Goal: Transaction & Acquisition: Purchase product/service

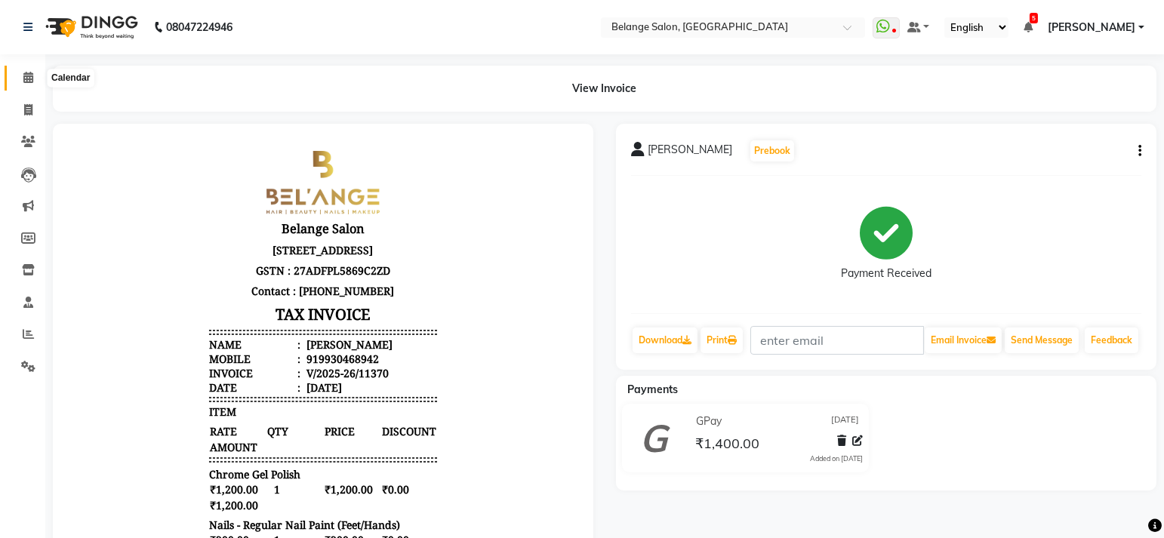
click at [29, 81] on icon at bounding box center [28, 77] width 10 height 11
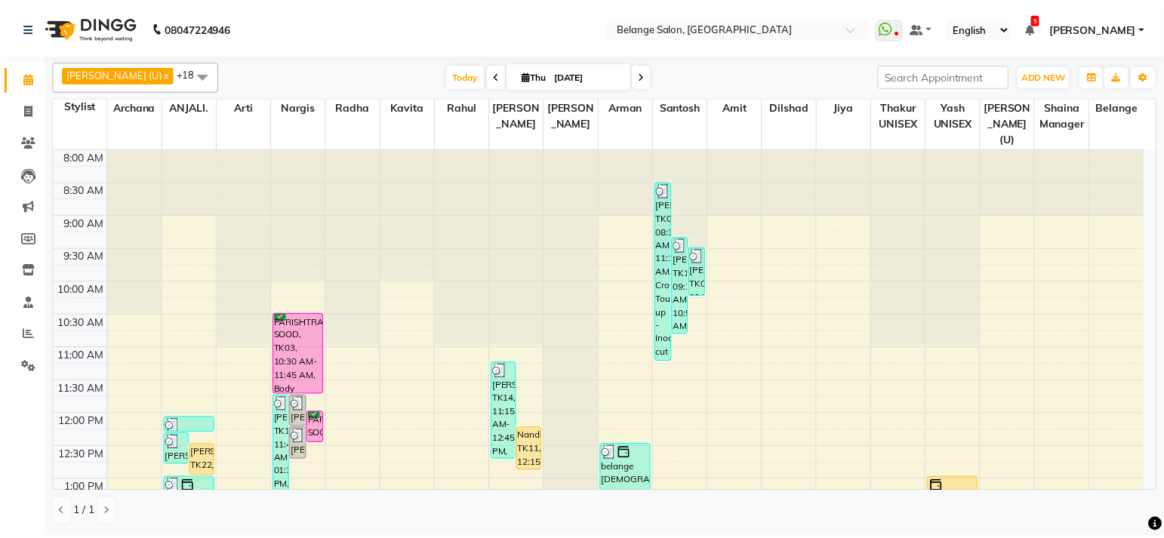
scroll to position [248, 0]
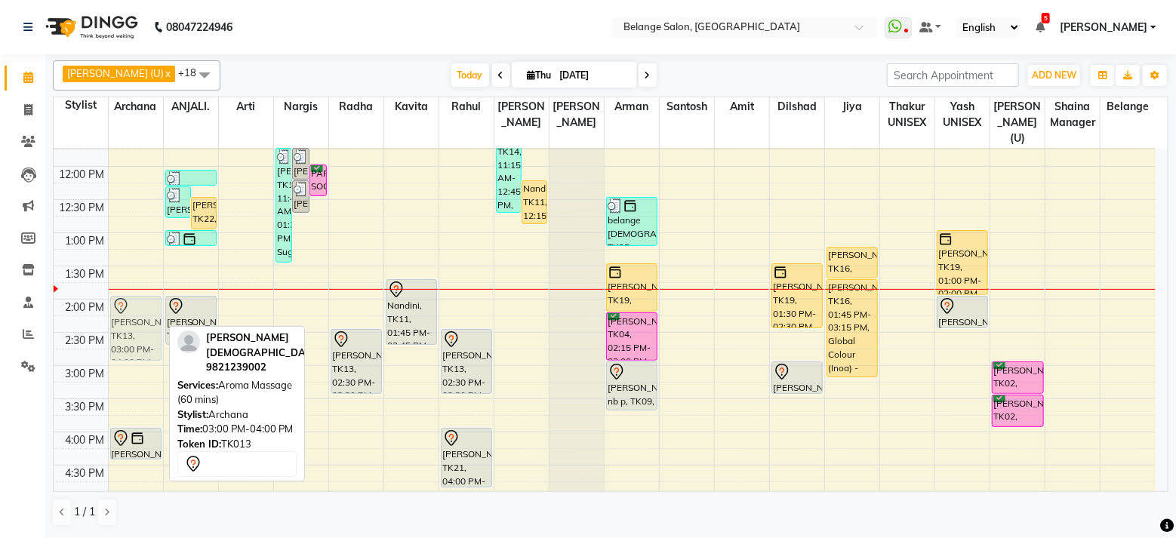
drag, startPoint x: 125, startPoint y: 383, endPoint x: 138, endPoint y: 312, distance: 72.1
click at [138, 312] on div "Arvind jain, TK13, 03:00 PM-04:00 PM, Aroma Massage (60 mins) Anugya, TK01, 04:…" at bounding box center [136, 399] width 54 height 996
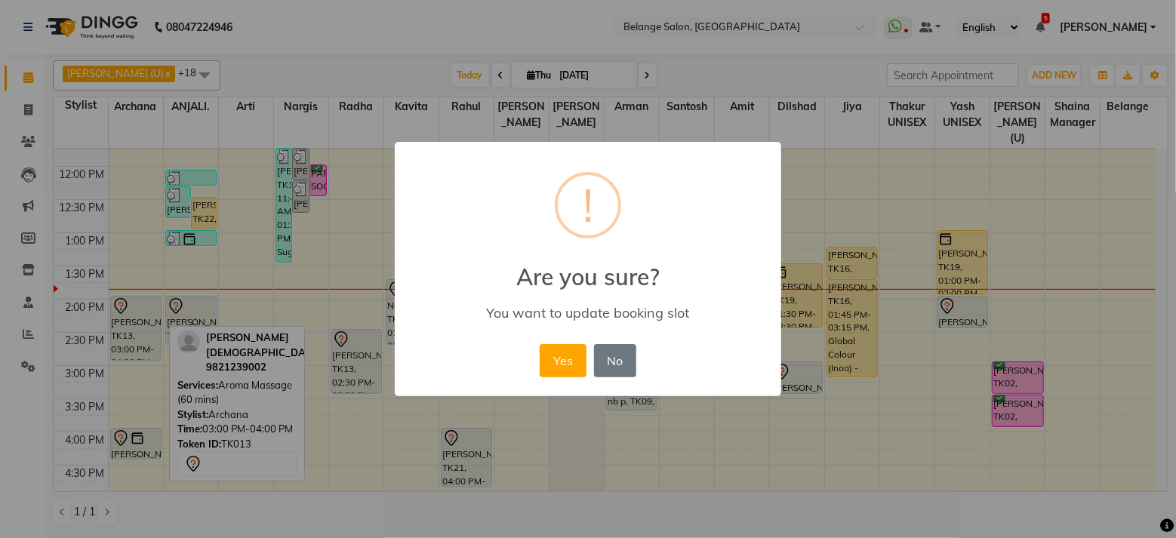
click at [540, 344] on button "Yes" at bounding box center [563, 360] width 46 height 33
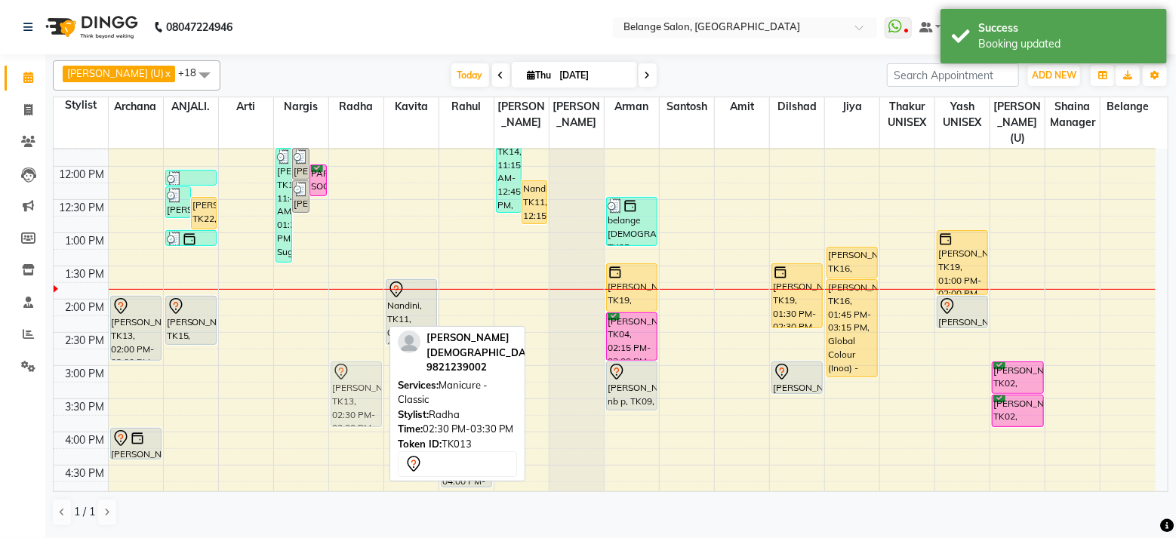
drag, startPoint x: 352, startPoint y: 344, endPoint x: 355, endPoint y: 383, distance: 38.6
click at [355, 383] on div "Arvind jain, TK13, 02:30 PM-03:30 PM, Manicure - Classic Arvind jain, TK13, 02:…" at bounding box center [356, 399] width 54 height 996
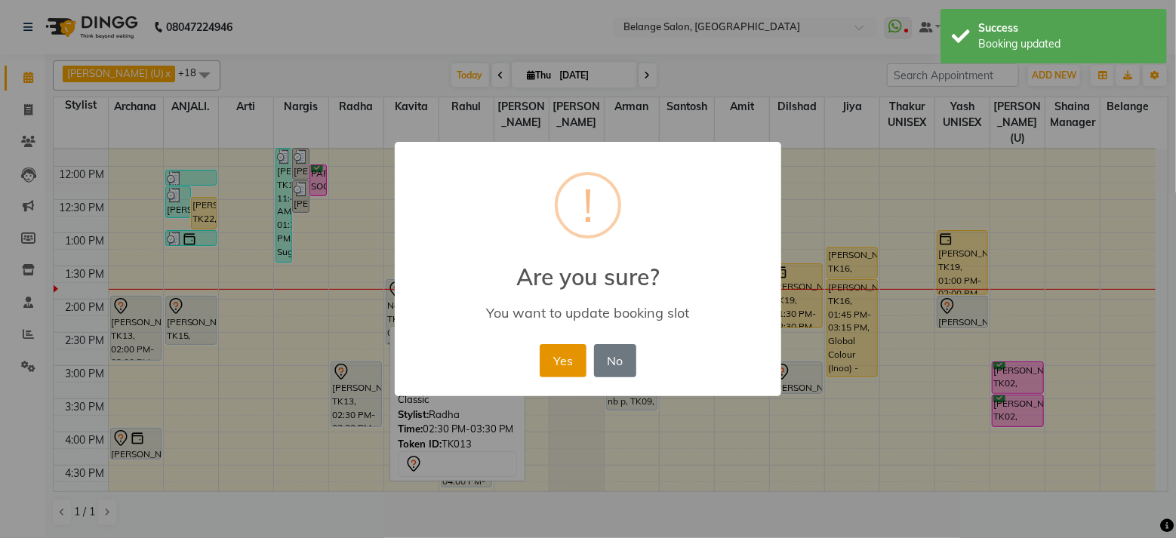
click at [569, 363] on button "Yes" at bounding box center [563, 360] width 46 height 33
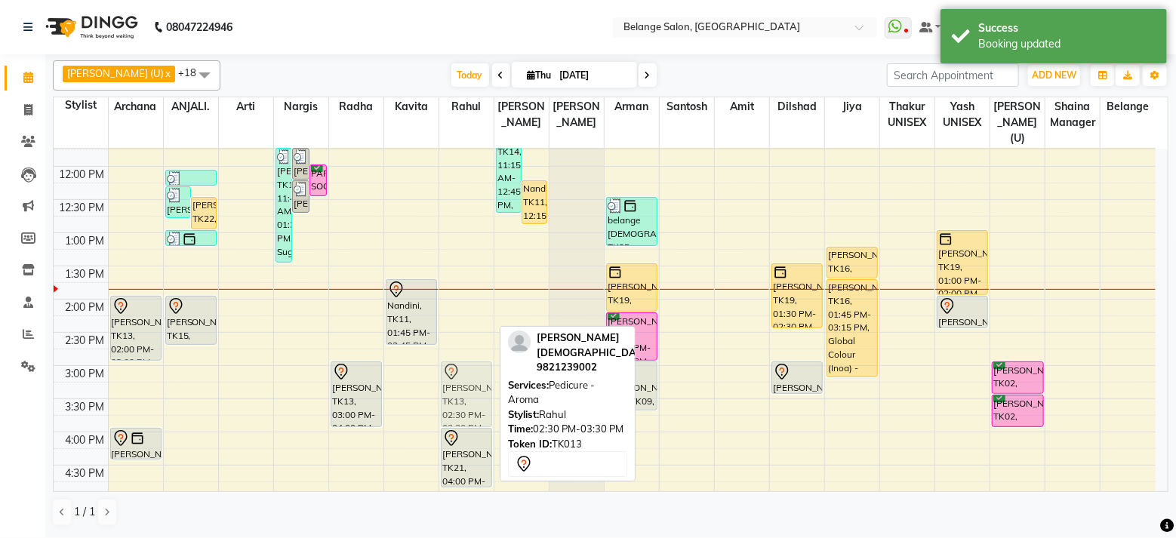
drag, startPoint x: 476, startPoint y: 343, endPoint x: 475, endPoint y: 370, distance: 27.2
click at [475, 370] on div "Arvind jain, TK13, 02:30 PM-03:30 PM, Pedicure - Aroma muskan, TK21, 04:00 PM-0…" at bounding box center [466, 399] width 54 height 996
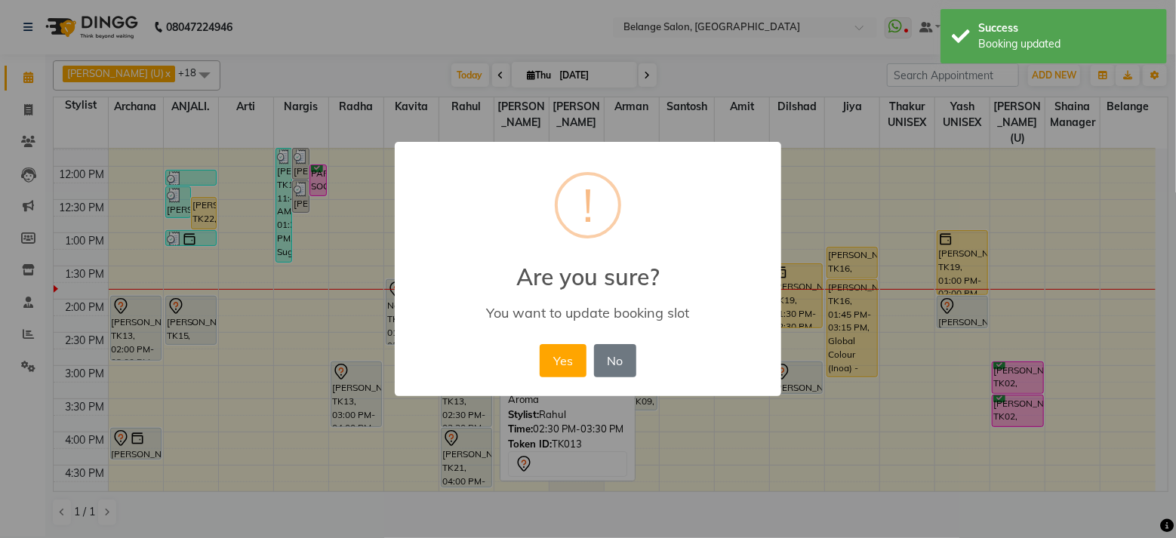
click at [540, 344] on button "Yes" at bounding box center [563, 360] width 46 height 33
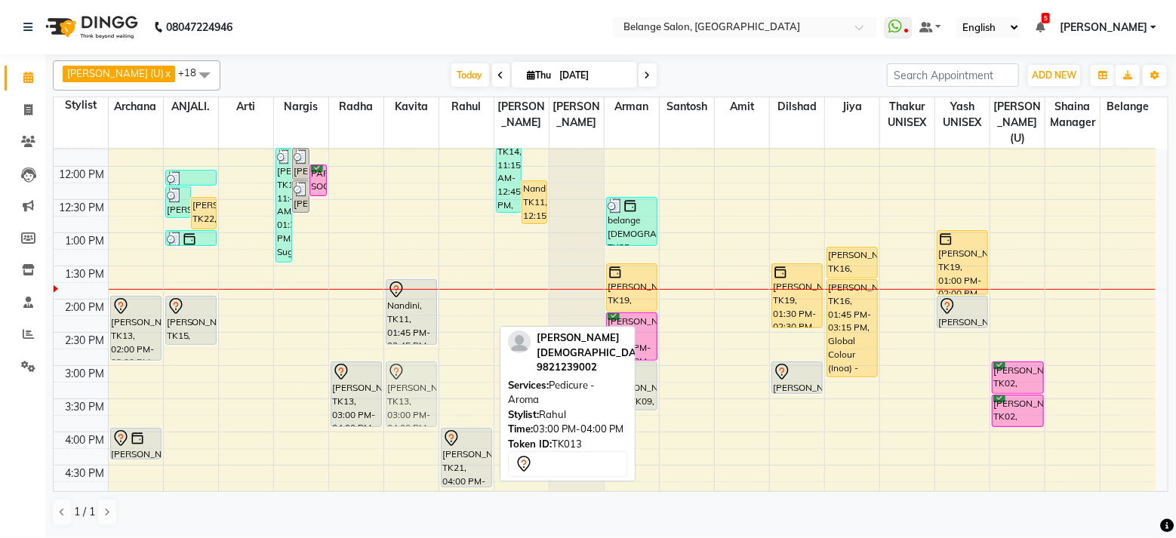
drag, startPoint x: 466, startPoint y: 379, endPoint x: 417, endPoint y: 377, distance: 49.1
click at [417, 377] on tr "Arvind jain, TK13, 02:00 PM-03:00 PM, Aroma Massage (60 mins) Anugya, TK01, 04:…" at bounding box center [605, 399] width 1102 height 996
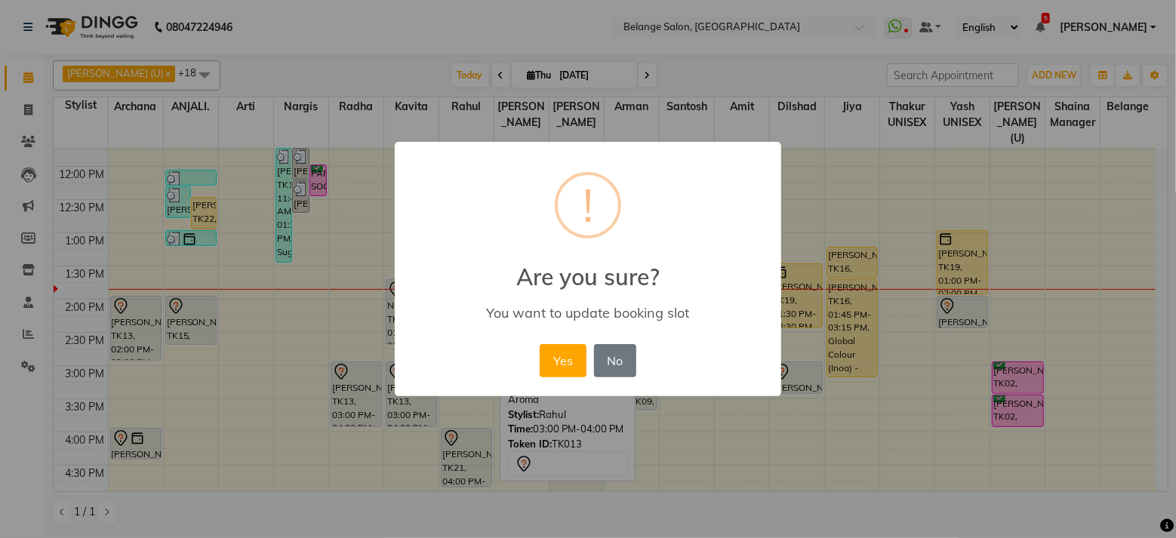
click at [540, 344] on button "Yes" at bounding box center [563, 360] width 46 height 33
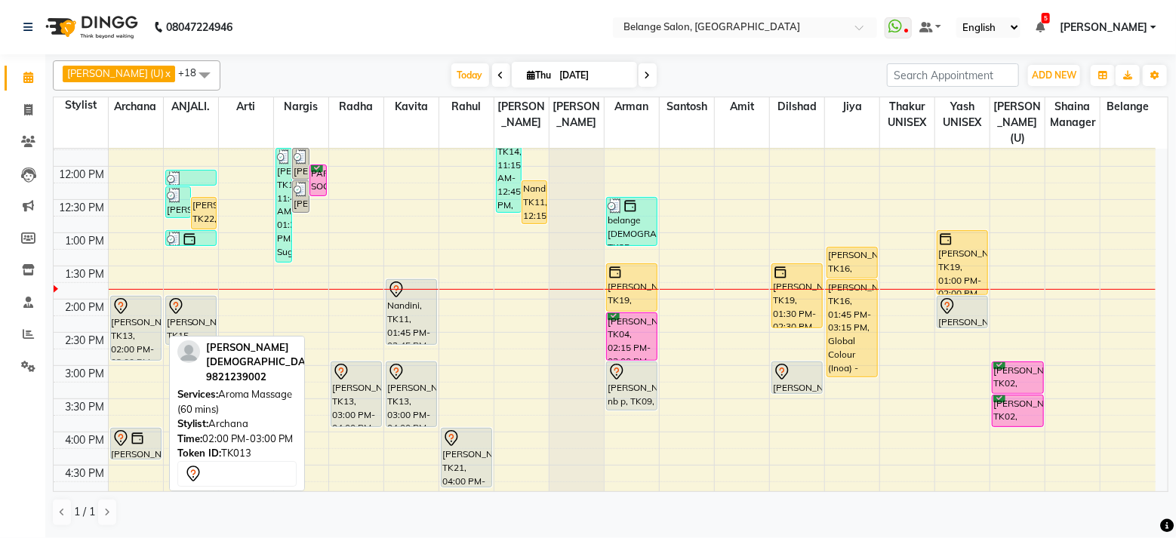
click at [122, 300] on div "Arvind jain, TK13, 02:00 PM-03:00 PM, Aroma Massage (60 mins)" at bounding box center [136, 328] width 50 height 63
click at [136, 306] on div "Arvind jain, TK13, 02:00 PM-03:00 PM, Aroma Massage (60 mins)" at bounding box center [136, 328] width 50 height 63
select select "7"
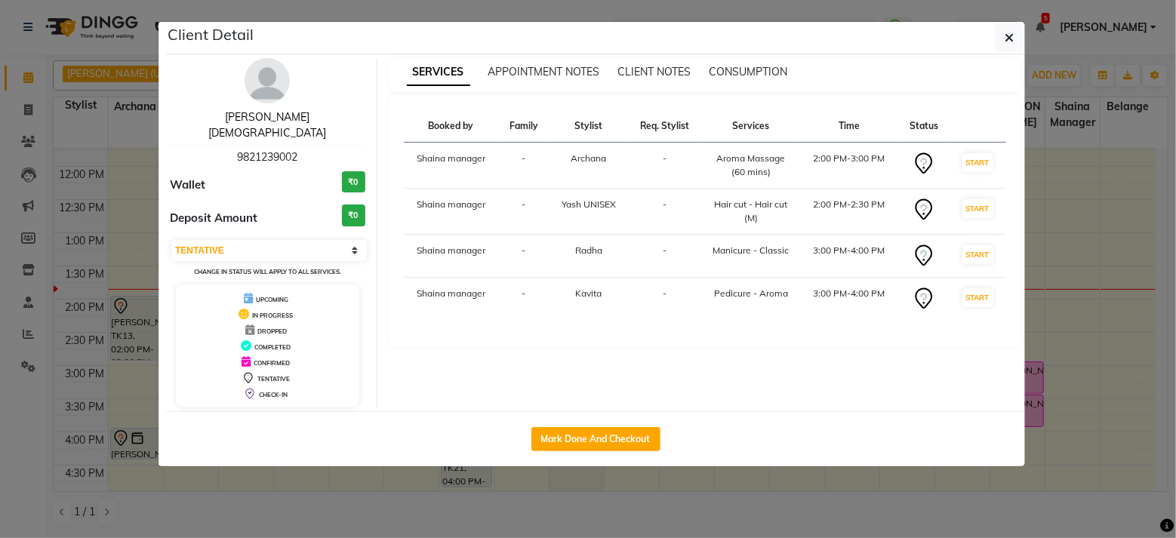
click at [271, 117] on link "[PERSON_NAME][DEMOGRAPHIC_DATA]" at bounding box center [267, 124] width 118 height 29
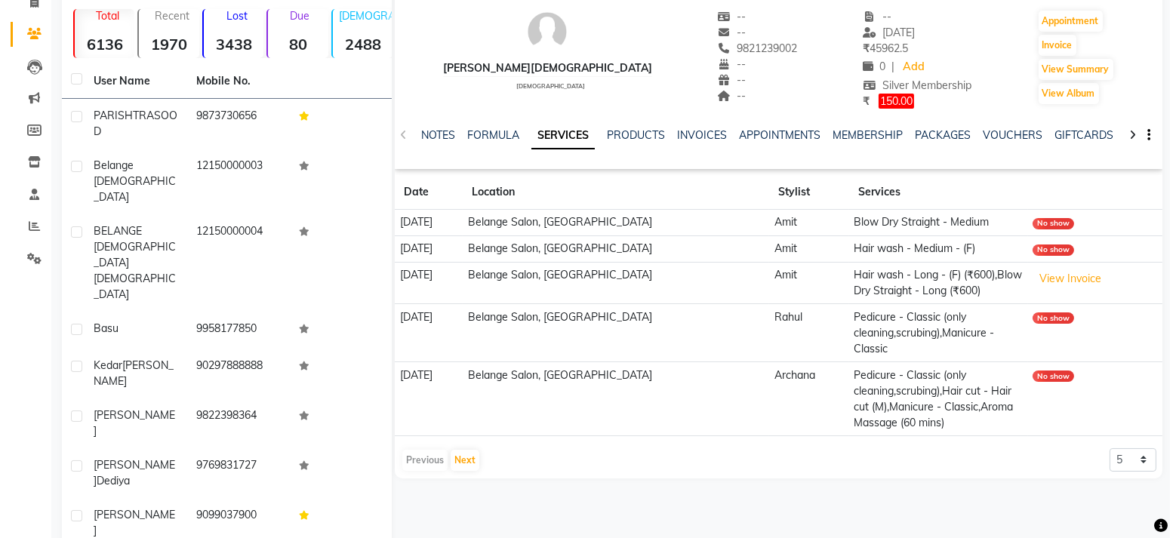
scroll to position [120, 0]
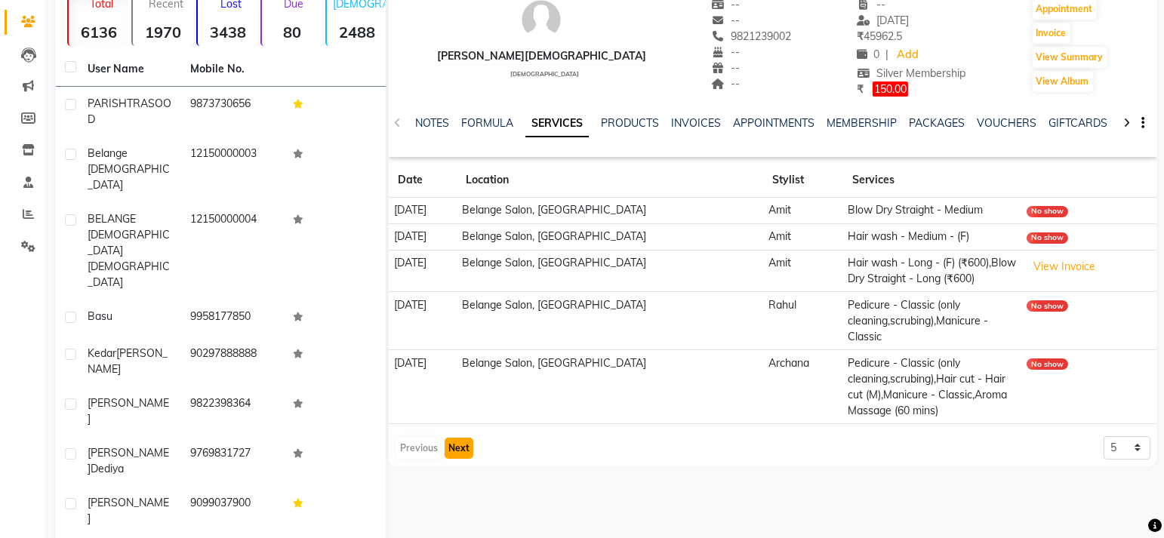
click at [460, 448] on button "Next" at bounding box center [459, 448] width 29 height 21
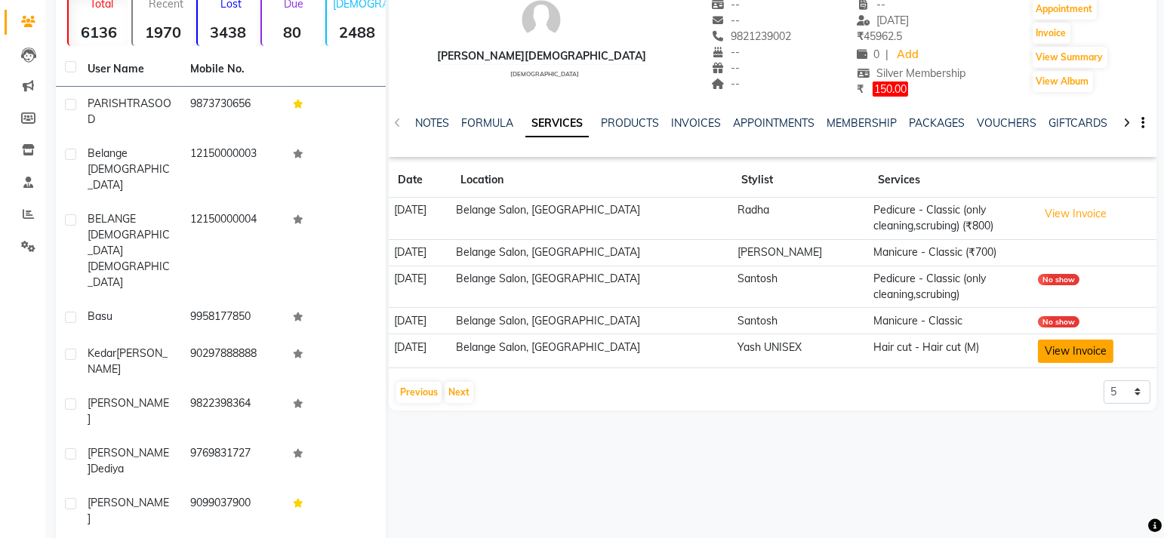
click at [1061, 350] on button "View Invoice" at bounding box center [1075, 351] width 75 height 23
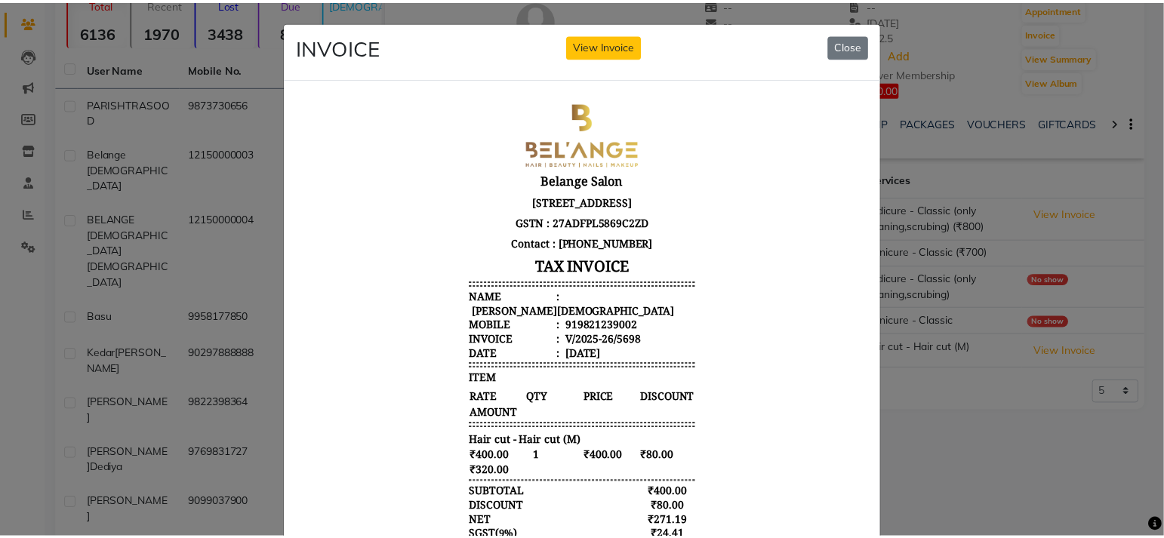
scroll to position [12, 0]
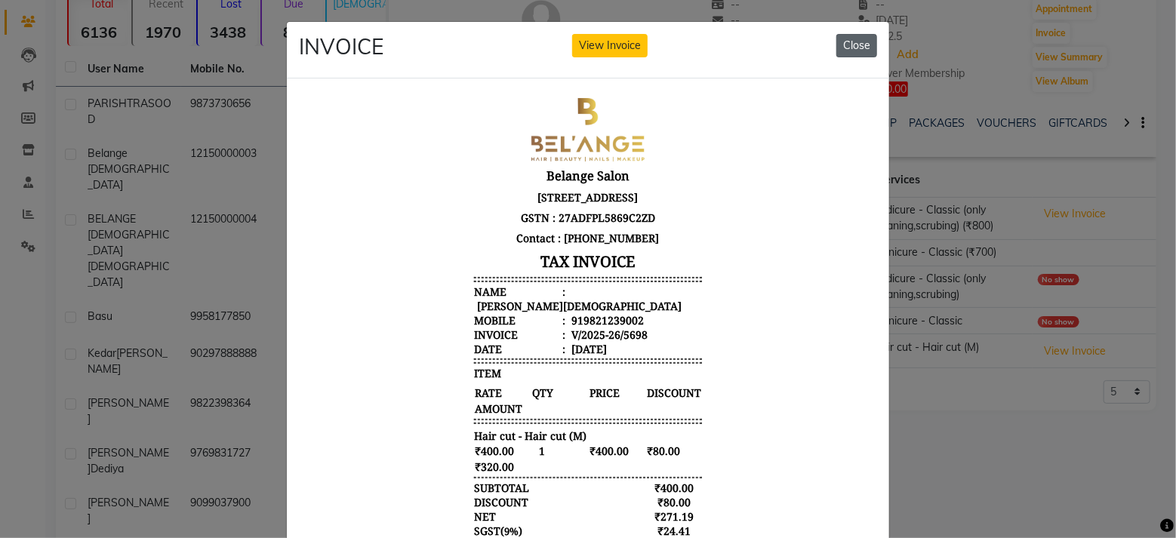
click at [857, 46] on button "Close" at bounding box center [856, 45] width 41 height 23
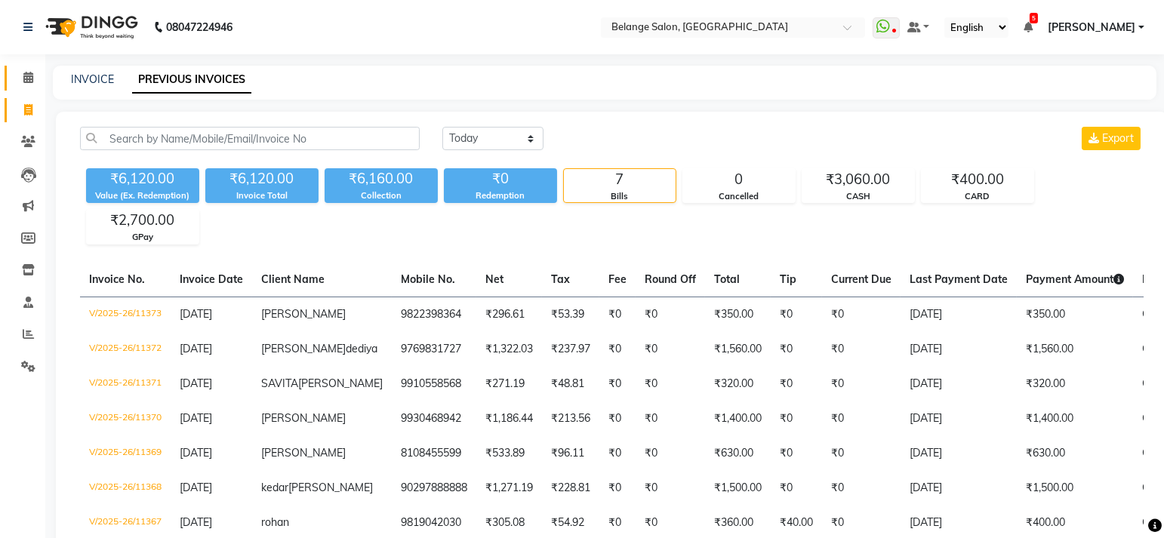
click at [20, 81] on span at bounding box center [28, 77] width 26 height 17
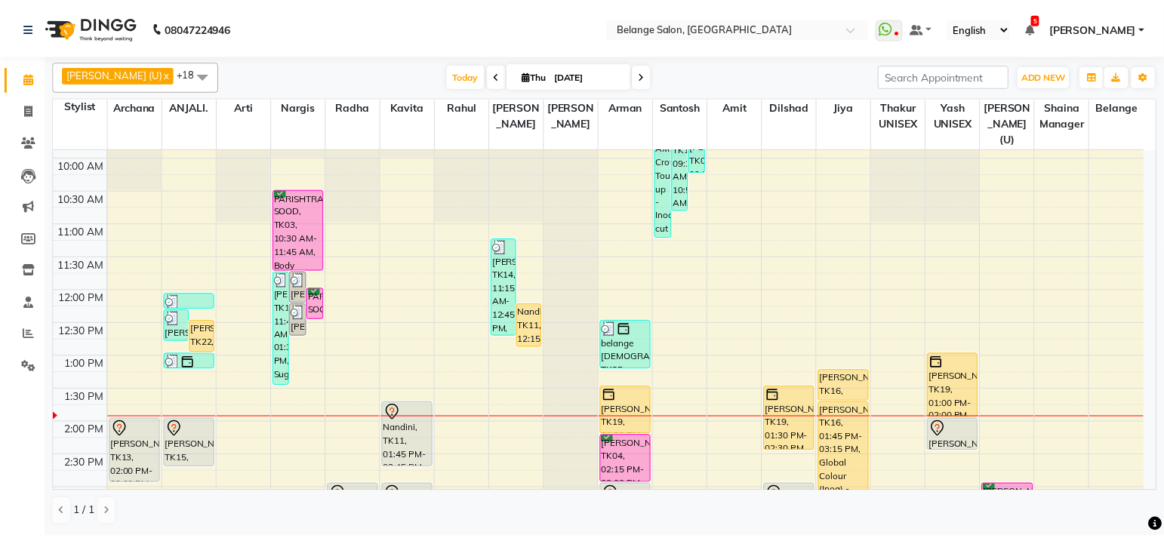
scroll to position [137, 0]
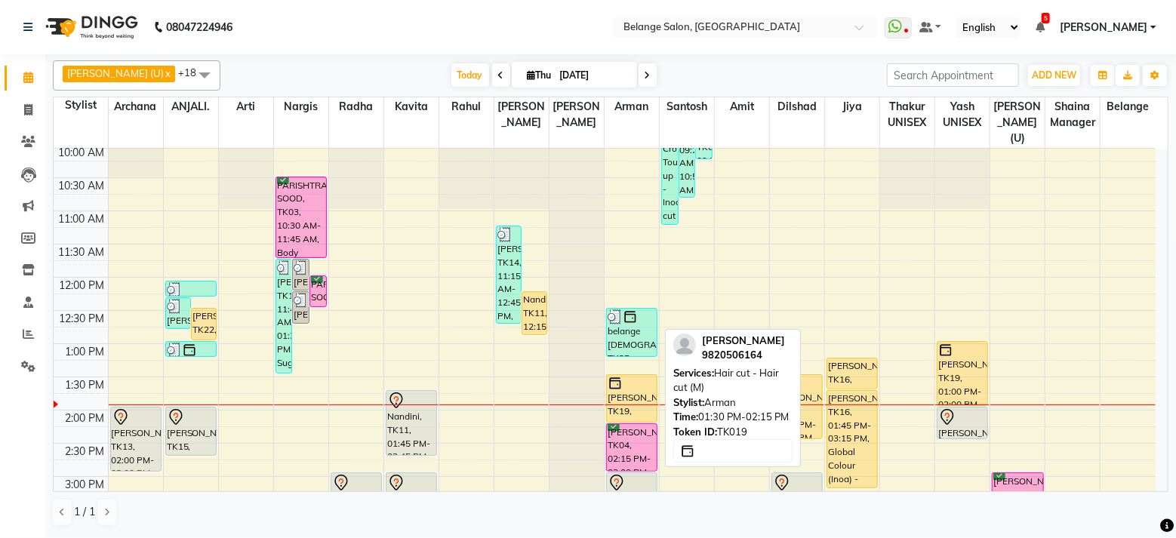
click at [637, 384] on div "[PERSON_NAME], TK19, 01:30 PM-02:15 PM, Hair cut - Hair cut (M)" at bounding box center [632, 398] width 50 height 47
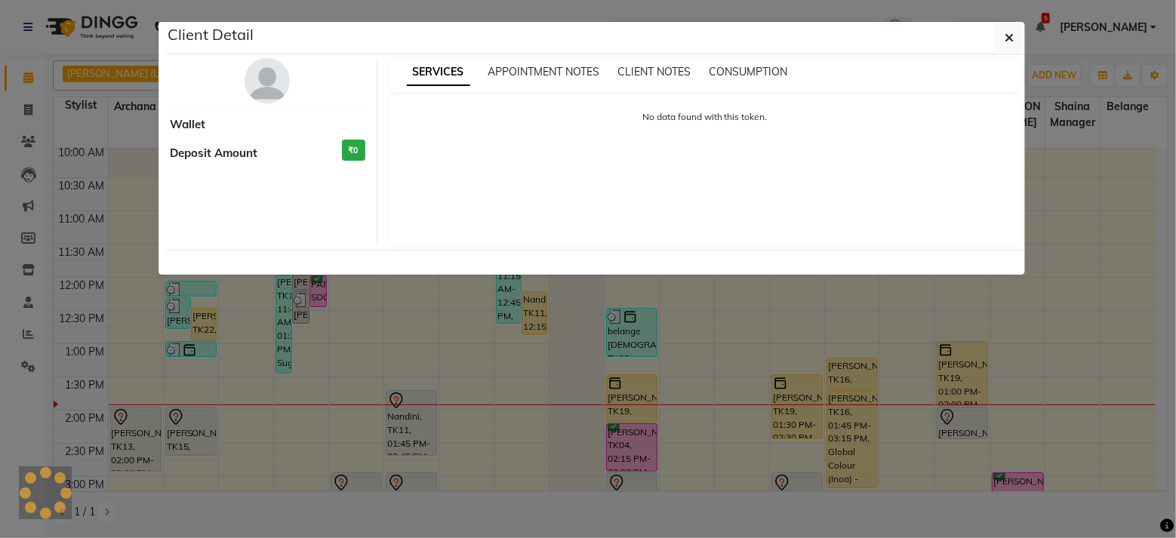
select select "1"
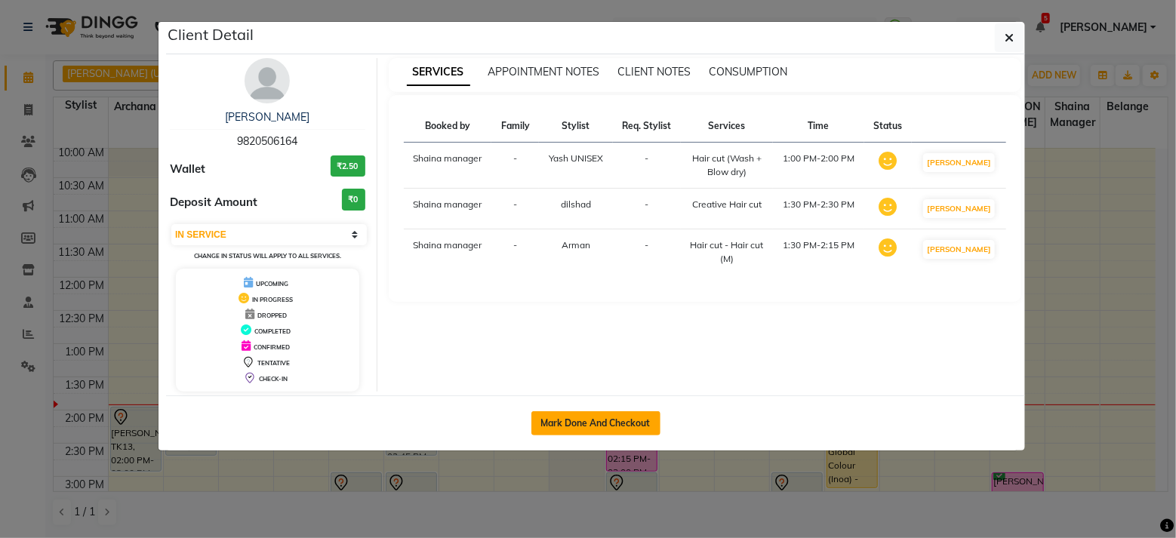
click at [577, 417] on button "Mark Done And Checkout" at bounding box center [595, 423] width 129 height 24
select select "service"
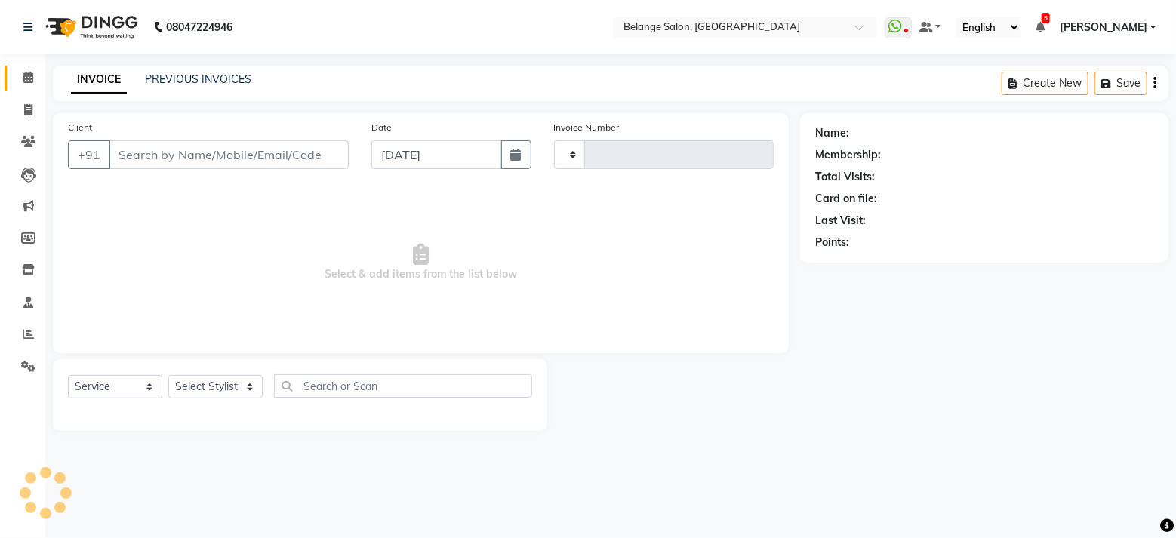
type input "11376"
select select "5076"
type input "9820506164"
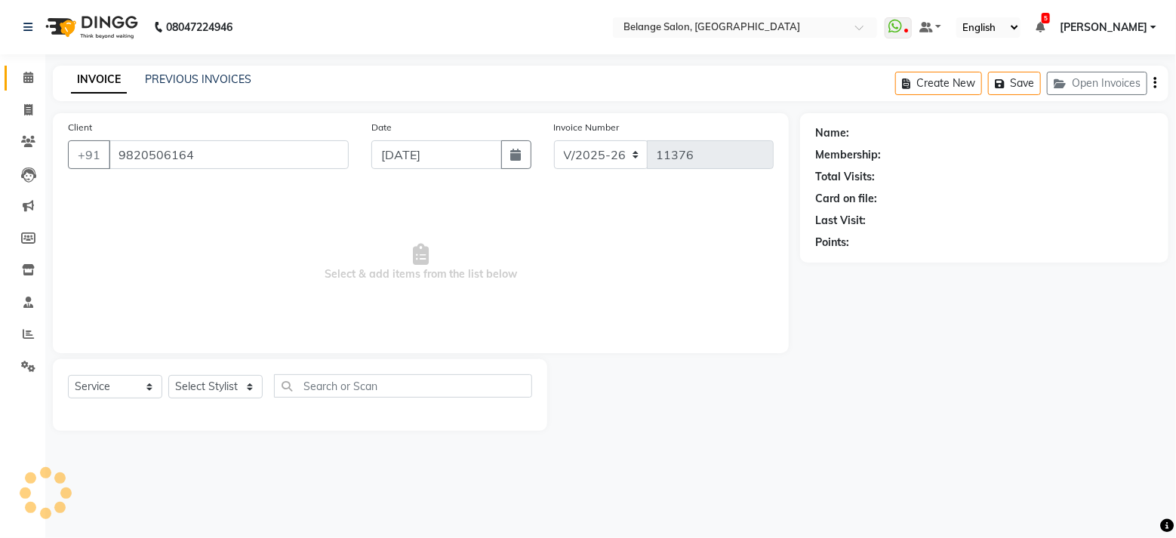
select select "66547"
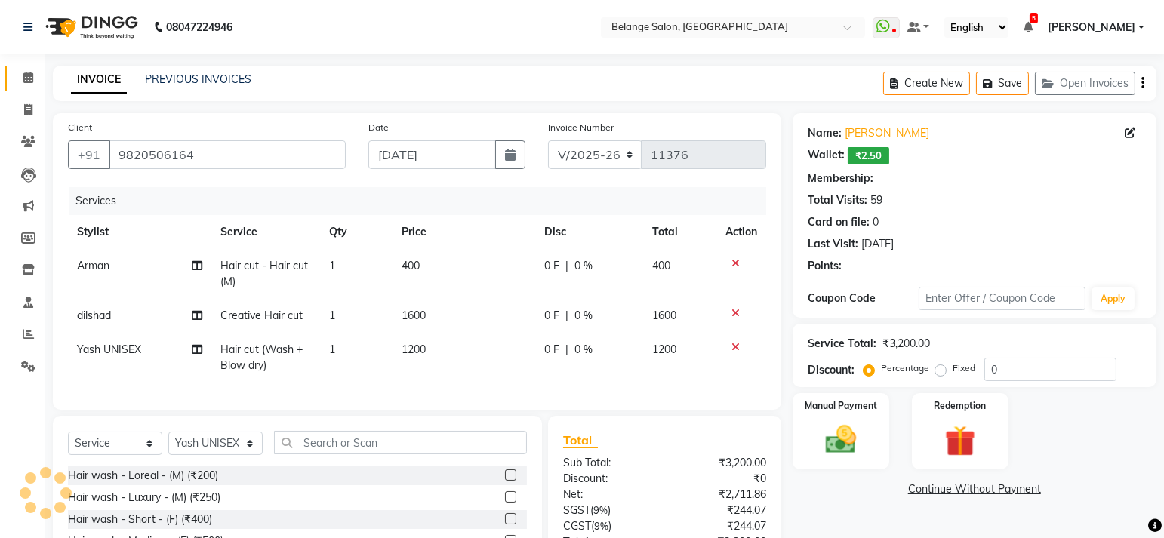
select select "1: Object"
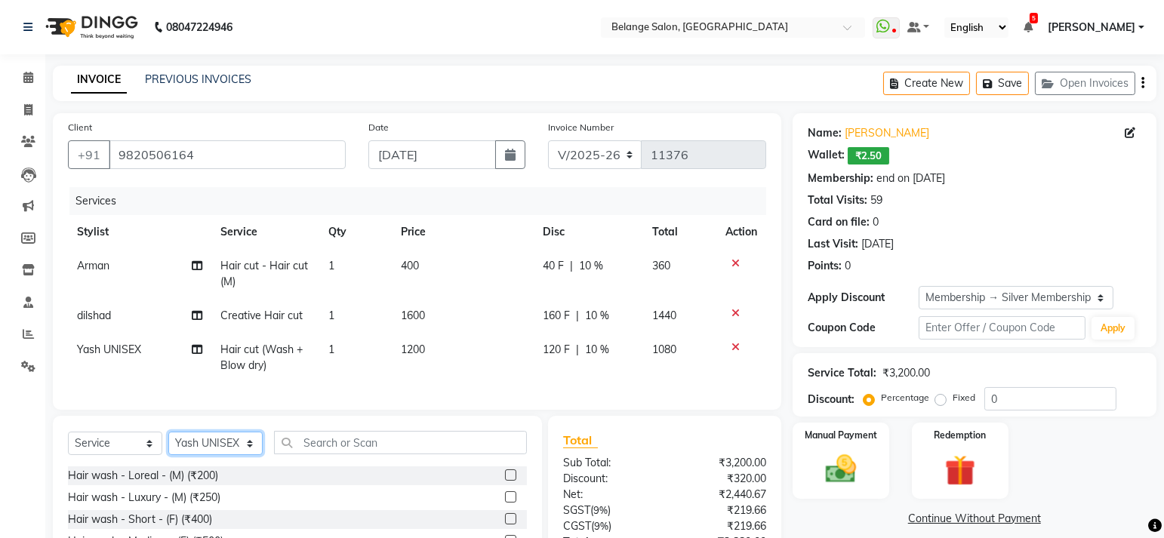
click at [230, 451] on select "Select Stylist [PERSON_NAME] (U) [PERSON_NAME] ANJALI. [PERSON_NAME] [PERSON_NA…" at bounding box center [215, 443] width 94 height 23
select select "33845"
click at [168, 444] on select "Select Stylist [PERSON_NAME] (U) [PERSON_NAME] ANJALI. [PERSON_NAME] [PERSON_NA…" at bounding box center [215, 443] width 94 height 23
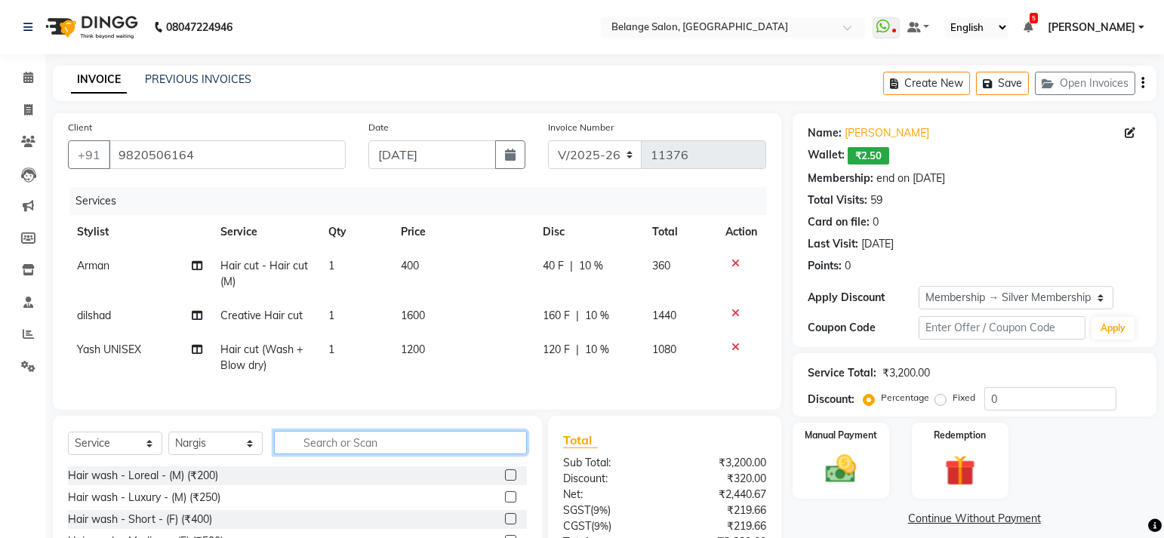
click at [359, 454] on input "text" at bounding box center [400, 442] width 253 height 23
type input "thread"
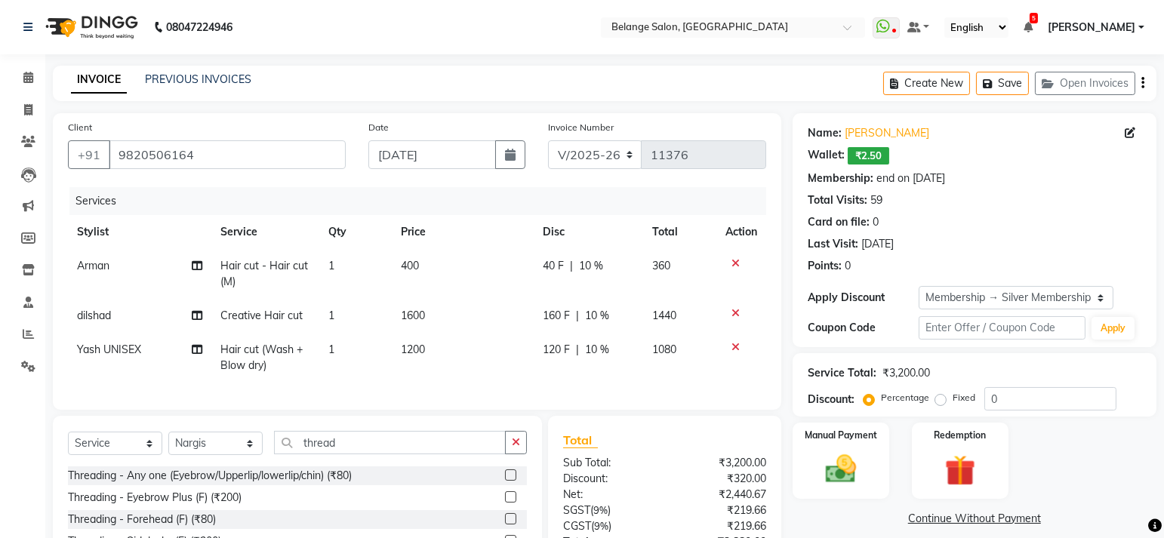
click at [505, 481] on label at bounding box center [510, 474] width 11 height 11
click at [505, 481] on input "checkbox" at bounding box center [510, 476] width 10 height 10
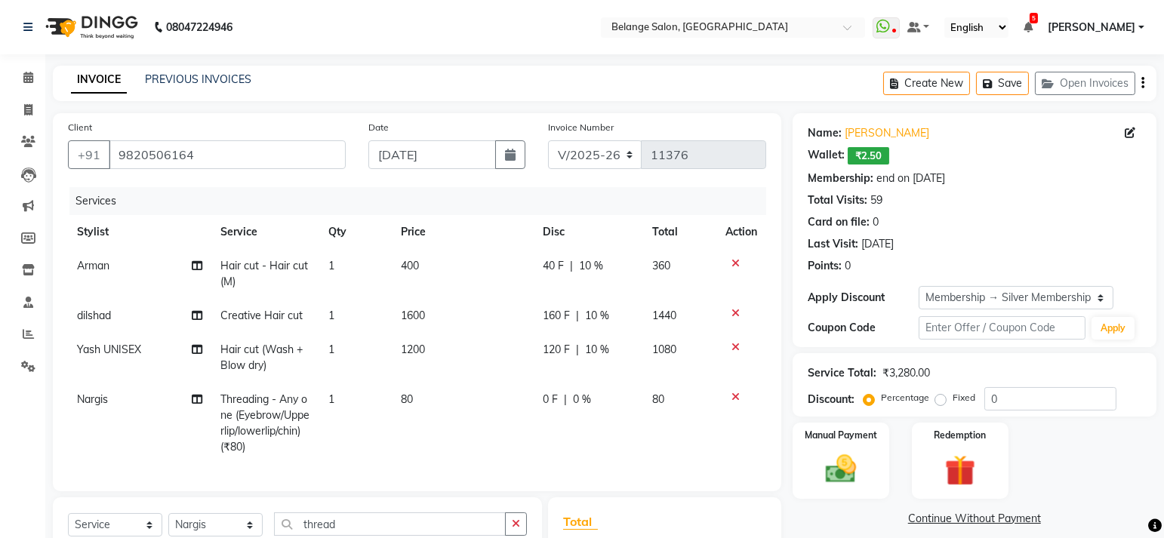
checkbox input "false"
click at [338, 398] on td "1" at bounding box center [355, 424] width 72 height 82
select select "33845"
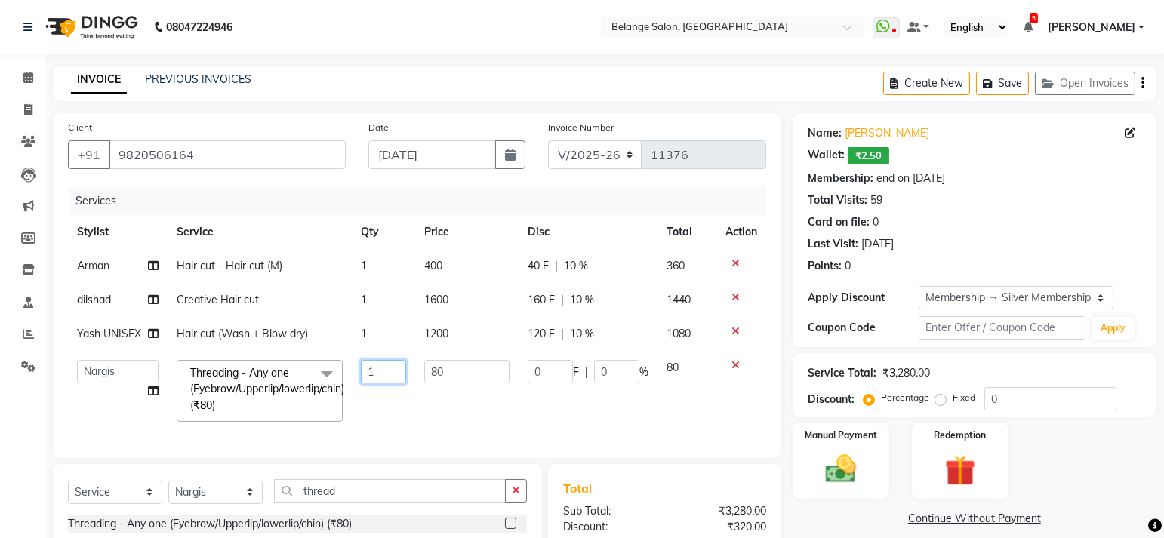
click at [375, 371] on input "1" at bounding box center [383, 371] width 45 height 23
type input "3"
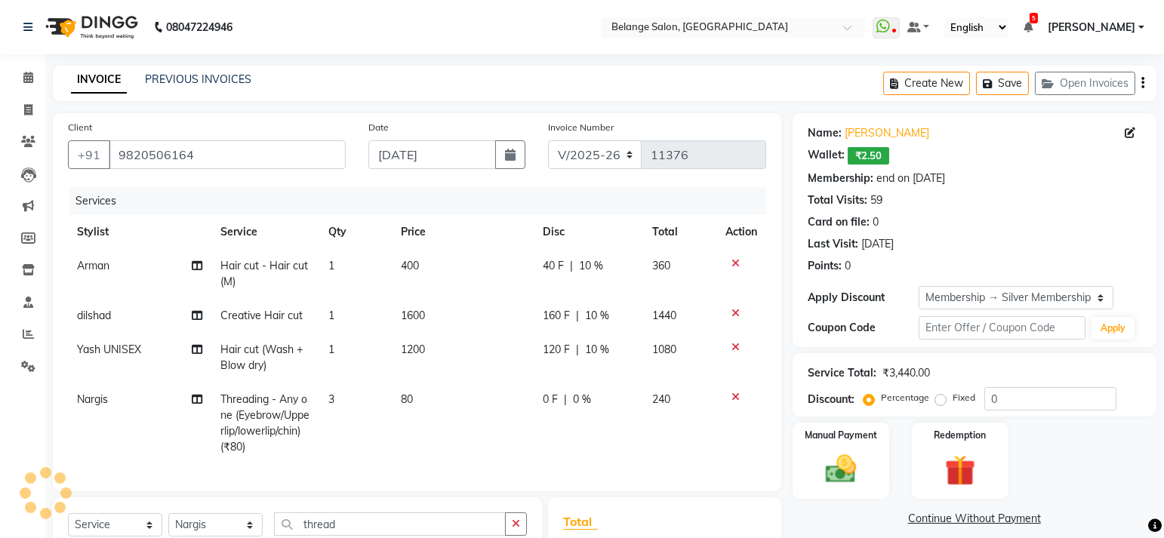
click at [425, 414] on td "80" at bounding box center [463, 424] width 142 height 82
select select "33845"
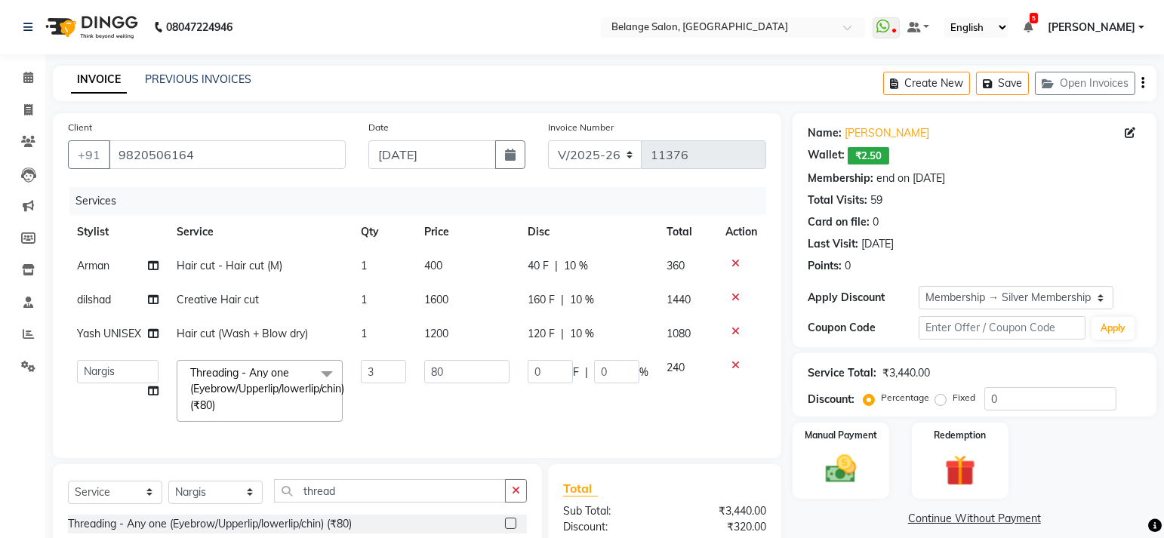
click at [285, 337] on span "Hair cut (Wash + Blow dry)" at bounding box center [242, 334] width 131 height 14
select select "66547"
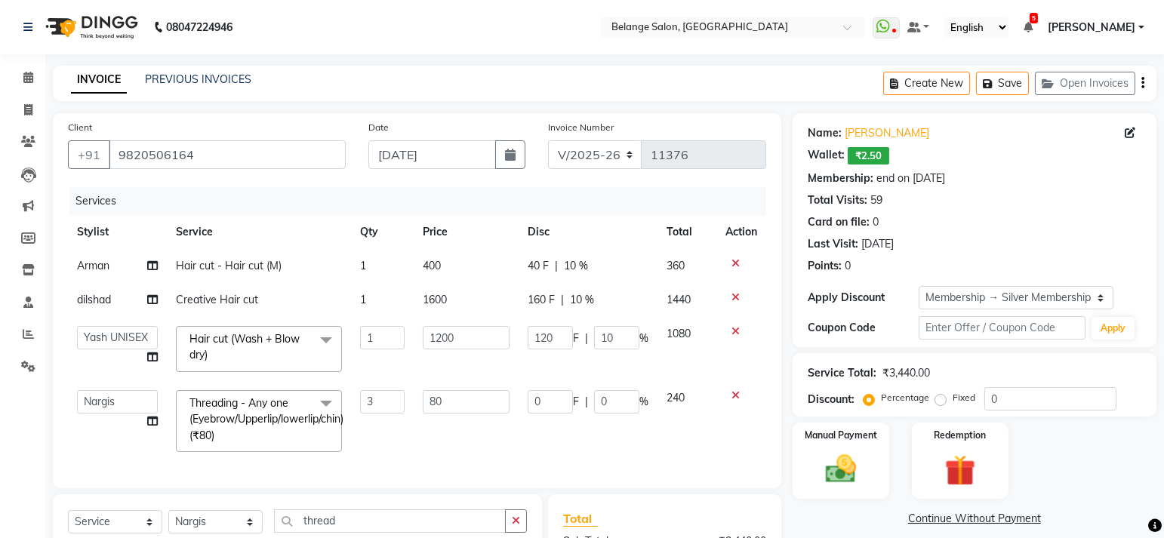
click at [254, 305] on span "Creative Hair cut" at bounding box center [217, 300] width 82 height 14
select select "87927"
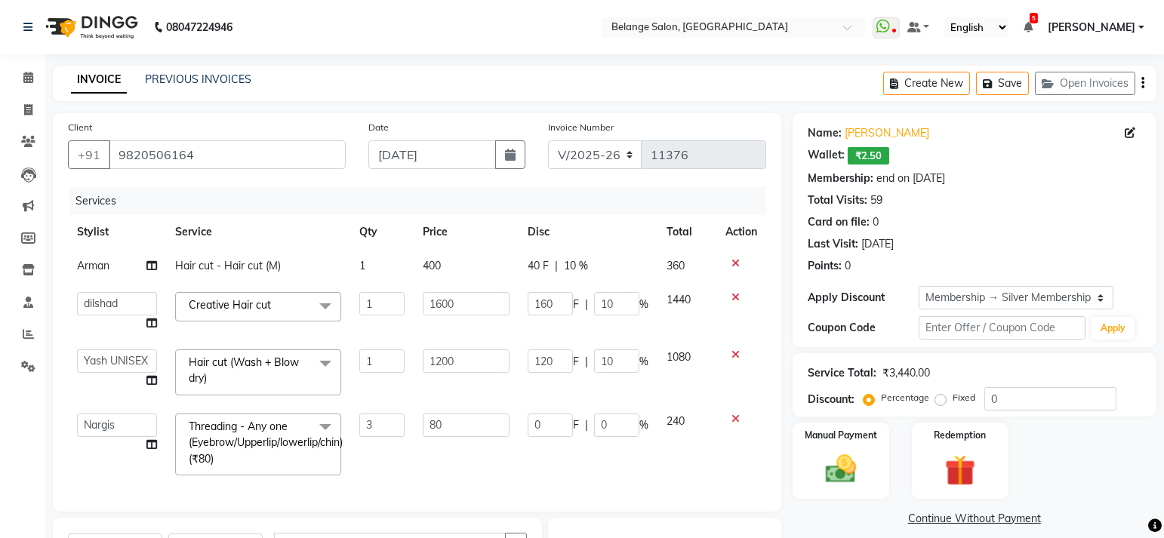
click at [306, 304] on span "Creative Hair cut x" at bounding box center [258, 306] width 166 height 29
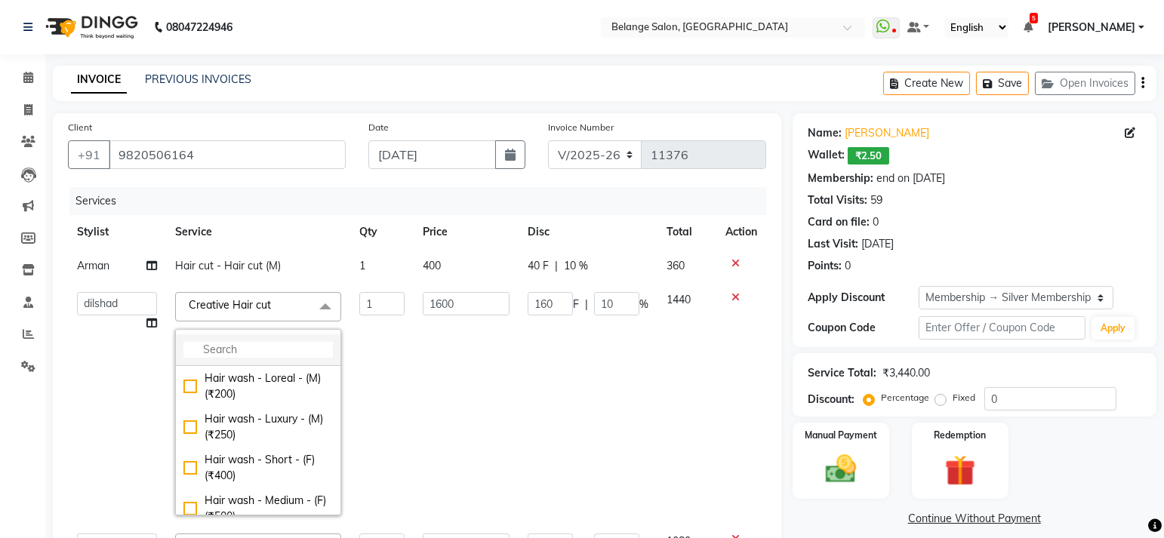
click at [295, 340] on li at bounding box center [258, 350] width 165 height 32
click at [272, 346] on input "multiselect-search" at bounding box center [257, 350] width 149 height 16
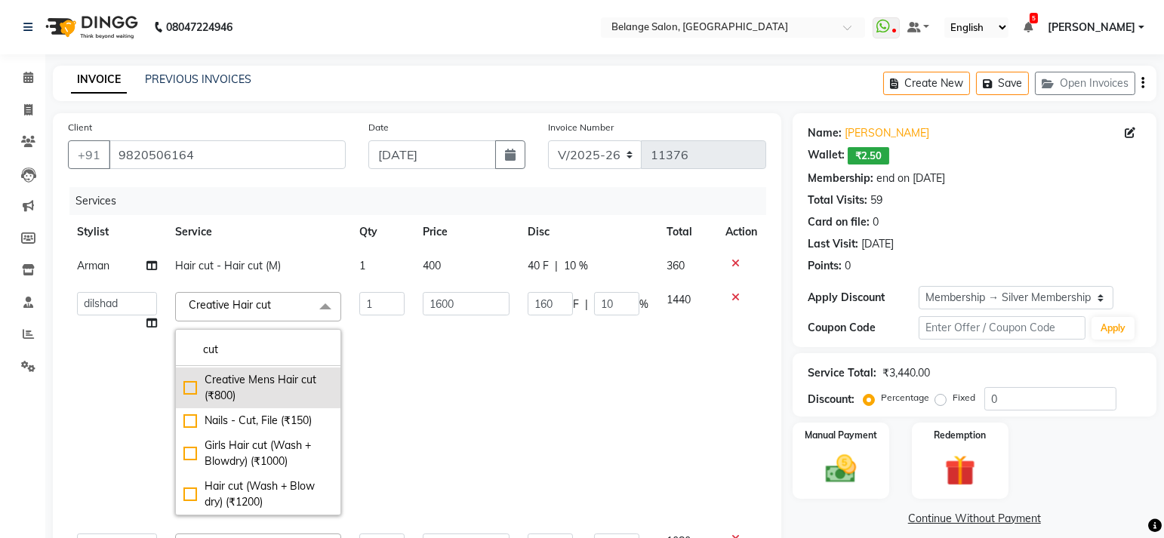
scroll to position [79, 0]
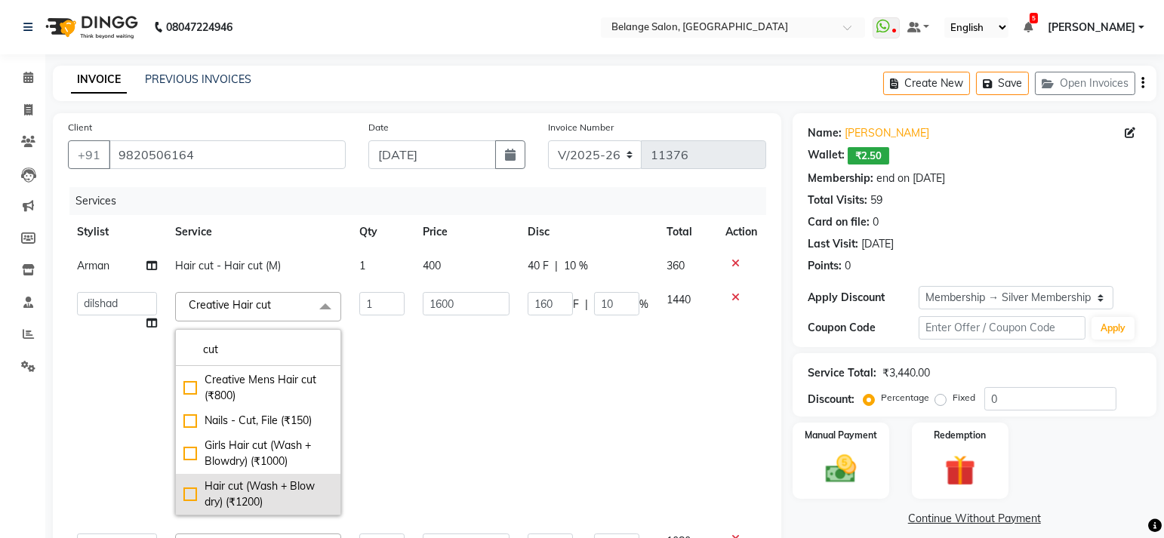
type input "cut"
click at [188, 488] on div "Hair cut (Wash + Blow dry) (₹1200)" at bounding box center [257, 495] width 149 height 32
checkbox input "false"
checkbox input "true"
type input "1200"
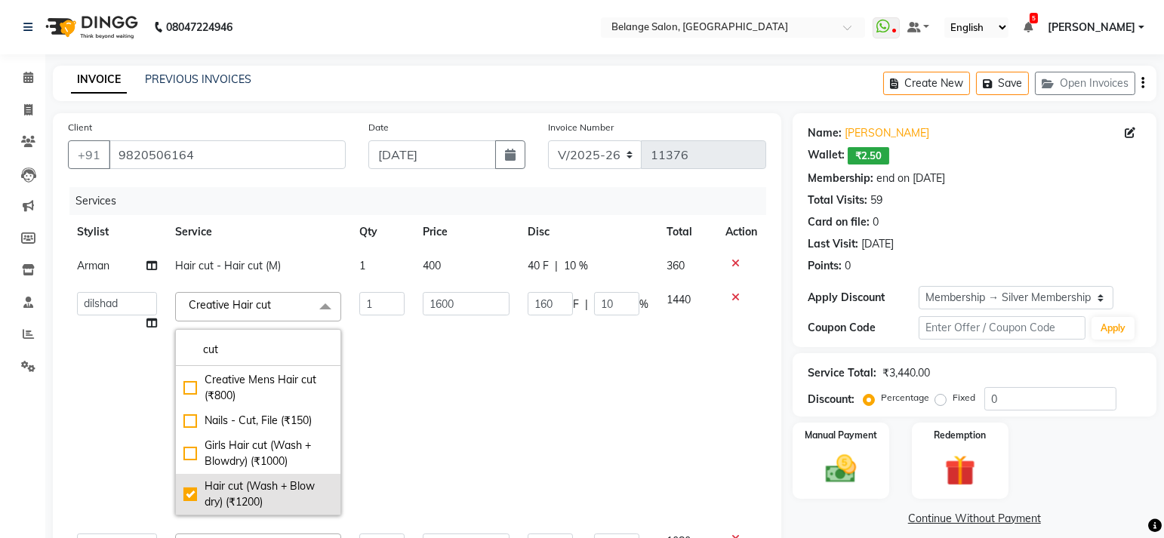
type input "120"
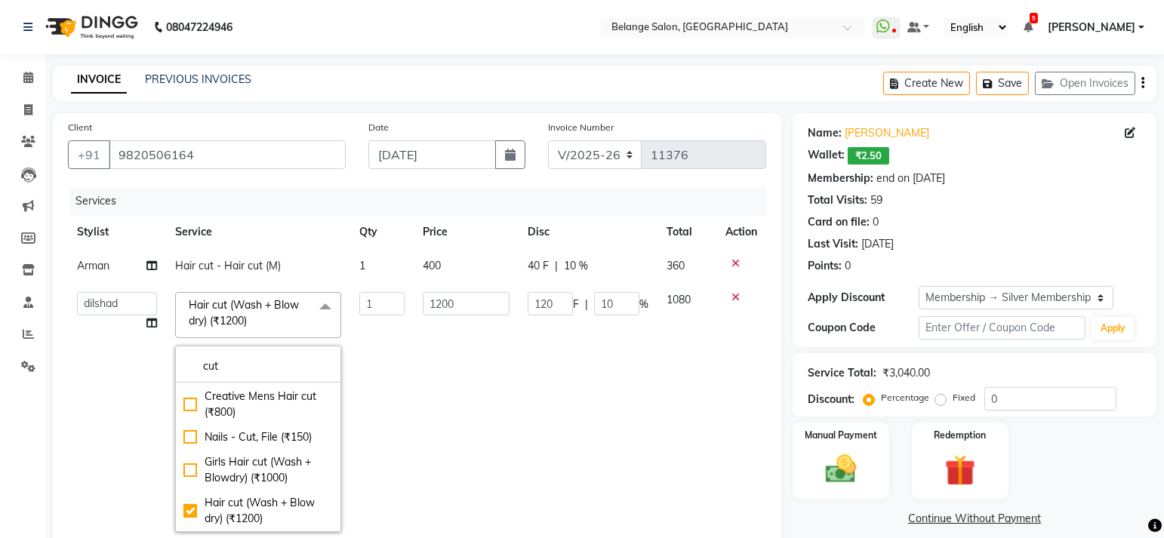
click at [19, 442] on div "Calendar Invoice Clients Leads Marketing Members Inventory Staff Reports Settin…" at bounding box center [102, 425] width 204 height 765
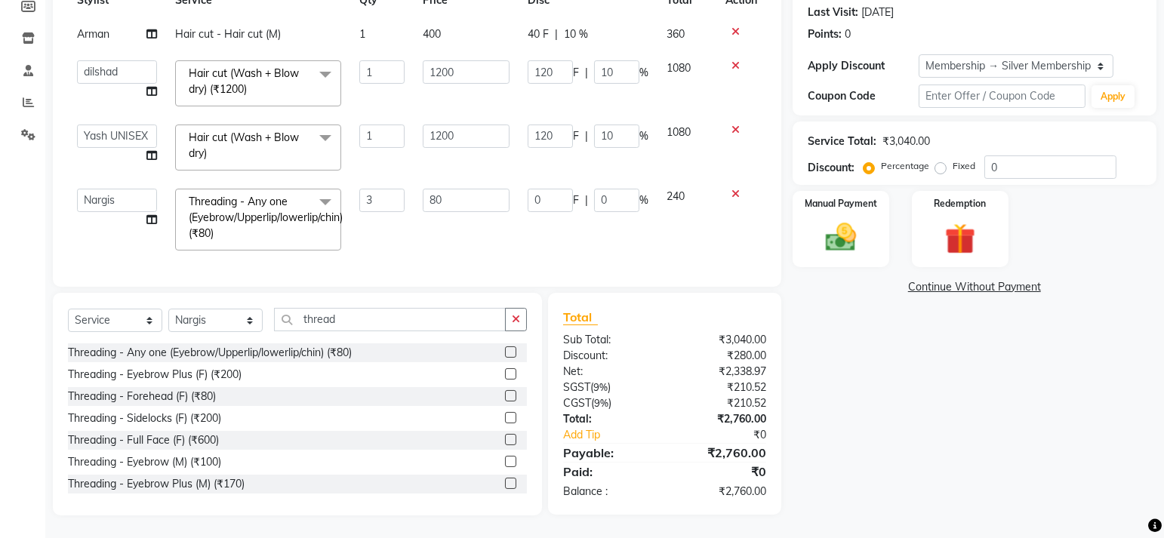
scroll to position [118, 0]
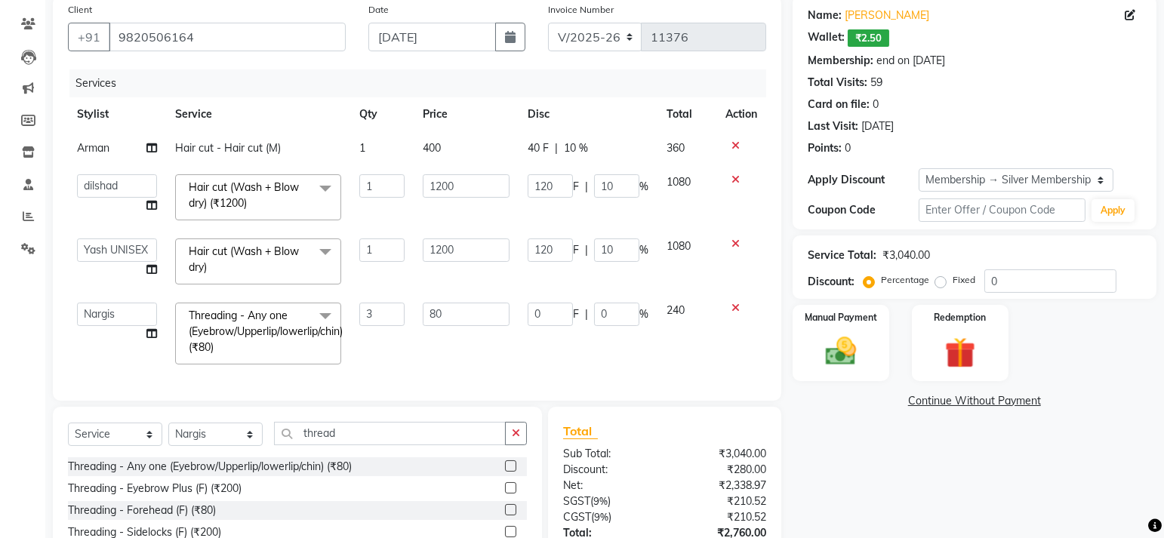
click at [695, 352] on td "240" at bounding box center [686, 334] width 59 height 80
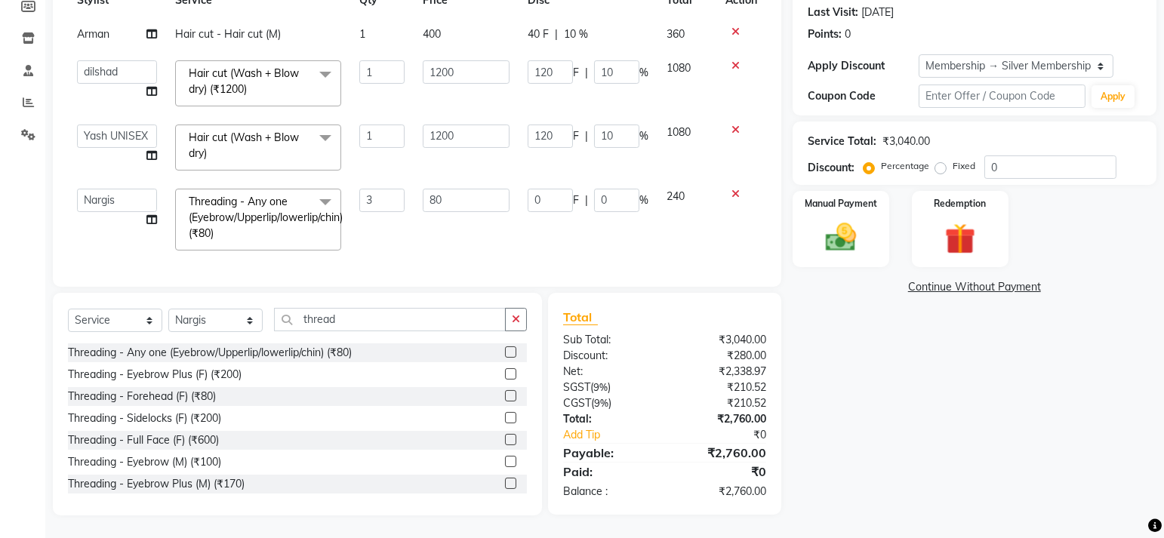
scroll to position [198, 0]
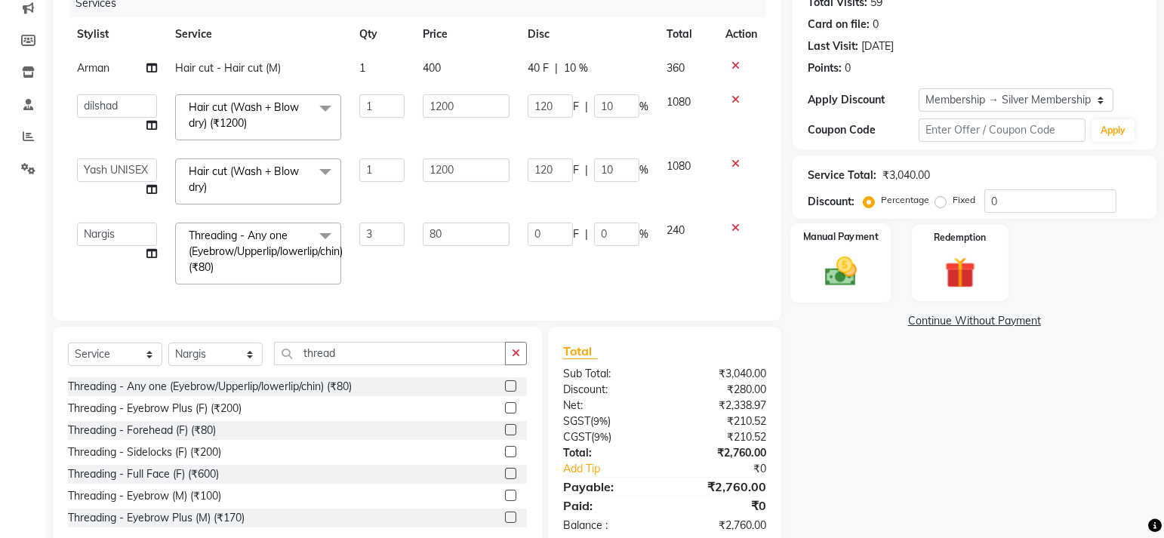
click at [827, 271] on img at bounding box center [840, 272] width 52 height 37
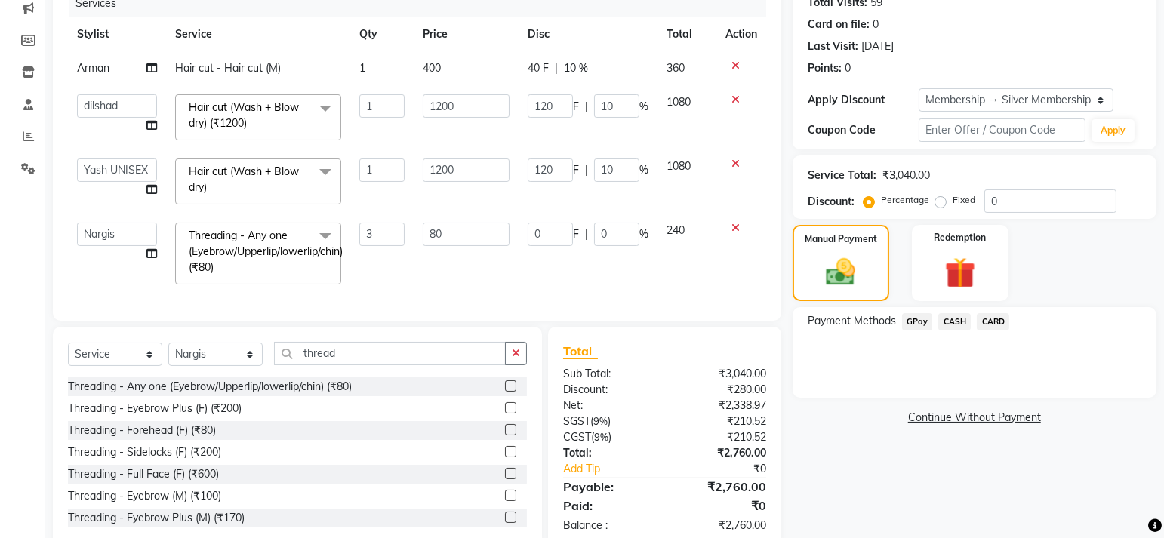
click at [913, 318] on span "GPay" at bounding box center [917, 321] width 31 height 17
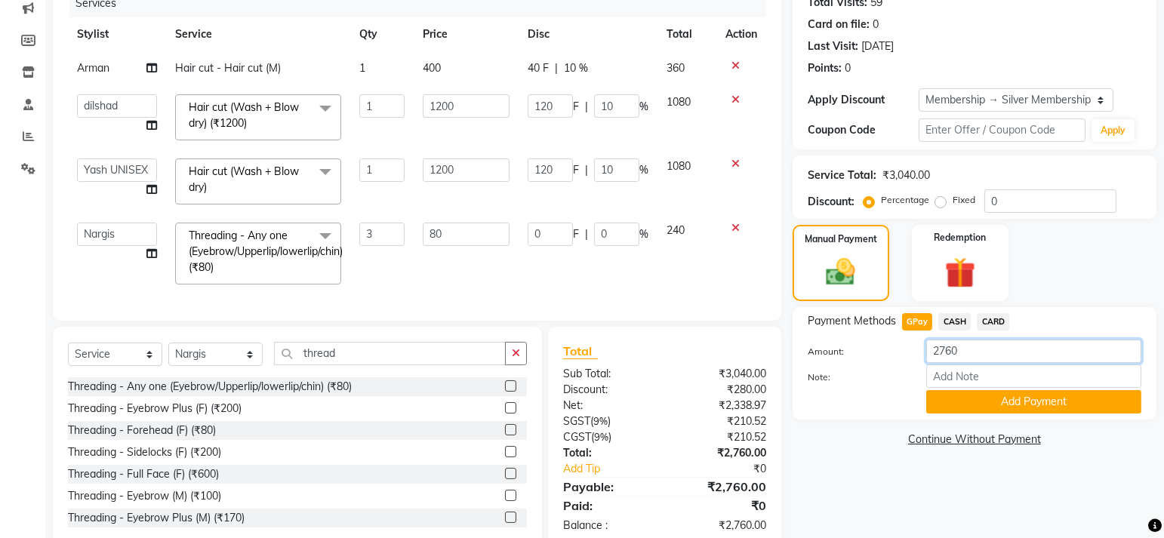
click at [956, 349] on input "2760" at bounding box center [1033, 351] width 215 height 23
type input "3160"
click at [849, 423] on div "Name: Kapadia Wallet: ₹2.50 Membership: end on 26-12-2025 Total Visits: 59 Card…" at bounding box center [980, 232] width 375 height 634
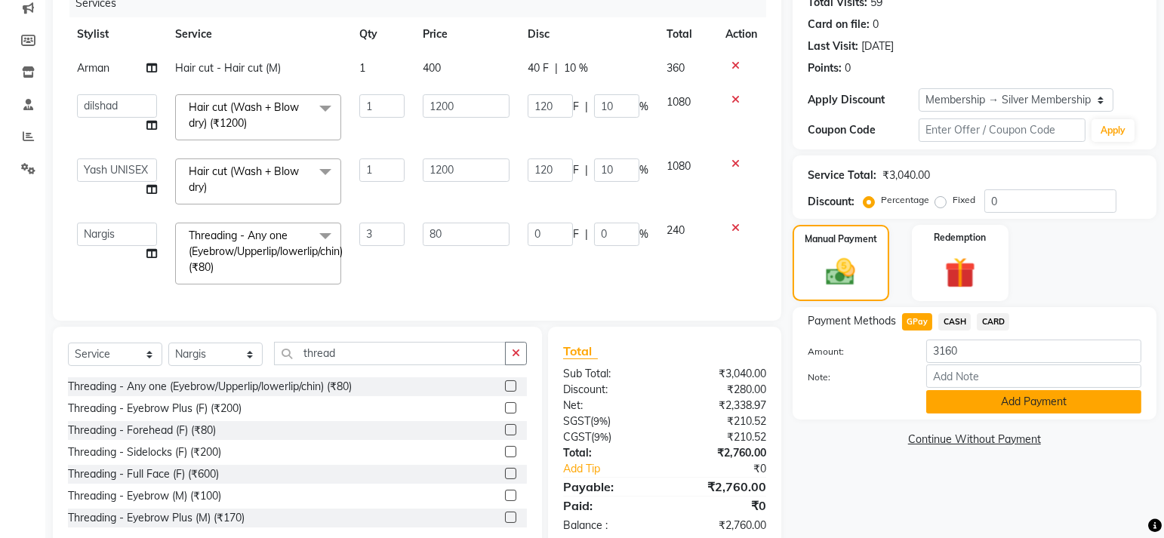
click at [1011, 393] on button "Add Payment" at bounding box center [1033, 401] width 215 height 23
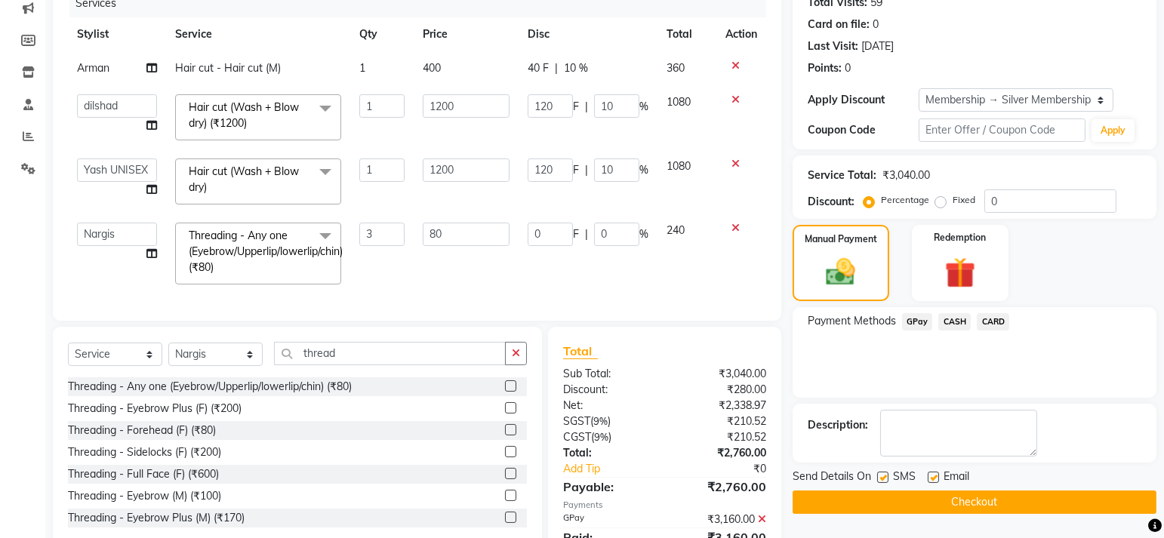
scroll to position [286, 0]
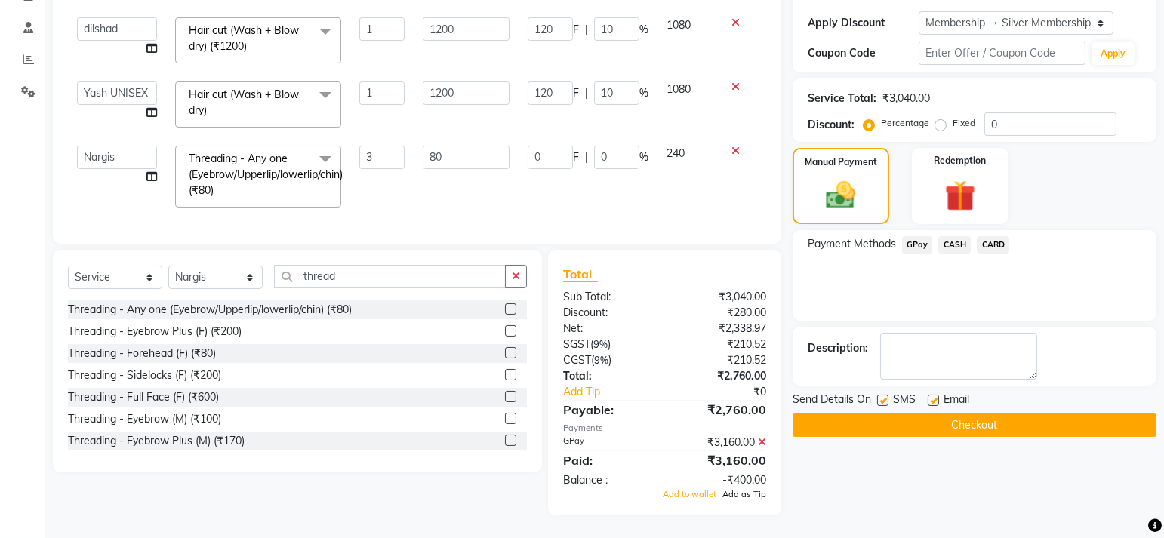
click at [735, 494] on span "Add as Tip" at bounding box center [744, 494] width 44 height 11
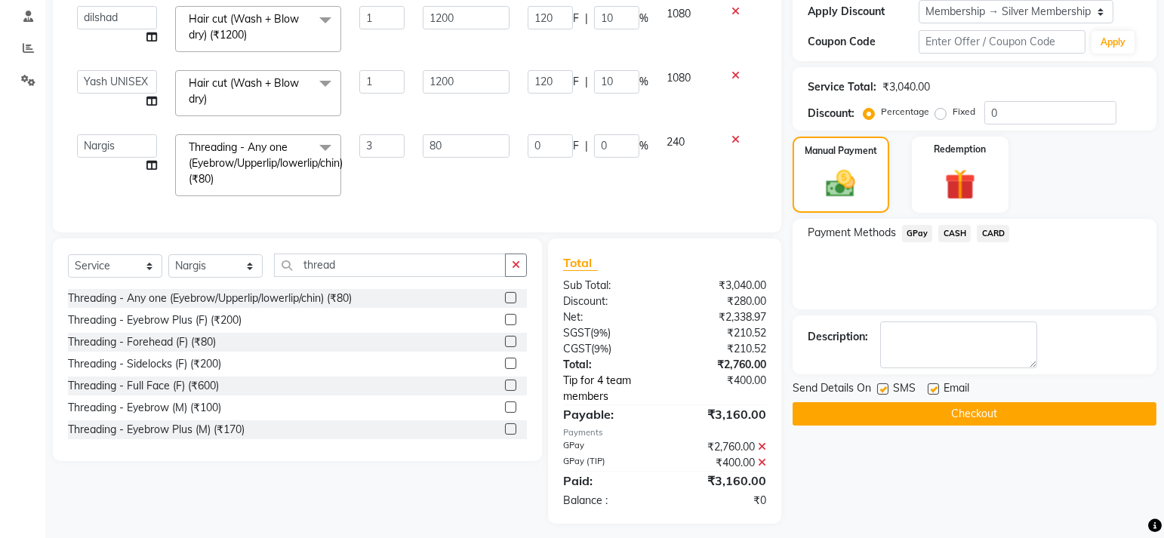
click at [615, 391] on link "Tip for 4 team members" at bounding box center [617, 389] width 131 height 32
select select "78262"
select select "87927"
select select "66547"
select select "33845"
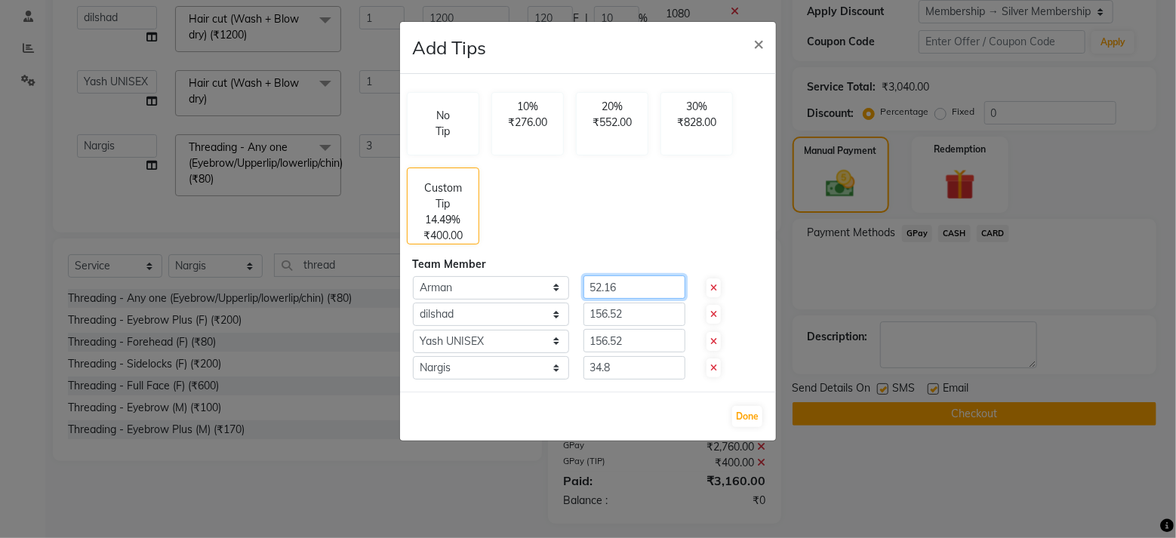
click at [617, 285] on input "52.16" at bounding box center [634, 287] width 102 height 23
type input "100"
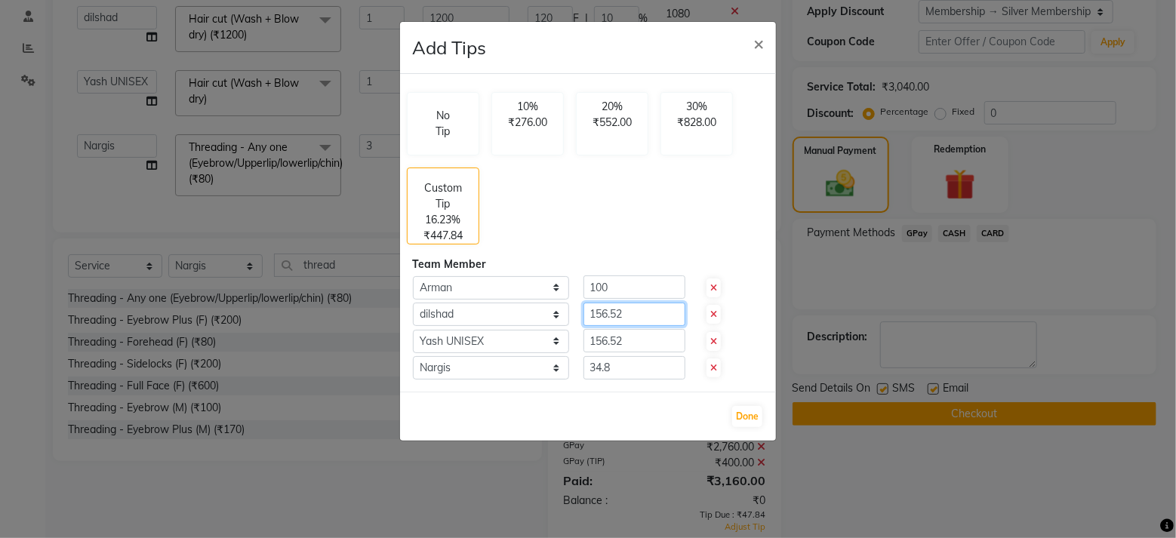
click at [614, 311] on input "156.52" at bounding box center [634, 314] width 102 height 23
type input "100"
click at [619, 334] on input "156.52" at bounding box center [634, 340] width 102 height 23
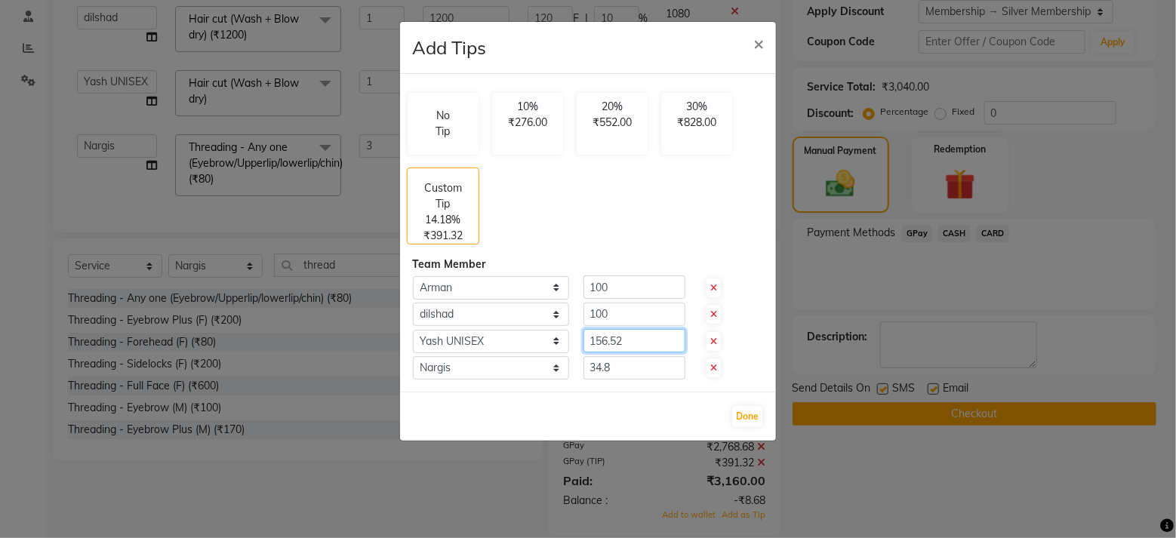
click at [619, 334] on input "156.52" at bounding box center [634, 340] width 102 height 23
type input "100"
click at [604, 361] on input "34.8" at bounding box center [634, 367] width 102 height 23
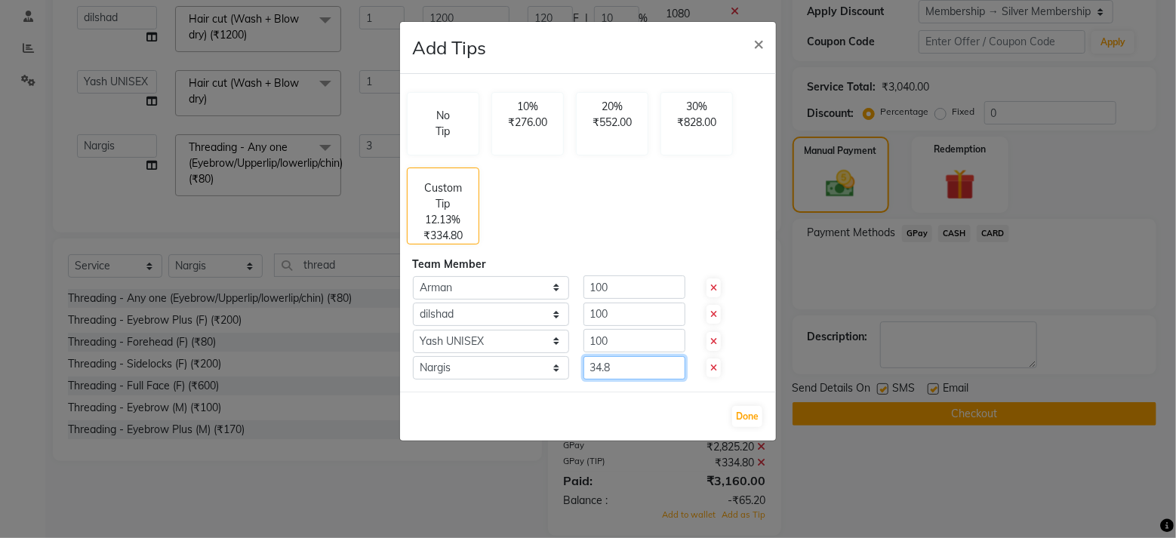
click at [604, 361] on input "34.8" at bounding box center [634, 367] width 102 height 23
type input "100"
click at [629, 408] on div "Done" at bounding box center [588, 416] width 376 height 49
click at [746, 410] on button "Done" at bounding box center [747, 416] width 30 height 21
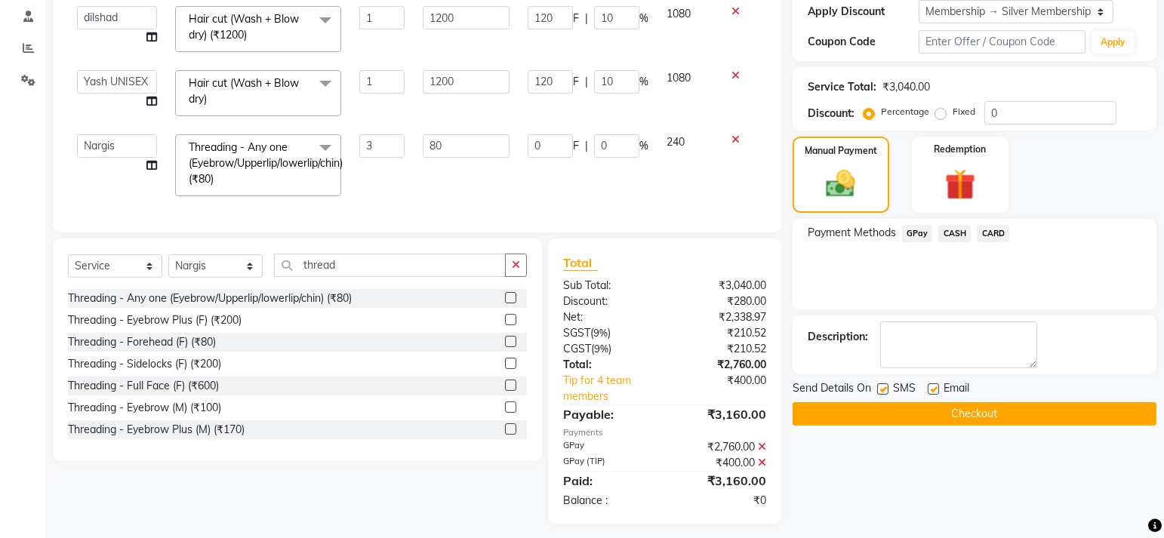
scroll to position [305, 0]
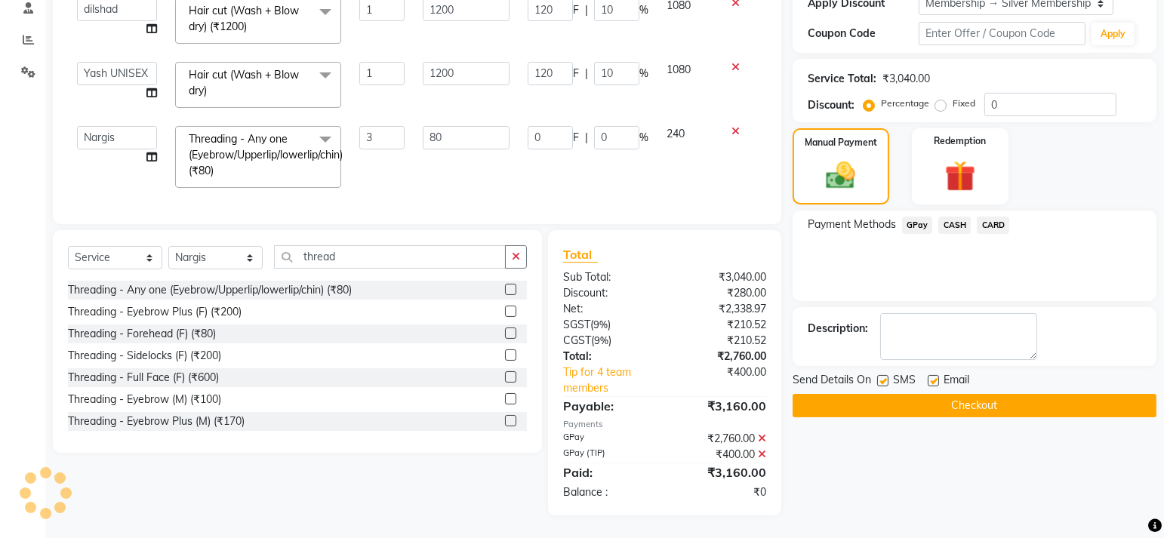
click at [873, 399] on button "Checkout" at bounding box center [975, 405] width 364 height 23
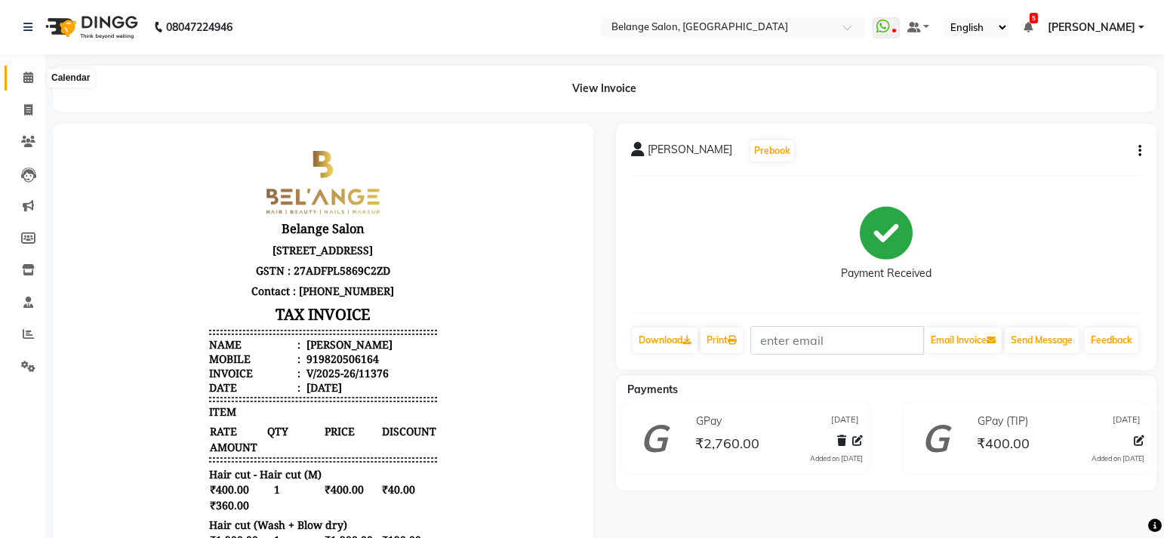
click at [20, 79] on span at bounding box center [28, 77] width 26 height 17
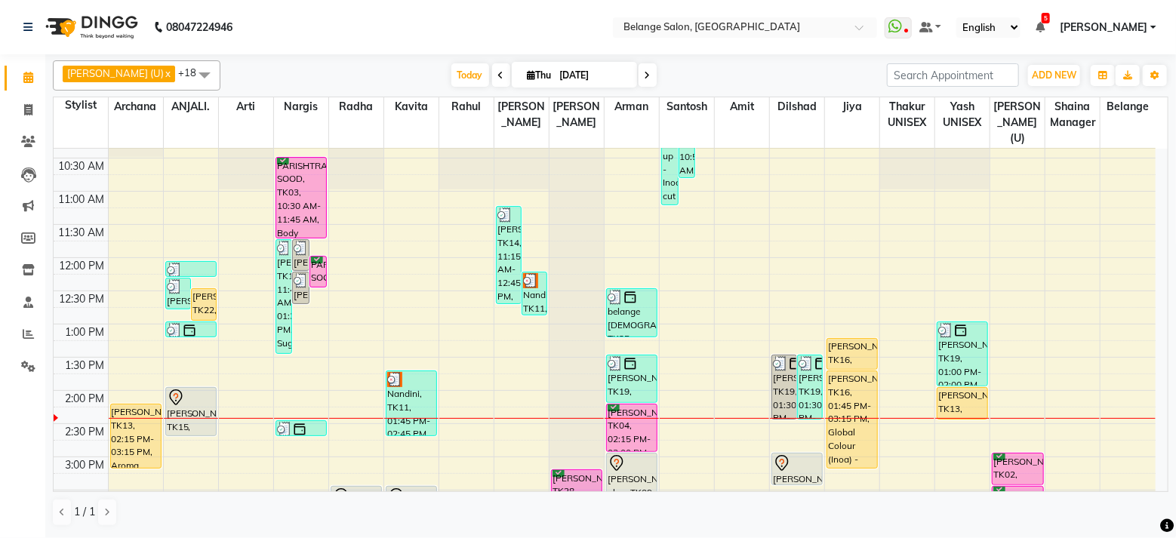
scroll to position [217, 0]
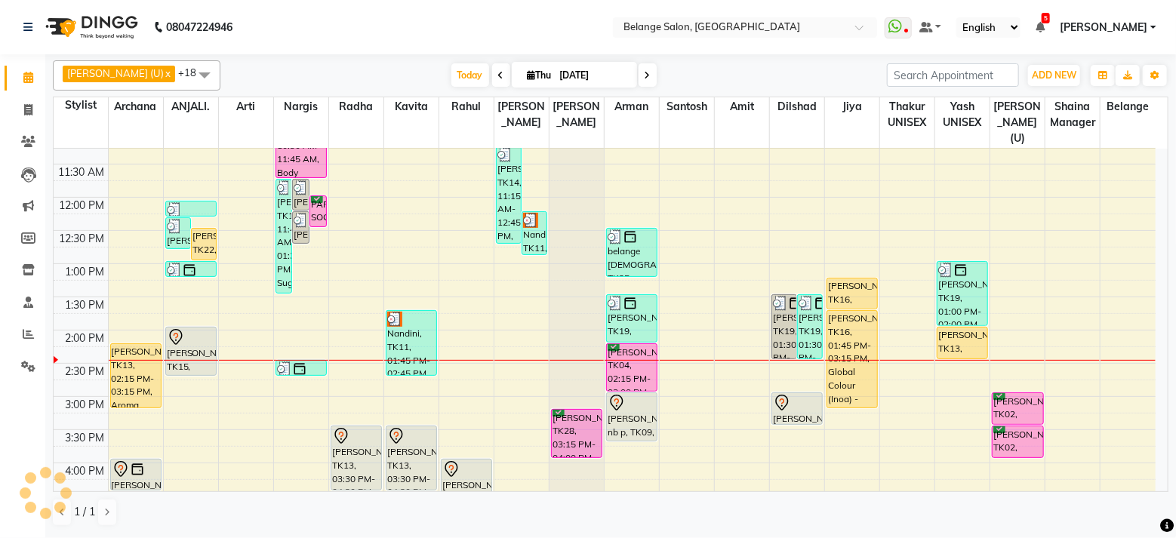
click at [497, 20] on nav "08047224946 Select Location × Belange Salon, Wadala East WhatsApp Status ✕ Stat…" at bounding box center [588, 27] width 1176 height 54
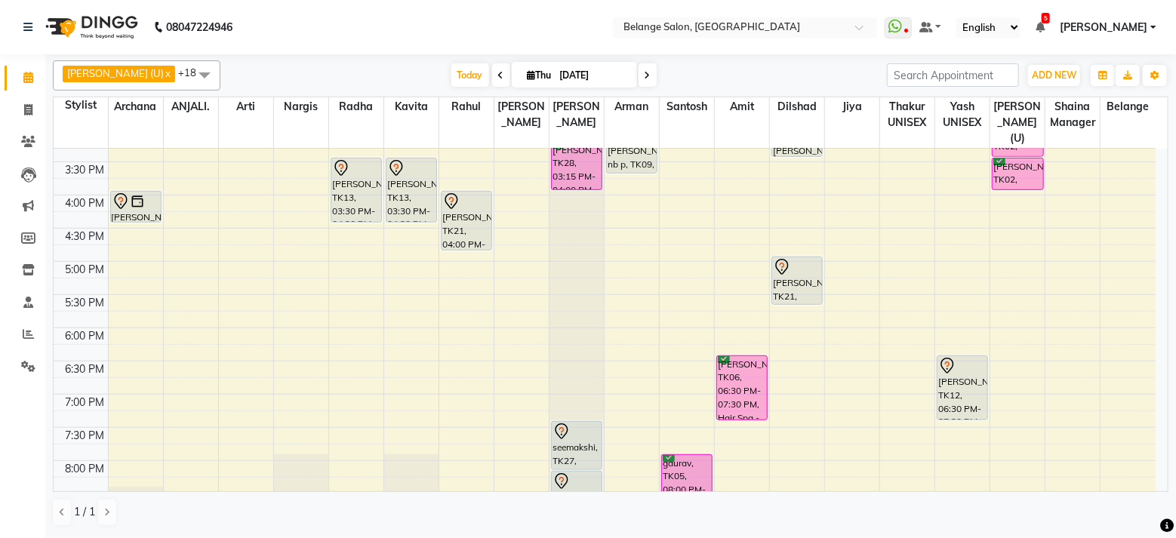
scroll to position [472, 0]
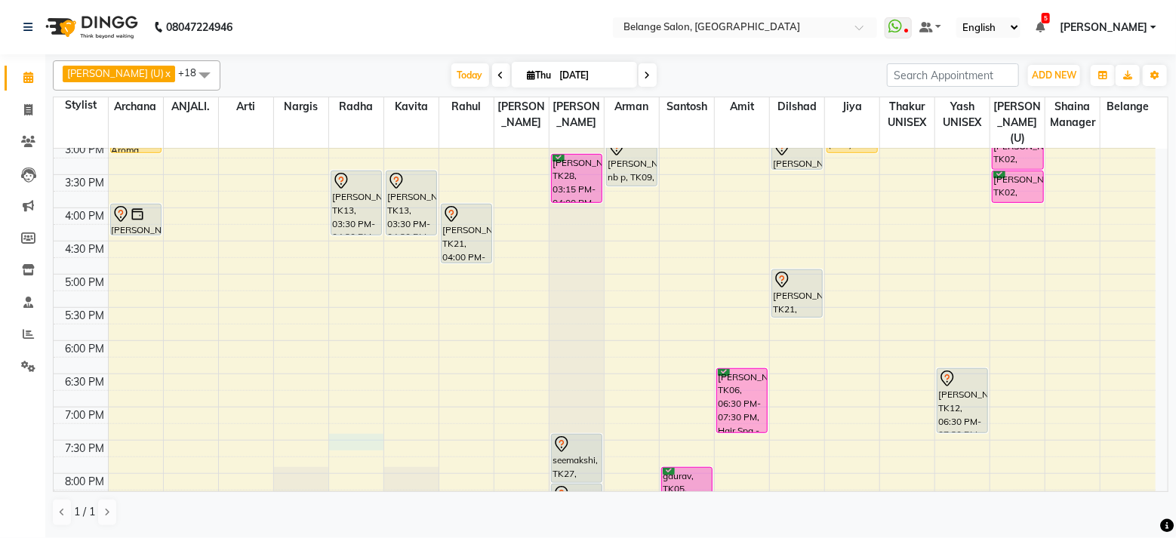
click at [359, 422] on div "8:00 AM 8:30 AM 9:00 AM 9:30 AM 10:00 AM 10:30 AM 11:00 AM 11:30 AM 12:00 PM 12…" at bounding box center [605, 175] width 1102 height 996
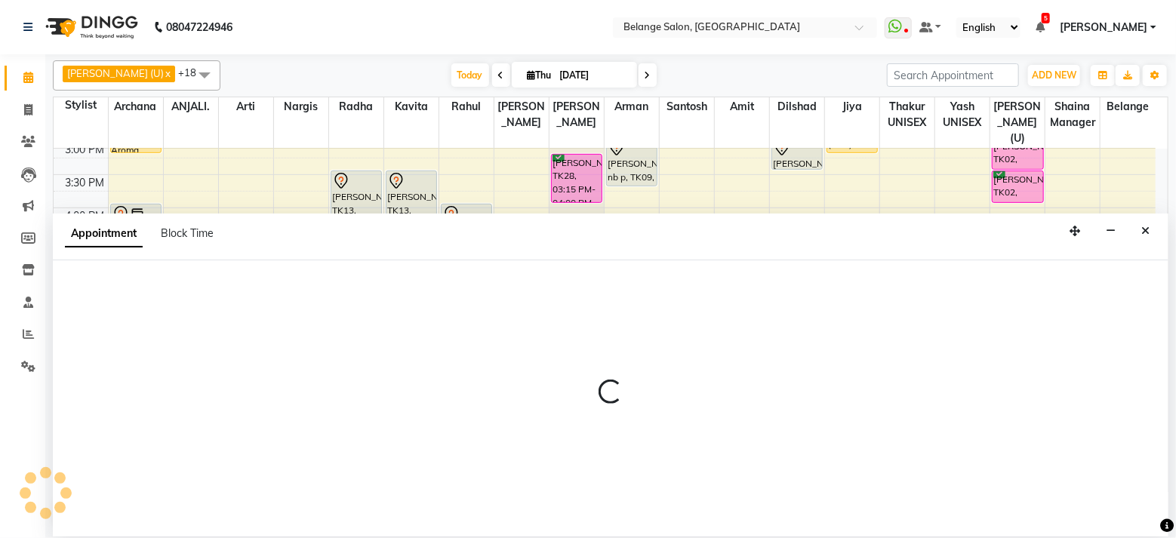
select select "61428"
select select "1170"
select select "tentative"
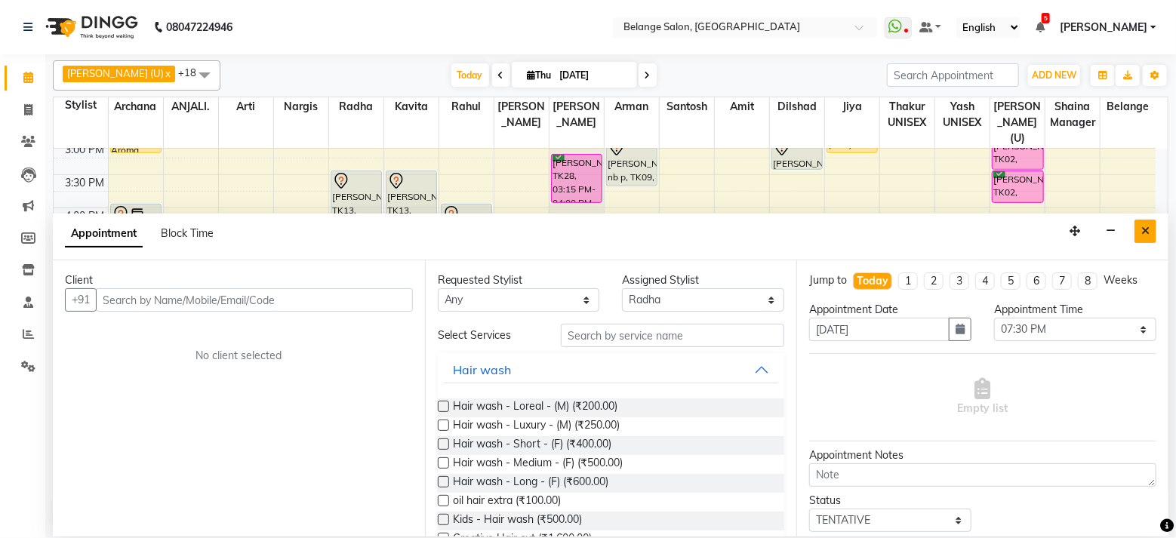
click at [1152, 229] on button "Close" at bounding box center [1145, 231] width 22 height 23
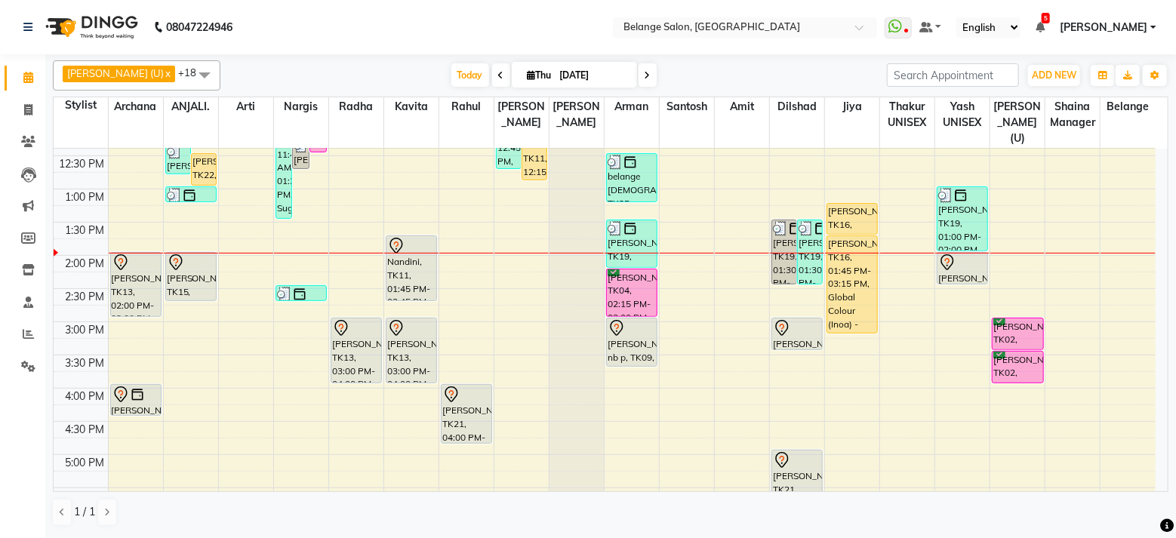
scroll to position [291, 0]
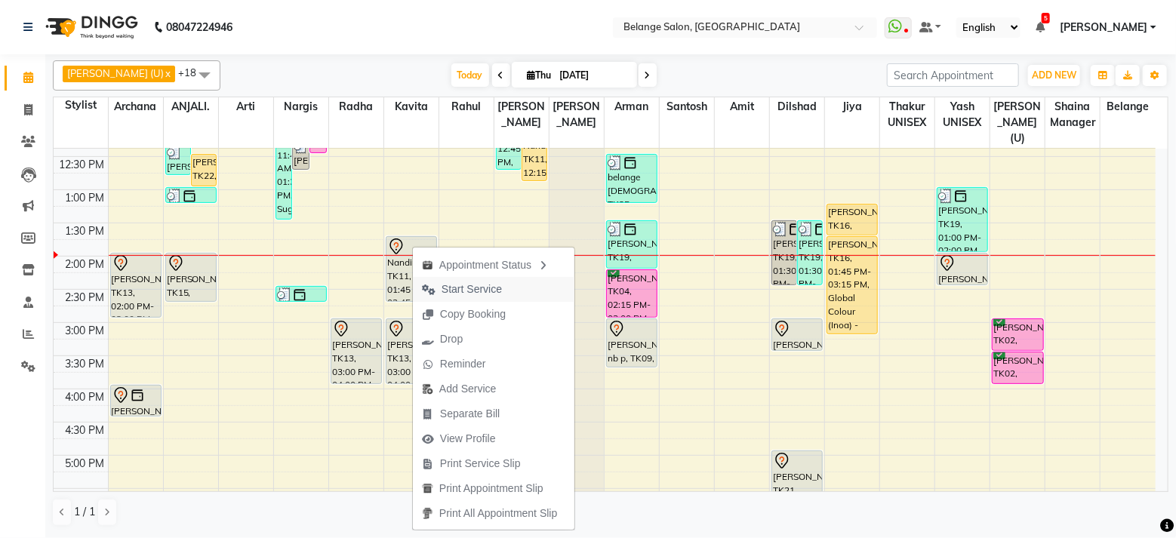
click at [465, 288] on span "Start Service" at bounding box center [472, 290] width 60 height 16
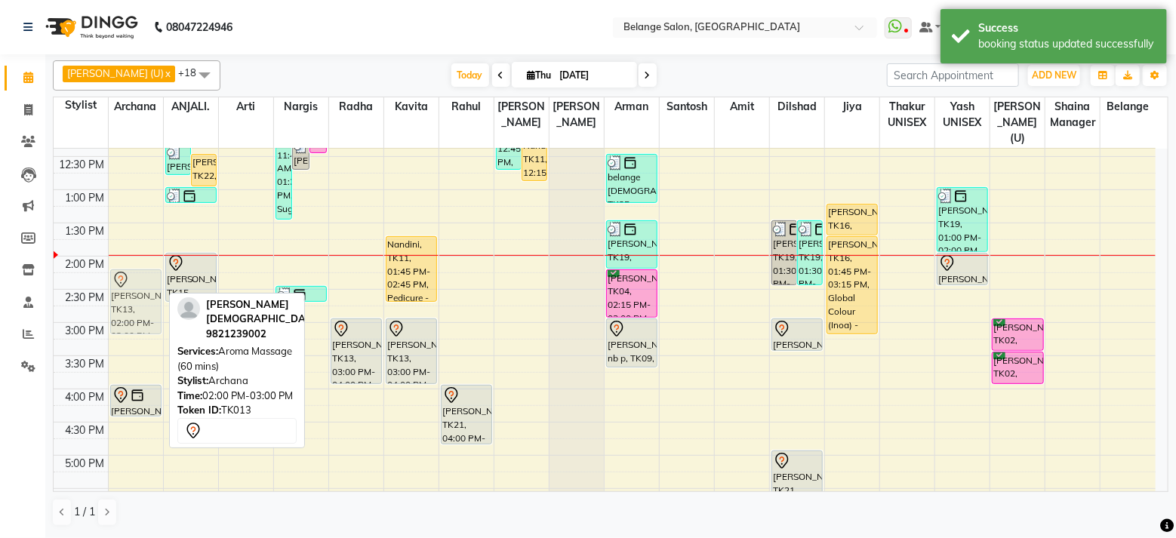
drag, startPoint x: 139, startPoint y: 274, endPoint x: 136, endPoint y: 297, distance: 23.6
click at [136, 297] on div "Arvind jain, TK13, 02:00 PM-03:00 PM, Aroma Massage (60 mins) Anugya, TK01, 04:…" at bounding box center [136, 356] width 54 height 996
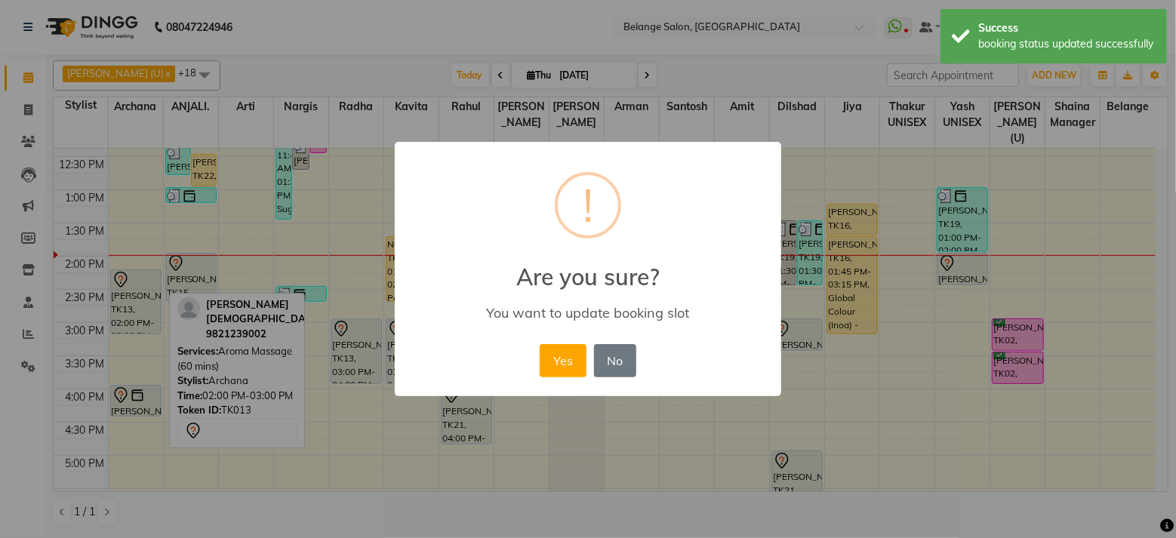
click at [540, 344] on button "Yes" at bounding box center [563, 360] width 46 height 33
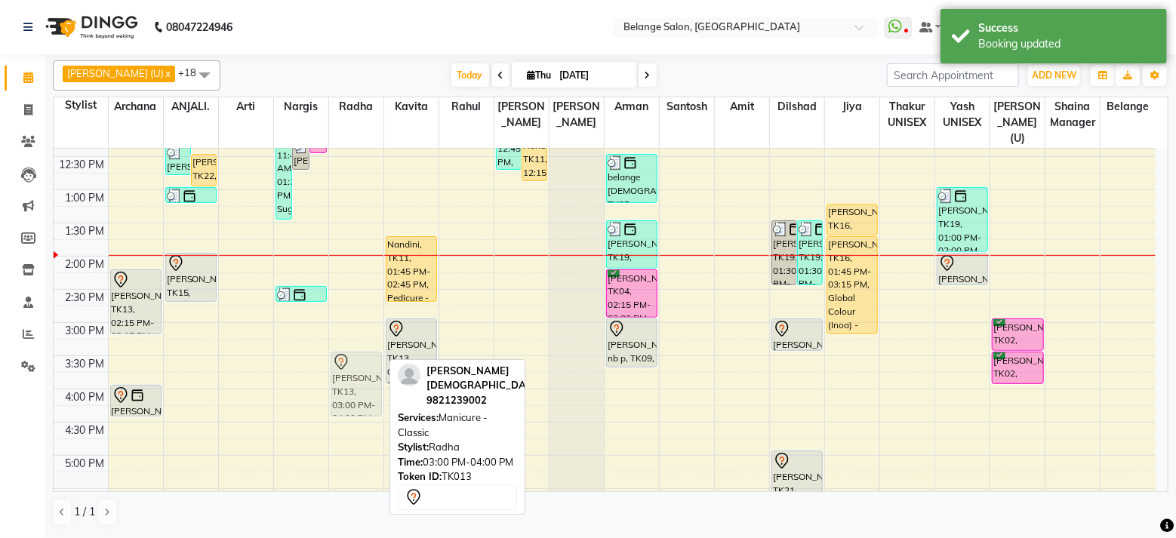
drag, startPoint x: 360, startPoint y: 325, endPoint x: 359, endPoint y: 358, distance: 33.2
click at [359, 358] on div "Arvind jain, TK13, 03:00 PM-04:00 PM, Manicure - Classic Arvind jain, TK13, 03:…" at bounding box center [356, 356] width 54 height 996
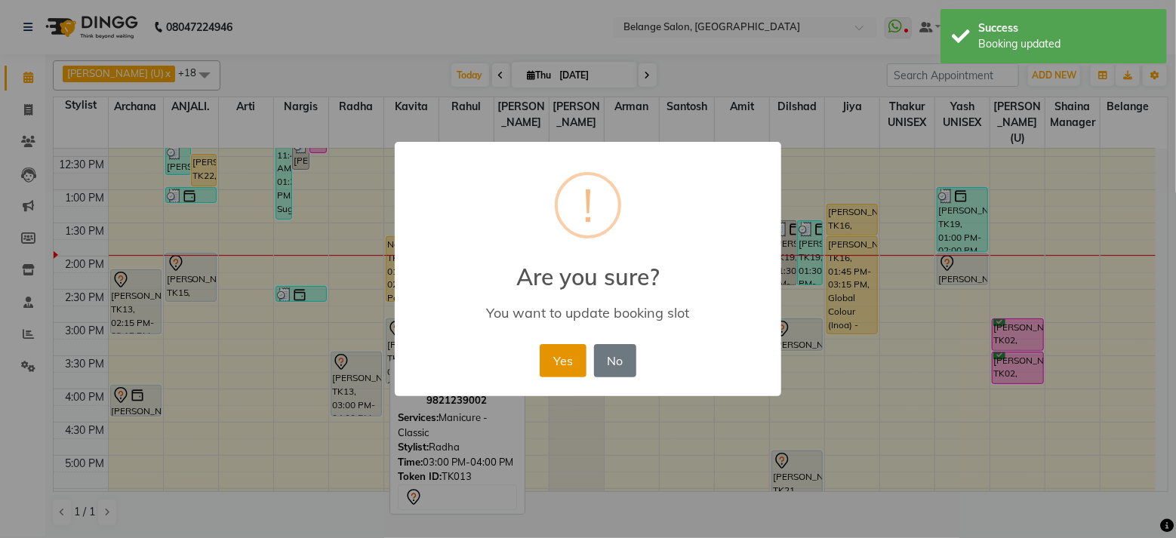
click at [556, 356] on button "Yes" at bounding box center [563, 360] width 46 height 33
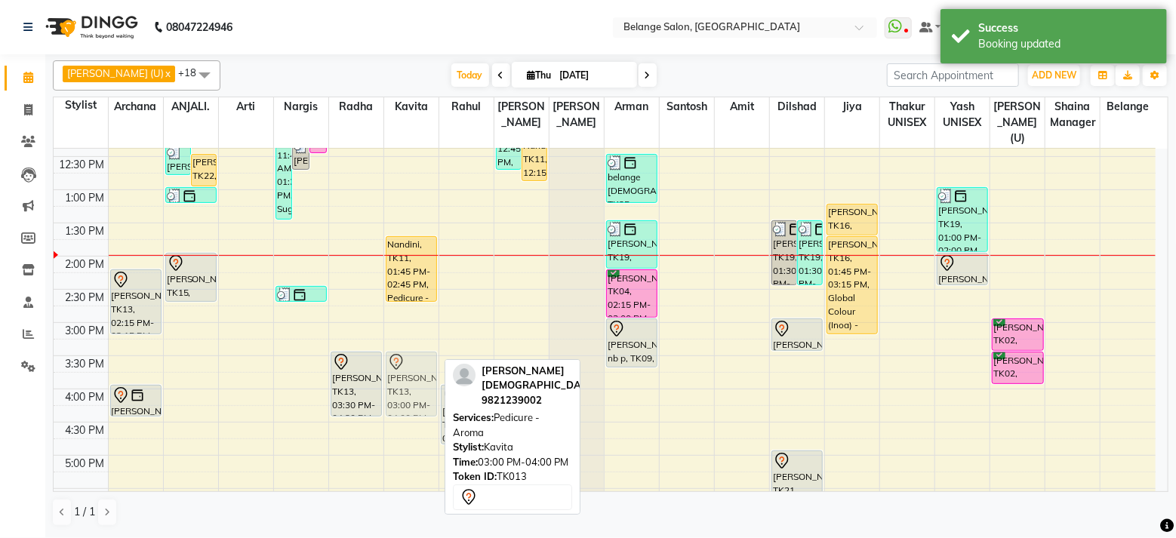
drag, startPoint x: 412, startPoint y: 332, endPoint x: 405, endPoint y: 362, distance: 30.2
click at [405, 362] on div "Nandini, TK11, 01:45 PM-02:45 PM, Pedicure - Classic (only cleaning,scrubing) A…" at bounding box center [411, 356] width 54 height 996
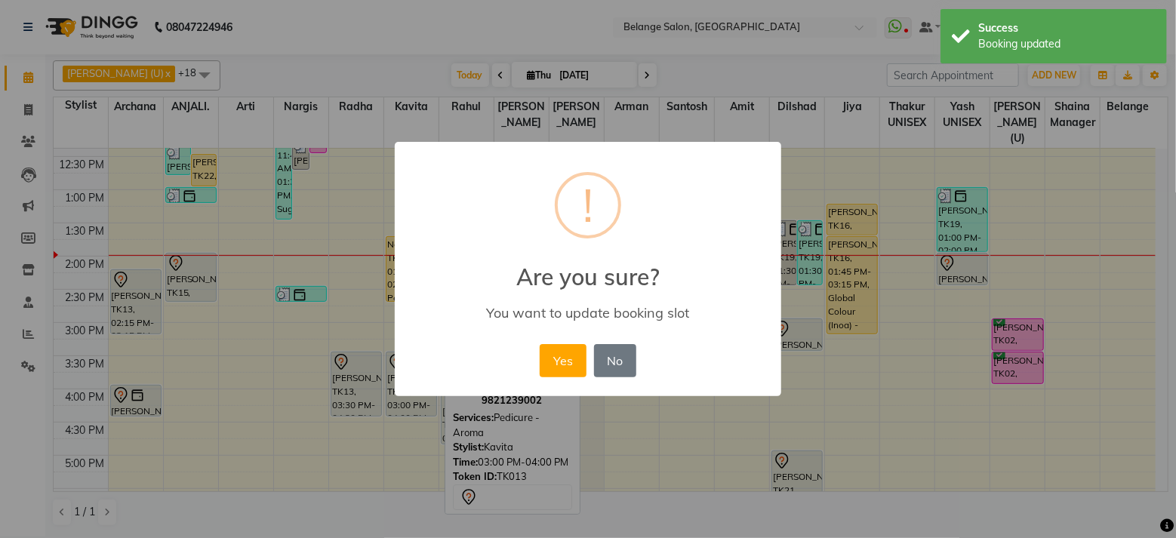
click at [540, 344] on button "Yes" at bounding box center [563, 360] width 46 height 33
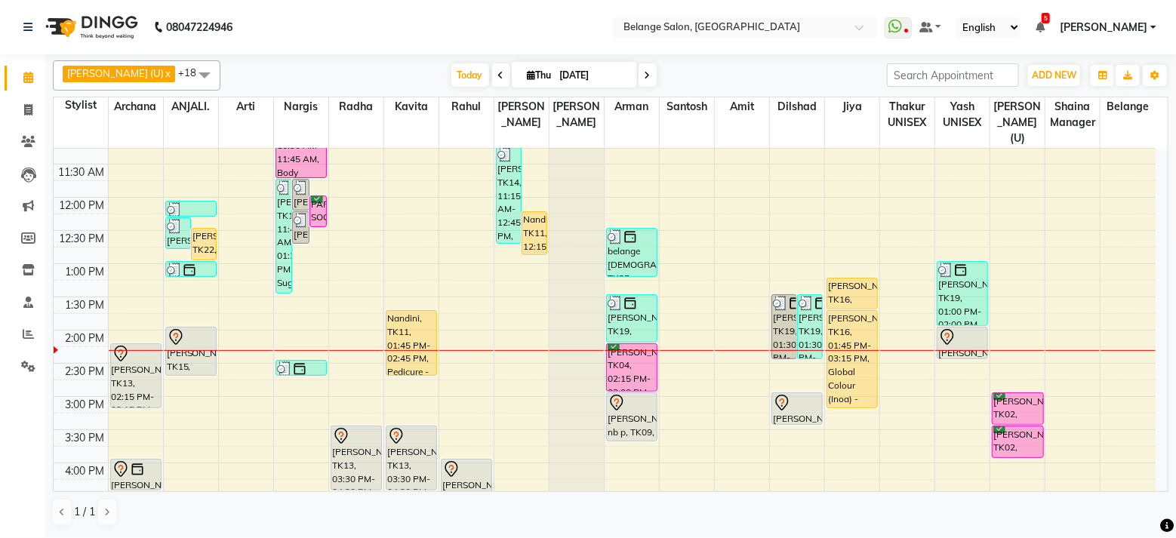
scroll to position [214, 0]
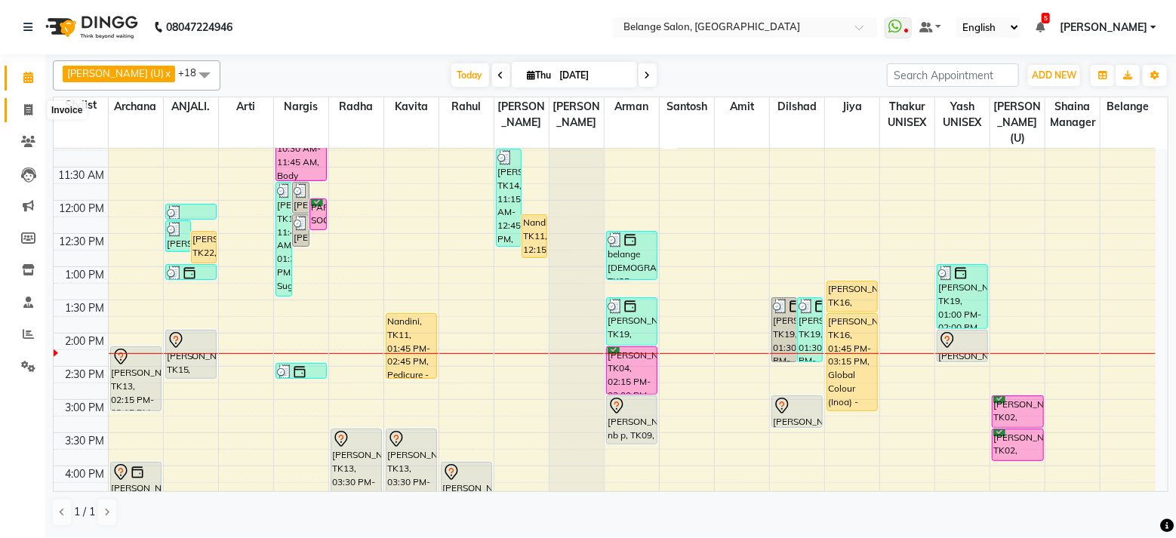
click at [24, 105] on icon at bounding box center [28, 109] width 8 height 11
select select "5076"
select select "service"
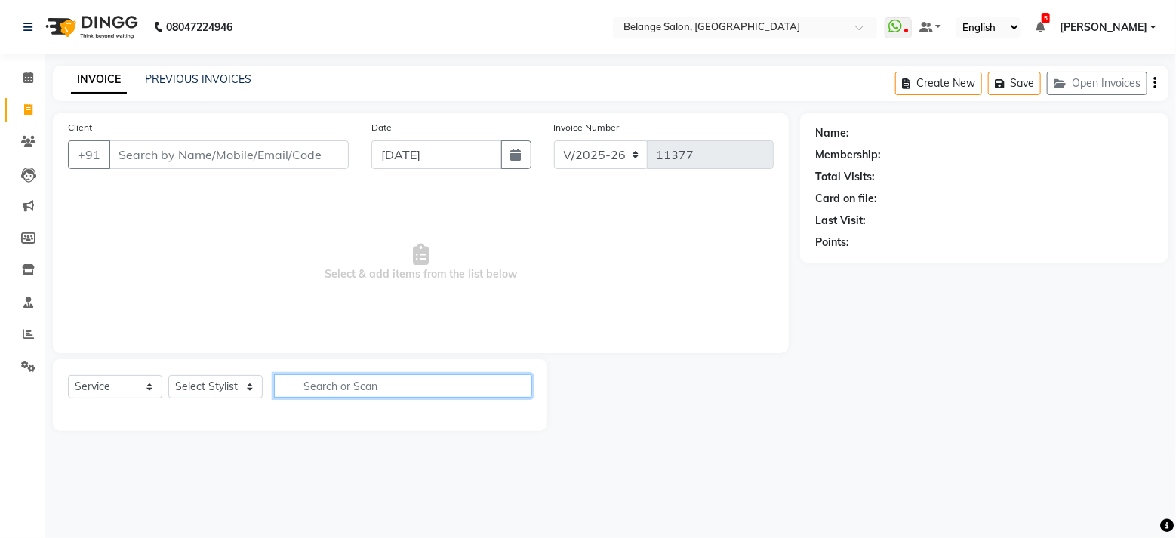
click at [329, 379] on input "text" at bounding box center [403, 385] width 258 height 23
click at [319, 387] on input "text" at bounding box center [403, 385] width 258 height 23
click at [28, 81] on icon at bounding box center [28, 77] width 10 height 11
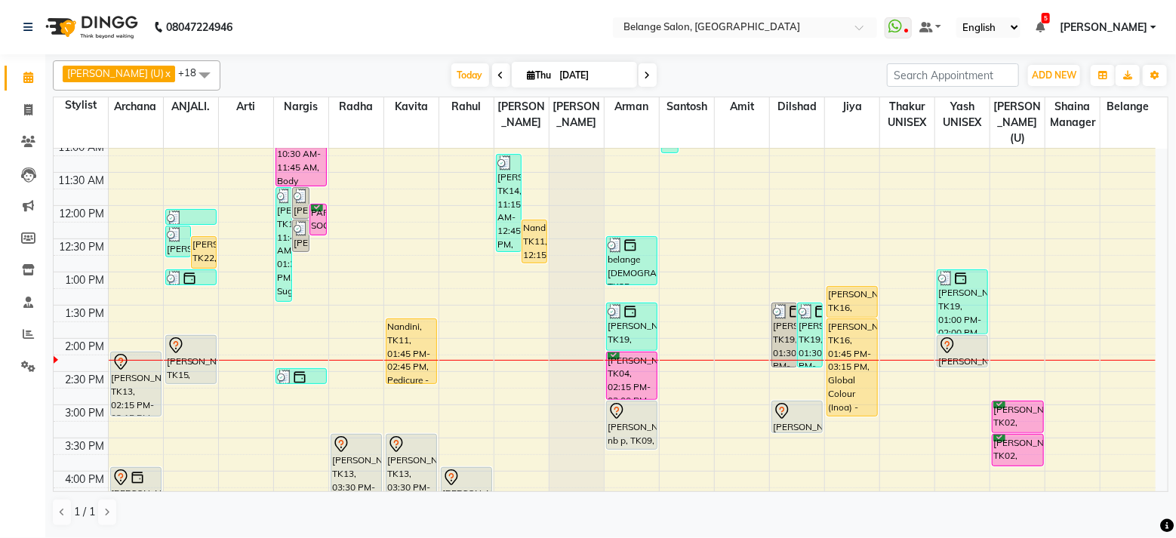
scroll to position [212, 0]
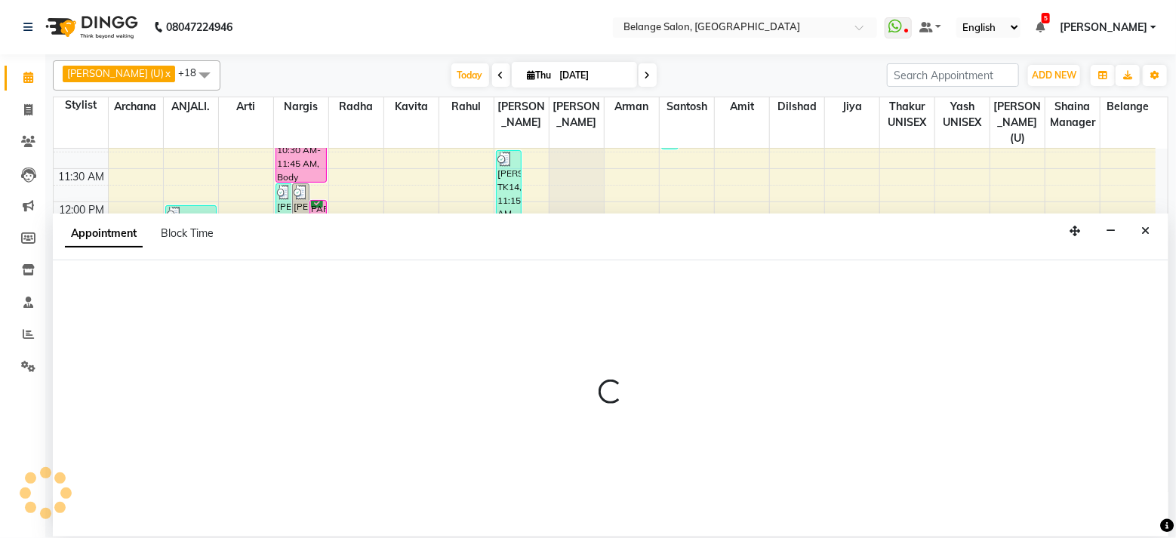
select select "54495"
select select "915"
select select "tentative"
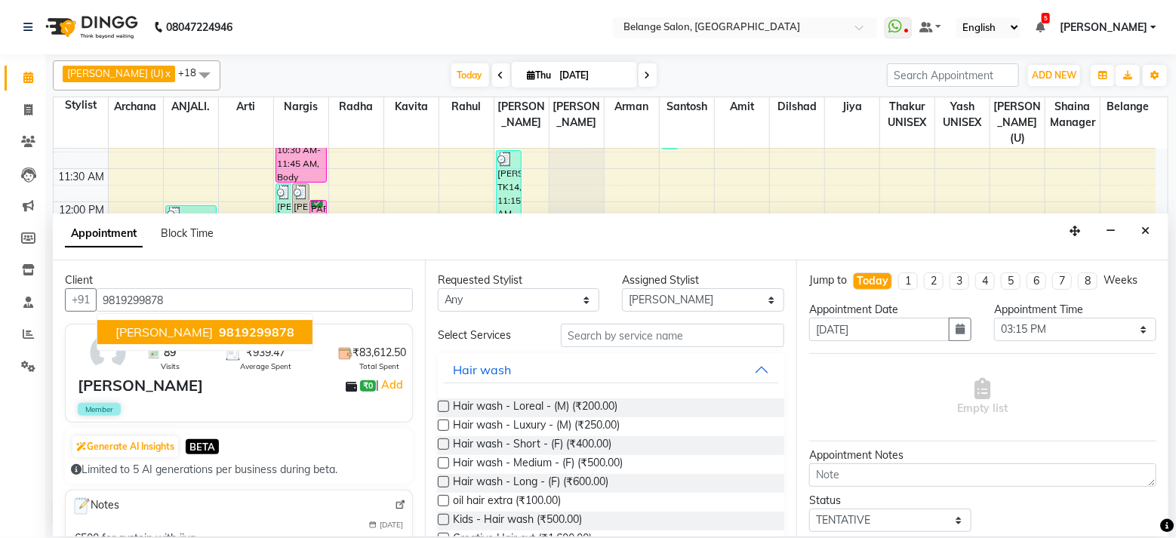
click at [223, 334] on span "9819299878" at bounding box center [256, 332] width 75 height 15
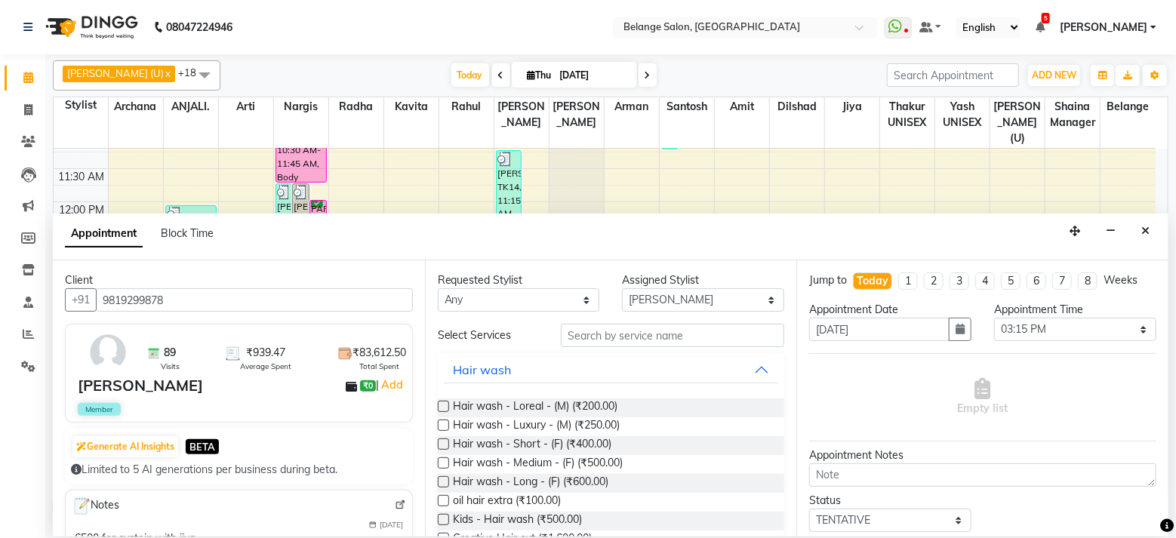
type input "9819299878"
click at [445, 457] on label at bounding box center [443, 462] width 11 height 11
click at [445, 460] on input "checkbox" at bounding box center [443, 465] width 10 height 10
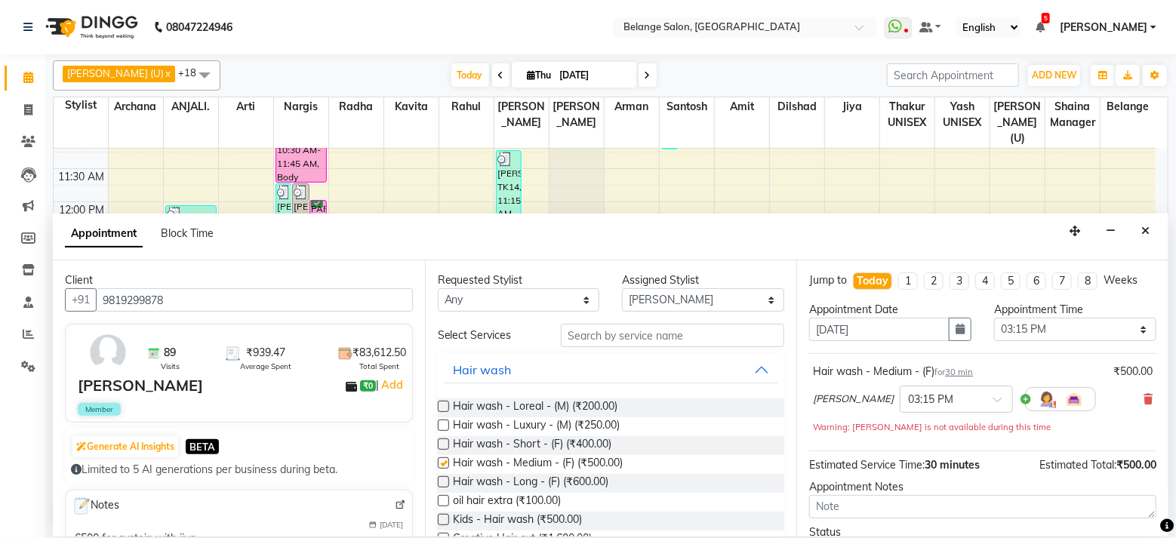
checkbox input "false"
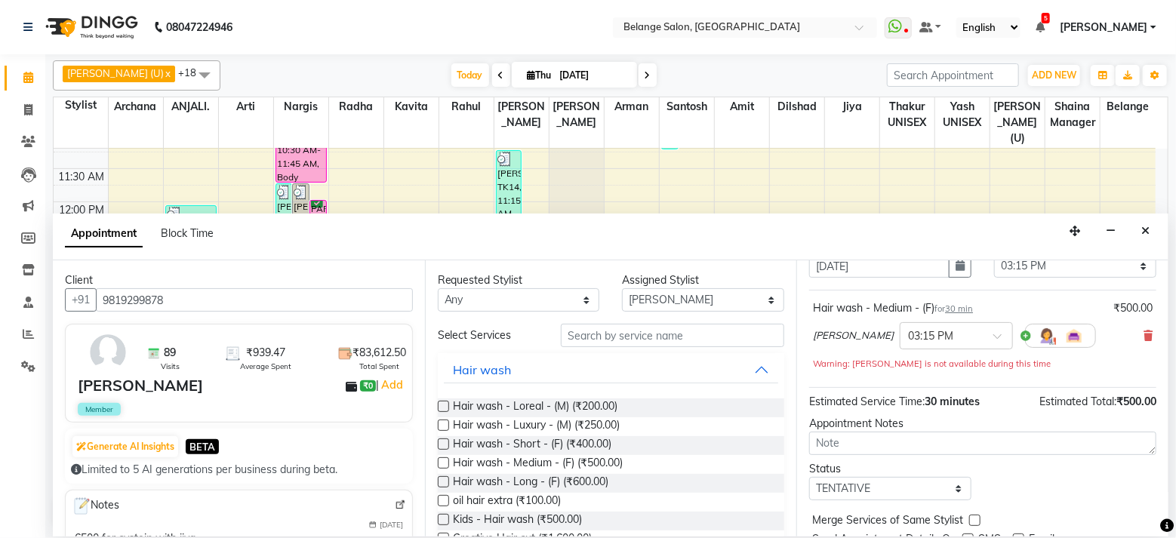
scroll to position [66, 0]
click at [937, 486] on select "Select TENTATIVE CONFIRM CHECK-IN UPCOMING" at bounding box center [890, 485] width 162 height 23
select select "confirm booking"
click at [809, 474] on select "Select TENTATIVE CONFIRM CHECK-IN UPCOMING" at bounding box center [890, 485] width 162 height 23
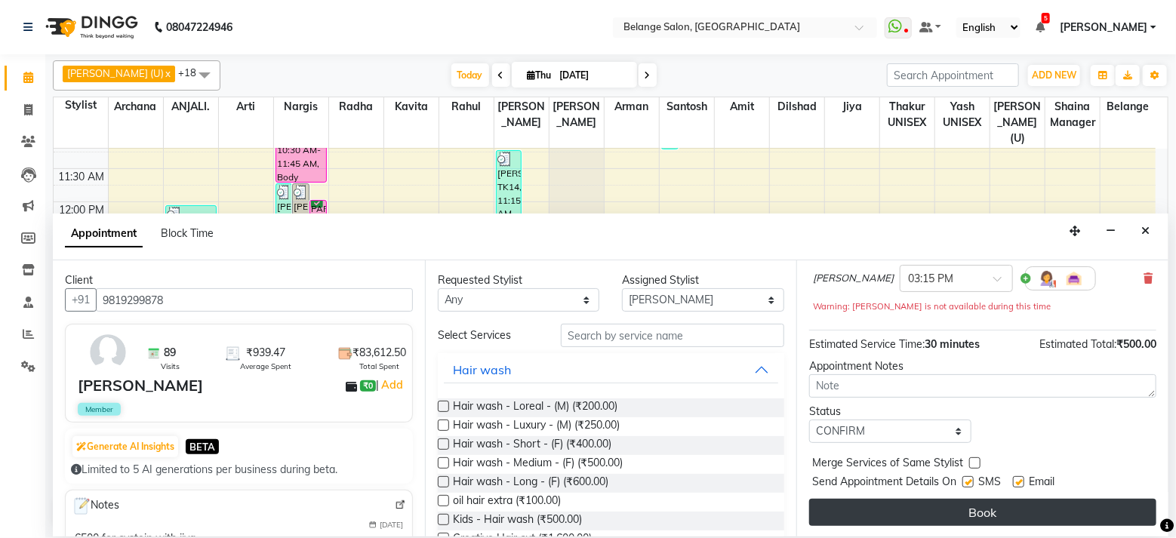
click at [935, 513] on button "Book" at bounding box center [982, 512] width 347 height 27
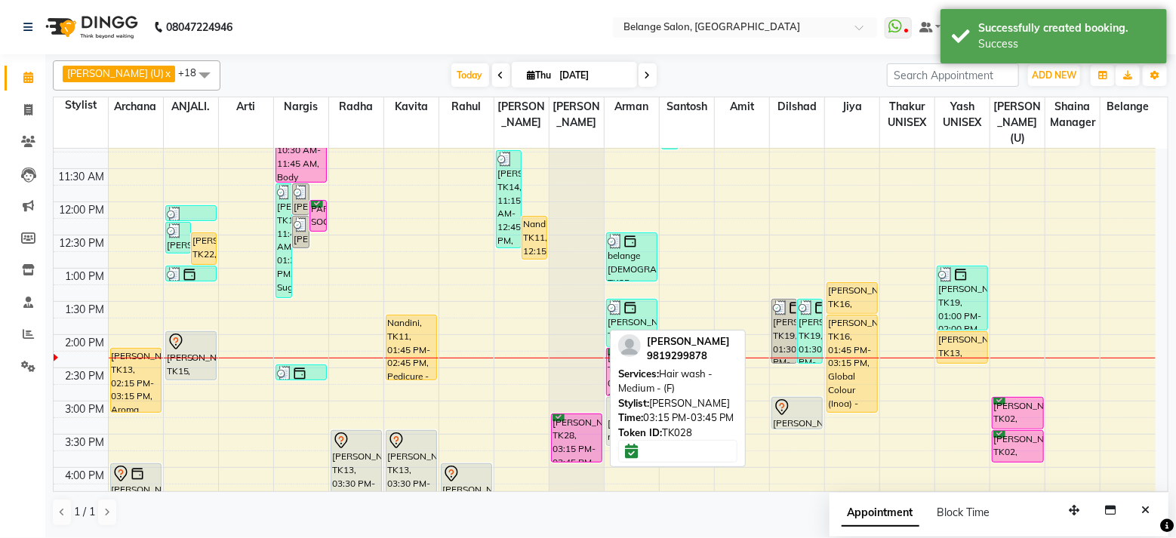
drag, startPoint x: 578, startPoint y: 427, endPoint x: 578, endPoint y: 442, distance: 15.1
click at [578, 442] on div "Deepika tibrewal, TK28, 03:15 PM-03:45 PM, Hair wash - Medium - (F) seemakshi, …" at bounding box center [577, 435] width 54 height 996
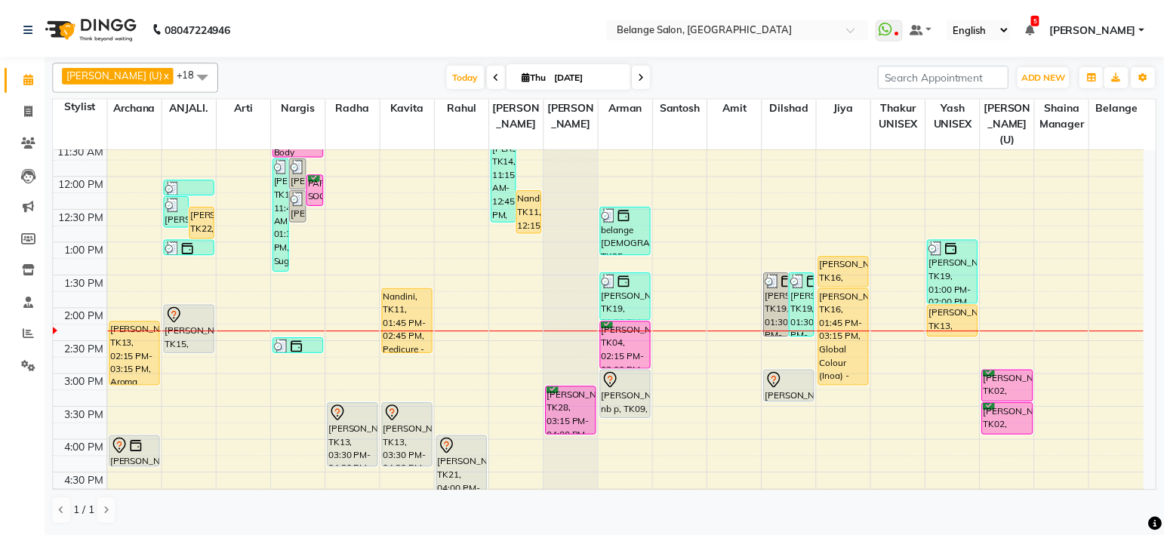
scroll to position [238, 0]
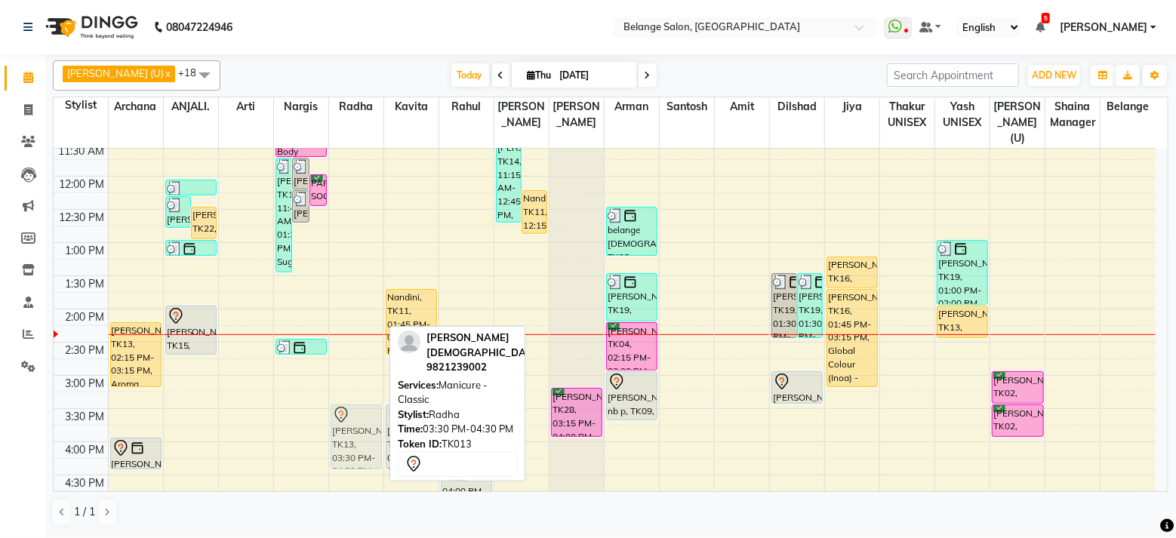
click at [367, 411] on div "[PERSON_NAME], TK13, 03:30 PM-04:30 PM, Manicure - Classic [PERSON_NAME], TK13,…" at bounding box center [356, 409] width 54 height 996
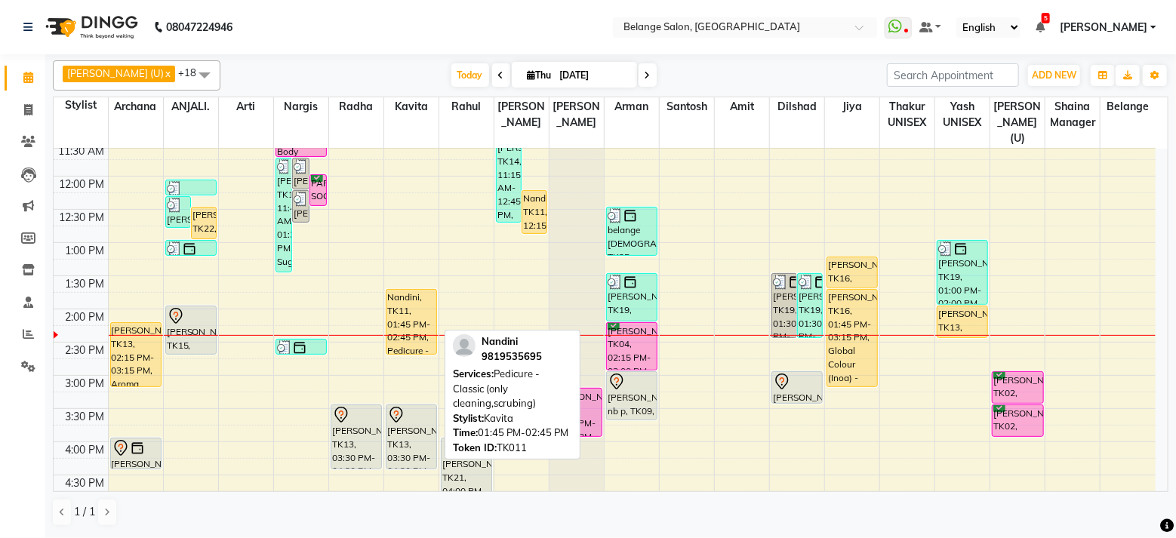
click at [414, 294] on div "Nandini, TK11, 01:45 PM-02:45 PM, Pedicure - Classic (only cleaning,scrubing)" at bounding box center [411, 322] width 50 height 64
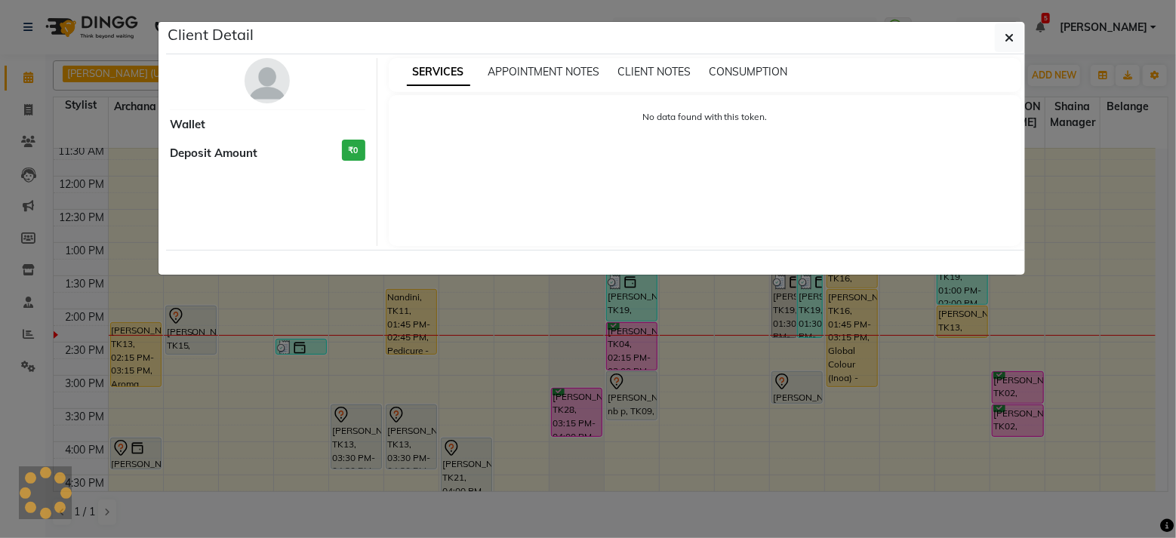
select select "1"
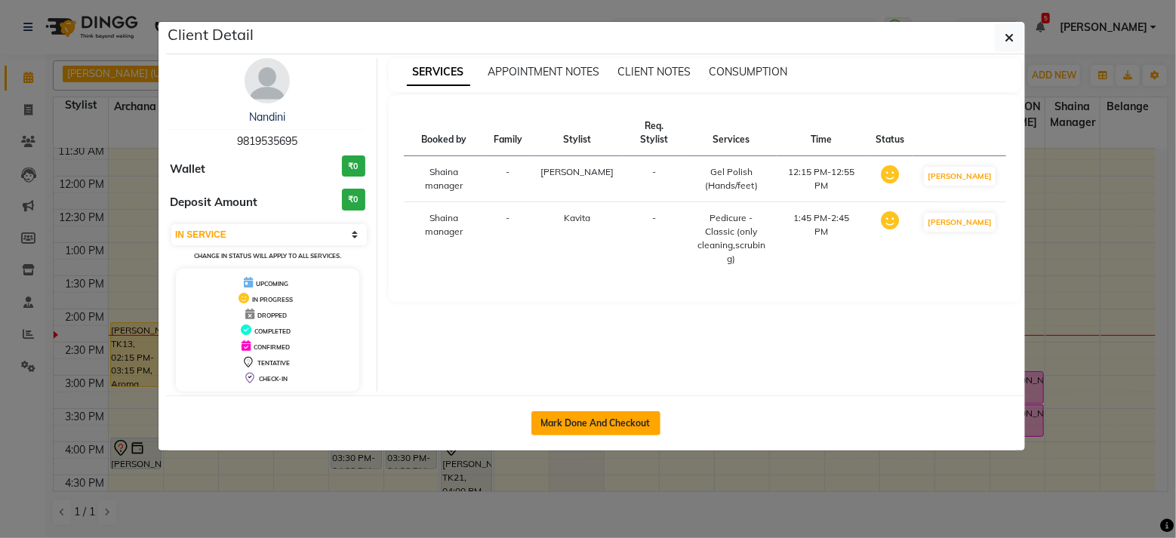
click at [589, 424] on button "Mark Done And Checkout" at bounding box center [595, 423] width 129 height 24
select select "service"
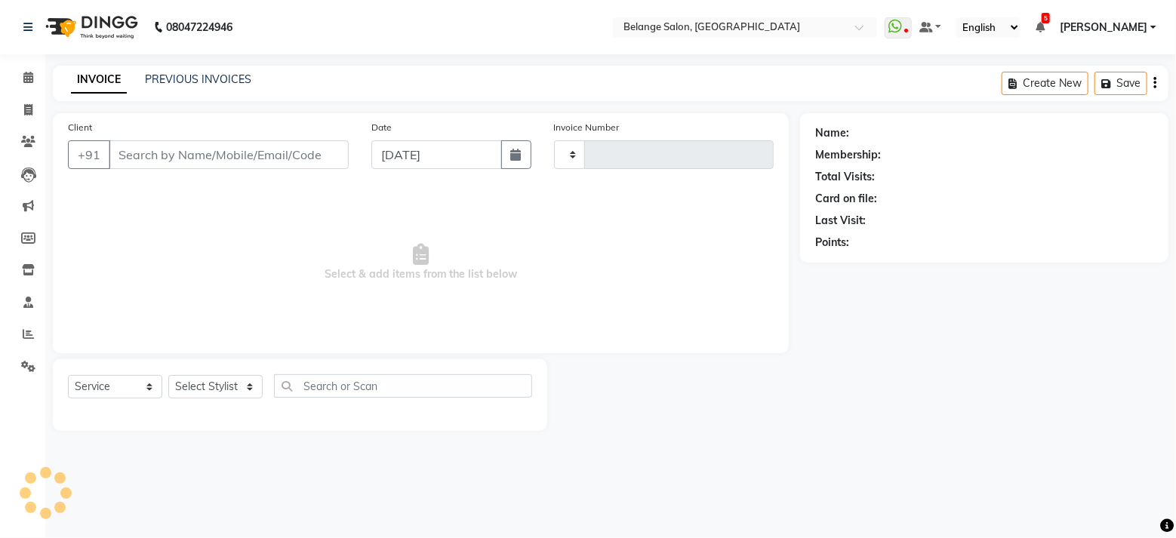
type input "11377"
select select "5076"
type input "9819535695"
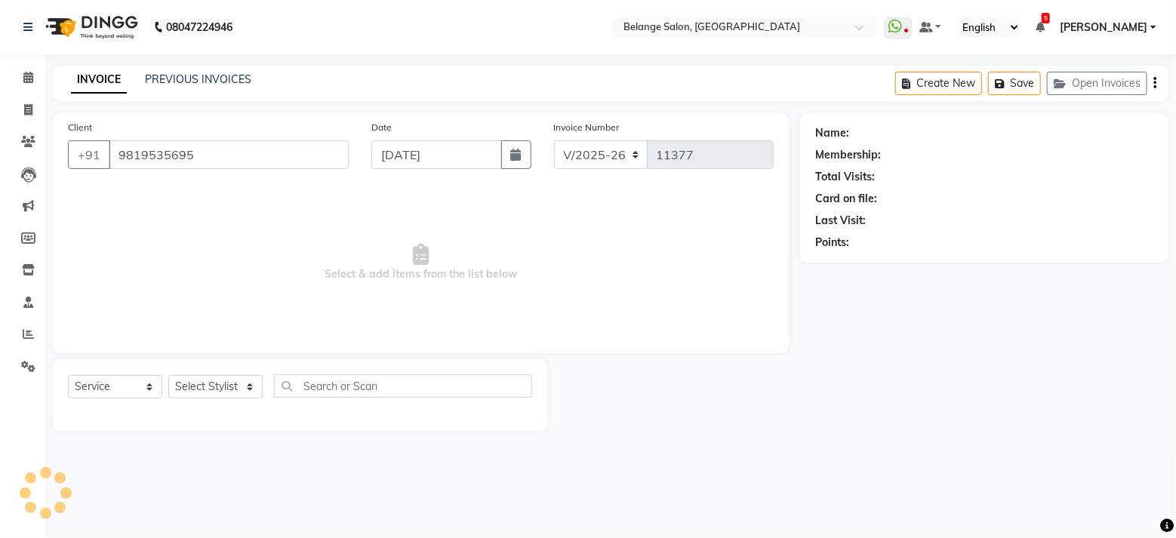
select select "60057"
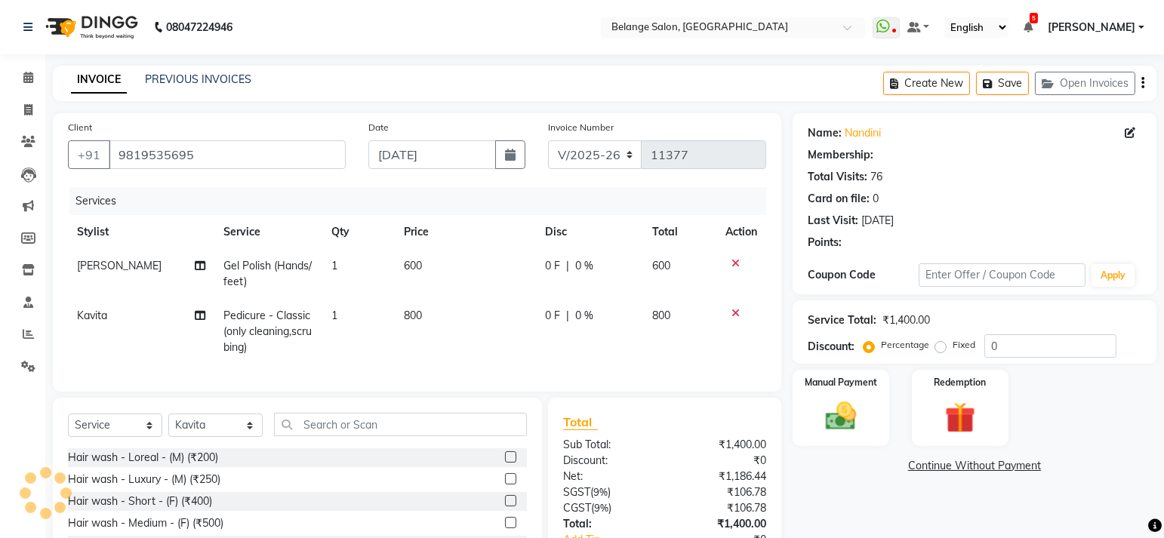
select select "1: Object"
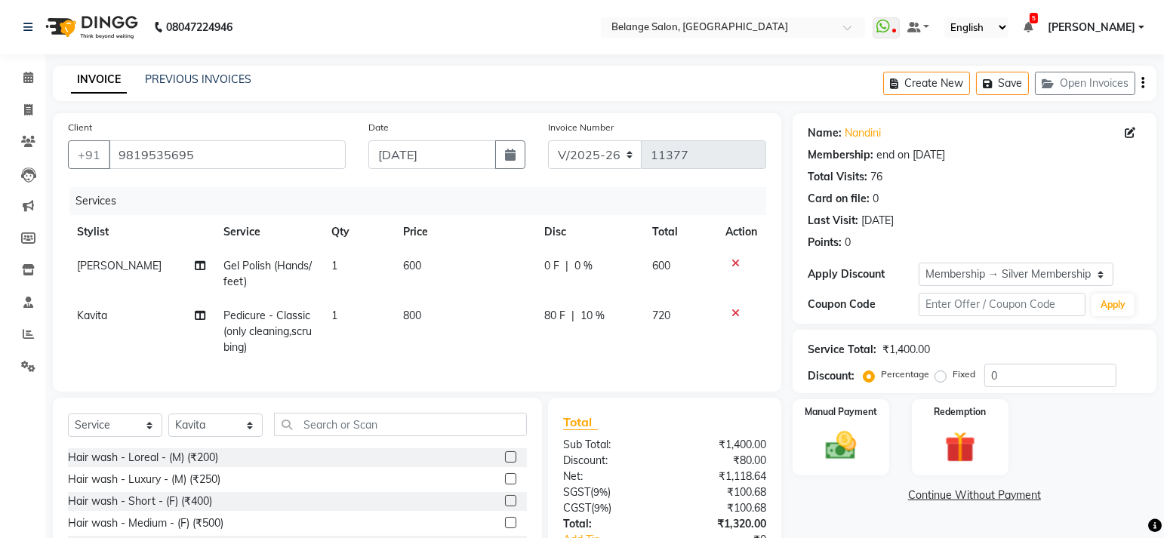
click at [285, 266] on span "Gel Polish (Hands/feet)" at bounding box center [267, 273] width 88 height 29
select select "68481"
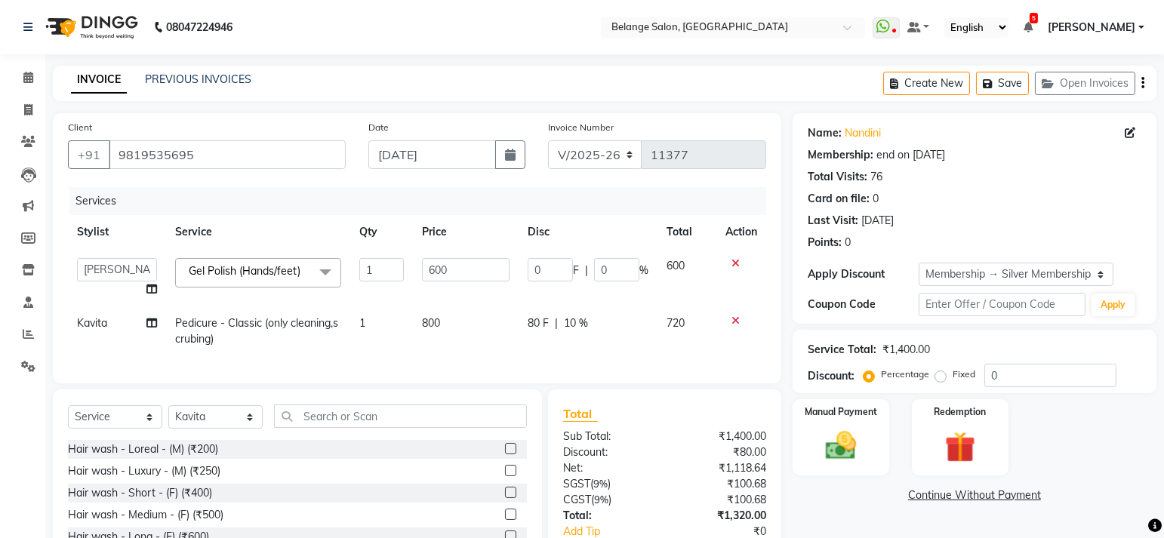
click at [328, 272] on span at bounding box center [325, 272] width 30 height 29
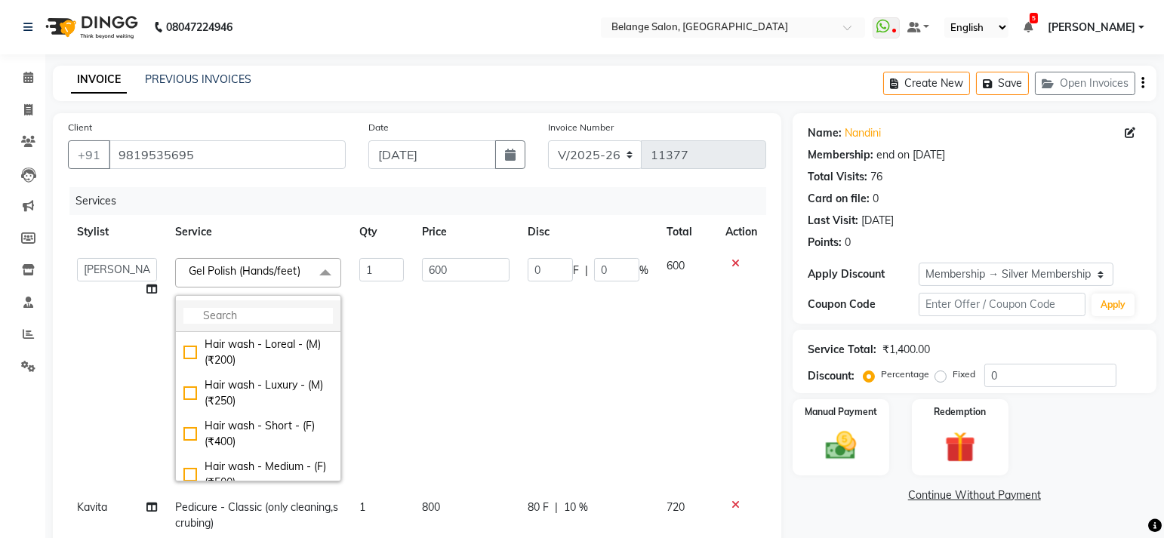
click at [277, 303] on li at bounding box center [258, 316] width 165 height 32
click at [243, 318] on input "multiselect-search" at bounding box center [257, 316] width 149 height 16
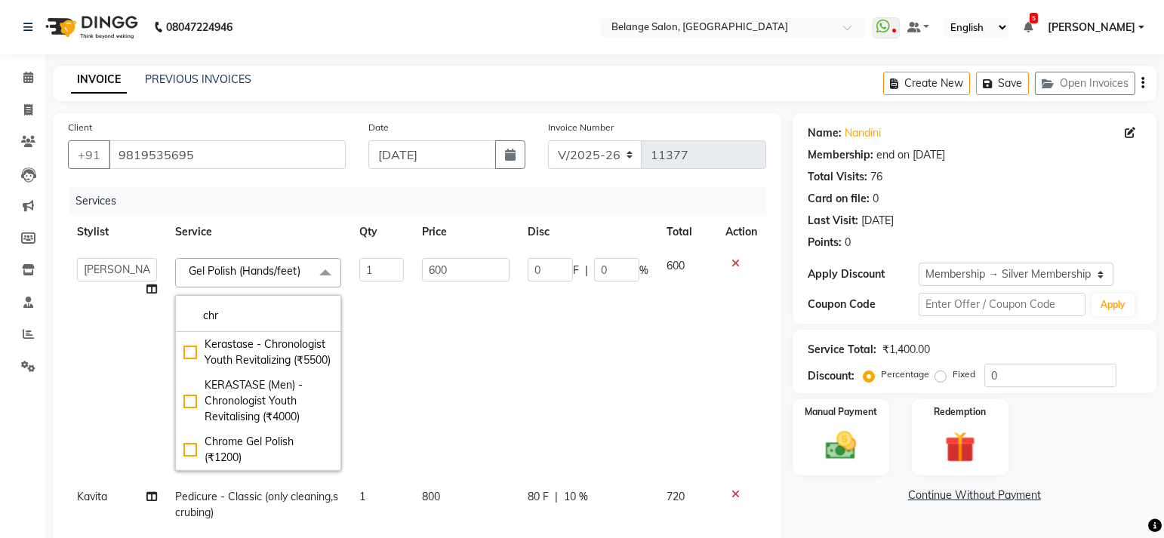
type input "chr"
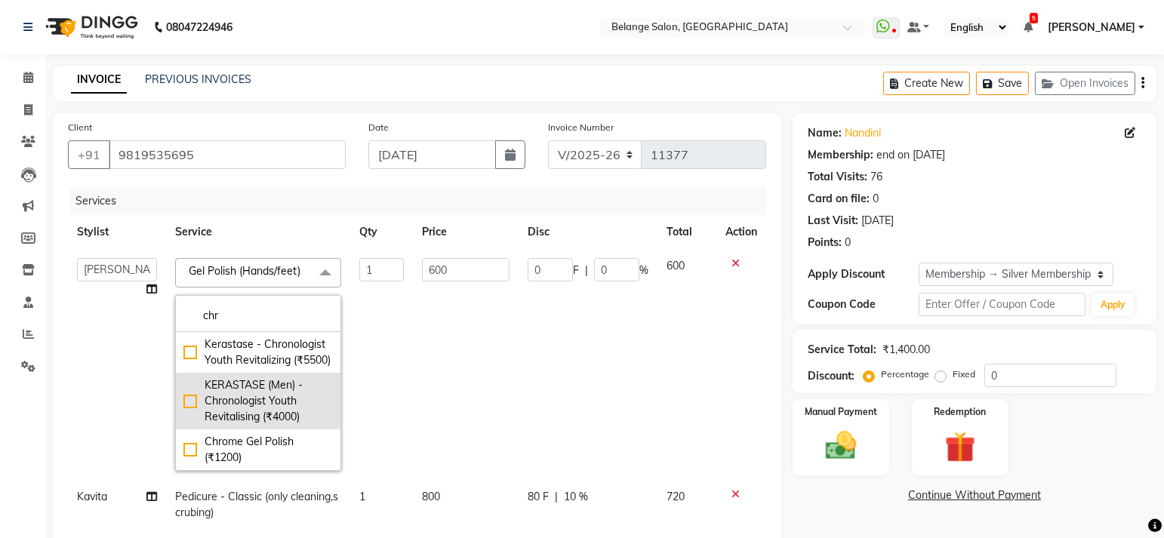
scroll to position [21, 0]
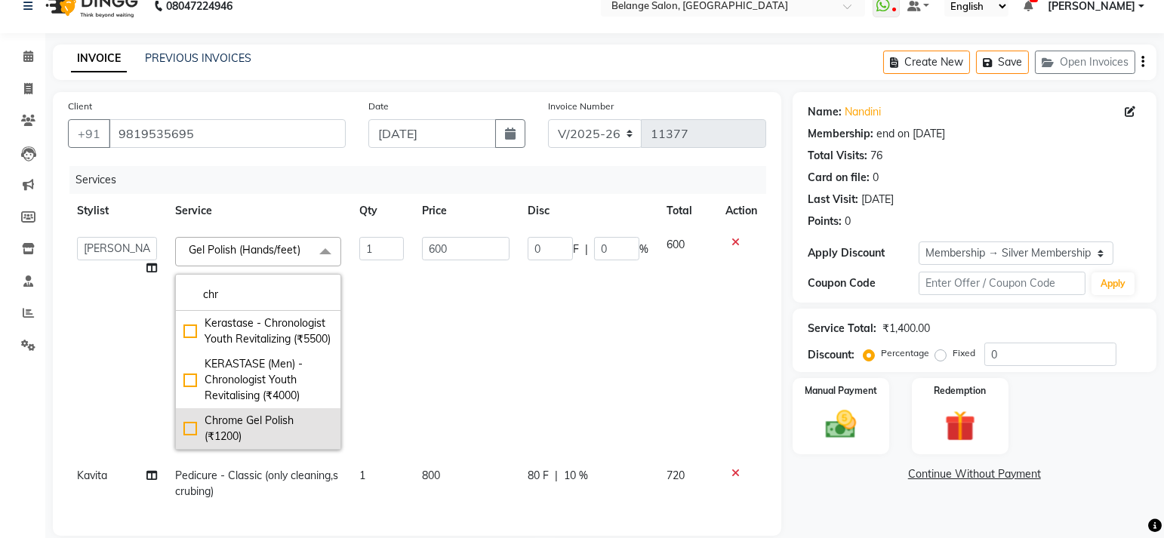
click at [191, 423] on div "Chrome Gel Polish (₹1200)" at bounding box center [257, 429] width 149 height 32
type input "1200"
checkbox input "true"
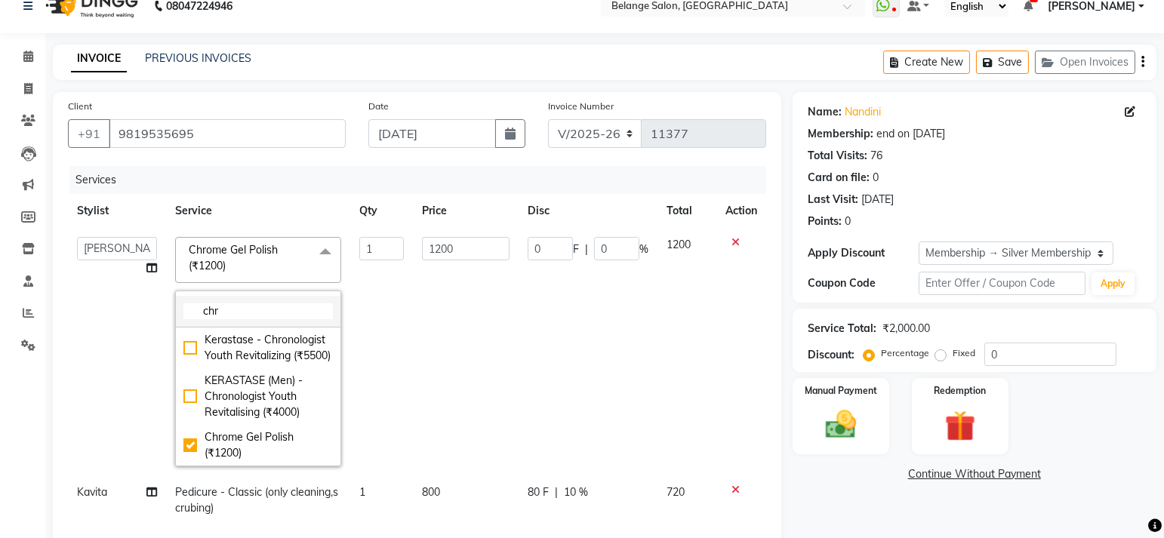
click at [242, 300] on li "chr" at bounding box center [258, 312] width 165 height 32
click at [245, 308] on input "chr" at bounding box center [257, 311] width 149 height 16
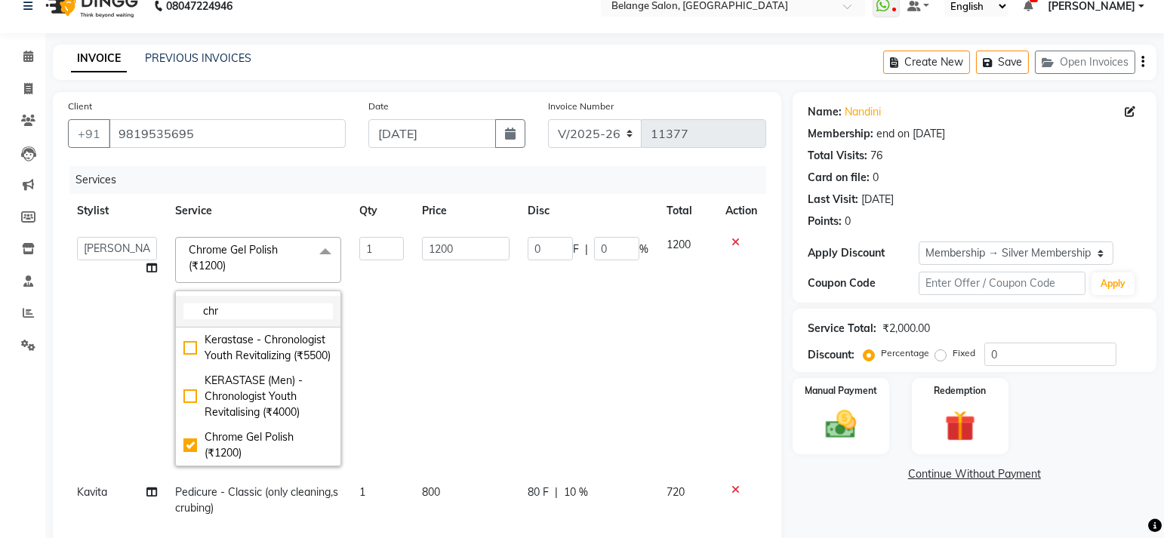
click at [245, 308] on input "chr" at bounding box center [257, 311] width 149 height 16
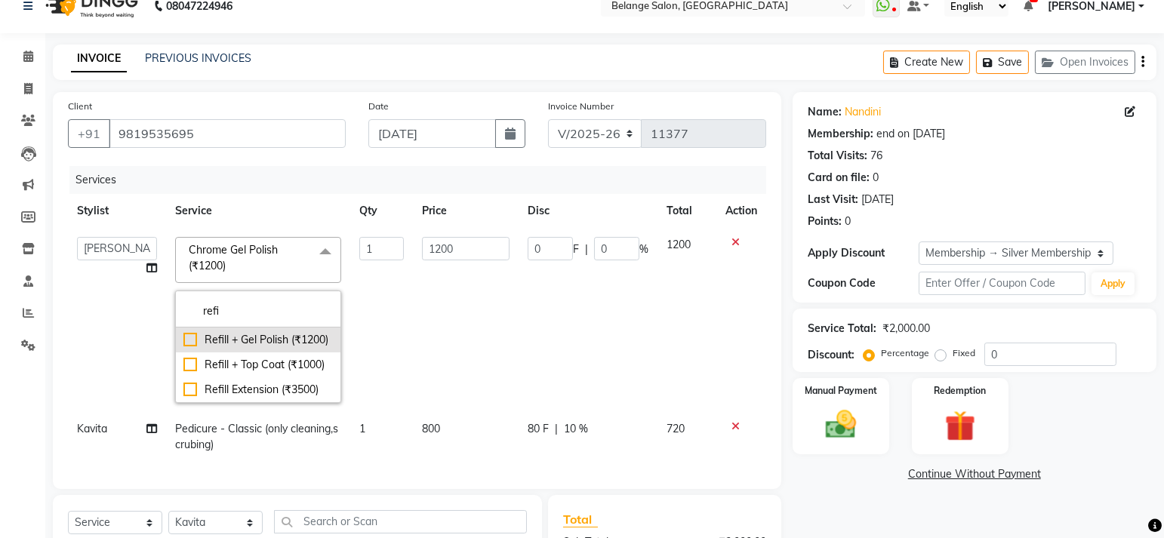
type input "refi"
click at [185, 336] on div "Refill + Gel Polish (₹1200)" at bounding box center [257, 340] width 149 height 16
checkbox input "true"
click at [408, 289] on td "1" at bounding box center [381, 320] width 63 height 184
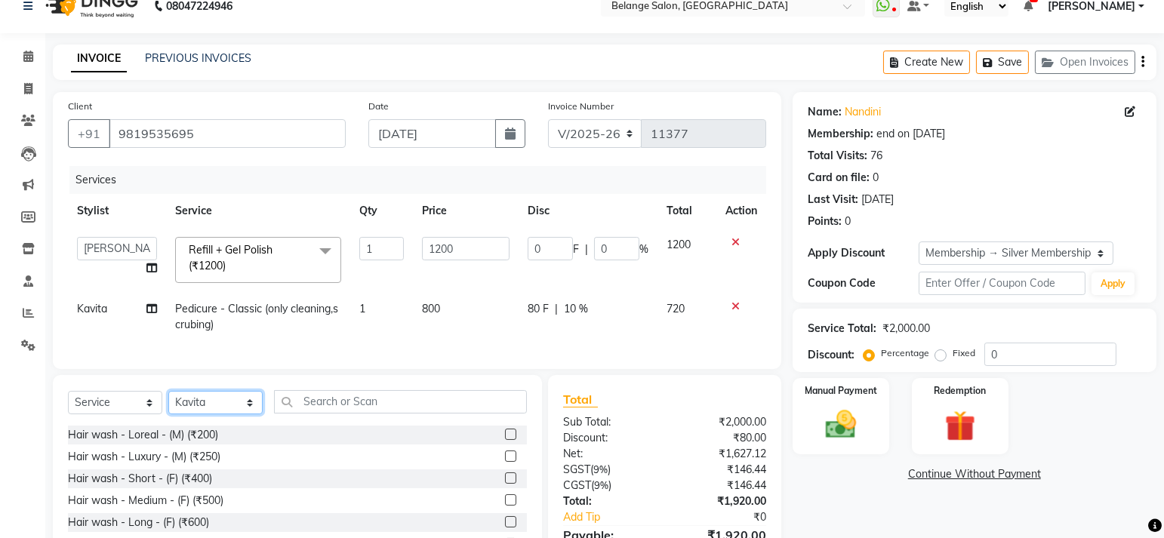
click at [235, 414] on select "Select Stylist [PERSON_NAME] (U) [PERSON_NAME] ANJALI. [PERSON_NAME] [PERSON_NA…" at bounding box center [215, 402] width 94 height 23
select select "68481"
click at [168, 402] on select "Select Stylist [PERSON_NAME] (U) [PERSON_NAME] ANJALI. [PERSON_NAME] [PERSON_NA…" at bounding box center [215, 402] width 94 height 23
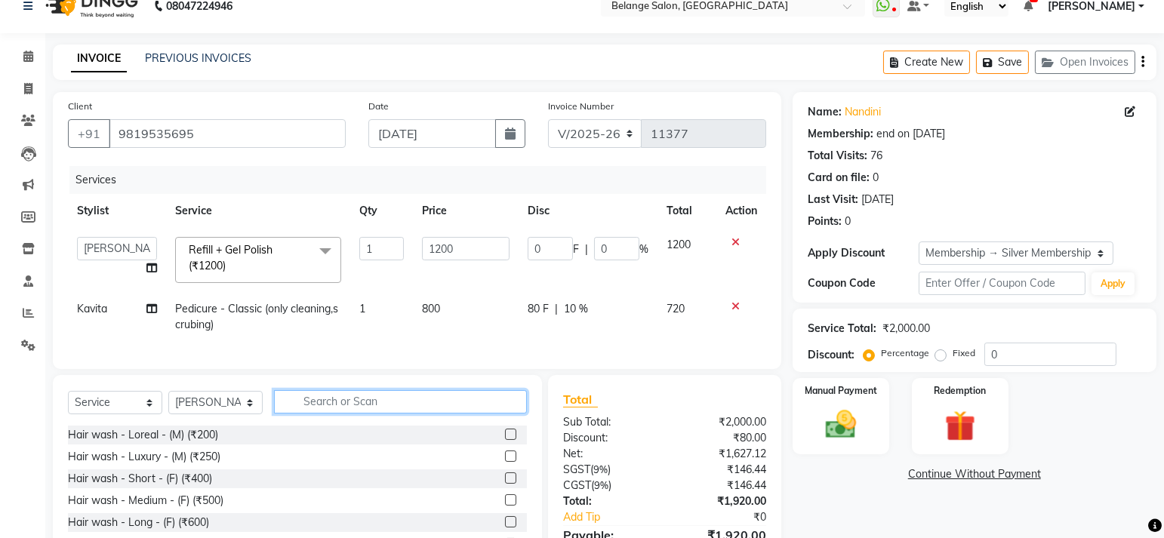
click at [374, 414] on input "text" at bounding box center [400, 401] width 253 height 23
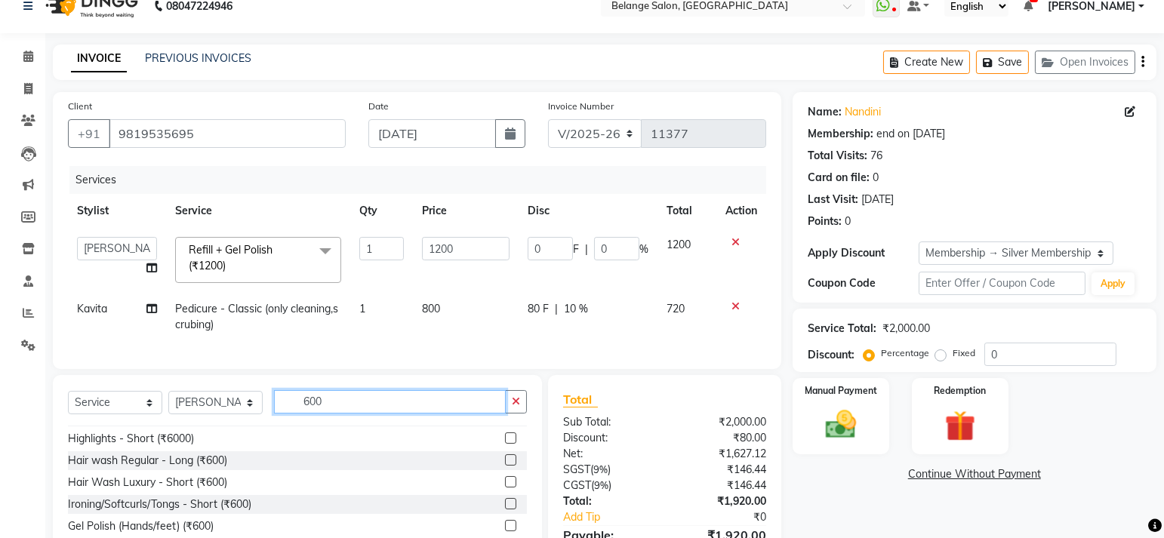
scroll to position [439, 0]
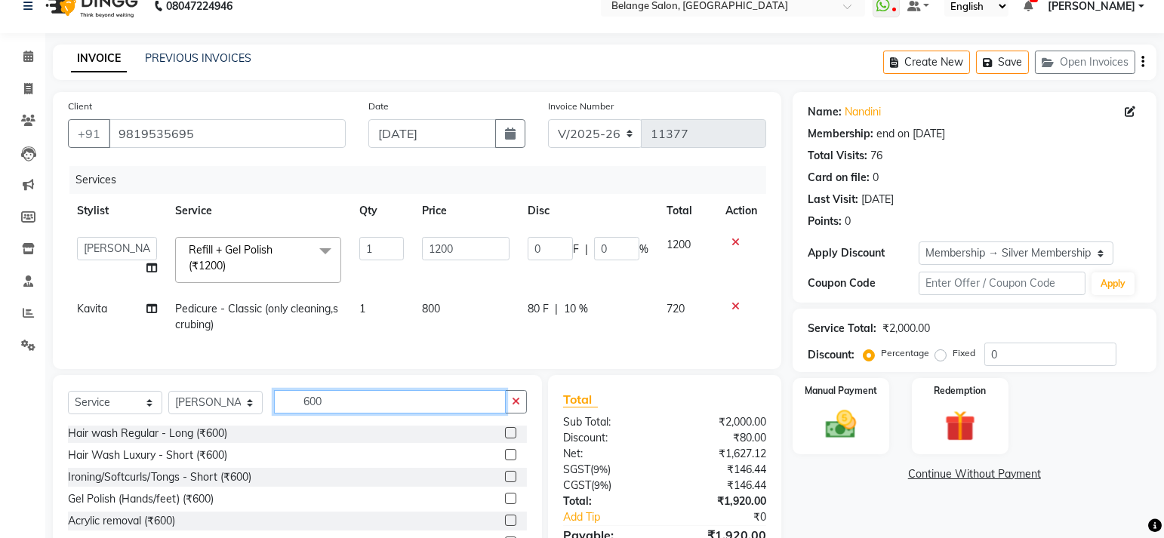
type input "600"
click at [505, 504] on label at bounding box center [510, 498] width 11 height 11
click at [505, 504] on input "checkbox" at bounding box center [510, 499] width 10 height 10
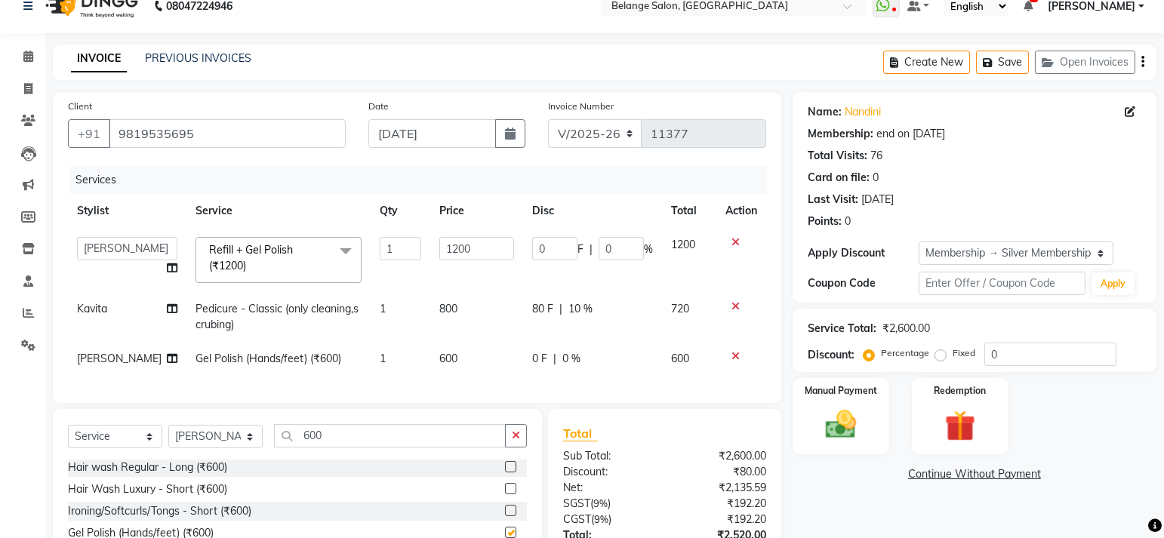
checkbox input "false"
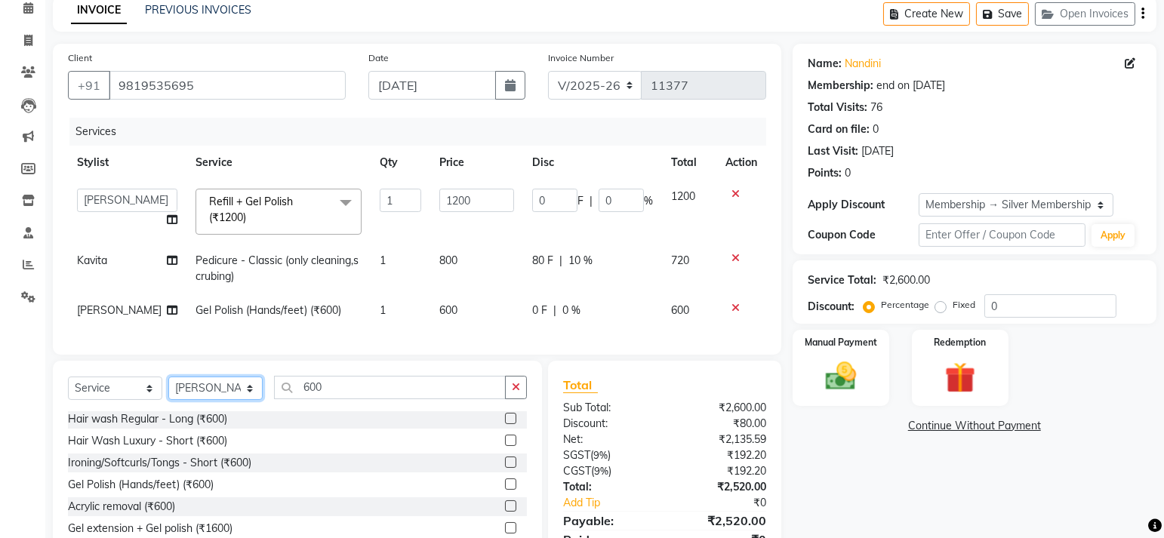
click at [228, 396] on select "Select Stylist [PERSON_NAME] (U) [PERSON_NAME] ANJALI. [PERSON_NAME] [PERSON_NA…" at bounding box center [215, 388] width 94 height 23
select select "84872"
click at [168, 388] on select "Select Stylist [PERSON_NAME] (U) [PERSON_NAME] ANJALI. [PERSON_NAME] [PERSON_NA…" at bounding box center [215, 388] width 94 height 23
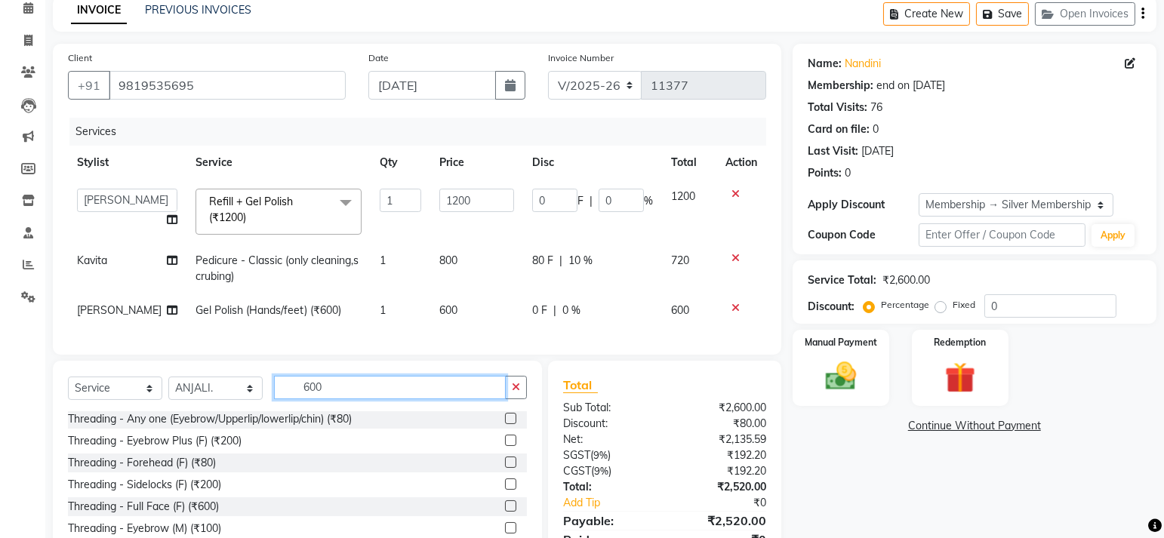
click at [345, 399] on input "600" at bounding box center [390, 387] width 232 height 23
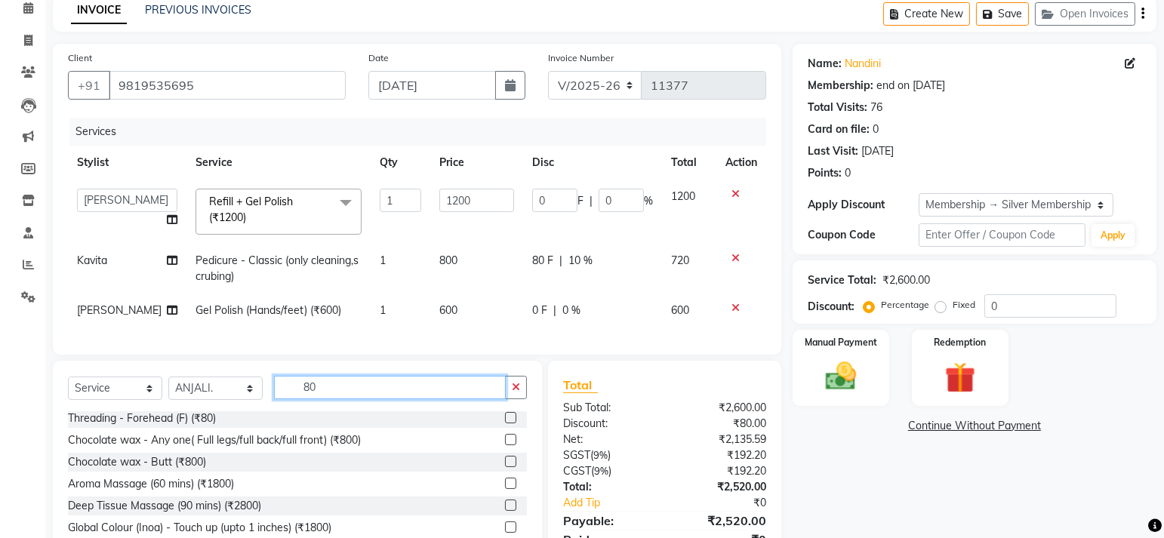
scroll to position [23, 0]
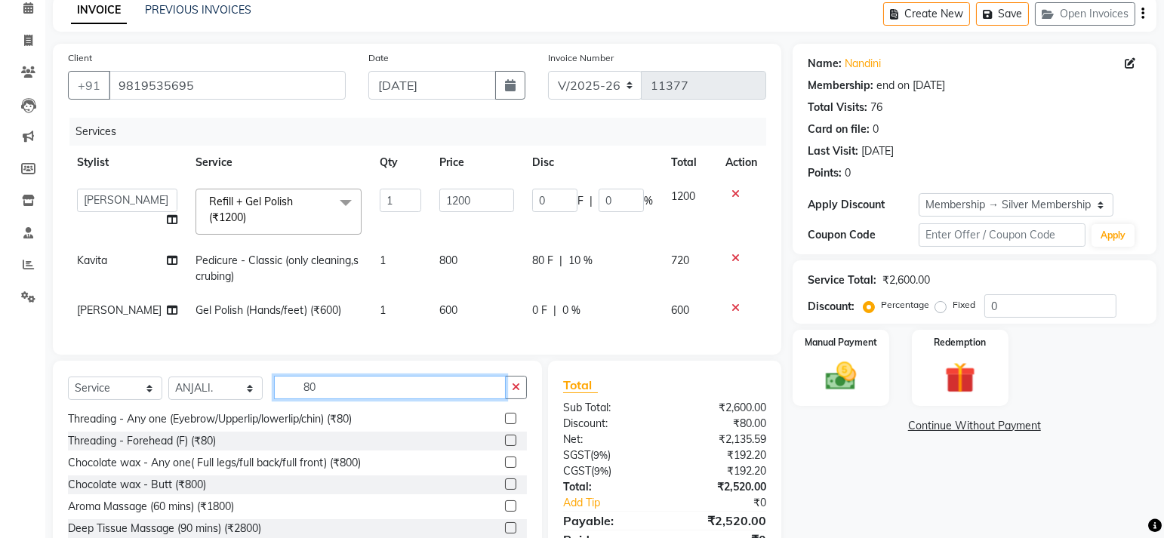
type input "80"
click at [505, 424] on label at bounding box center [510, 418] width 11 height 11
click at [505, 424] on input "checkbox" at bounding box center [510, 419] width 10 height 10
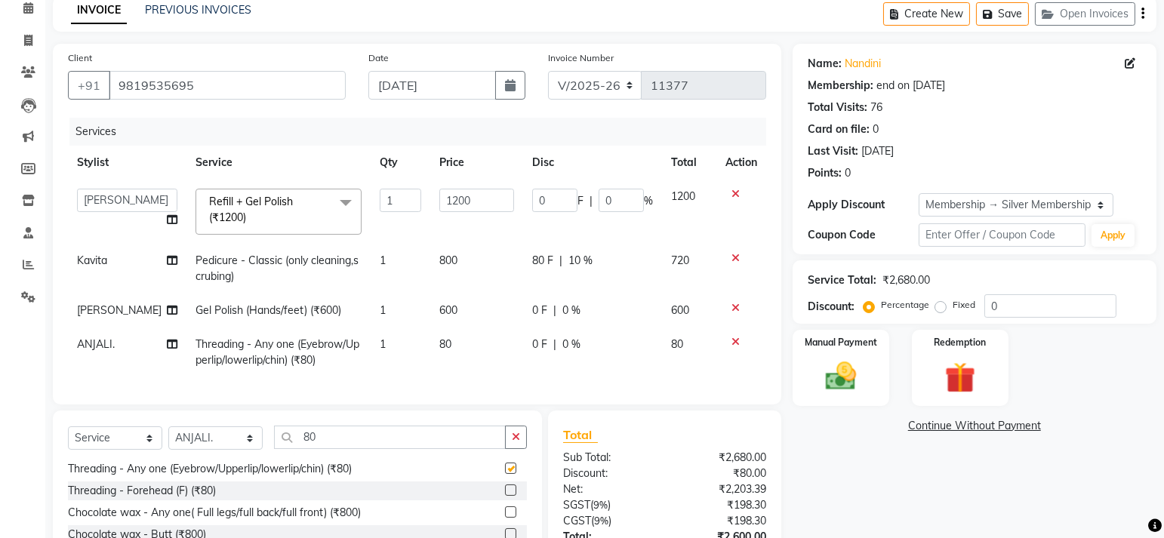
checkbox input "false"
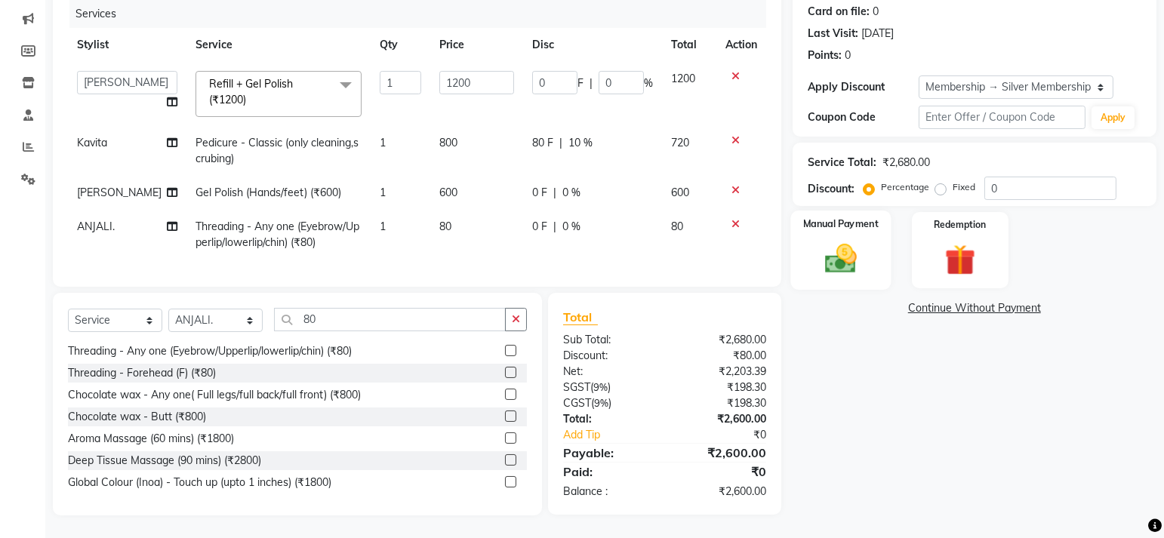
click at [819, 271] on div "Manual Payment" at bounding box center [840, 250] width 100 height 79
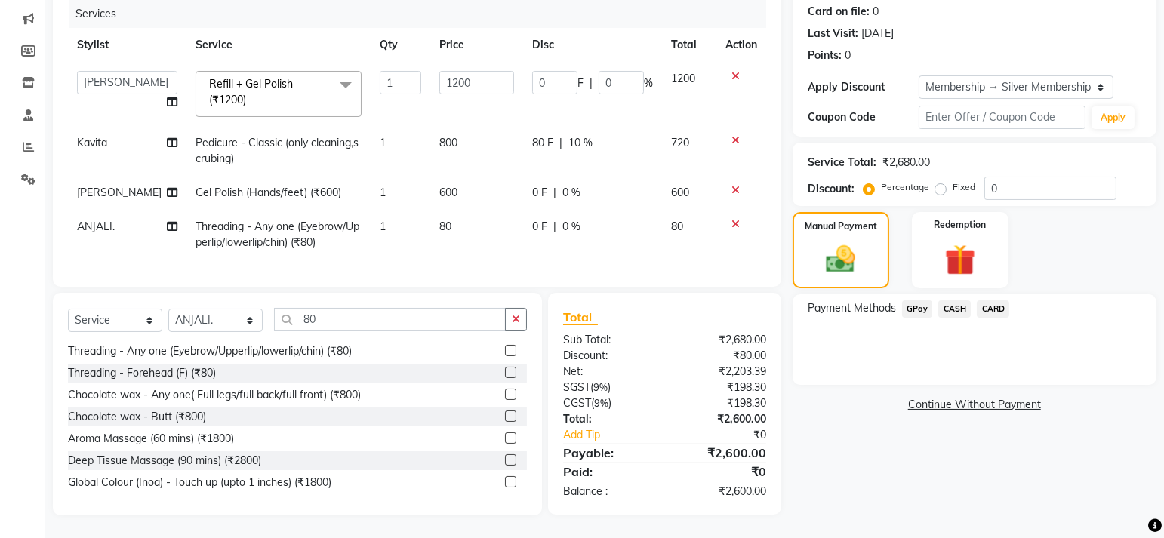
click at [997, 300] on span "CARD" at bounding box center [993, 308] width 32 height 17
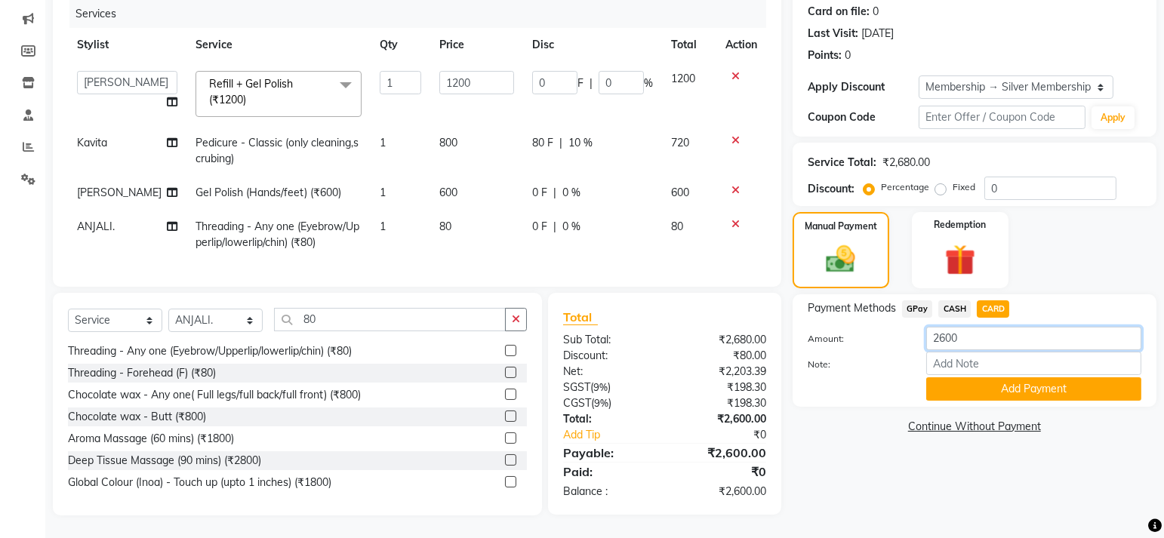
click at [954, 327] on input "2600" at bounding box center [1033, 338] width 215 height 23
type input "2750"
click at [999, 377] on button "Add Payment" at bounding box center [1033, 388] width 215 height 23
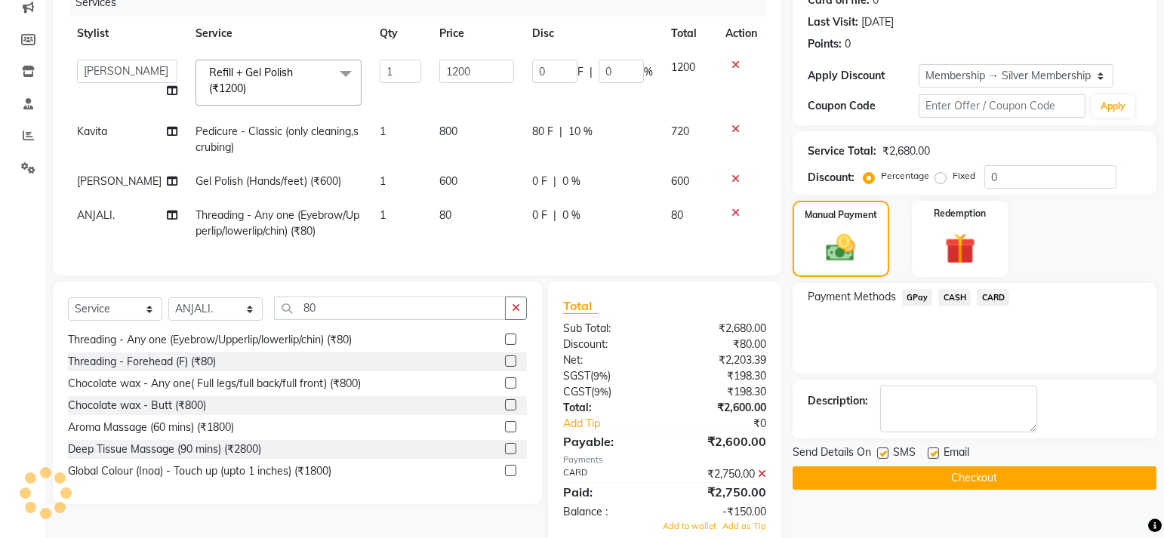
scroll to position [230, 0]
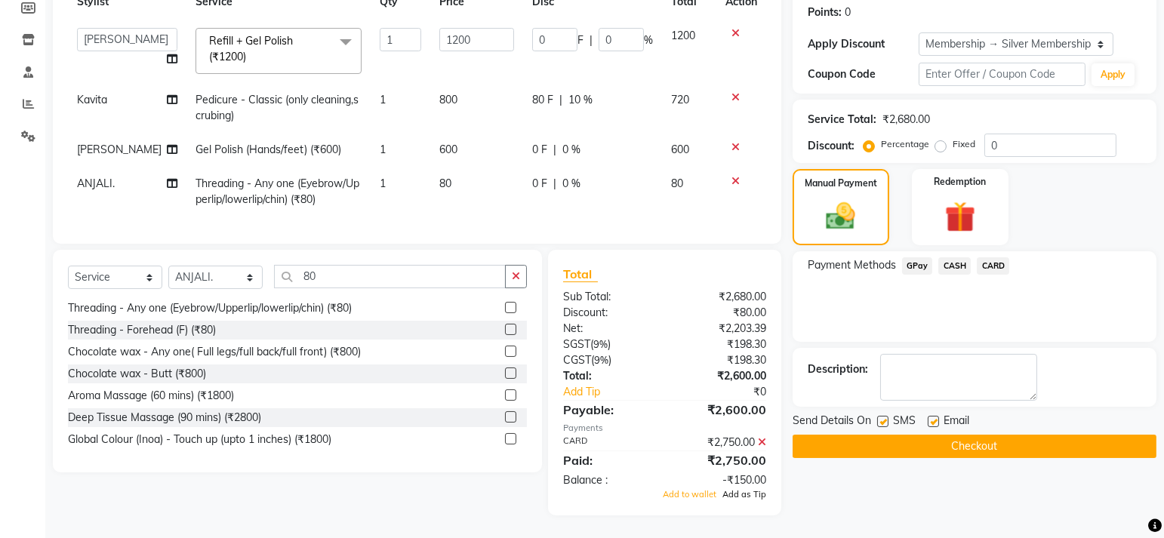
click at [735, 500] on span "Add as Tip" at bounding box center [744, 494] width 44 height 11
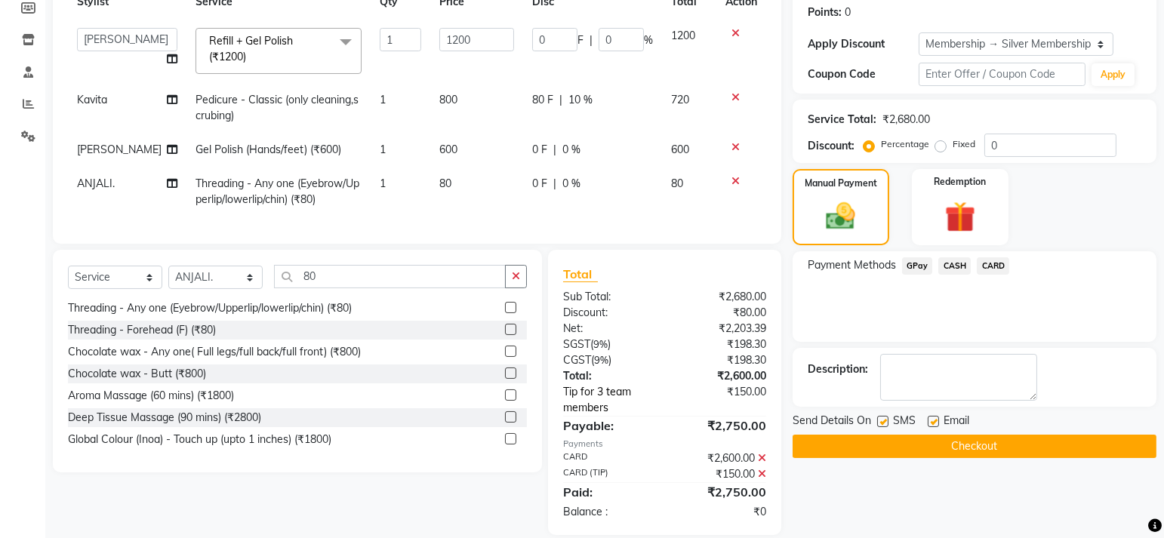
click at [585, 400] on link "Tip for 3 team members" at bounding box center [617, 400] width 131 height 32
select select "68481"
select select "60057"
select select "84872"
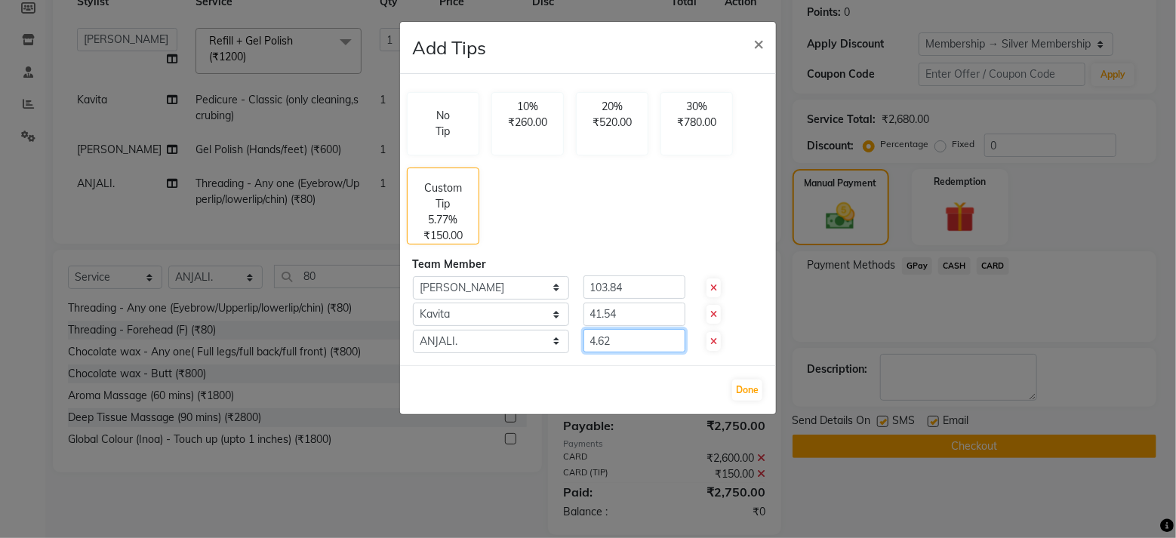
click at [647, 338] on input "4.62" at bounding box center [634, 340] width 102 height 23
type input "4"
click at [645, 306] on input "41.54" at bounding box center [634, 314] width 102 height 23
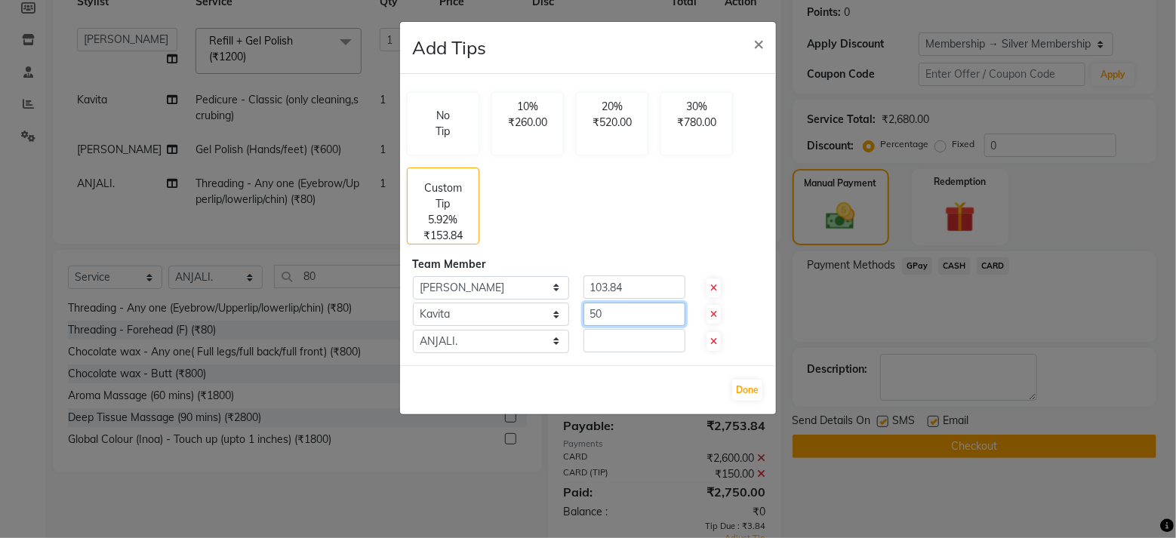
type input "50"
click at [629, 283] on input "103.84" at bounding box center [634, 287] width 102 height 23
type input "100"
click at [741, 396] on button "Done" at bounding box center [747, 390] width 30 height 21
type input "0"
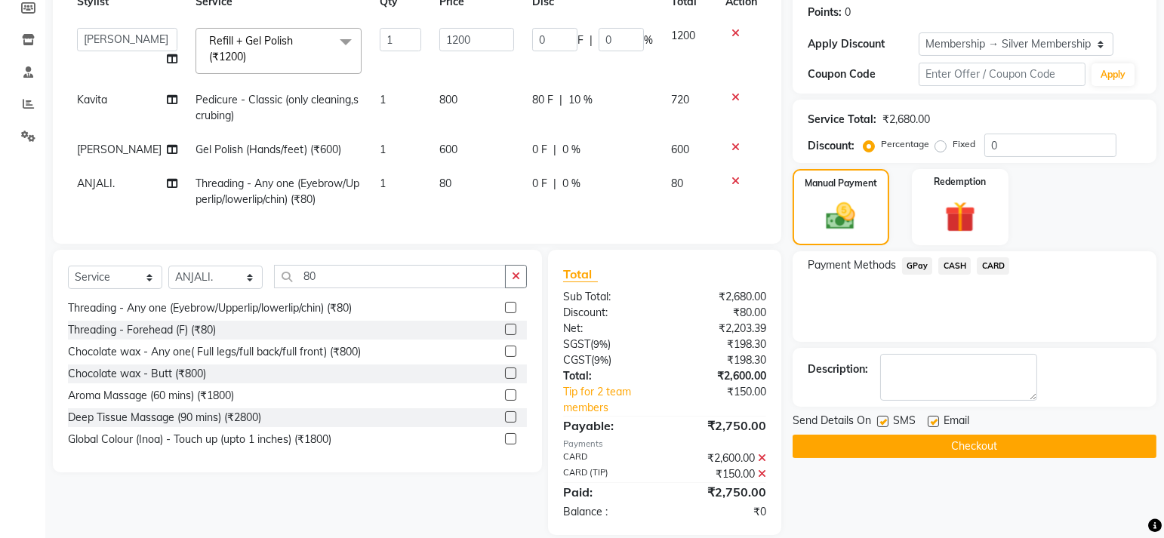
click at [857, 488] on div "Name: Nandini Membership: end on 16-03-2026 Total Visits: 76 Card on file: 0 La…" at bounding box center [980, 209] width 375 height 652
click at [853, 451] on button "Checkout" at bounding box center [975, 446] width 364 height 23
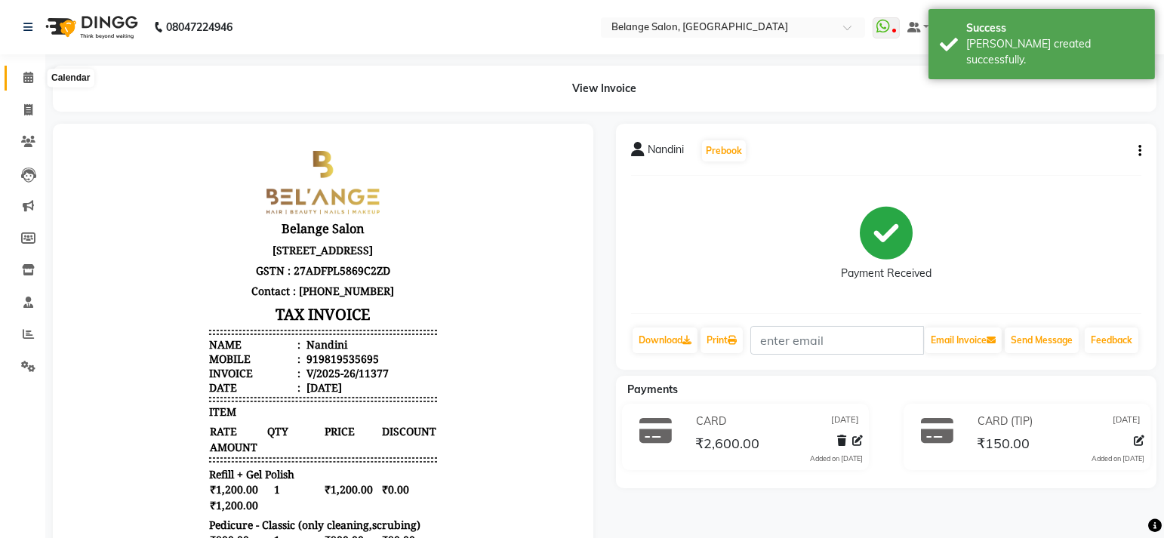
click at [28, 72] on icon at bounding box center [28, 77] width 10 height 11
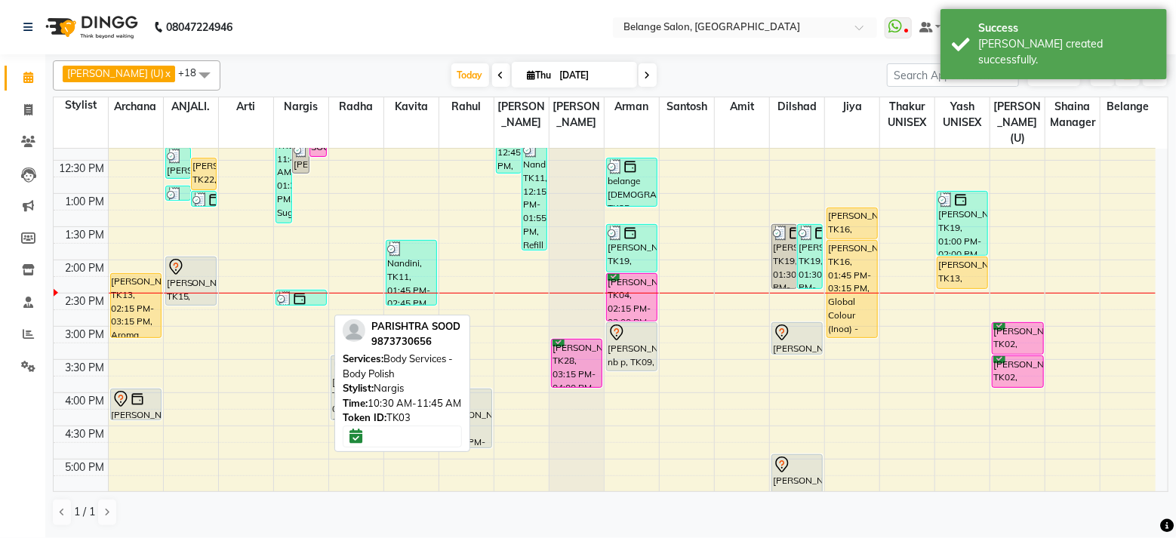
scroll to position [288, 0]
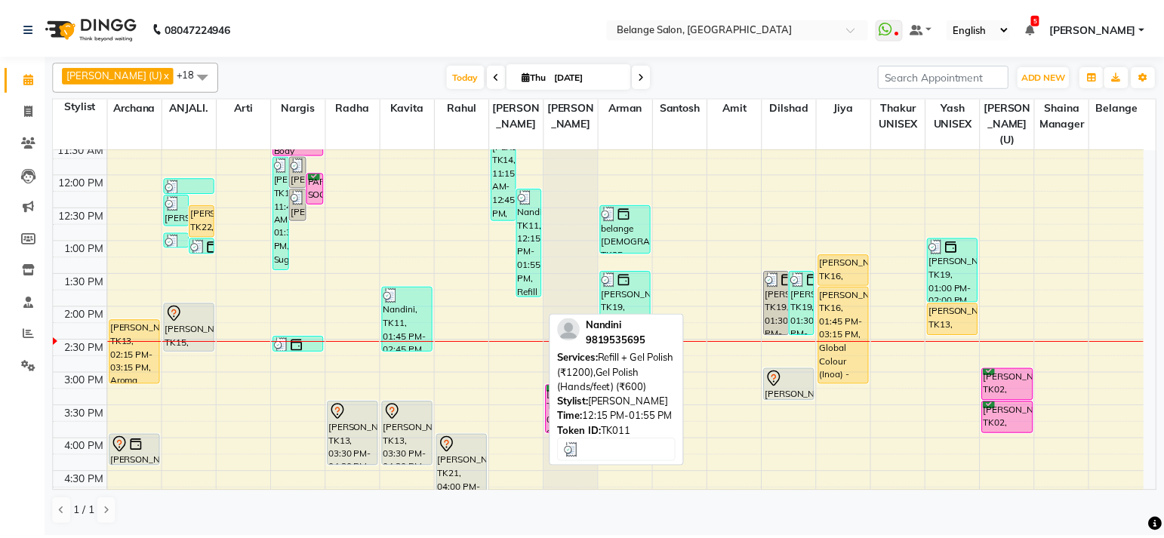
scroll to position [240, 0]
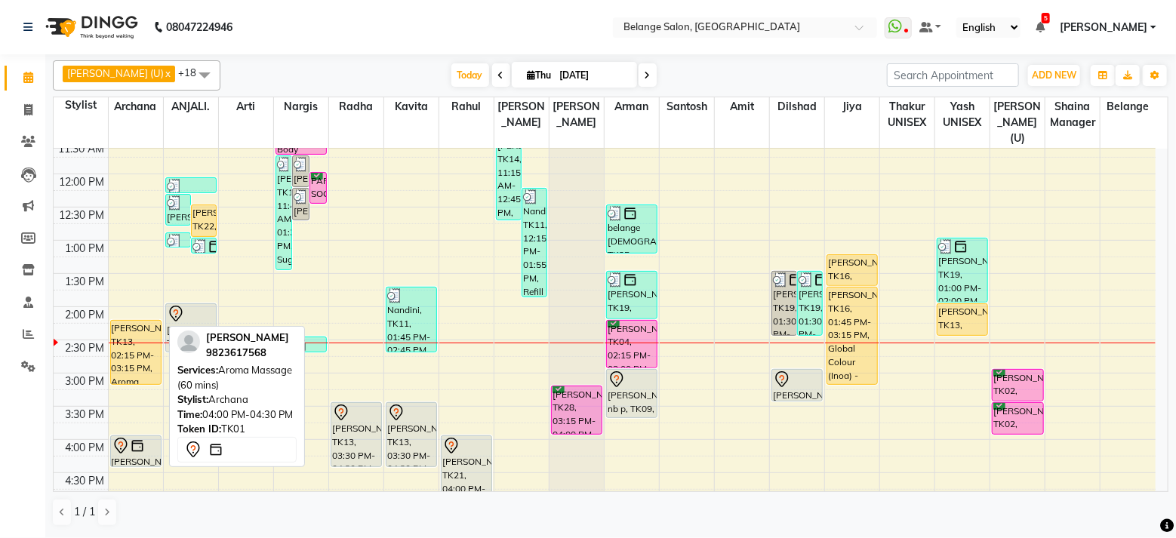
click at [138, 439] on img at bounding box center [137, 446] width 15 height 15
select select "7"
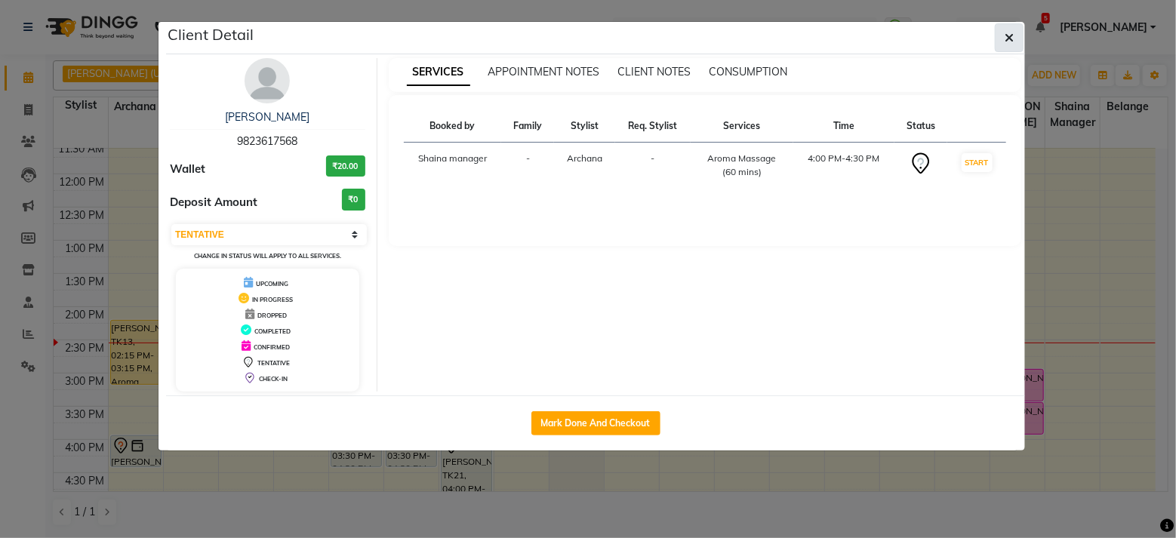
click at [1014, 28] on button "button" at bounding box center [1009, 37] width 29 height 29
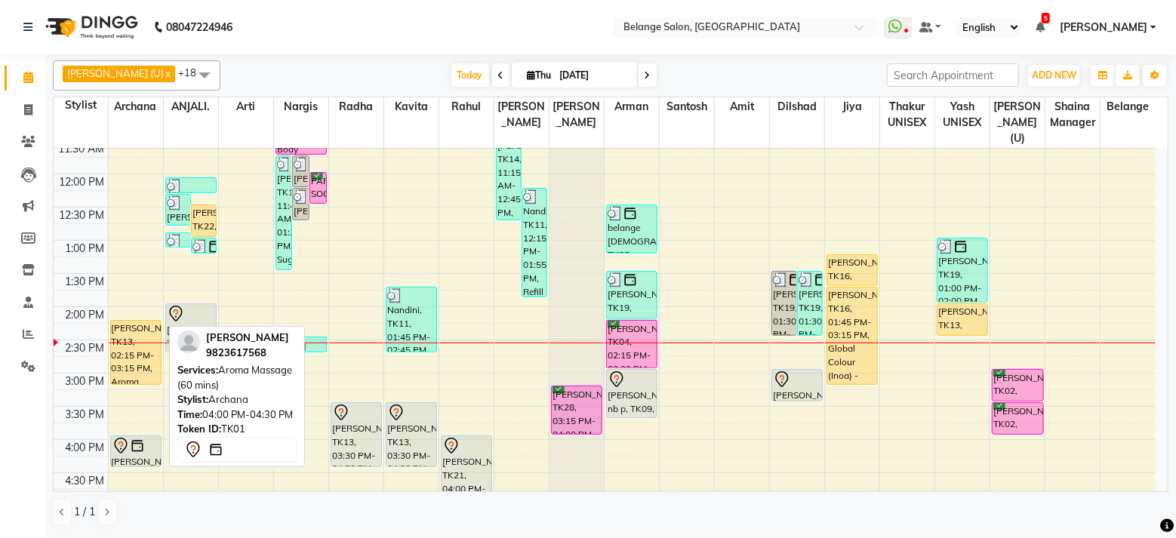
click at [123, 437] on icon at bounding box center [121, 446] width 18 height 18
select select "7"
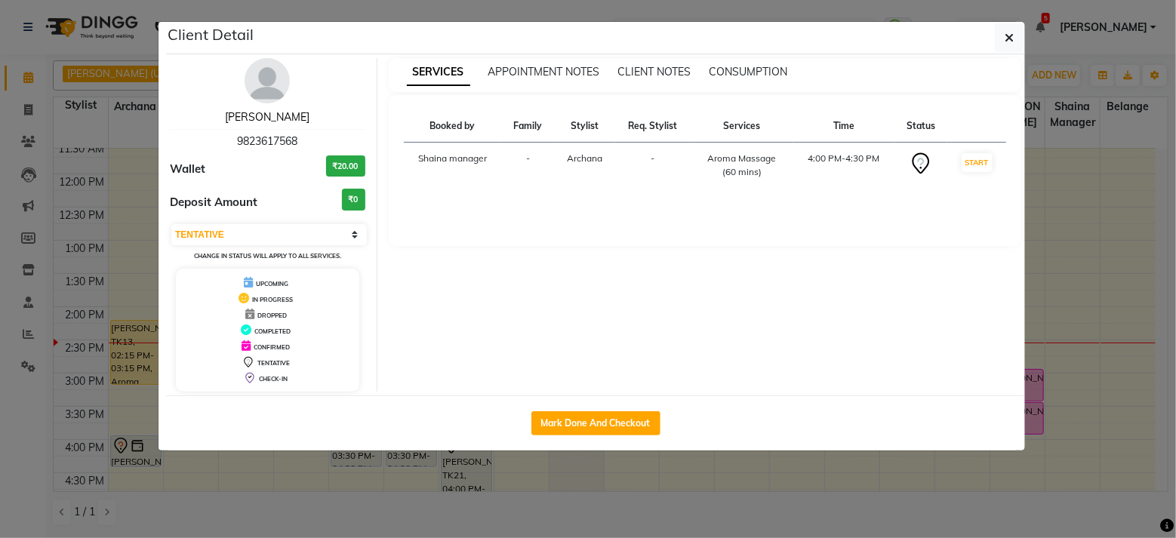
click at [266, 114] on link "[PERSON_NAME]" at bounding box center [267, 117] width 85 height 14
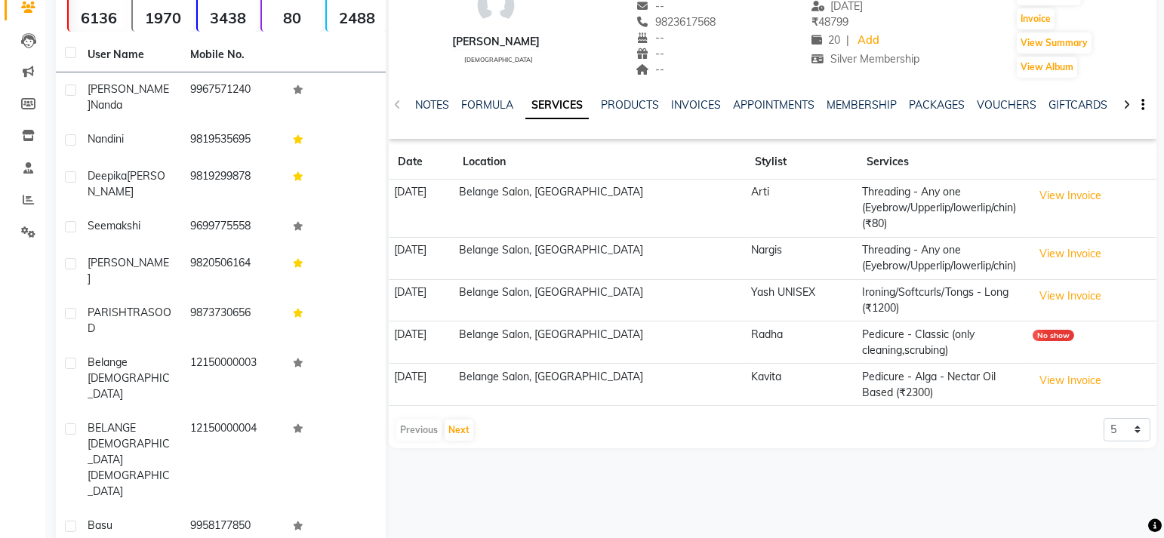
scroll to position [136, 0]
click at [451, 434] on button "Next" at bounding box center [459, 428] width 29 height 21
click at [452, 423] on button "Next" at bounding box center [459, 428] width 29 height 21
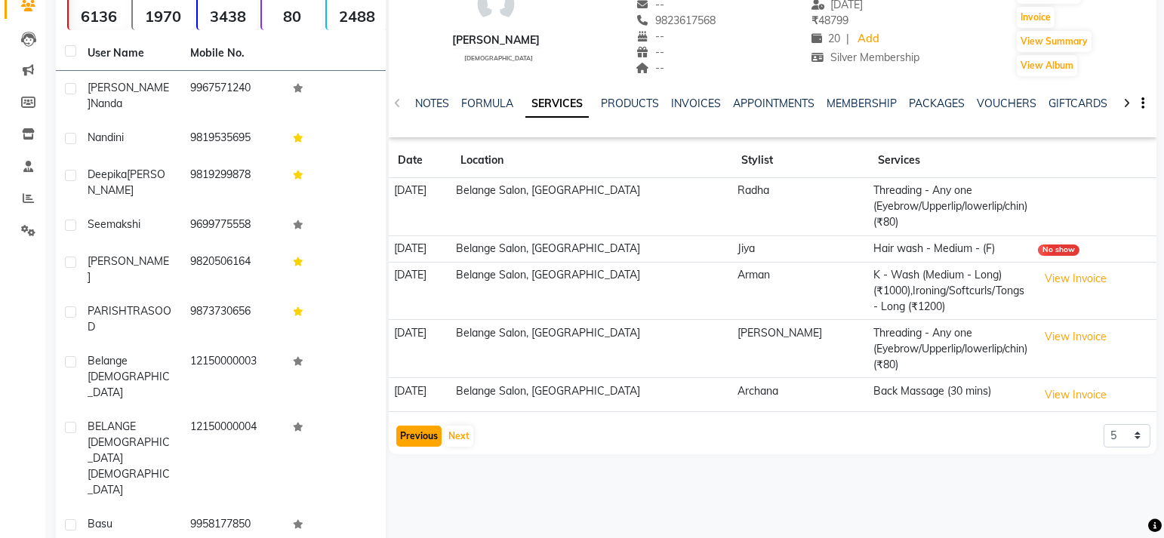
click at [406, 440] on button "Previous" at bounding box center [418, 436] width 45 height 21
click at [405, 430] on button "Previous" at bounding box center [418, 436] width 45 height 21
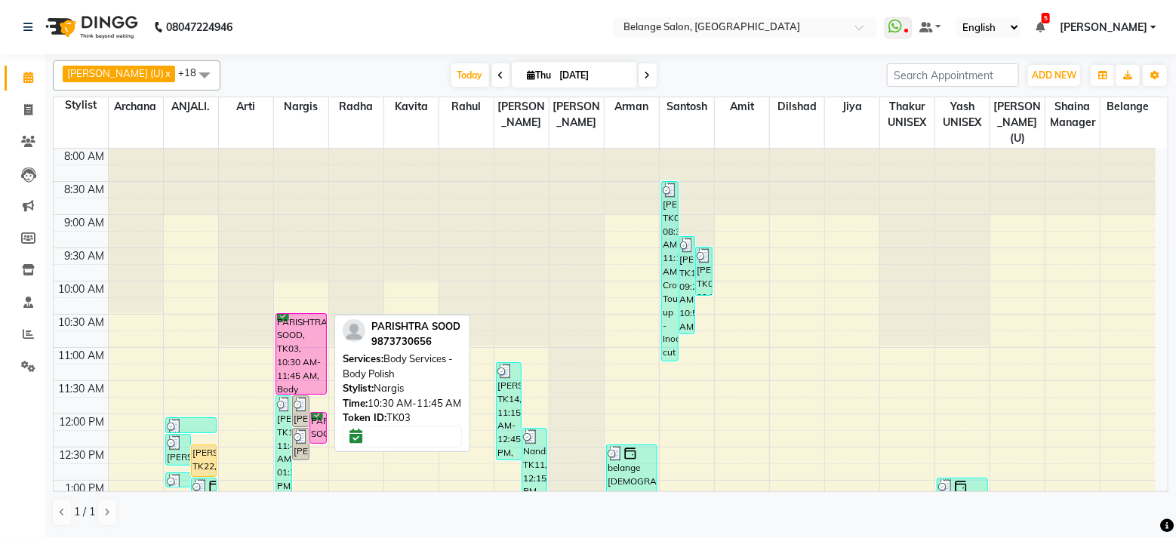
scroll to position [322, 0]
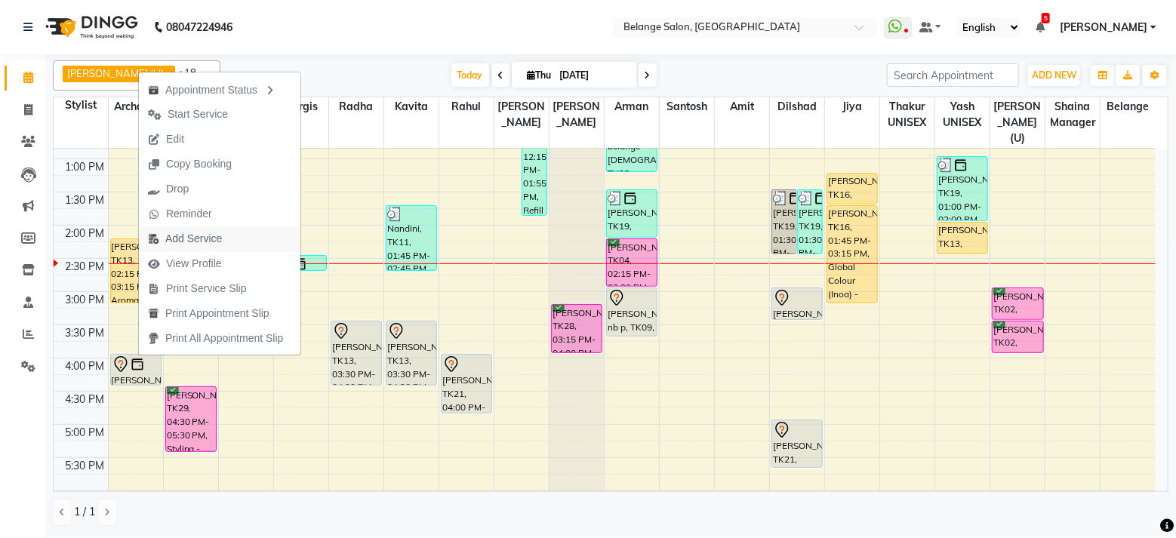
click at [218, 233] on span "Add Service" at bounding box center [193, 239] width 57 height 16
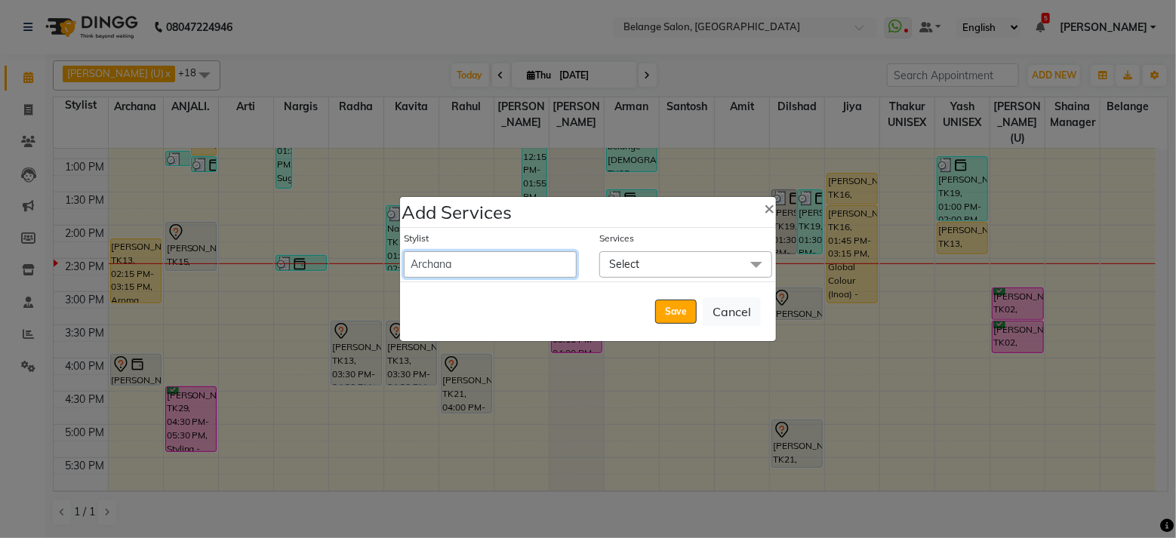
click at [535, 260] on select "[PERSON_NAME] (U) [PERSON_NAME]. [PERSON_NAME] [PERSON_NAME] Billing [PERSON_NA…" at bounding box center [490, 264] width 173 height 26
select select "78262"
click at [404, 251] on select "[PERSON_NAME] (U) [PERSON_NAME]. [PERSON_NAME] [PERSON_NAME] Billing [PERSON_NA…" at bounding box center [490, 264] width 173 height 26
select select "990"
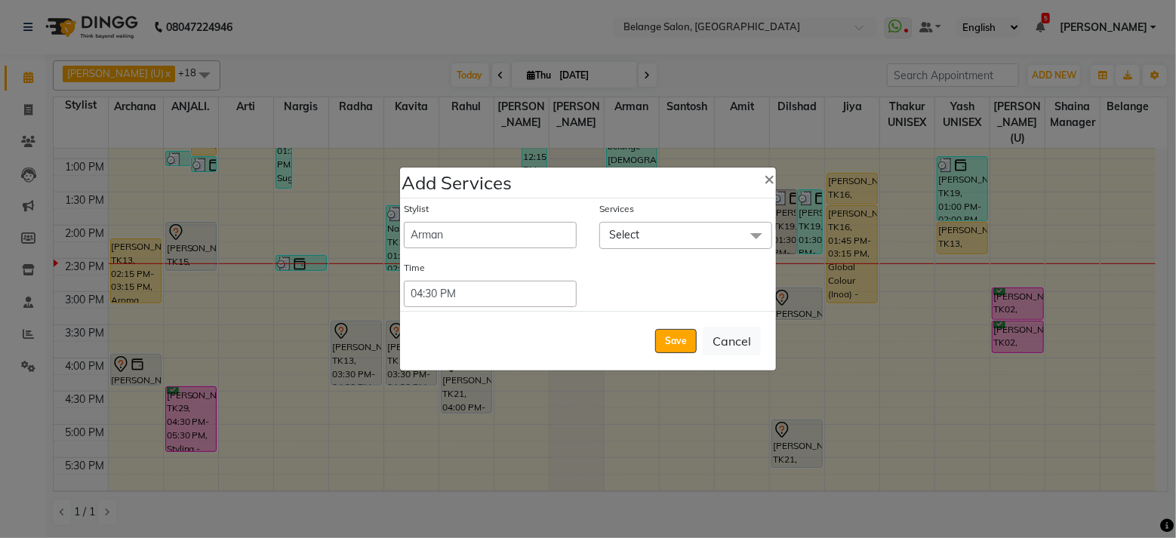
click at [663, 228] on span "Select" at bounding box center [685, 235] width 173 height 26
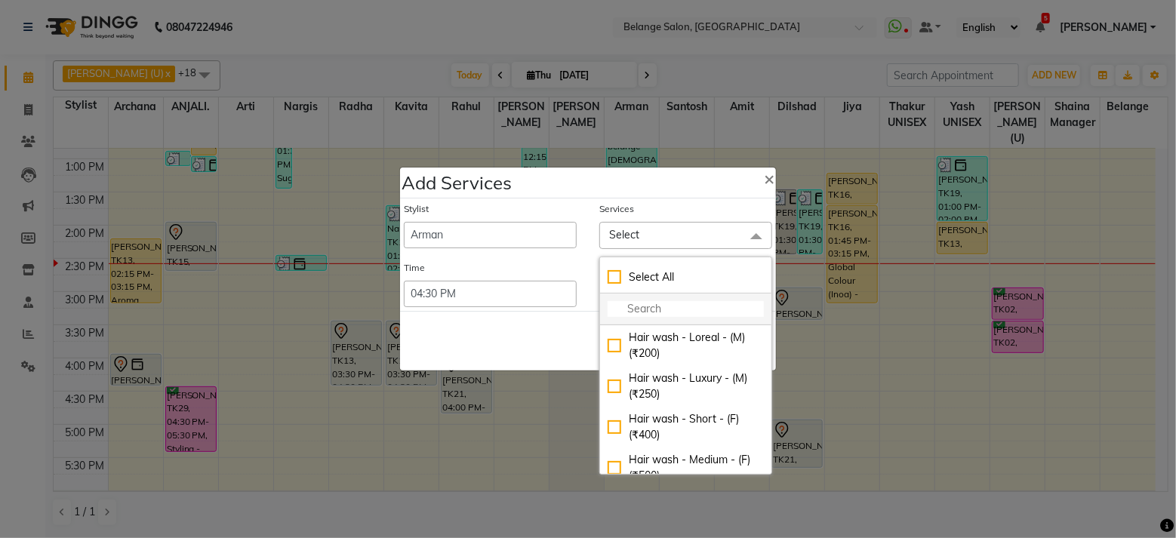
click at [621, 310] on input "multiselect-search" at bounding box center [686, 309] width 156 height 16
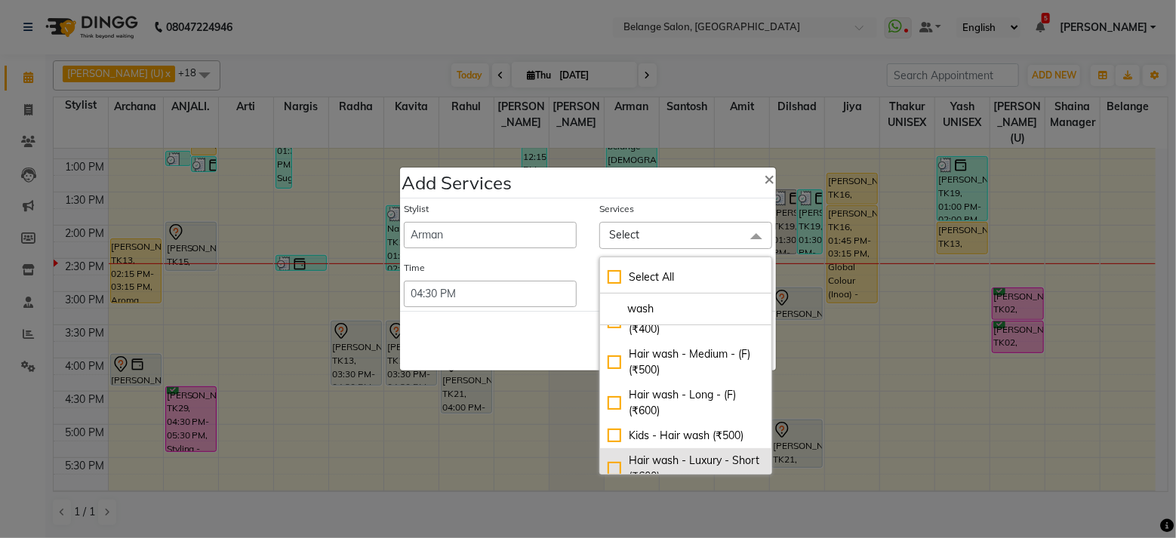
scroll to position [104, 0]
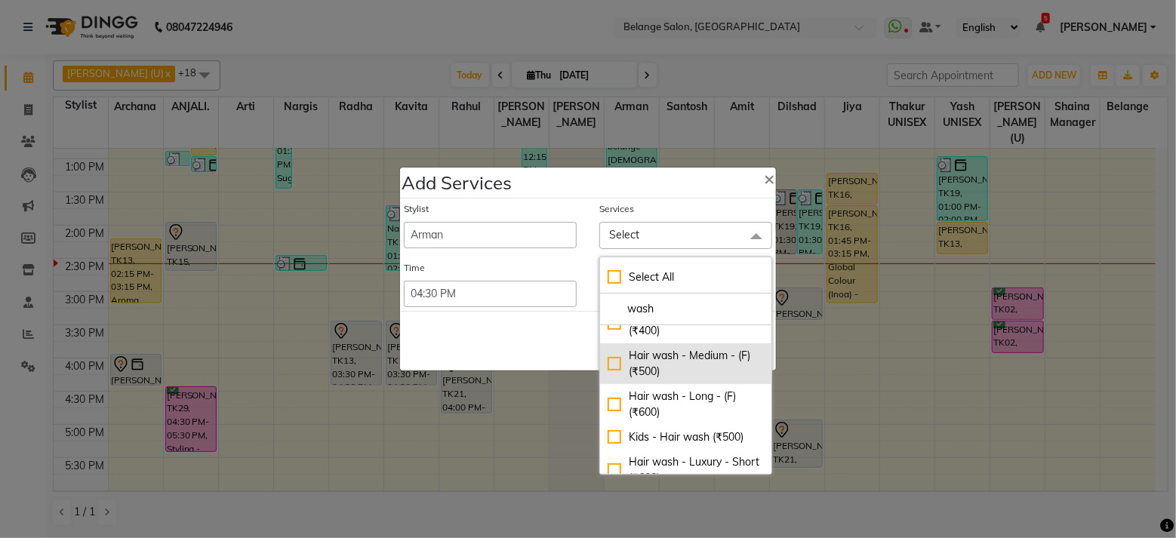
type input "wash"
click at [608, 362] on div "Hair wash - Medium - (F) (₹500)" at bounding box center [686, 364] width 156 height 32
checkbox input "true"
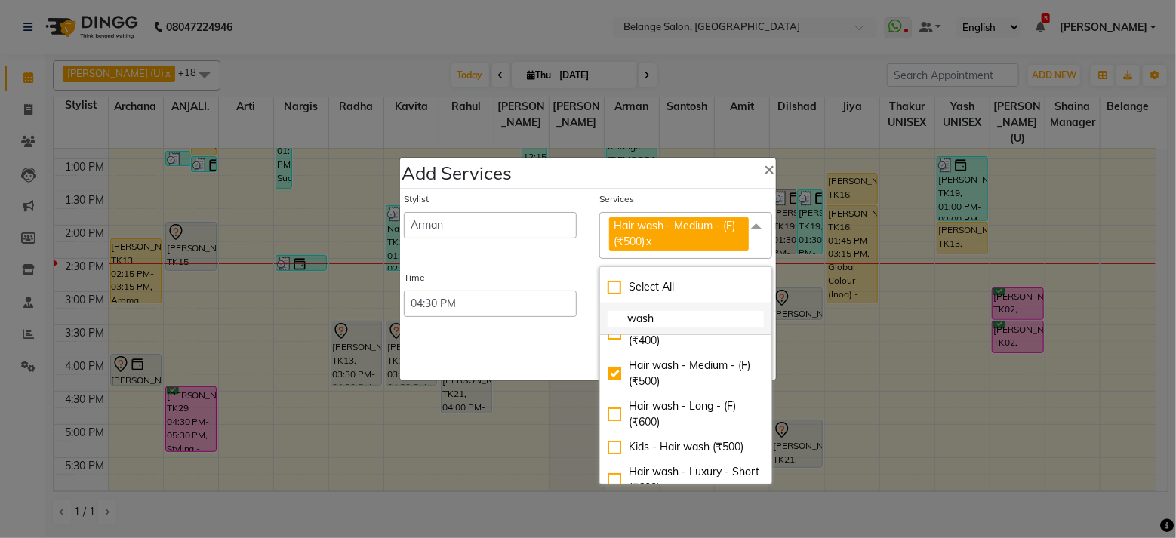
click at [639, 314] on input "wash" at bounding box center [686, 319] width 156 height 16
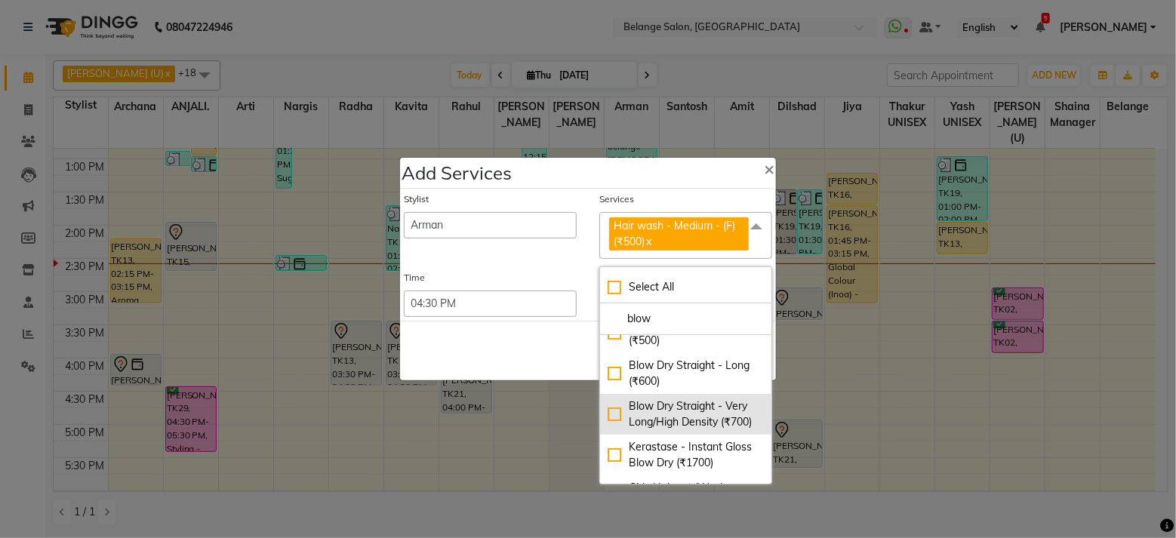
scroll to position [63, 0]
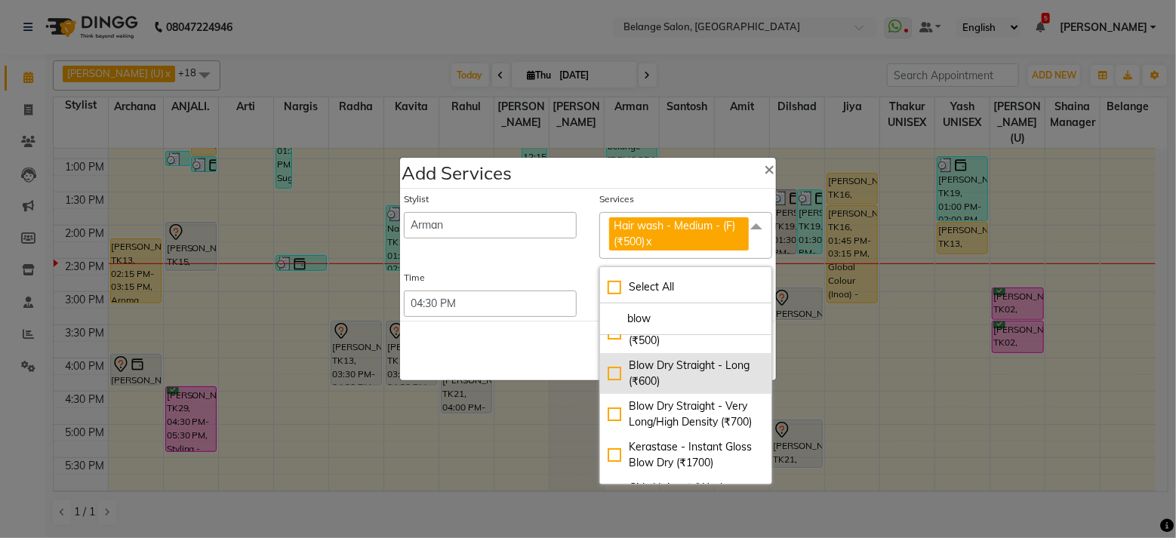
type input "blow"
click at [608, 368] on div "Blow Dry Straight - Long (₹600)" at bounding box center [686, 374] width 156 height 32
checkbox input "true"
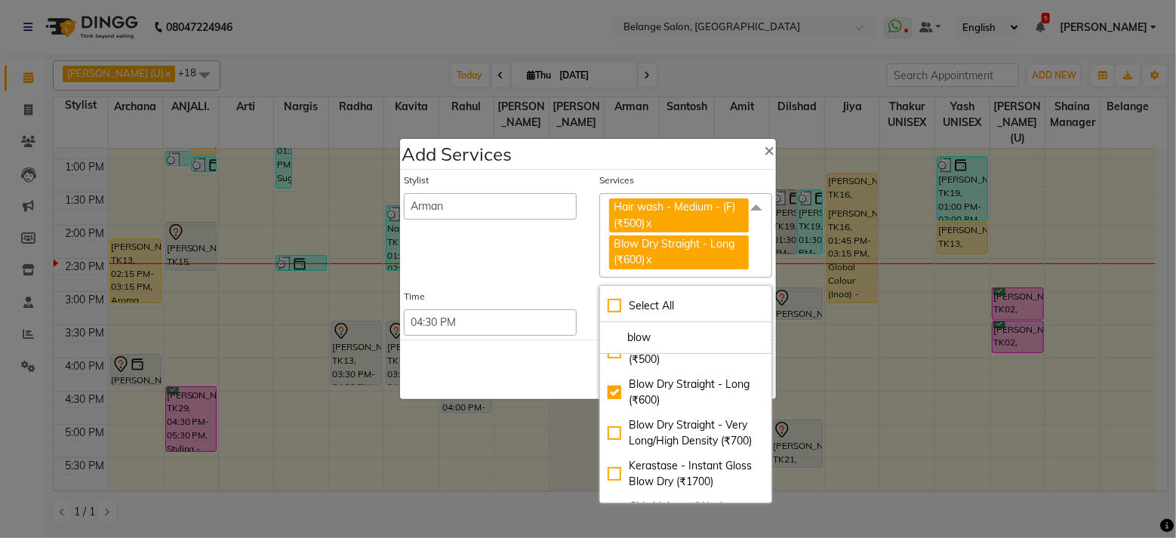
click at [534, 347] on div "Save Cancel" at bounding box center [588, 370] width 376 height 60
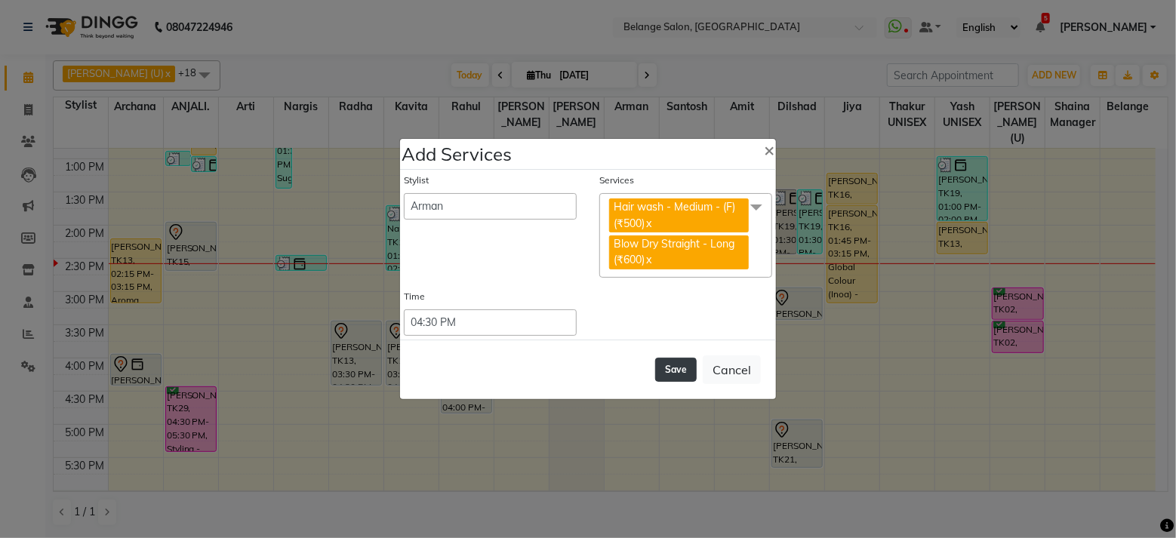
click at [676, 369] on button "Save" at bounding box center [676, 370] width 42 height 24
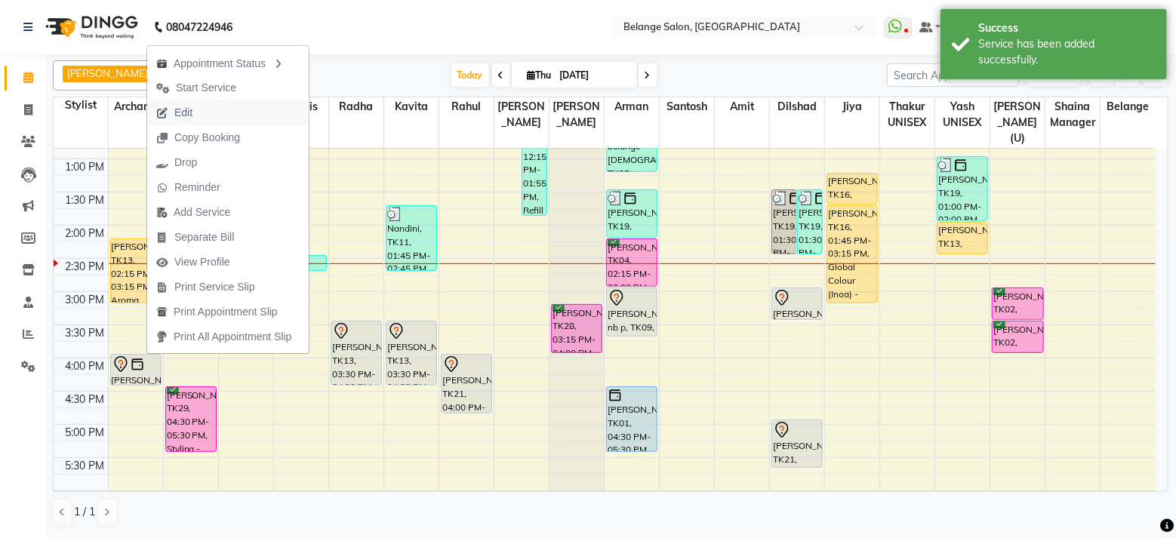
click at [266, 109] on button "Edit" at bounding box center [228, 112] width 162 height 25
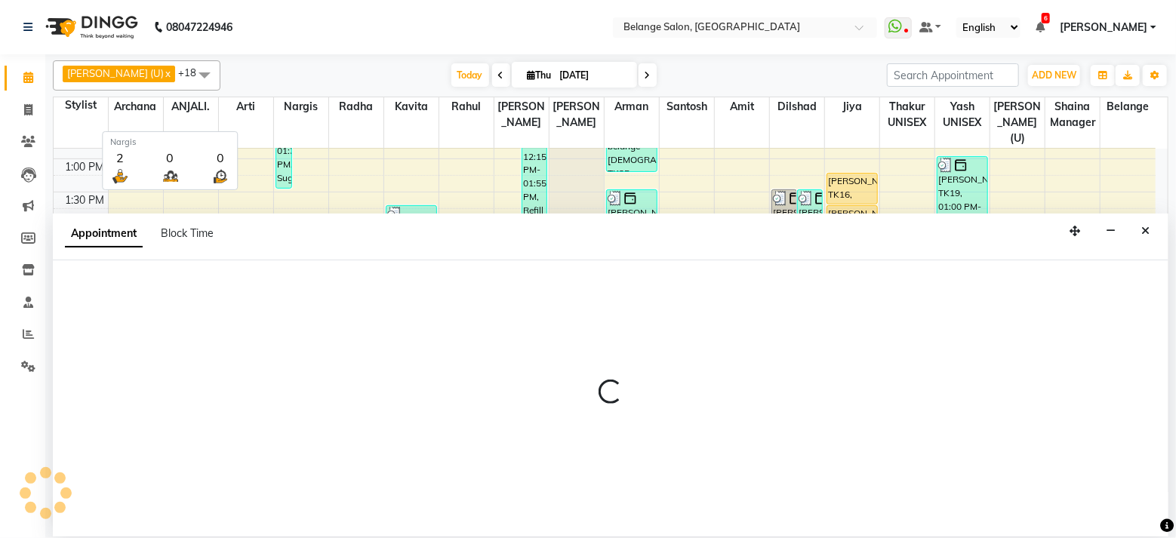
select select "tentative"
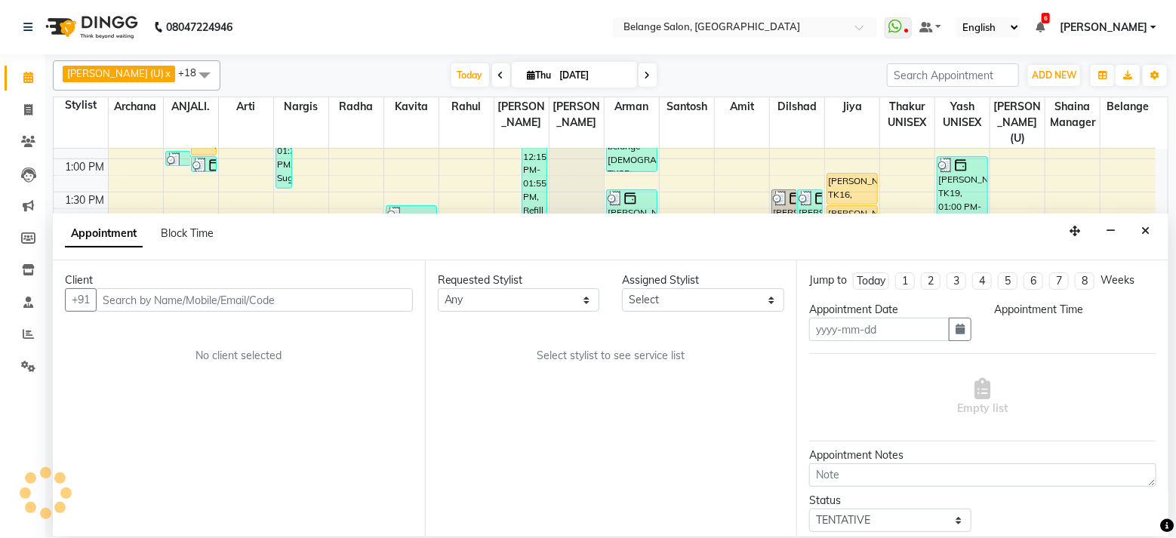
type input "[DATE]"
select select "78262"
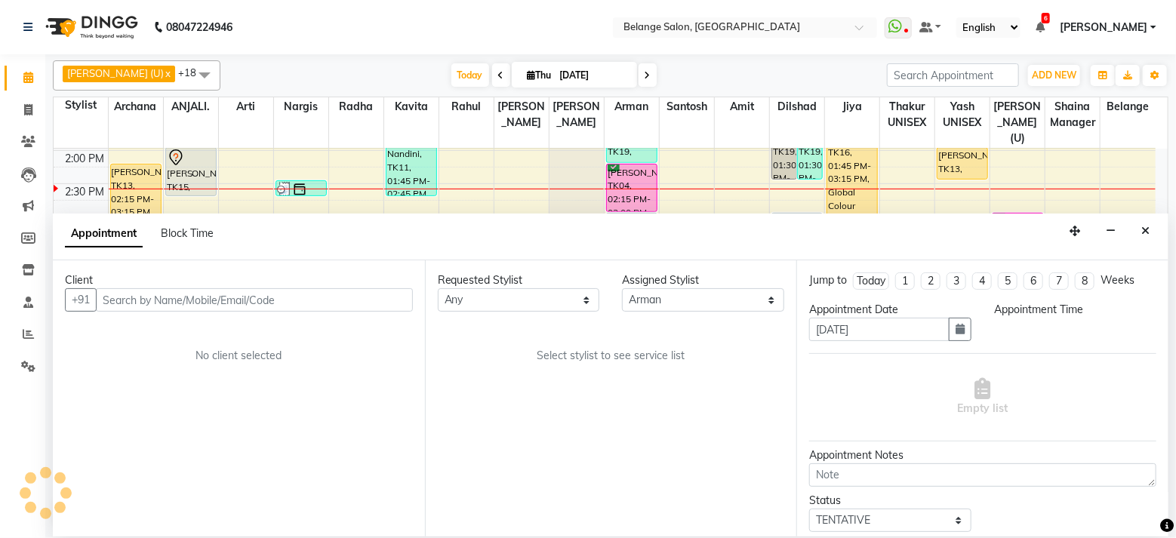
select select "upcoming"
select select "960"
select select "2820"
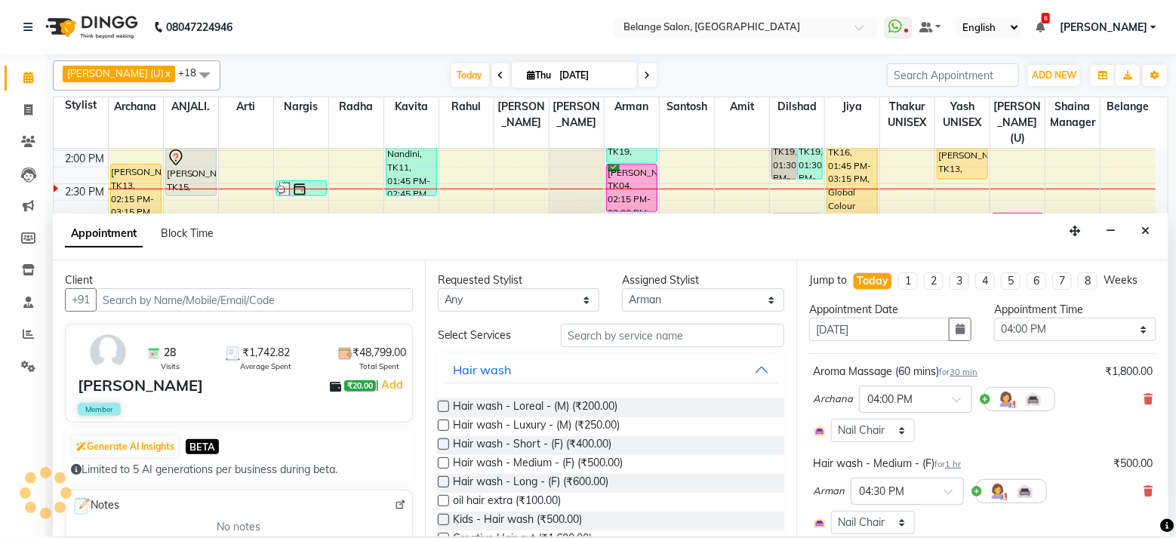
select select "2820"
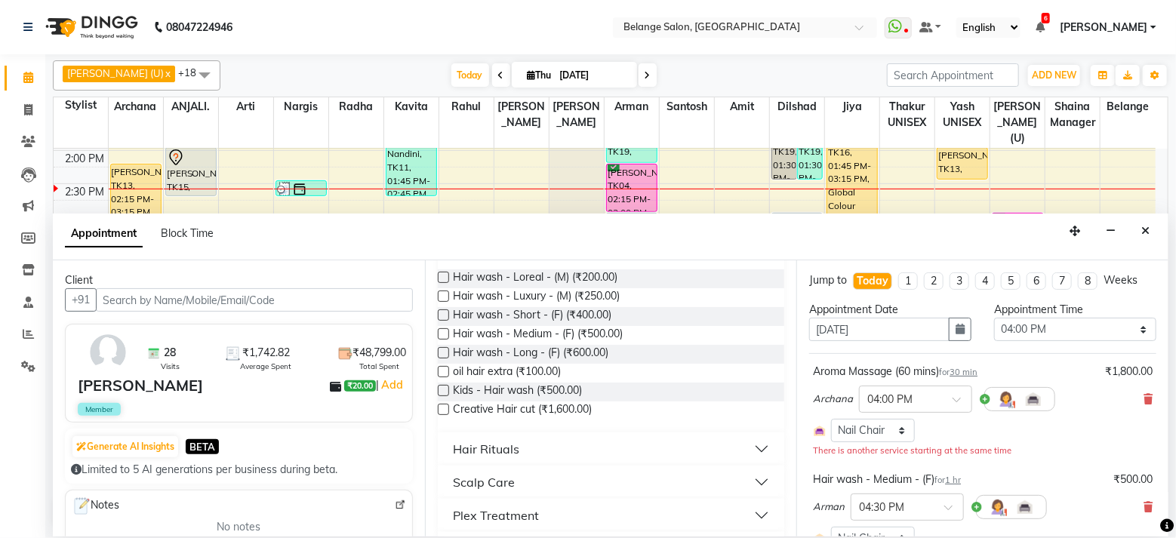
scroll to position [131, 0]
click at [1144, 396] on icon at bounding box center [1148, 399] width 9 height 11
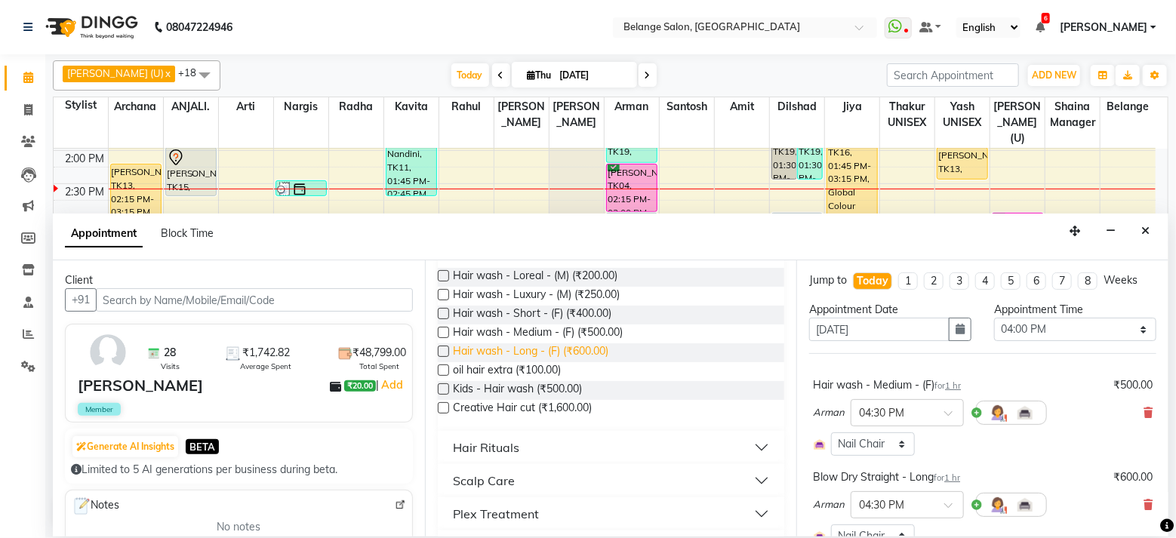
scroll to position [0, 0]
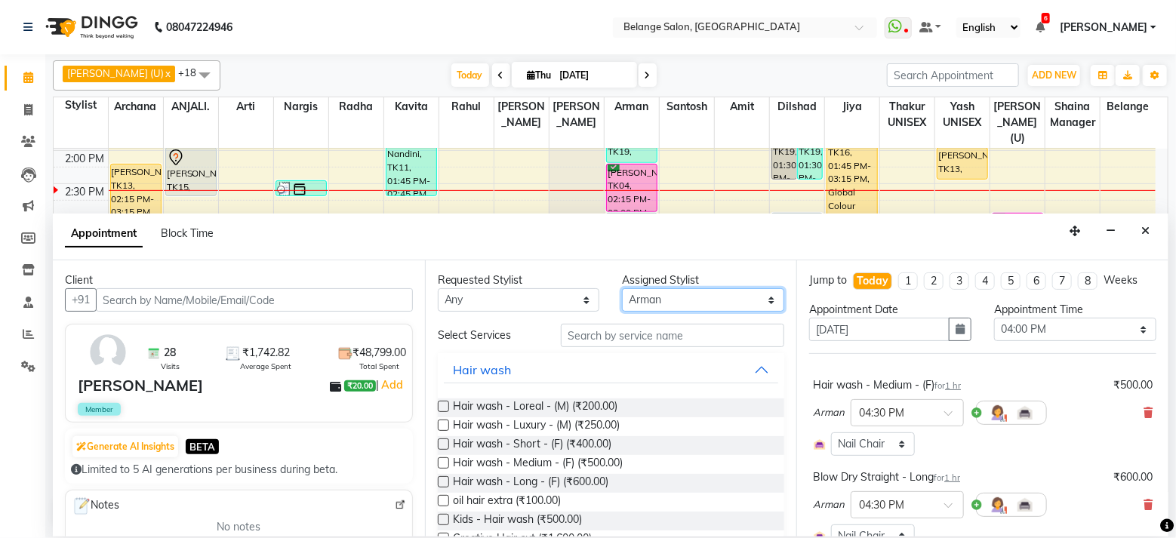
click at [660, 290] on select "Select [PERSON_NAME] (U) [PERSON_NAME]. [PERSON_NAME] [PERSON_NAME] Billing [PE…" at bounding box center [703, 299] width 162 height 23
click at [622, 288] on select "Select [PERSON_NAME] (U) [PERSON_NAME]. [PERSON_NAME] [PERSON_NAME] Billing [PE…" at bounding box center [703, 299] width 162 height 23
click at [646, 296] on select "Select [PERSON_NAME] (U) [PERSON_NAME]. [PERSON_NAME] [PERSON_NAME] Billing [PE…" at bounding box center [703, 299] width 162 height 23
select select "70102"
click at [622, 288] on select "Select [PERSON_NAME] (U) [PERSON_NAME]. [PERSON_NAME] [PERSON_NAME] Billing [PE…" at bounding box center [703, 299] width 162 height 23
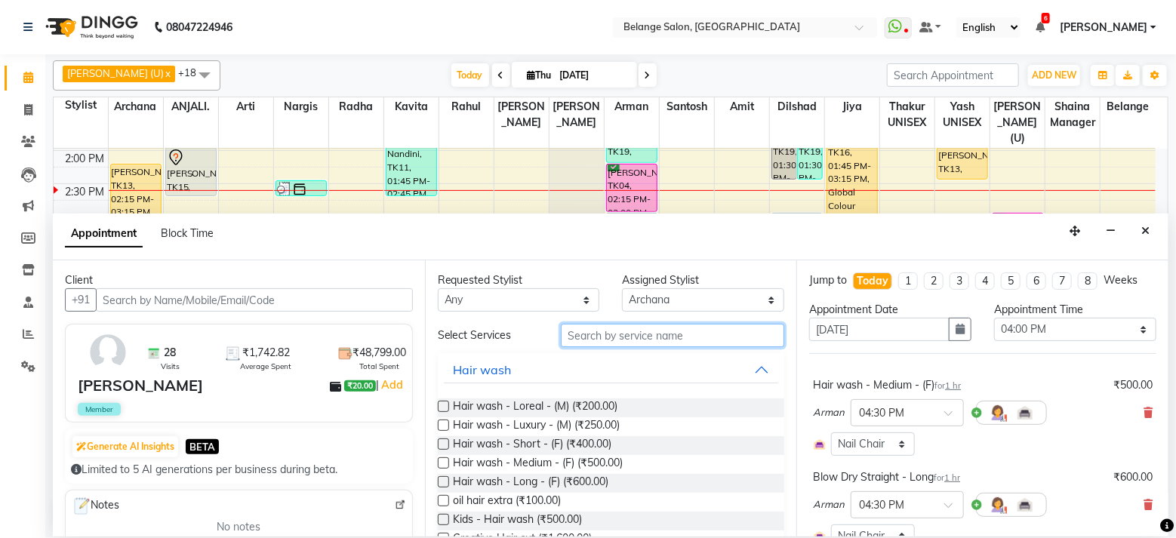
click at [648, 341] on input "text" at bounding box center [672, 335] width 223 height 23
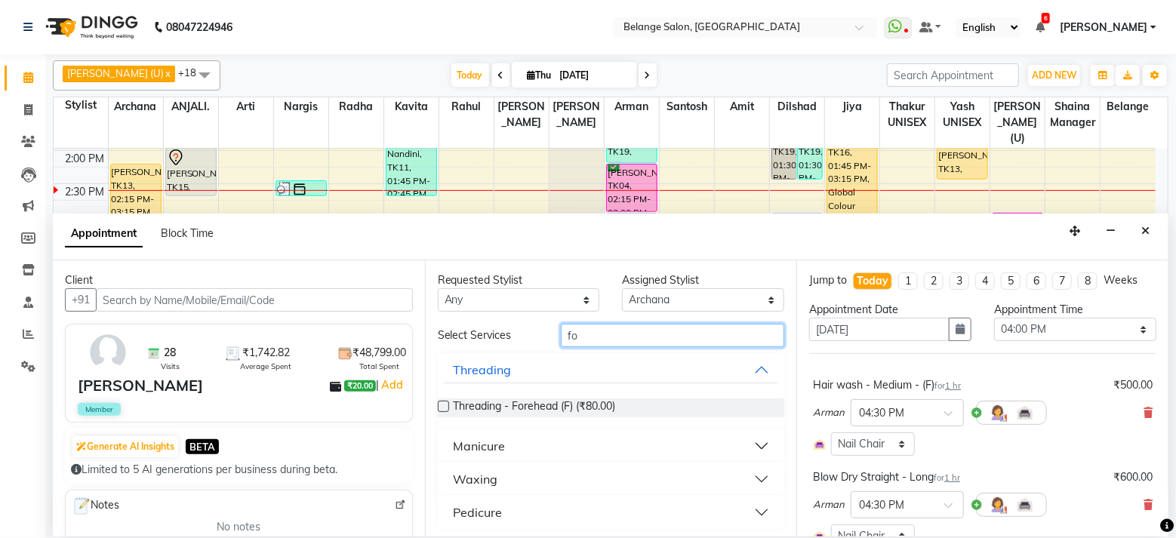
type input "f"
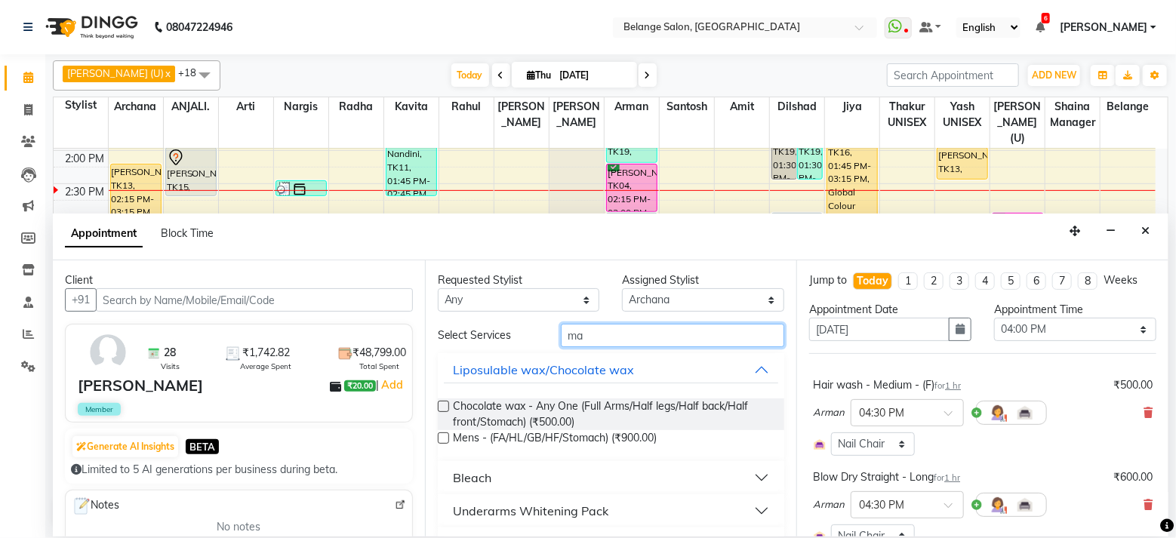
type input "m"
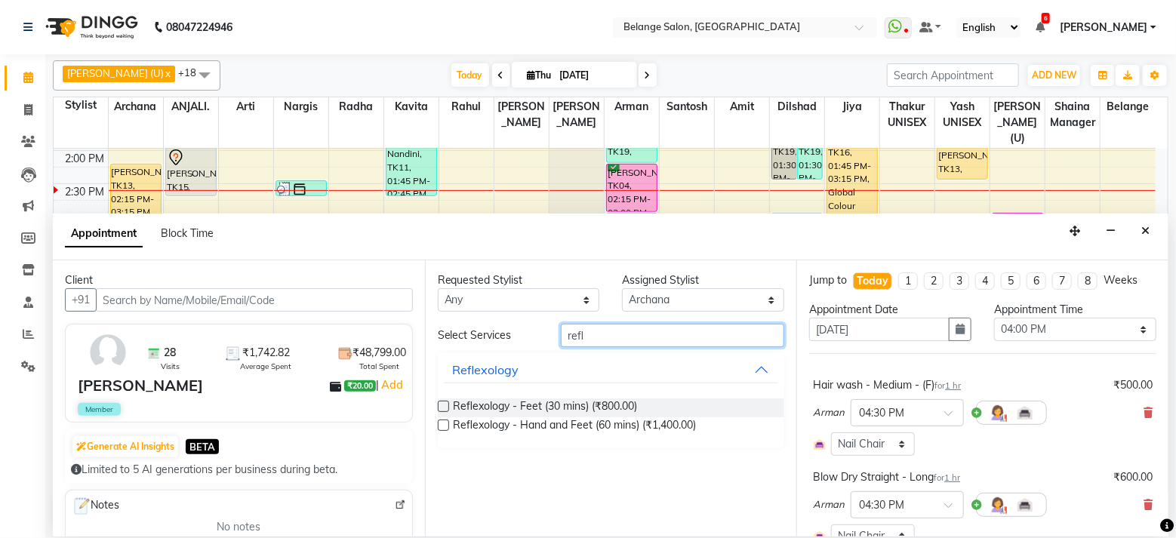
type input "refl"
click at [445, 408] on label at bounding box center [443, 406] width 11 height 11
click at [445, 408] on input "checkbox" at bounding box center [443, 408] width 10 height 10
checkbox input "false"
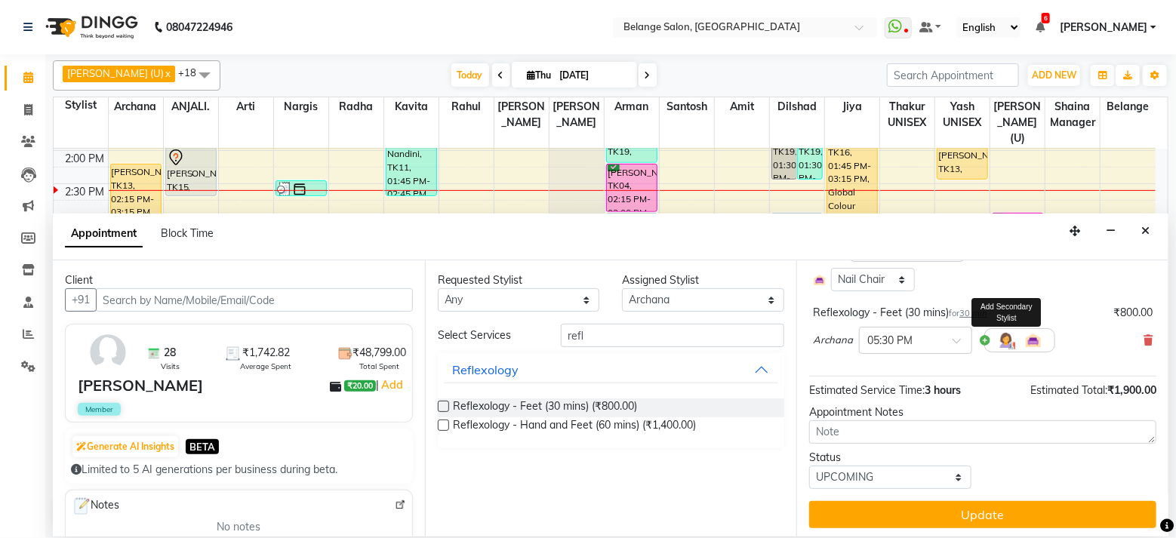
scroll to position [205, 0]
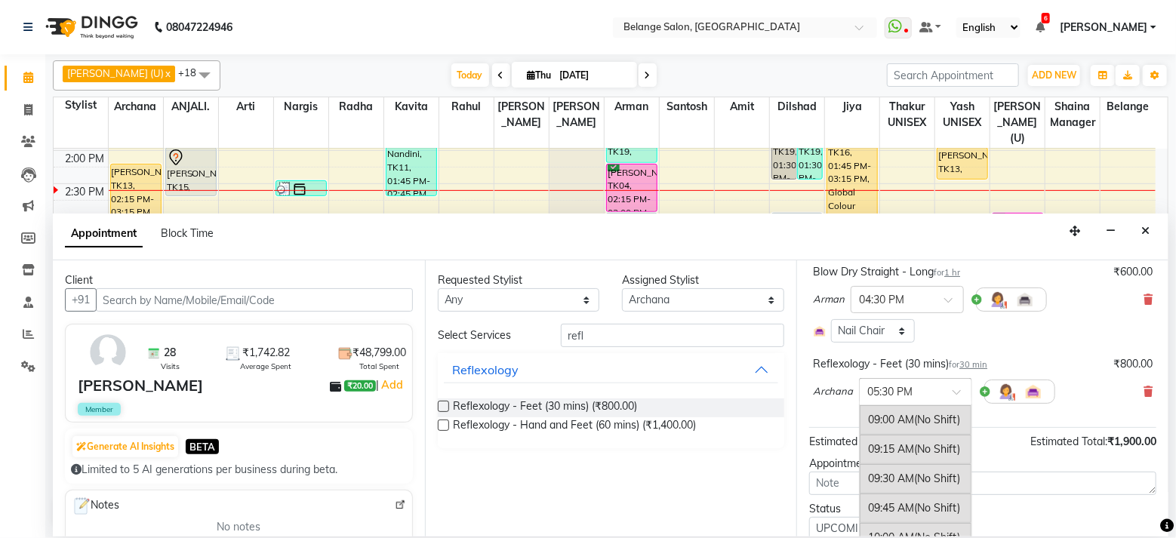
click at [918, 391] on input "text" at bounding box center [900, 391] width 66 height 16
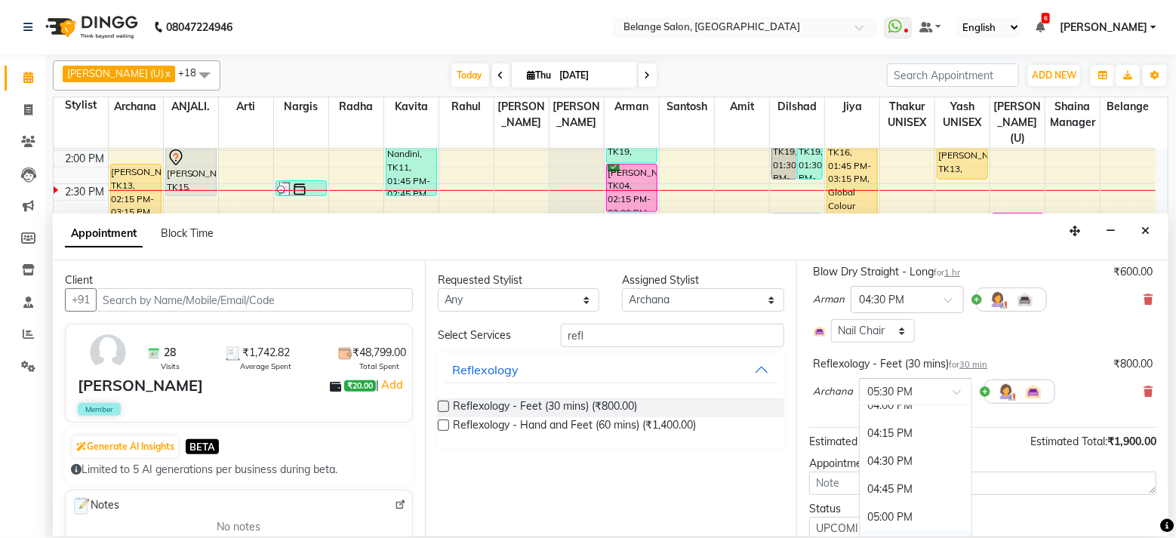
scroll to position [806, 0]
click at [894, 407] on div "04:00 PM" at bounding box center [916, 410] width 112 height 28
click at [713, 458] on div "Requested Stylist Any aftab (U) Ali Amit ANJALI. Archana Arman Arti Belange Bil…" at bounding box center [611, 398] width 372 height 276
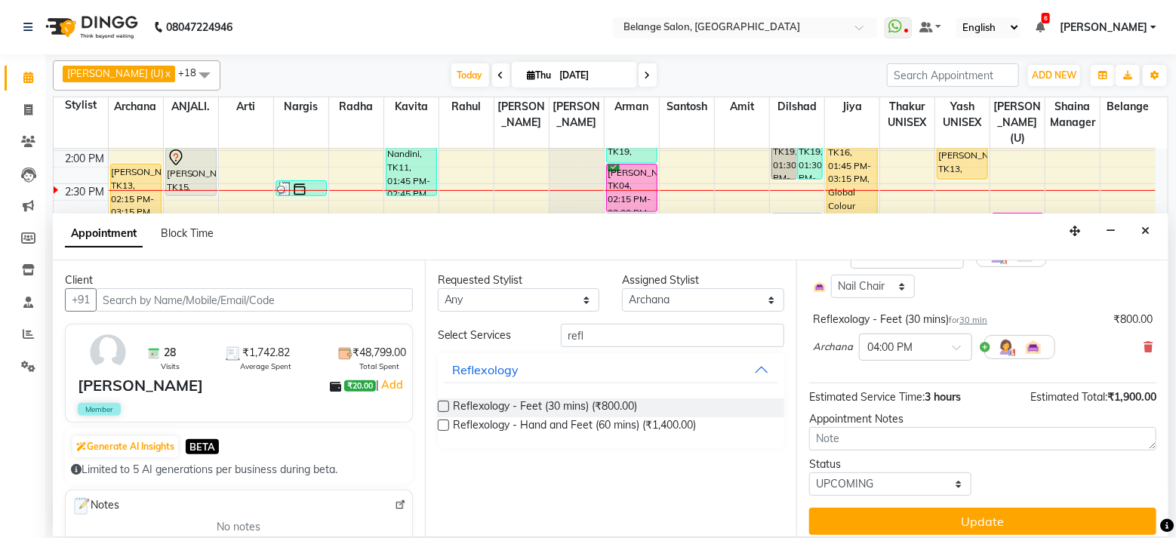
scroll to position [259, 0]
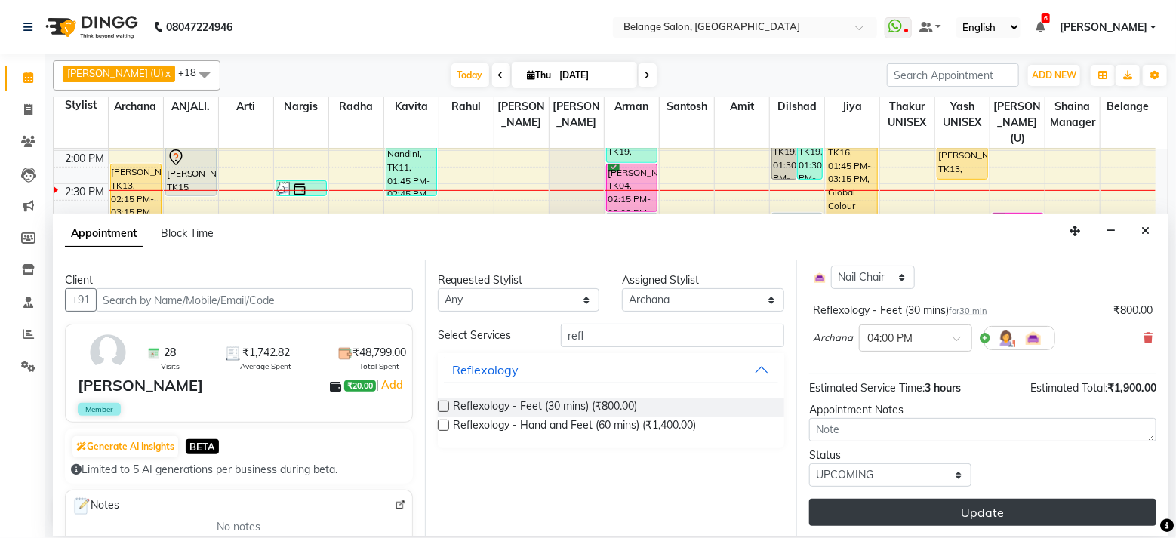
click at [958, 506] on button "Update" at bounding box center [982, 512] width 347 height 27
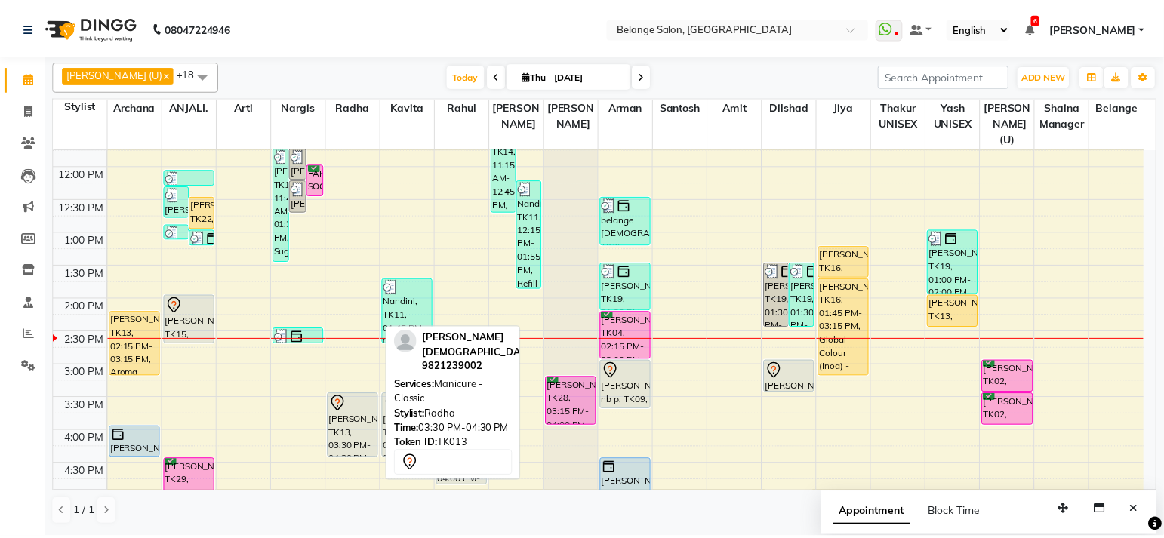
scroll to position [255, 0]
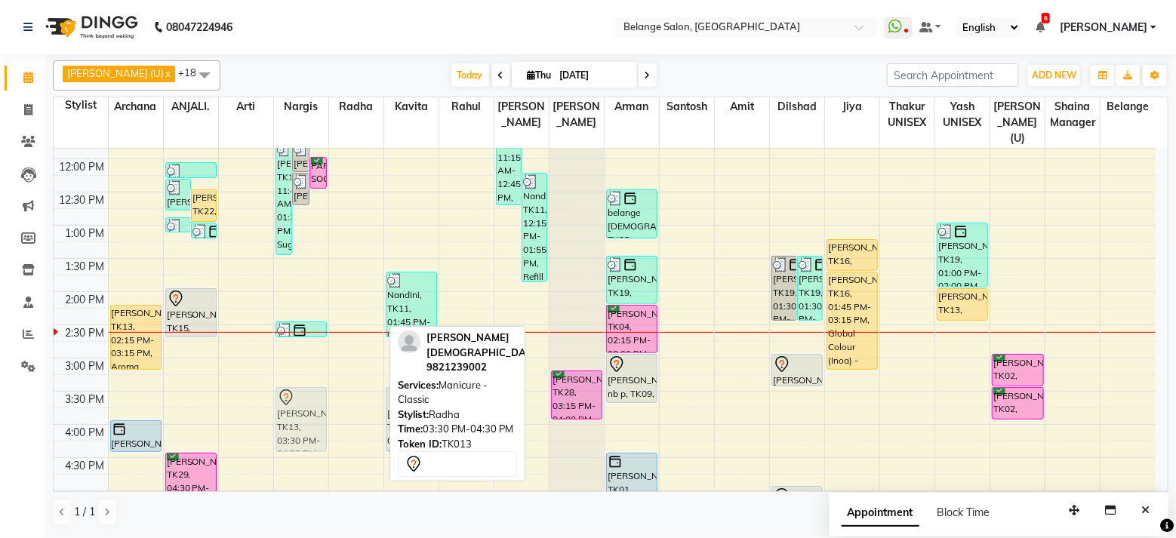
drag, startPoint x: 355, startPoint y: 401, endPoint x: 322, endPoint y: 399, distance: 33.2
click at [322, 399] on tr "Arvind jain, TK13, 02:15 PM-03:15 PM, Aroma Massage (60 mins) Anugya, TK01, 04:…" at bounding box center [605, 392] width 1102 height 996
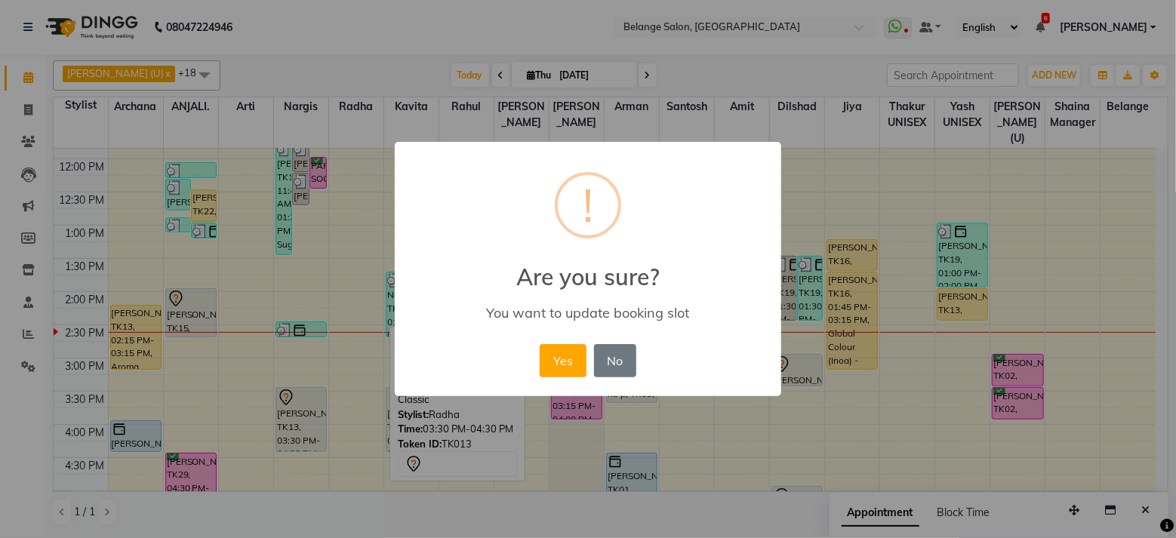
click at [540, 344] on button "Yes" at bounding box center [563, 360] width 46 height 33
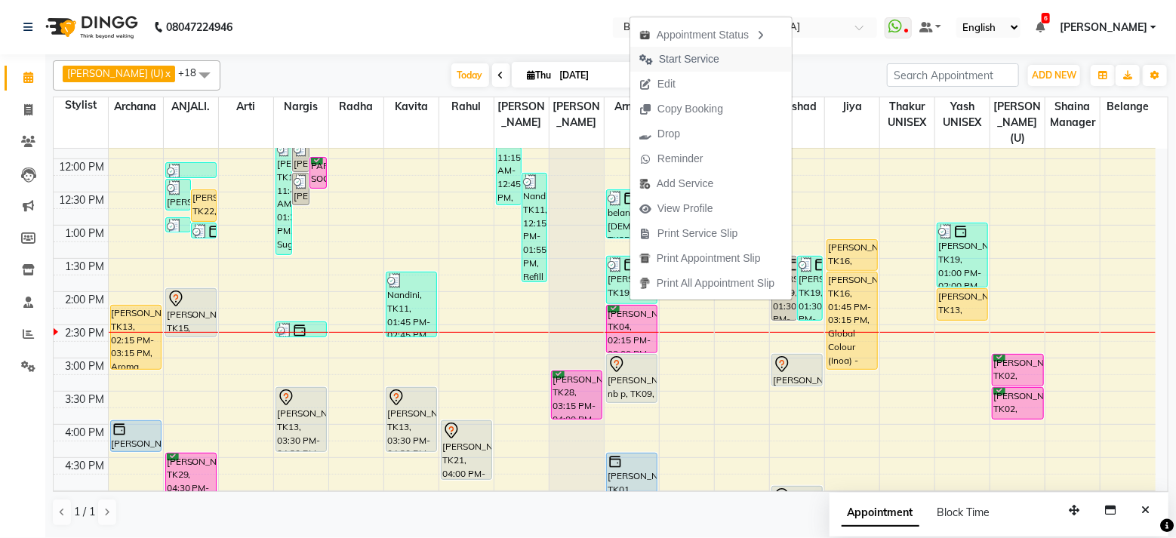
click at [695, 58] on span "Start Service" at bounding box center [689, 59] width 60 height 16
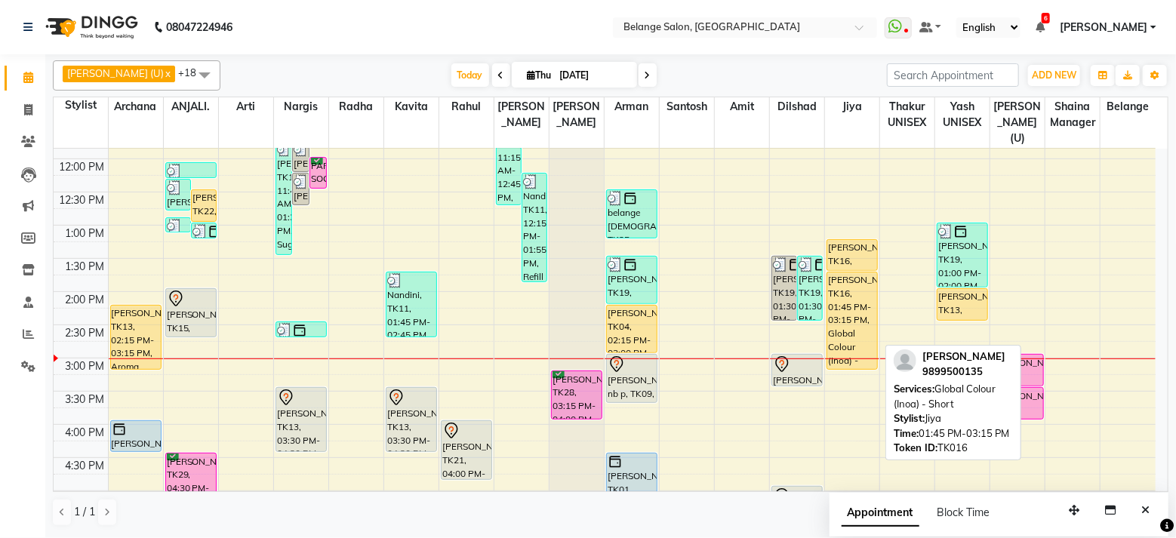
click at [853, 277] on div "[PERSON_NAME], TK16, 01:45 PM-03:15 PM, Global Colour (Inoa) - Short" at bounding box center [852, 320] width 50 height 97
select select "1"
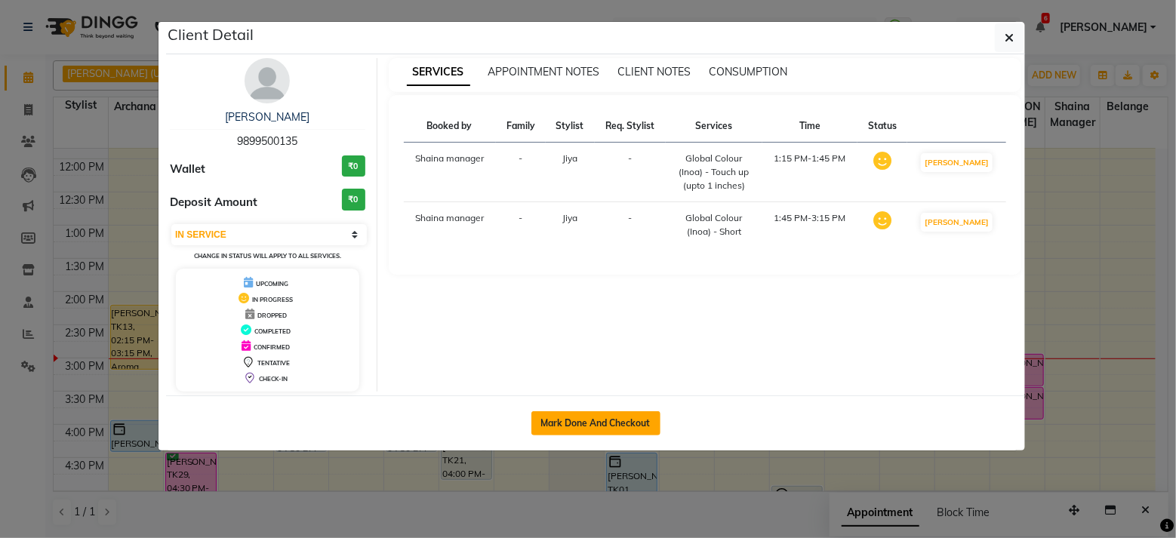
click at [611, 418] on button "Mark Done And Checkout" at bounding box center [595, 423] width 129 height 24
select select "service"
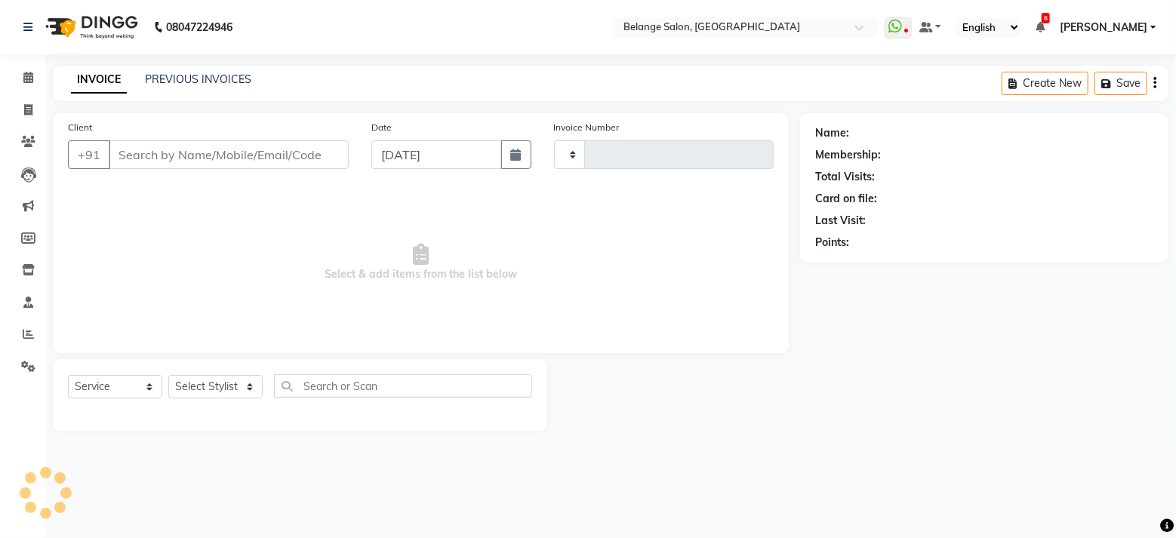
type input "11379"
select select "5076"
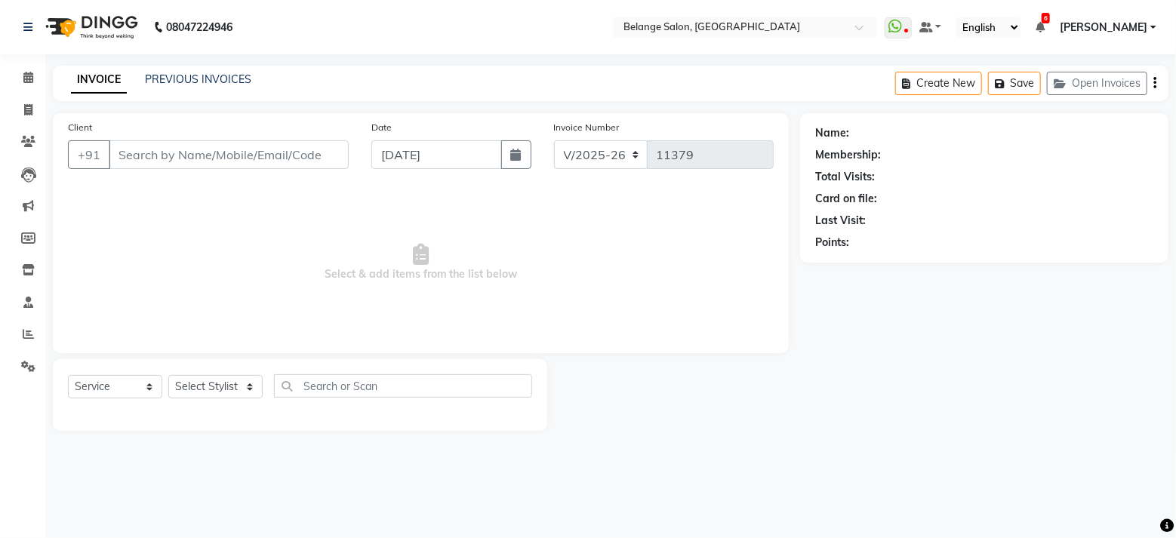
type input "9899500135"
select select "74454"
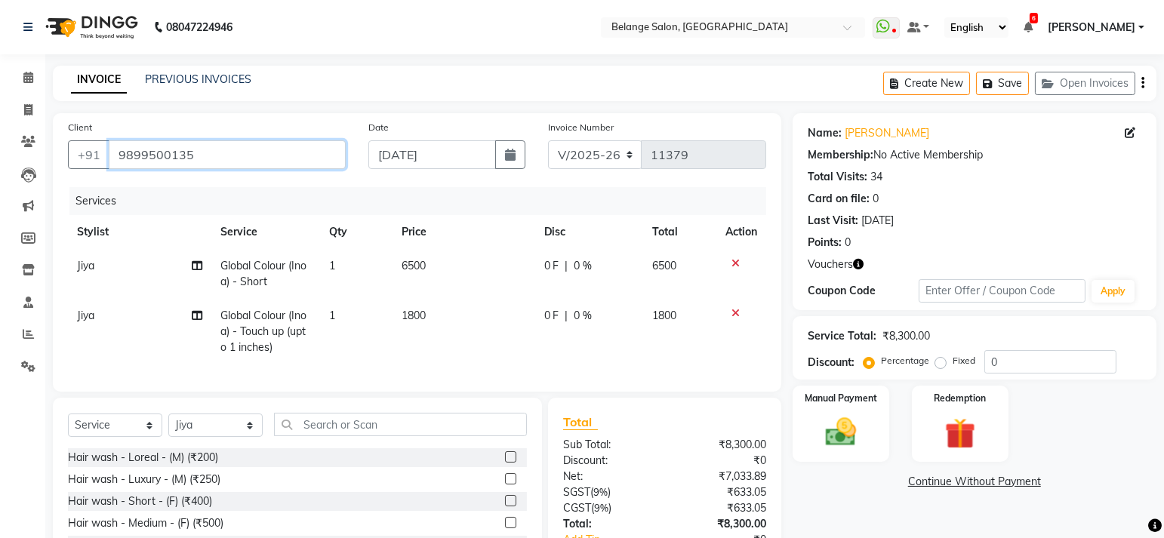
click at [186, 152] on input "9899500135" at bounding box center [227, 154] width 237 height 29
click at [553, 264] on span "0 F" at bounding box center [551, 266] width 15 height 16
select select "74454"
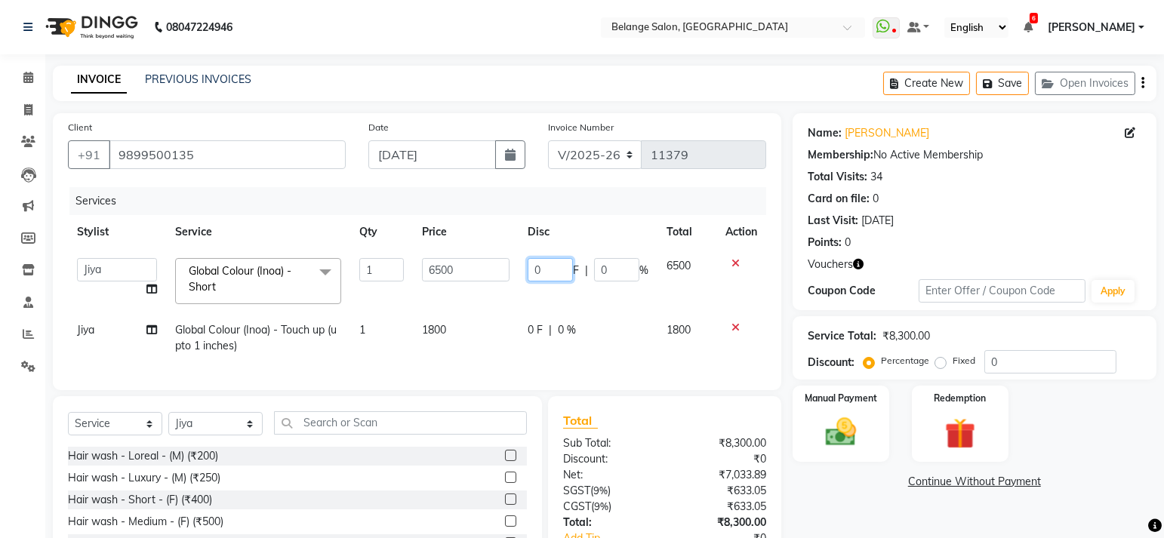
click at [546, 272] on input "0" at bounding box center [550, 269] width 45 height 23
type input "3500"
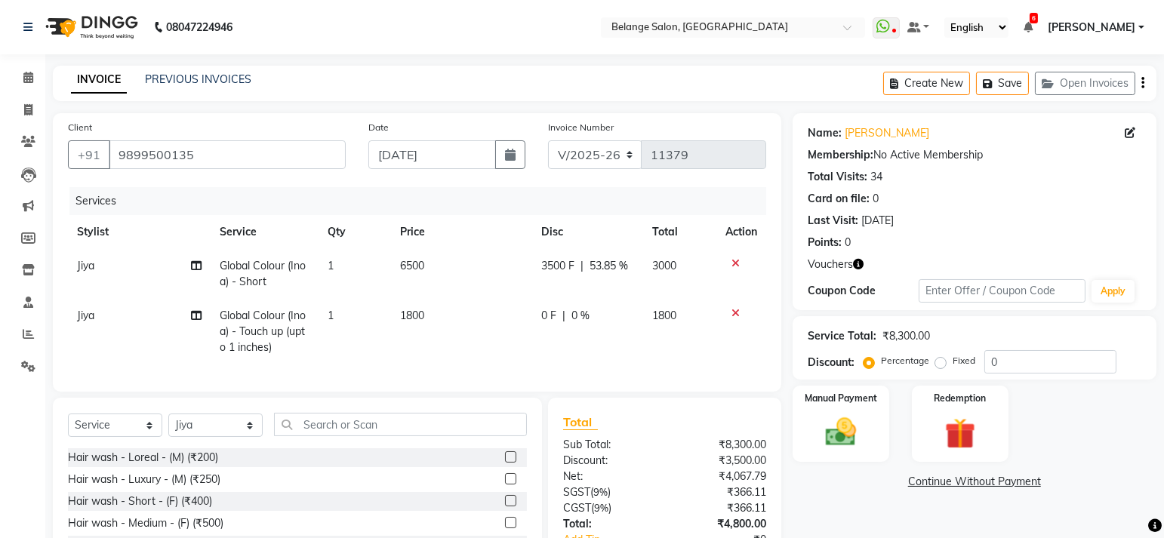
click at [580, 297] on td "3500 F | 53.85 %" at bounding box center [588, 274] width 111 height 50
select select "74454"
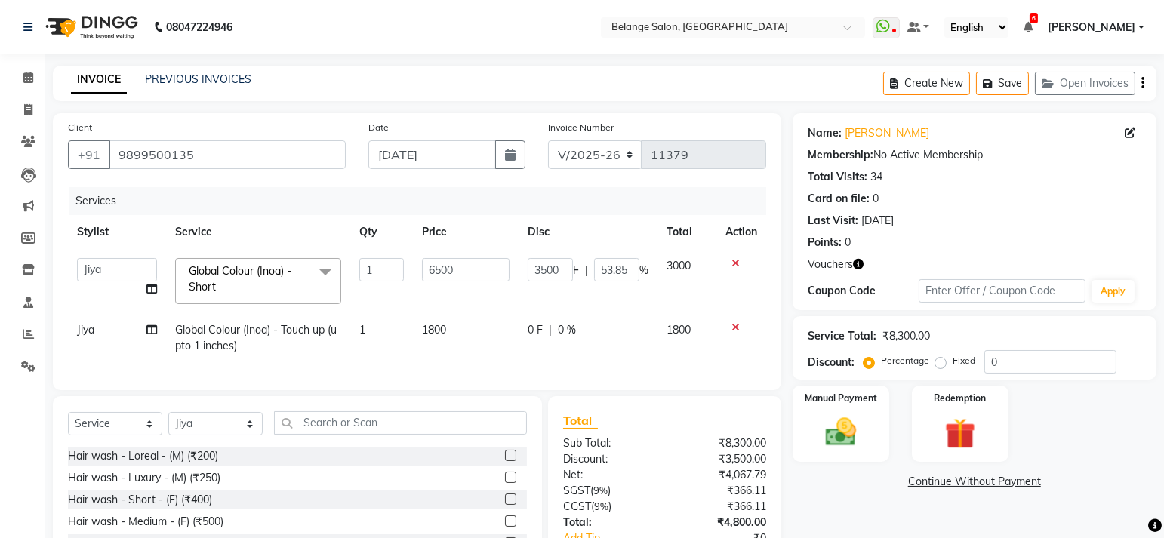
scroll to position [37, 0]
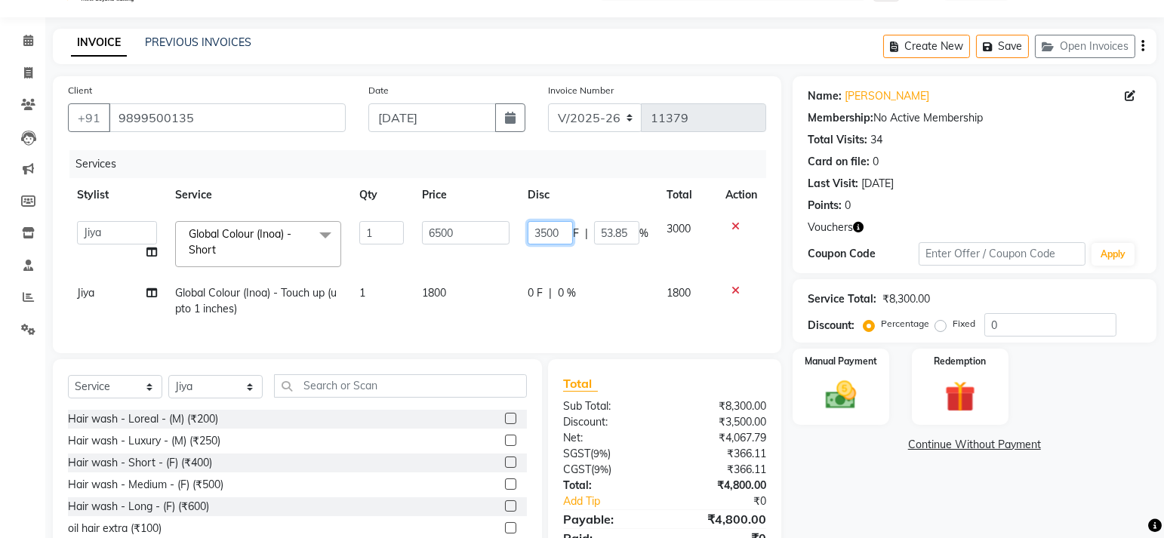
click at [553, 237] on input "3500" at bounding box center [550, 232] width 45 height 23
click at [546, 232] on input "3500" at bounding box center [550, 232] width 45 height 23
type input "2700"
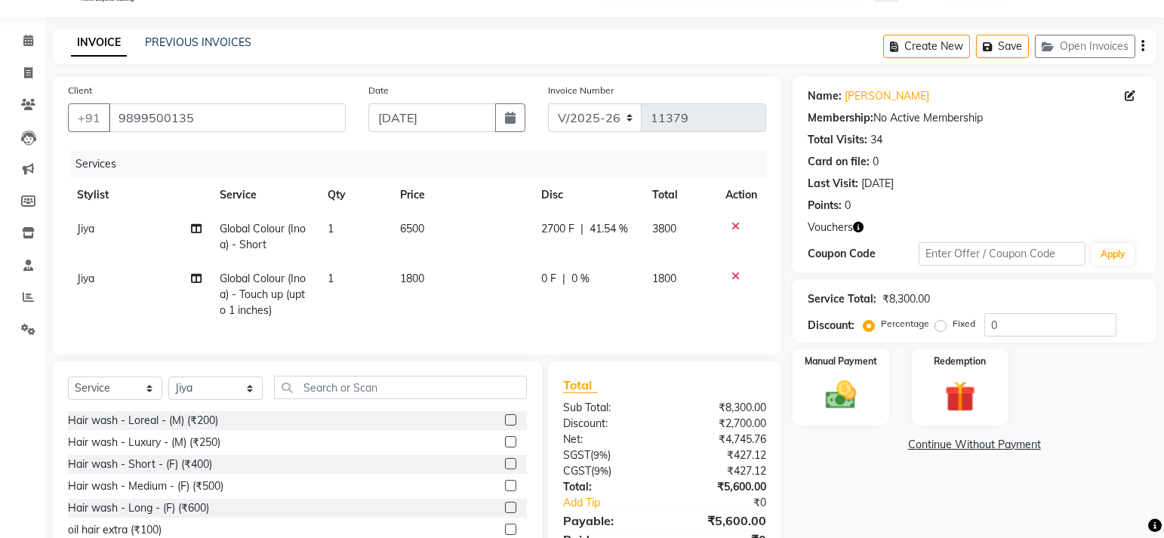
click at [582, 263] on tbody "Jiya Global Colour (Inoa) - Short 1 6500 2700 F | 41.54 % 3800 Jiya Global Colo…" at bounding box center [417, 269] width 698 height 115
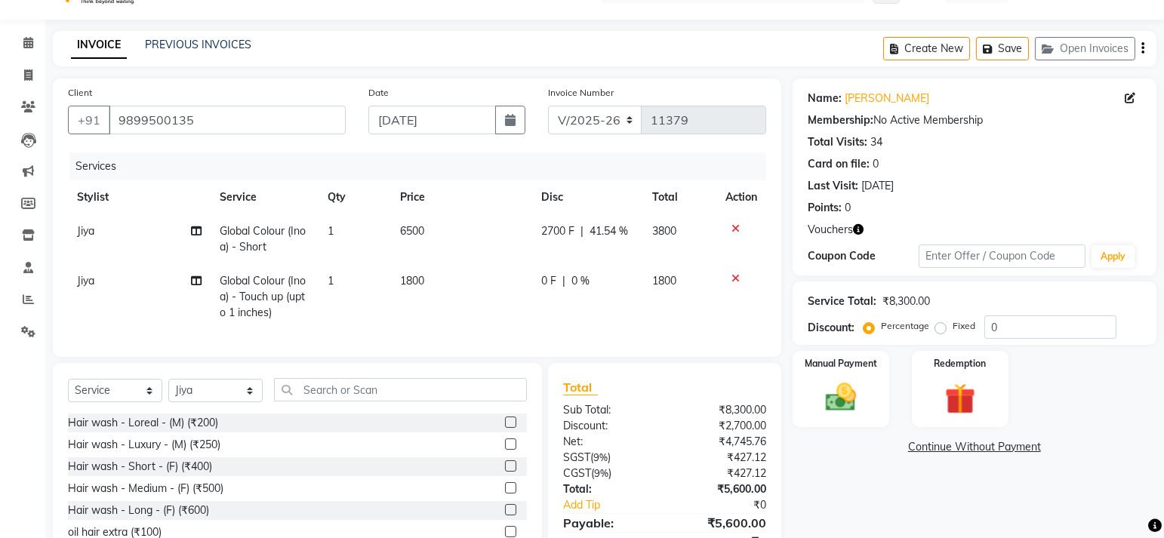
scroll to position [36, 0]
click at [556, 229] on span "2700 F" at bounding box center [558, 230] width 33 height 16
select select "74454"
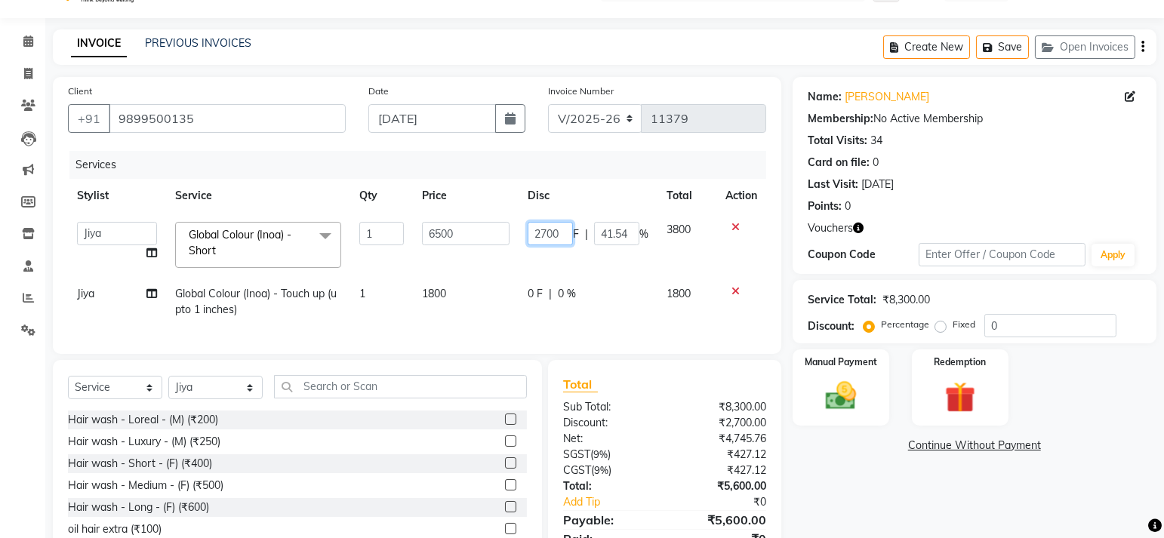
click at [556, 229] on input "2700" at bounding box center [550, 233] width 45 height 23
type input "3700"
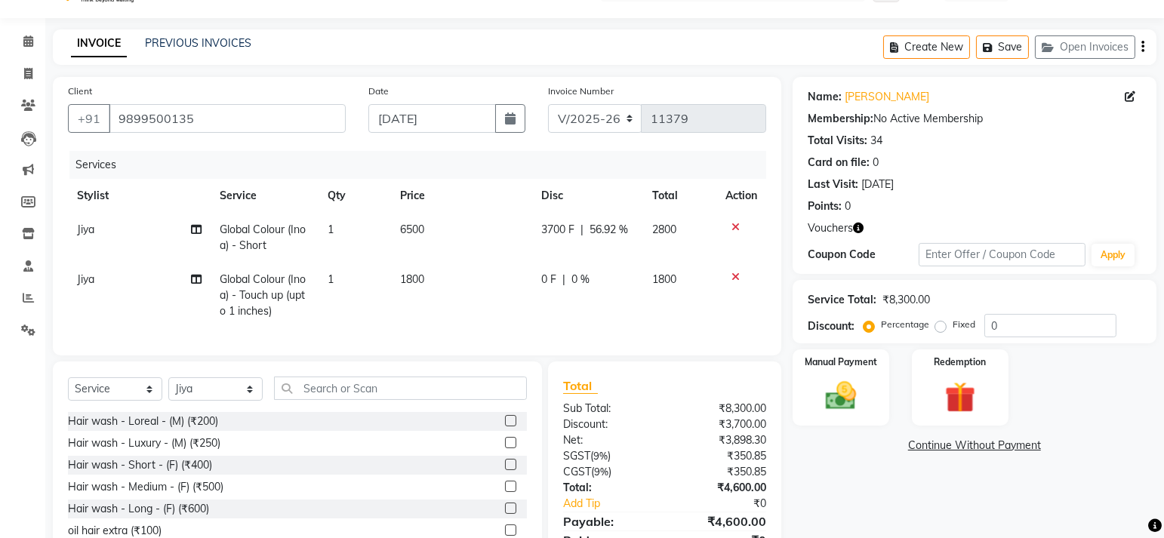
click at [615, 297] on td "0 F | 0 %" at bounding box center [588, 296] width 111 height 66
select select "74454"
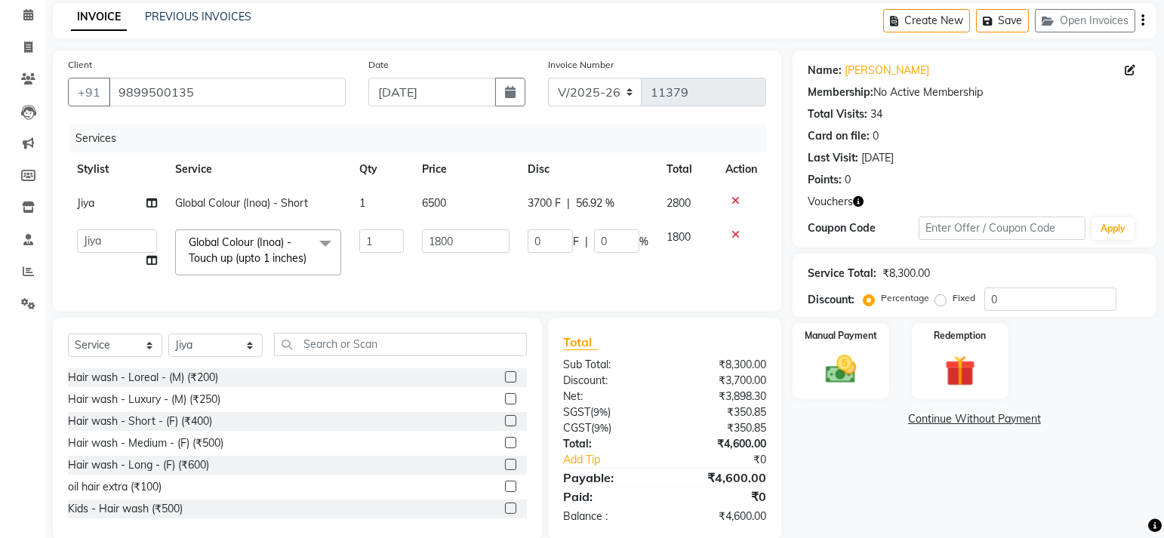
scroll to position [0, 0]
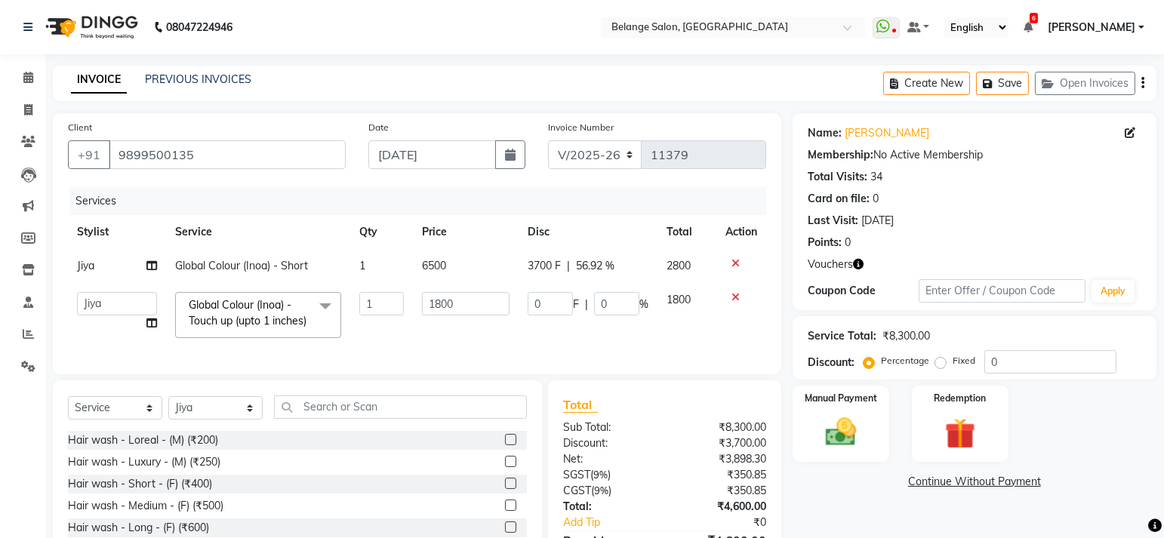
click at [539, 269] on span "3700 F" at bounding box center [544, 266] width 33 height 16
select select "74454"
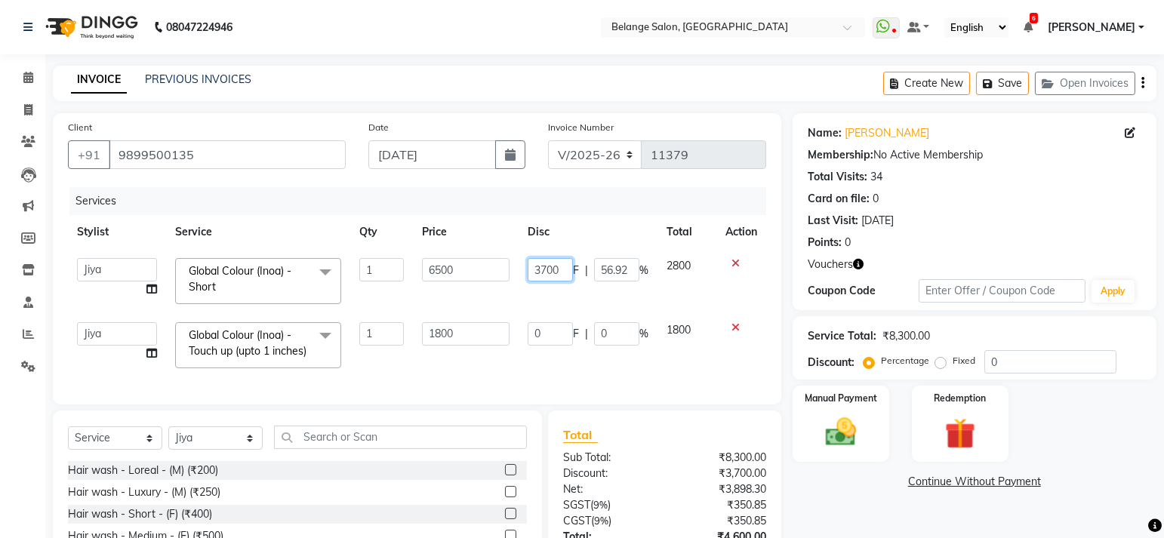
click at [539, 269] on input "3700" at bounding box center [550, 269] width 45 height 23
type input "4200"
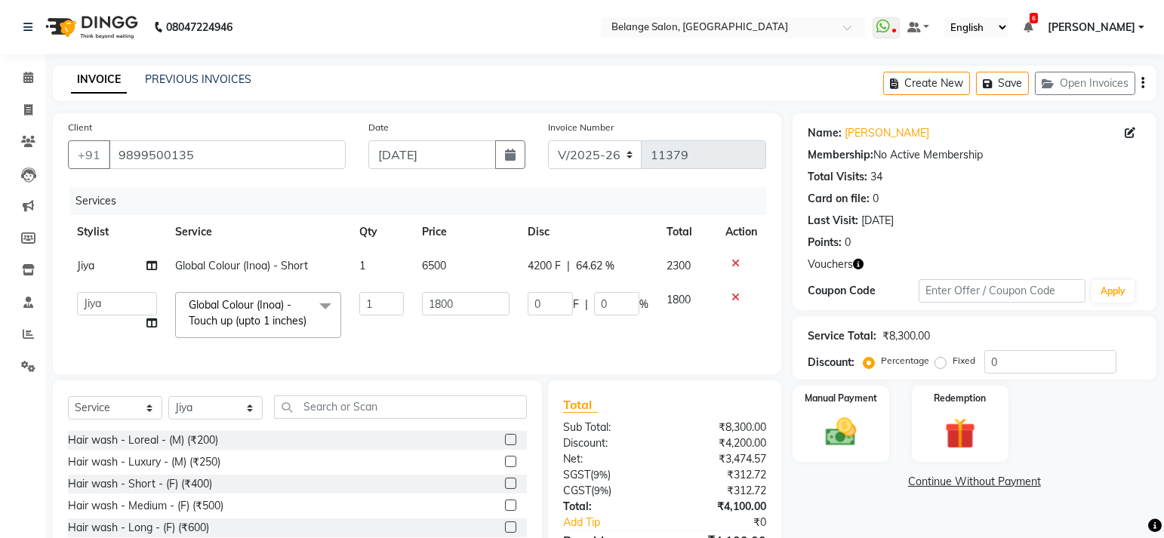
click at [627, 359] on div "Services Stylist Service Qty Price Disc Total Action Jiya Global Colour (Inoa) …" at bounding box center [417, 273] width 698 height 172
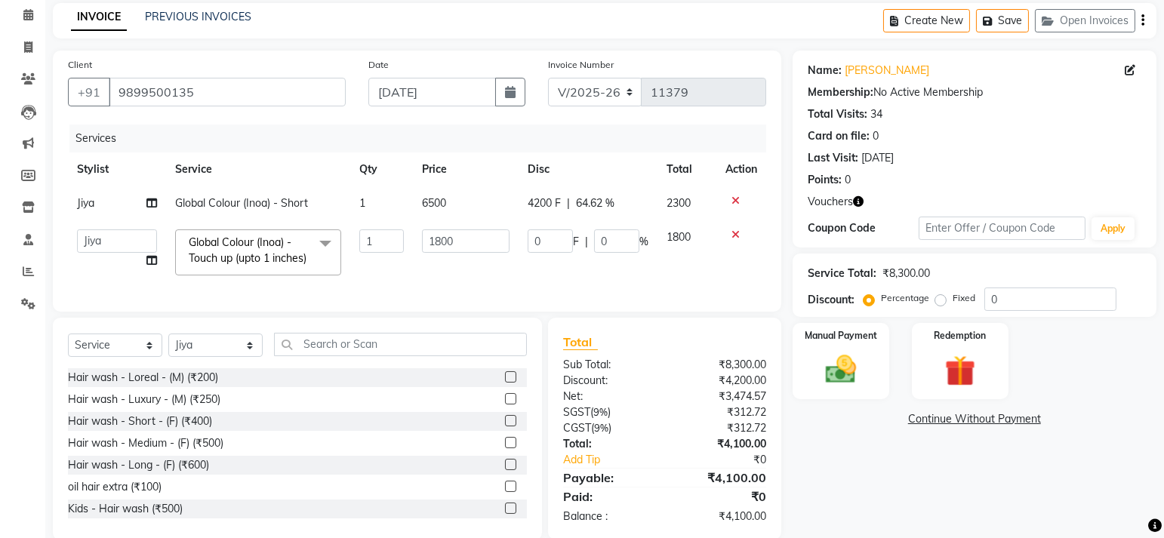
scroll to position [3, 0]
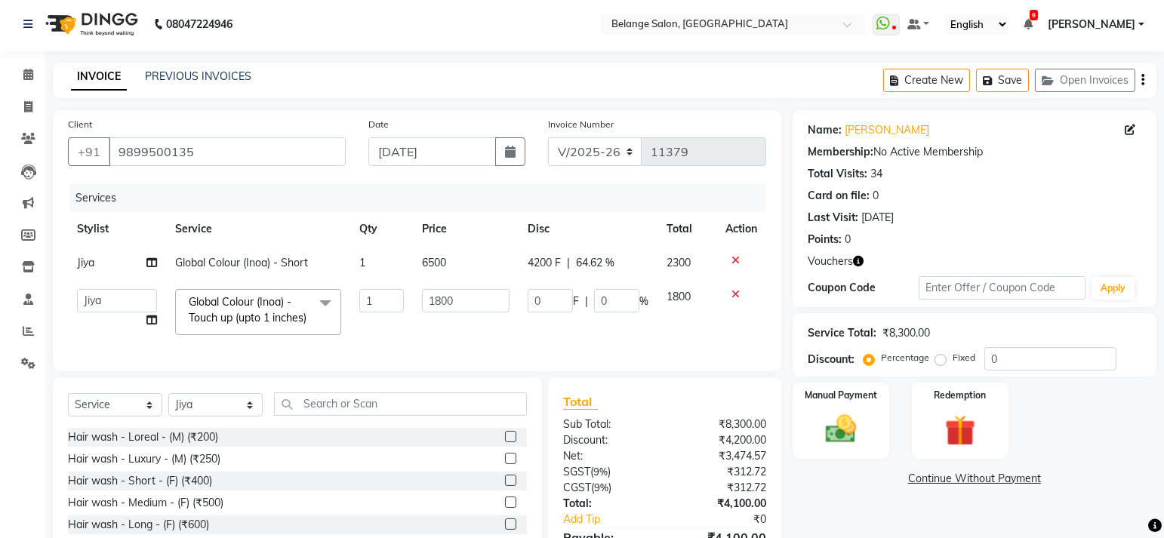
click at [547, 264] on span "4200 F" at bounding box center [544, 263] width 33 height 16
select select "74454"
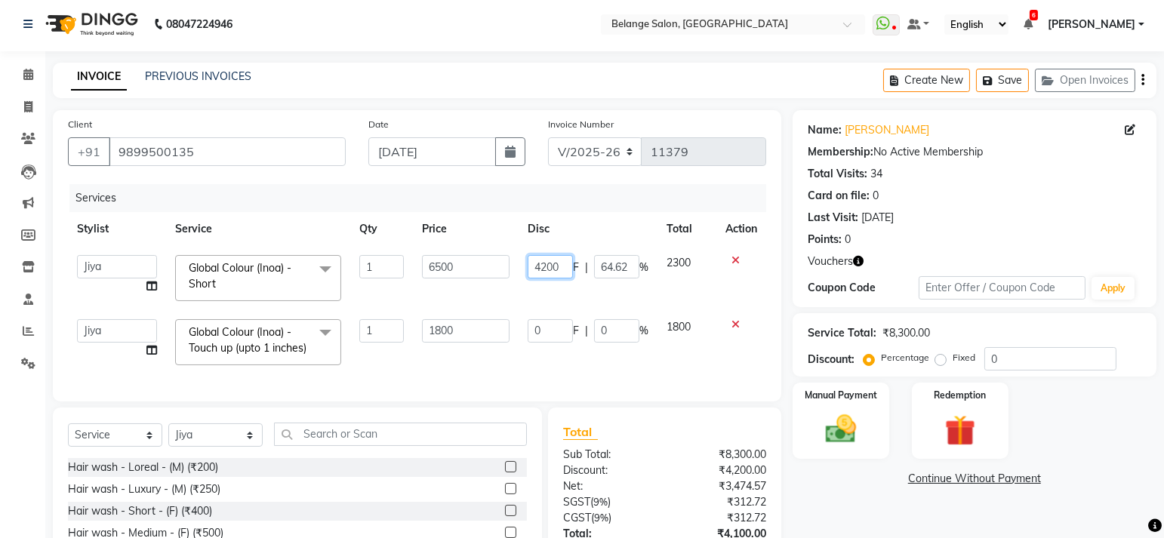
click at [562, 263] on input "4200" at bounding box center [550, 266] width 45 height 23
type input "4100"
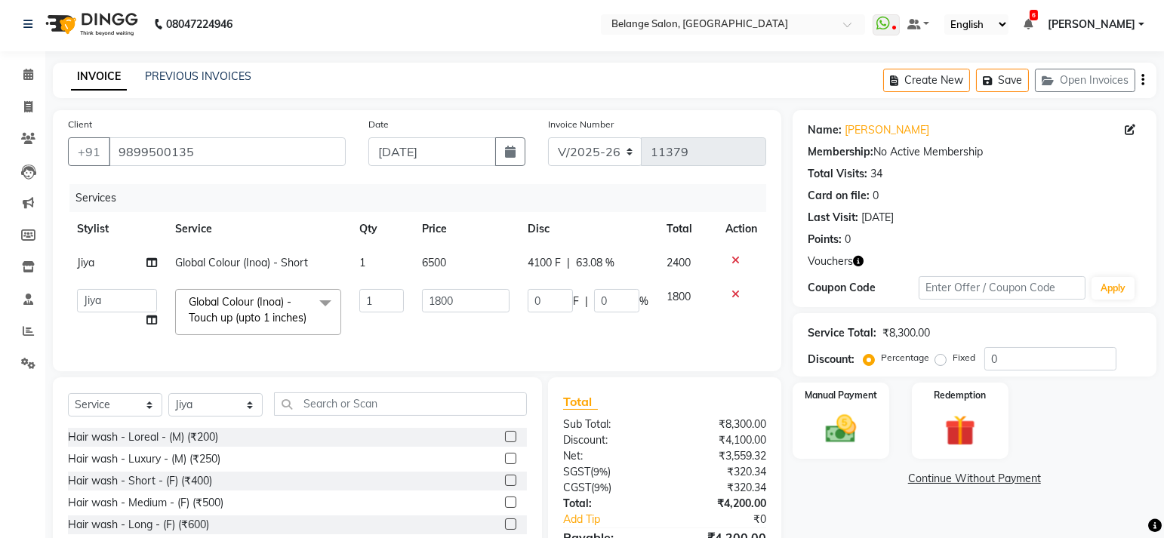
click at [605, 356] on div "Services Stylist Service Qty Price Disc Total Action Jiya Global Colour (Inoa) …" at bounding box center [417, 270] width 698 height 172
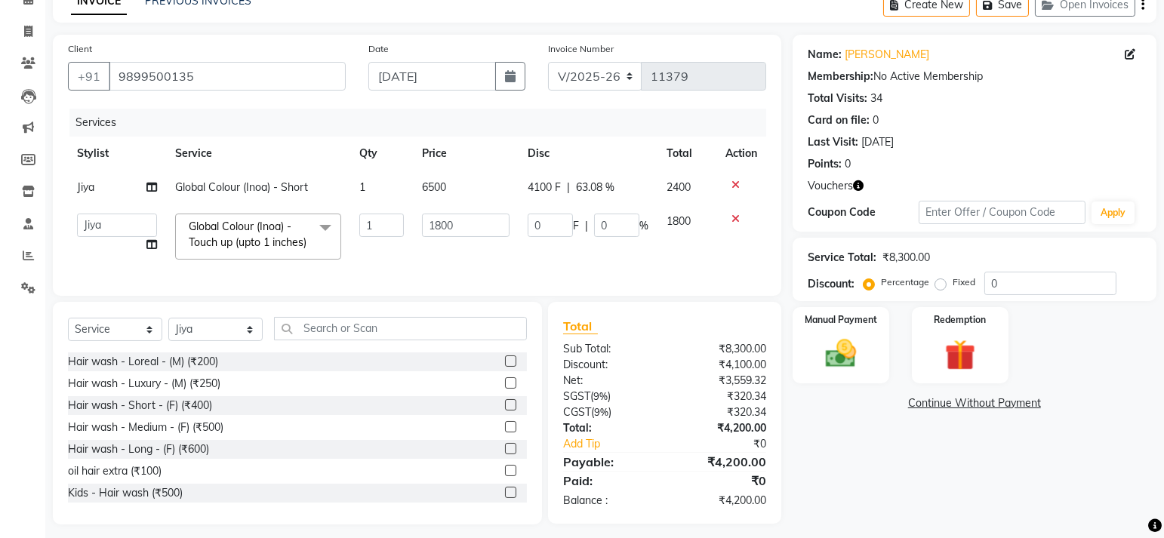
scroll to position [76, 0]
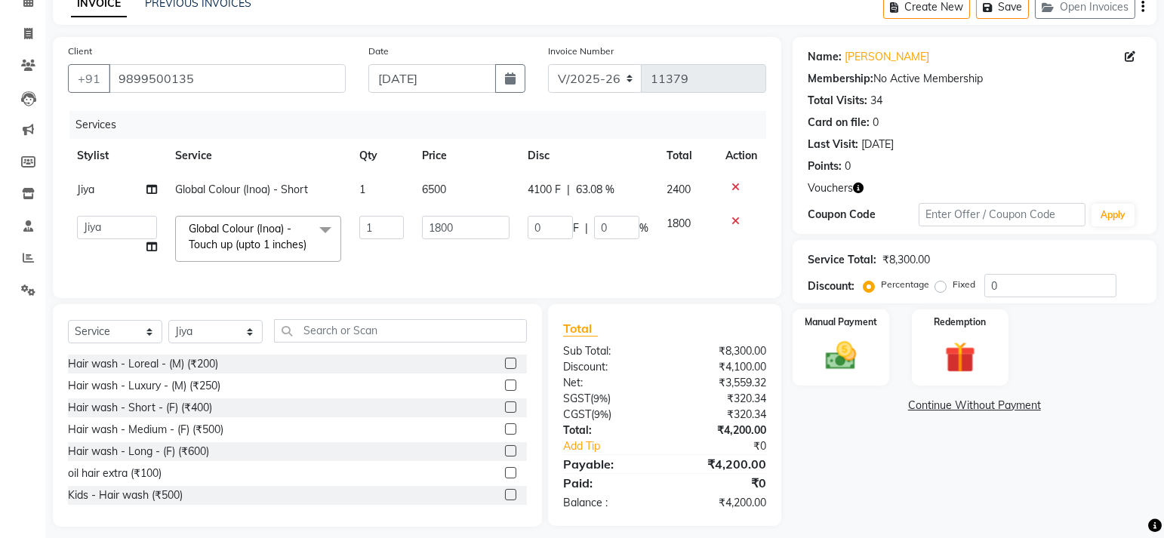
click at [540, 182] on span "4100 F" at bounding box center [544, 190] width 33 height 16
select select "74454"
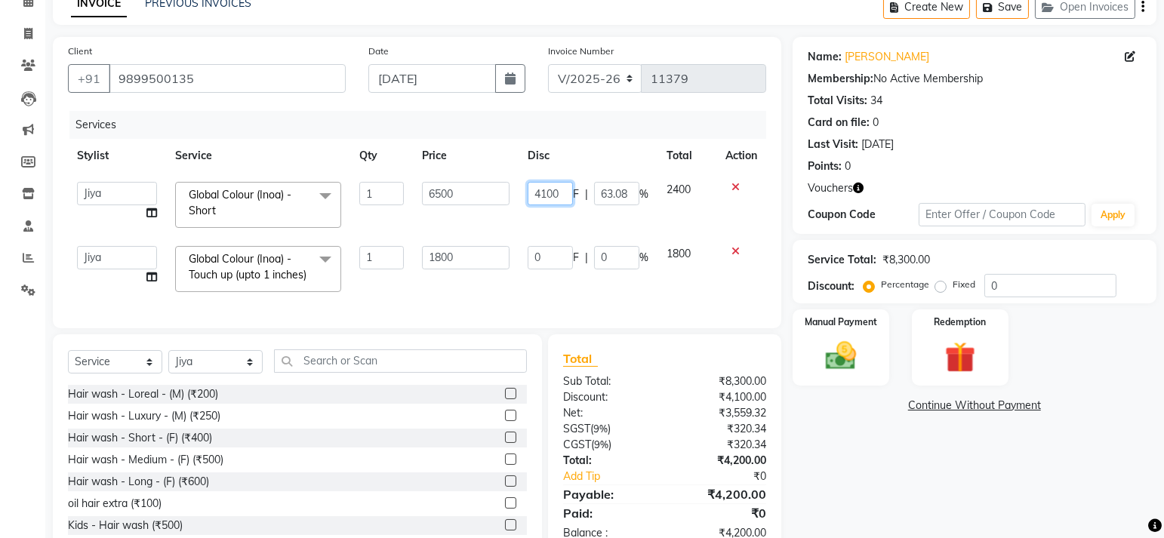
click at [545, 194] on input "4100" at bounding box center [550, 193] width 45 height 23
type input "4300"
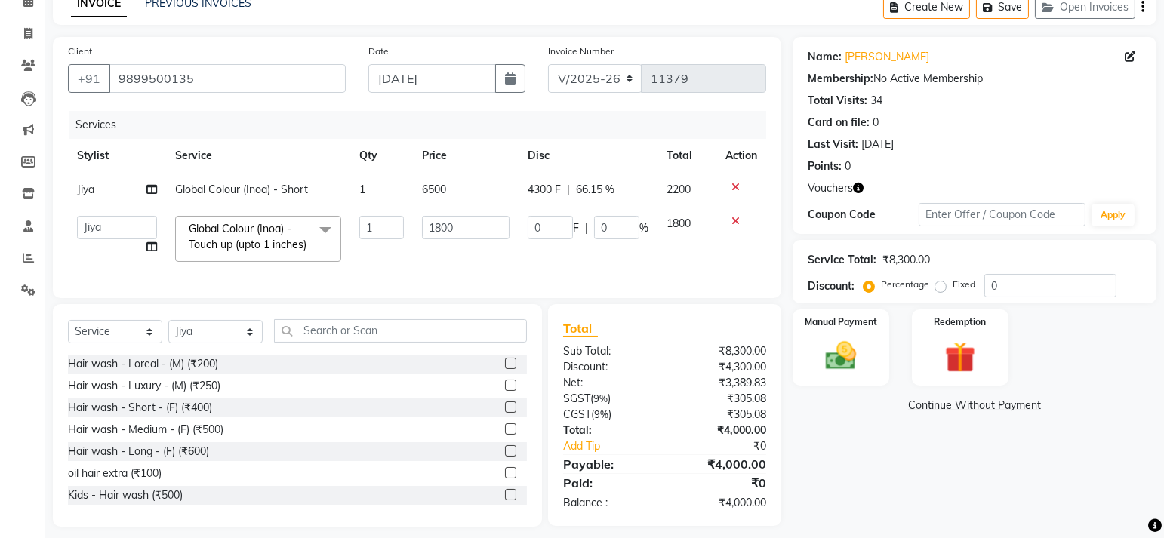
click at [596, 283] on div "Services Stylist Service Qty Price Disc Total Action Jiya Global Colour (Inoa) …" at bounding box center [417, 197] width 698 height 172
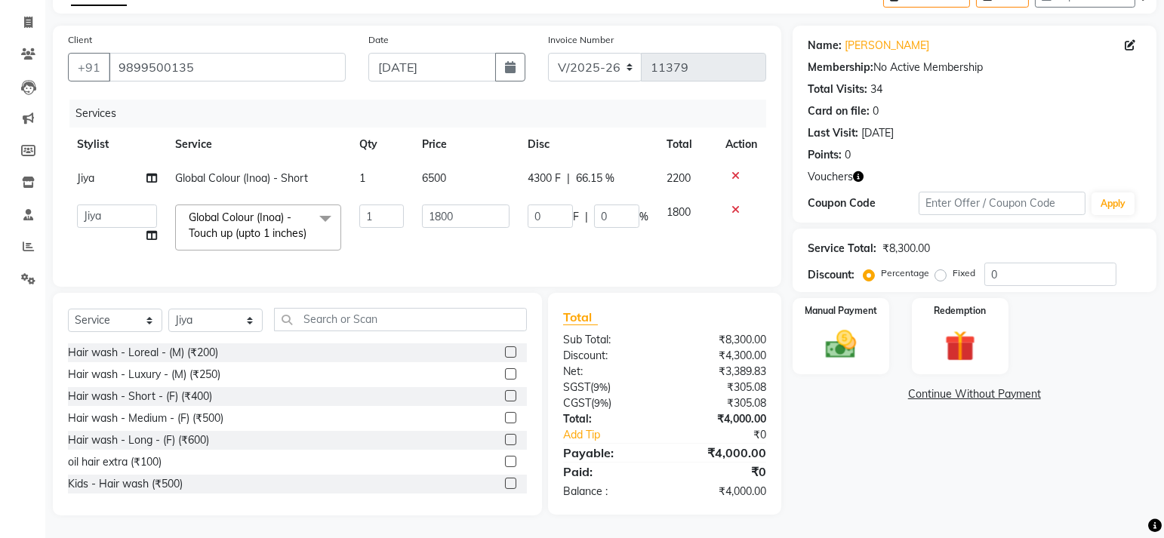
scroll to position [115, 0]
click at [596, 225] on td "0 F | 0 %" at bounding box center [588, 227] width 139 height 64
click at [486, 248] on div "Services Stylist Service Qty Price Disc Total Action Jiya Global Colour (Inoa) …" at bounding box center [417, 186] width 698 height 172
click at [853, 331] on img at bounding box center [840, 345] width 52 height 37
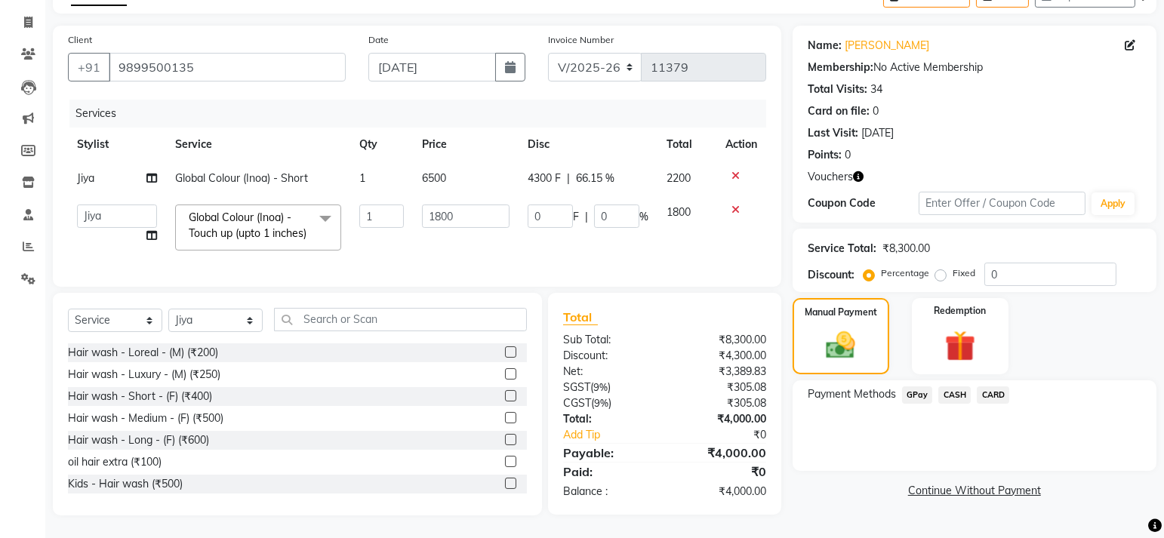
click at [949, 386] on span "CASH" at bounding box center [954, 394] width 32 height 17
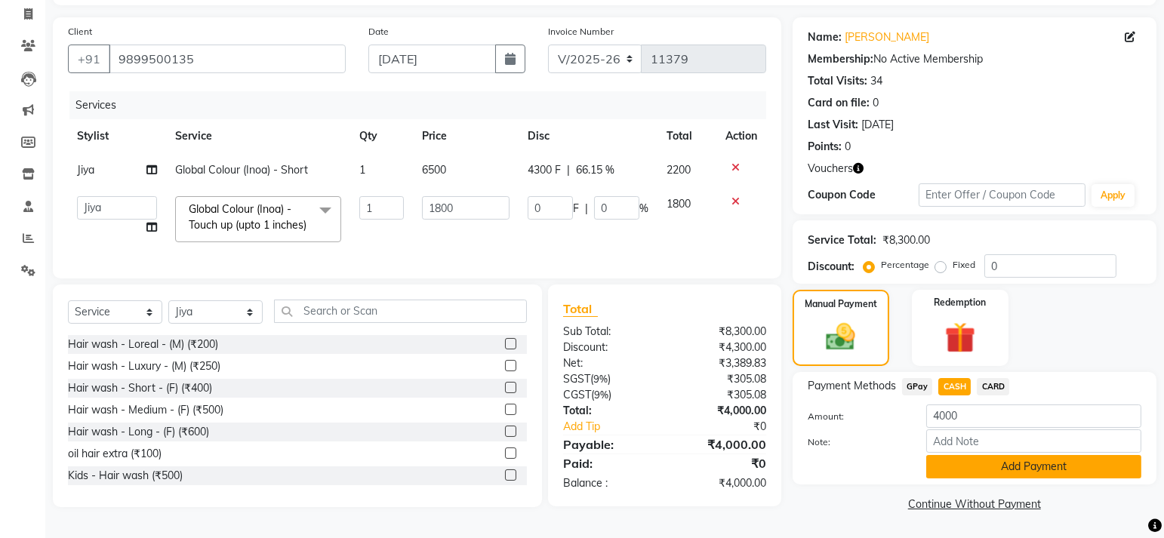
click at [970, 455] on button "Add Payment" at bounding box center [1033, 466] width 215 height 23
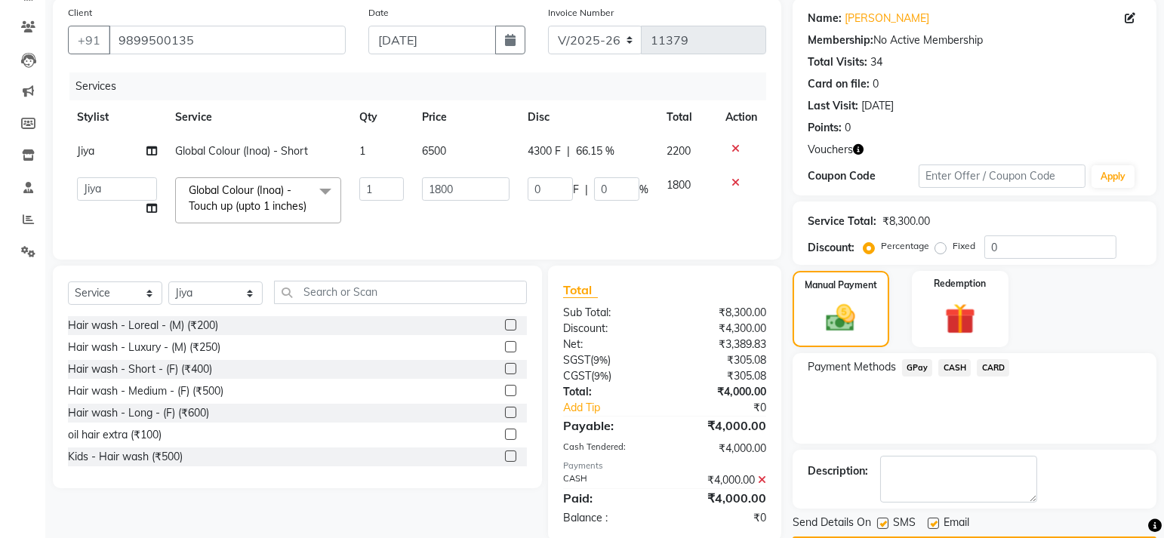
scroll to position [168, 0]
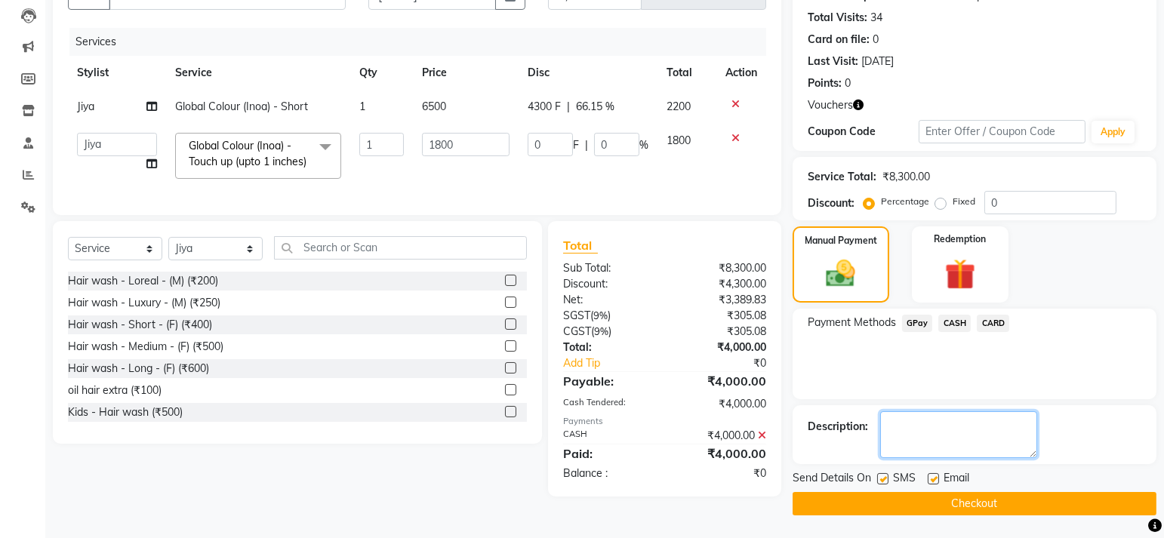
click at [925, 421] on textarea at bounding box center [958, 434] width 157 height 47
click at [922, 492] on button "Checkout" at bounding box center [975, 503] width 364 height 23
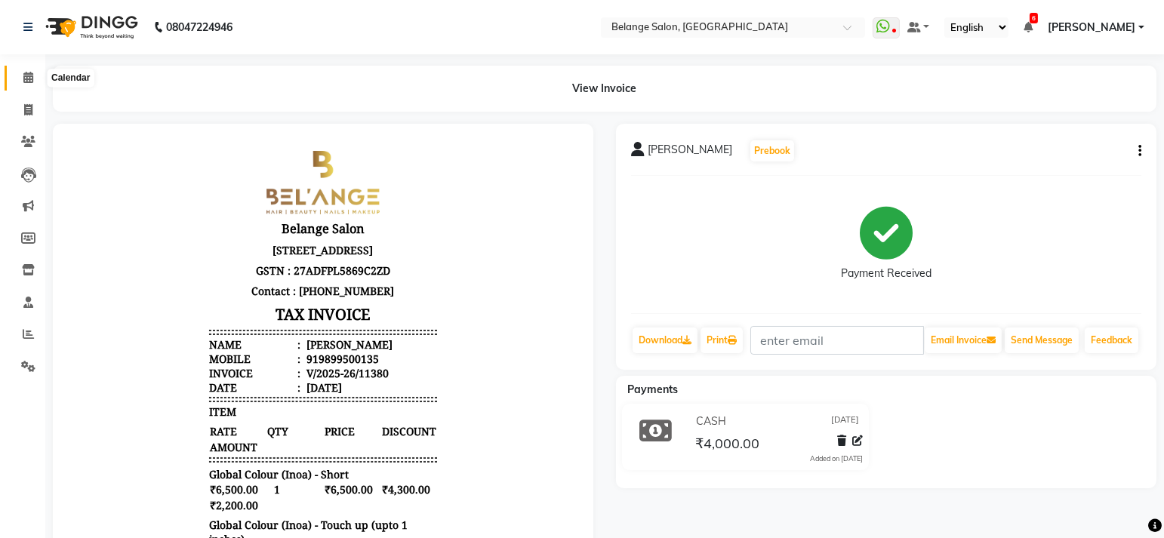
click at [18, 79] on span at bounding box center [28, 77] width 26 height 17
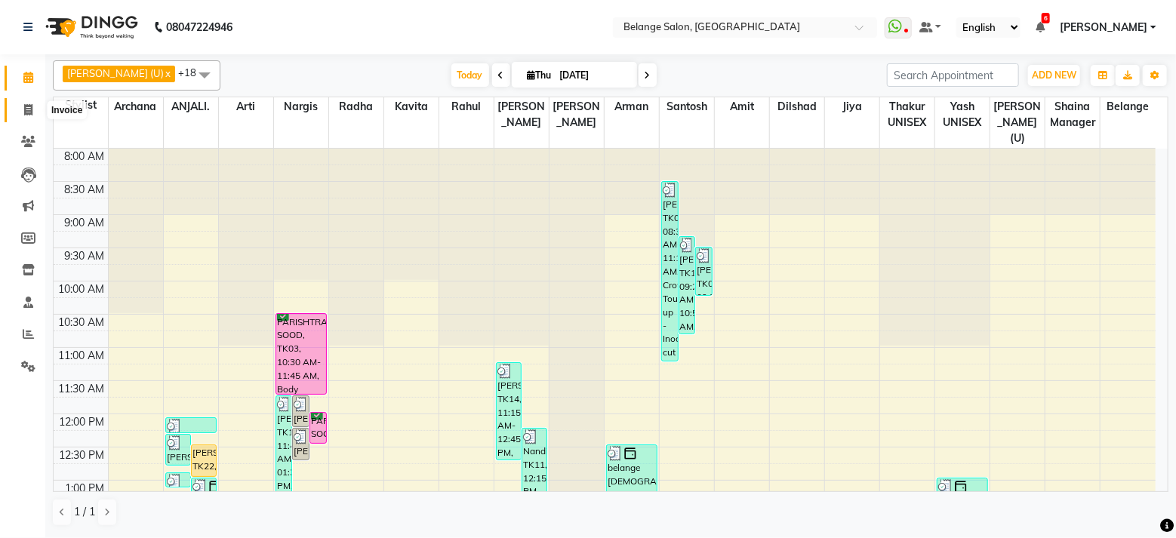
click at [25, 108] on icon at bounding box center [28, 109] width 8 height 11
select select "5076"
select select "service"
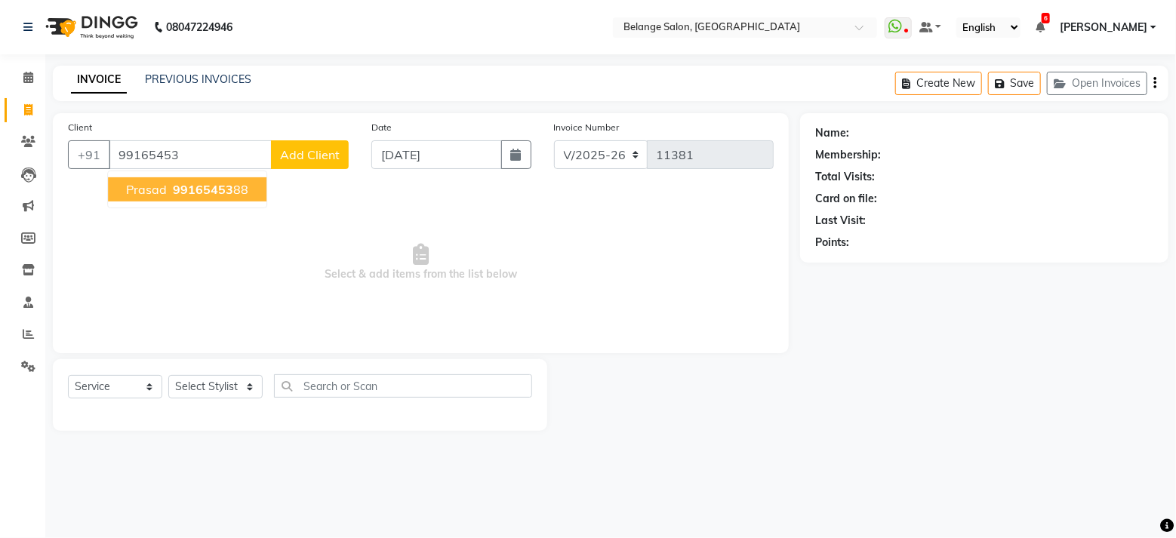
click at [162, 184] on span "prasad" at bounding box center [146, 189] width 41 height 15
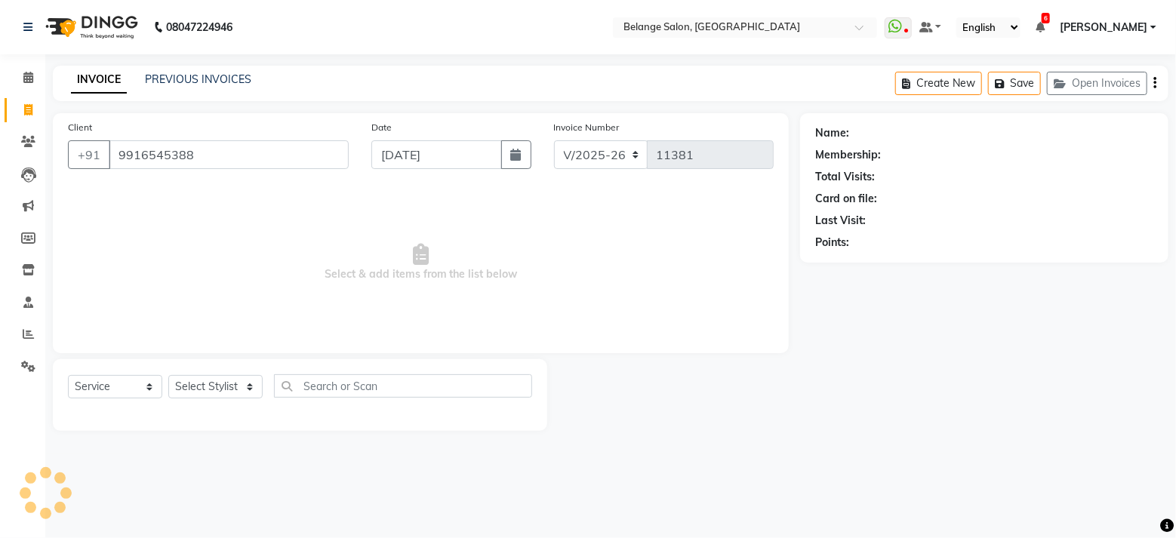
type input "9916545388"
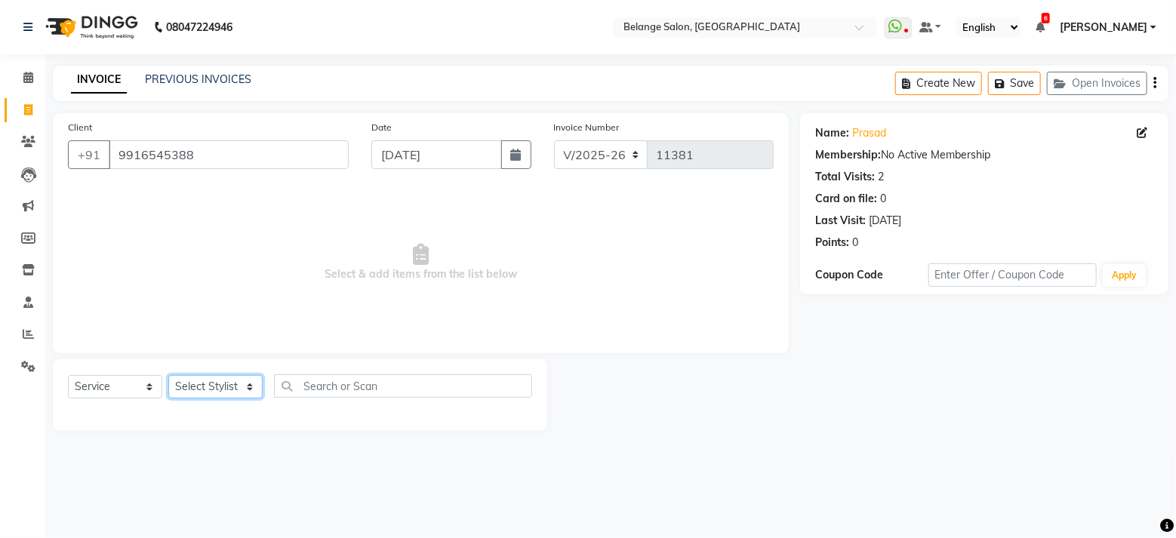
click at [206, 383] on select "Select Stylist aftab (U) Ali Amit ANJALI. Archana Arman Arti Belange Billing de…" at bounding box center [215, 386] width 94 height 23
select select "45203"
click at [168, 375] on select "Select Stylist aftab (U) Ali Amit ANJALI. Archana Arman Arti Belange Billing de…" at bounding box center [215, 386] width 94 height 23
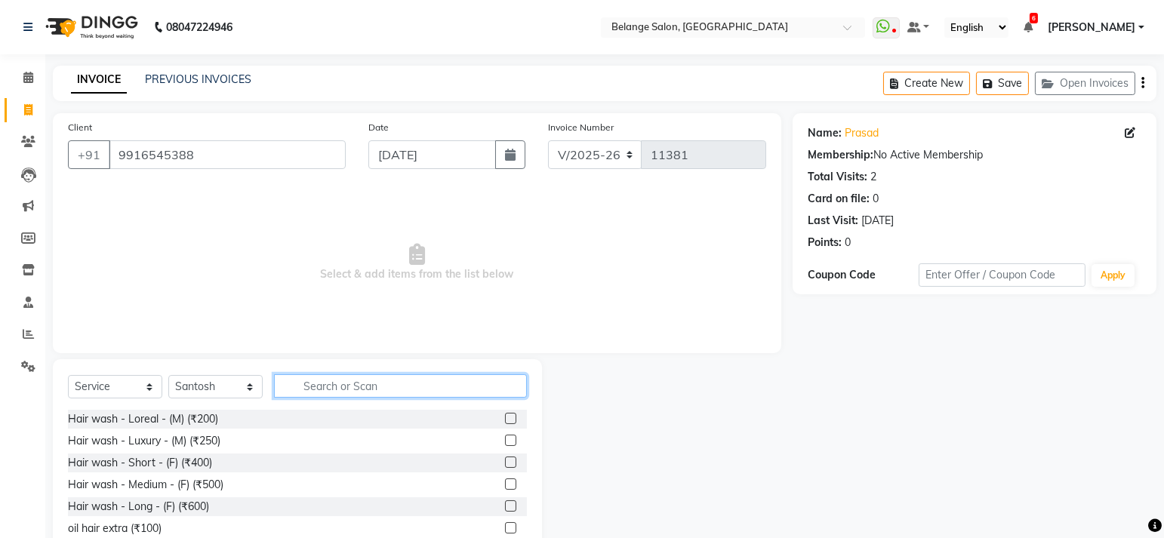
click at [327, 391] on input "text" at bounding box center [400, 385] width 253 height 23
type input "cut"
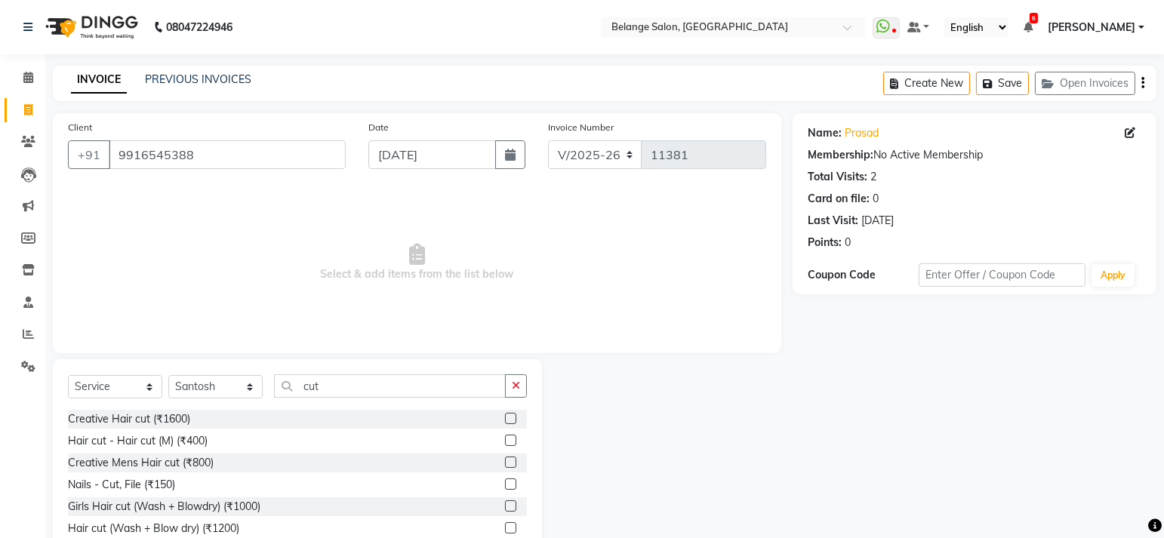
click at [512, 439] on label at bounding box center [510, 440] width 11 height 11
click at [512, 439] on input "checkbox" at bounding box center [510, 441] width 10 height 10
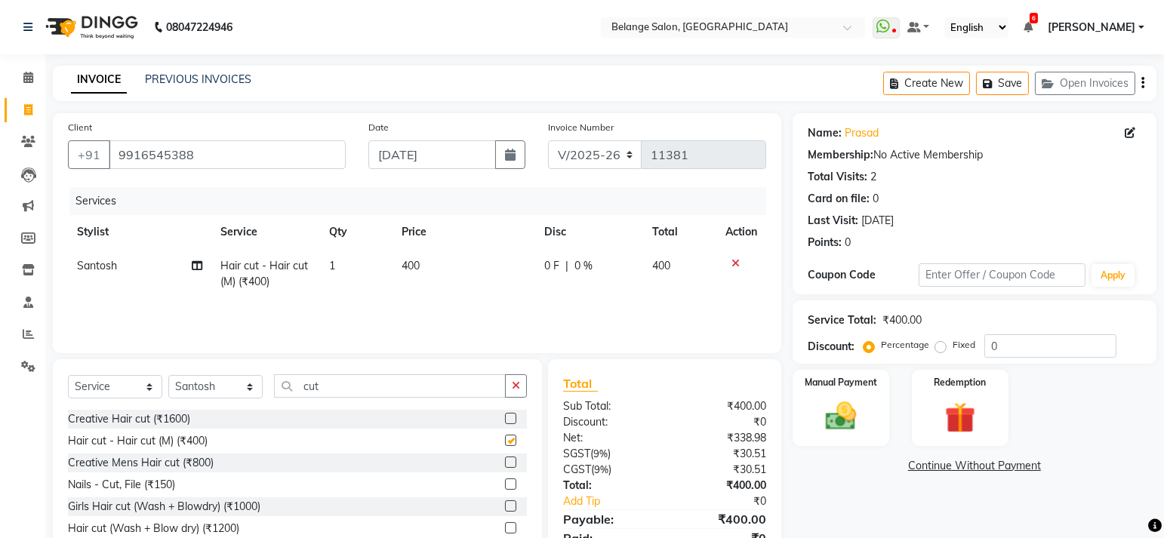
checkbox input "false"
click at [385, 390] on input "cut" at bounding box center [390, 385] width 232 height 23
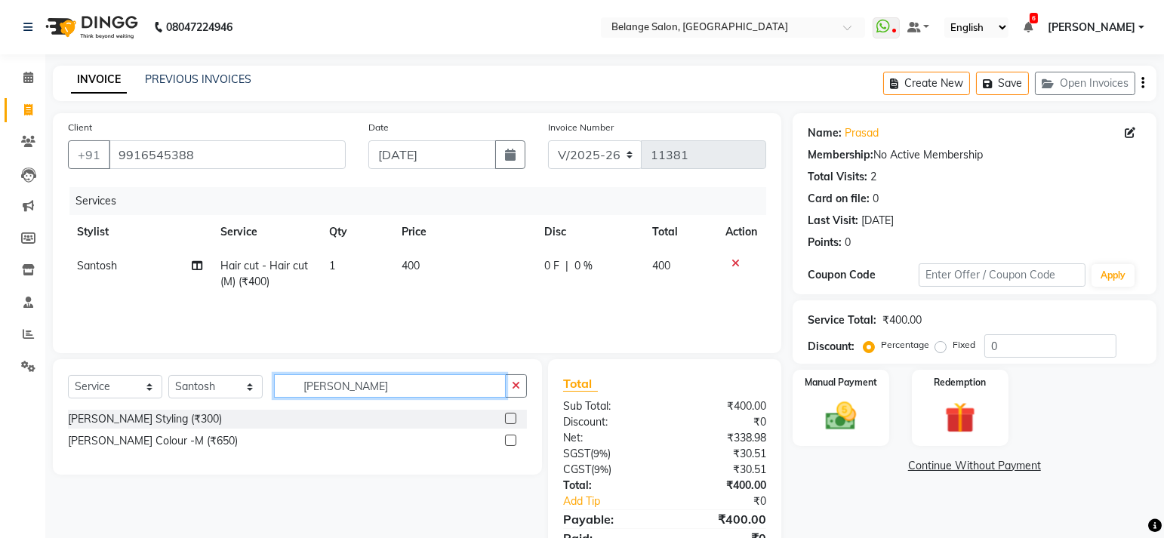
type input "beard"
click at [513, 417] on label at bounding box center [510, 418] width 11 height 11
click at [513, 417] on input "checkbox" at bounding box center [510, 419] width 10 height 10
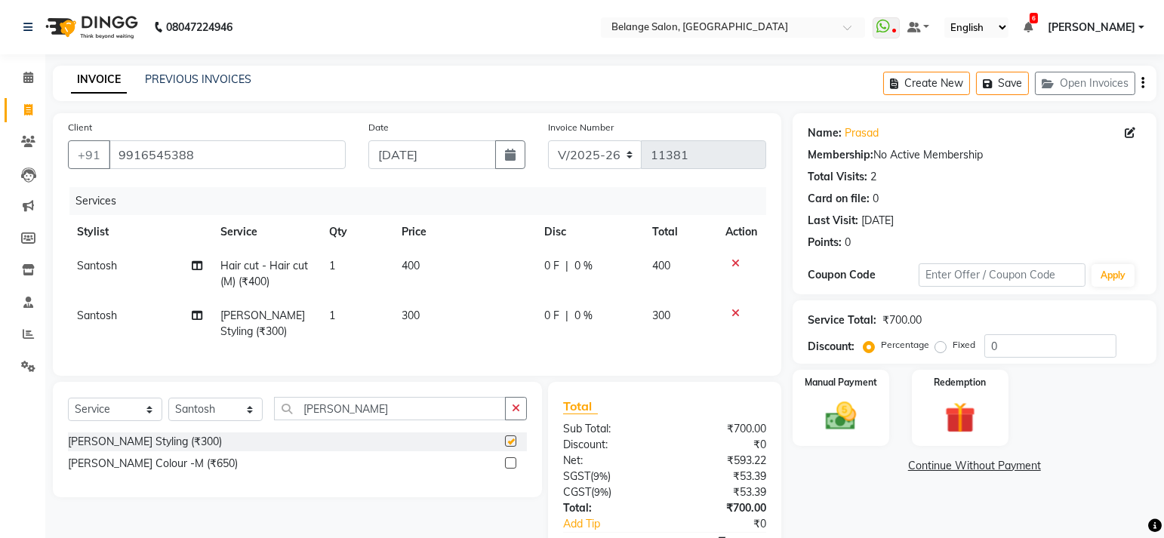
checkbox input "false"
click at [856, 401] on img at bounding box center [840, 417] width 52 height 37
click at [923, 472] on span "GPay" at bounding box center [917, 466] width 31 height 17
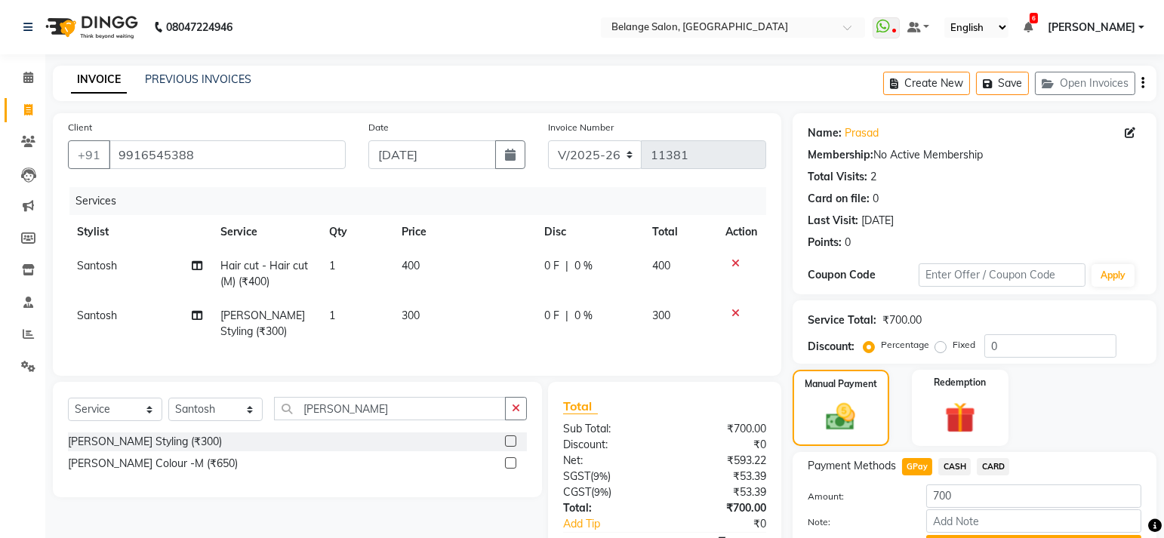
scroll to position [92, 0]
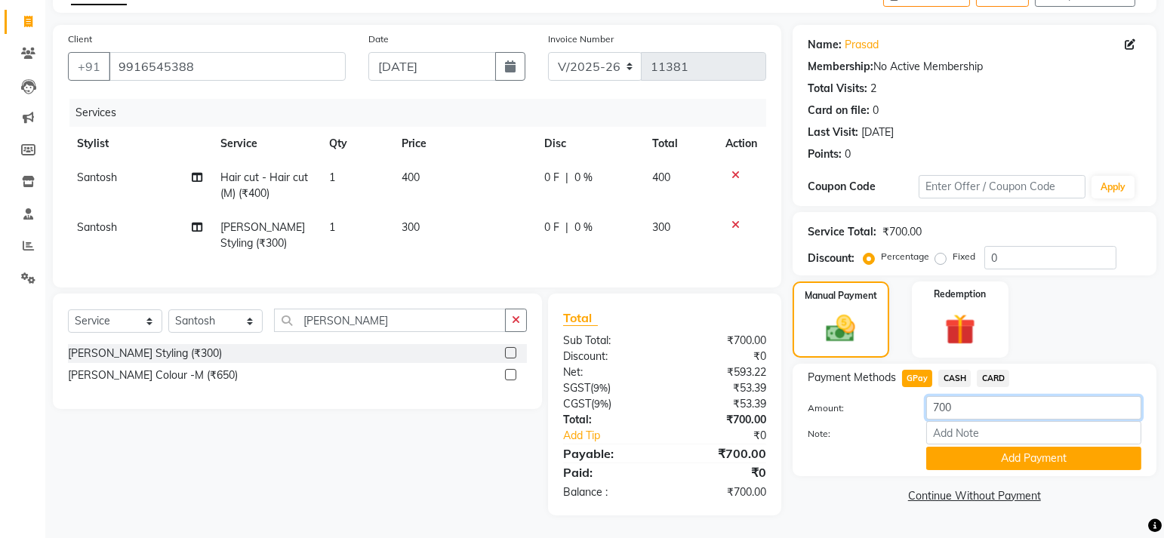
click at [965, 399] on input "700" at bounding box center [1033, 407] width 215 height 23
type input "750"
click at [972, 439] on input "Note:" at bounding box center [1033, 432] width 215 height 23
click at [1001, 451] on button "Add Payment" at bounding box center [1033, 458] width 215 height 23
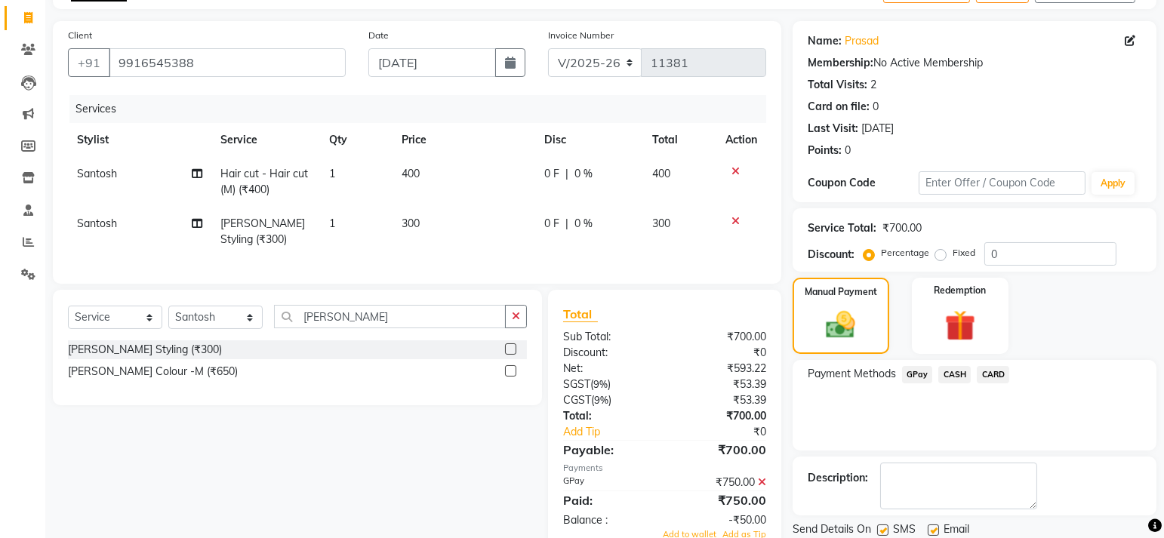
scroll to position [144, 0]
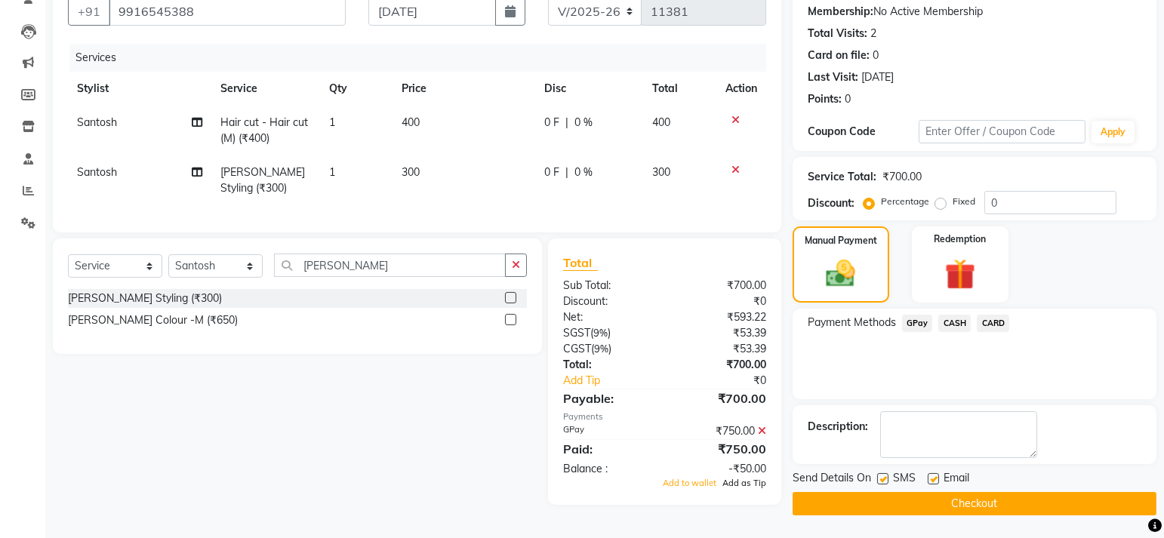
click at [743, 488] on span "Add as Tip" at bounding box center [744, 483] width 44 height 11
click at [907, 499] on button "Checkout" at bounding box center [975, 503] width 364 height 23
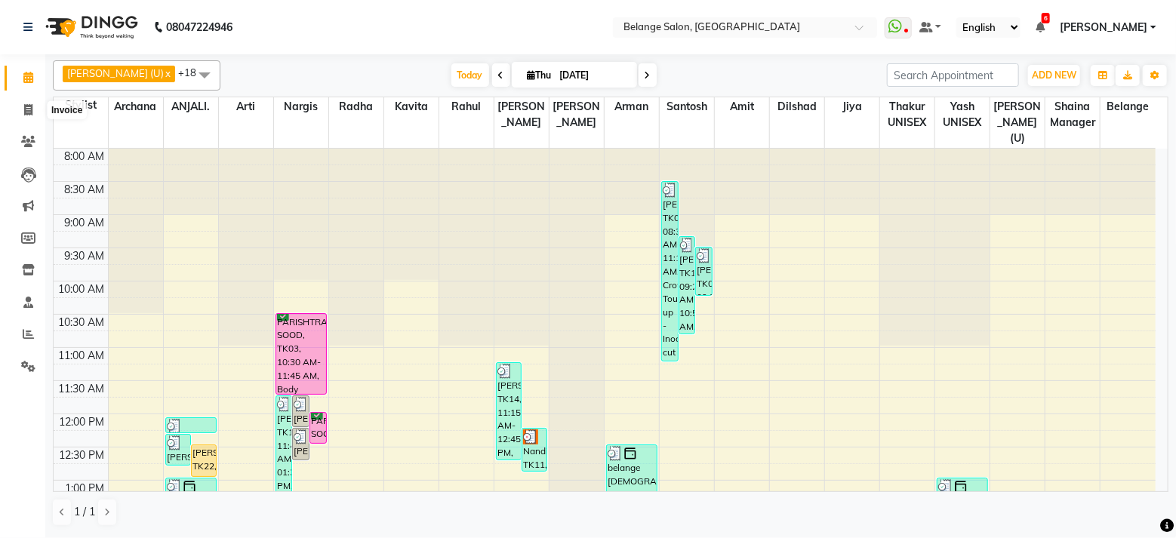
scroll to position [472, 0]
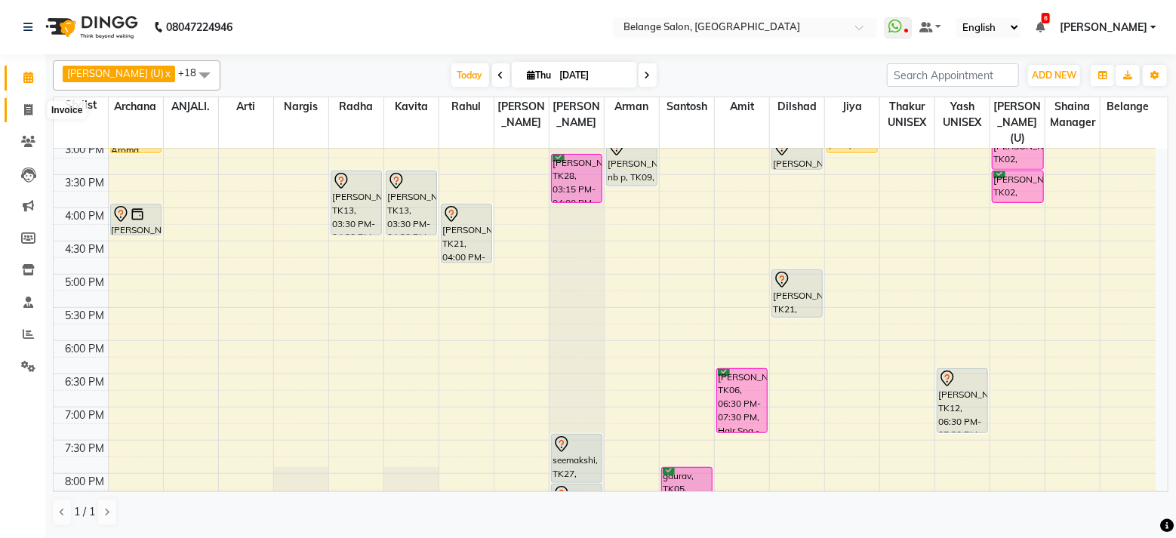
drag, startPoint x: 0, startPoint y: 0, endPoint x: 25, endPoint y: 106, distance: 109.3
click at [25, 106] on icon at bounding box center [28, 109] width 8 height 11
select select "5076"
select select "service"
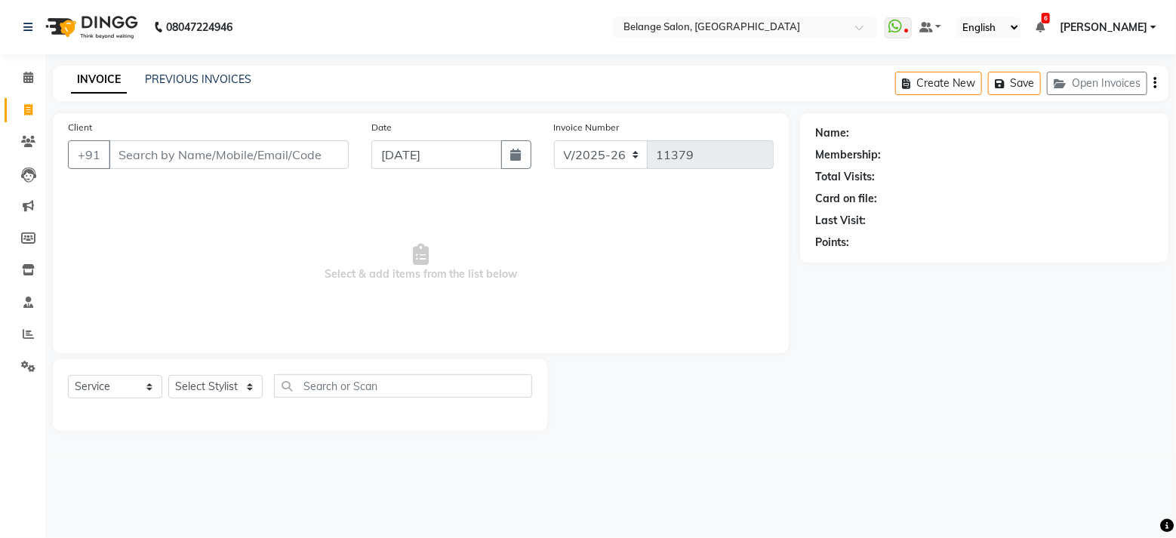
click at [202, 155] on input "Client" at bounding box center [229, 154] width 240 height 29
type input "9899500135"
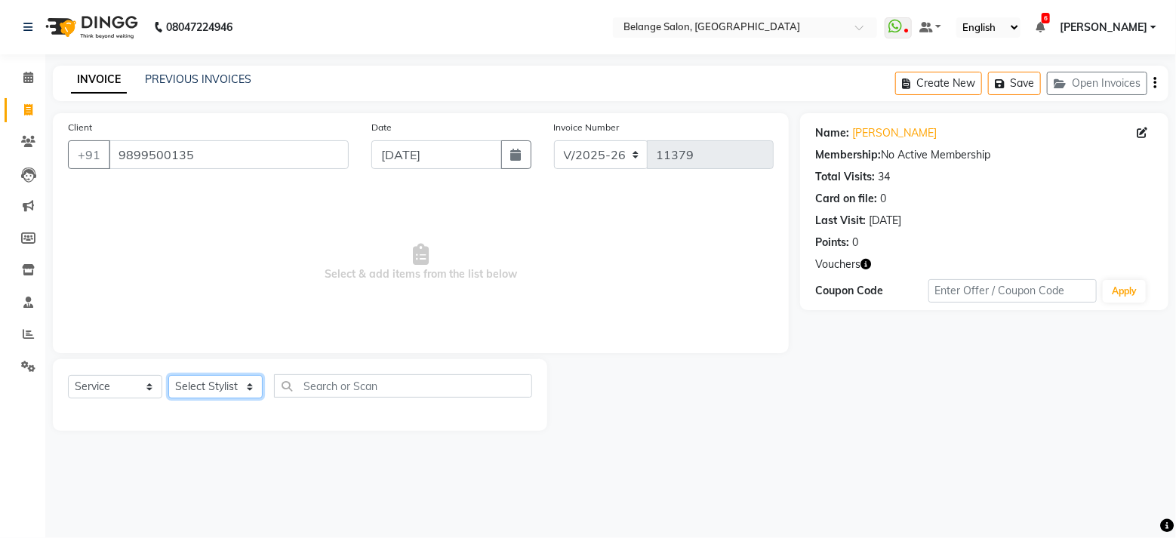
click at [219, 386] on select "Select Stylist [PERSON_NAME] (U) [PERSON_NAME] ANJALI. [PERSON_NAME] [PERSON_NA…" at bounding box center [215, 386] width 94 height 23
select select "61428"
click at [168, 375] on select "Select Stylist [PERSON_NAME] (U) [PERSON_NAME] ANJALI. [PERSON_NAME] [PERSON_NA…" at bounding box center [215, 386] width 94 height 23
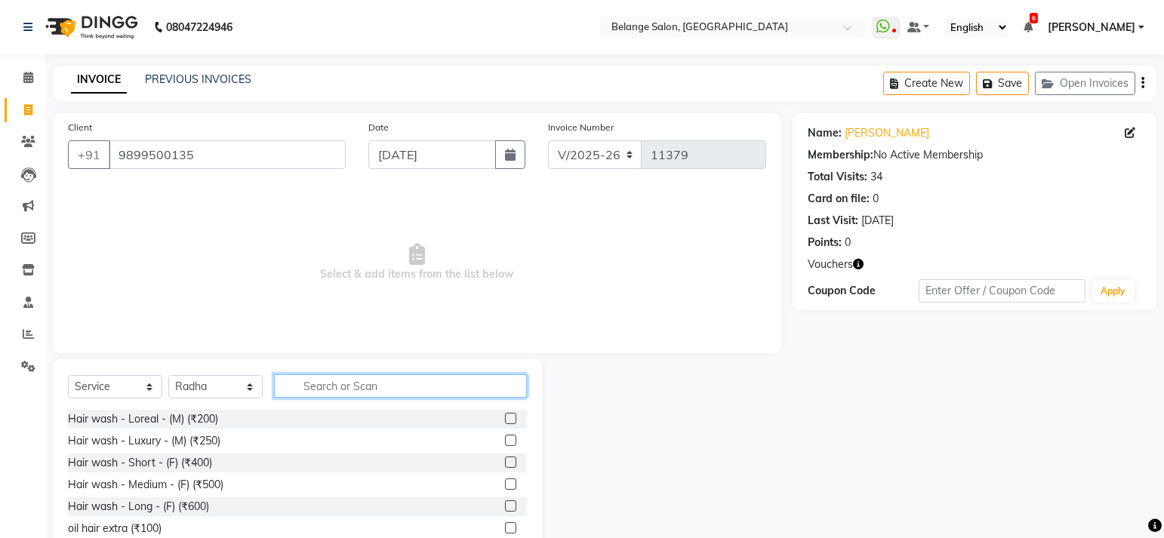
click at [331, 386] on input "text" at bounding box center [400, 385] width 253 height 23
type input "th"
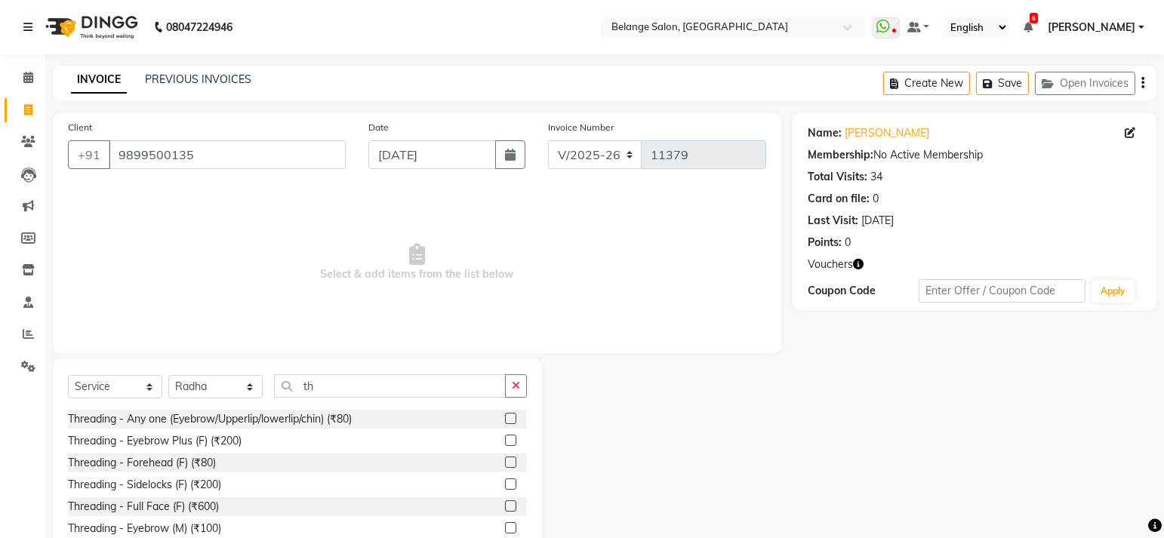
click at [505, 419] on label at bounding box center [510, 418] width 11 height 11
click at [505, 419] on input "checkbox" at bounding box center [510, 419] width 10 height 10
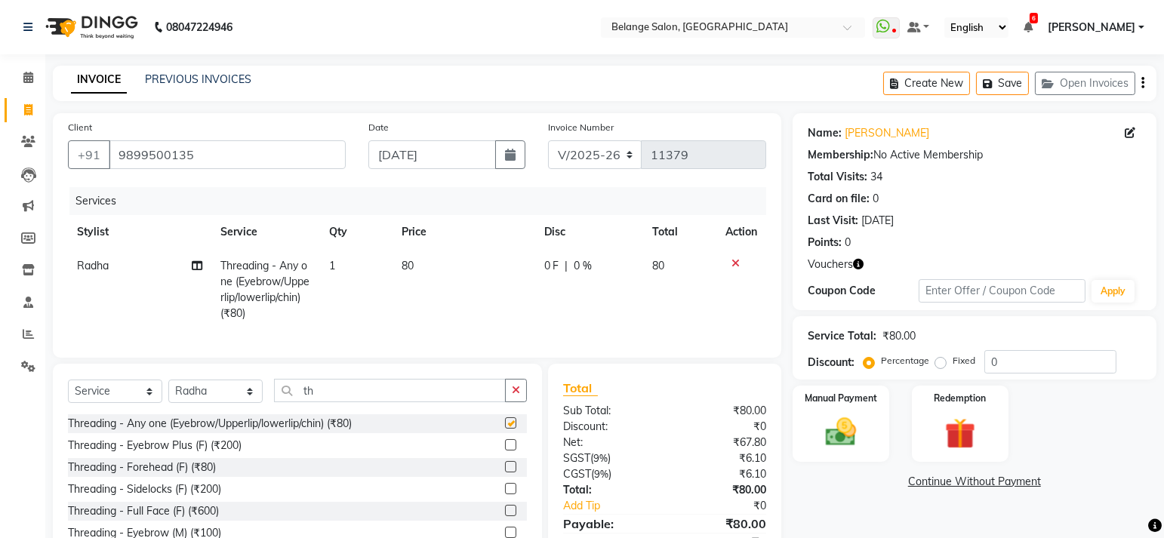
checkbox input "false"
click at [347, 402] on input "th" at bounding box center [390, 390] width 232 height 23
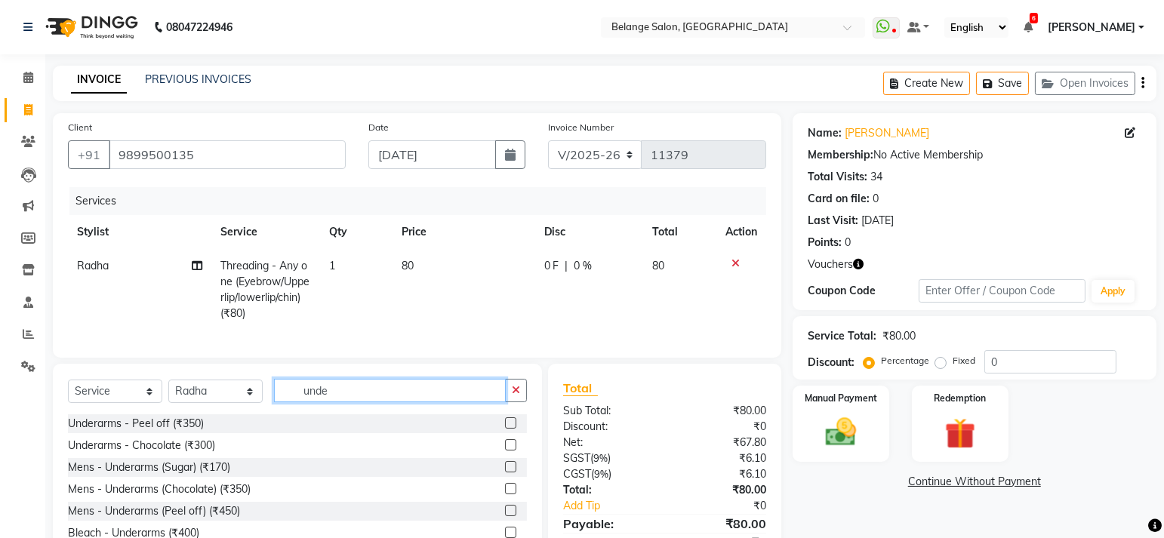
type input "unde"
click at [505, 451] on label at bounding box center [510, 444] width 11 height 11
click at [505, 451] on input "checkbox" at bounding box center [510, 446] width 10 height 10
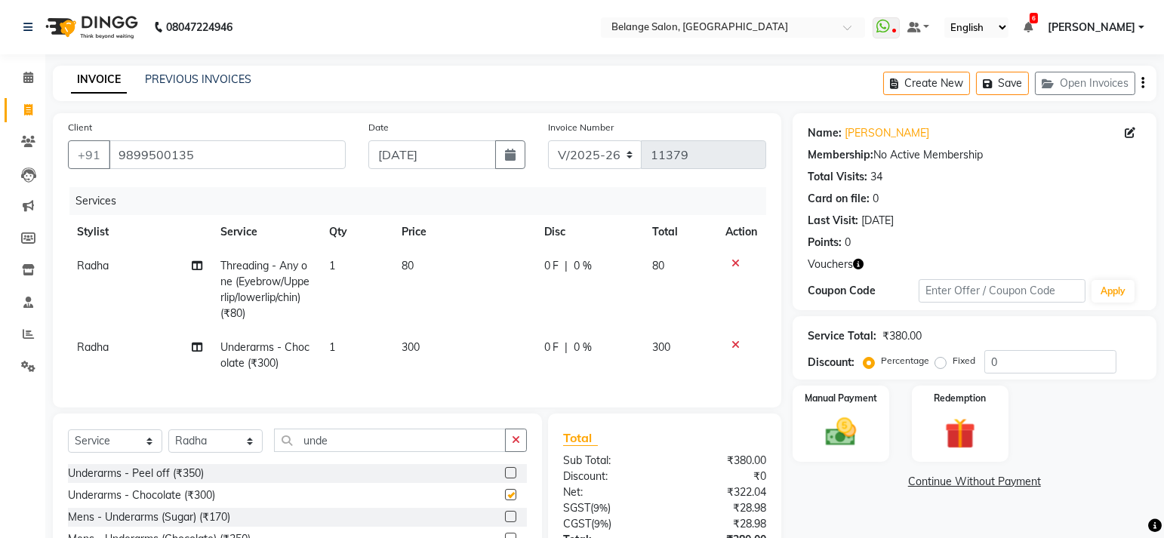
checkbox input "false"
click at [388, 452] on input "unde" at bounding box center [390, 440] width 232 height 23
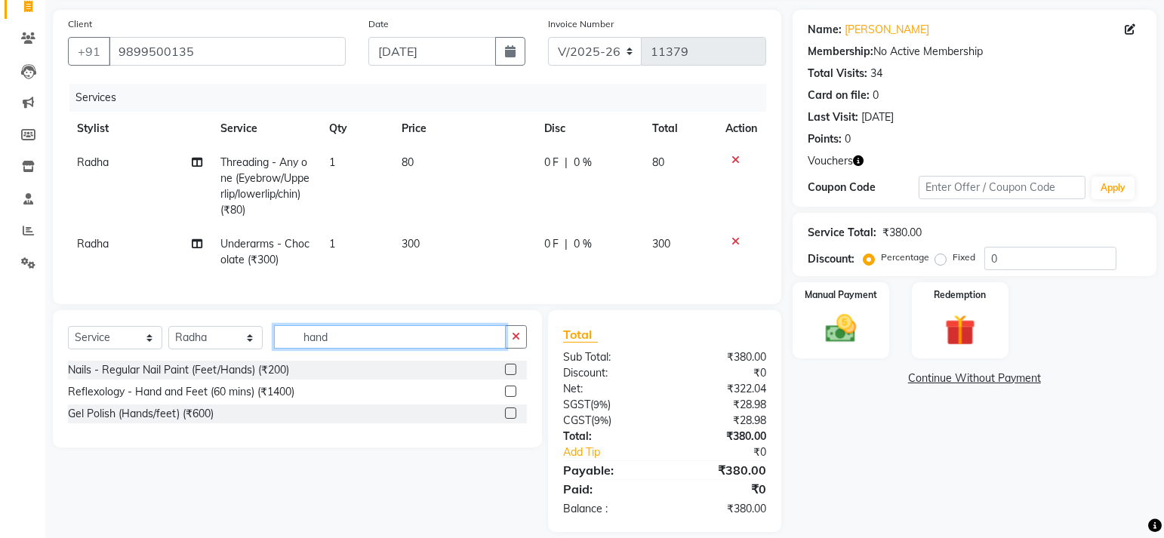
scroll to position [103, 0]
type input "h"
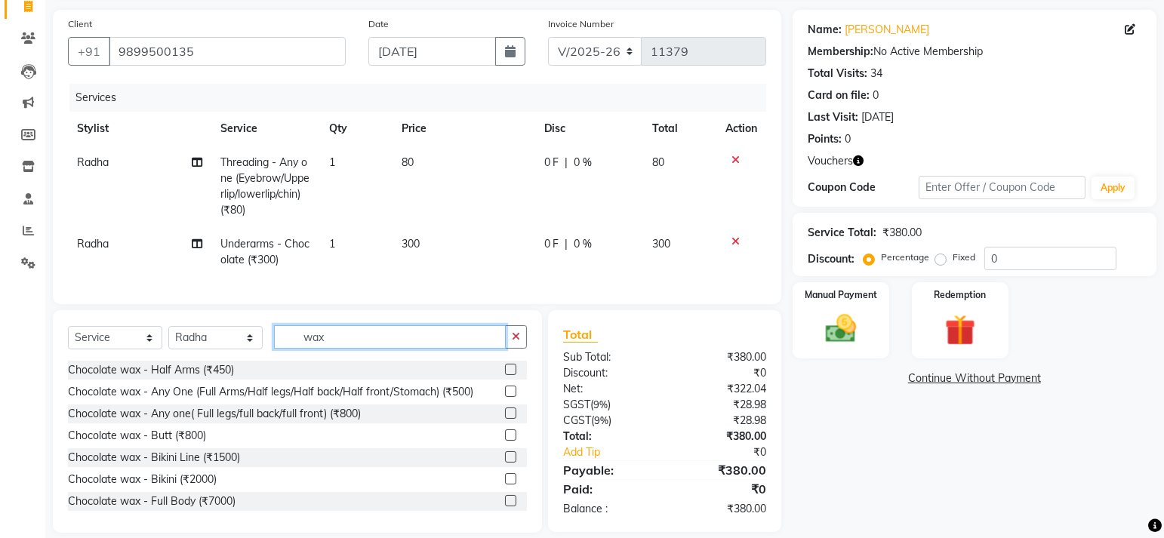
type input "wax"
click at [505, 397] on label at bounding box center [510, 391] width 11 height 11
click at [505, 397] on input "checkbox" at bounding box center [510, 392] width 10 height 10
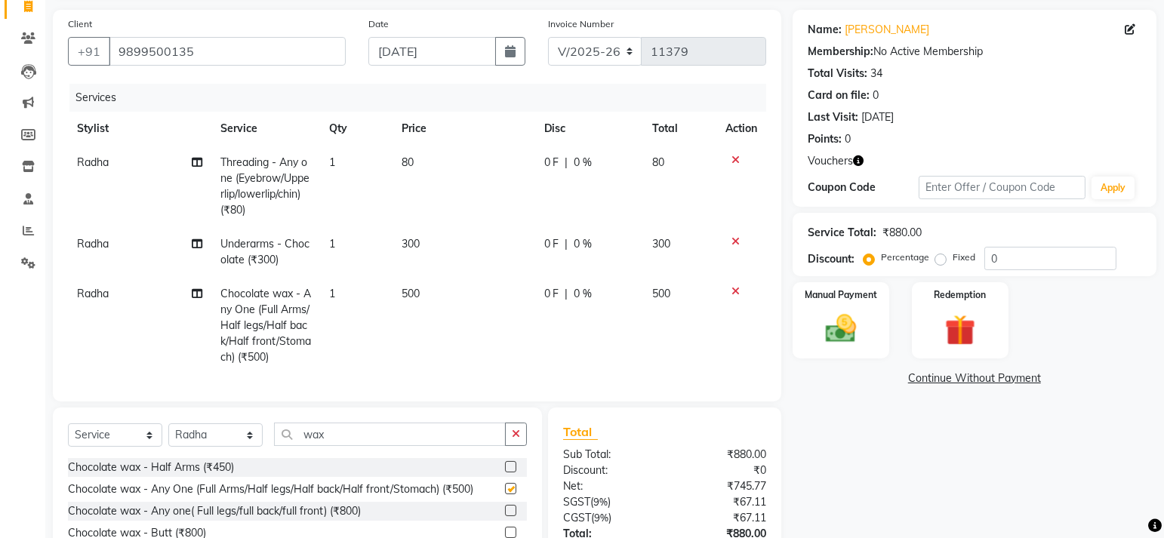
checkbox input "false"
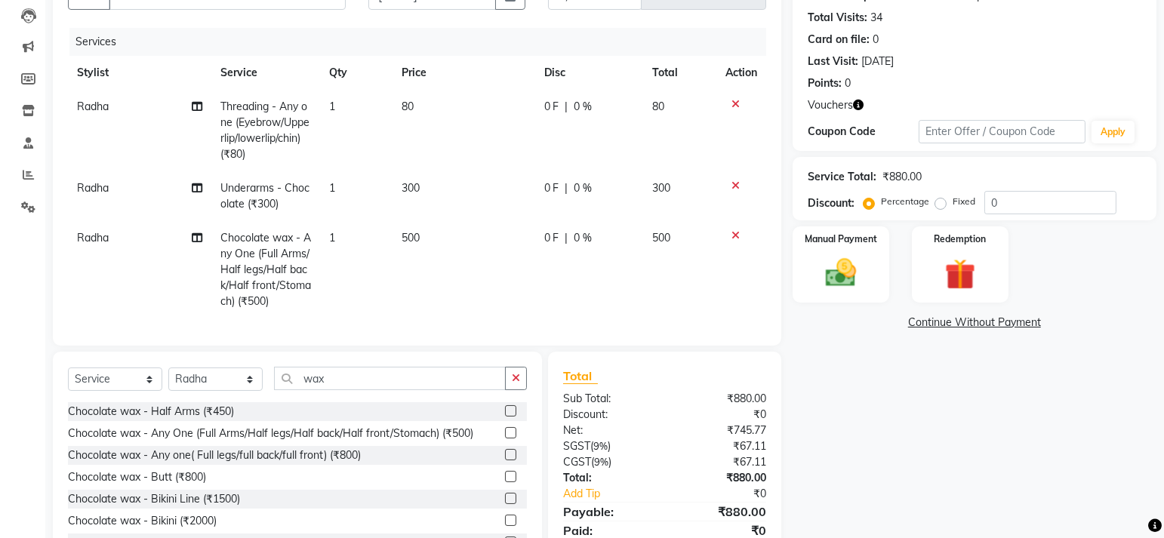
click at [505, 460] on label at bounding box center [510, 454] width 11 height 11
click at [505, 460] on input "checkbox" at bounding box center [510, 456] width 10 height 10
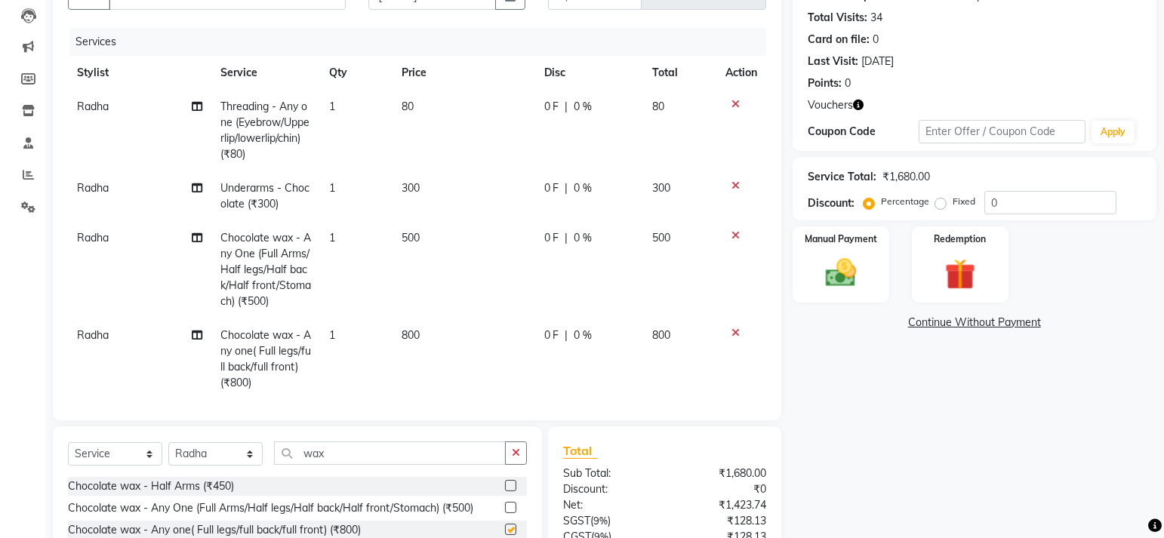
checkbox input "false"
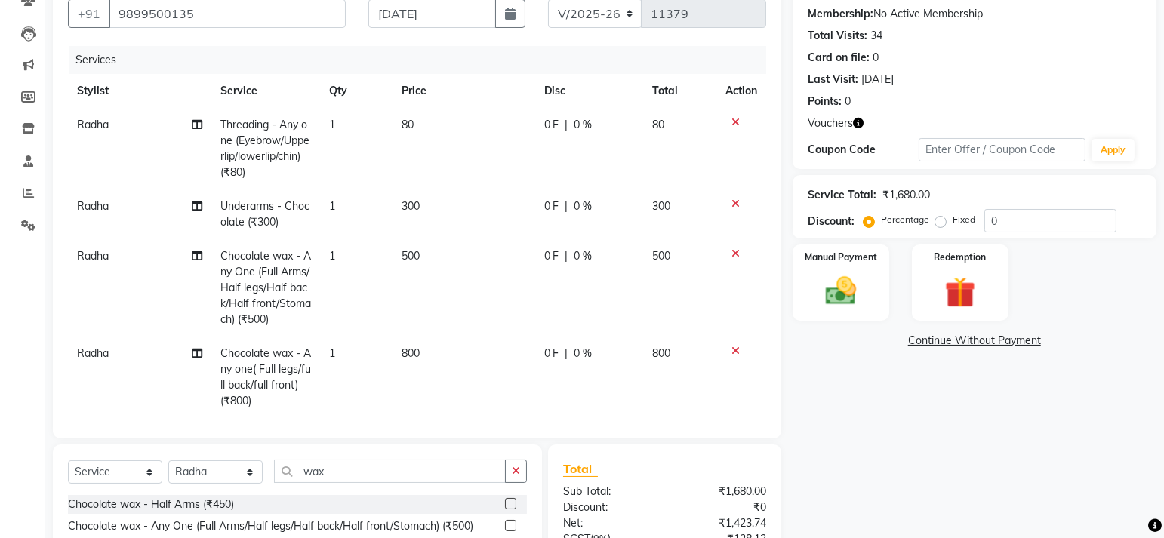
scroll to position [136, 0]
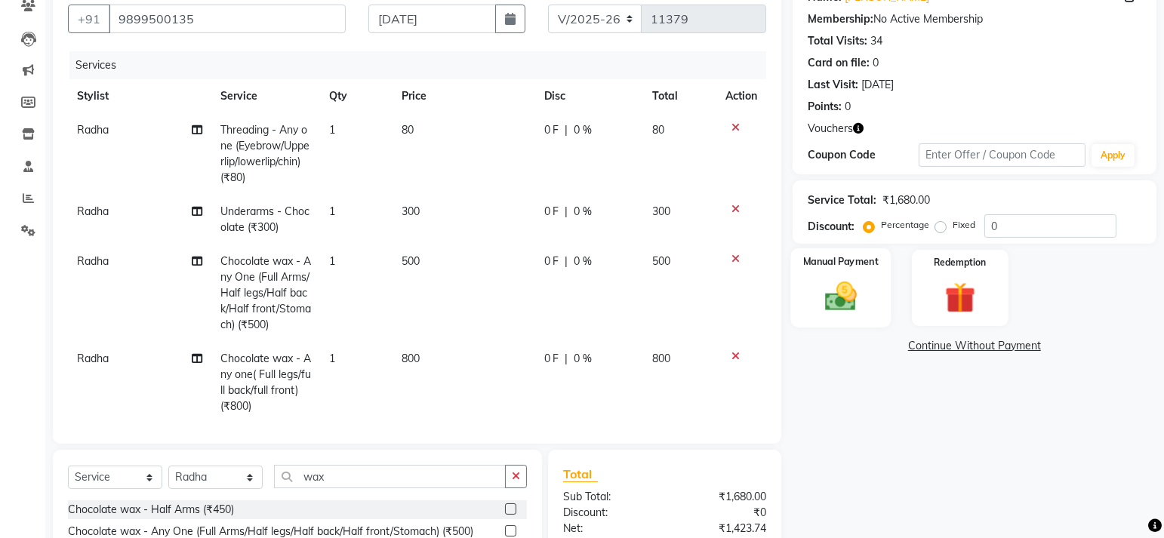
click at [847, 309] on img at bounding box center [840, 297] width 52 height 37
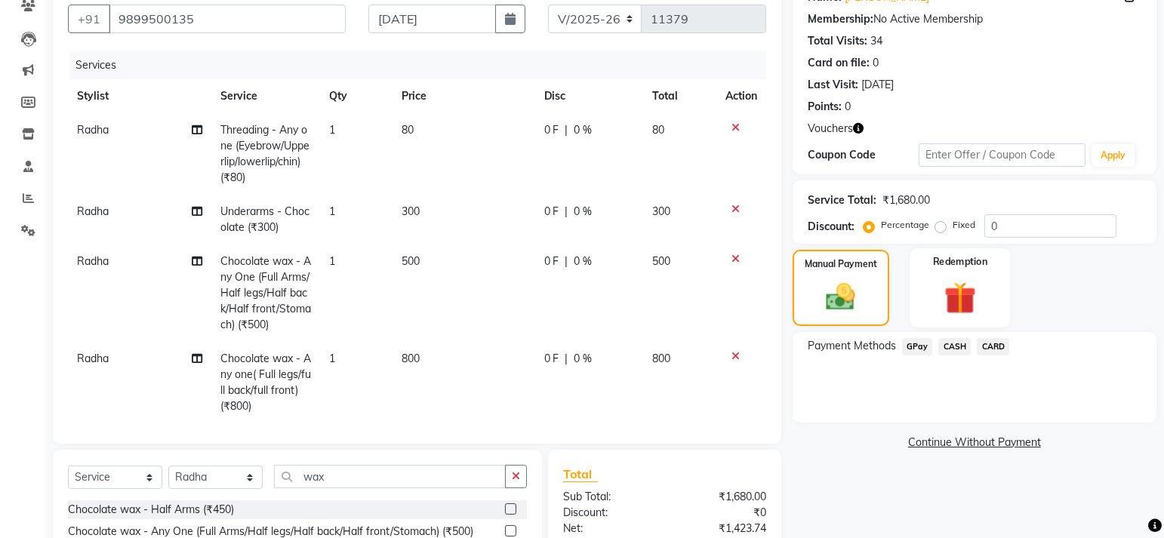
click at [974, 292] on img at bounding box center [960, 299] width 52 height 40
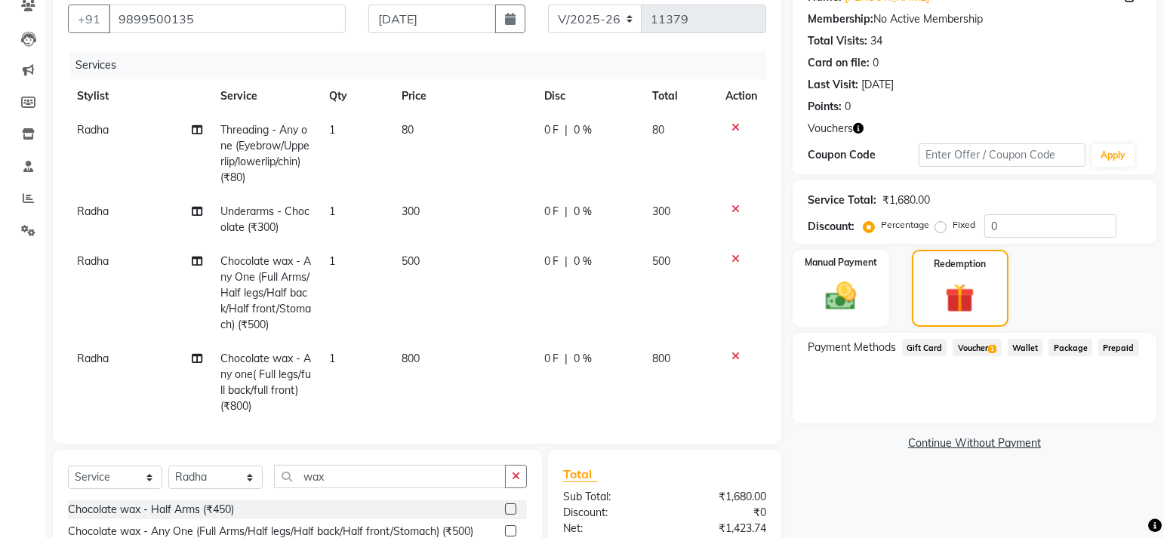
click at [988, 343] on span "Voucher 1" at bounding box center [977, 347] width 48 height 17
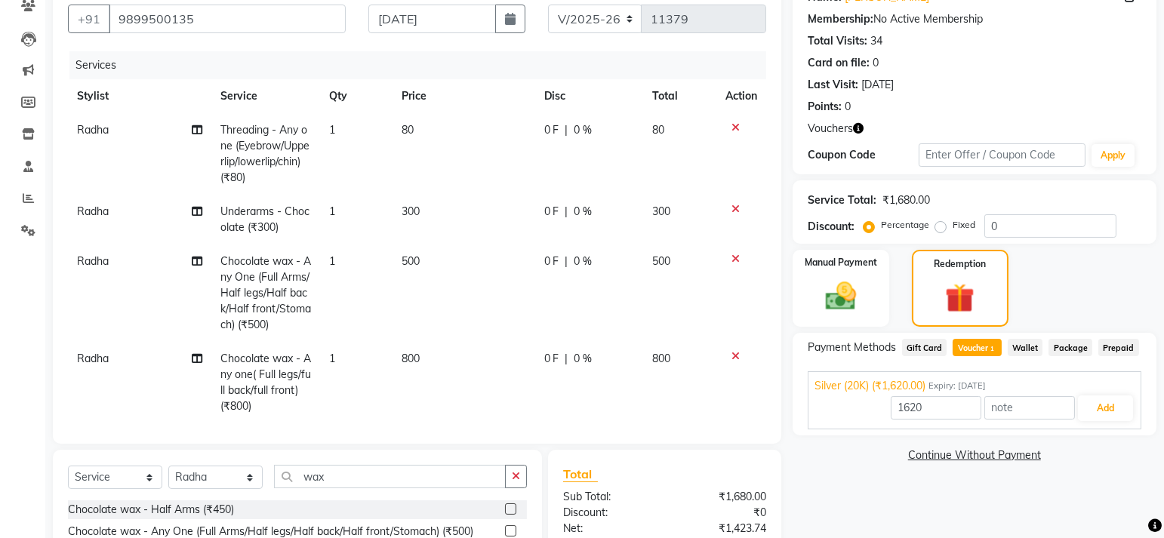
scroll to position [0, 4]
click at [94, 365] on span "Radha" at bounding box center [89, 359] width 32 height 14
select select "61428"
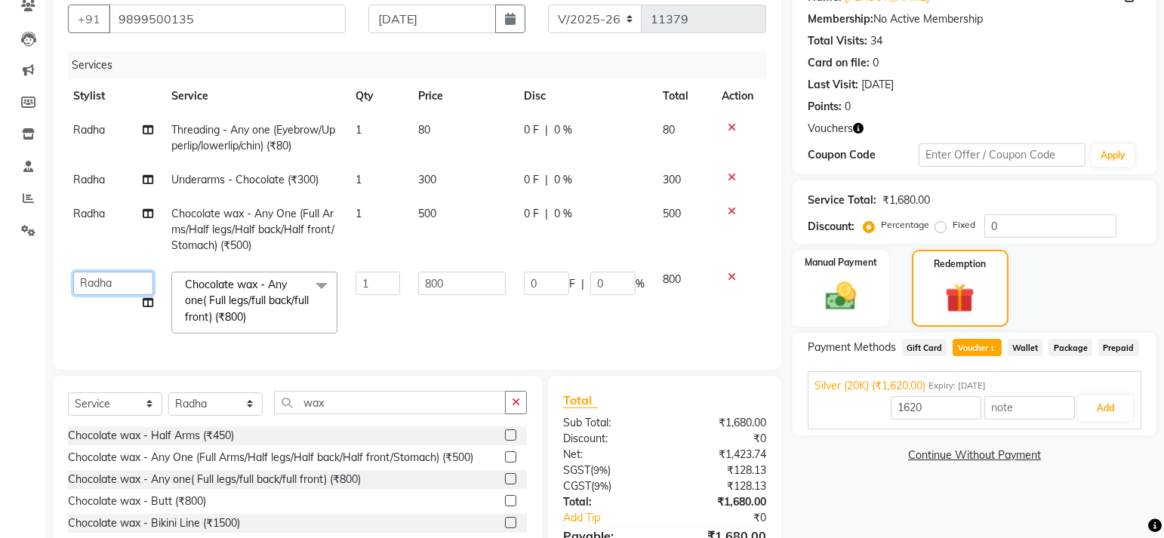
click at [115, 276] on select "aftab (U) Ali Amit ANJALI. Archana Arman Arti Belange Billing deepali dilshad J…" at bounding box center [113, 283] width 80 height 23
select select "84872"
click at [365, 346] on div "Services Stylist Service Qty Price Disc Total Action Radha Threading - Any one …" at bounding box center [417, 202] width 698 height 303
click at [1113, 401] on button "Add" at bounding box center [1105, 409] width 55 height 26
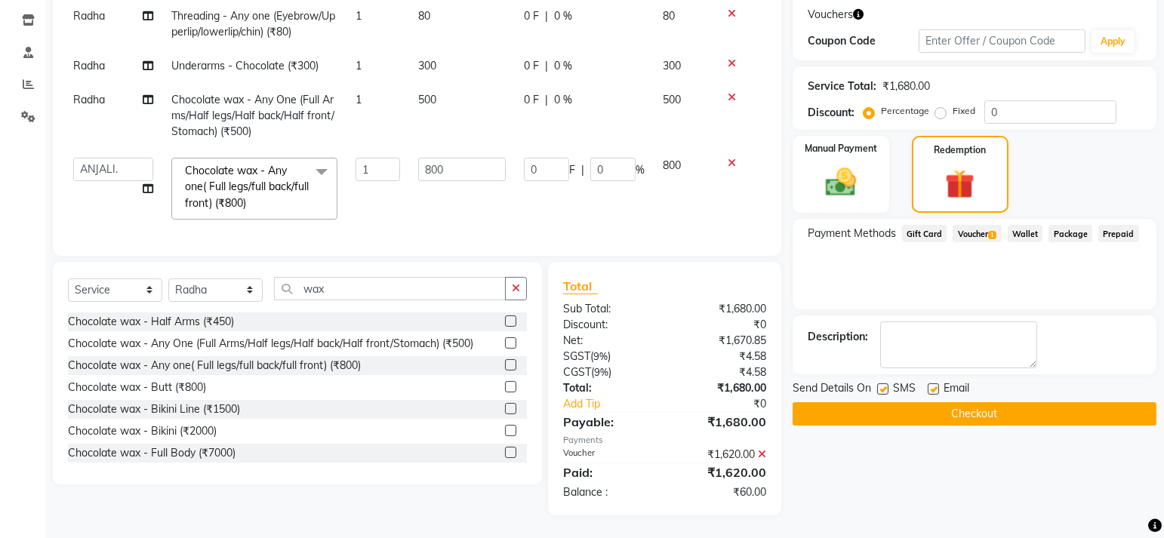
scroll to position [180, 0]
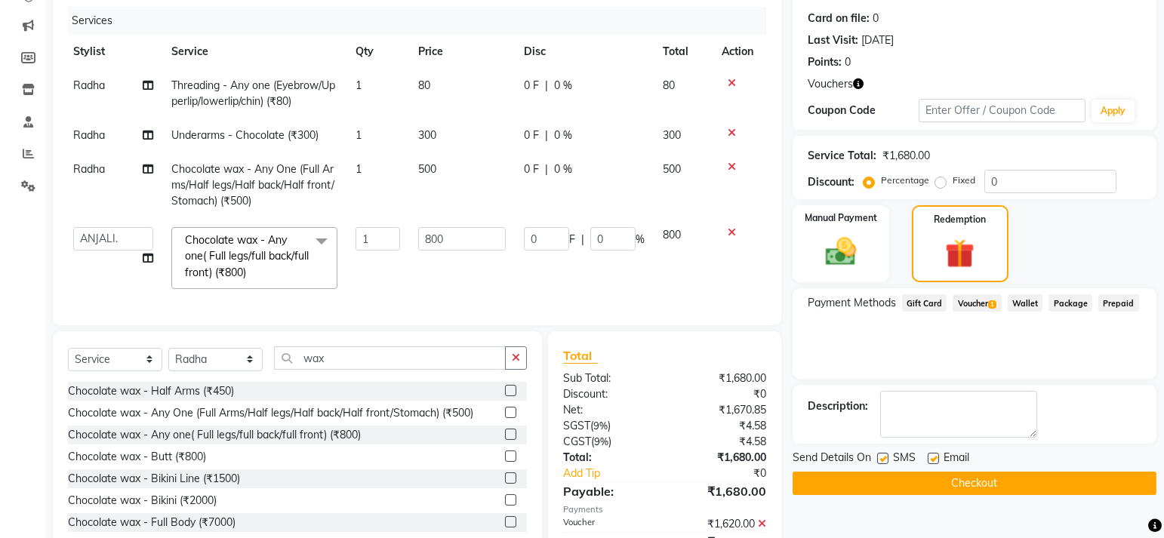
click at [856, 81] on icon "button" at bounding box center [858, 84] width 11 height 11
click at [900, 57] on div "Points: 0" at bounding box center [975, 62] width 334 height 16
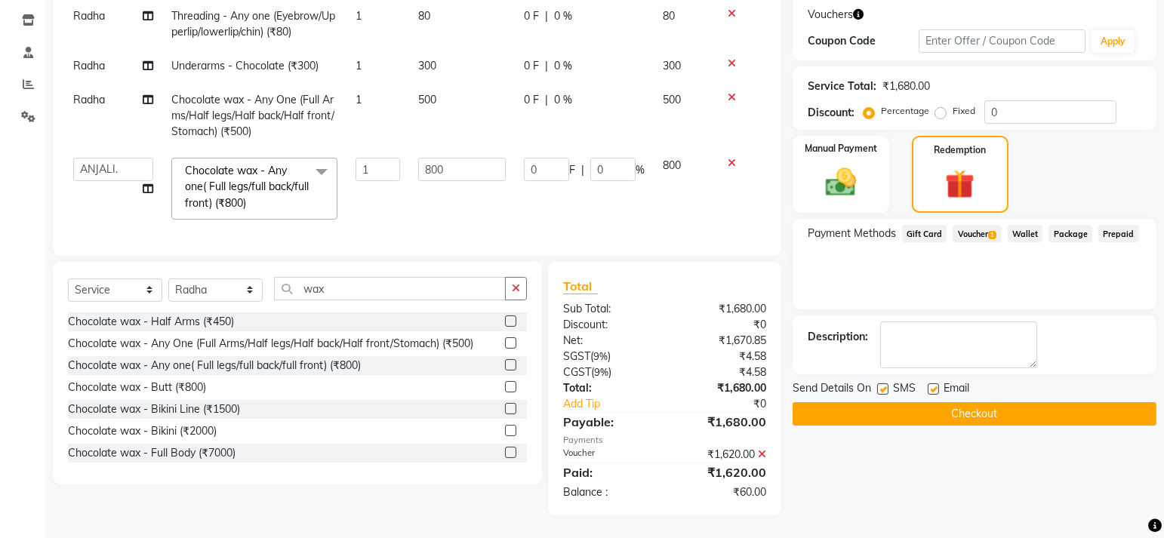
scroll to position [0, 0]
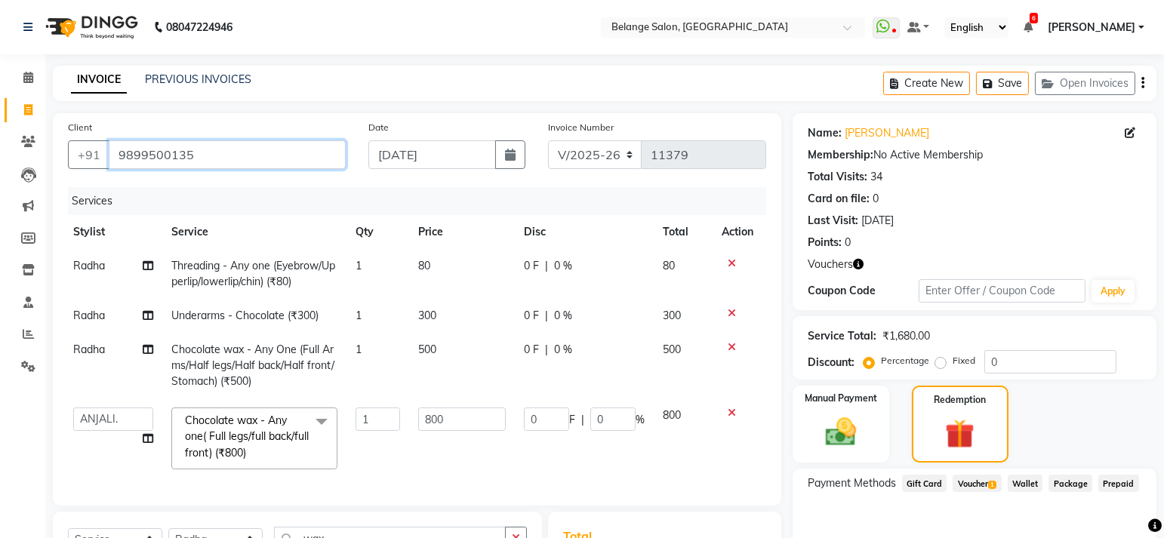
click at [187, 154] on input "9899500135" at bounding box center [227, 154] width 237 height 29
click at [856, 263] on icon "button" at bounding box center [858, 264] width 11 height 11
click at [183, 157] on input "9899500135" at bounding box center [227, 154] width 237 height 29
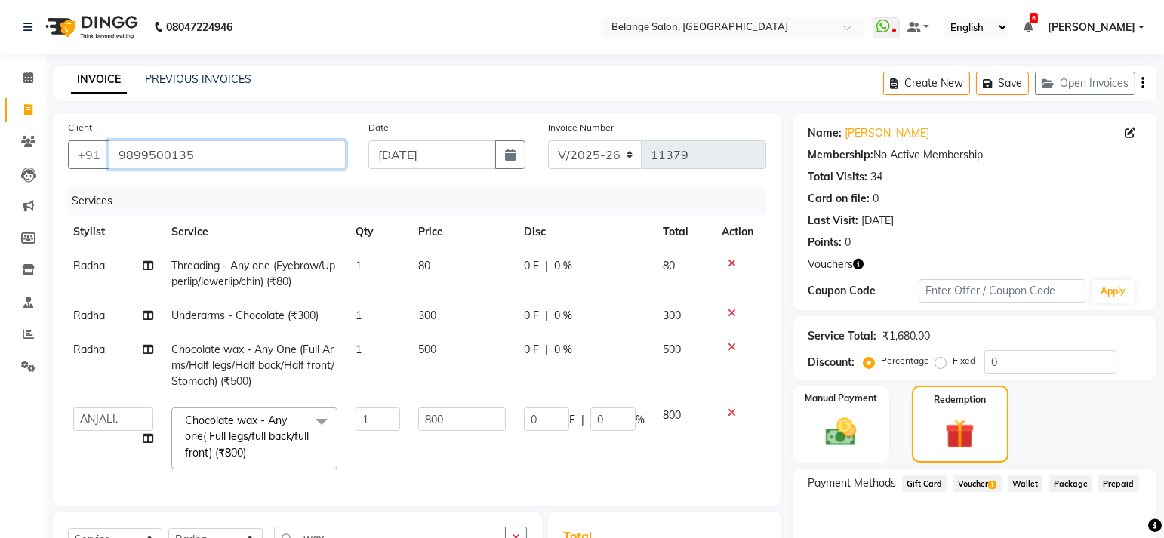
click at [183, 157] on input "9899500135" at bounding box center [227, 154] width 237 height 29
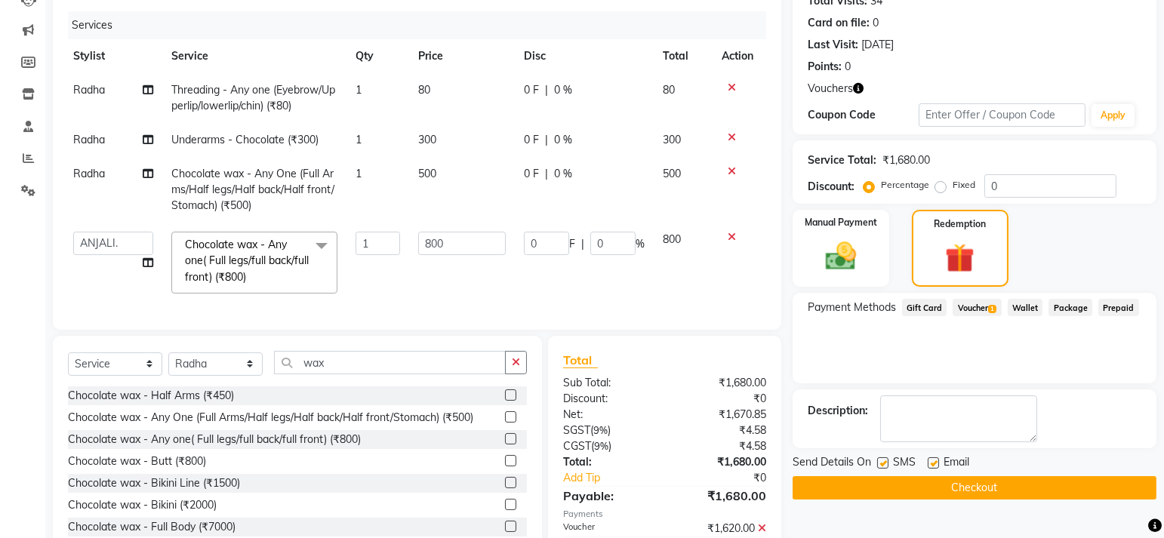
scroll to position [261, 0]
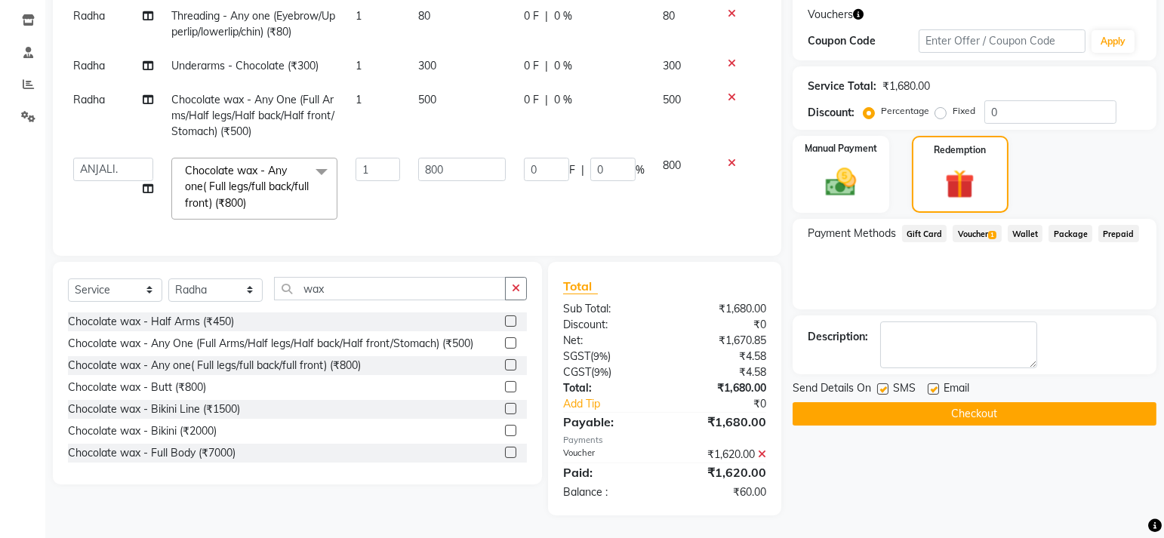
click at [823, 402] on button "Checkout" at bounding box center [975, 413] width 364 height 23
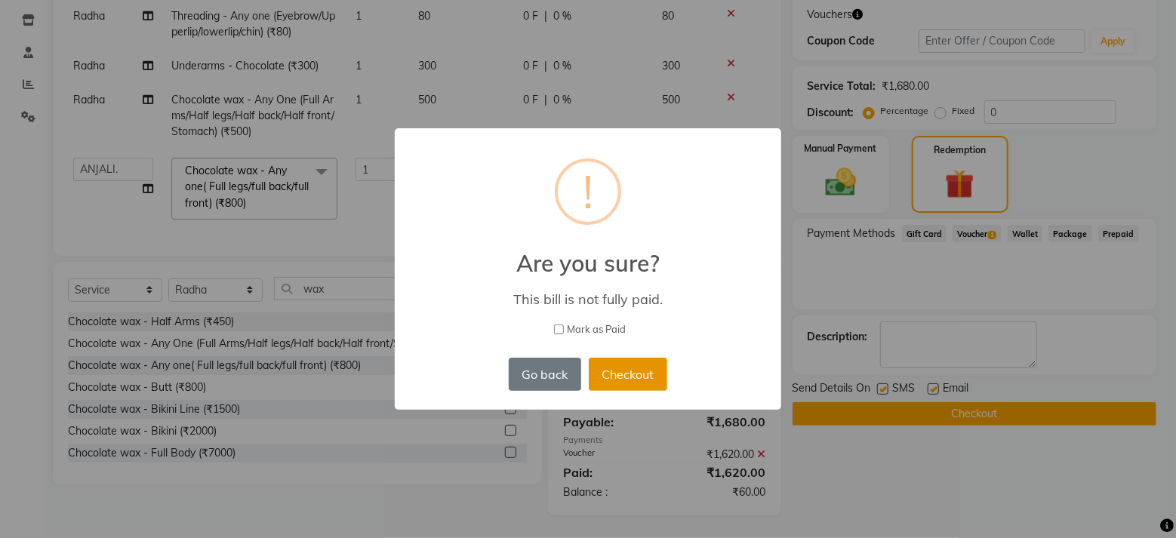
click at [631, 375] on button "Checkout" at bounding box center [628, 374] width 79 height 33
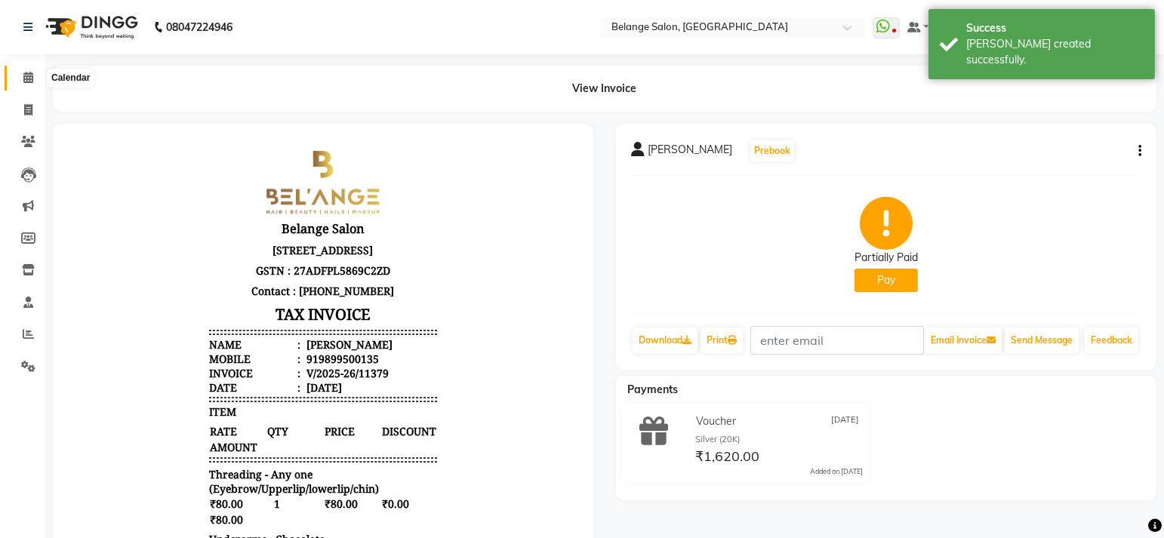
click at [18, 76] on span at bounding box center [28, 77] width 26 height 17
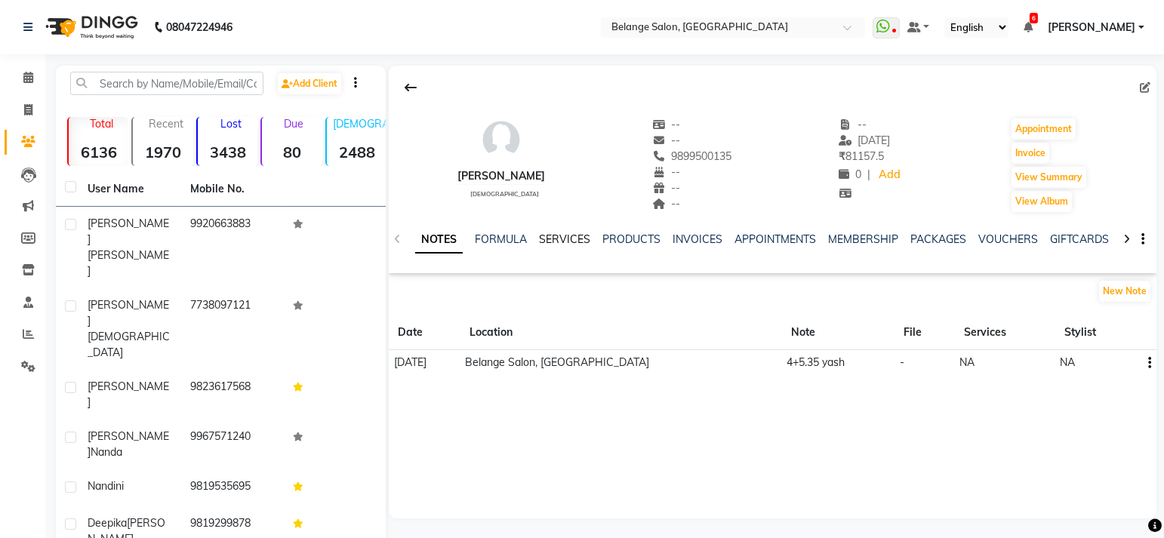
click at [549, 238] on link "SERVICES" at bounding box center [564, 239] width 51 height 14
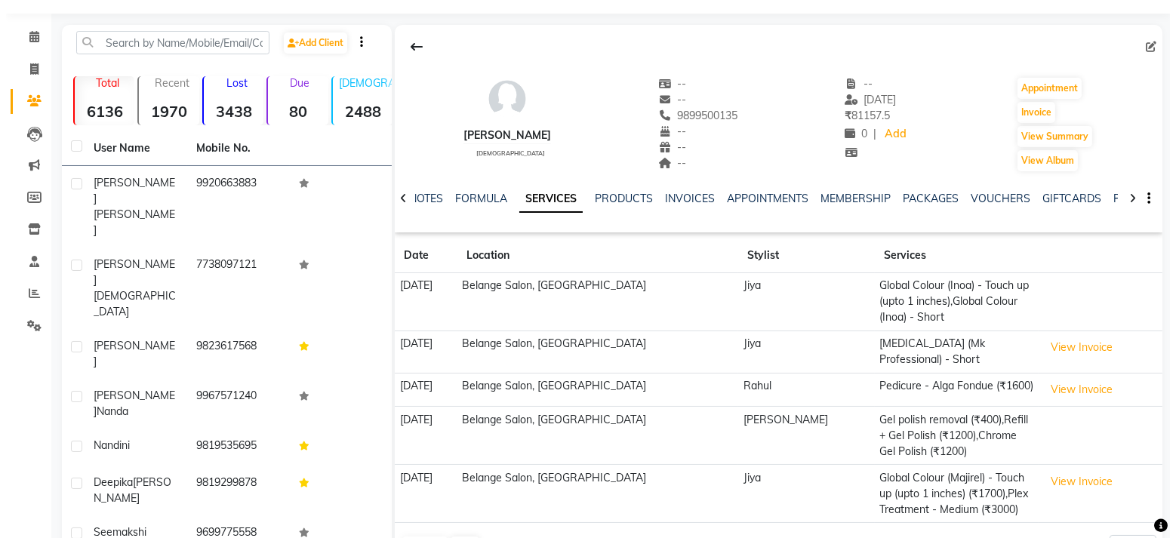
scroll to position [42, 0]
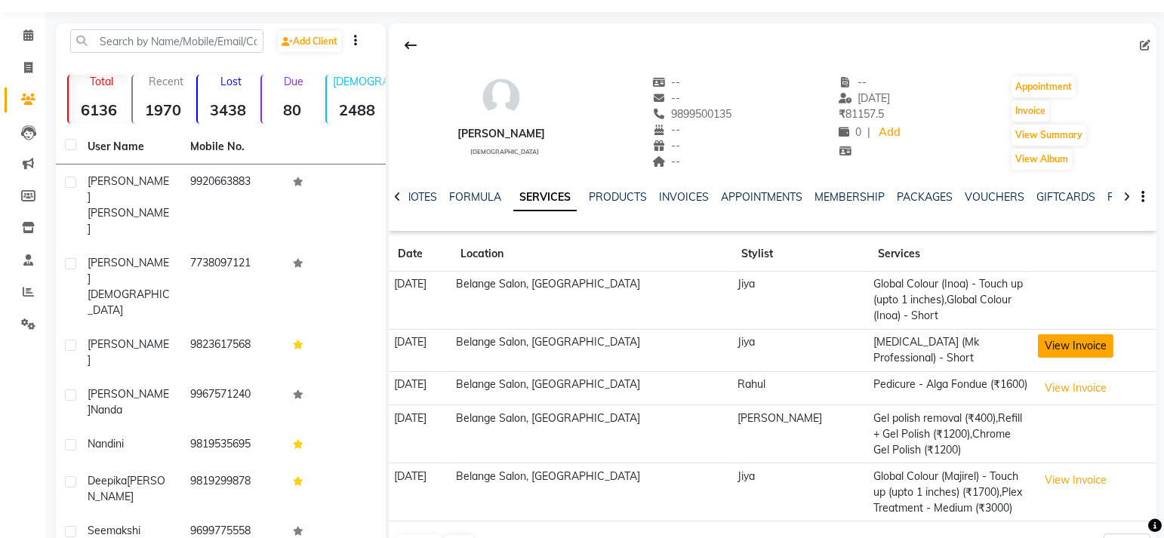
click at [1052, 355] on button "View Invoice" at bounding box center [1075, 345] width 75 height 23
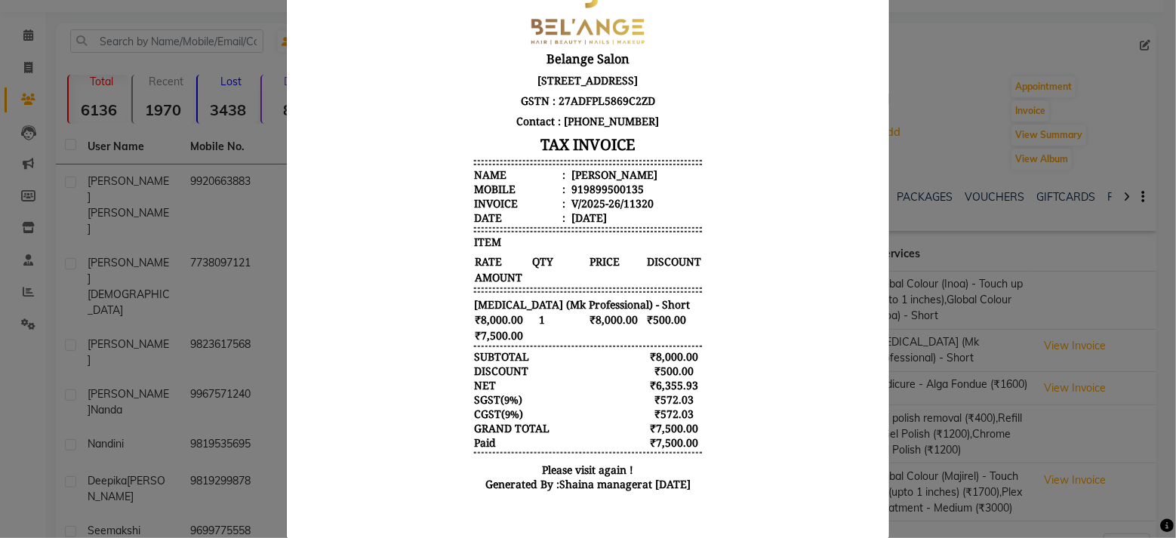
scroll to position [0, 0]
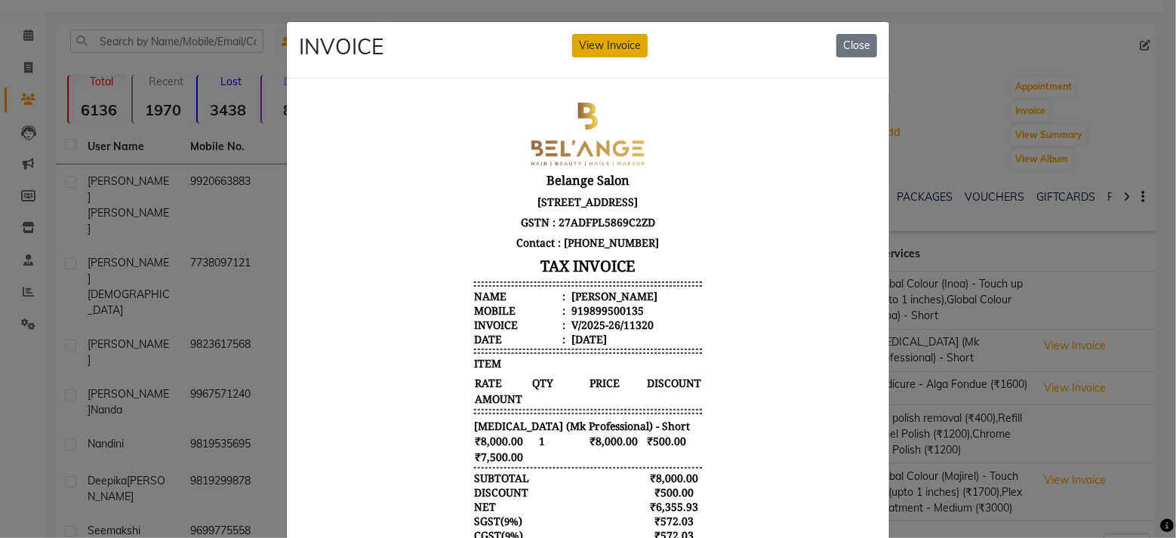
click at [599, 41] on button "View Invoice" at bounding box center [609, 45] width 75 height 23
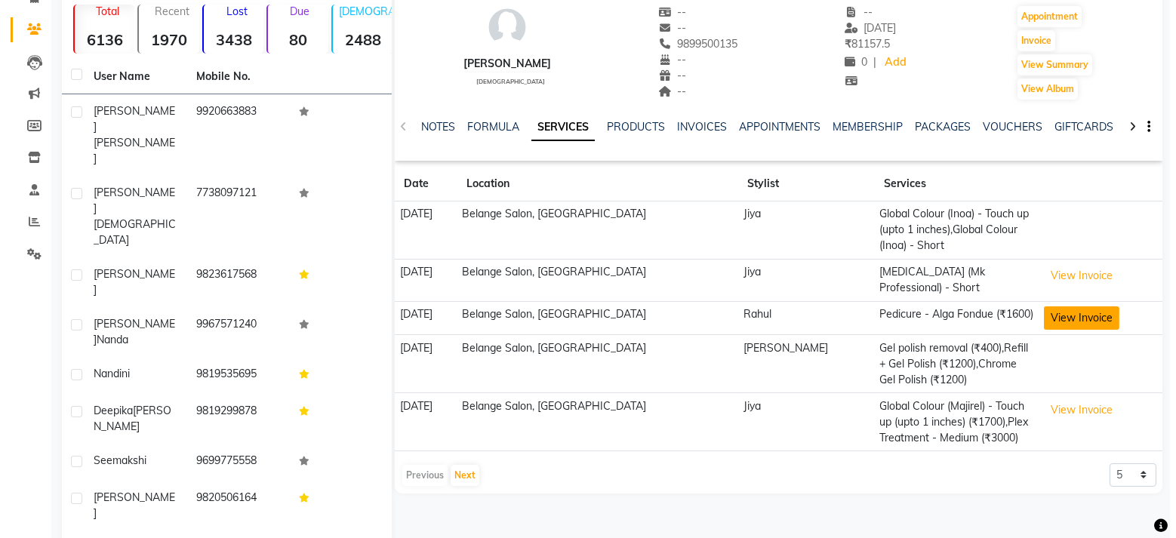
scroll to position [113, 0]
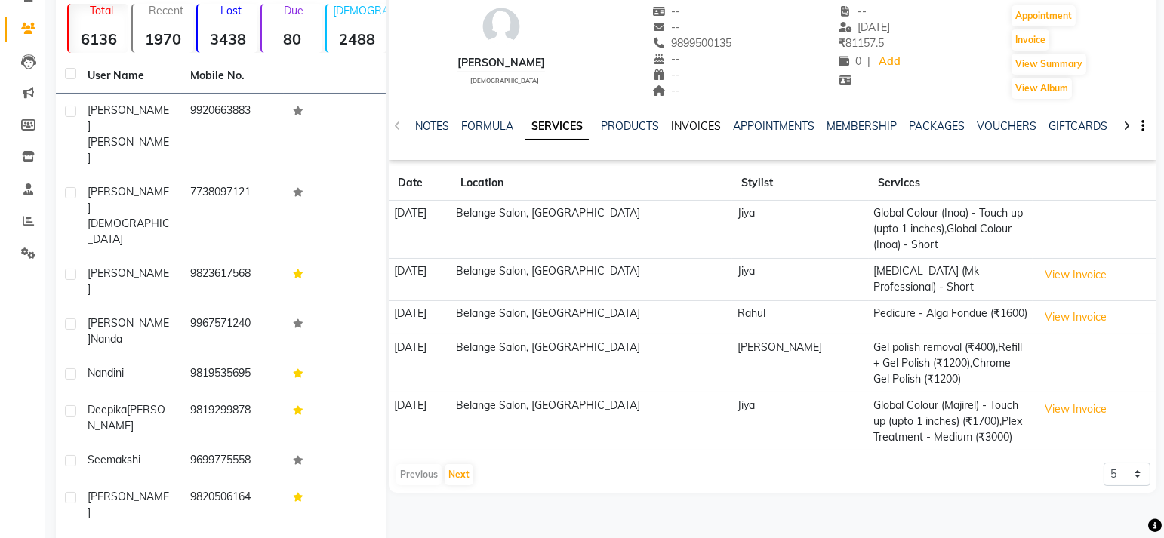
click at [695, 119] on link "INVOICES" at bounding box center [696, 126] width 50 height 14
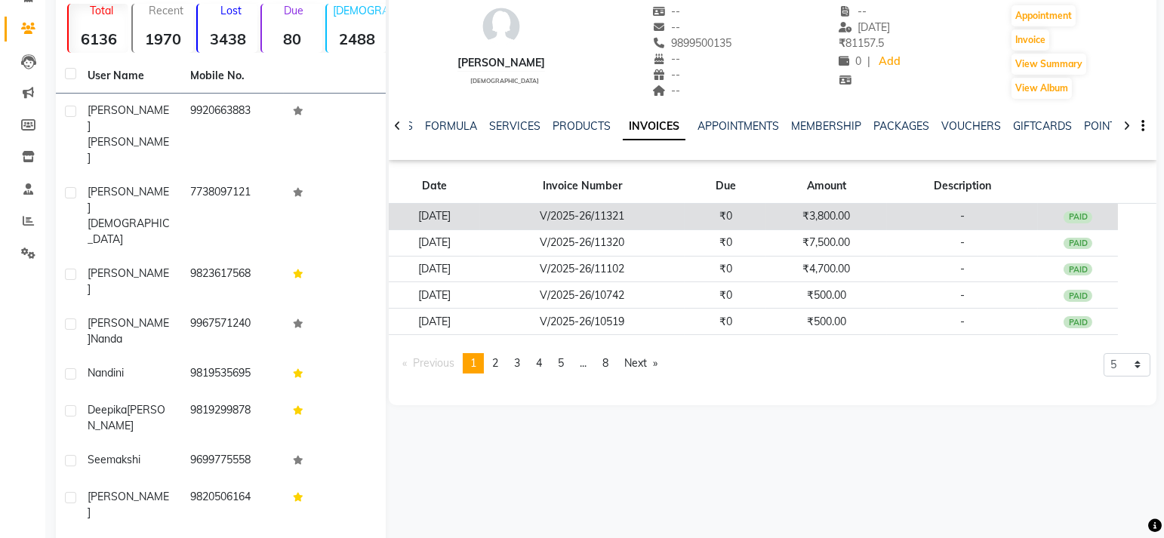
click at [879, 214] on td "₹3,800.00" at bounding box center [826, 217] width 121 height 26
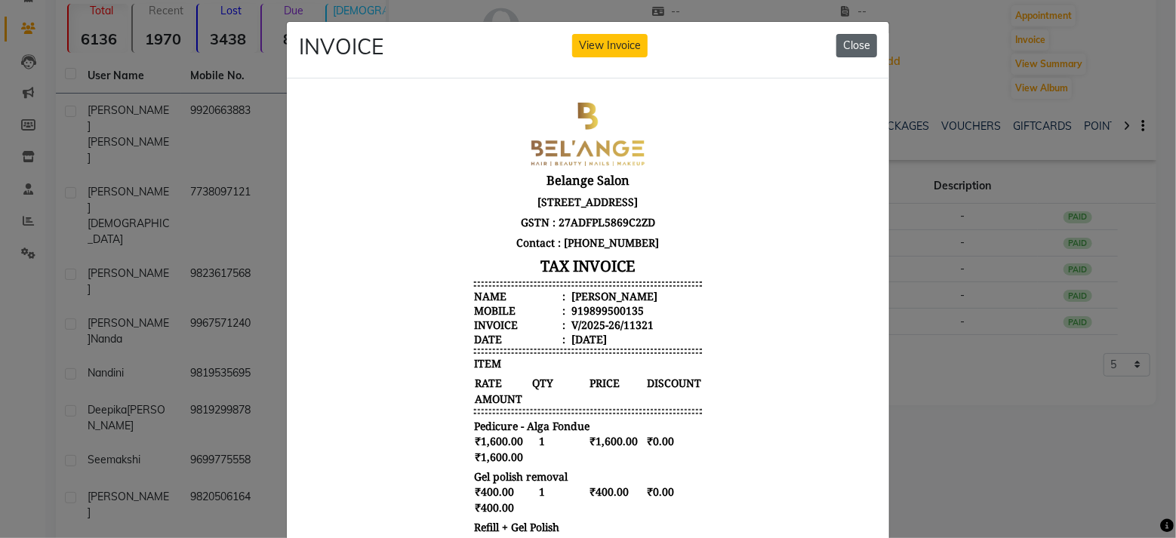
click at [848, 45] on button "Close" at bounding box center [856, 45] width 41 height 23
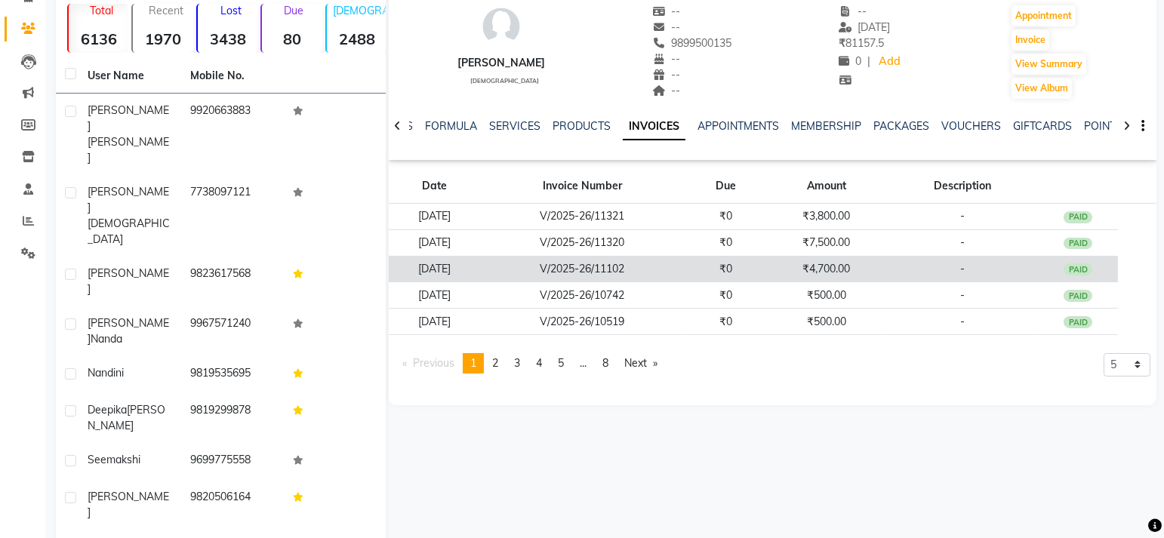
click at [719, 276] on td "₹0" at bounding box center [726, 269] width 82 height 26
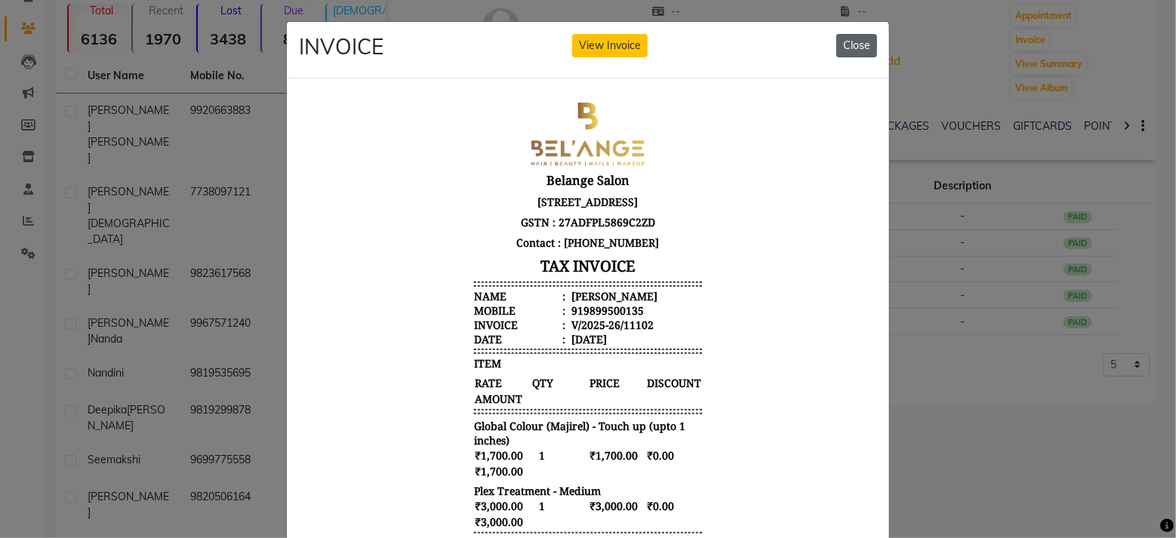
click at [852, 41] on button "Close" at bounding box center [856, 45] width 41 height 23
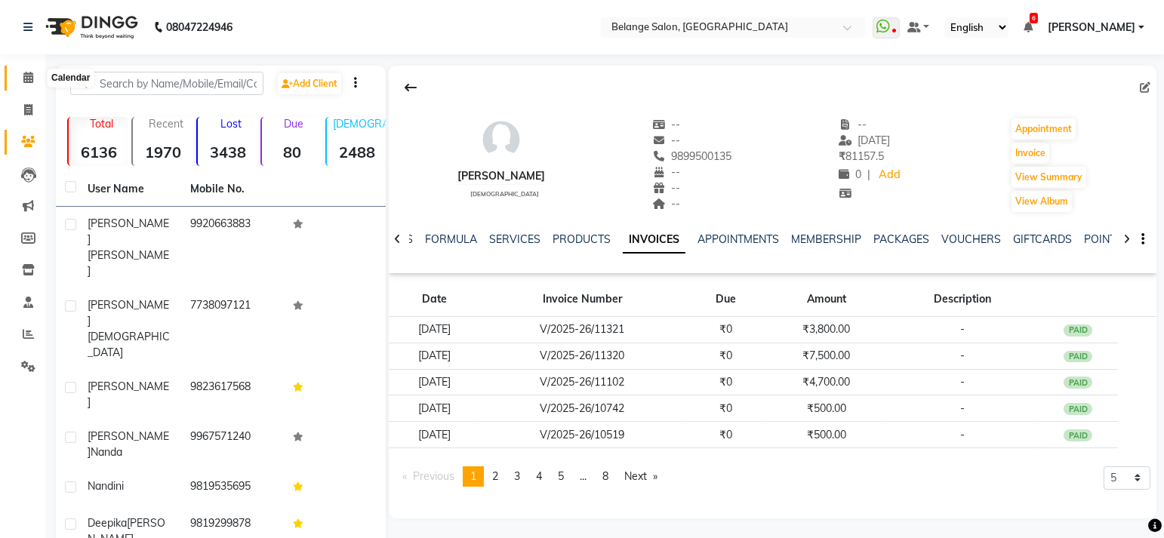
click at [35, 84] on span at bounding box center [28, 77] width 26 height 17
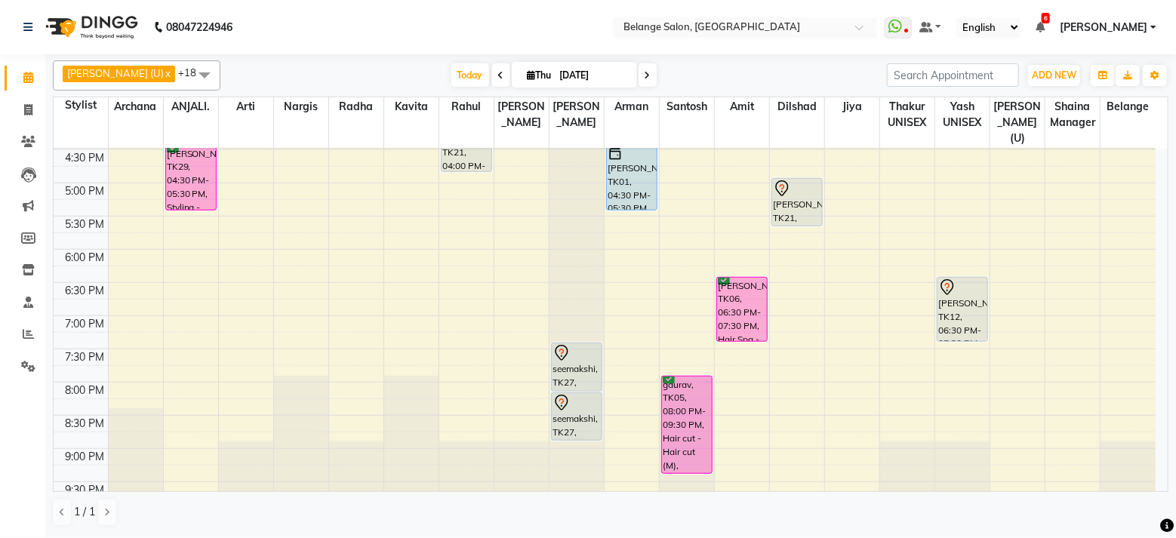
scroll to position [564, 0]
click at [307, 309] on div "8:00 AM 8:30 AM 9:00 AM 9:30 AM 10:00 AM 10:30 AM 11:00 AM 11:30 AM 12:00 PM 12…" at bounding box center [605, 83] width 1102 height 996
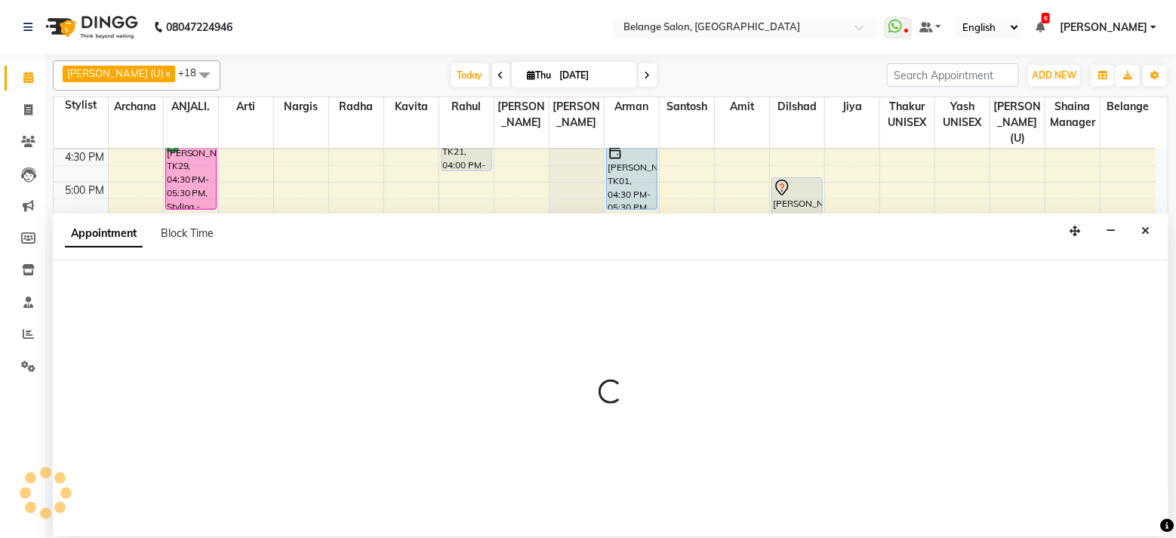
select select "33845"
select select "tentative"
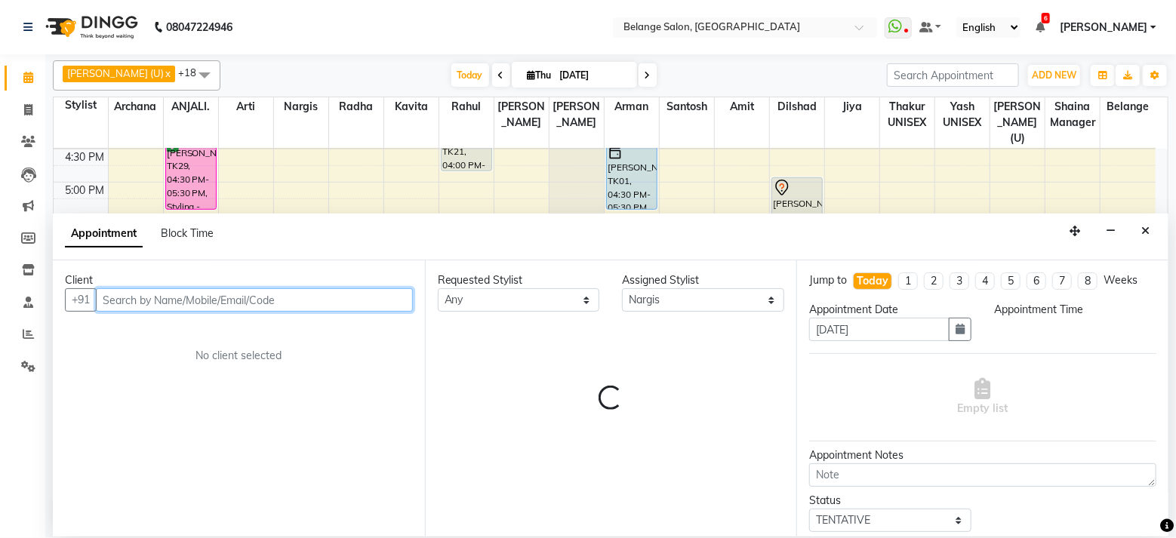
select select "1155"
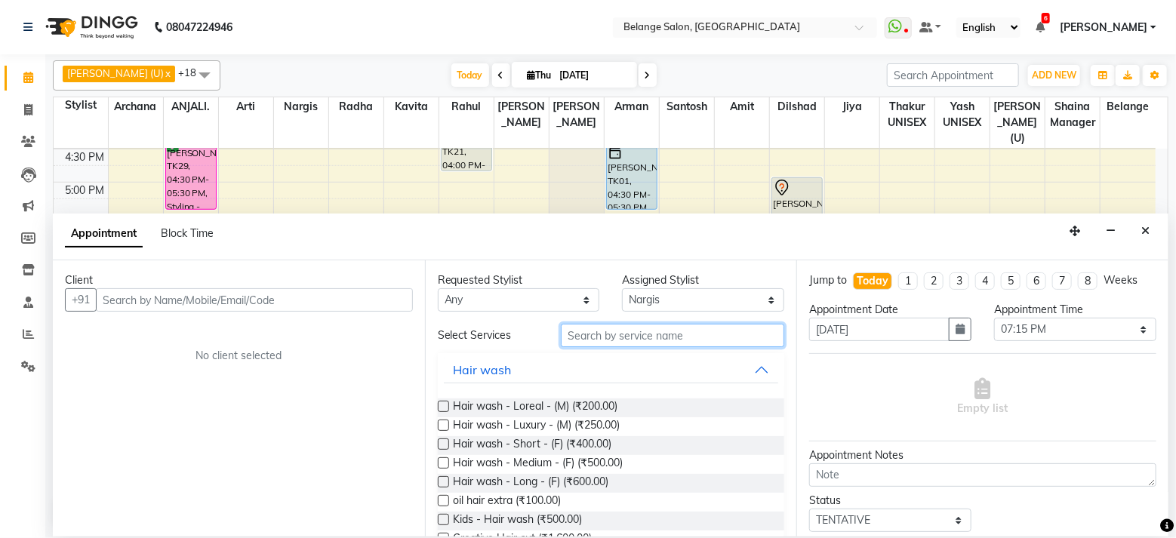
click at [633, 336] on input "text" at bounding box center [672, 335] width 223 height 23
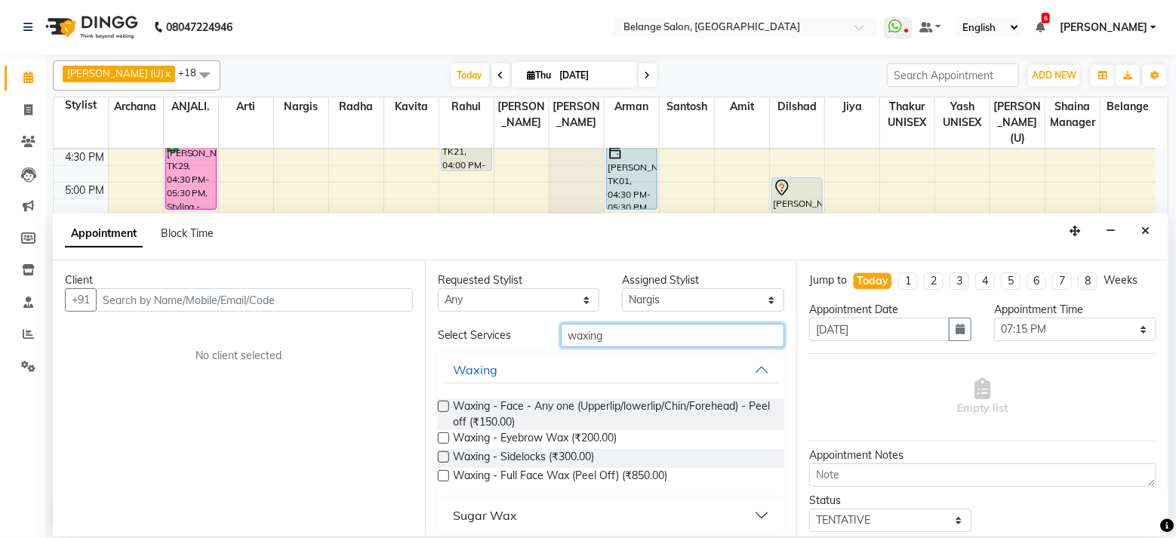
type input "waxing"
click at [445, 402] on label at bounding box center [443, 406] width 11 height 11
click at [445, 403] on input "checkbox" at bounding box center [443, 408] width 10 height 10
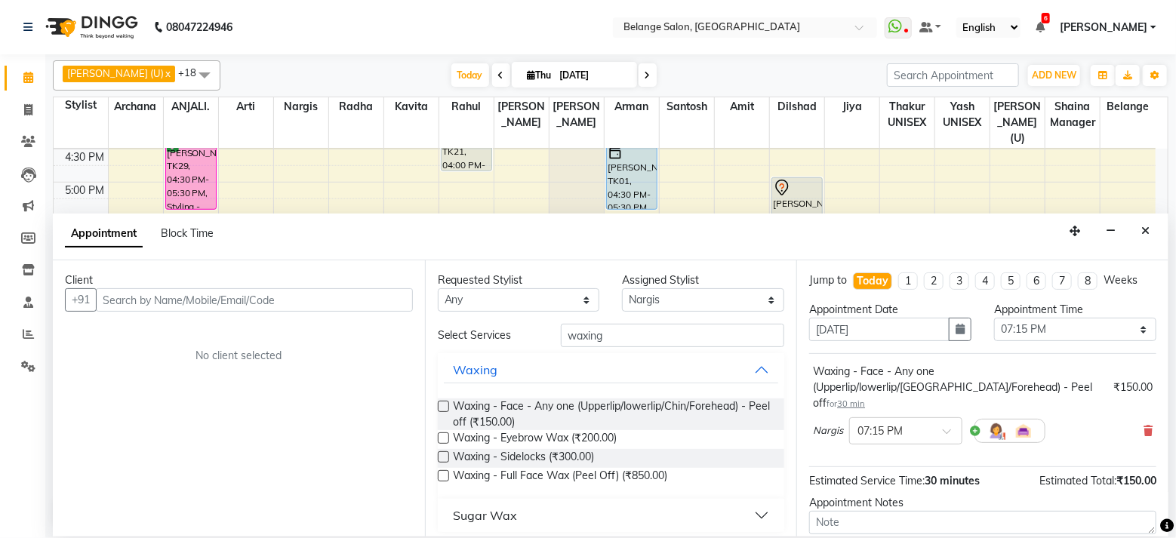
click at [442, 410] on label at bounding box center [443, 406] width 11 height 11
click at [442, 410] on input "checkbox" at bounding box center [443, 408] width 10 height 10
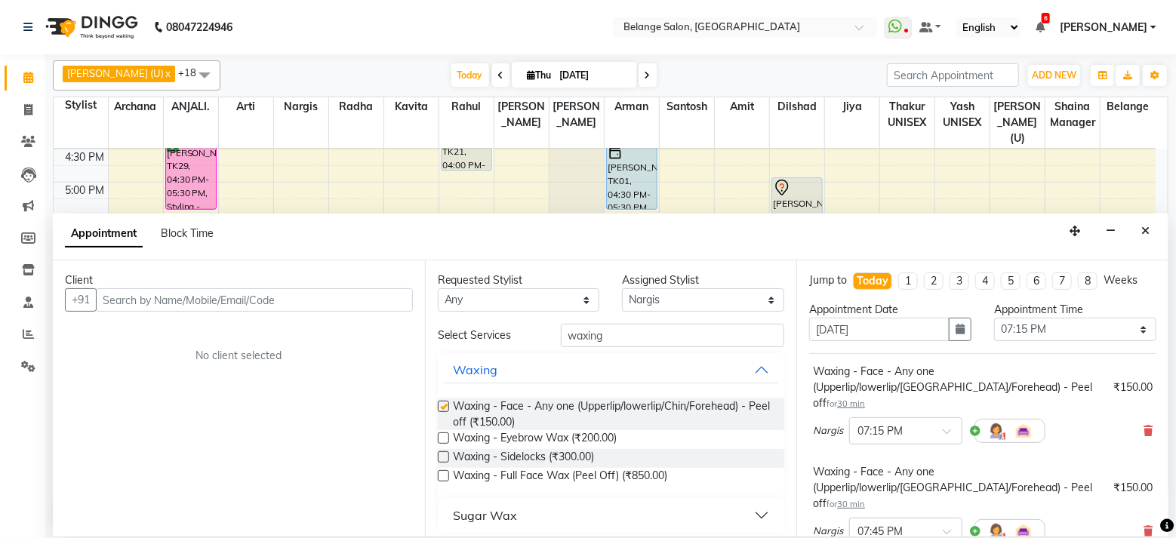
checkbox input "false"
click at [663, 291] on select "Select [PERSON_NAME] (U) [PERSON_NAME]. [PERSON_NAME] [PERSON_NAME] Billing [PE…" at bounding box center [703, 299] width 162 height 23
select select "66547"
click at [622, 288] on select "Select [PERSON_NAME] (U) [PERSON_NAME]. [PERSON_NAME] [PERSON_NAME] Billing [PE…" at bounding box center [703, 299] width 162 height 23
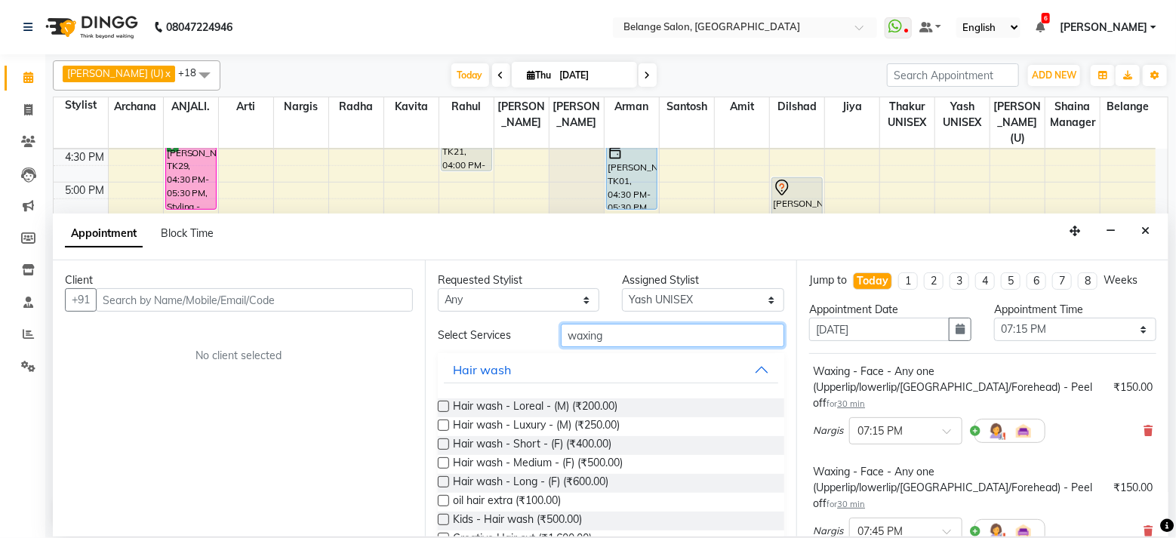
click at [722, 338] on input "waxing" at bounding box center [672, 335] width 223 height 23
type input "wash"
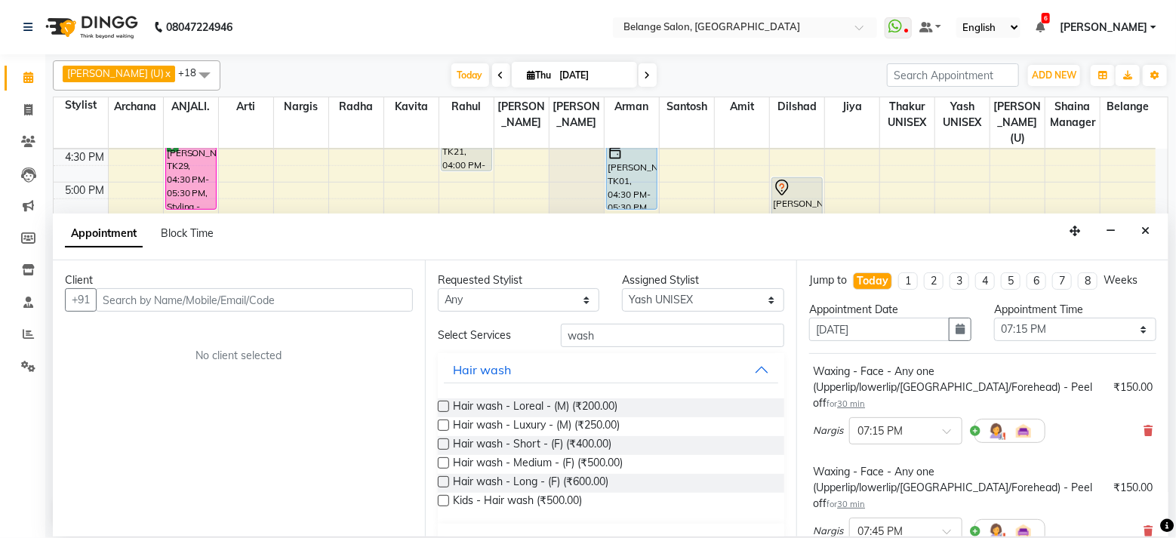
click at [447, 461] on label at bounding box center [443, 462] width 11 height 11
click at [447, 461] on input "checkbox" at bounding box center [443, 465] width 10 height 10
checkbox input "false"
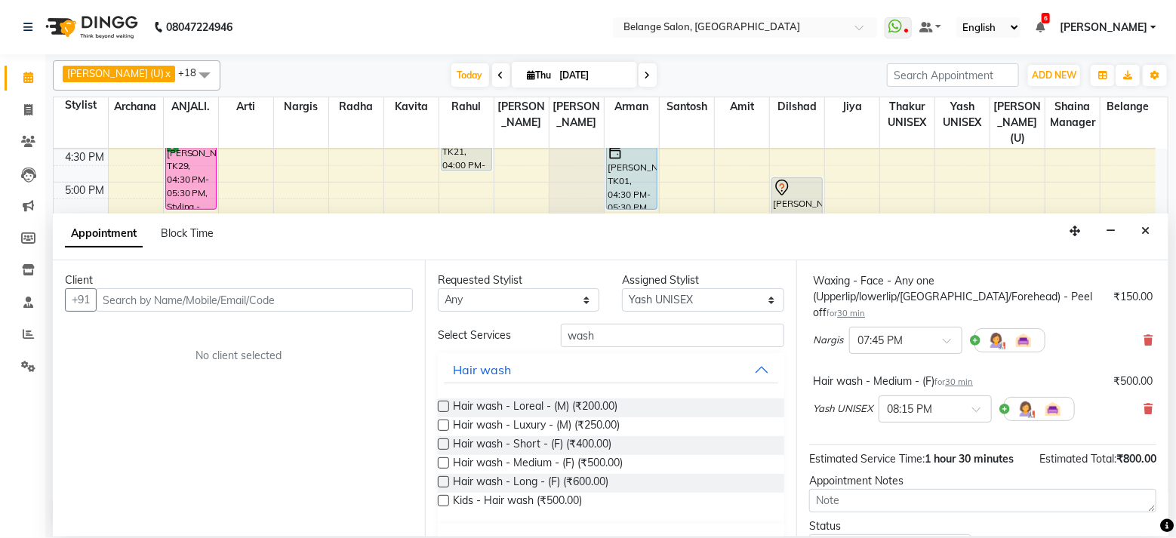
scroll to position [276, 0]
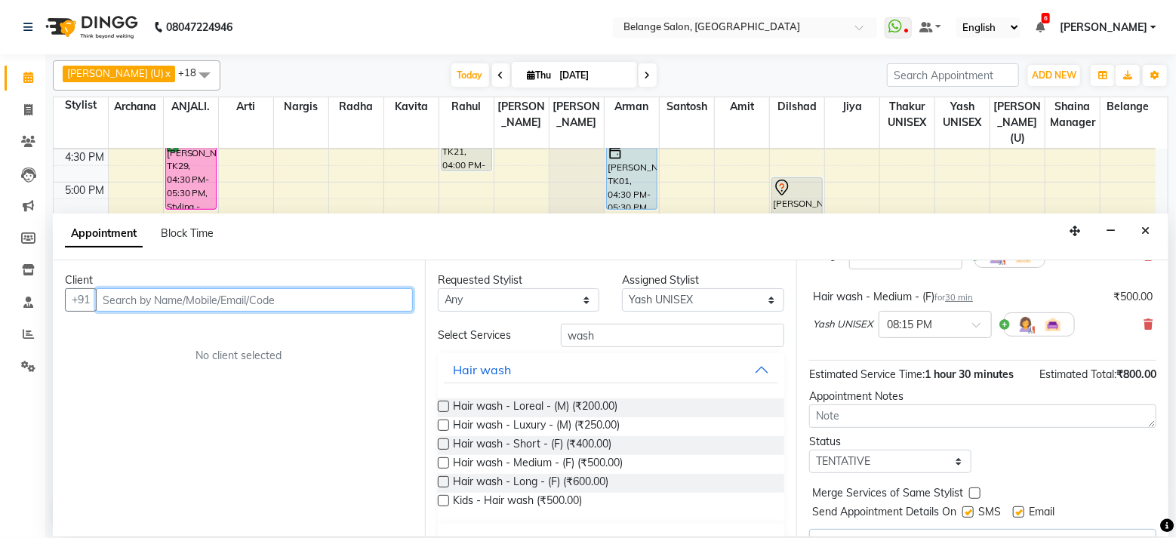
click at [220, 293] on input "text" at bounding box center [254, 299] width 317 height 23
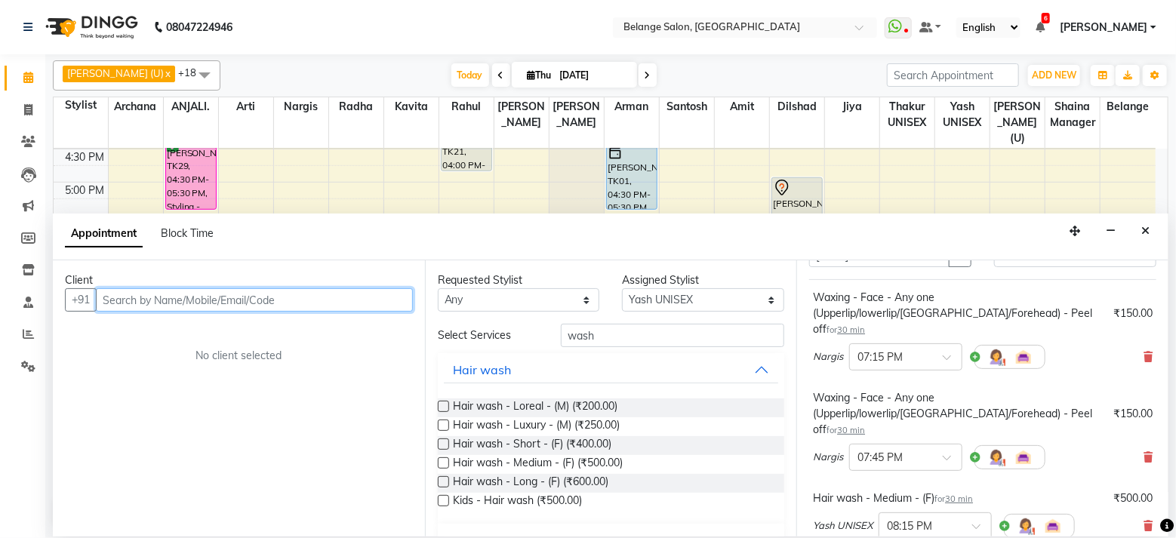
scroll to position [0, 0]
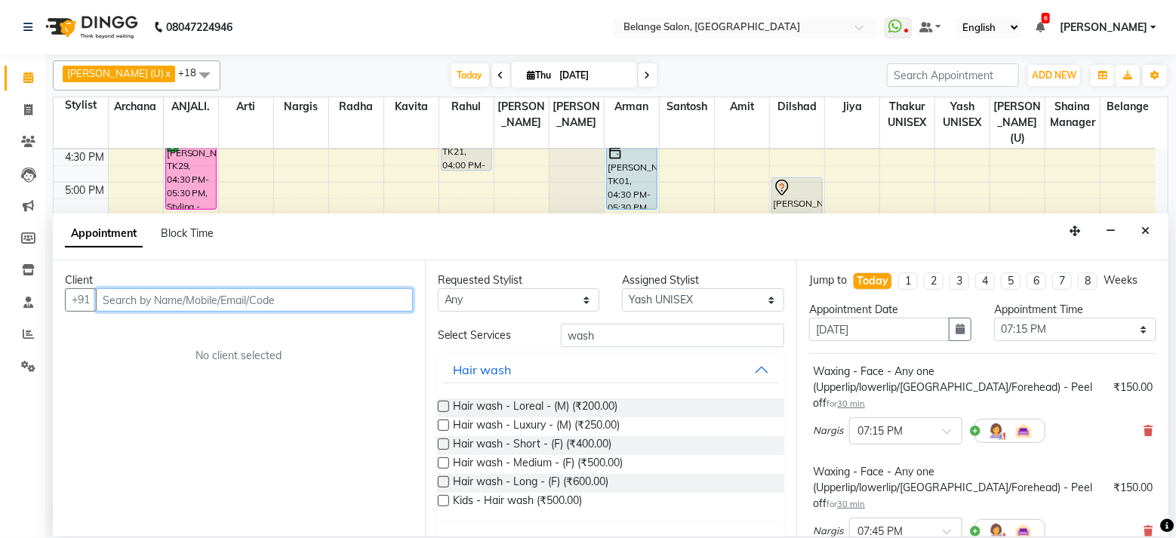
click at [305, 293] on input "text" at bounding box center [254, 299] width 317 height 23
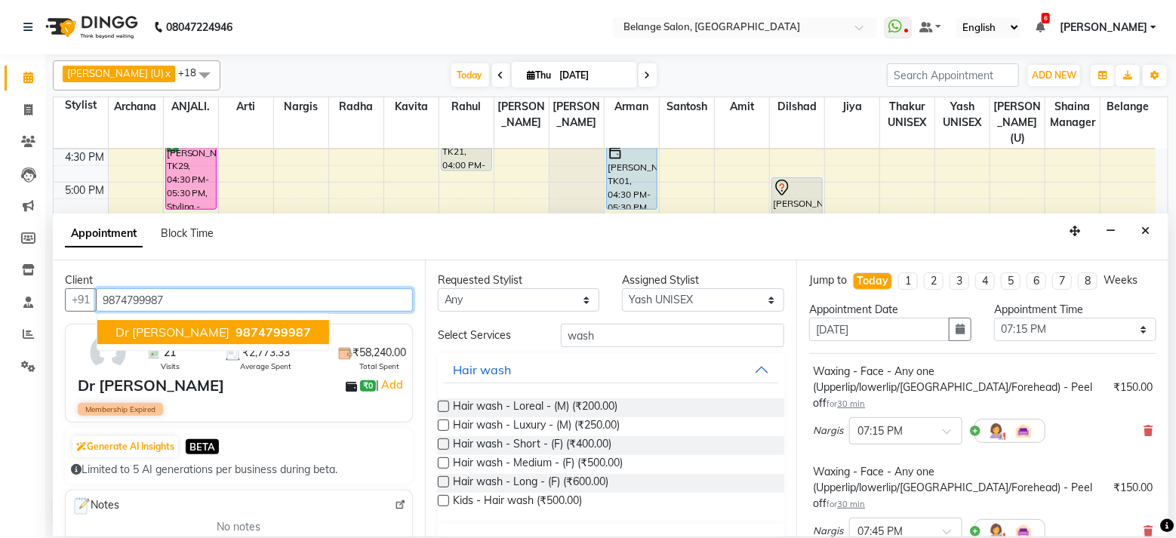
click at [236, 330] on span "9874799987" at bounding box center [273, 332] width 75 height 15
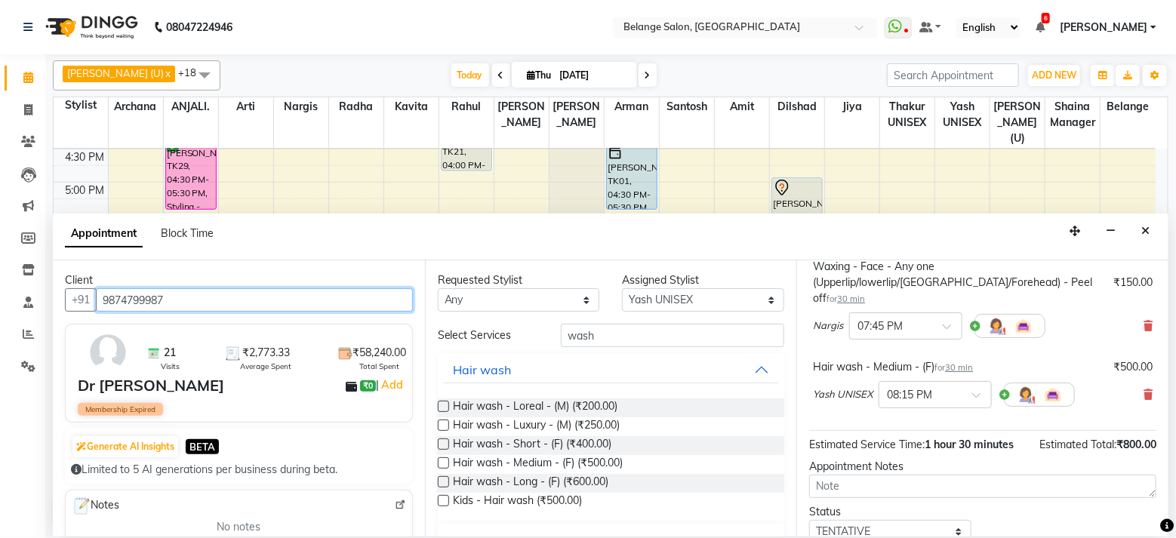
scroll to position [274, 0]
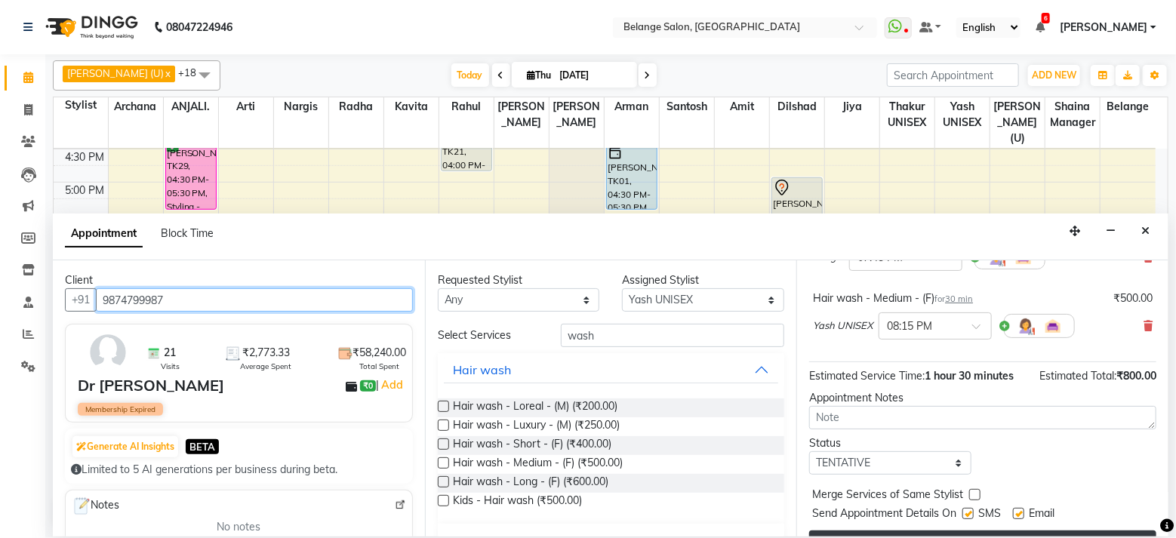
type input "9874799987"
click at [946, 531] on button "Book" at bounding box center [982, 544] width 347 height 27
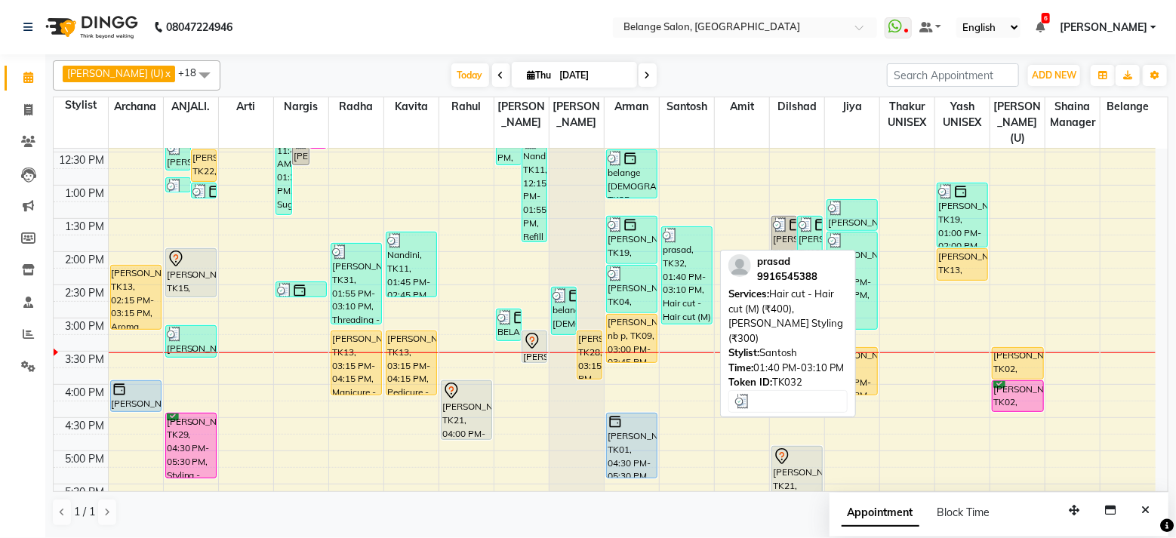
scroll to position [283, 0]
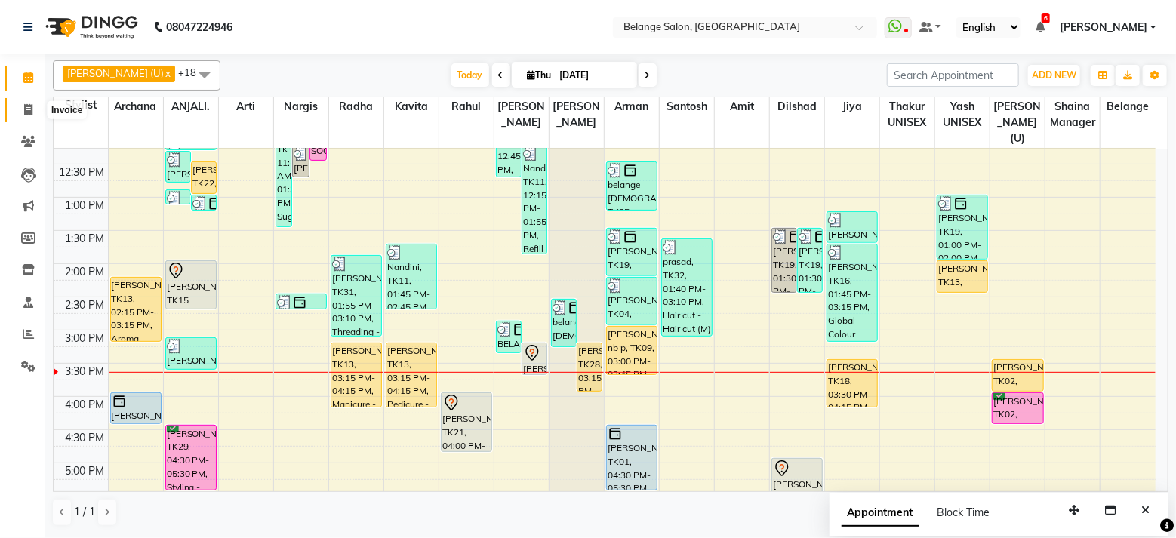
click at [25, 107] on icon at bounding box center [28, 109] width 8 height 11
select select "5076"
select select "service"
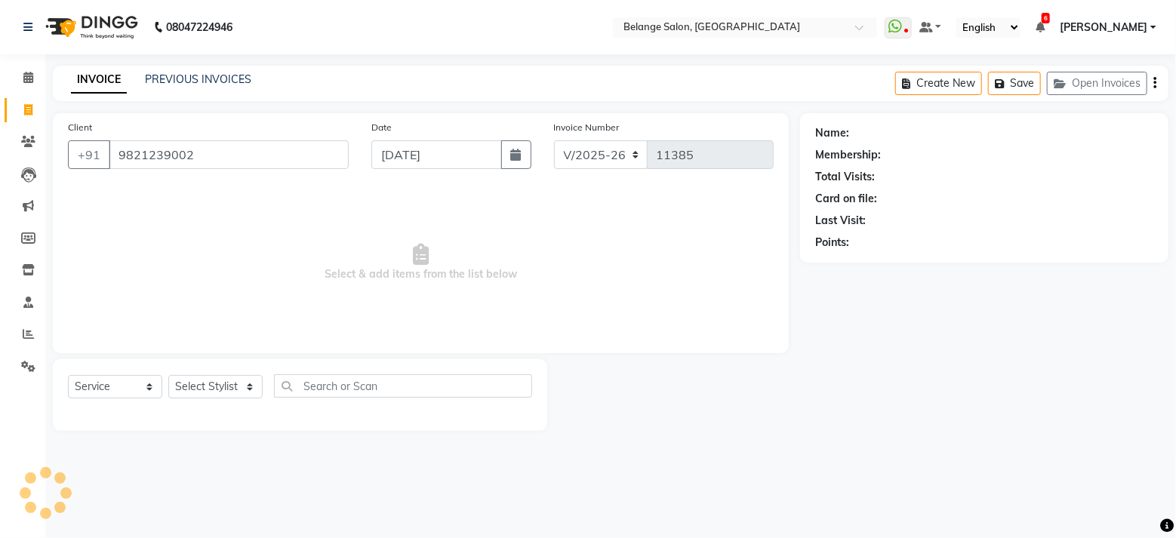
type input "9821239002"
select select "1: Object"
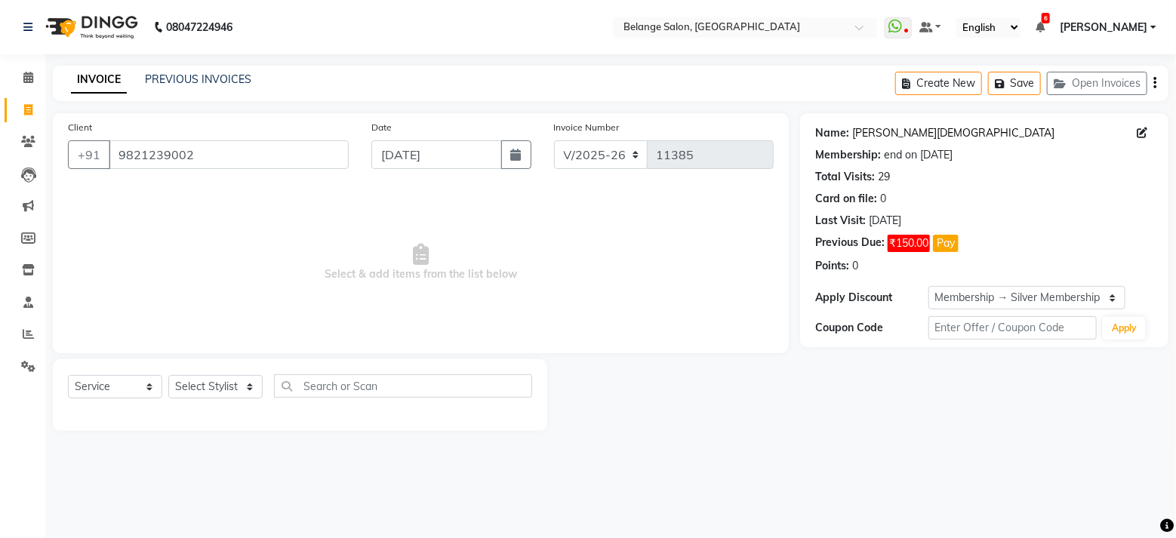
click at [869, 130] on link "[PERSON_NAME][DEMOGRAPHIC_DATA]" at bounding box center [953, 133] width 202 height 16
click at [208, 378] on select "Select Stylist [PERSON_NAME] (U) [PERSON_NAME] ANJALI. [PERSON_NAME] [PERSON_NA…" at bounding box center [215, 386] width 94 height 23
click at [399, 293] on span "Select & add items from the list below" at bounding box center [421, 262] width 706 height 151
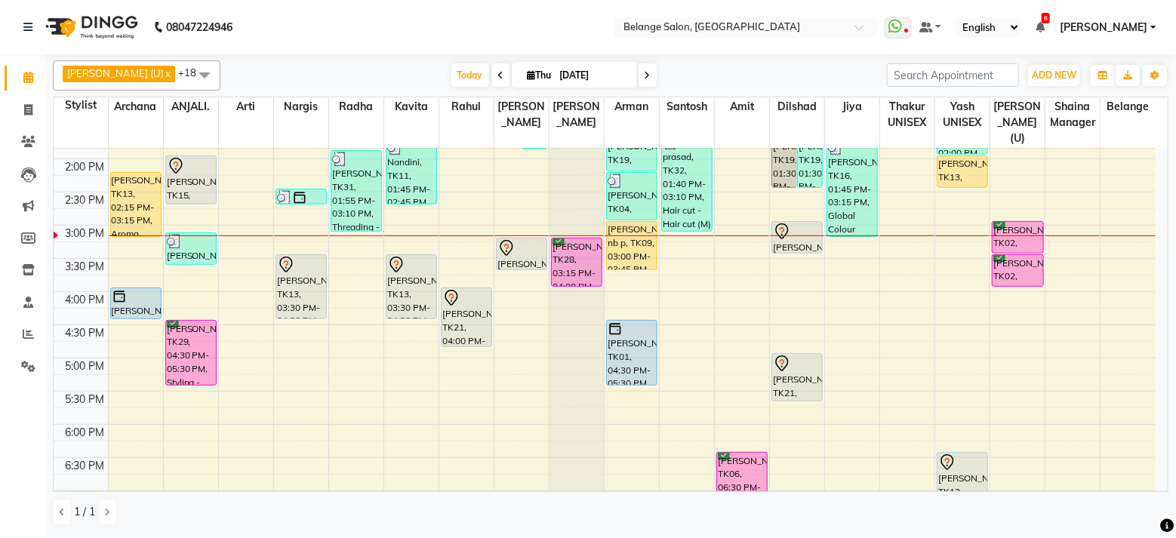
scroll to position [388, 0]
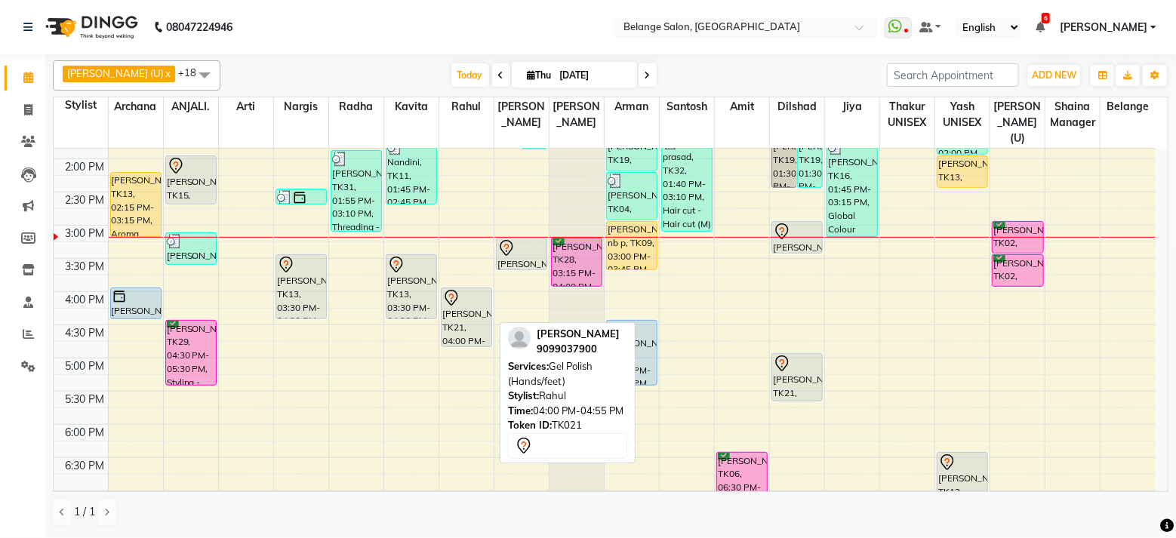
click at [459, 294] on div "[PERSON_NAME], TK21, 04:00 PM-04:55 PM, Gel Polish (Hands/feet)" at bounding box center [467, 317] width 50 height 58
select select "7"
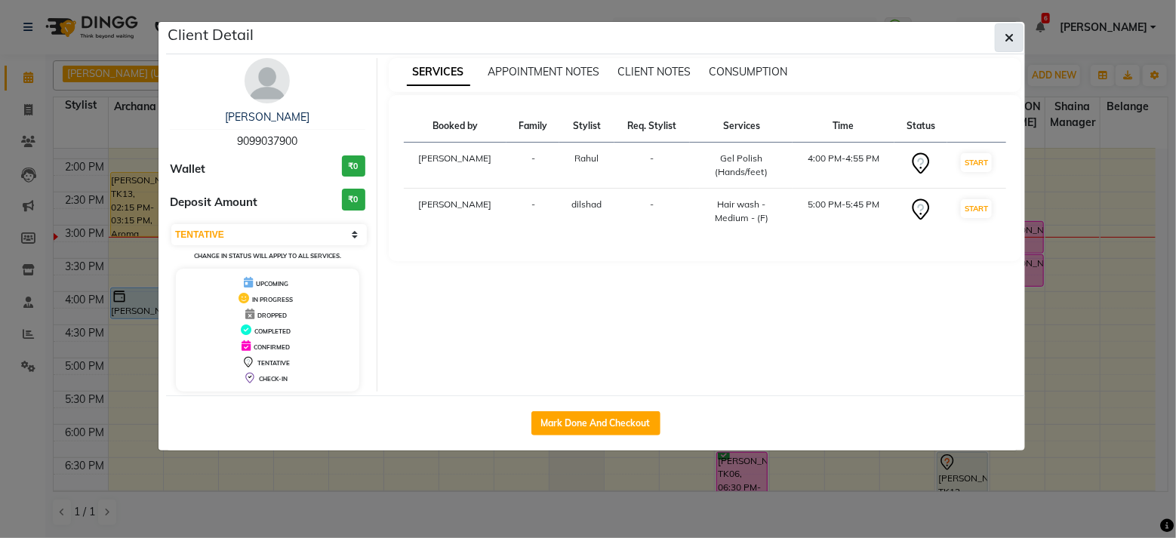
click at [1014, 46] on button "button" at bounding box center [1009, 37] width 29 height 29
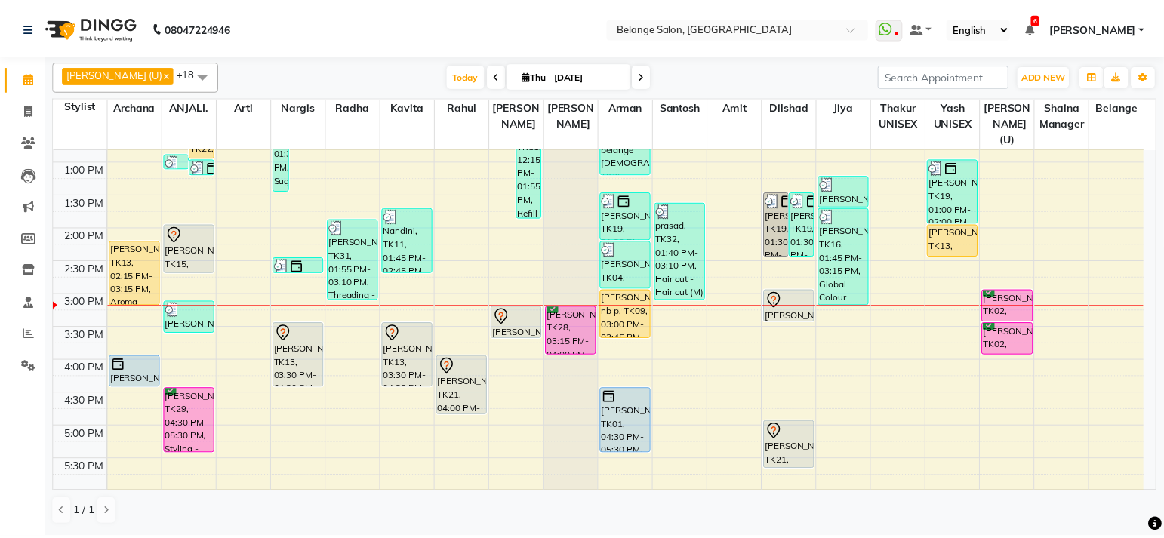
scroll to position [274, 0]
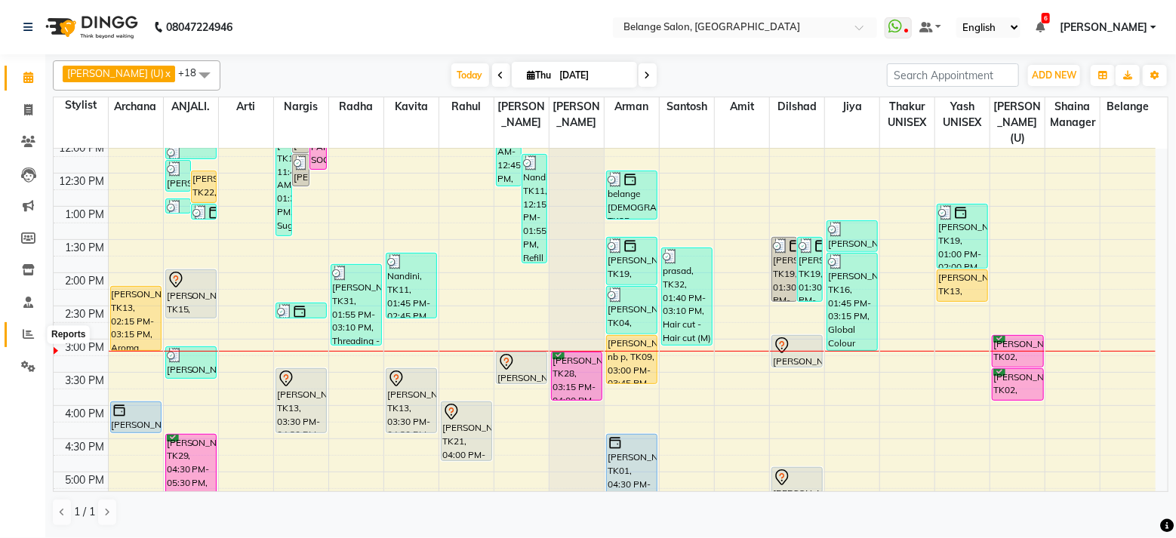
click at [23, 334] on icon at bounding box center [28, 333] width 11 height 11
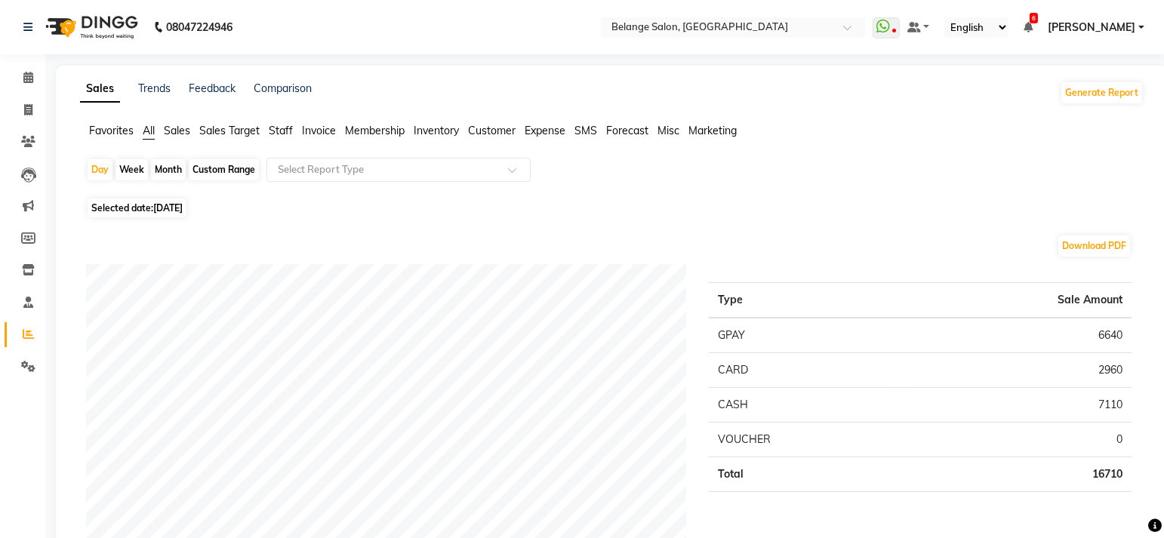
click at [288, 128] on span "Staff" at bounding box center [281, 131] width 24 height 14
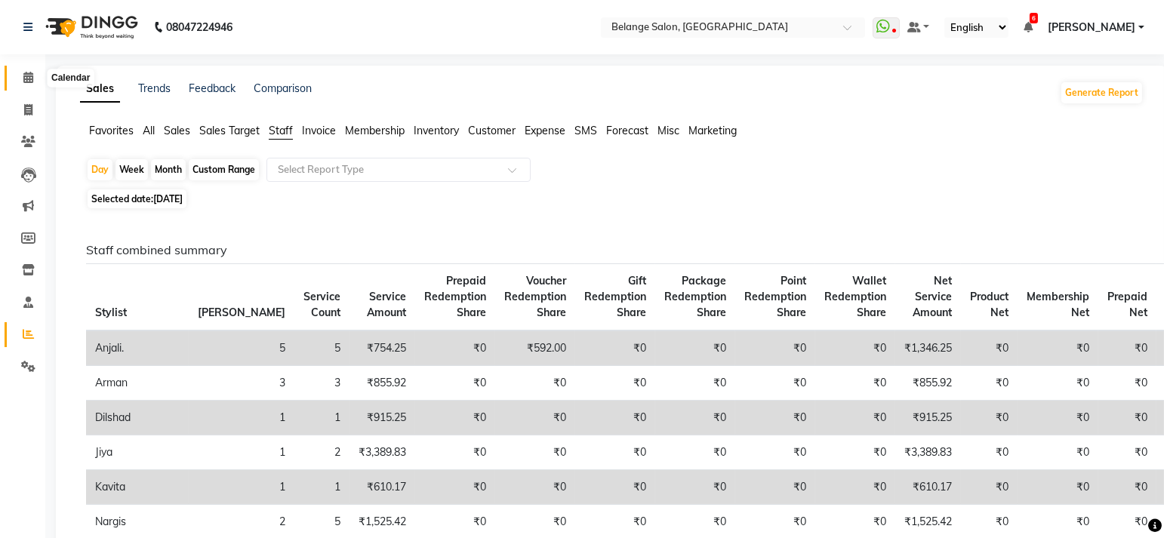
click at [32, 76] on icon at bounding box center [28, 77] width 10 height 11
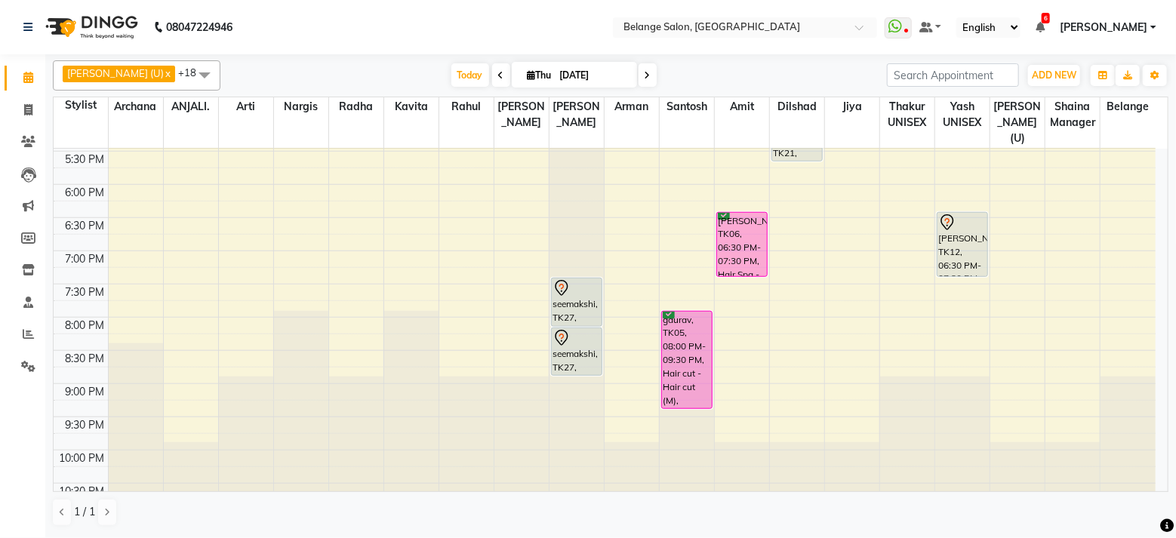
scroll to position [357, 0]
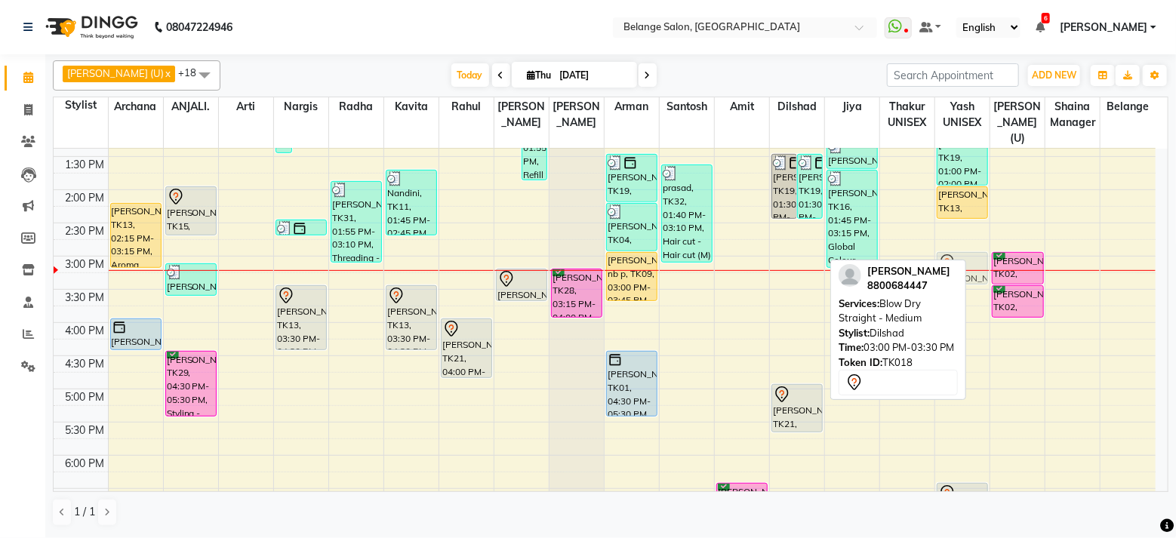
drag, startPoint x: 787, startPoint y: 254, endPoint x: 937, endPoint y: 254, distance: 150.2
click at [937, 254] on tr "Arvind jain, TK13, 02:15 PM-03:15 PM, Aroma Massage (60 mins) Anugya, TK01, 04:…" at bounding box center [605, 290] width 1102 height 996
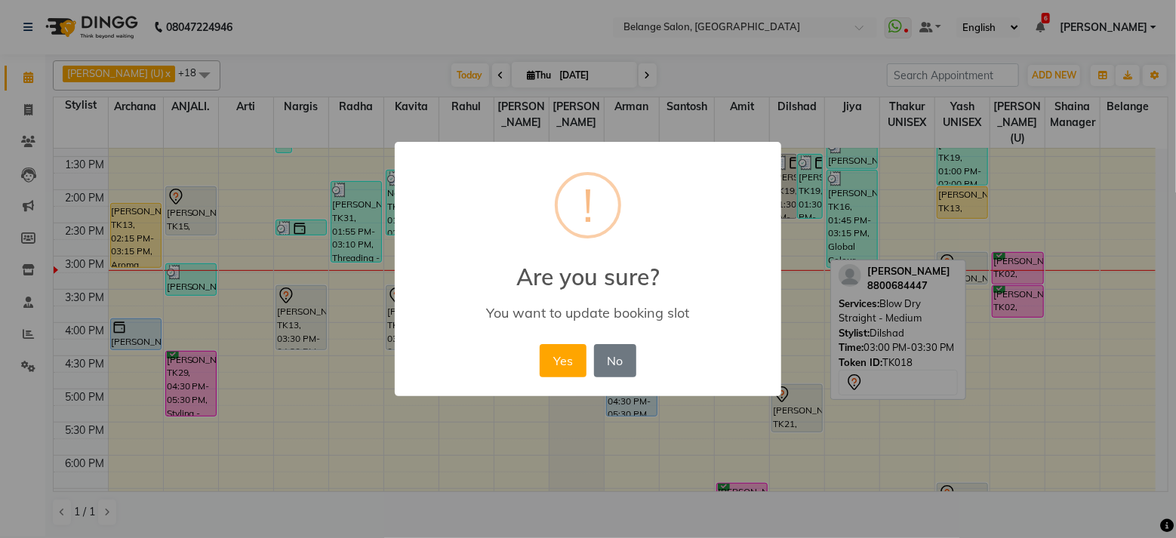
click at [540, 344] on button "Yes" at bounding box center [563, 360] width 46 height 33
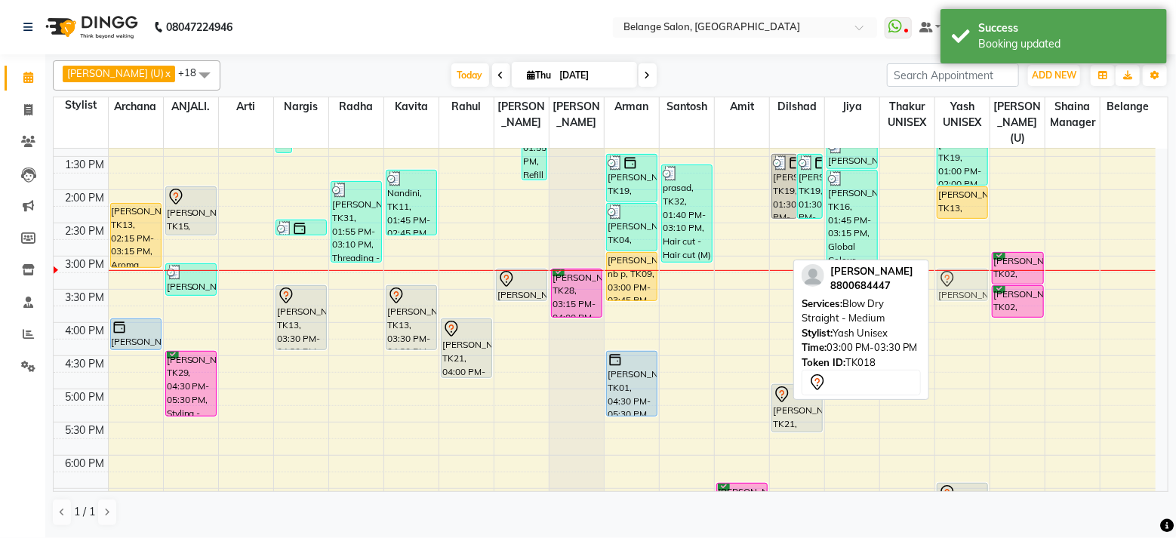
click at [940, 266] on div "kapadia, TK19, 01:00 PM-02:00 PM, Hair cut (Wash + Blow dry) Arvind jain, TK13,…" at bounding box center [962, 290] width 54 height 996
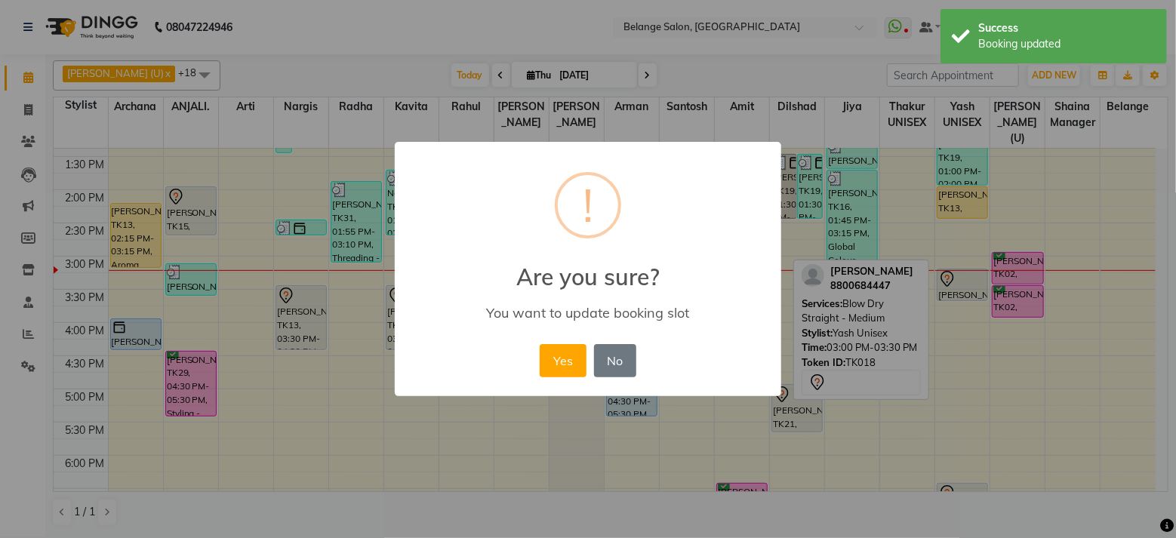
click at [540, 344] on button "Yes" at bounding box center [563, 360] width 46 height 33
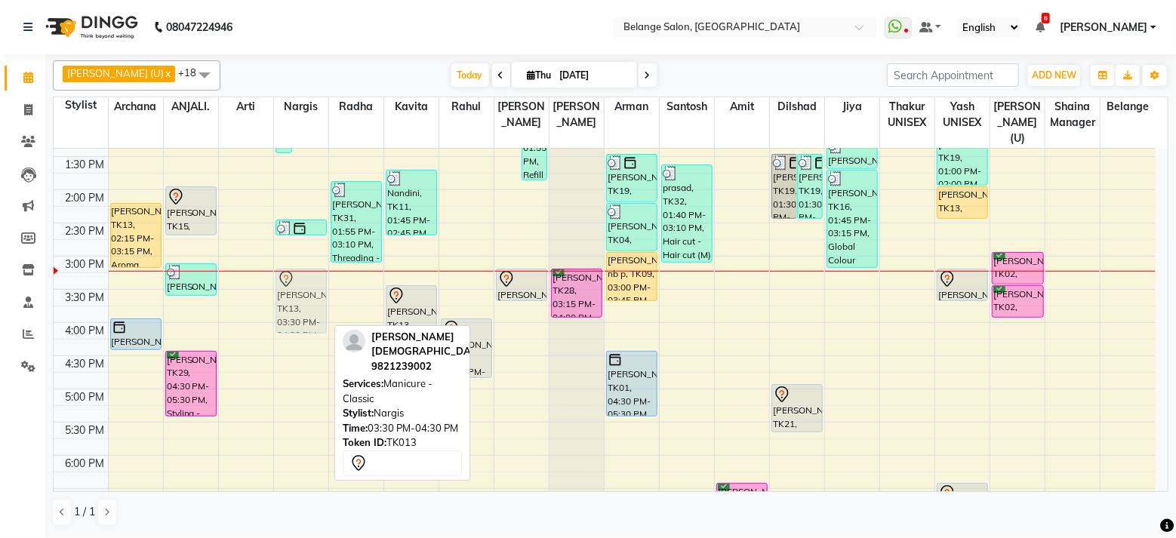
drag, startPoint x: 292, startPoint y: 300, endPoint x: 292, endPoint y: 291, distance: 9.8
click at [292, 291] on div "sejal dediya, TK17, 11:45 AM-01:30 PM, Sugar Wax - Any one( Full legs/full back…" at bounding box center [301, 290] width 54 height 996
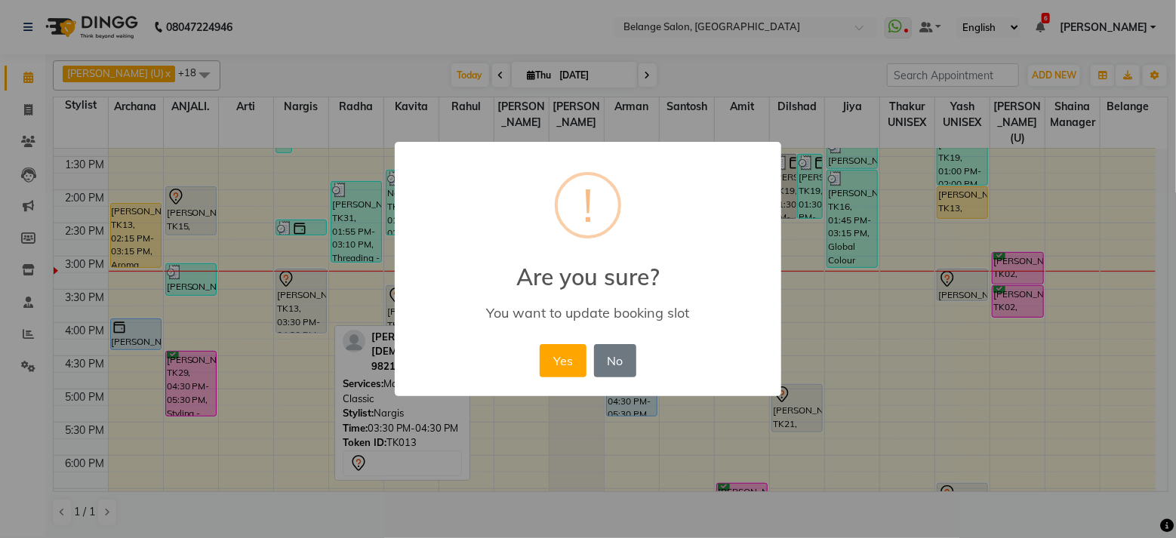
click at [540, 344] on button "Yes" at bounding box center [563, 360] width 46 height 33
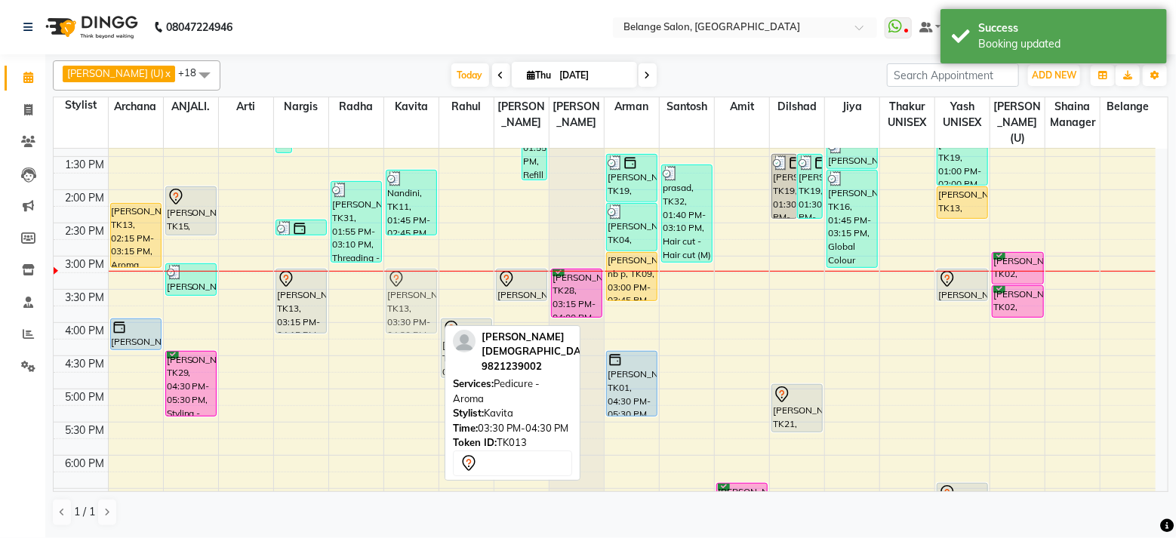
drag, startPoint x: 435, startPoint y: 301, endPoint x: 430, endPoint y: 286, distance: 15.8
click at [430, 286] on div "Nandini, TK11, 01:45 PM-02:45 PM, Pedicure - Classic (only cleaning,scrubing) A…" at bounding box center [411, 290] width 54 height 996
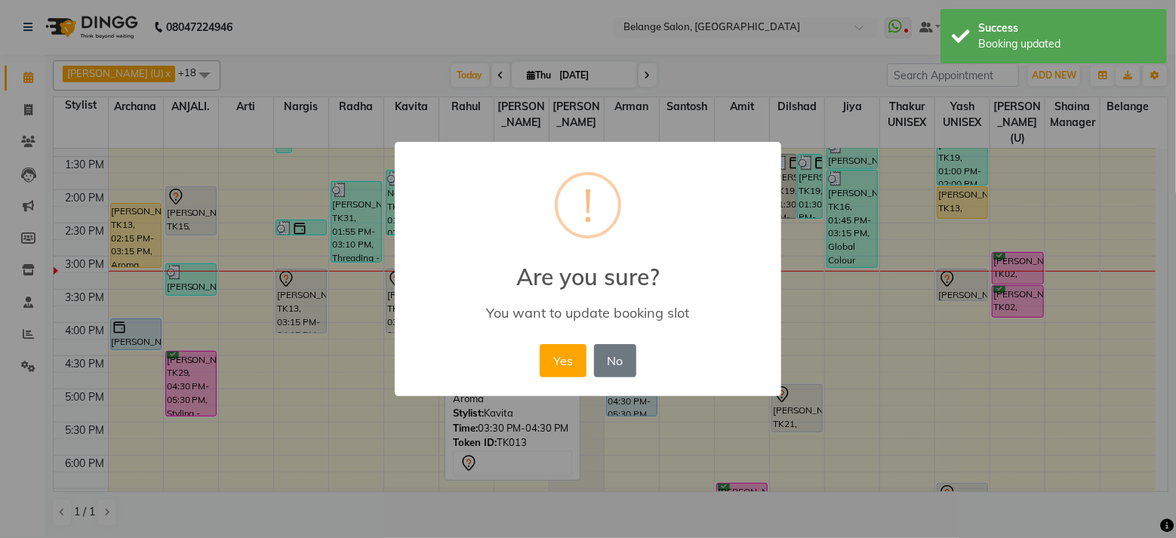
click at [540, 344] on button "Yes" at bounding box center [563, 360] width 46 height 33
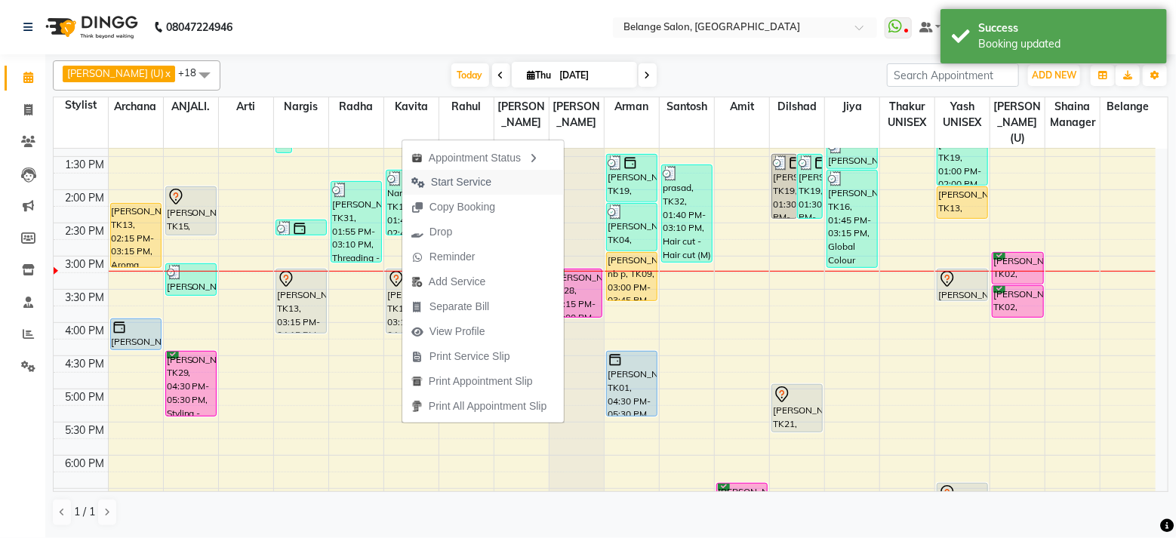
click at [461, 175] on span "Start Service" at bounding box center [461, 182] width 60 height 16
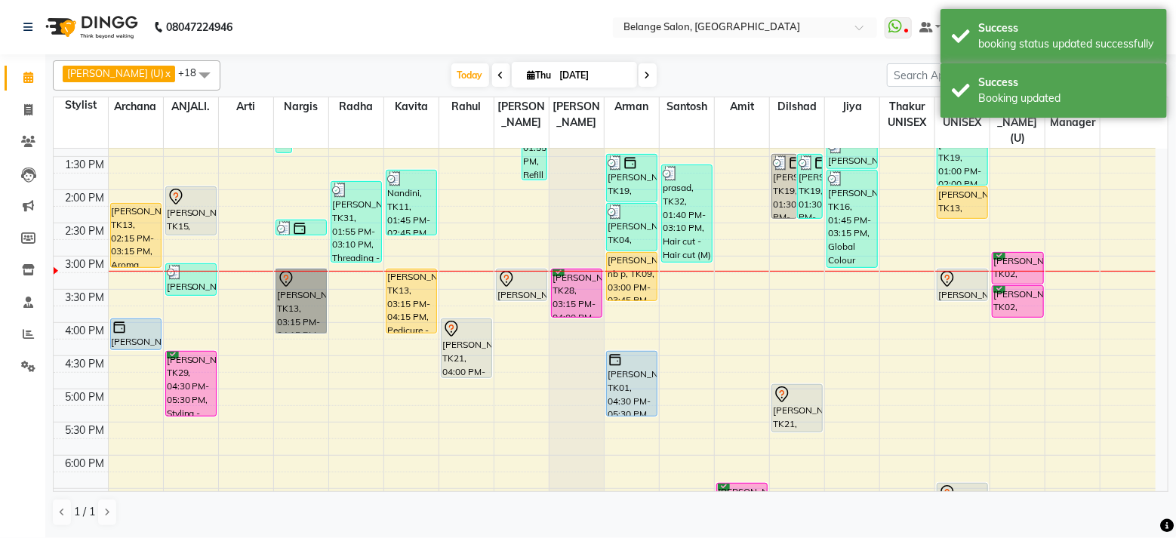
drag, startPoint x: 272, startPoint y: 290, endPoint x: 291, endPoint y: 311, distance: 28.3
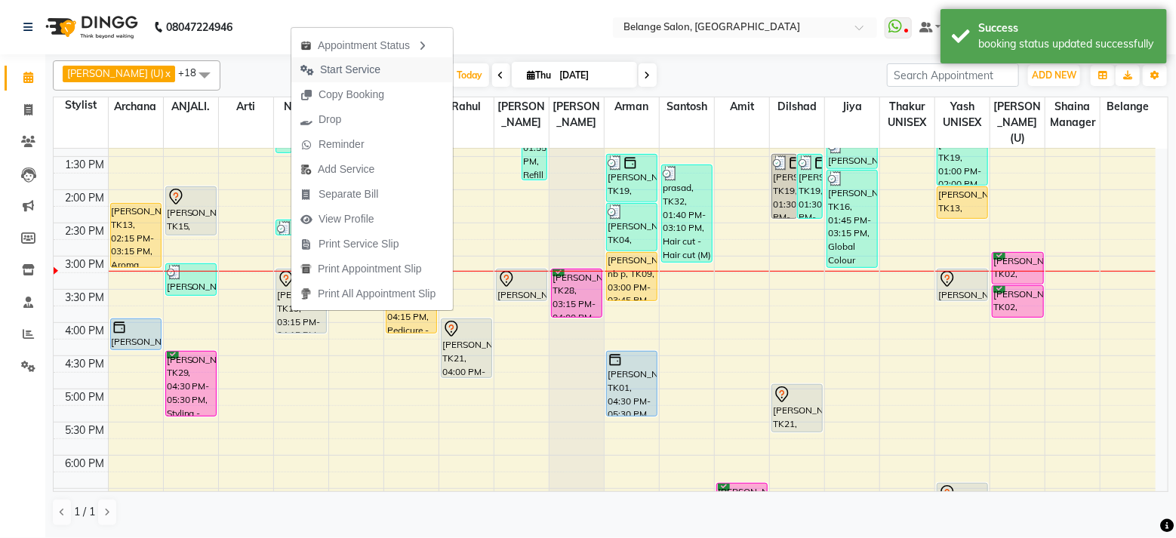
click at [365, 60] on span "Start Service" at bounding box center [340, 69] width 98 height 25
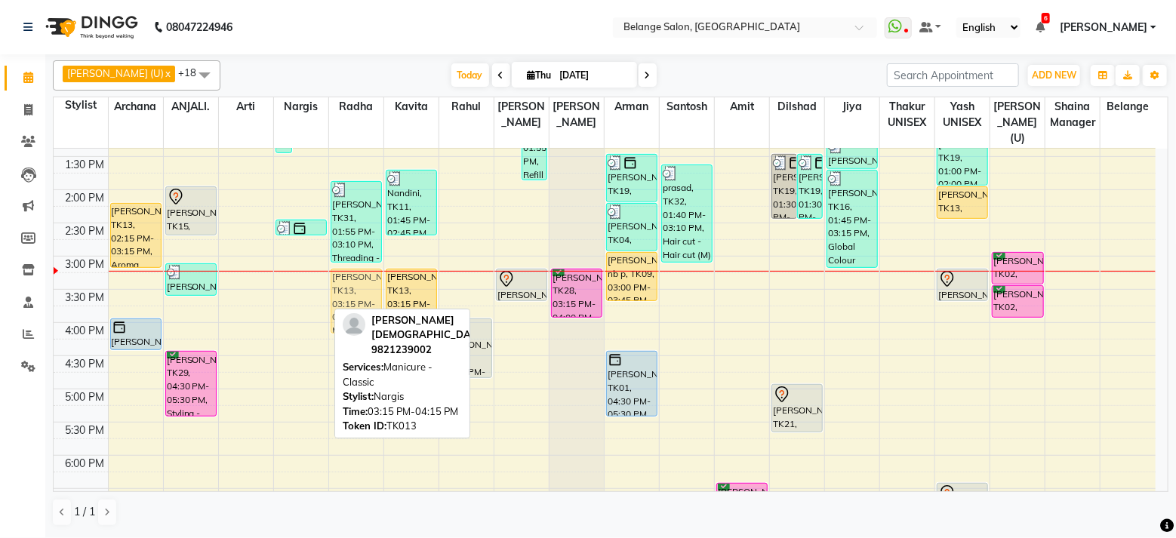
drag, startPoint x: 303, startPoint y: 264, endPoint x: 361, endPoint y: 263, distance: 58.1
click at [361, 263] on tr "Arvind jain, TK13, 02:15 PM-03:15 PM, Aroma Massage (60 mins) Anugya, TK01, 04:…" at bounding box center [605, 290] width 1102 height 996
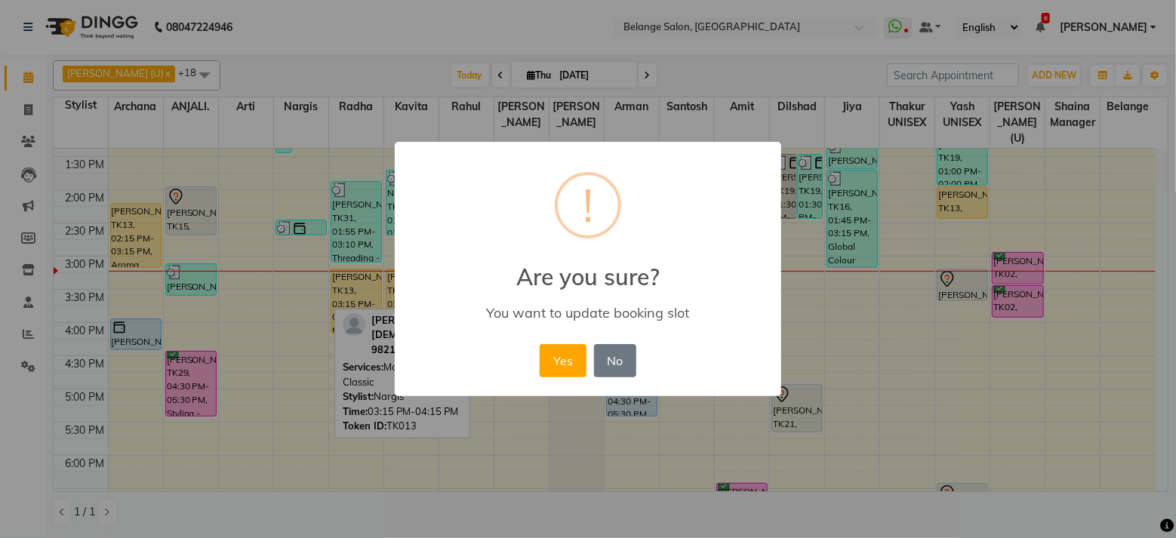
click at [540, 344] on button "Yes" at bounding box center [563, 360] width 46 height 33
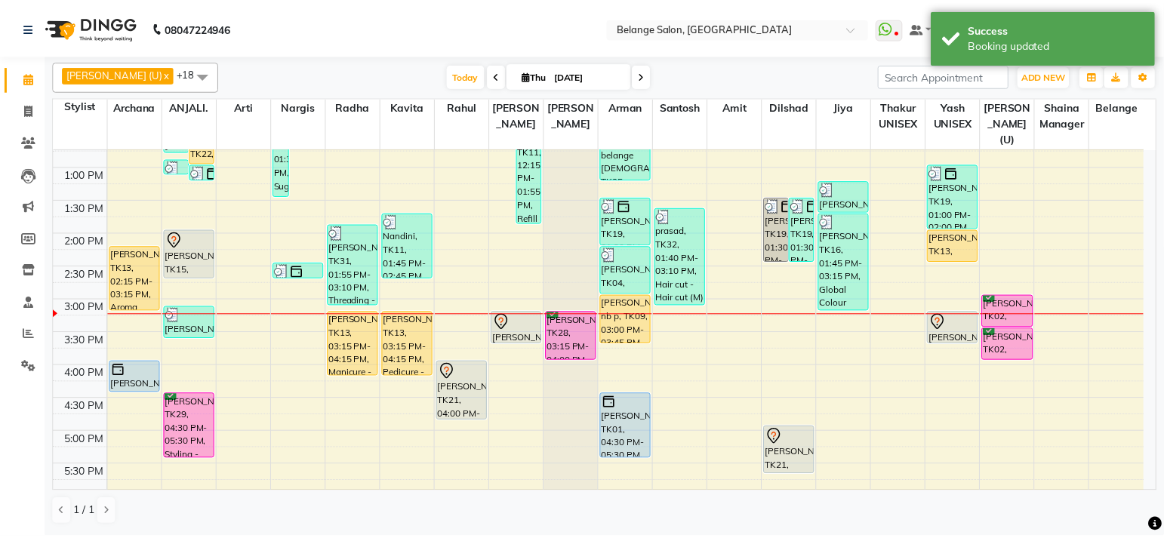
scroll to position [313, 0]
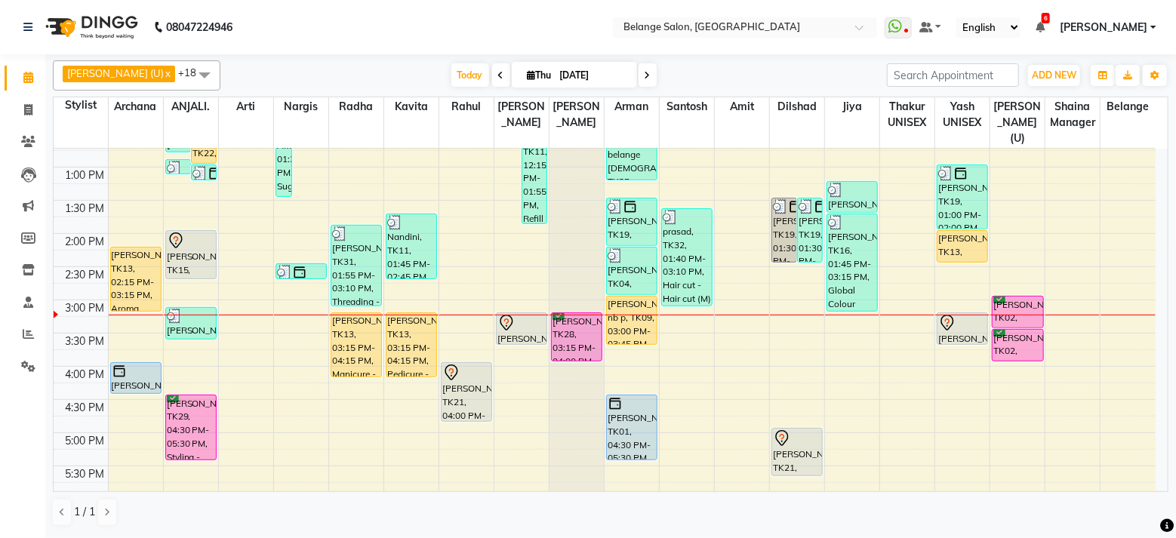
click at [698, 346] on div "8:00 AM 8:30 AM 9:00 AM 9:30 AM 10:00 AM 10:30 AM 11:00 AM 11:30 AM 12:00 PM 12…" at bounding box center [605, 333] width 1102 height 996
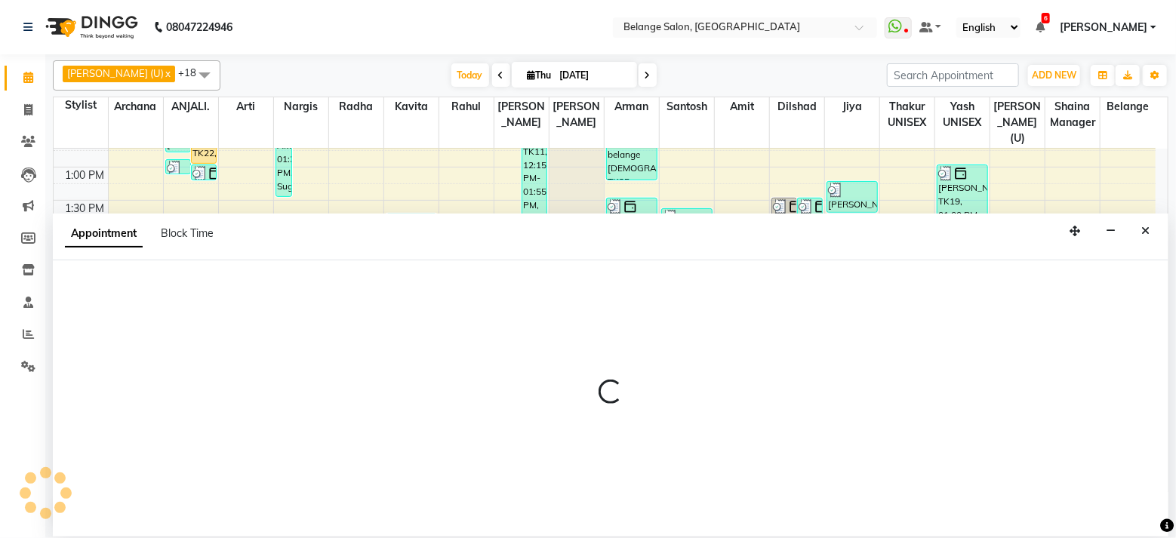
select select "45203"
select select "960"
select select "tentative"
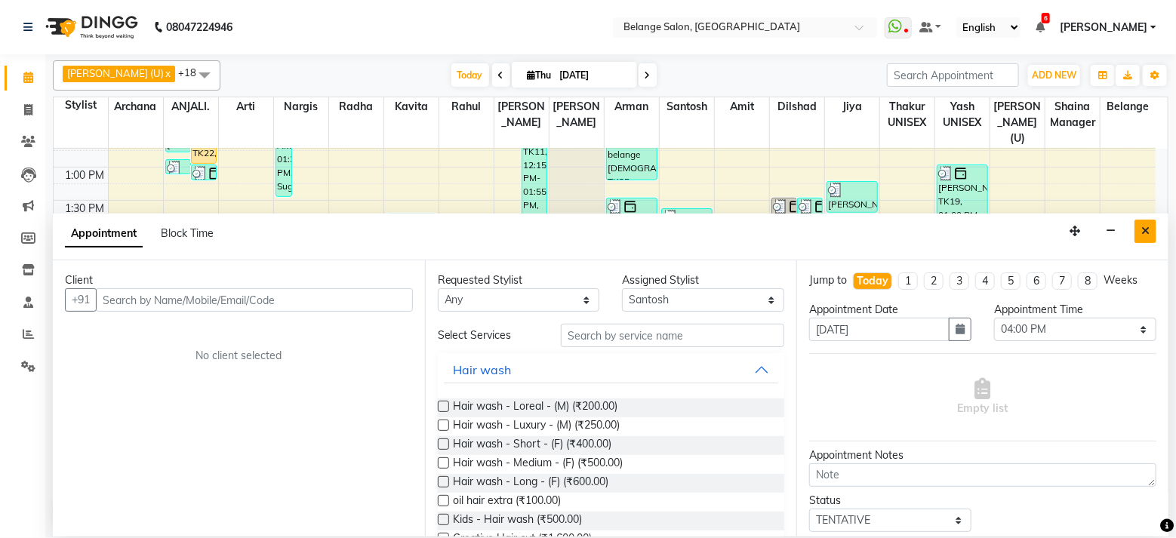
click at [1141, 231] on icon "Close" at bounding box center [1145, 231] width 8 height 11
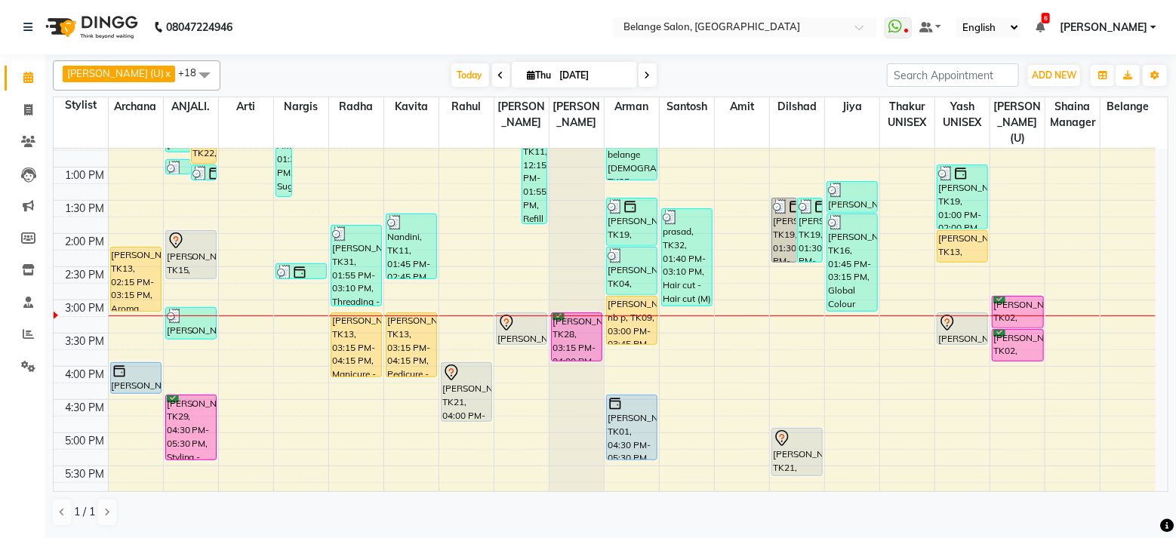
click at [481, 31] on nav "08047224946 Select Location × Belange Salon, Wadala East WhatsApp Status ✕ Stat…" at bounding box center [588, 27] width 1176 height 54
click at [29, 119] on link "Invoice" at bounding box center [23, 110] width 36 height 25
select select "5076"
select select "service"
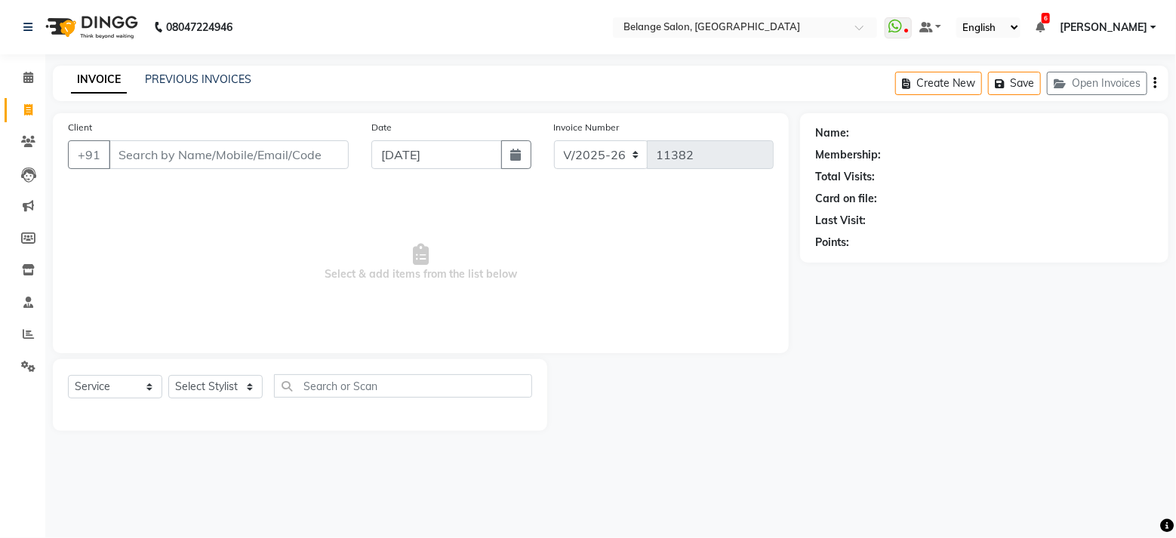
click at [192, 158] on input "Client" at bounding box center [229, 154] width 240 height 29
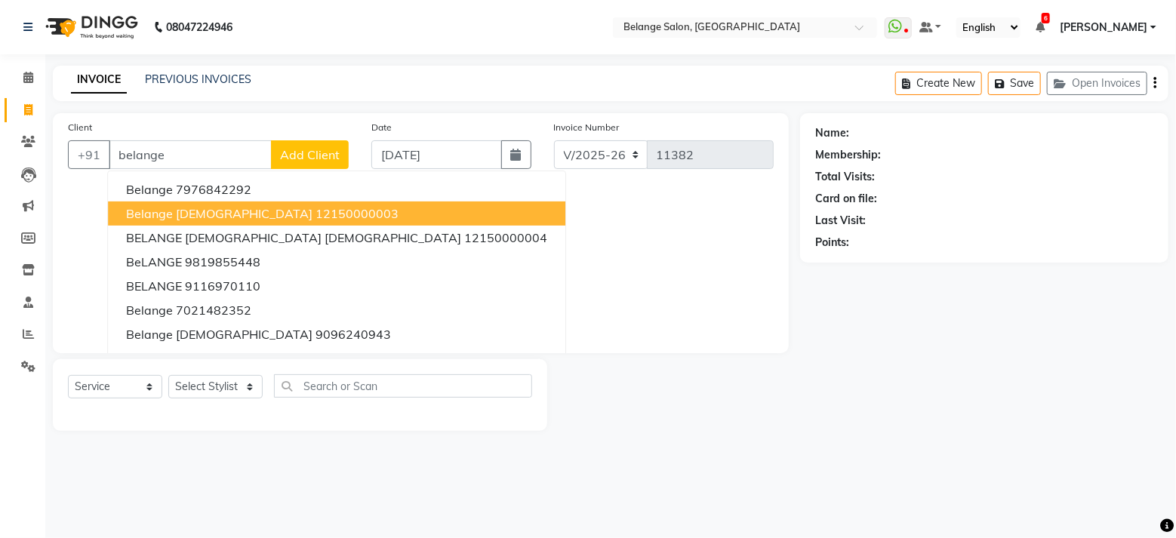
click at [199, 207] on span "belange male" at bounding box center [219, 213] width 186 height 15
type input "12150000003"
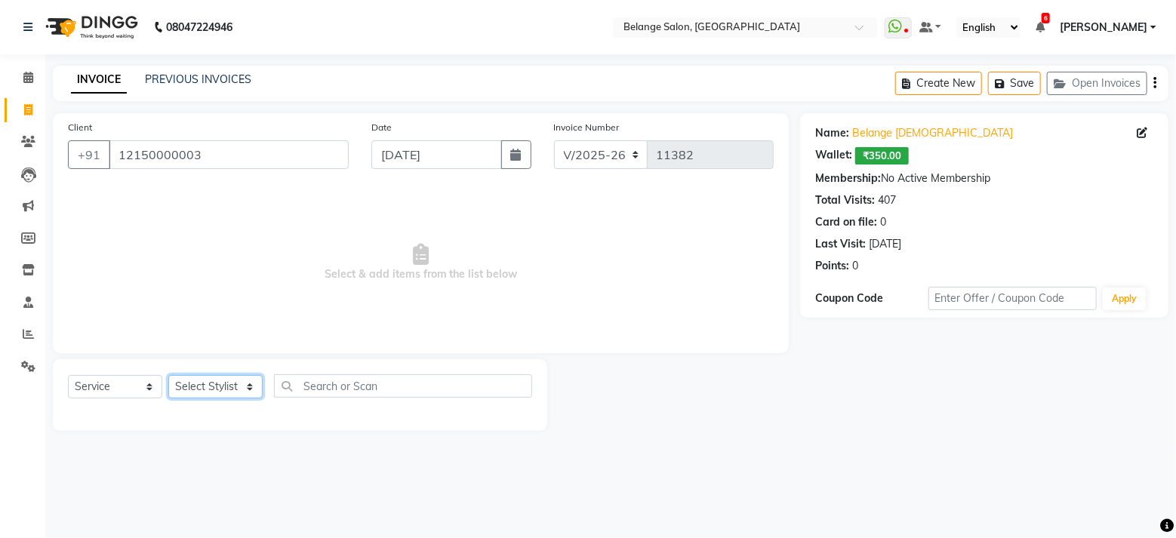
click at [232, 395] on select "Select Stylist [PERSON_NAME] (U) [PERSON_NAME] ANJALI. [PERSON_NAME] [PERSON_NA…" at bounding box center [215, 386] width 94 height 23
select select "54495"
click at [168, 375] on select "Select Stylist [PERSON_NAME] (U) [PERSON_NAME] ANJALI. [PERSON_NAME] [PERSON_NA…" at bounding box center [215, 386] width 94 height 23
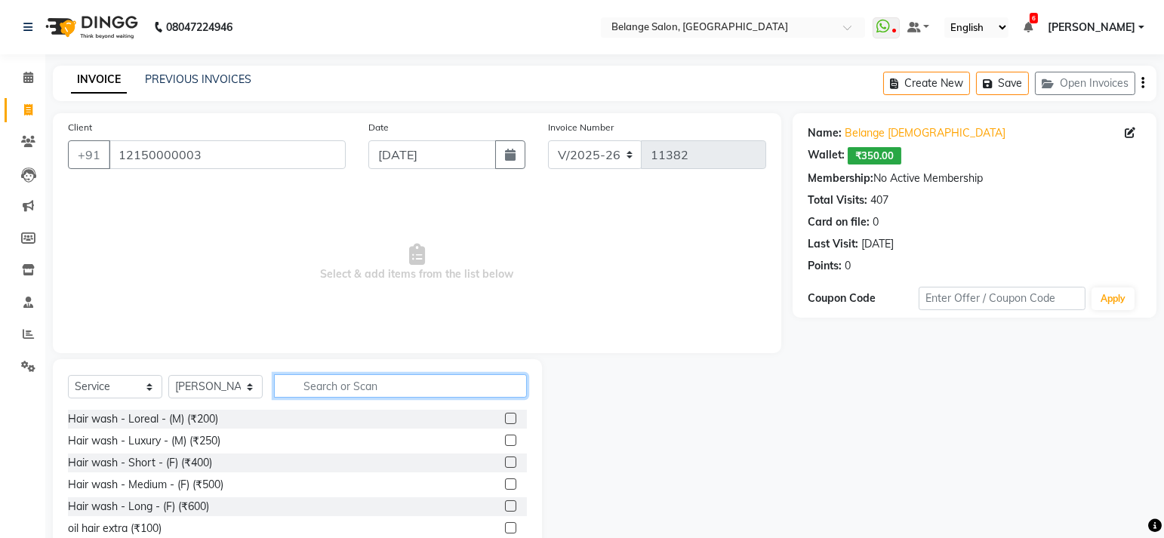
click at [357, 388] on input "text" at bounding box center [400, 385] width 253 height 23
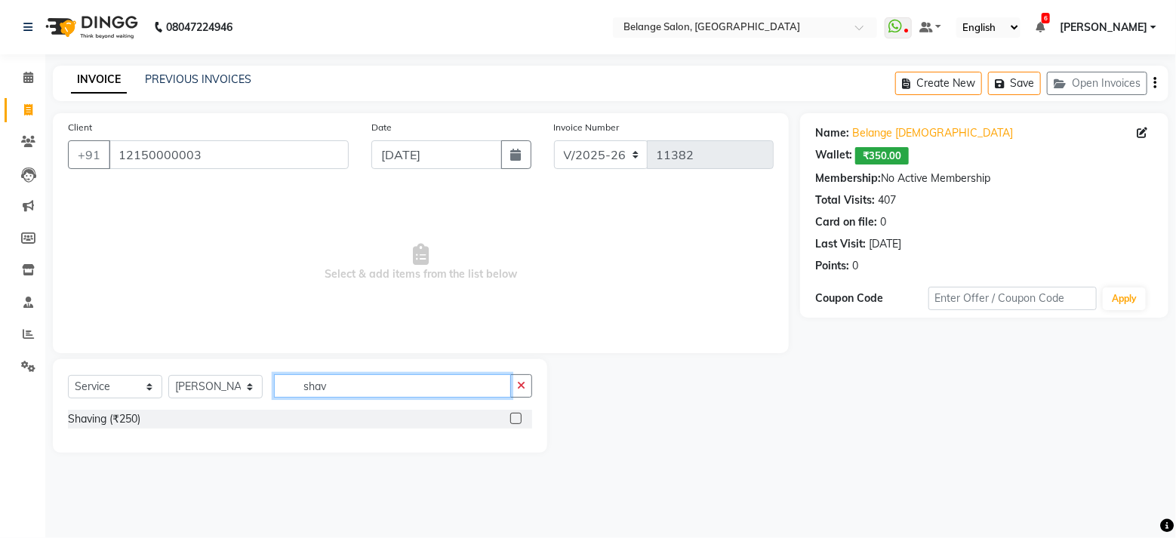
type input "shav"
click at [515, 417] on label at bounding box center [515, 418] width 11 height 11
click at [515, 417] on input "checkbox" at bounding box center [515, 419] width 10 height 10
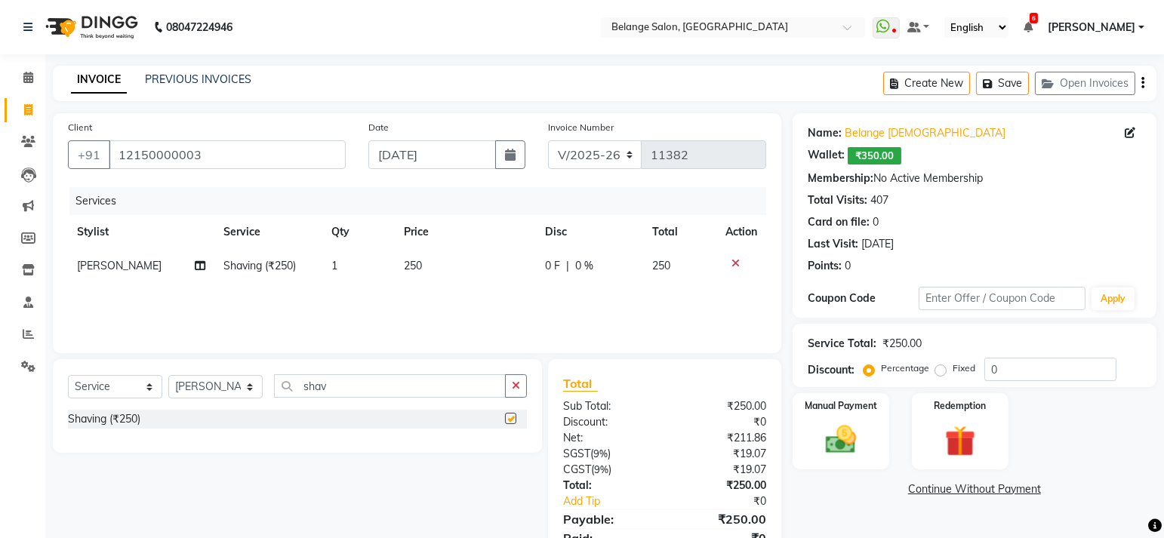
checkbox input "false"
click at [839, 424] on img at bounding box center [840, 440] width 52 height 37
click at [951, 493] on span "CASH" at bounding box center [954, 490] width 32 height 17
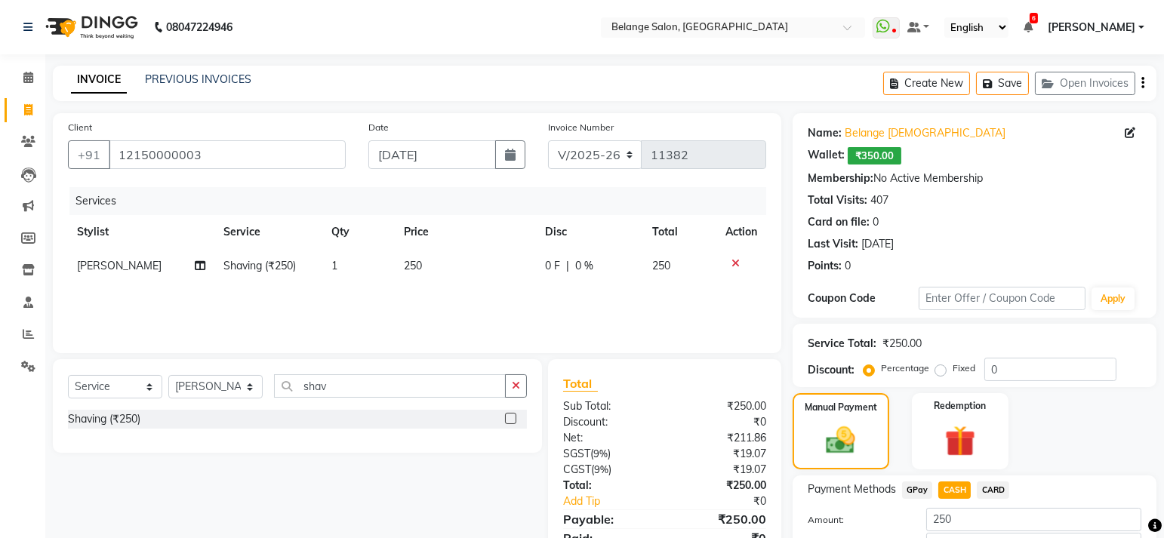
scroll to position [103, 0]
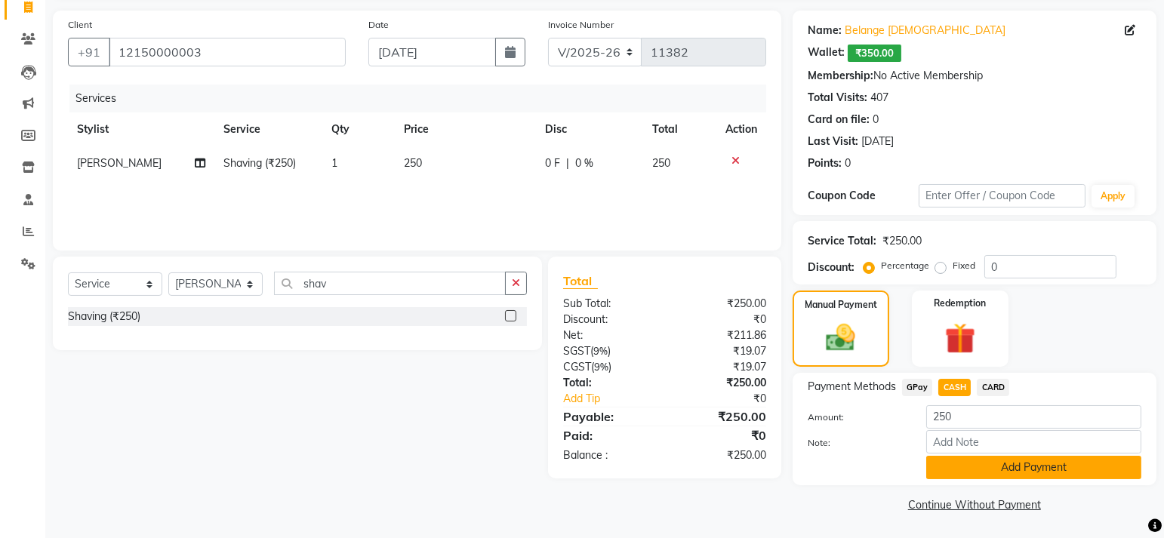
click at [1015, 468] on button "Add Payment" at bounding box center [1033, 467] width 215 height 23
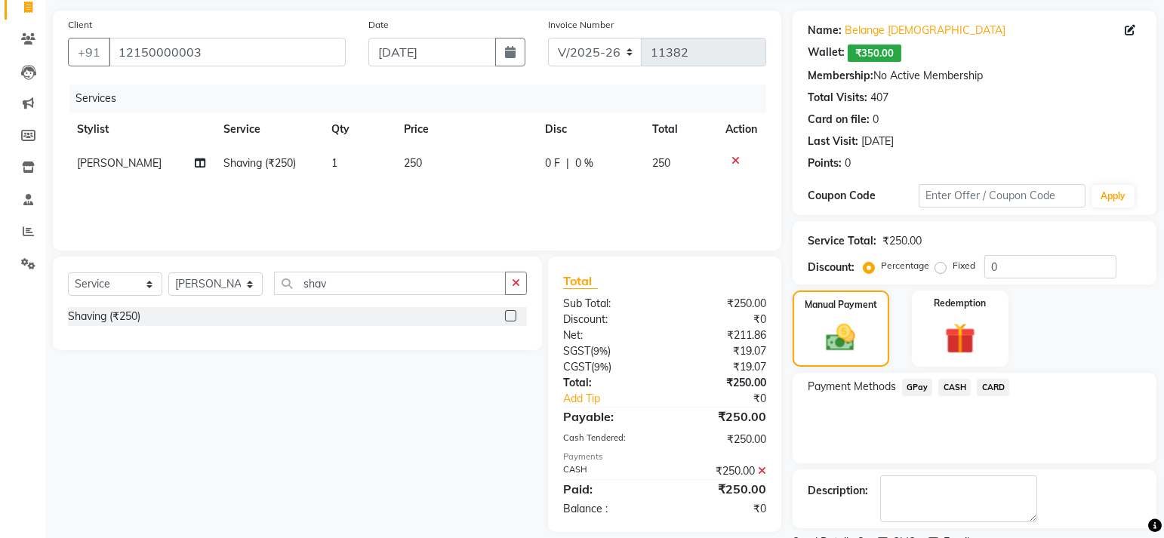
scroll to position [165, 0]
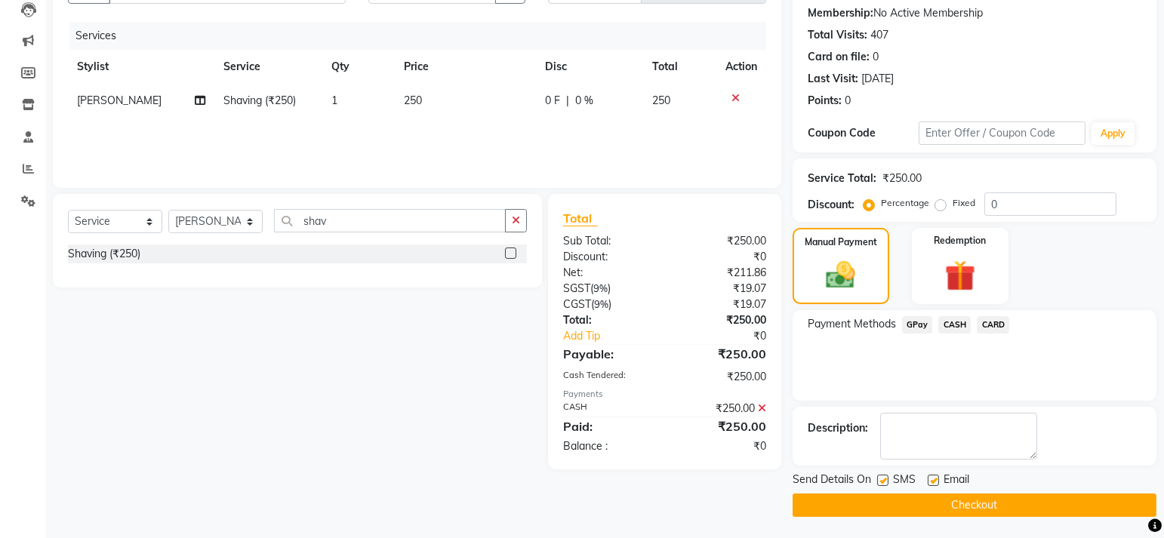
click at [925, 505] on button "Checkout" at bounding box center [975, 505] width 364 height 23
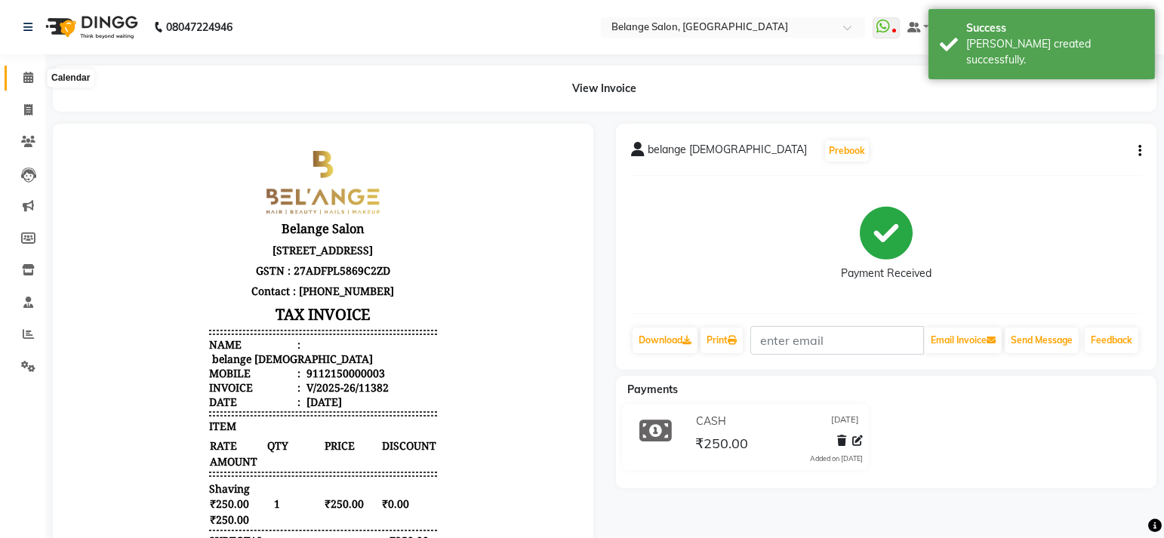
click at [26, 74] on icon at bounding box center [28, 77] width 10 height 11
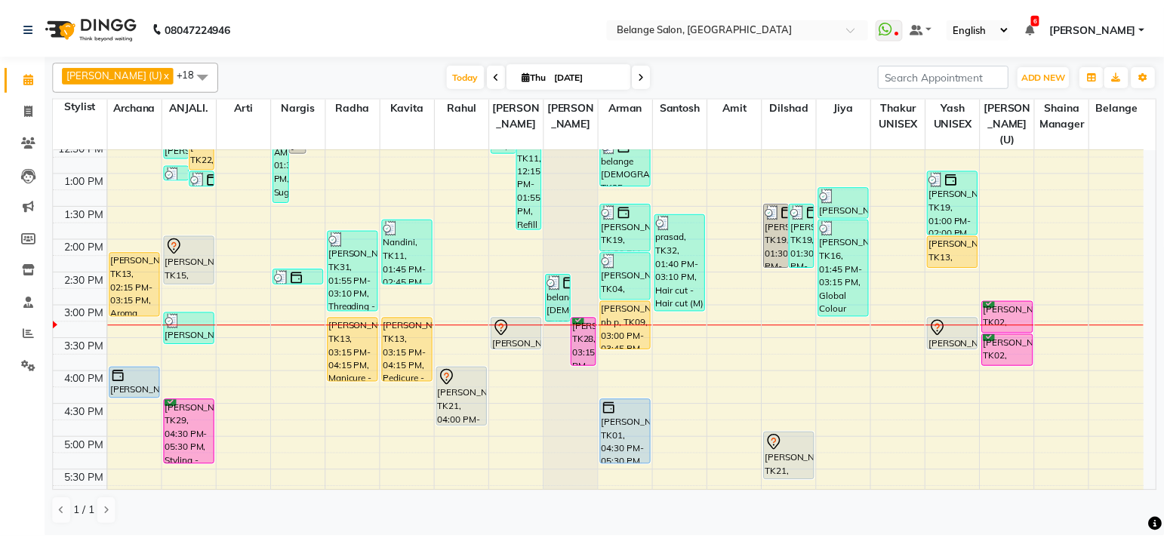
scroll to position [210, 0]
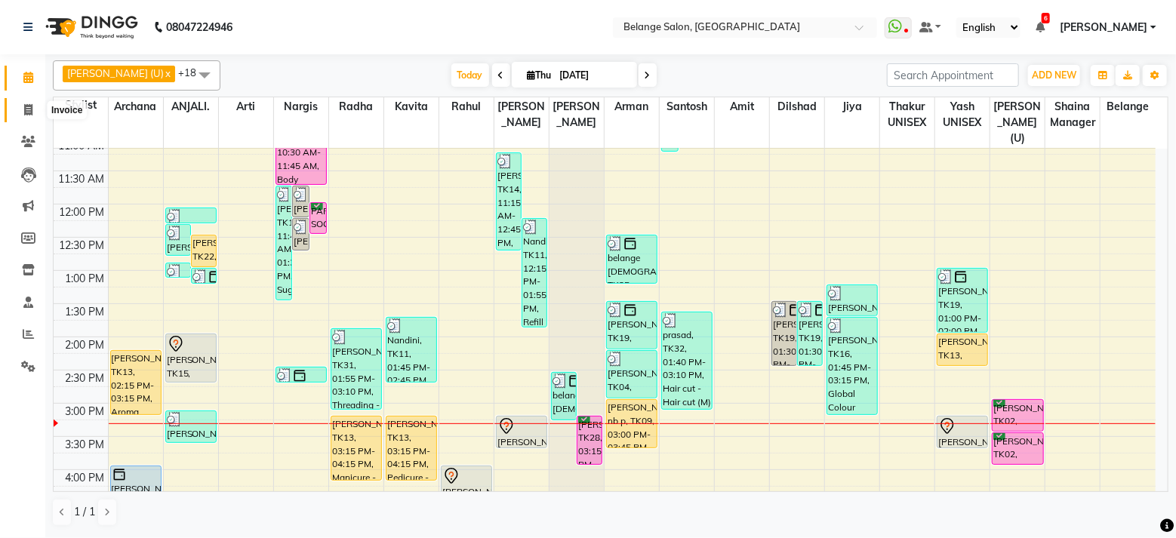
click at [20, 110] on span at bounding box center [28, 110] width 26 height 17
select select "service"
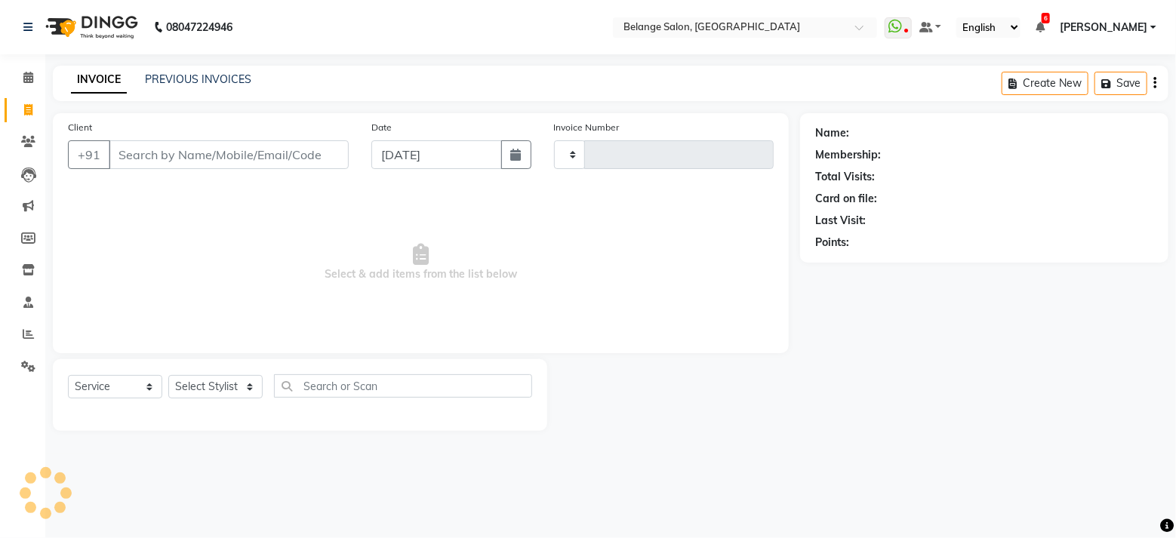
click at [194, 161] on input "Client" at bounding box center [229, 154] width 240 height 29
type input "g"
type input "11383"
select select "5076"
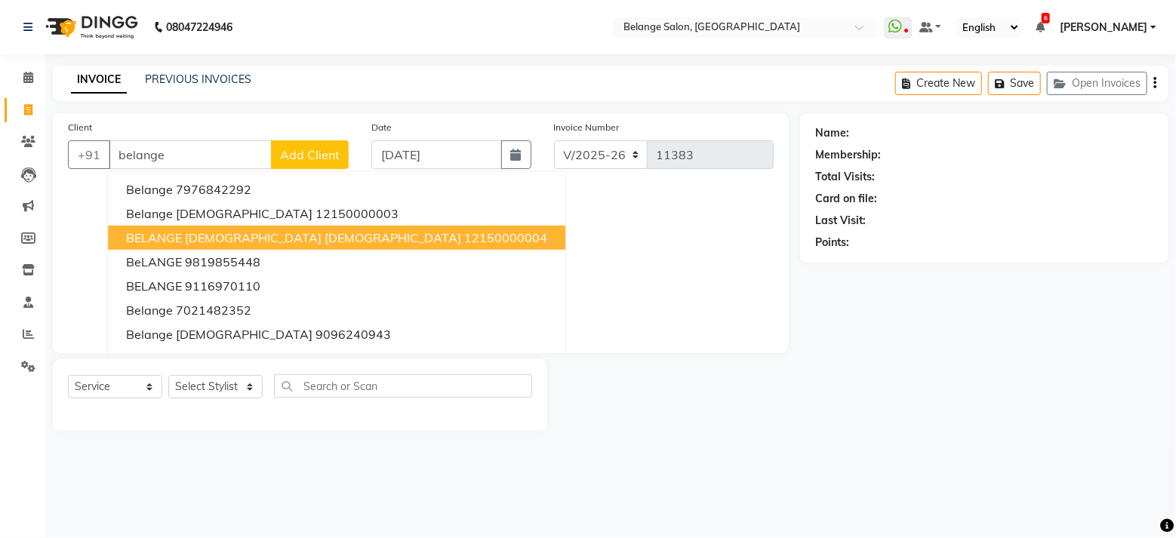
click at [229, 231] on span "BELANGE FEMALE Female" at bounding box center [293, 237] width 335 height 15
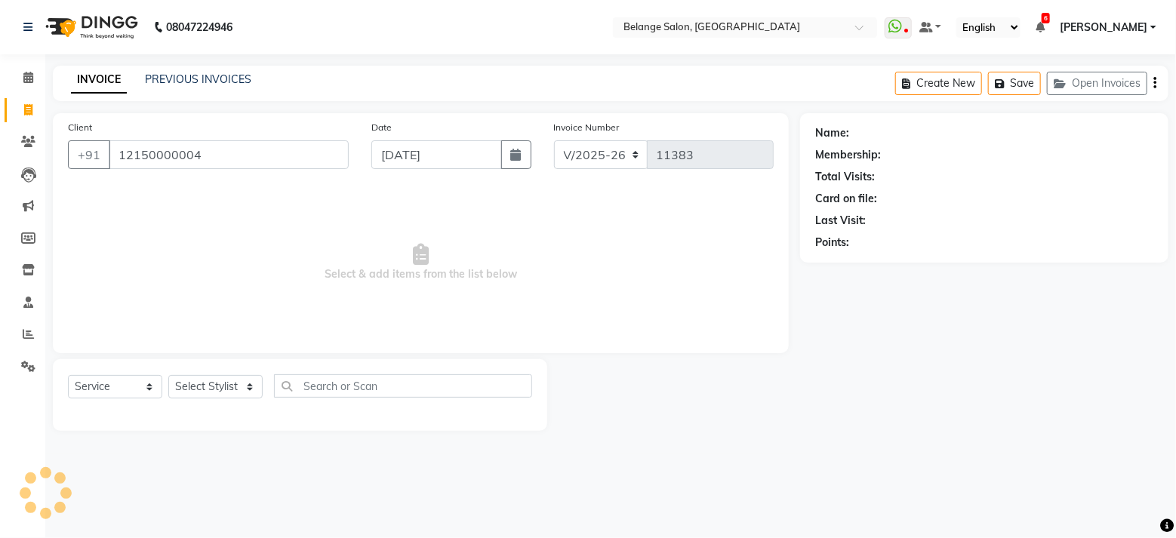
type input "12150000004"
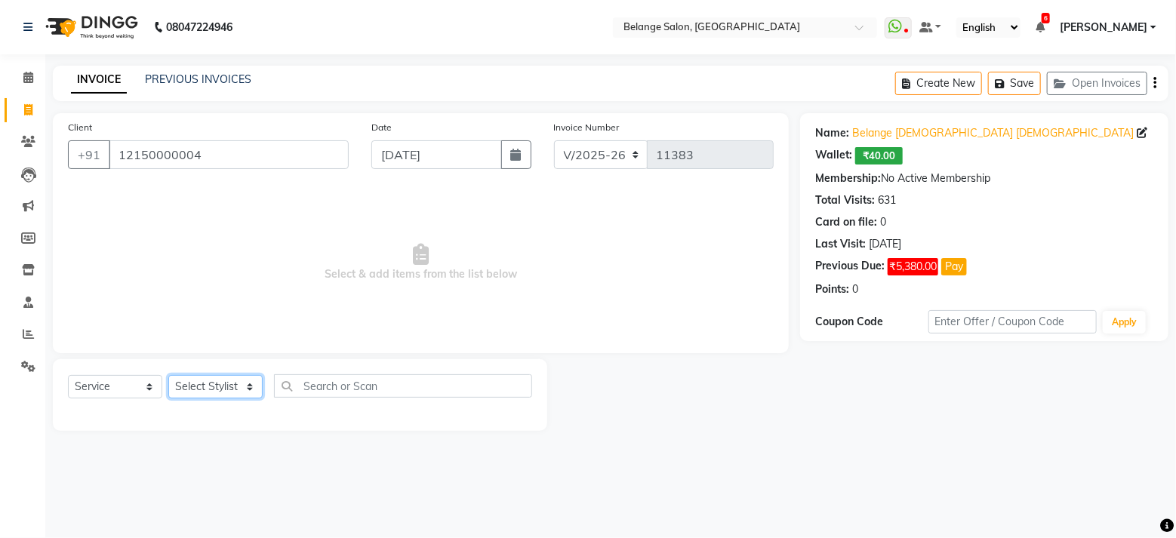
click at [229, 398] on select "Select Stylist [PERSON_NAME] (U) [PERSON_NAME] ANJALI. [PERSON_NAME] [PERSON_NA…" at bounding box center [215, 386] width 94 height 23
select select "68481"
click at [168, 375] on select "Select Stylist [PERSON_NAME] (U) [PERSON_NAME] ANJALI. [PERSON_NAME] [PERSON_NA…" at bounding box center [215, 386] width 94 height 23
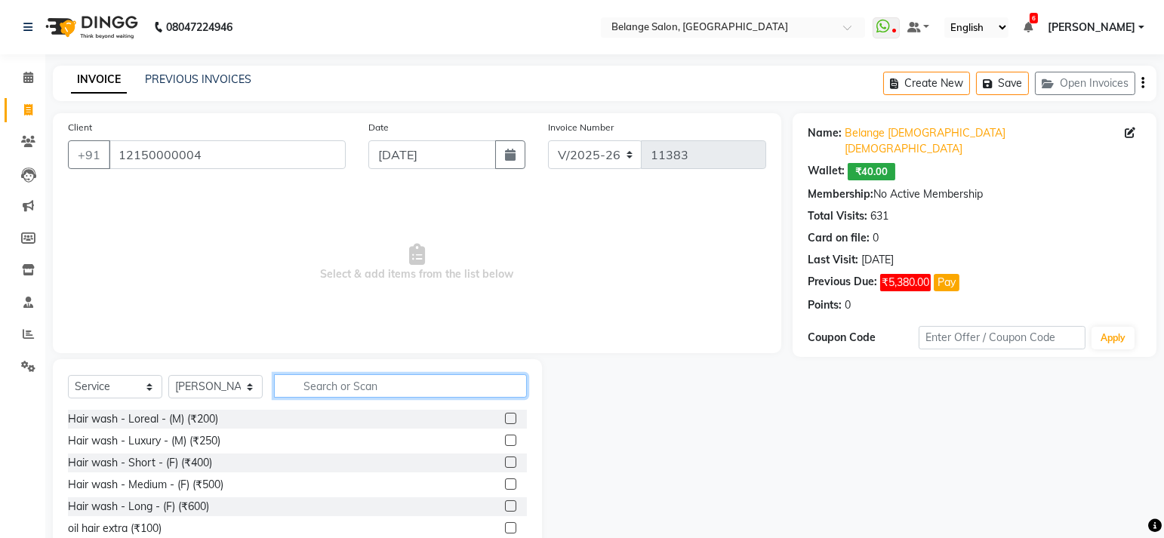
click at [402, 381] on input "text" at bounding box center [400, 385] width 253 height 23
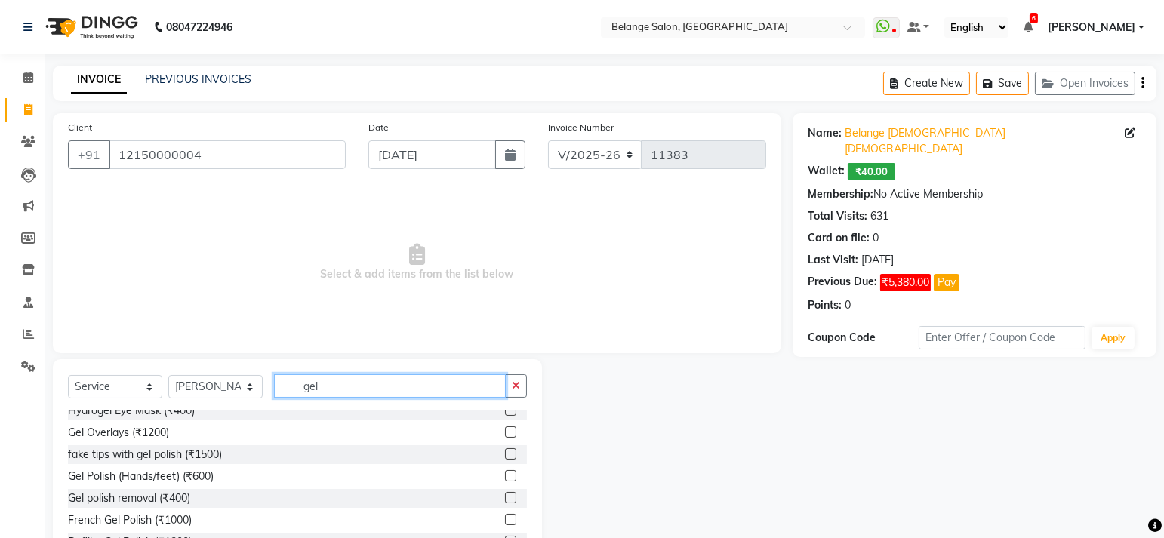
scroll to position [9, 0]
type input "gel"
click at [505, 502] on div at bounding box center [510, 499] width 10 height 16
click at [505, 497] on label at bounding box center [510, 496] width 11 height 11
click at [505, 497] on input "checkbox" at bounding box center [510, 498] width 10 height 10
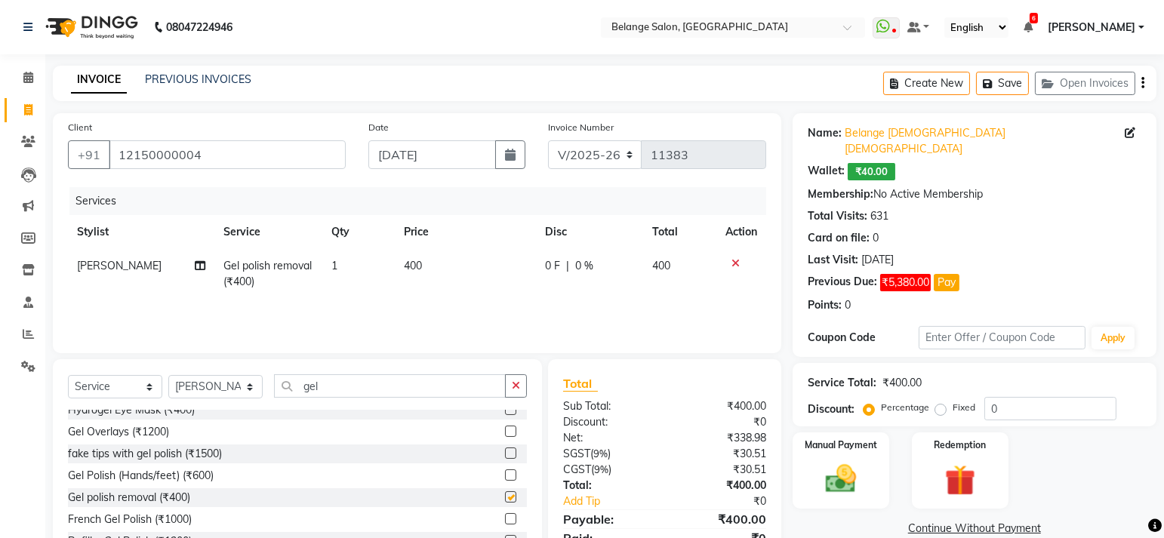
checkbox input "false"
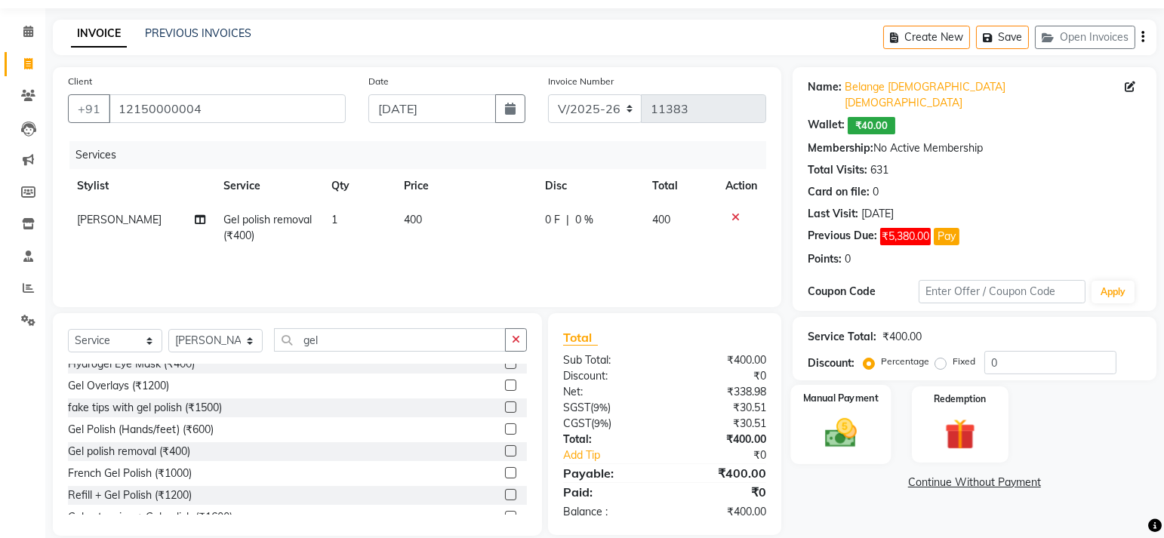
click at [835, 415] on img at bounding box center [840, 433] width 52 height 37
click at [949, 475] on span "CASH" at bounding box center [954, 483] width 32 height 17
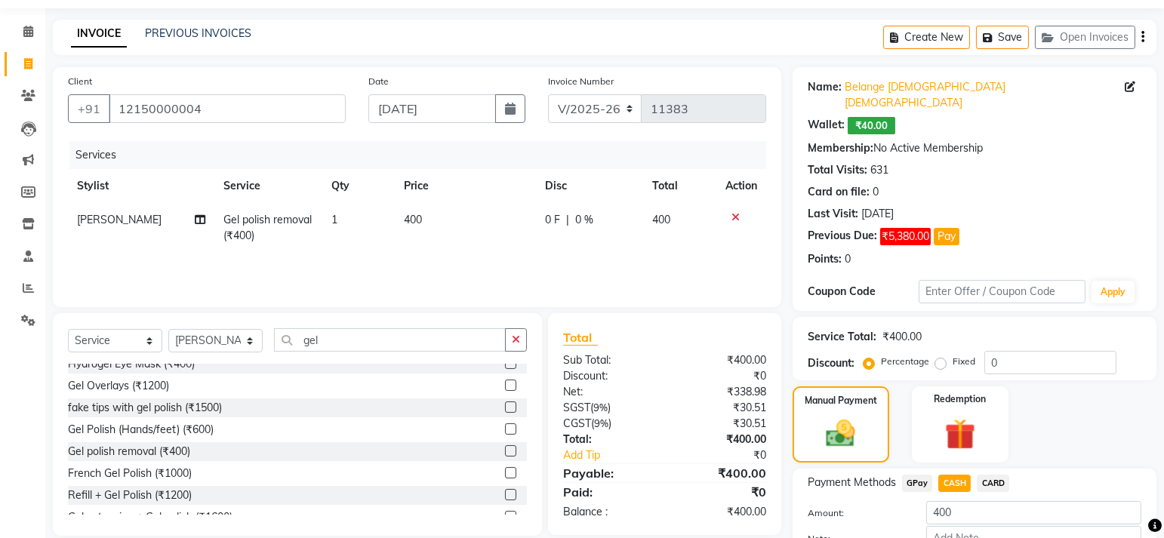
scroll to position [119, 0]
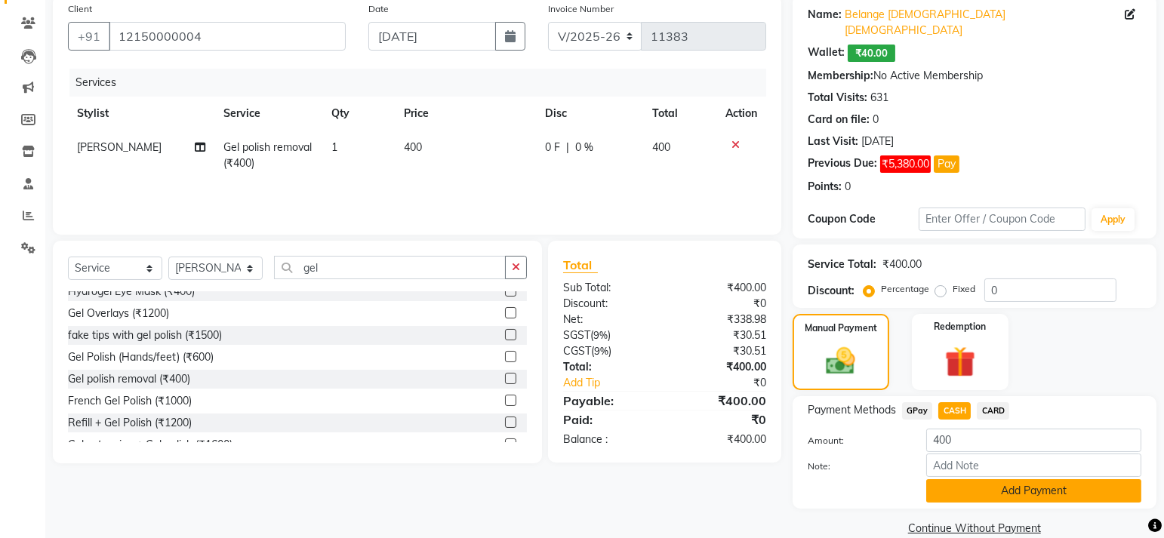
click at [986, 479] on button "Add Payment" at bounding box center [1033, 490] width 215 height 23
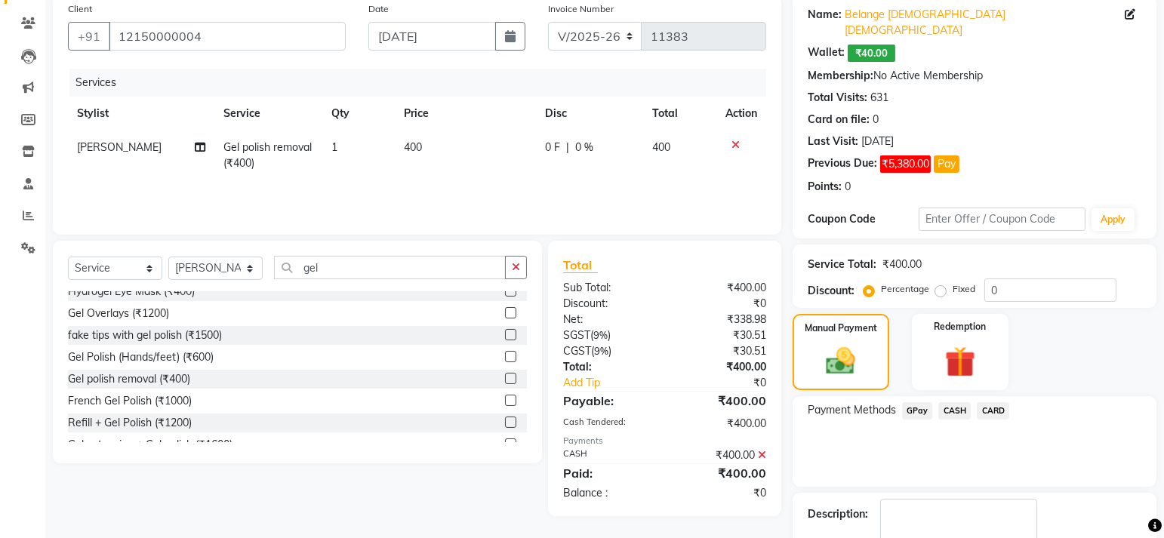
scroll to position [178, 0]
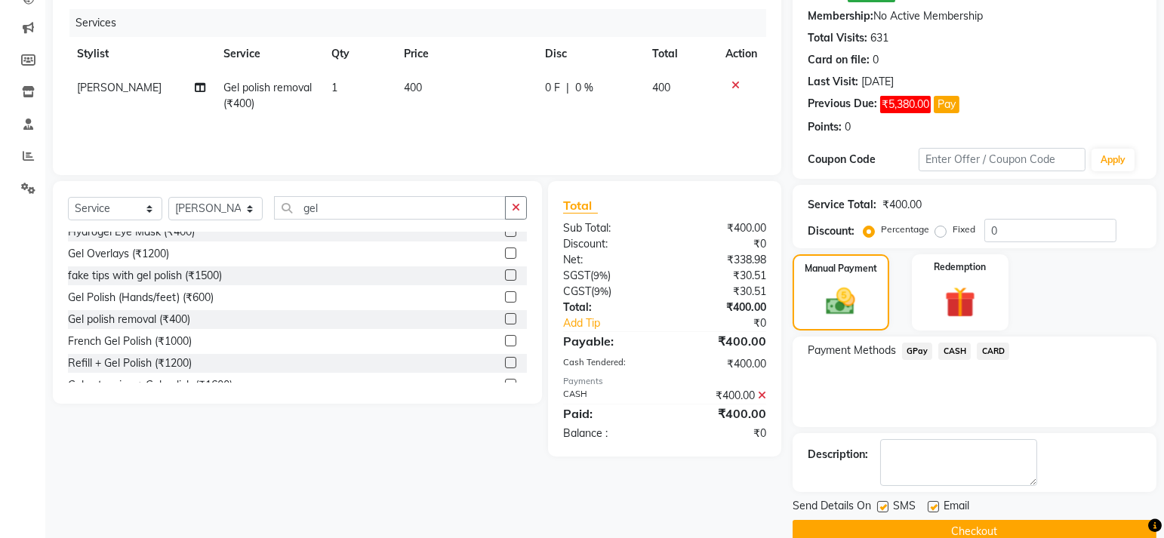
click at [910, 520] on button "Checkout" at bounding box center [975, 531] width 364 height 23
click at [847, 520] on button "Checkout" at bounding box center [975, 531] width 364 height 23
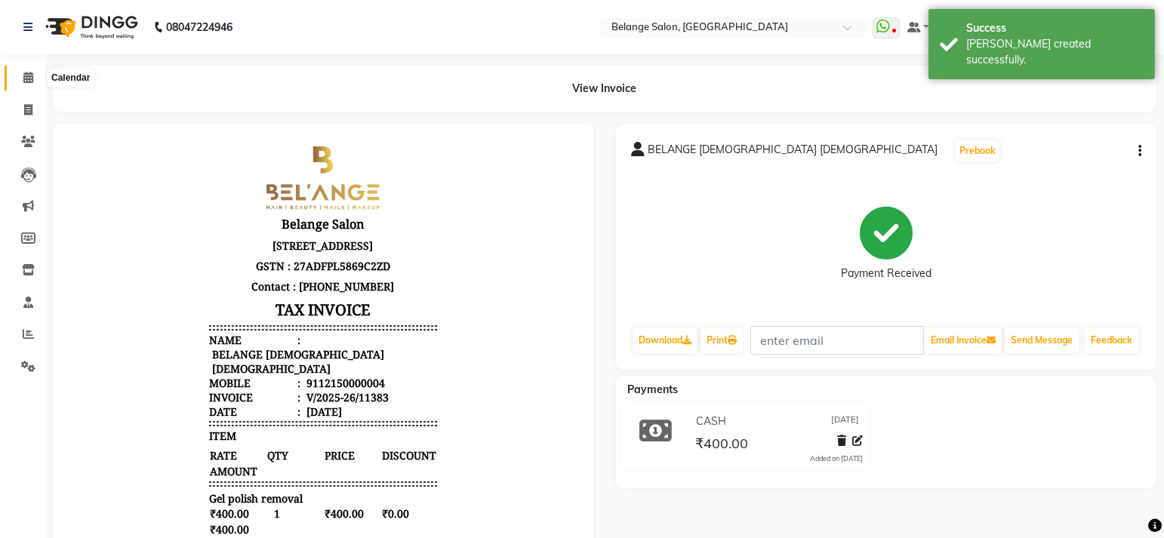
click at [15, 71] on span at bounding box center [28, 77] width 26 height 17
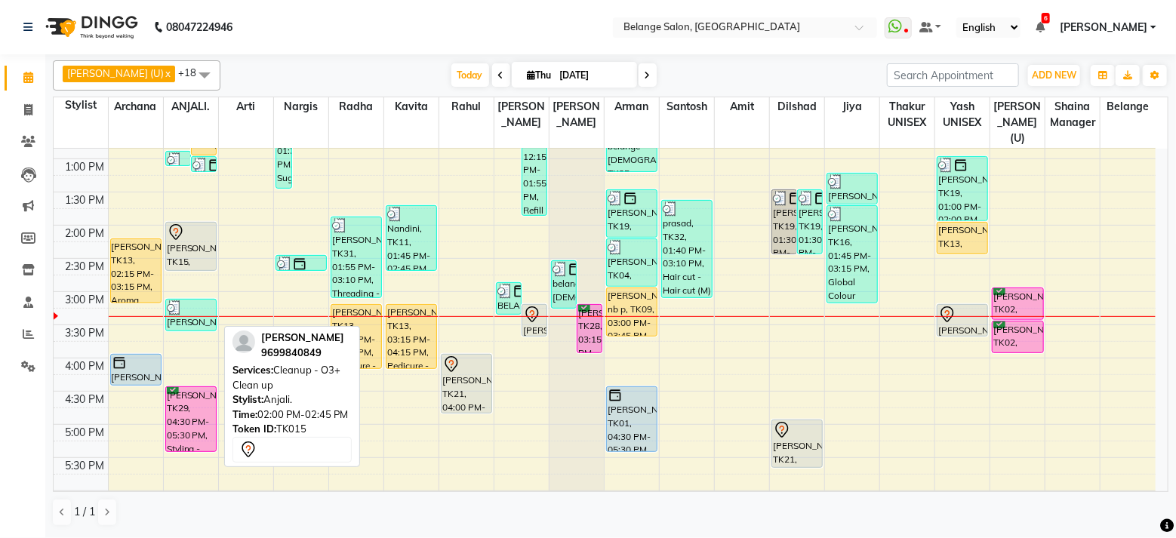
scroll to position [321, 0]
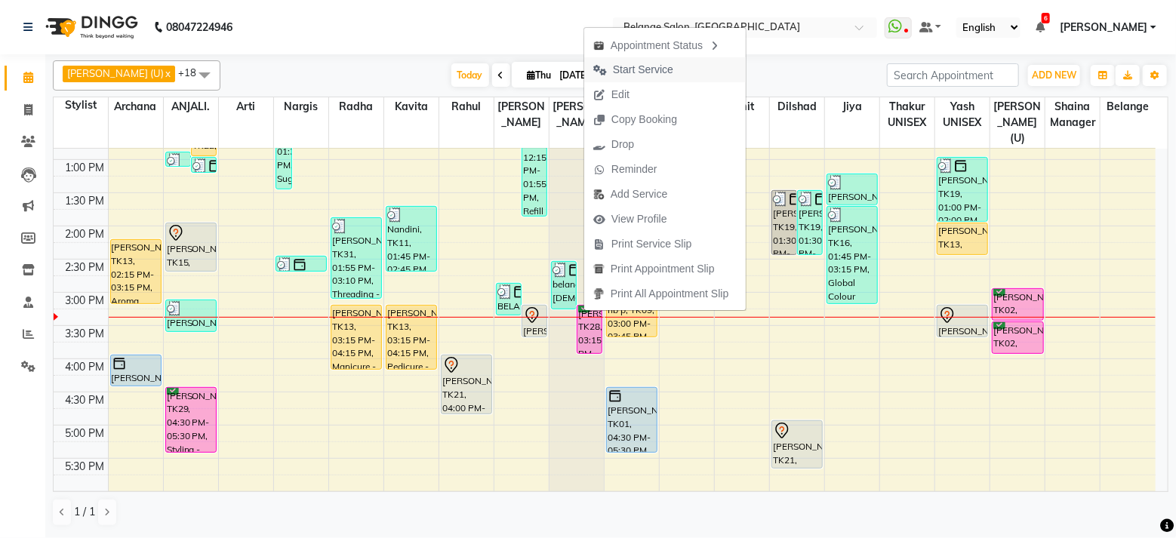
click at [659, 62] on span "Start Service" at bounding box center [643, 70] width 60 height 16
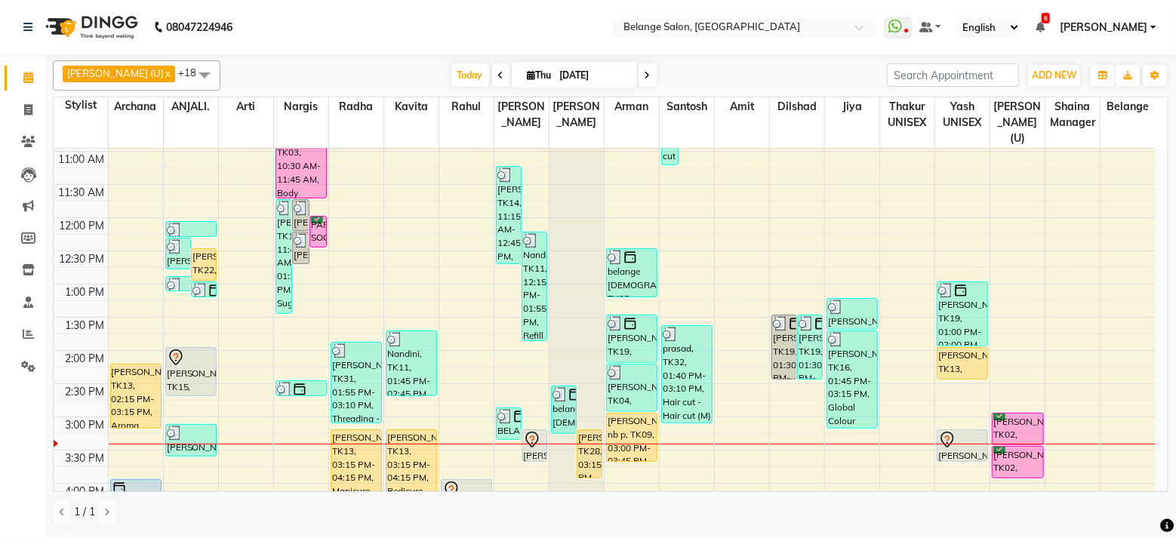
scroll to position [192, 0]
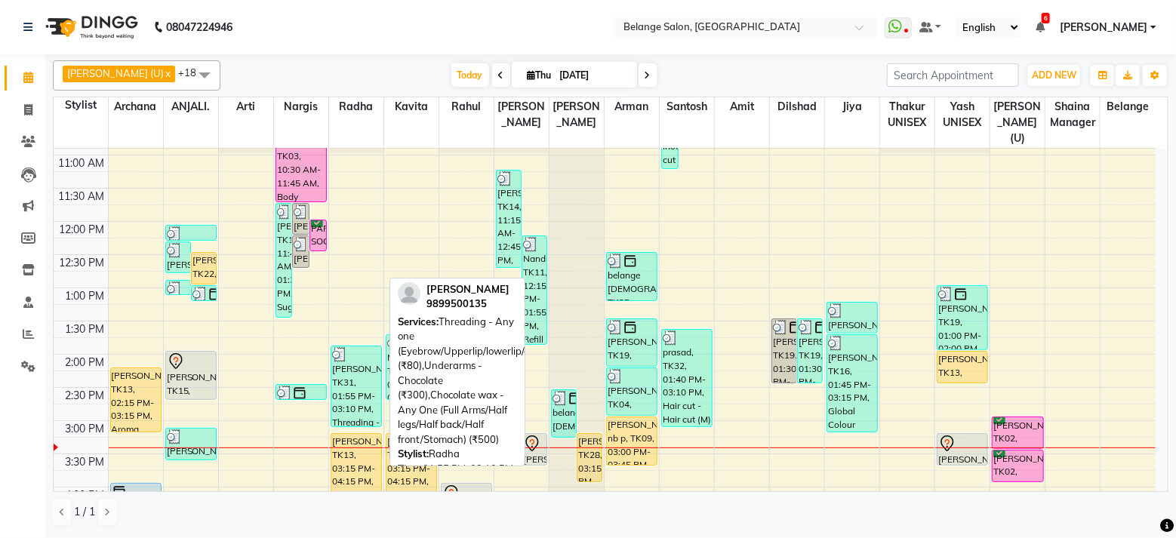
click at [340, 379] on div "[PERSON_NAME], TK31, 01:55 PM-03:10 PM, Threading - Any one (Eyebrow/Upperlip/l…" at bounding box center [356, 386] width 50 height 80
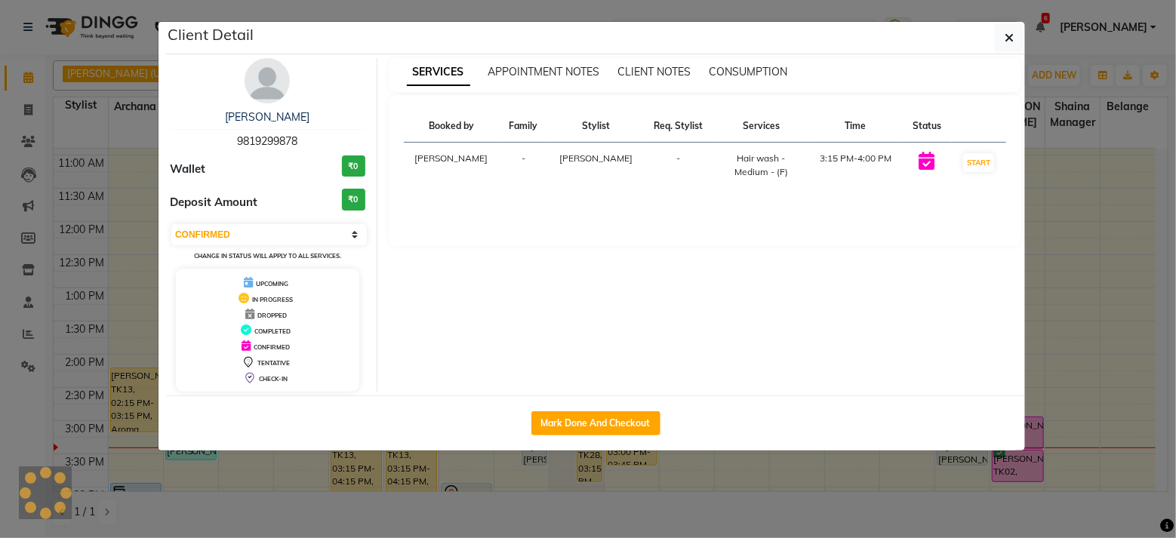
select select "3"
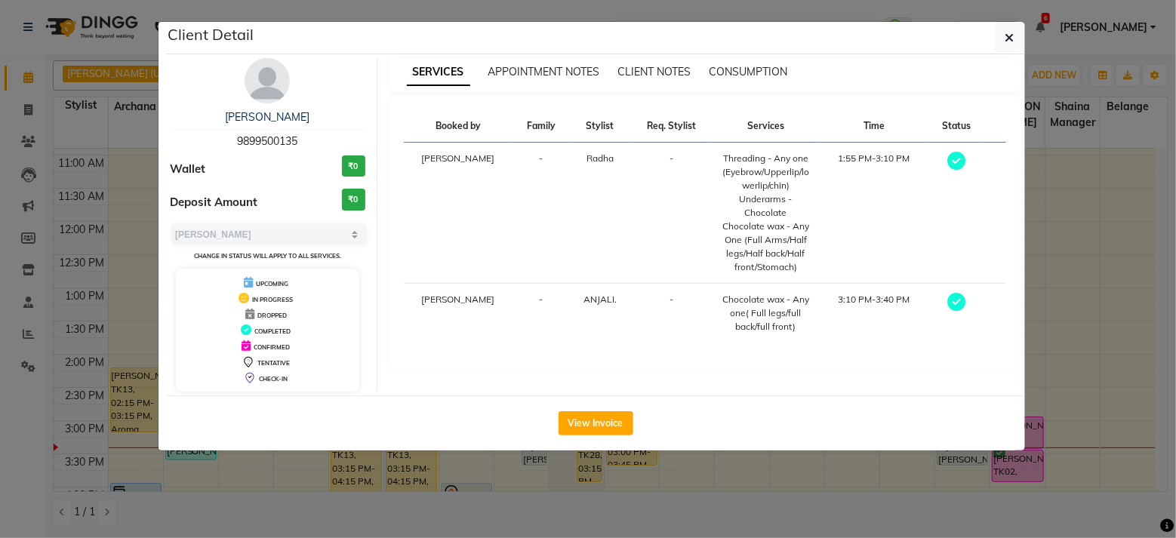
click at [282, 140] on span "9899500135" at bounding box center [267, 141] width 60 height 14
copy span "9899500135"
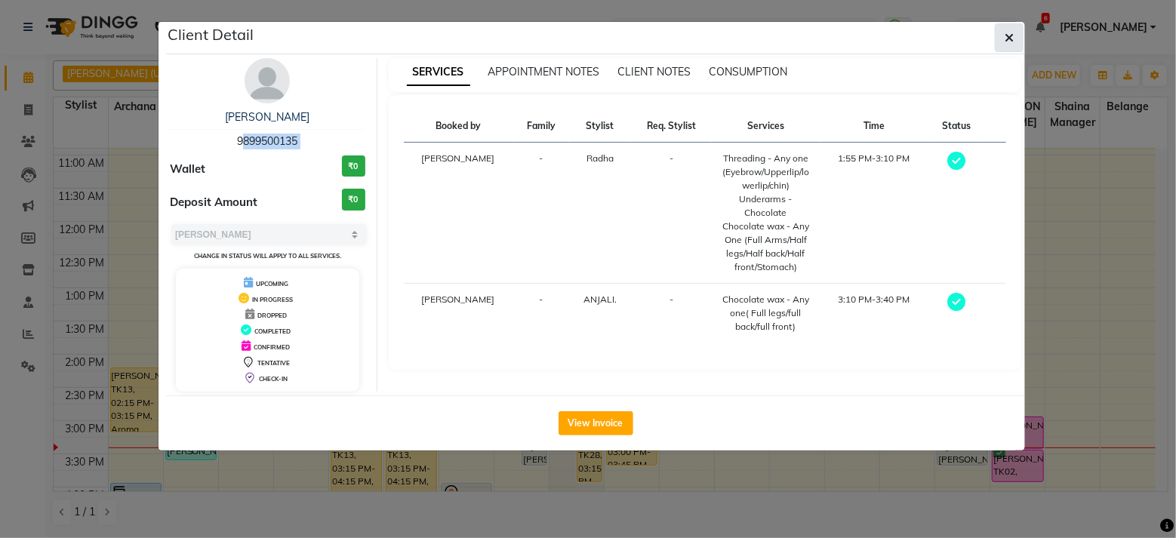
click at [1005, 37] on icon "button" at bounding box center [1009, 38] width 9 height 12
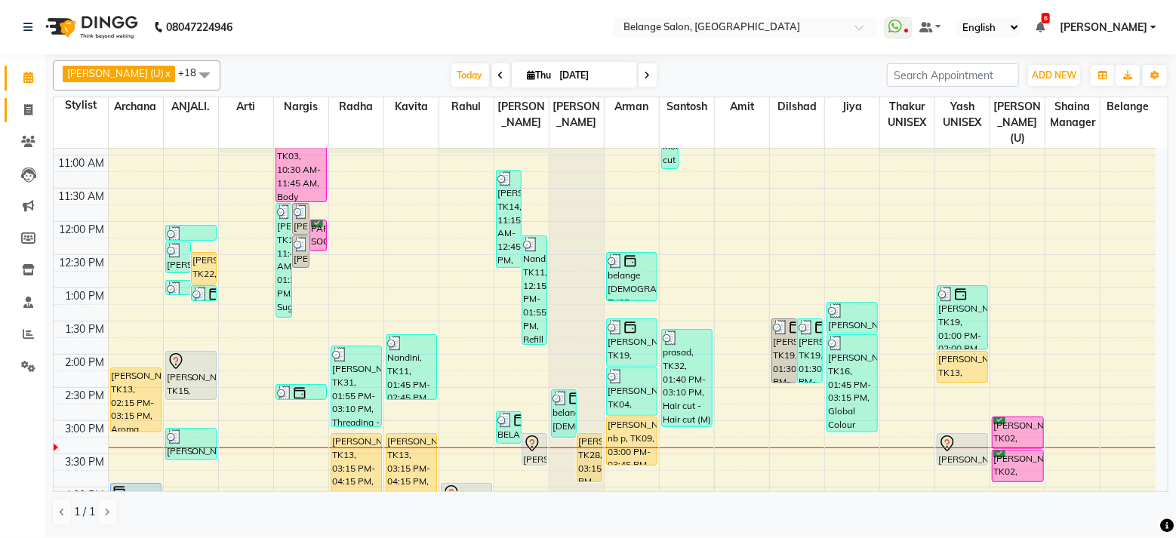
click at [30, 113] on icon at bounding box center [28, 109] width 8 height 11
select select "service"
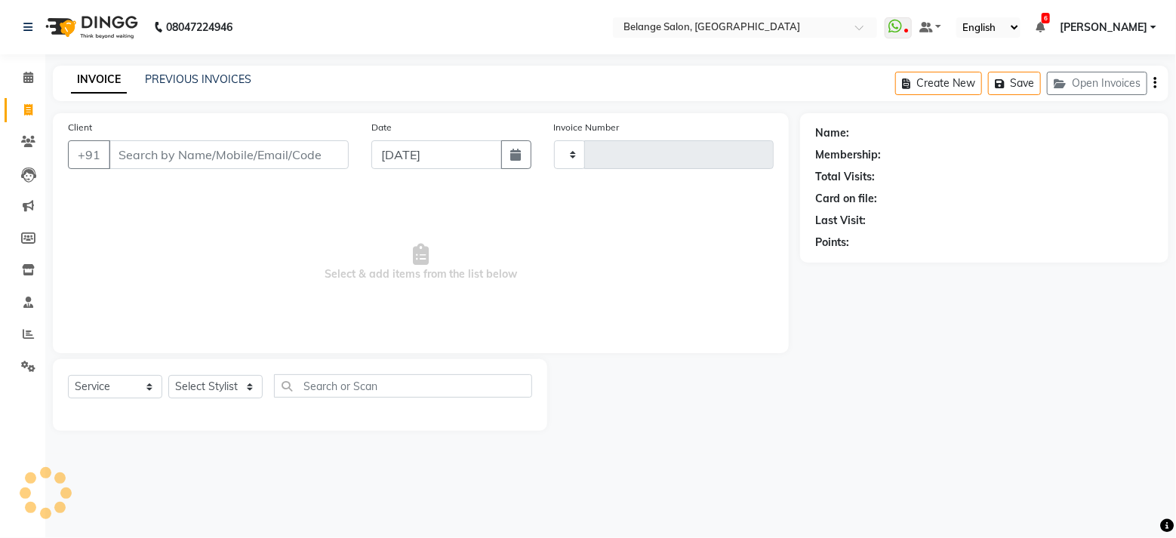
type input "11384"
select select "5076"
click at [259, 156] on input "Client" at bounding box center [229, 154] width 240 height 29
type input "9899500135"
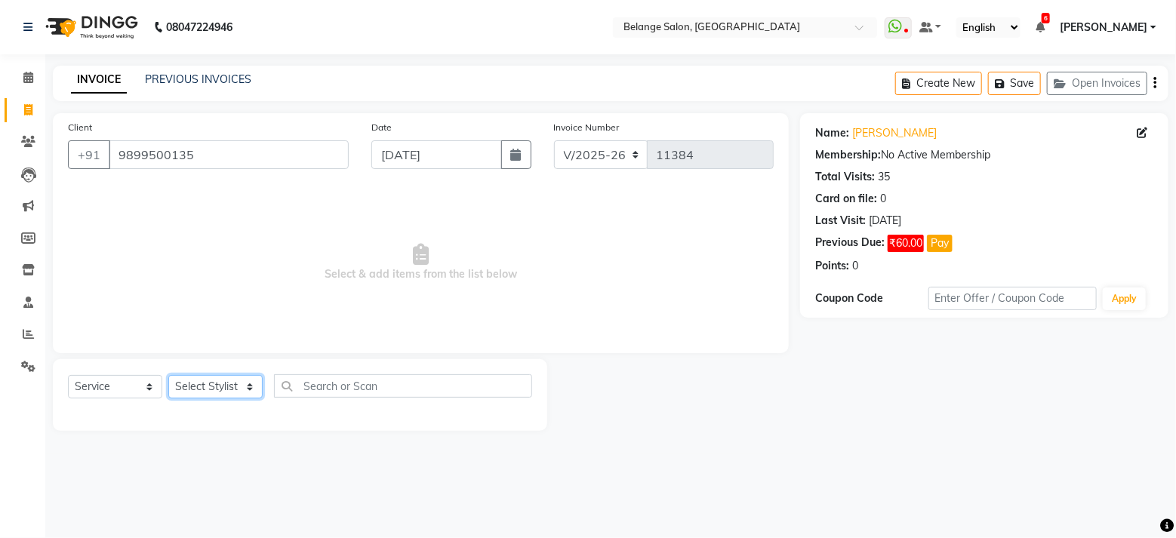
click at [192, 393] on select "Select Stylist [PERSON_NAME] (U) [PERSON_NAME] ANJALI. [PERSON_NAME] [PERSON_NA…" at bounding box center [215, 386] width 94 height 23
select select "78262"
click at [168, 375] on select "Select Stylist [PERSON_NAME] (U) [PERSON_NAME] ANJALI. [PERSON_NAME] [PERSON_NA…" at bounding box center [215, 386] width 94 height 23
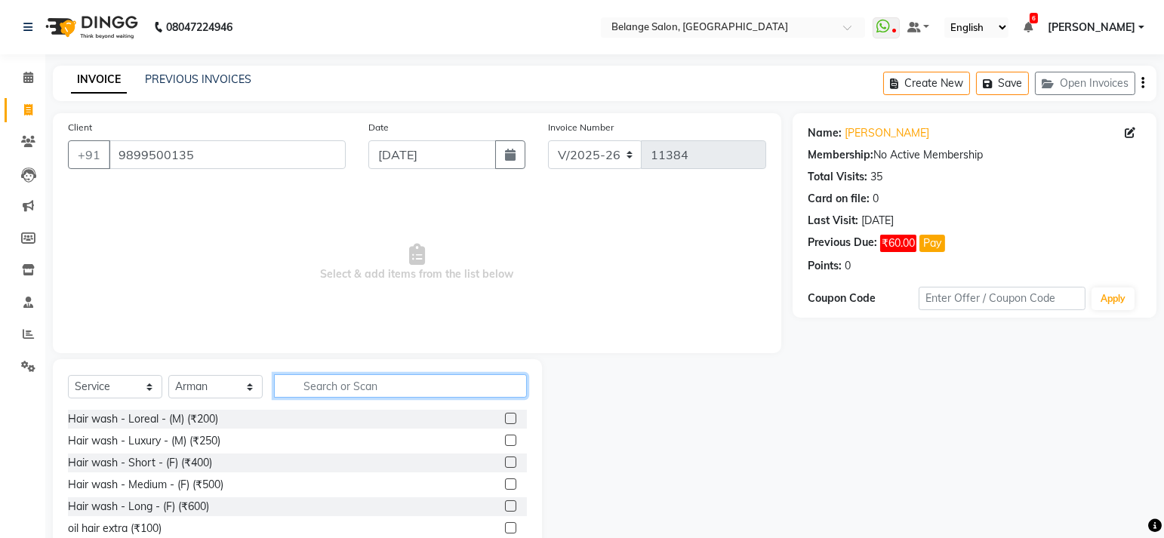
click at [318, 384] on input "text" at bounding box center [400, 385] width 253 height 23
click at [25, 75] on icon at bounding box center [28, 77] width 10 height 11
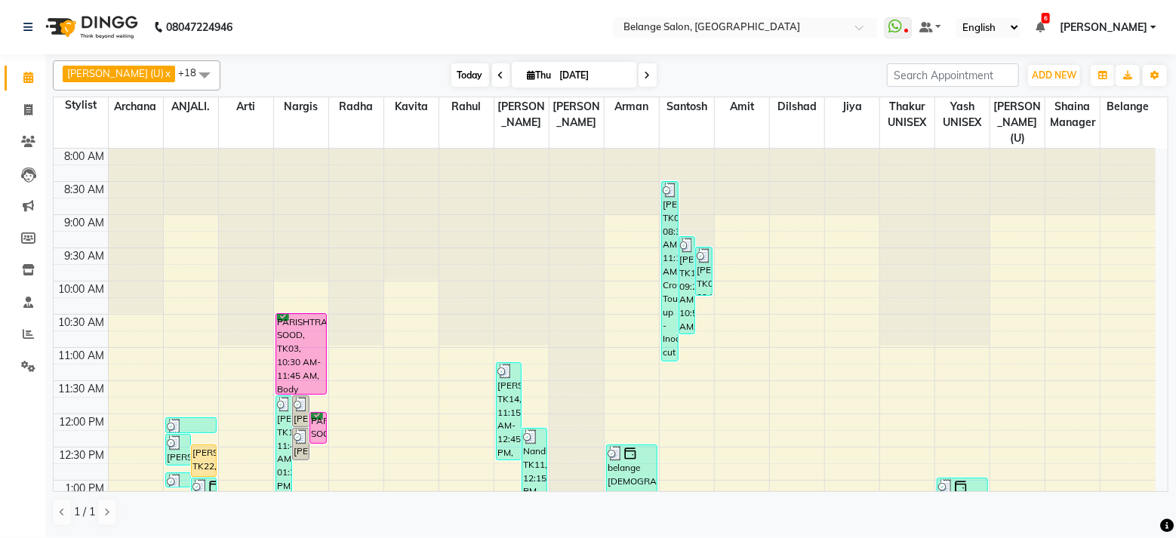
click at [451, 67] on span "Today" at bounding box center [470, 74] width 38 height 23
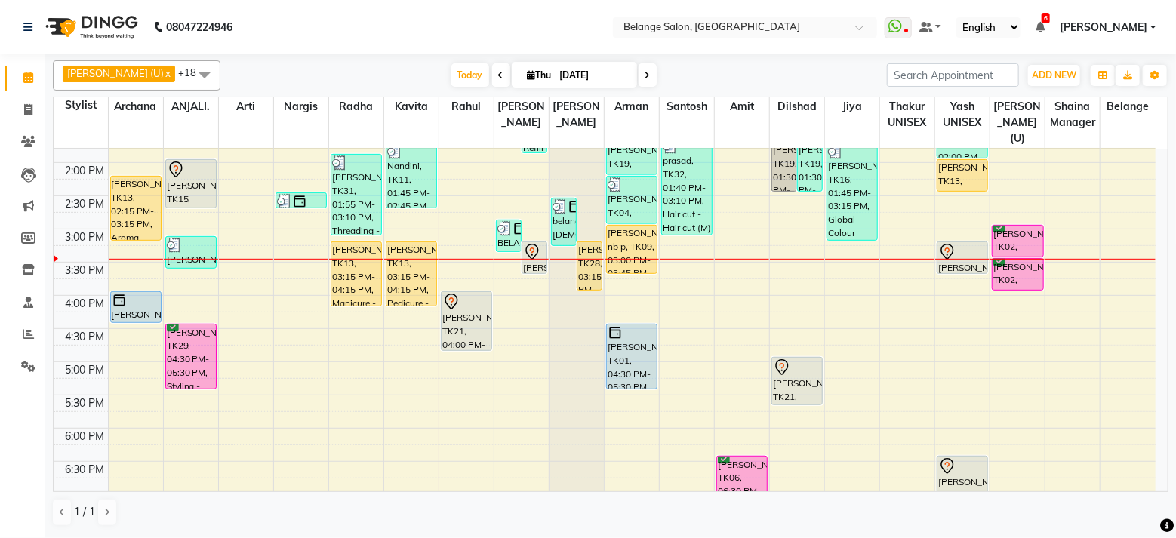
scroll to position [382, 0]
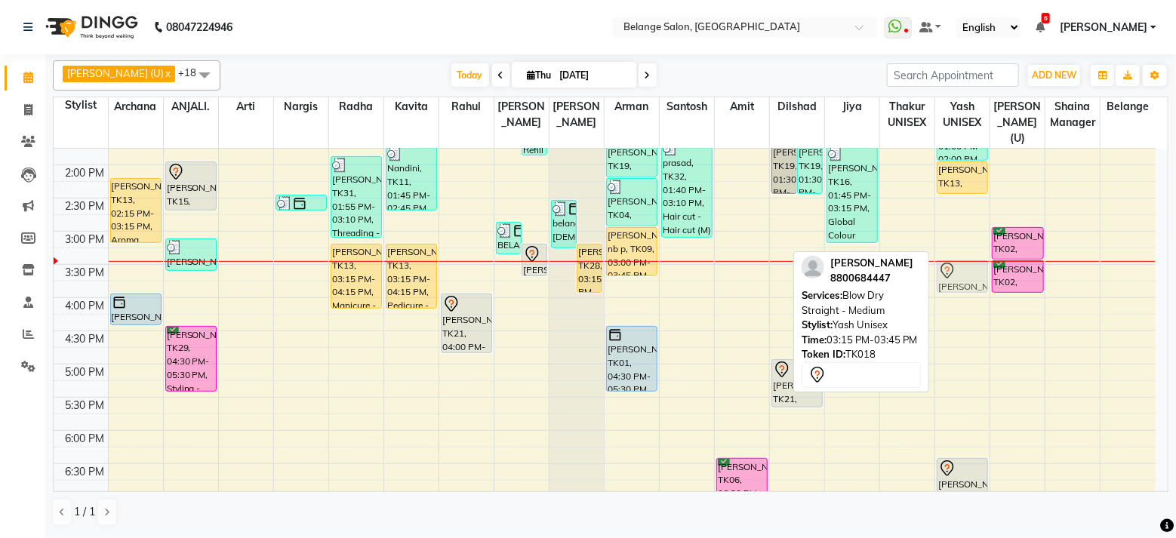
drag, startPoint x: 968, startPoint y: 247, endPoint x: 966, endPoint y: 266, distance: 18.9
click at [966, 266] on div "kapadia, TK19, 01:00 PM-02:00 PM, Hair cut (Wash + Blow dry) Arvind jain, TK13,…" at bounding box center [962, 265] width 54 height 996
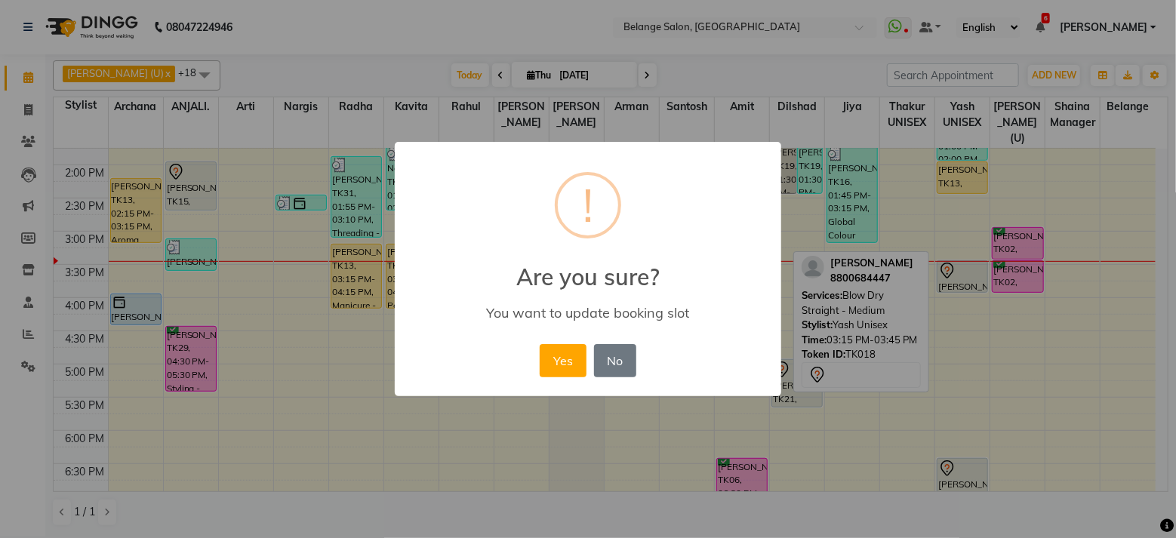
click at [540, 344] on button "Yes" at bounding box center [563, 360] width 46 height 33
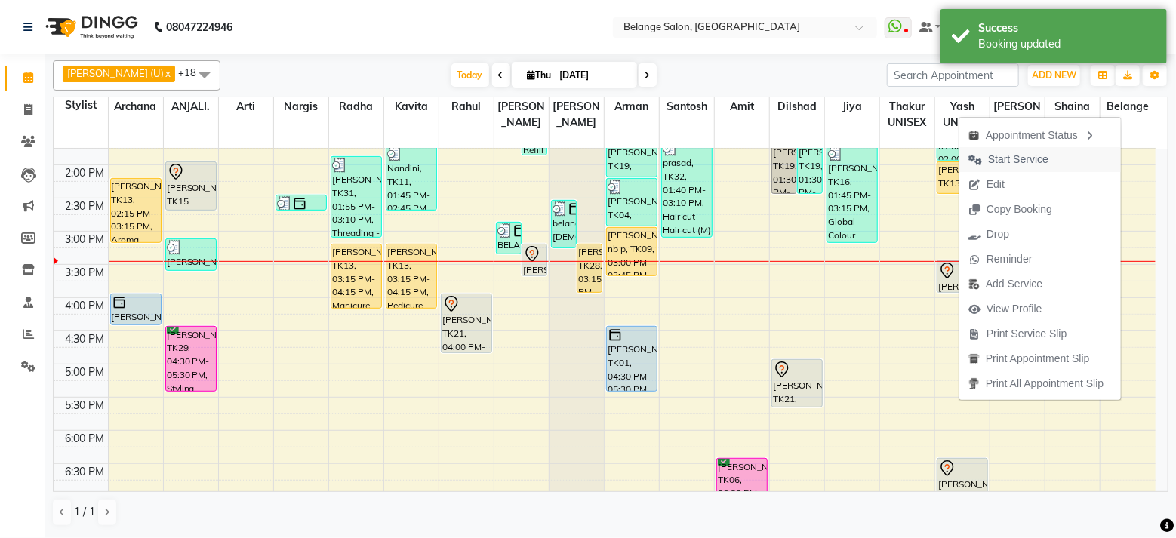
click at [1024, 157] on span "Start Service" at bounding box center [1018, 160] width 60 height 16
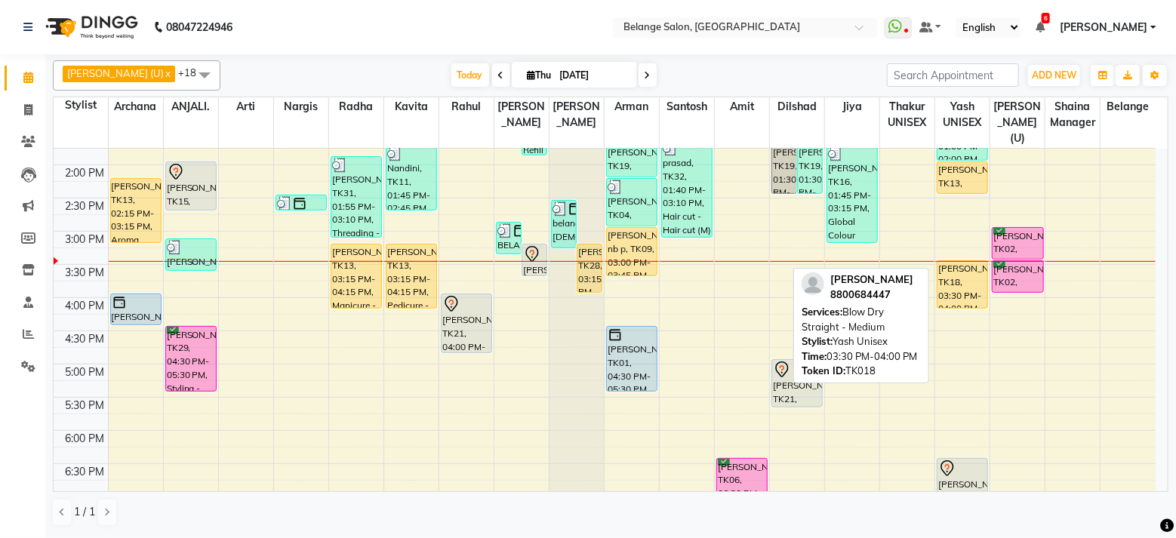
click at [959, 281] on div "kapadia, TK19, 01:00 PM-02:00 PM, Hair cut (Wash + Blow dry) Arvind jain, TK13,…" at bounding box center [962, 265] width 54 height 996
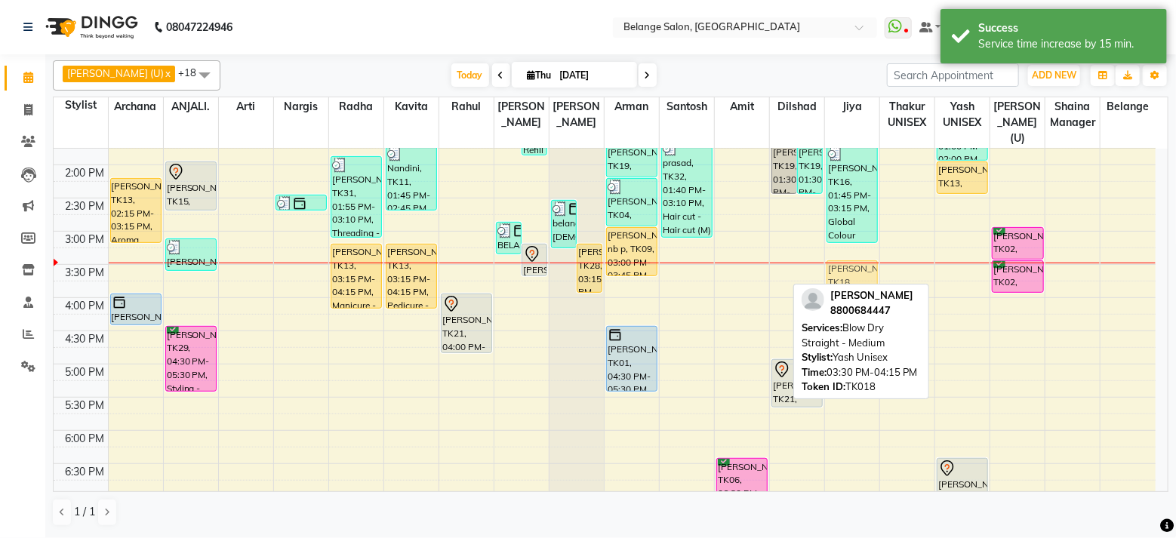
drag, startPoint x: 971, startPoint y: 272, endPoint x: 884, endPoint y: 267, distance: 87.0
click at [884, 267] on div "8:00 AM 8:30 AM 9:00 AM 9:30 AM 10:00 AM 10:30 AM 11:00 AM 11:30 AM 12:00 PM 12…" at bounding box center [605, 265] width 1102 height 996
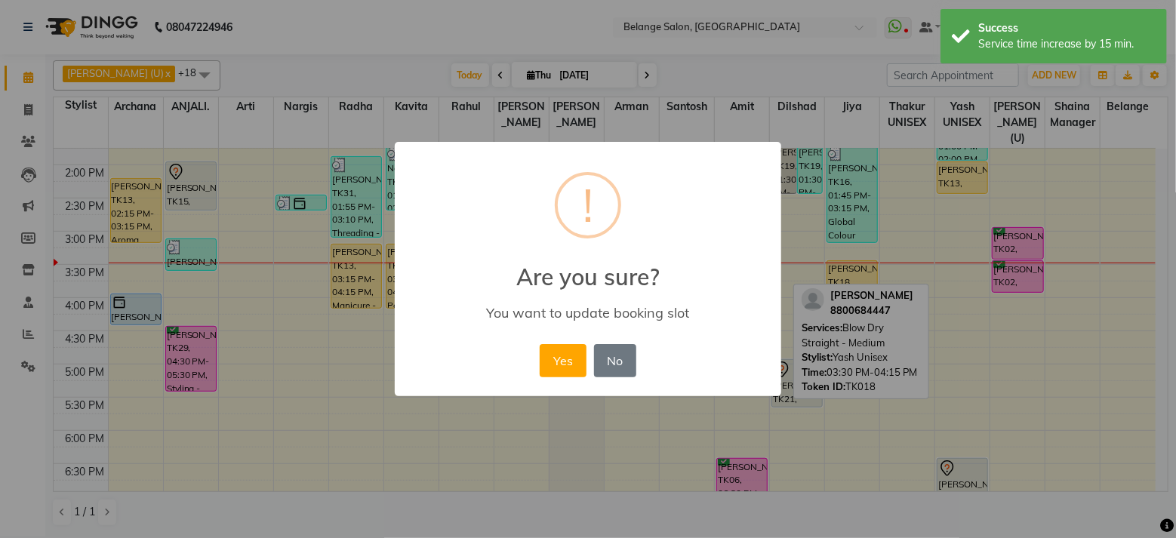
click at [540, 344] on button "Yes" at bounding box center [563, 360] width 46 height 33
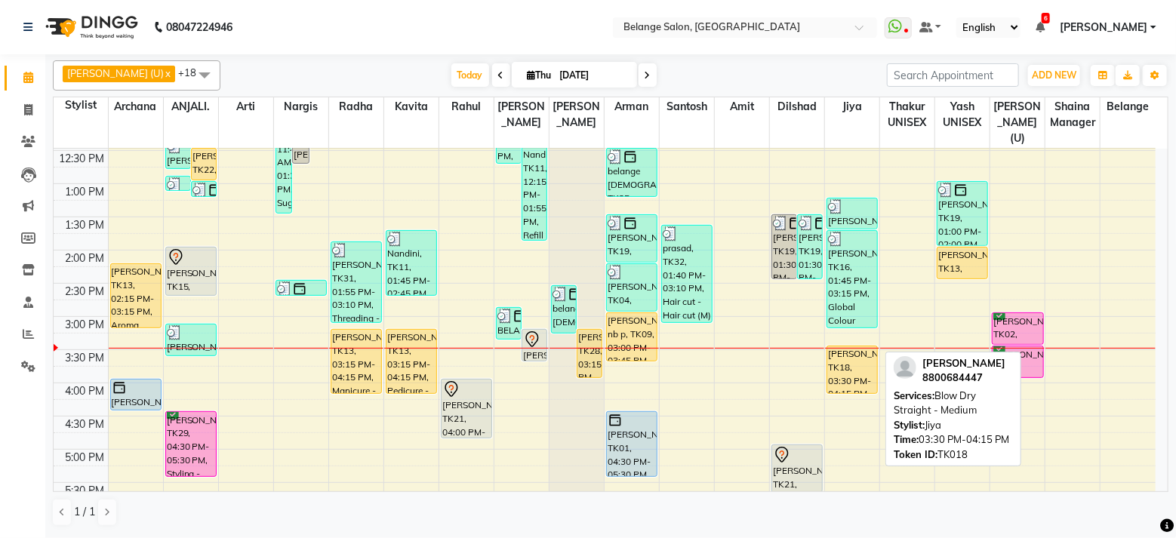
scroll to position [297, 0]
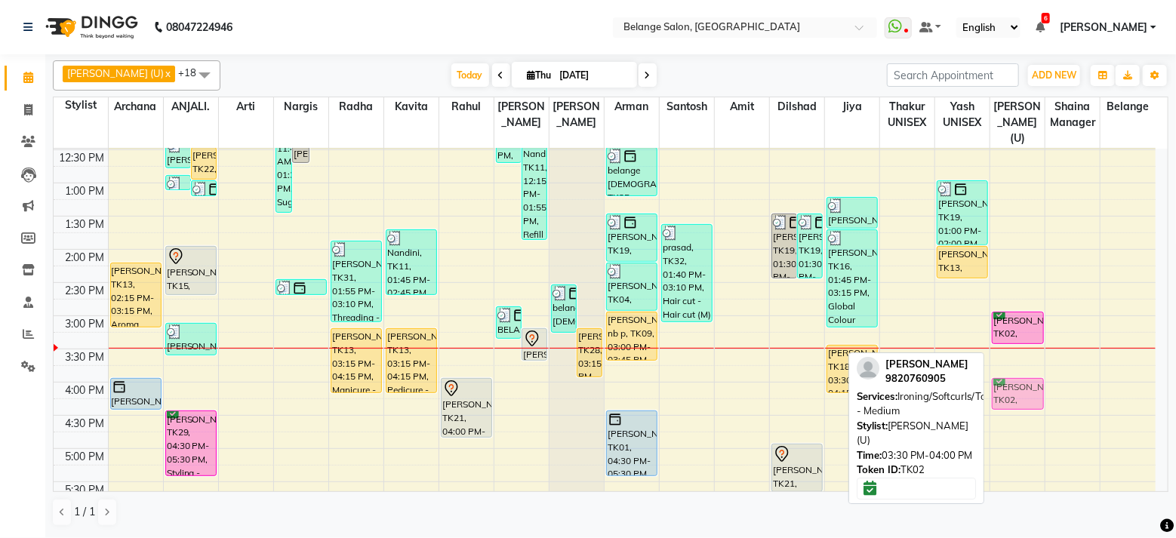
drag, startPoint x: 1021, startPoint y: 346, endPoint x: 1015, endPoint y: 380, distance: 34.5
click at [1015, 380] on div "Shikha, TK02, 03:00 PM-03:30 PM, Hair wash - Medium - (F) Shikha, TK02, 03:30 P…" at bounding box center [1017, 349] width 54 height 996
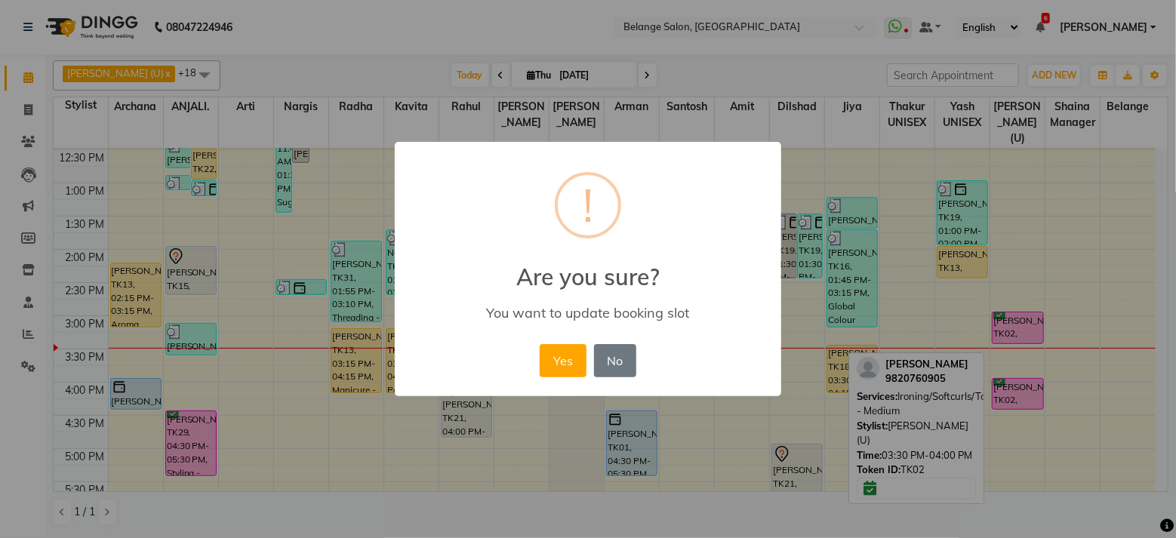
click at [540, 344] on button "Yes" at bounding box center [563, 360] width 46 height 33
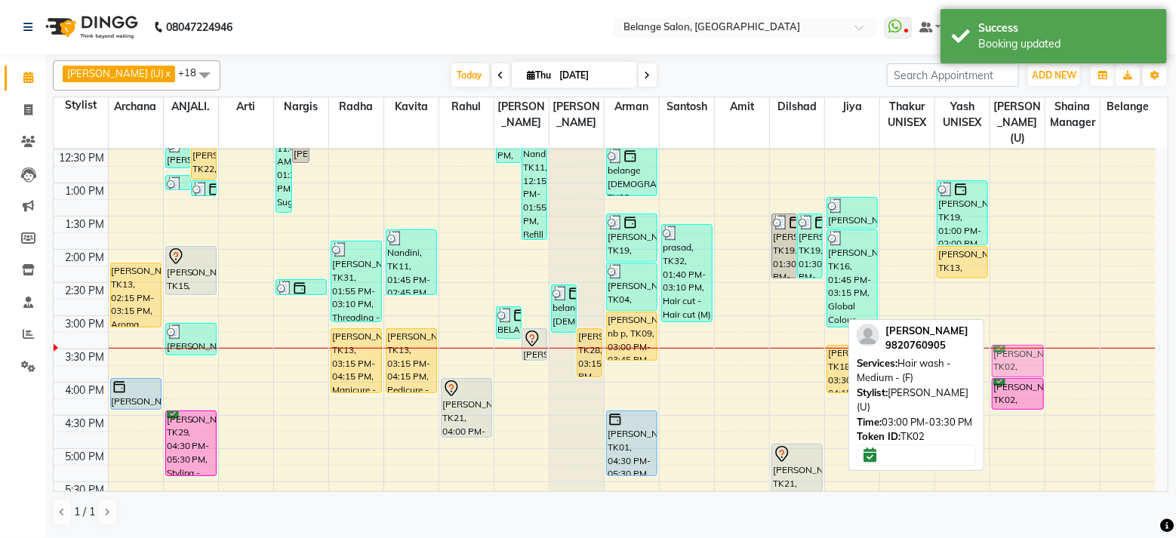
drag, startPoint x: 1022, startPoint y: 307, endPoint x: 1023, endPoint y: 340, distance: 32.5
click at [1023, 340] on div "Shikha, TK02, 03:00 PM-03:30 PM, Hair wash - Medium - (F) Shikha, TK02, 04:00 P…" at bounding box center [1017, 349] width 54 height 996
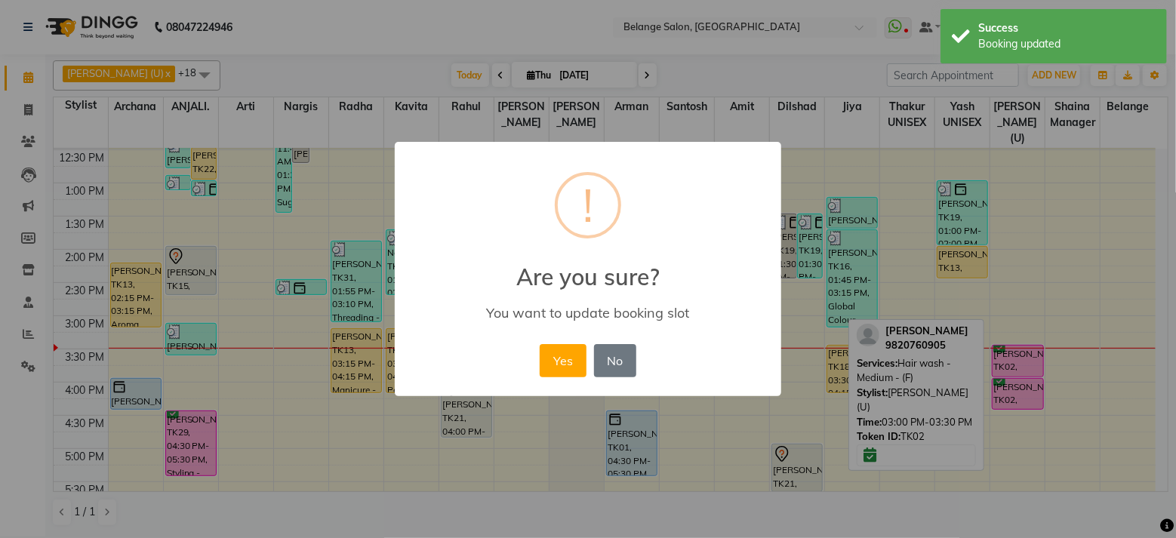
click at [540, 344] on button "Yes" at bounding box center [563, 360] width 46 height 33
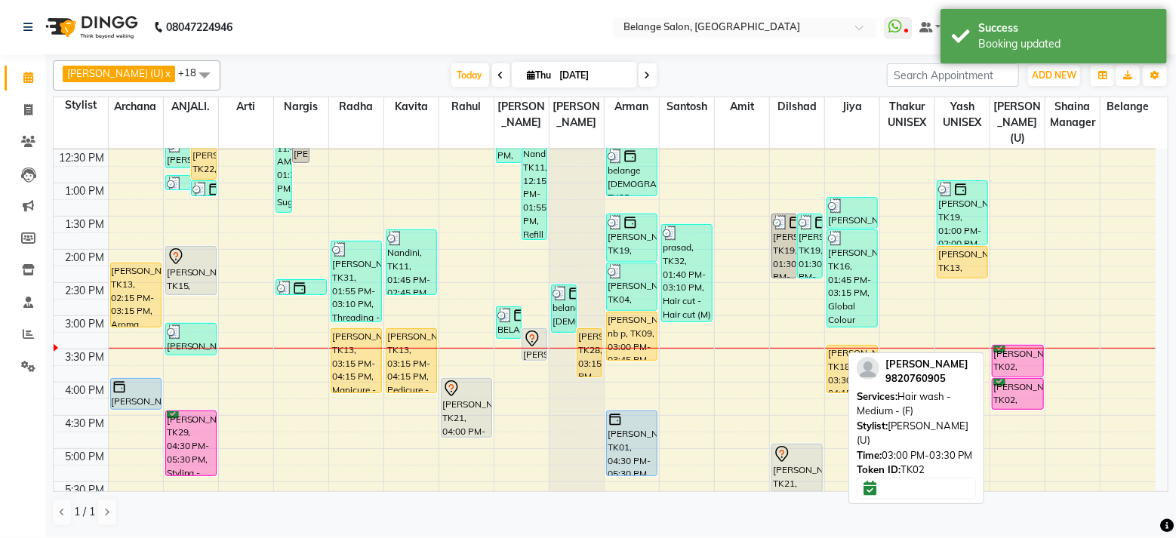
click at [1023, 346] on div "[PERSON_NAME], TK02, 03:30 PM-04:00 PM, Hair wash - Medium - (F)" at bounding box center [1018, 361] width 50 height 31
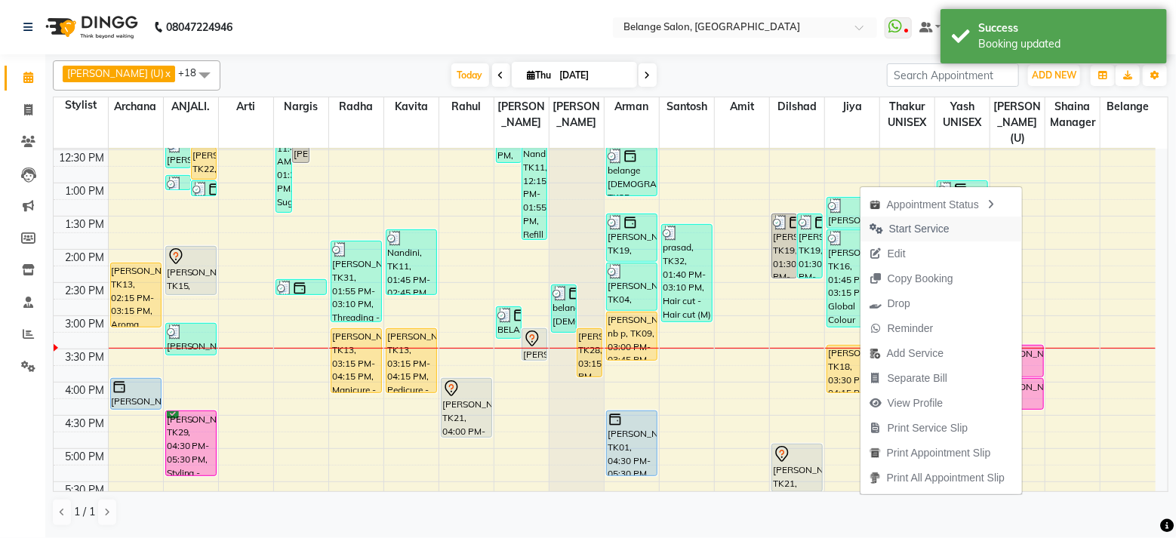
click at [950, 236] on span "Start Service" at bounding box center [909, 229] width 98 height 25
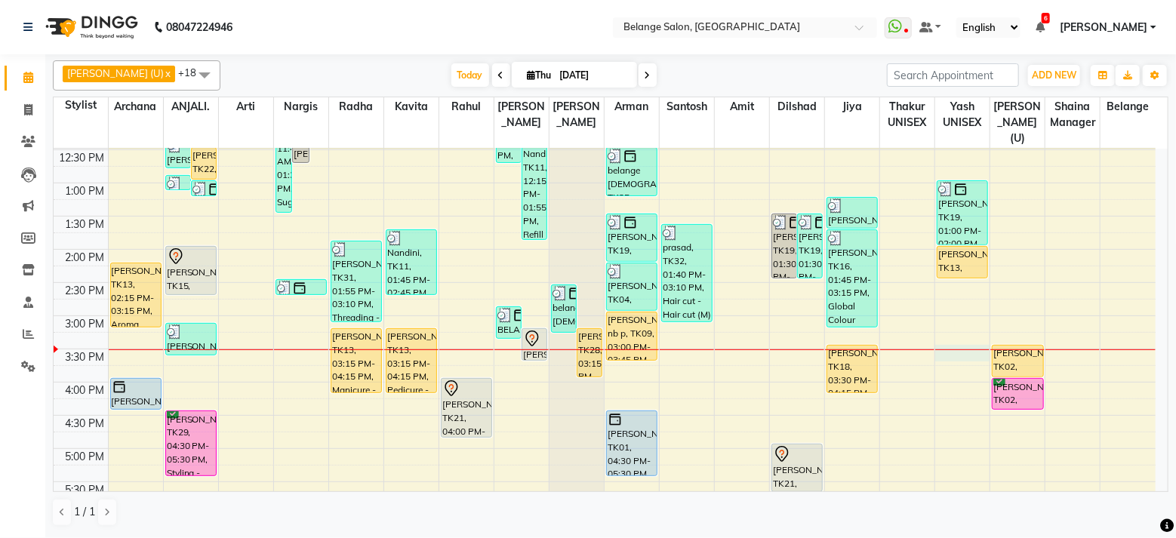
click at [937, 341] on div "8:00 AM 8:30 AM 9:00 AM 9:30 AM 10:00 AM 10:30 AM 11:00 AM 11:30 AM 12:00 PM 12…" at bounding box center [605, 349] width 1102 height 996
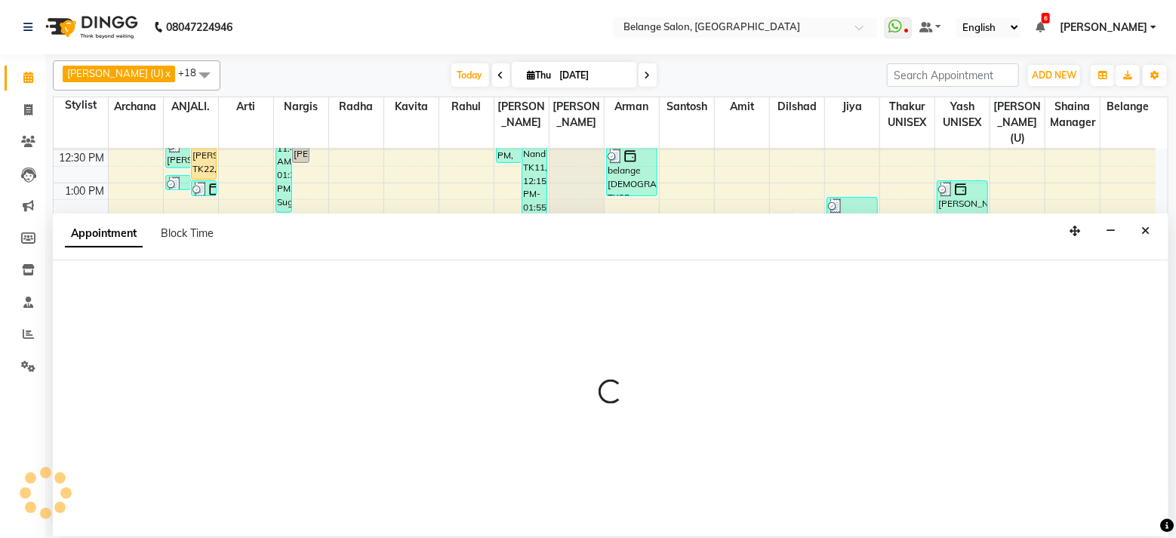
select select "66547"
select select "tentative"
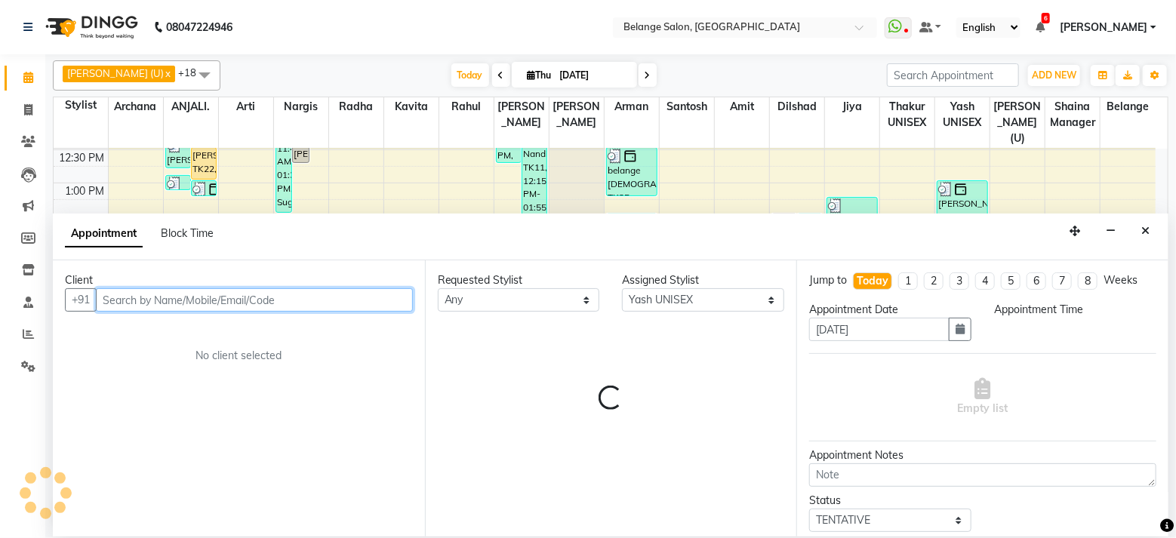
select select "930"
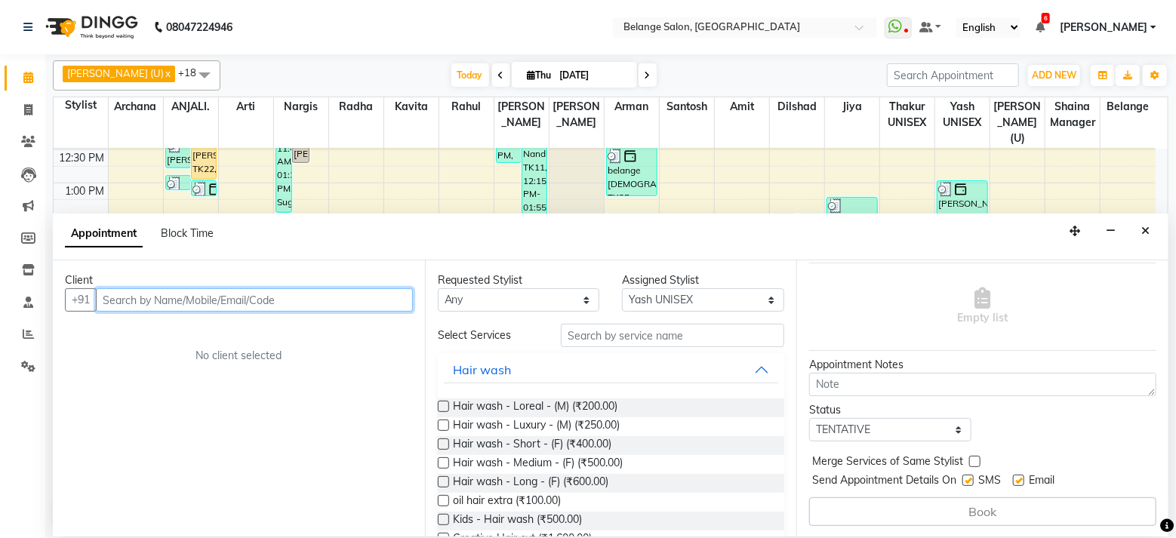
scroll to position [0, 0]
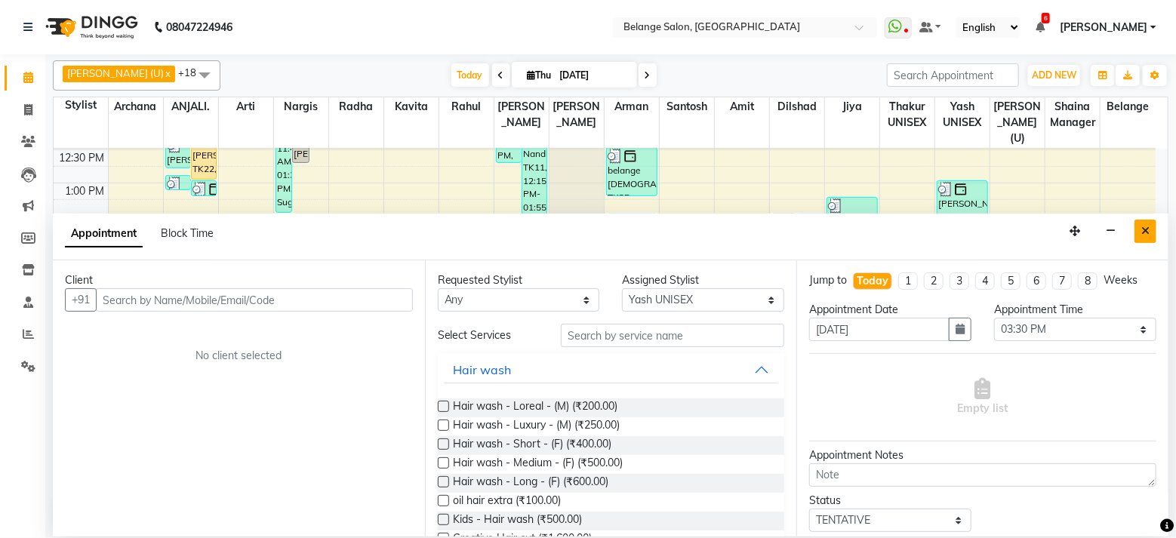
click at [1147, 232] on icon "Close" at bounding box center [1145, 231] width 8 height 11
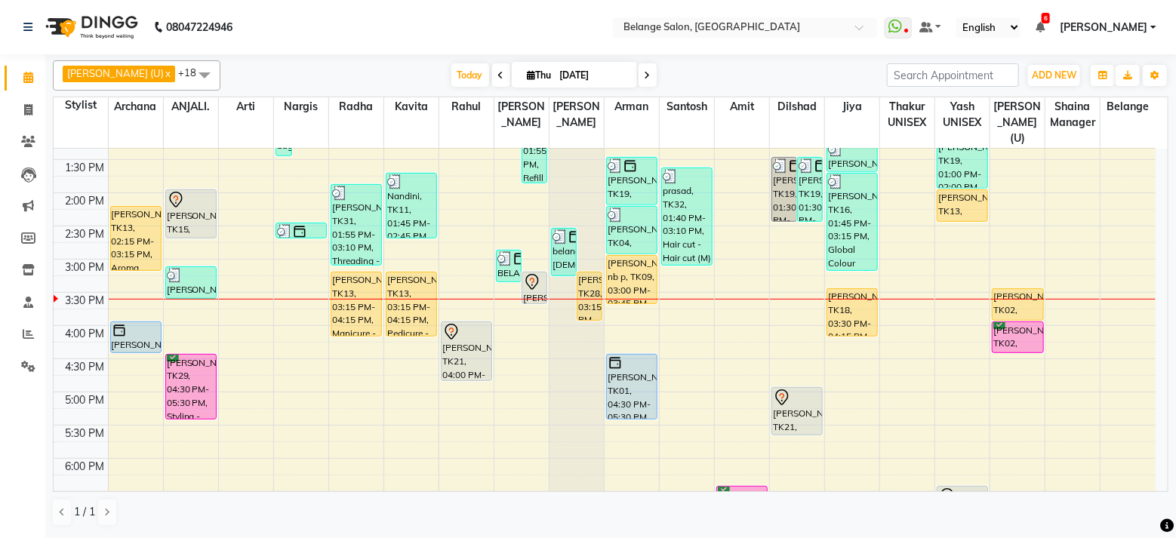
scroll to position [358, 0]
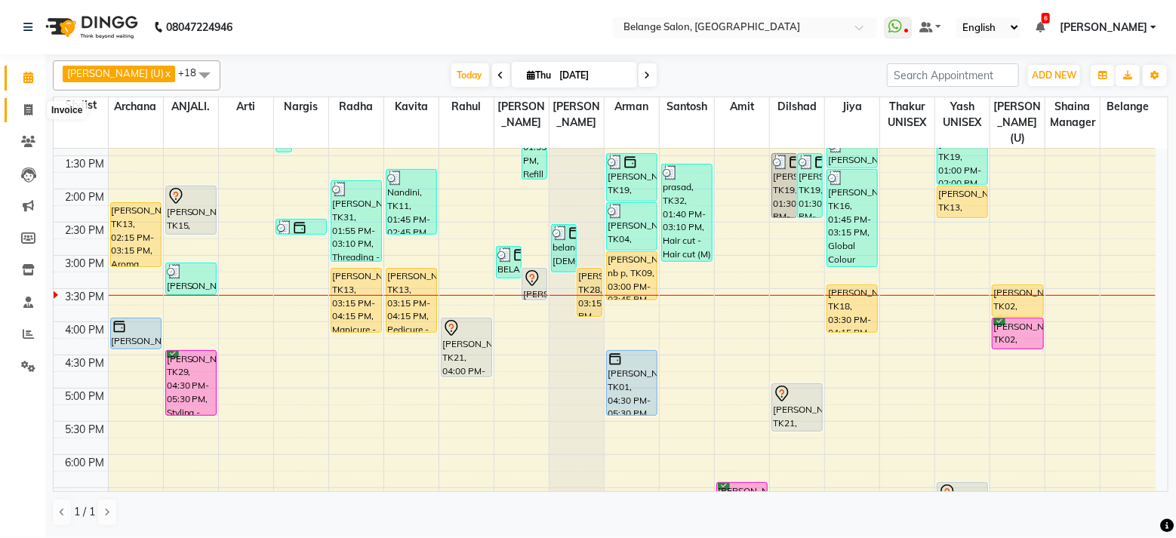
click at [36, 103] on span at bounding box center [28, 110] width 26 height 17
select select "service"
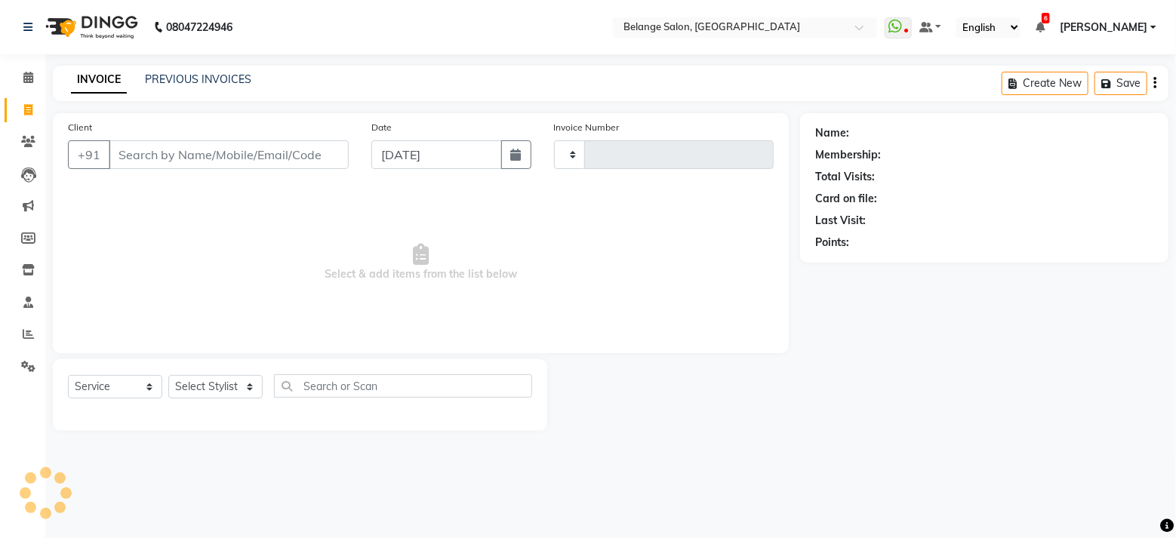
type input "11384"
select select "5076"
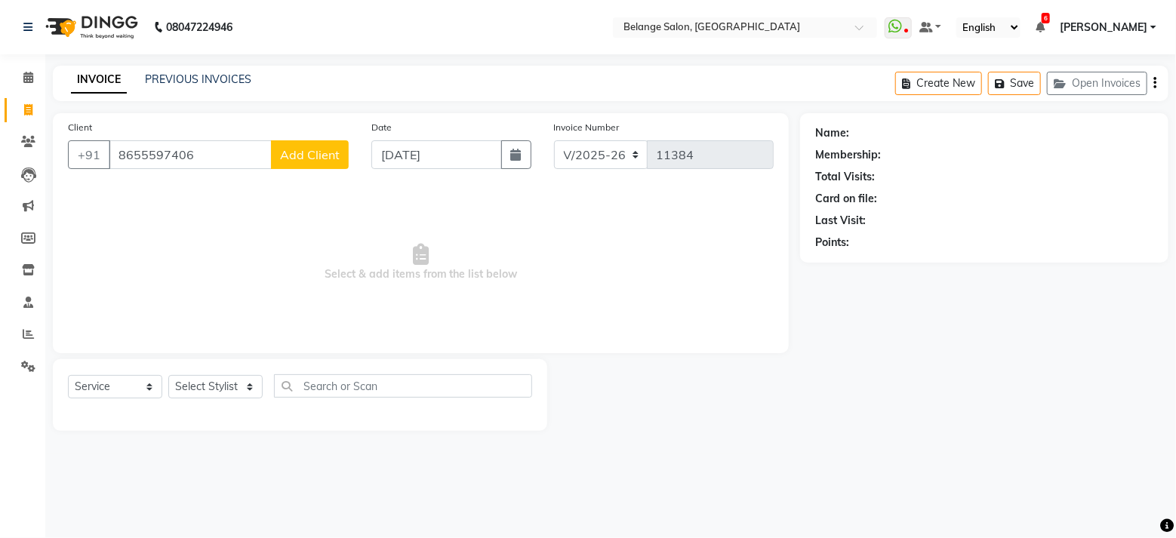
type input "8655597406"
click at [304, 153] on span "Add Client" at bounding box center [310, 154] width 60 height 15
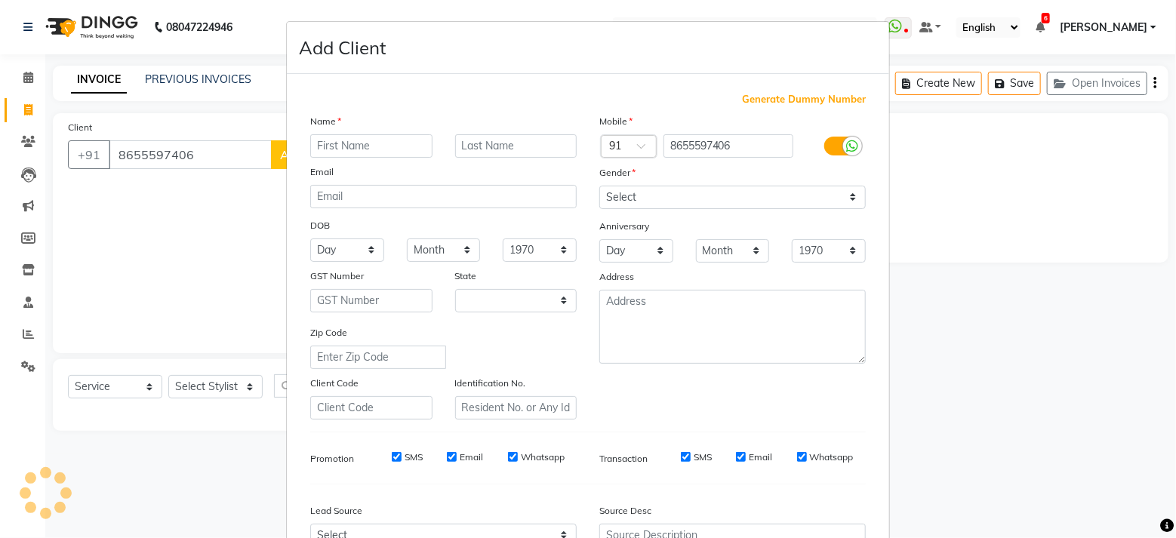
select select "22"
click at [362, 149] on input "text" at bounding box center [371, 145] width 122 height 23
type input "Tanushree"
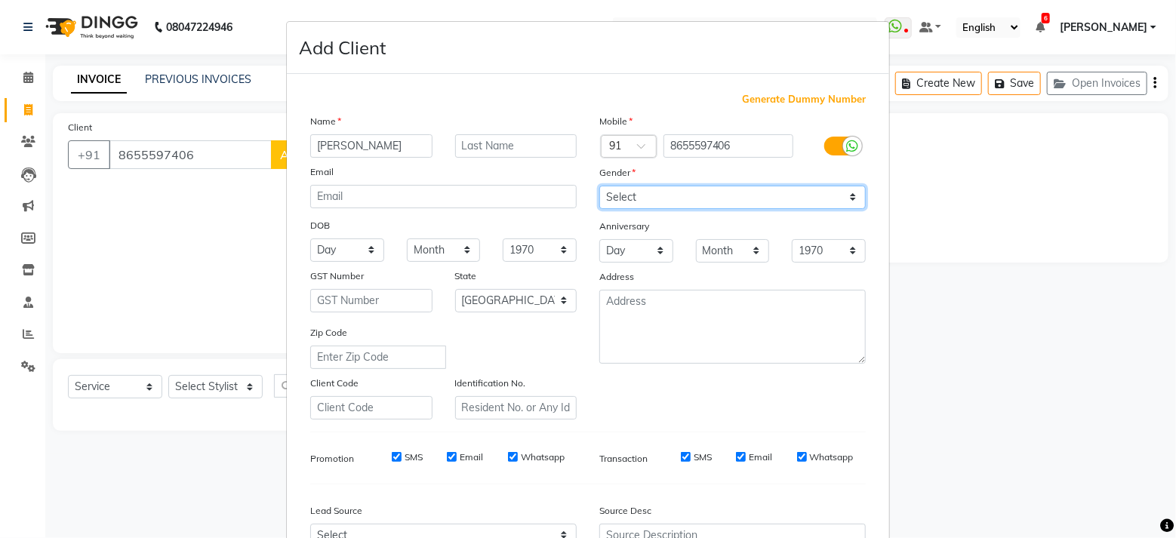
click at [638, 200] on select "Select Male Female Other Prefer Not To Say" at bounding box center [732, 197] width 266 height 23
select select "female"
click at [599, 186] on select "Select Male Female Other Prefer Not To Say" at bounding box center [732, 197] width 266 height 23
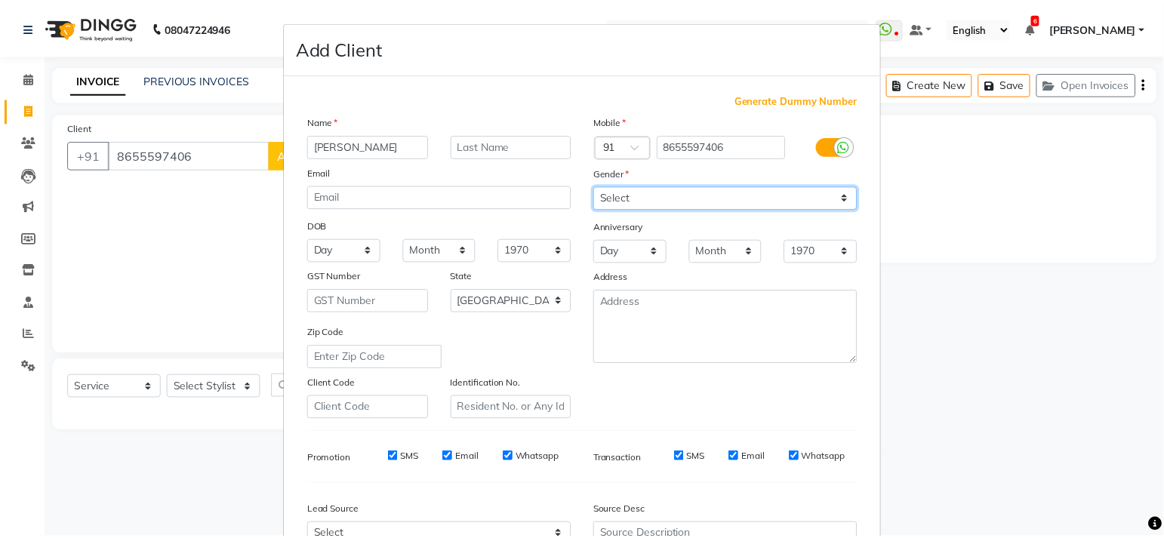
scroll to position [160, 0]
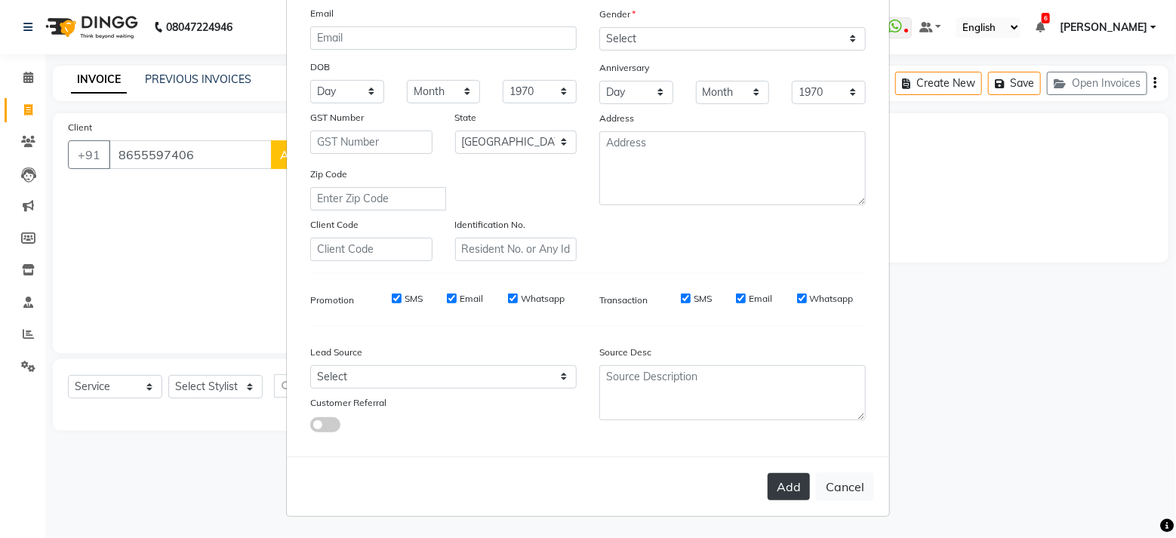
click at [783, 484] on button "Add" at bounding box center [789, 486] width 42 height 27
select select
select select "null"
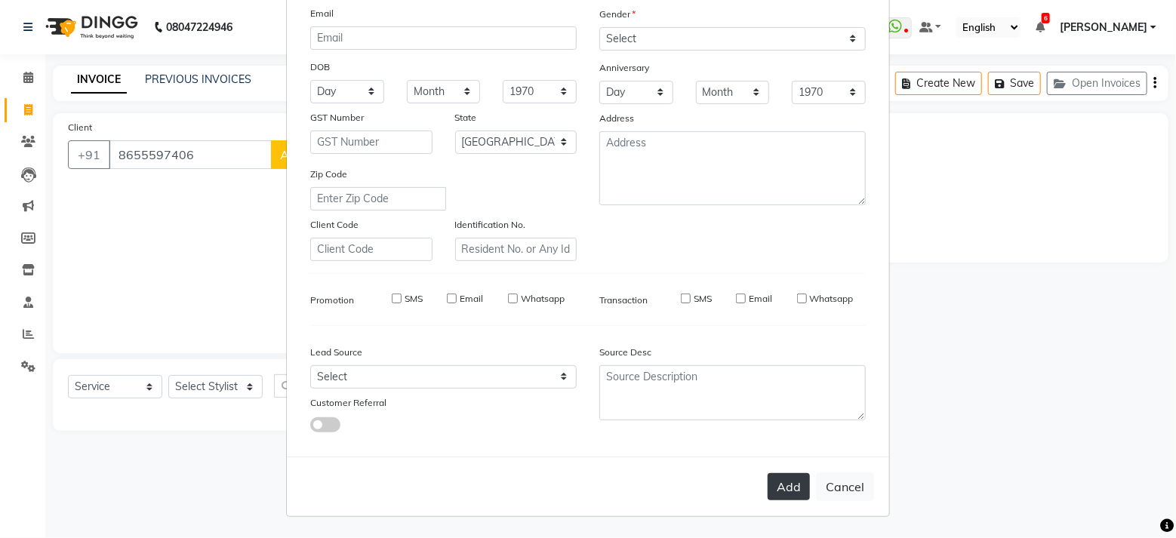
select select
checkbox input "false"
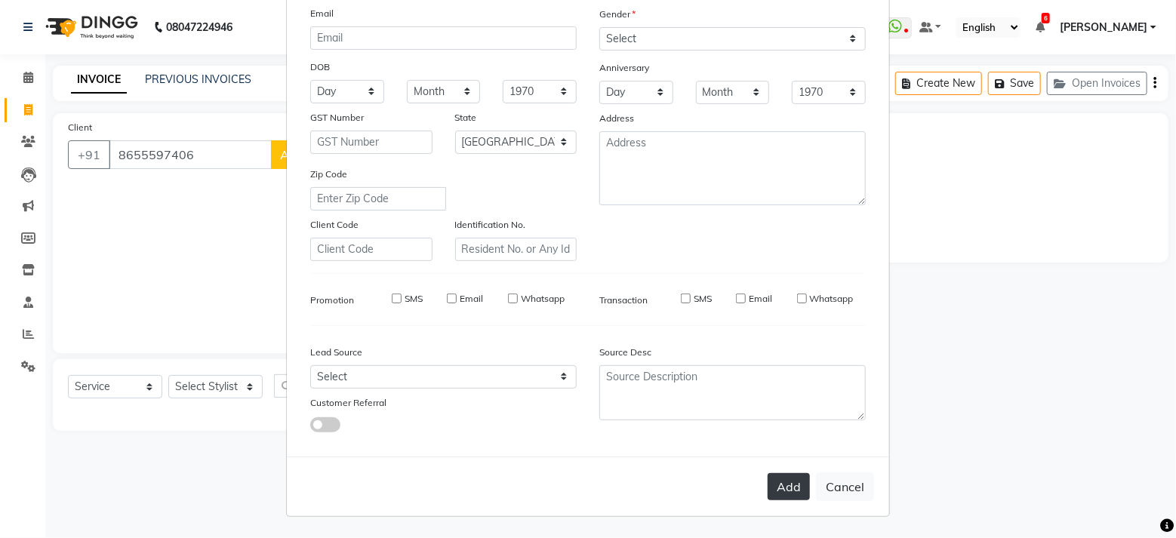
checkbox input "false"
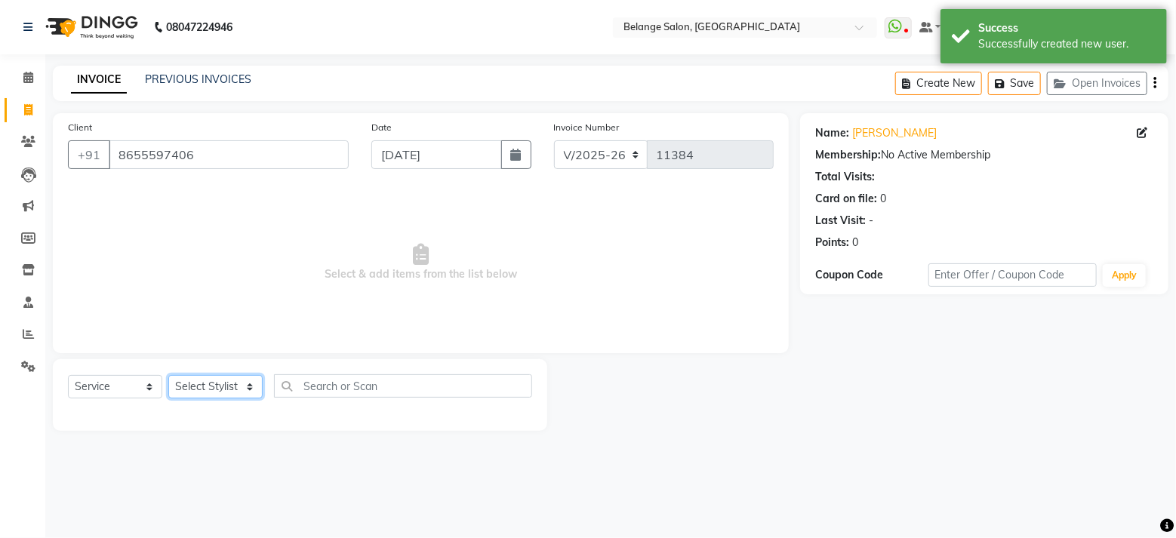
click at [202, 387] on select "Select Stylist [PERSON_NAME] (U) [PERSON_NAME] ANJALI. [PERSON_NAME] [PERSON_NA…" at bounding box center [215, 386] width 94 height 23
select select "87927"
click at [168, 375] on select "Select Stylist [PERSON_NAME] (U) [PERSON_NAME] ANJALI. [PERSON_NAME] [PERSON_NA…" at bounding box center [215, 386] width 94 height 23
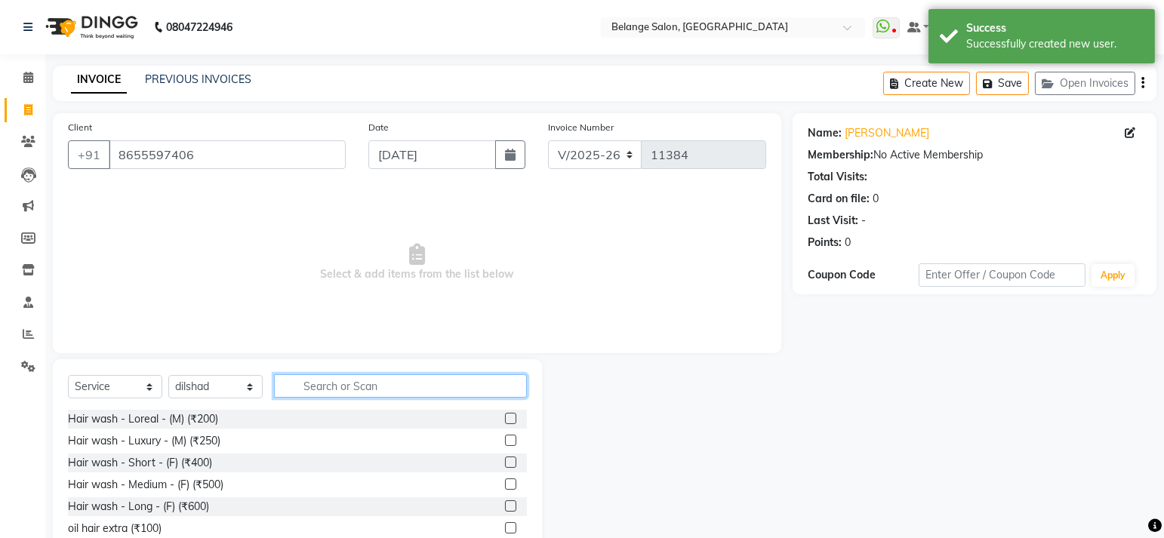
click at [311, 389] on input "text" at bounding box center [400, 385] width 253 height 23
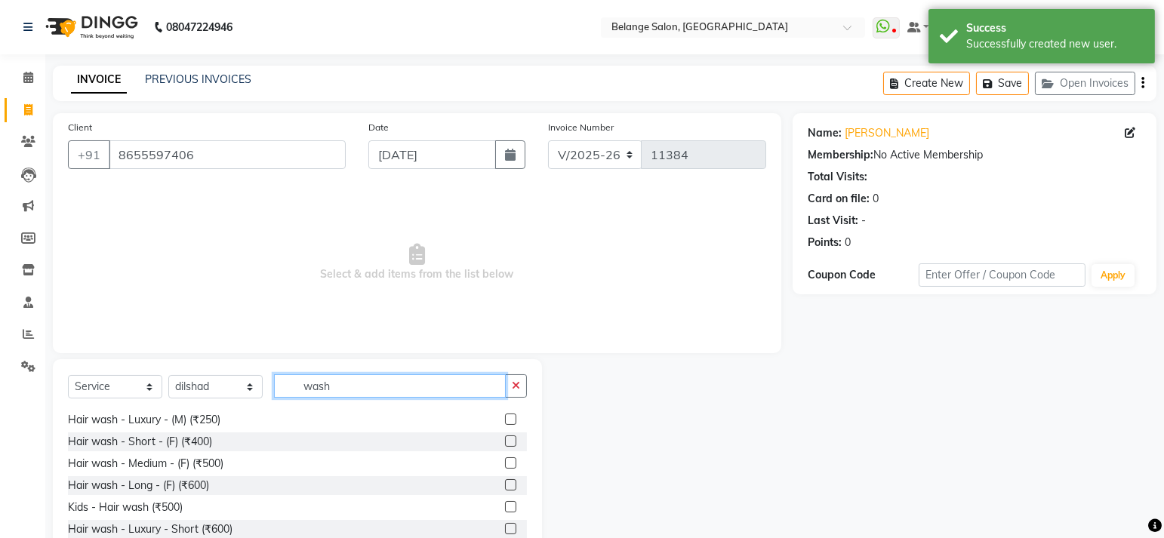
scroll to position [23, 0]
type input "wash"
click at [505, 460] on label at bounding box center [510, 461] width 11 height 11
click at [505, 460] on input "checkbox" at bounding box center [510, 462] width 10 height 10
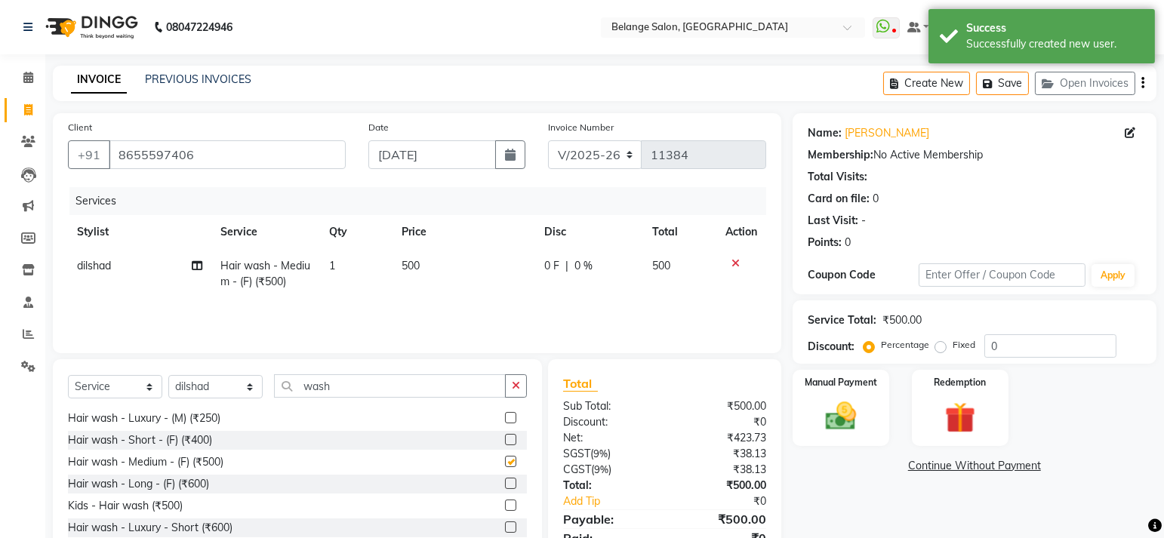
checkbox input "false"
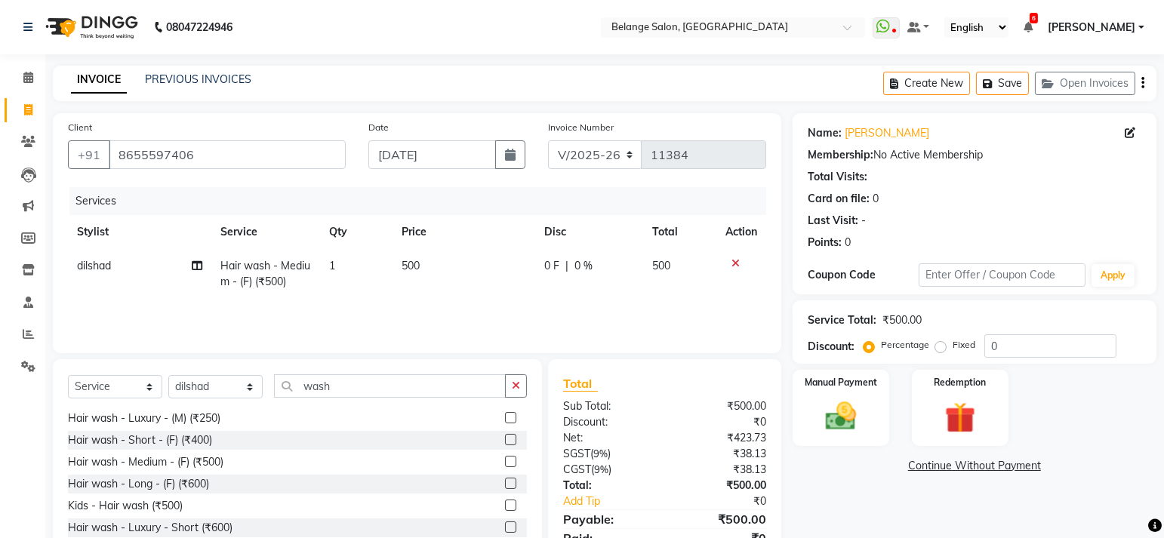
scroll to position [66, 0]
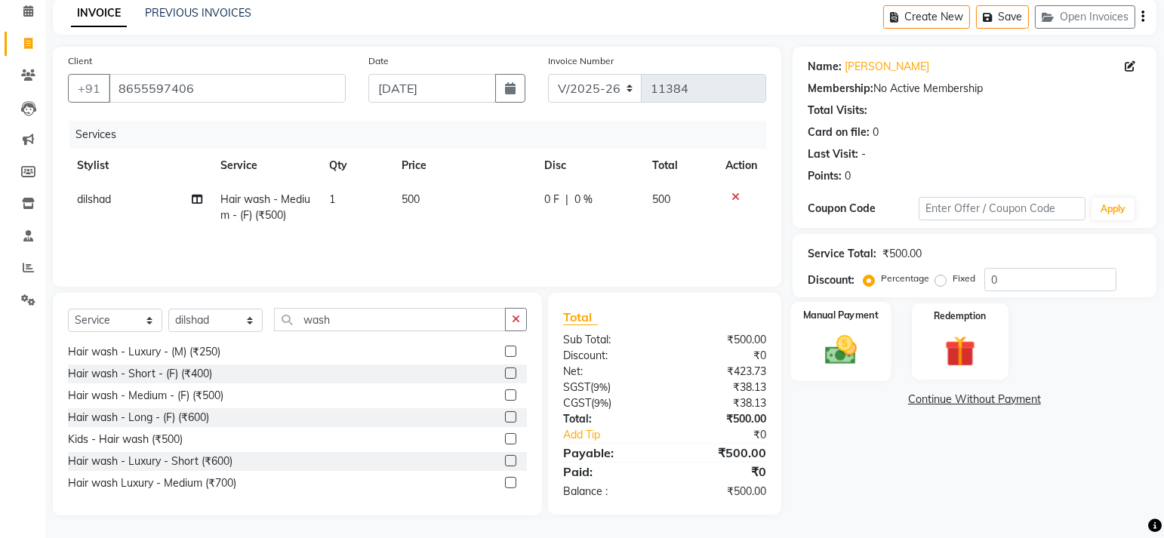
click at [844, 349] on img at bounding box center [840, 350] width 52 height 37
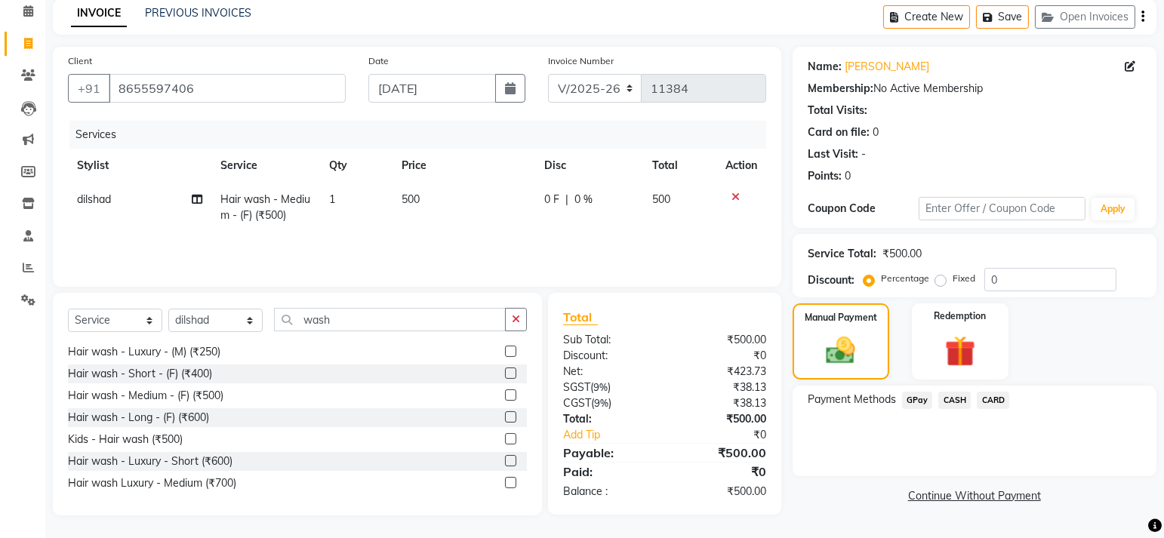
click at [916, 403] on span "GPay" at bounding box center [917, 400] width 31 height 17
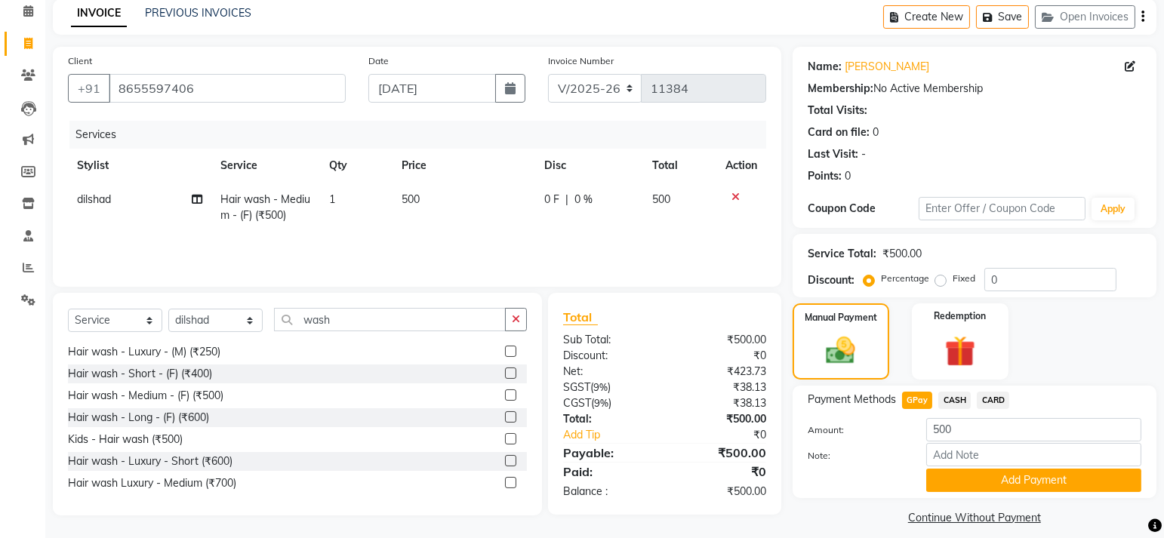
click at [1002, 392] on span "CARD" at bounding box center [993, 400] width 32 height 17
click at [1042, 483] on button "Add Payment" at bounding box center [1033, 480] width 215 height 23
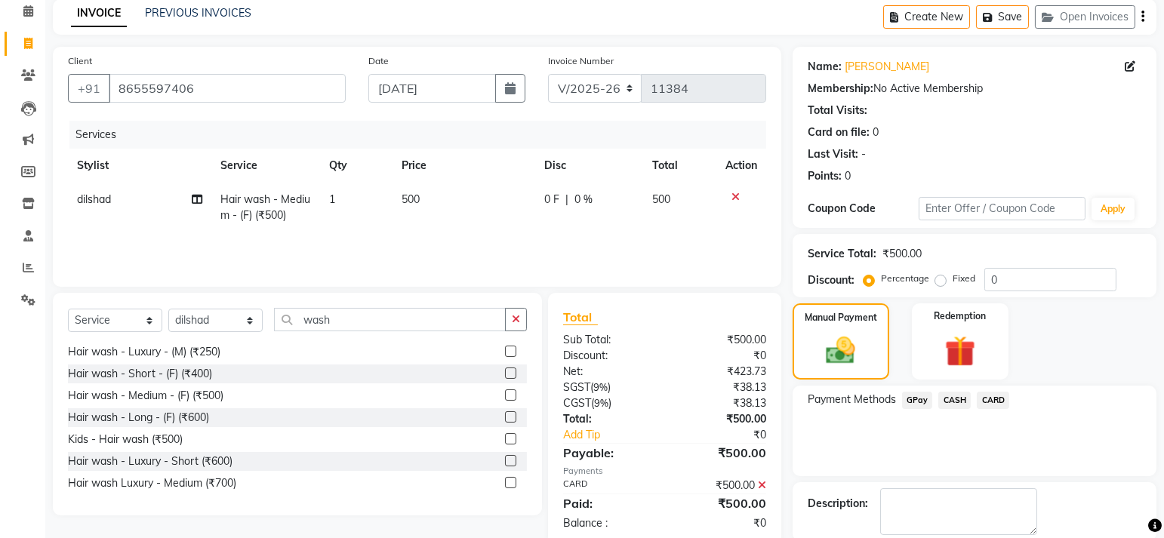
scroll to position [142, 0]
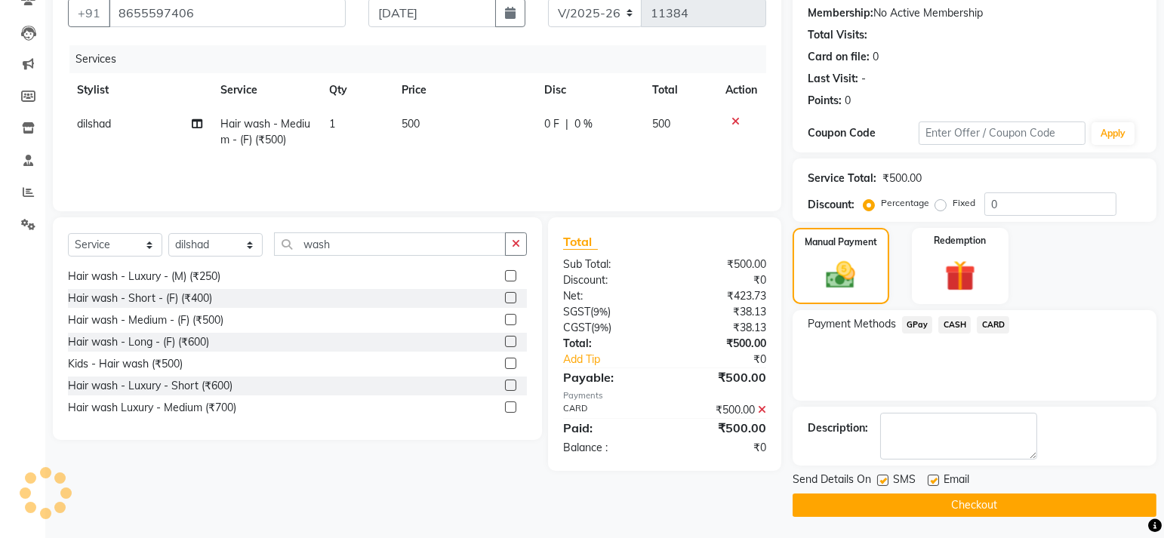
click at [984, 505] on button "Checkout" at bounding box center [975, 505] width 364 height 23
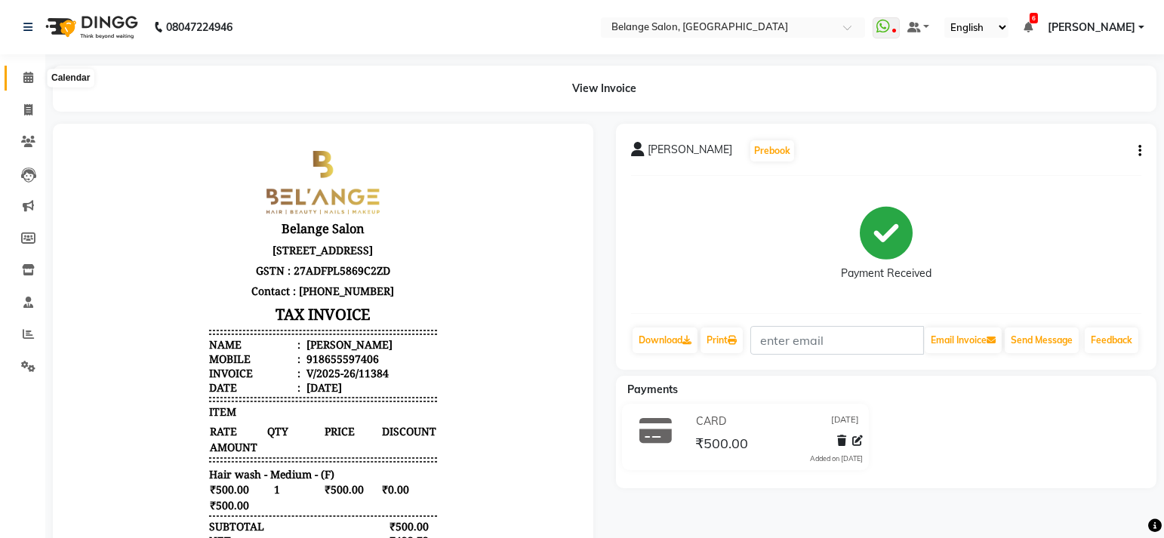
click at [18, 80] on span at bounding box center [28, 77] width 26 height 17
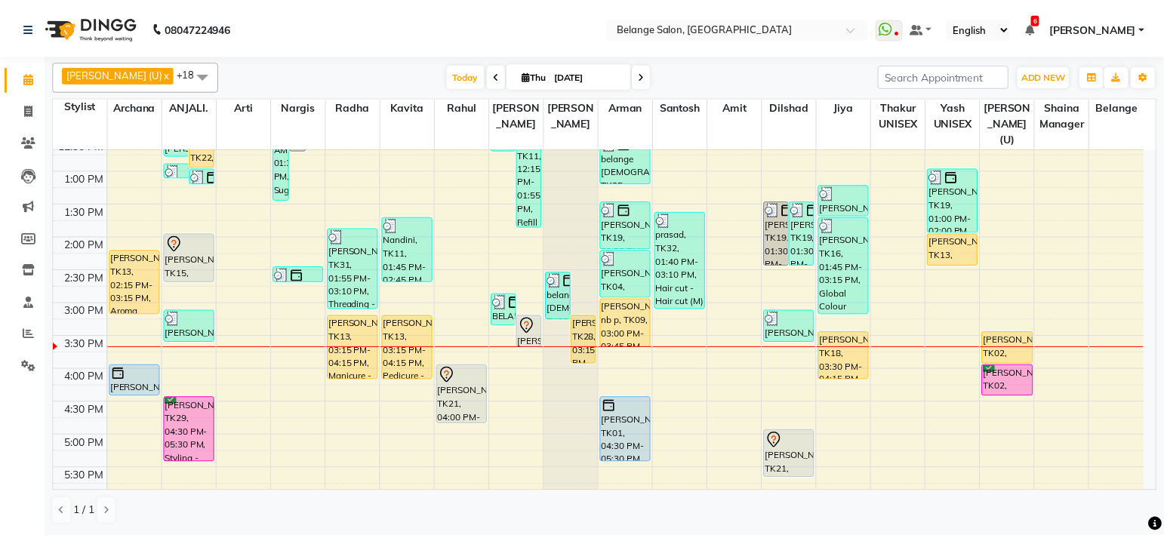
scroll to position [305, 0]
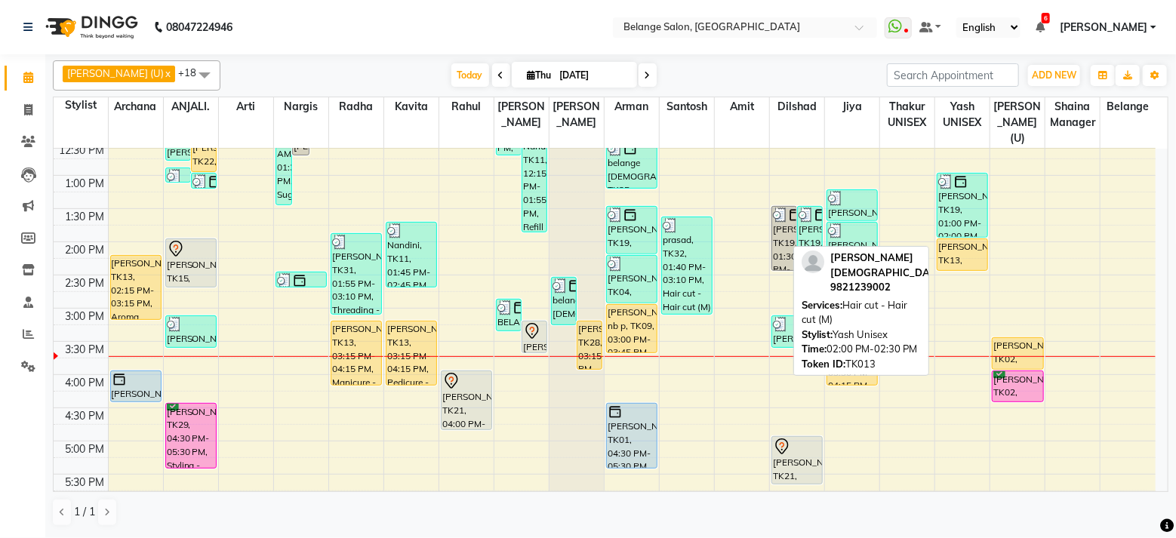
click at [958, 243] on div "[PERSON_NAME], TK13, 02:00 PM-02:30 PM, Hair cut - Hair cut (M)" at bounding box center [962, 254] width 50 height 31
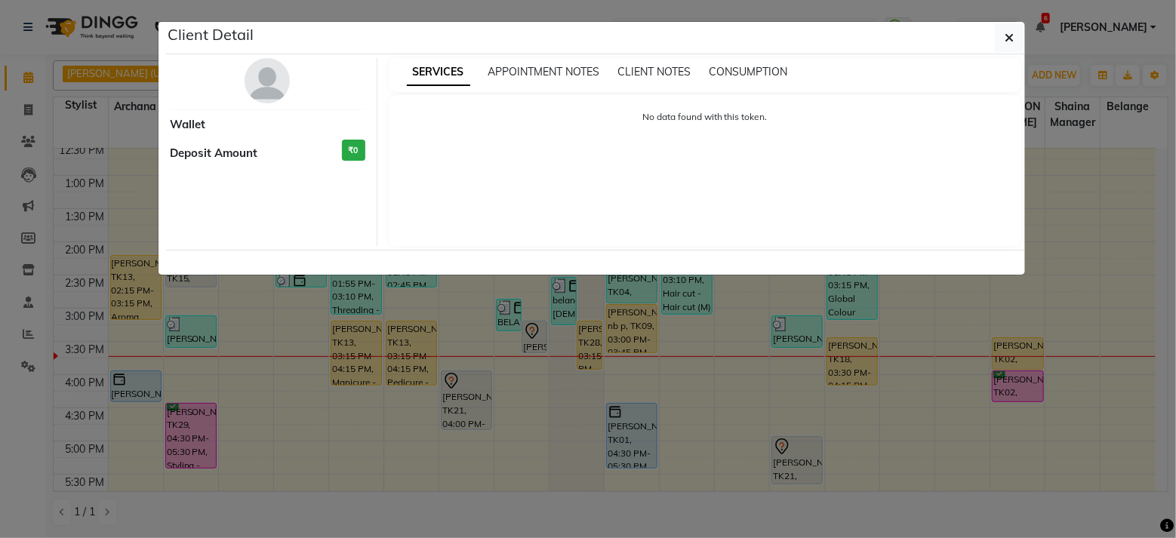
select select "1"
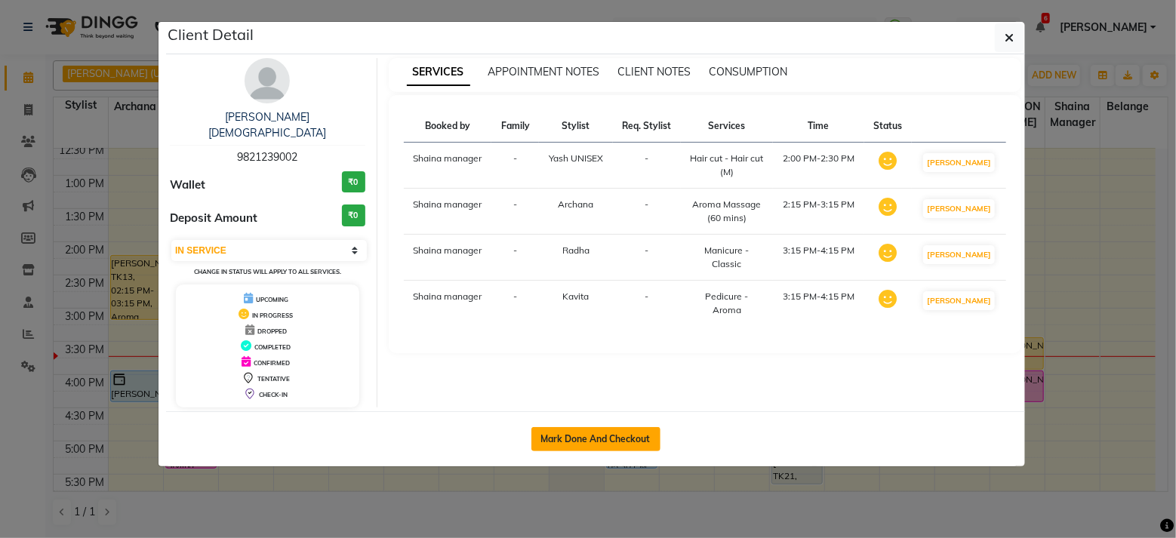
click at [627, 428] on button "Mark Done And Checkout" at bounding box center [595, 439] width 129 height 24
select select "5076"
select select "service"
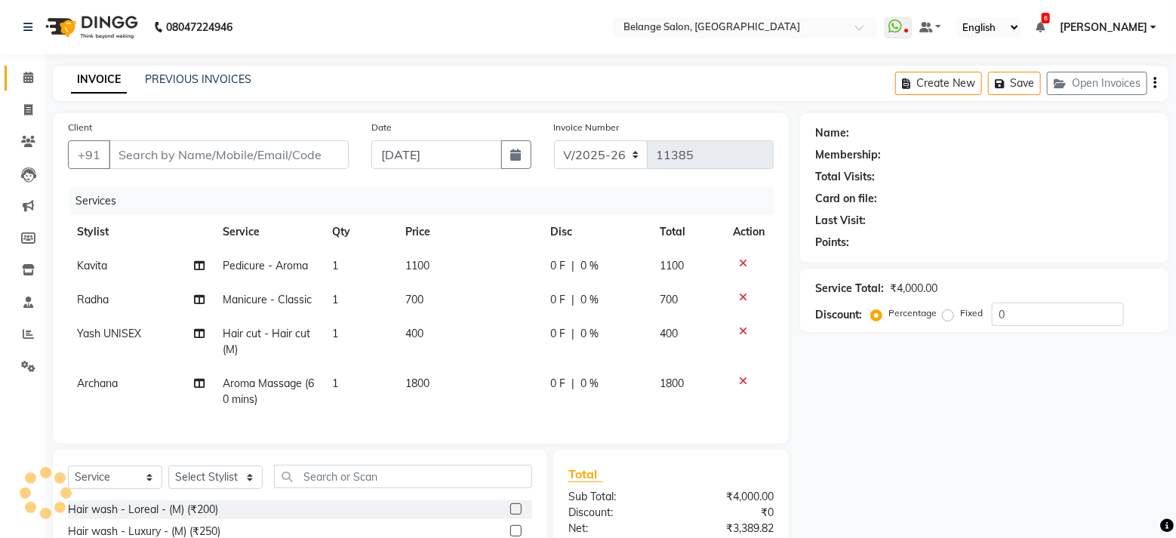
type input "9821239002"
select select "70102"
select select "1: Object"
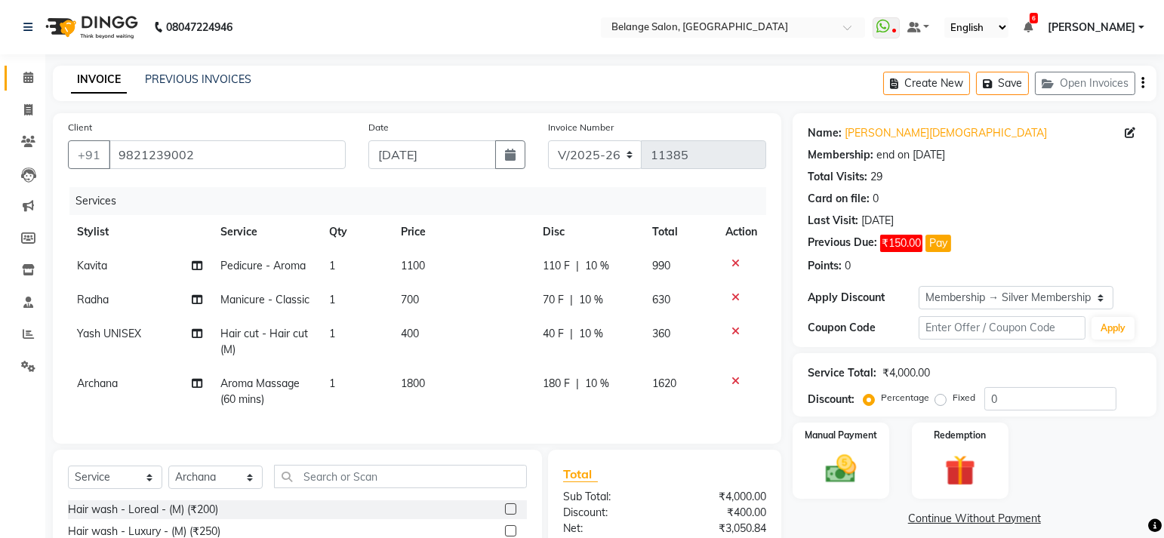
scroll to position [27, 0]
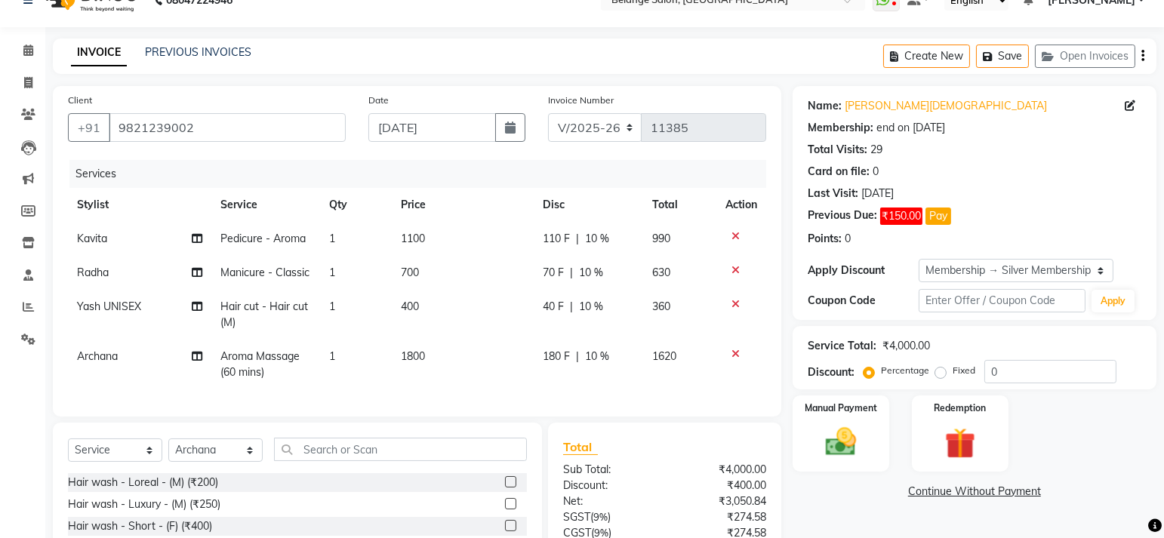
click at [316, 236] on td "Pedicure - Aroma" at bounding box center [265, 239] width 109 height 34
select select "60057"
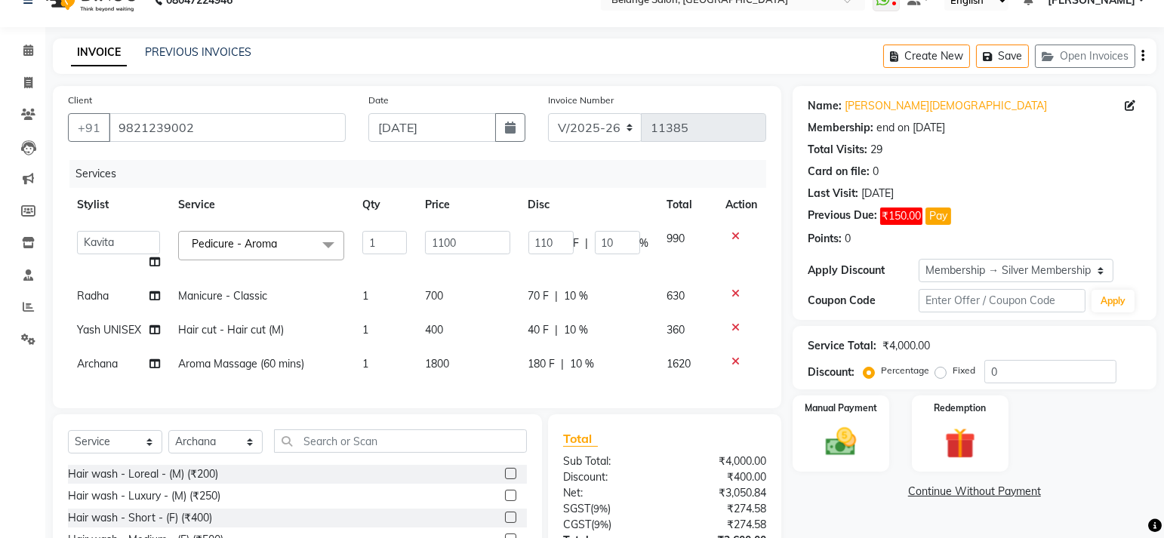
click at [331, 242] on span at bounding box center [328, 245] width 30 height 29
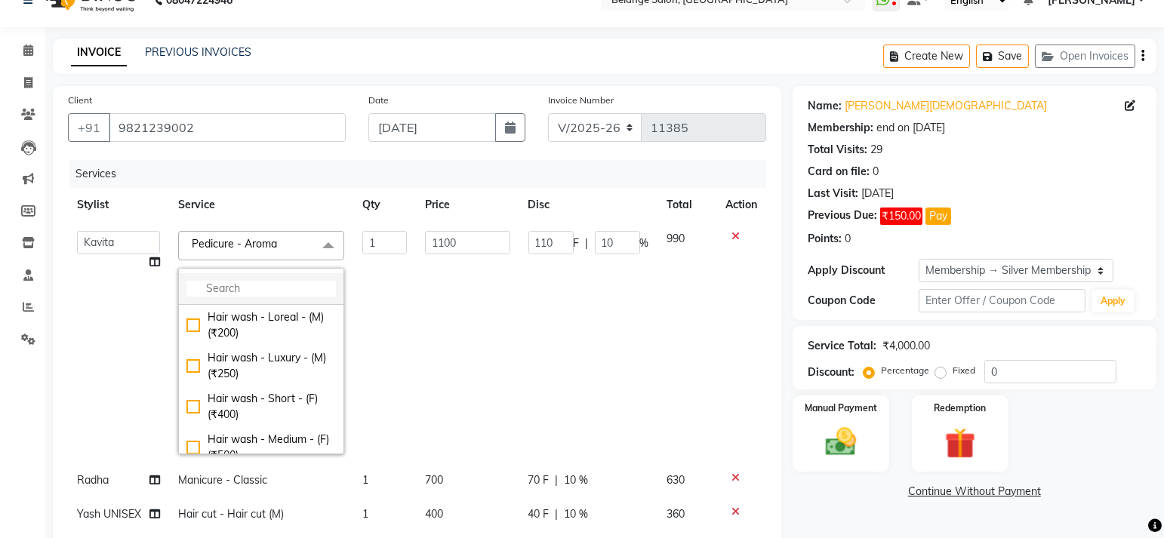
click at [285, 291] on input "multiselect-search" at bounding box center [260, 289] width 149 height 16
click at [40, 374] on div "Calendar Invoice Clients Leads Marketing Members Inventory Staff Reports Settin…" at bounding box center [102, 398] width 204 height 765
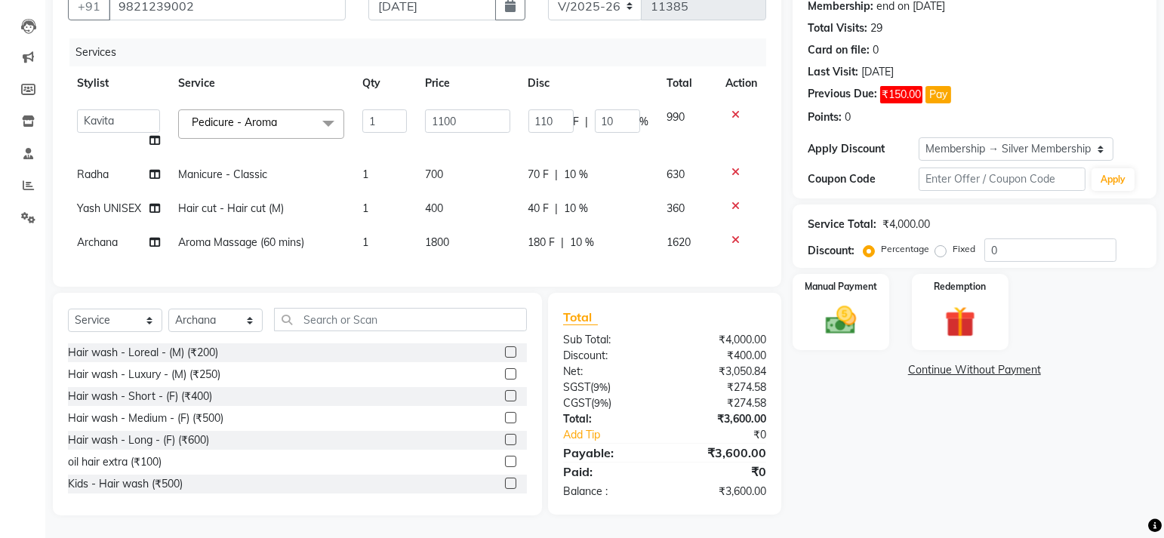
scroll to position [0, 0]
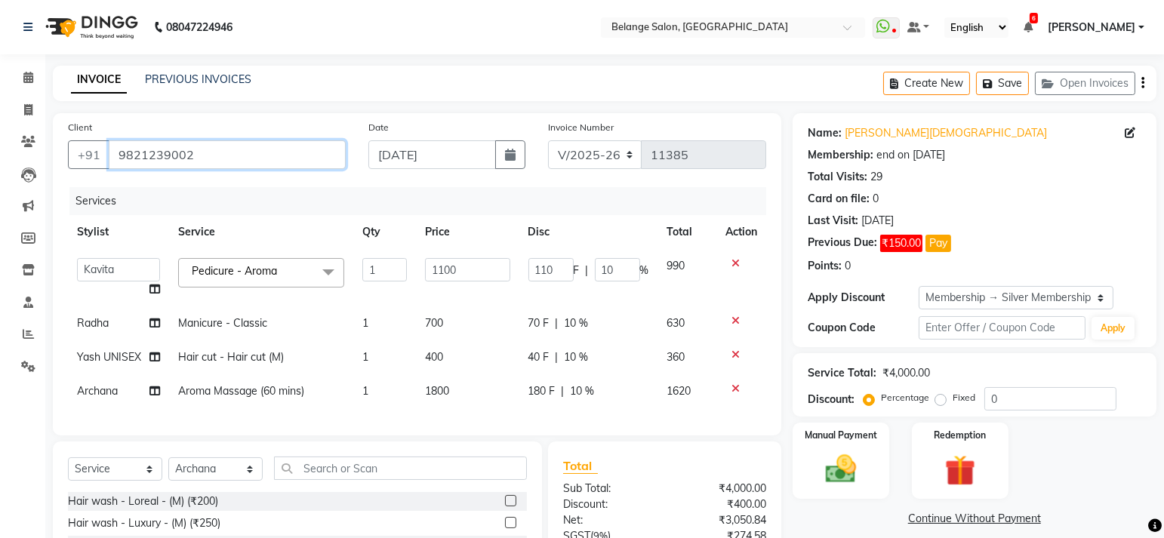
click at [152, 153] on input "9821239002" at bounding box center [227, 154] width 237 height 29
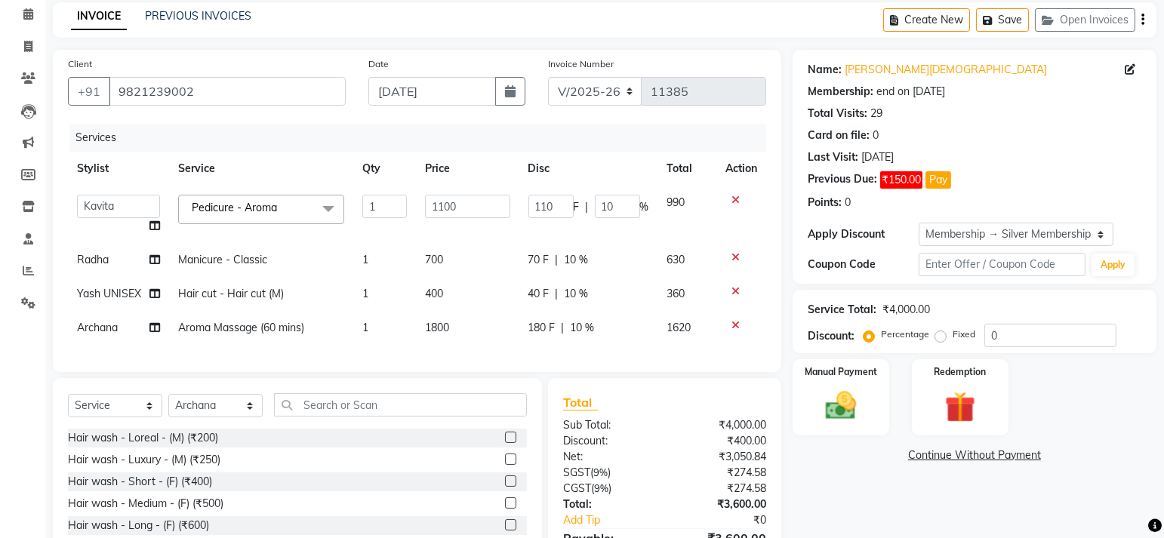
click at [335, 209] on span at bounding box center [328, 209] width 30 height 29
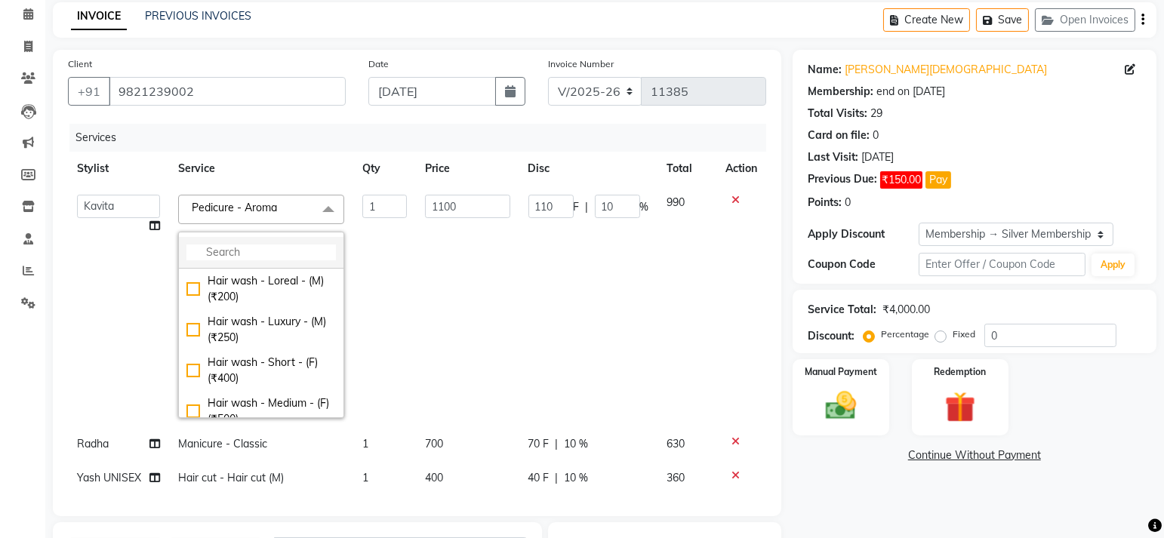
click at [255, 254] on input "multiselect-search" at bounding box center [260, 253] width 149 height 16
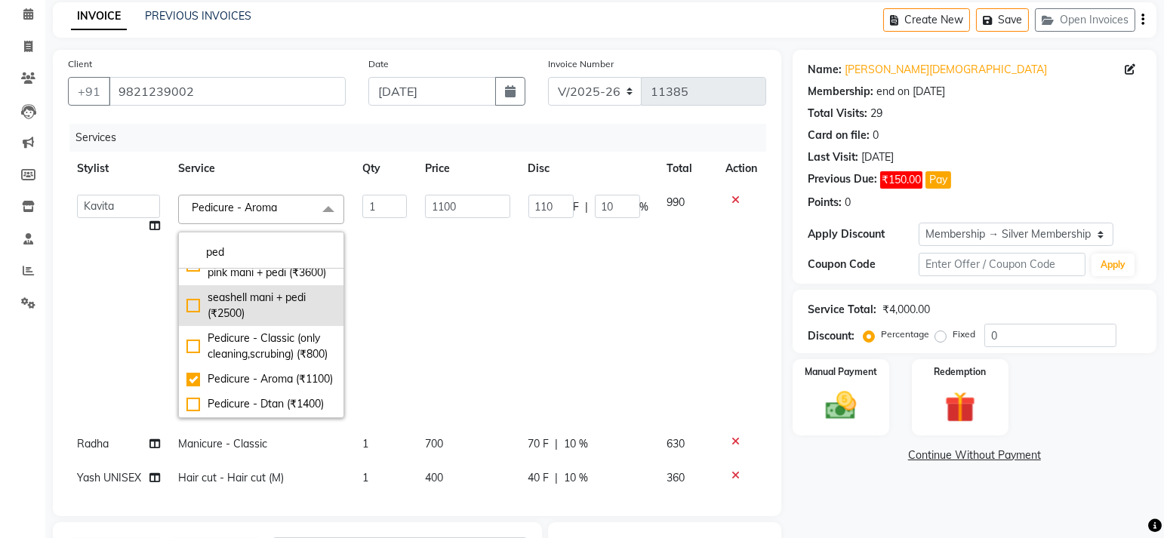
scroll to position [25, 0]
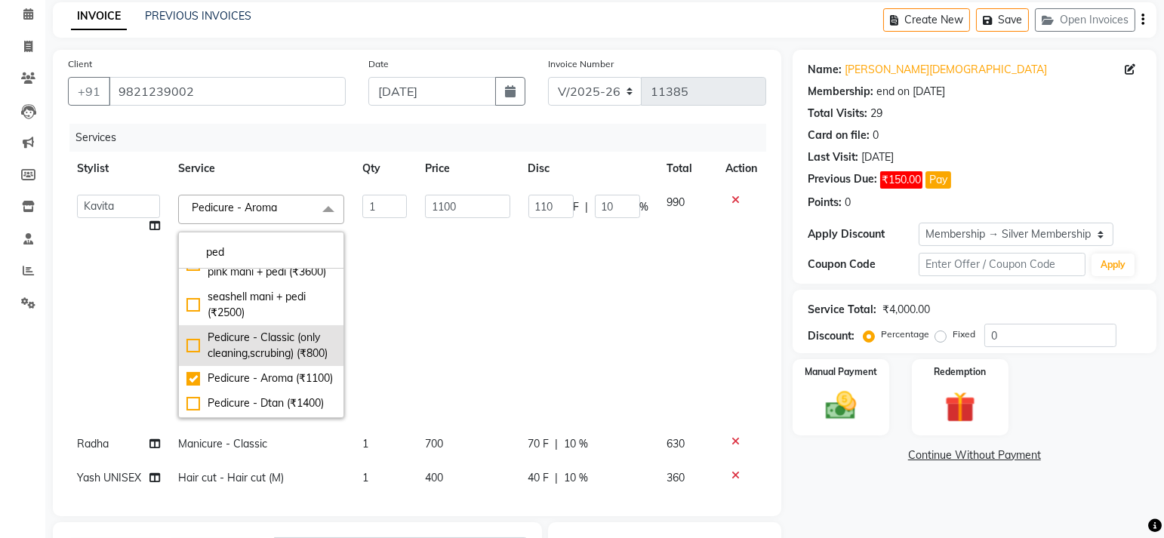
type input "ped"
click at [186, 362] on div "Pedicure - Classic (only cleaning,scrubing) (₹800)" at bounding box center [260, 346] width 149 height 32
checkbox input "true"
checkbox input "false"
type input "800"
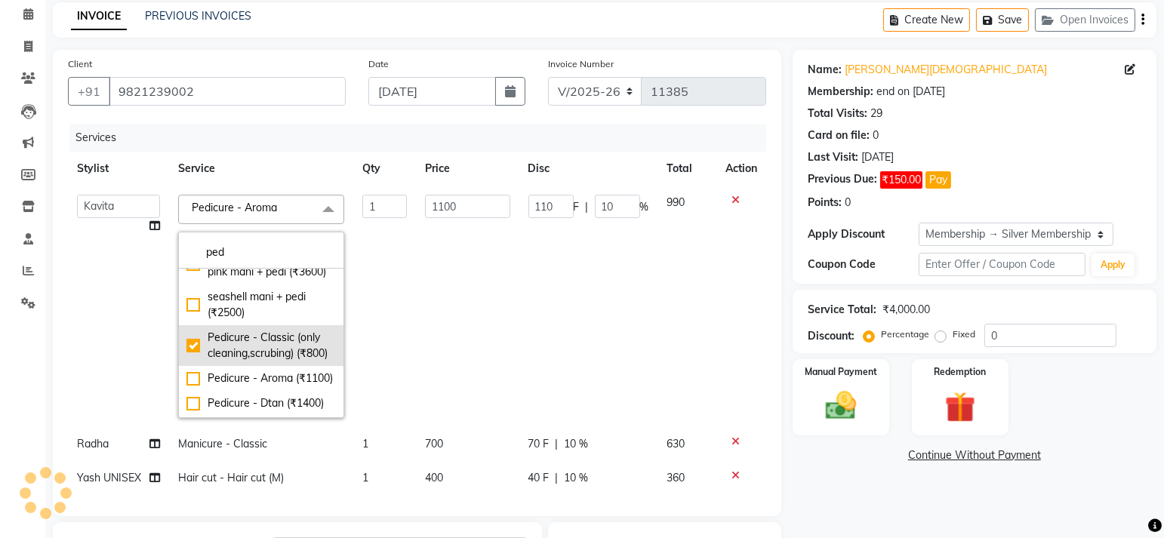
type input "80"
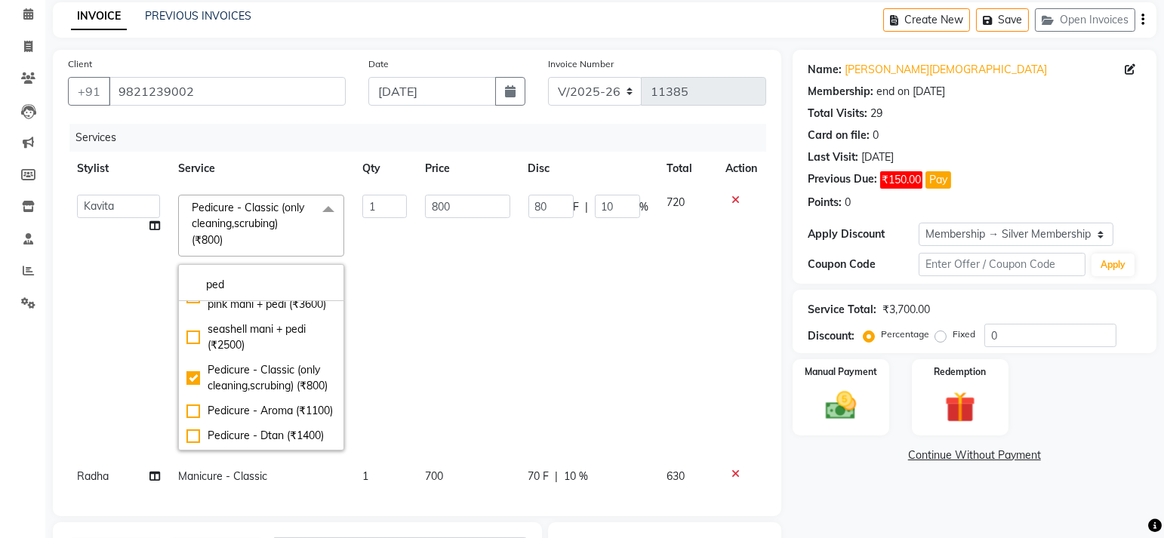
click at [316, 164] on th "Service" at bounding box center [261, 169] width 184 height 34
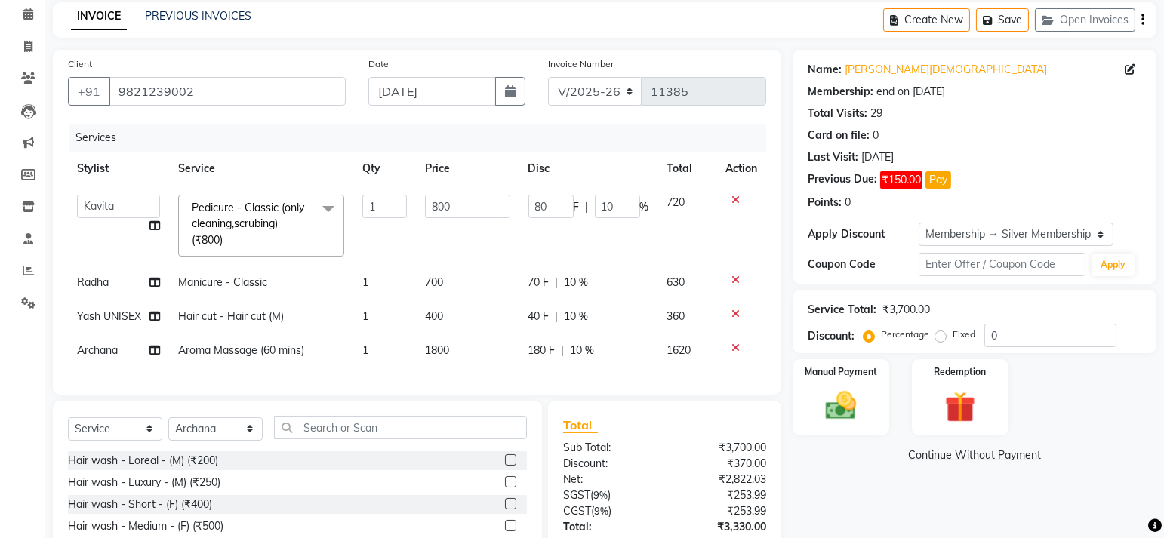
click at [251, 281] on span "Manicure - Classic" at bounding box center [222, 283] width 89 height 14
select select "61428"
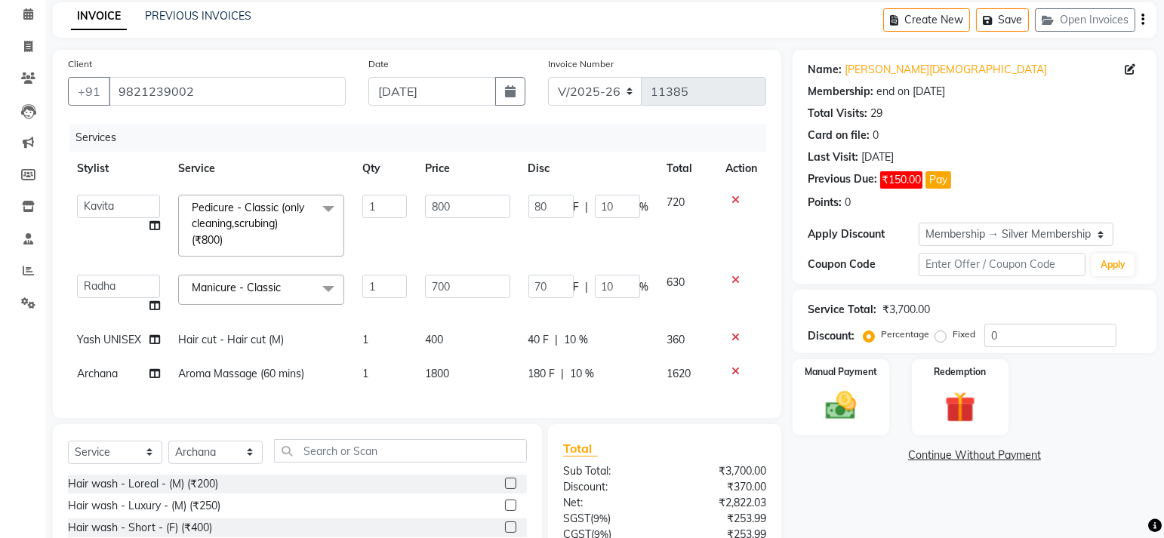
scroll to position [94, 0]
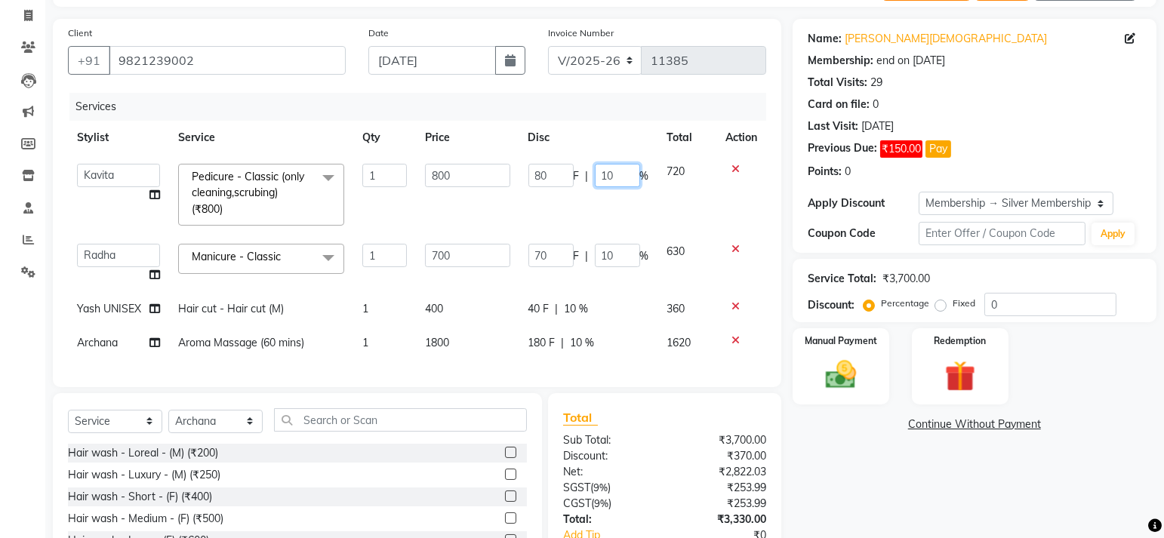
click at [618, 176] on input "10" at bounding box center [617, 175] width 45 height 23
type input "1"
type input "20"
click at [620, 195] on td "80 F | 20 %" at bounding box center [588, 195] width 139 height 80
select select "60057"
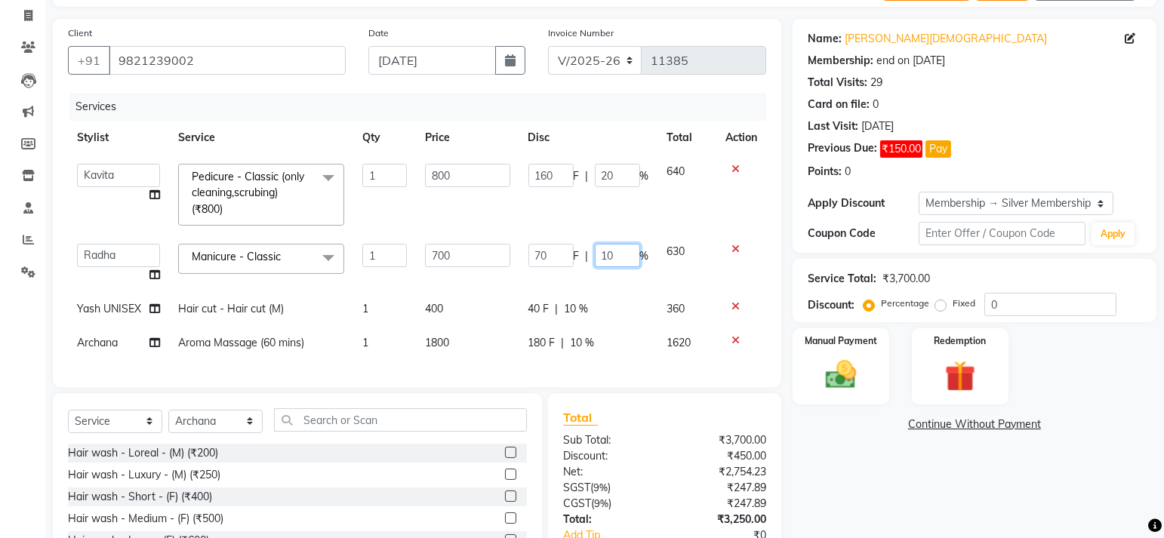
click at [615, 254] on input "10" at bounding box center [617, 255] width 45 height 23
type input "1"
type input "20"
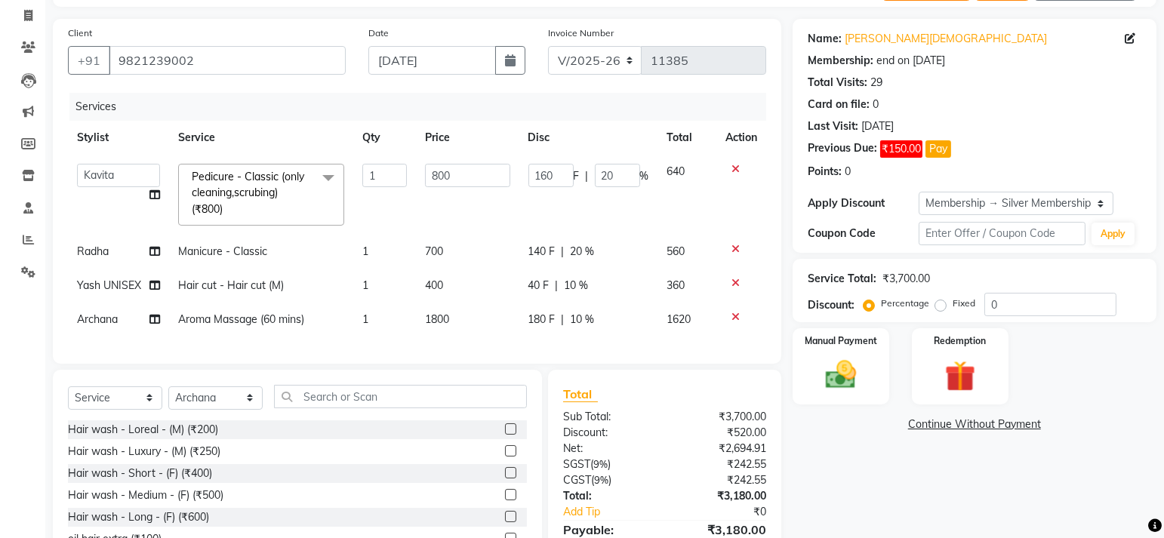
click at [622, 285] on tbody "aftab (U) Ali Amit ANJALI. Archana Arman Arti Belange Billing deepali dilshad J…" at bounding box center [417, 246] width 698 height 182
click at [573, 283] on span "10 %" at bounding box center [577, 286] width 24 height 16
select select "66547"
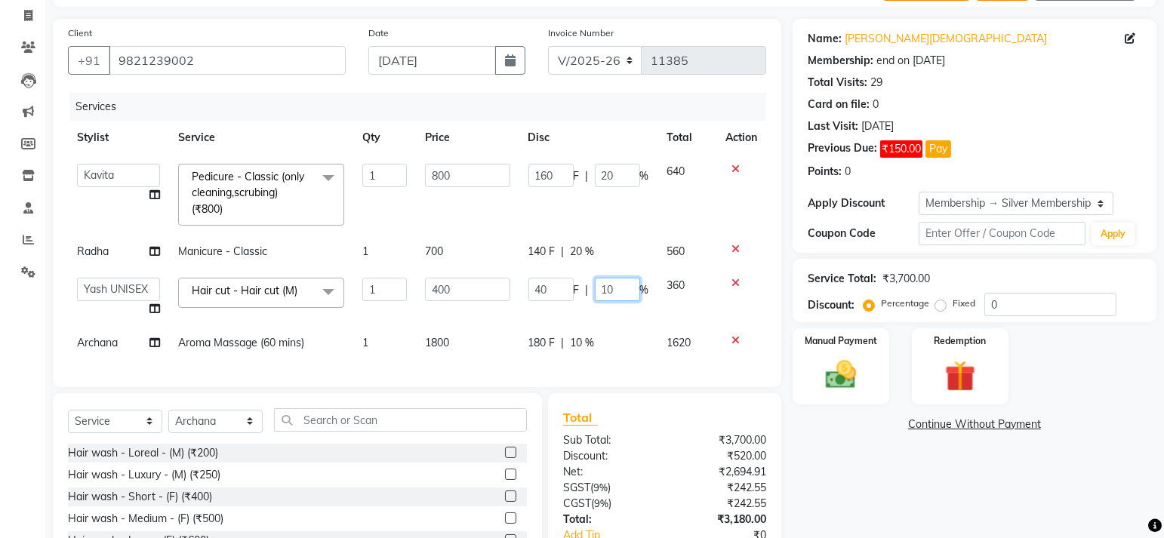
click at [629, 287] on input "10" at bounding box center [617, 289] width 45 height 23
type input "1"
type input "20"
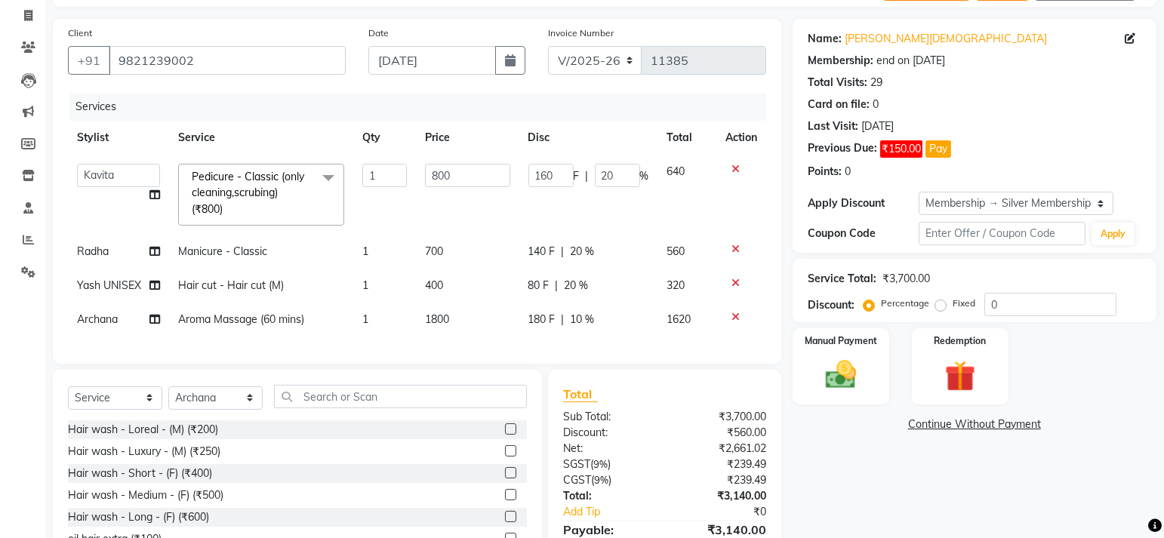
click at [629, 323] on tbody "aftab (U) Ali Amit ANJALI. Archana Arman Arti Belange Billing deepali dilshad J…" at bounding box center [417, 246] width 698 height 182
click at [577, 312] on span "10 %" at bounding box center [583, 320] width 24 height 16
select select "70102"
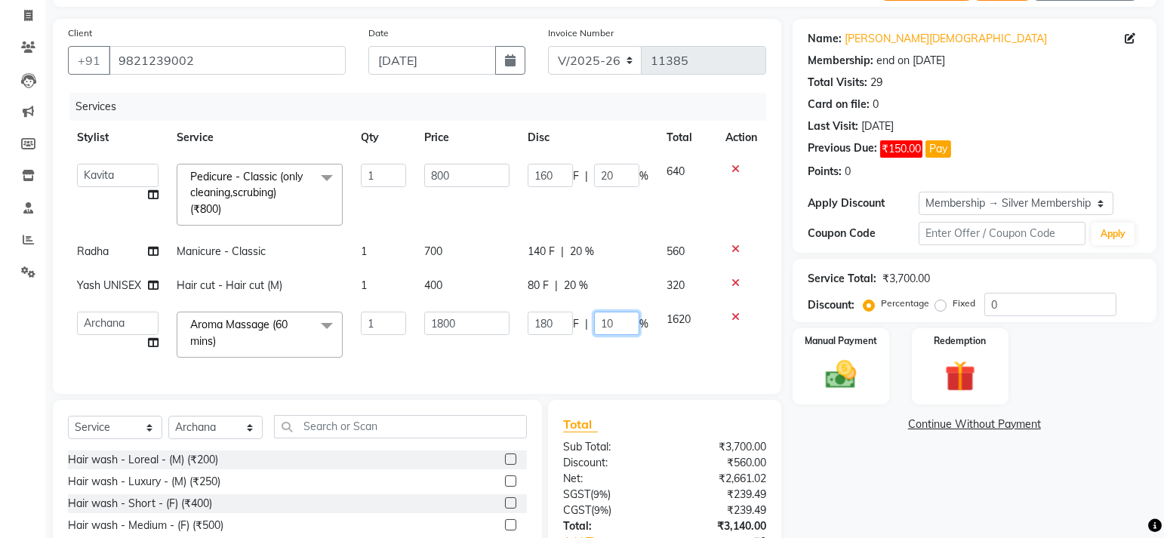
click at [619, 322] on input "10" at bounding box center [616, 323] width 45 height 23
type input "1"
type input "20"
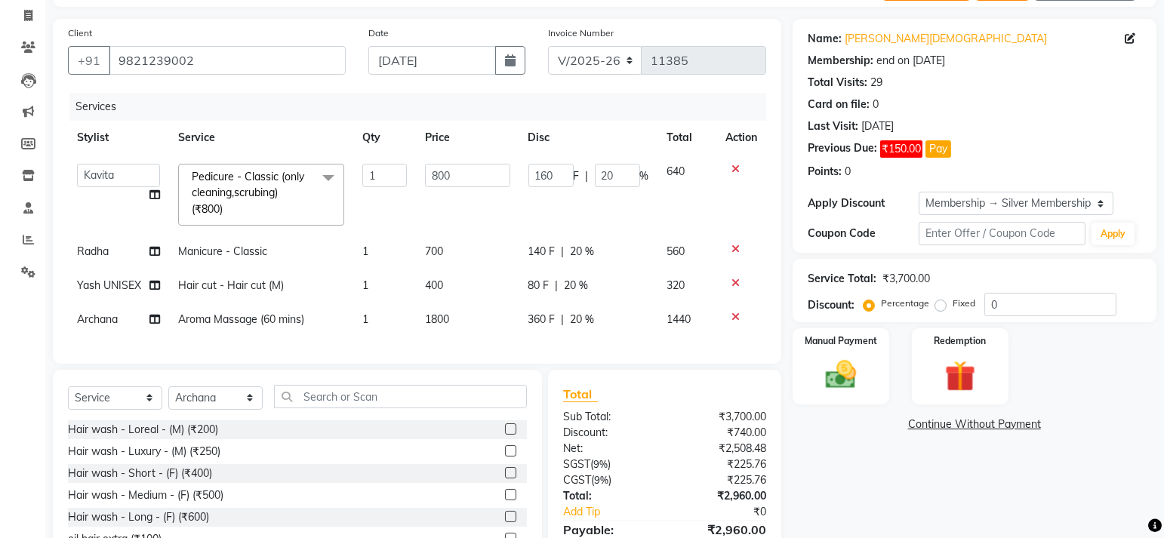
click at [250, 286] on span "Hair cut - Hair cut (M)" at bounding box center [231, 286] width 106 height 14
select select "66547"
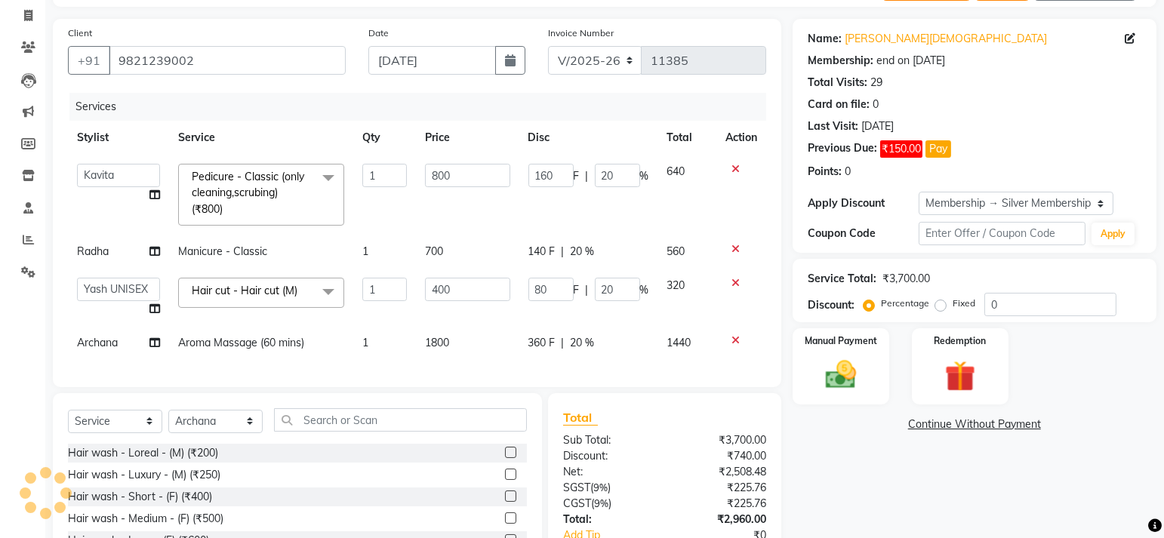
click at [319, 292] on span at bounding box center [328, 292] width 30 height 29
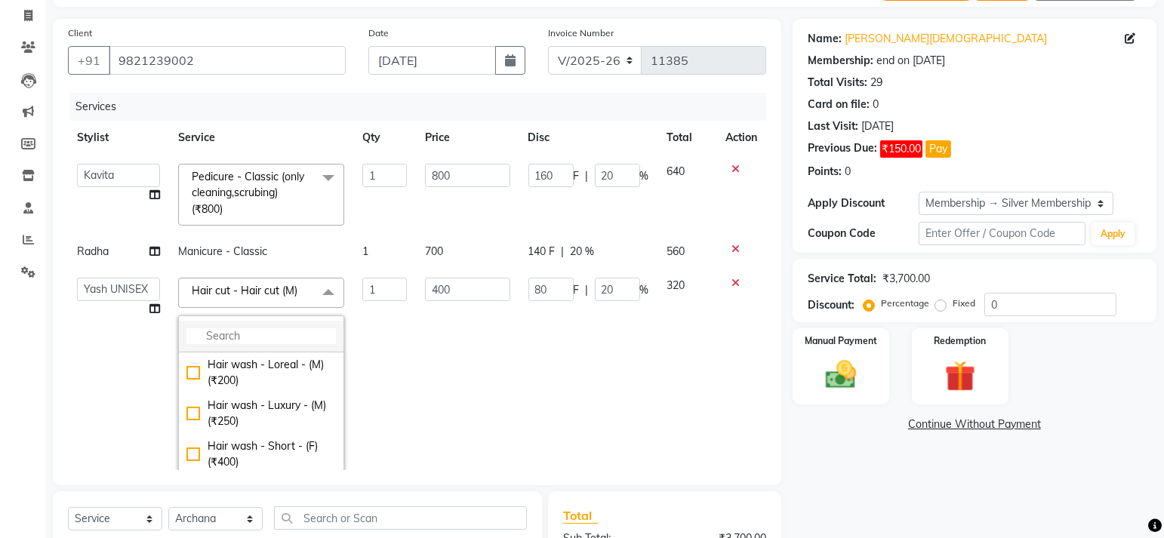
click at [227, 329] on input "multiselect-search" at bounding box center [260, 336] width 149 height 16
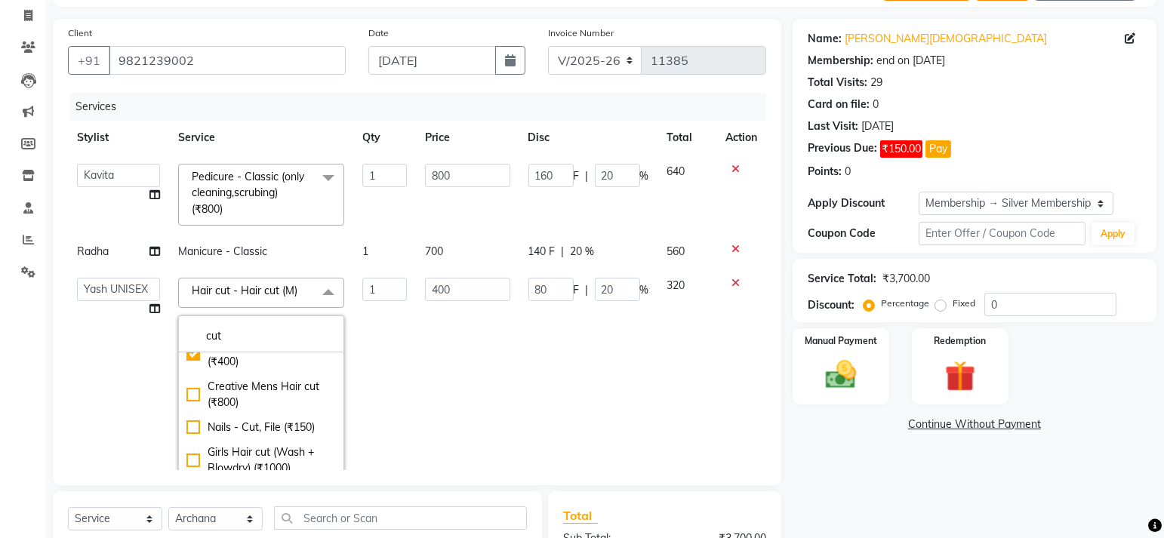
scroll to position [46, 0]
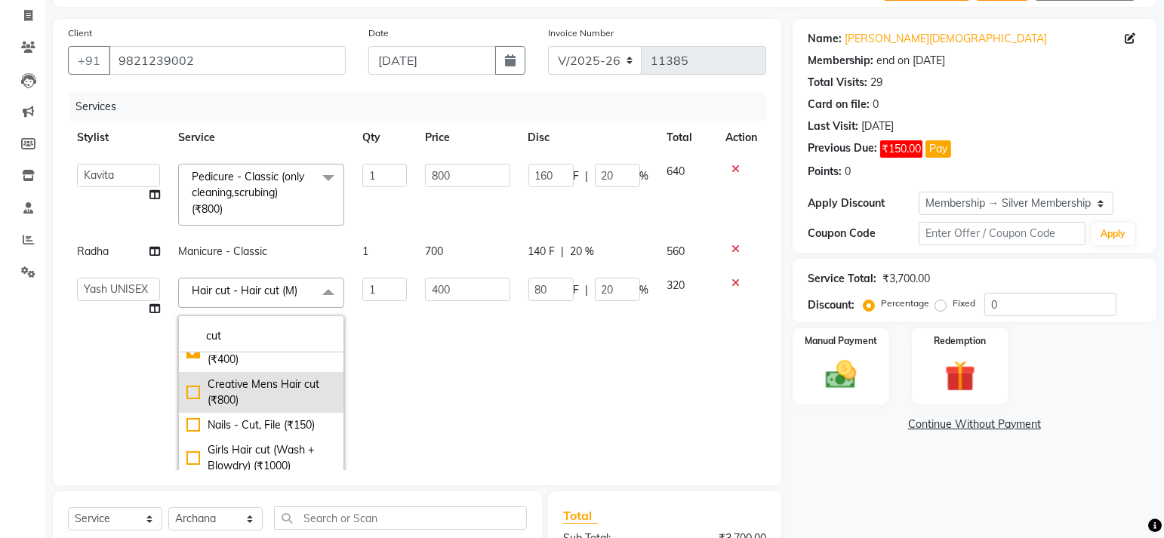
type input "cut"
click at [189, 408] on div "Creative Mens Hair cut (₹800)" at bounding box center [260, 393] width 149 height 32
checkbox input "false"
checkbox input "true"
type input "800"
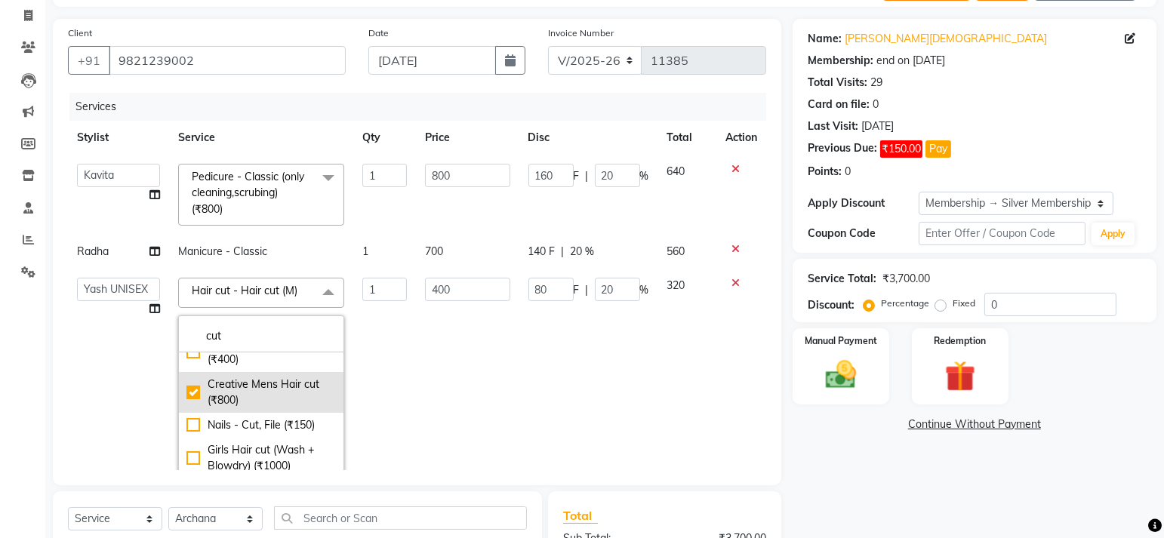
type input "0"
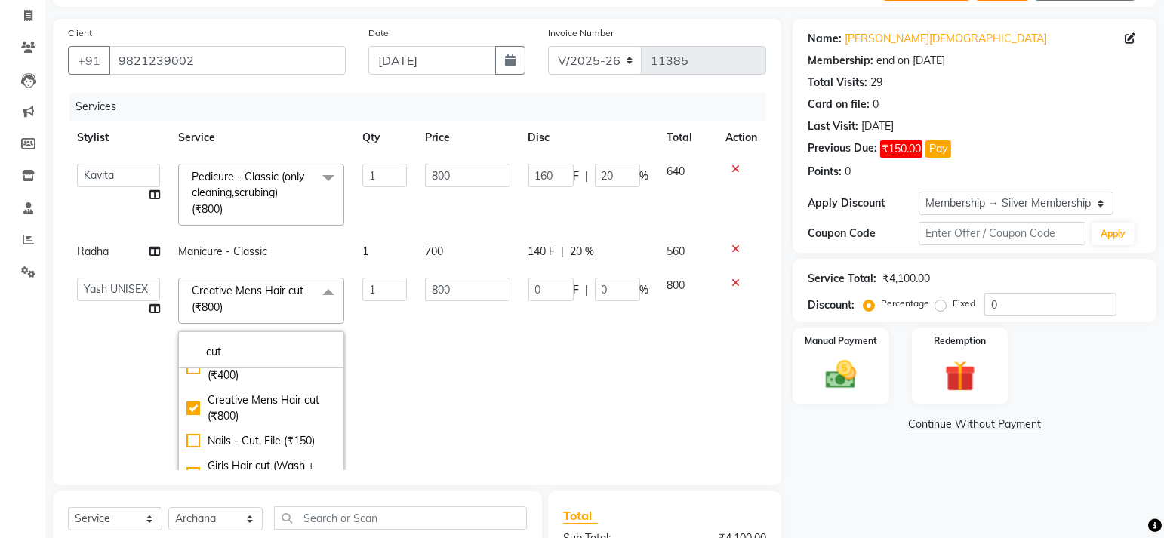
click at [61, 318] on div "Client +91 9821239002 Date 04-09-2025 Invoice Number V/2025 V/2025-26 11385 Ser…" at bounding box center [417, 252] width 728 height 466
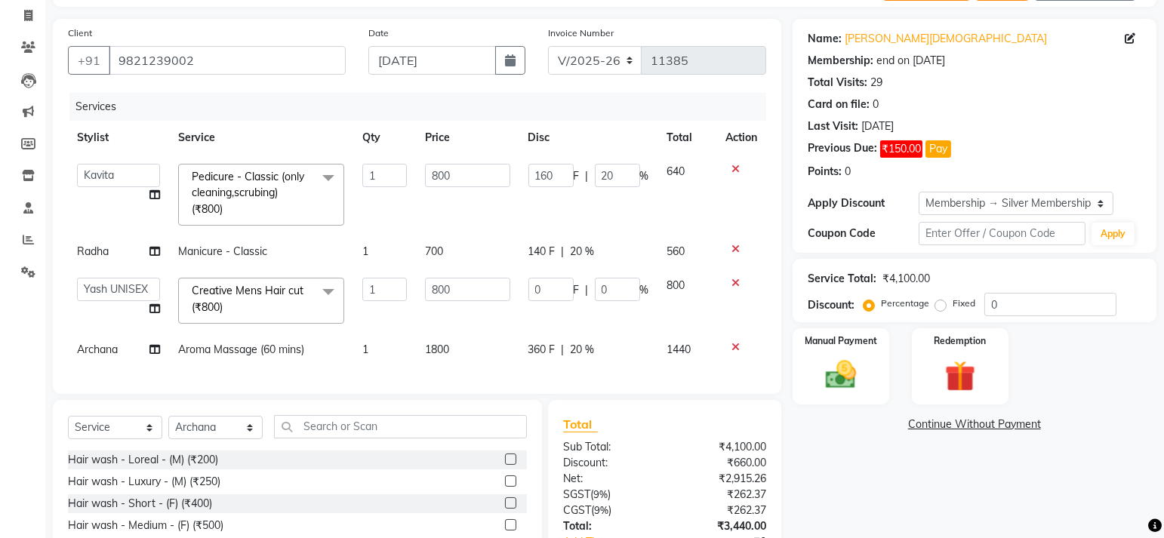
scroll to position [111, 0]
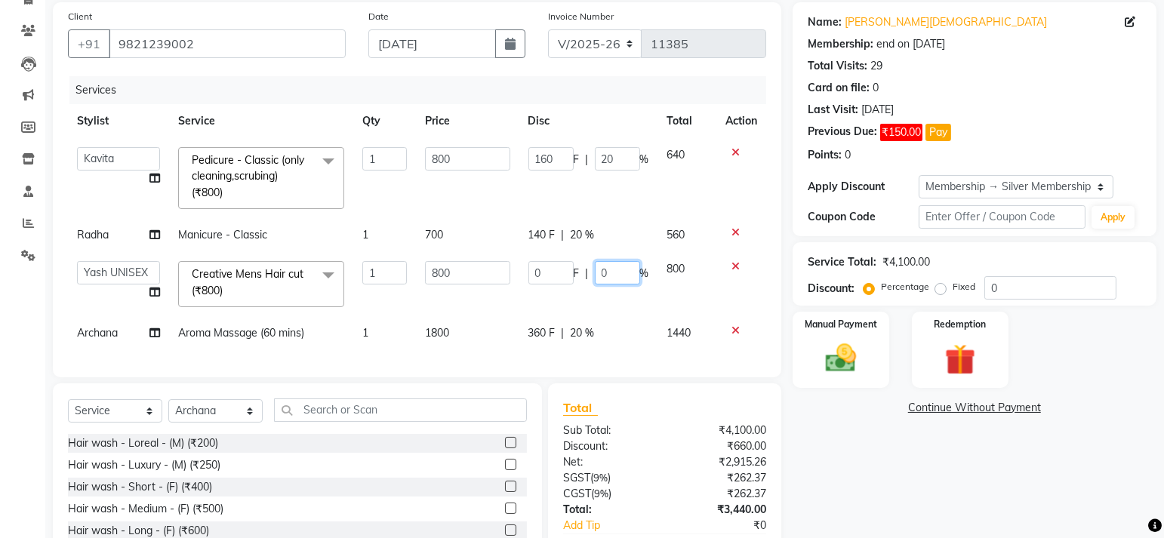
click at [616, 275] on input "0" at bounding box center [617, 272] width 45 height 23
type input "20"
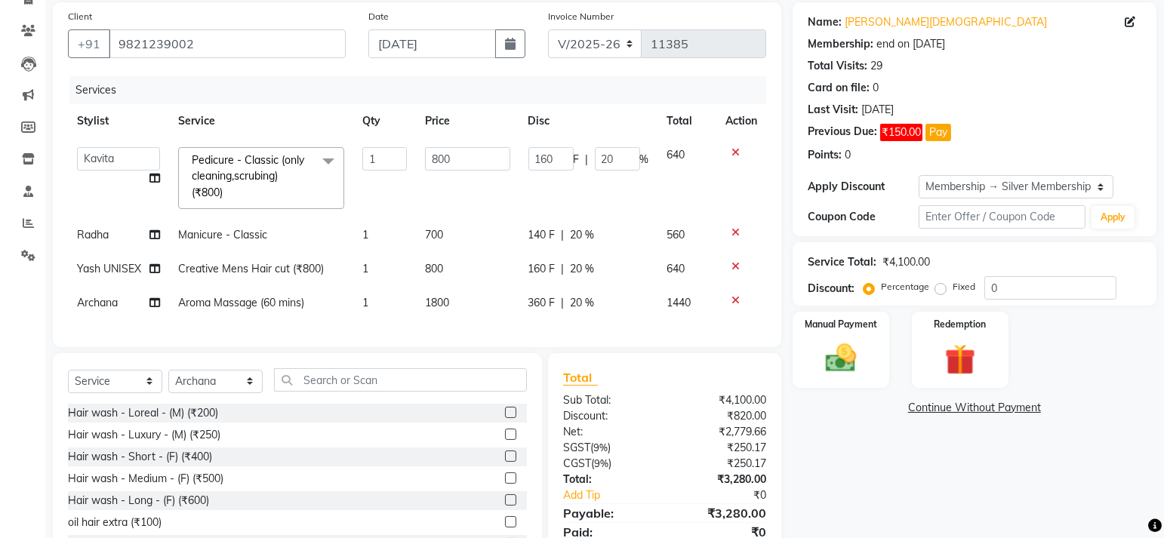
click at [103, 294] on tbody "aftab (U) Ali Amit ANJALI. Archana Arman Arti Belange Billing deepali dilshad J…" at bounding box center [417, 229] width 698 height 182
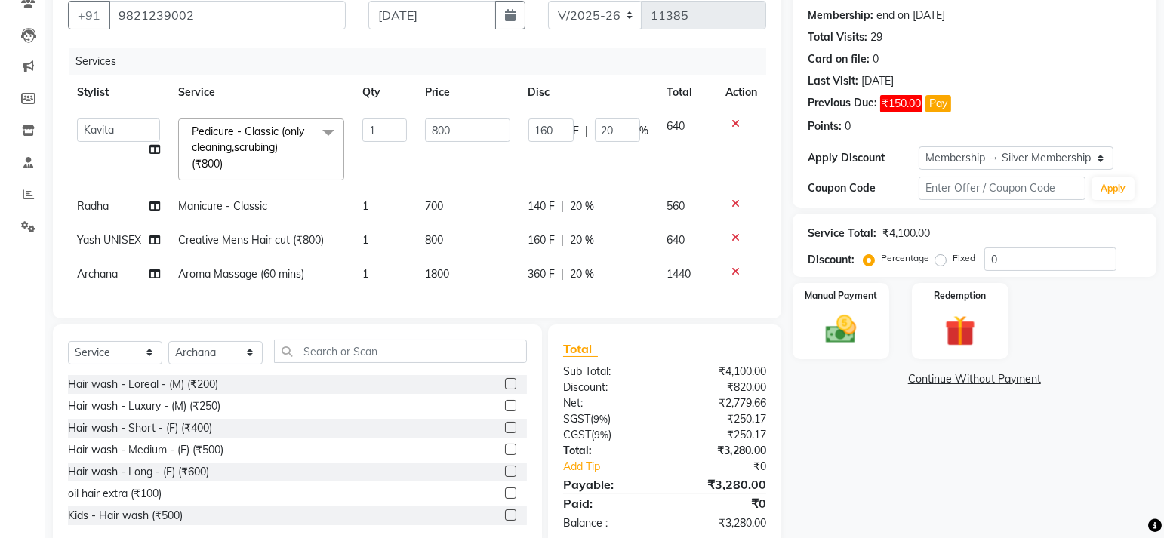
scroll to position [137, 0]
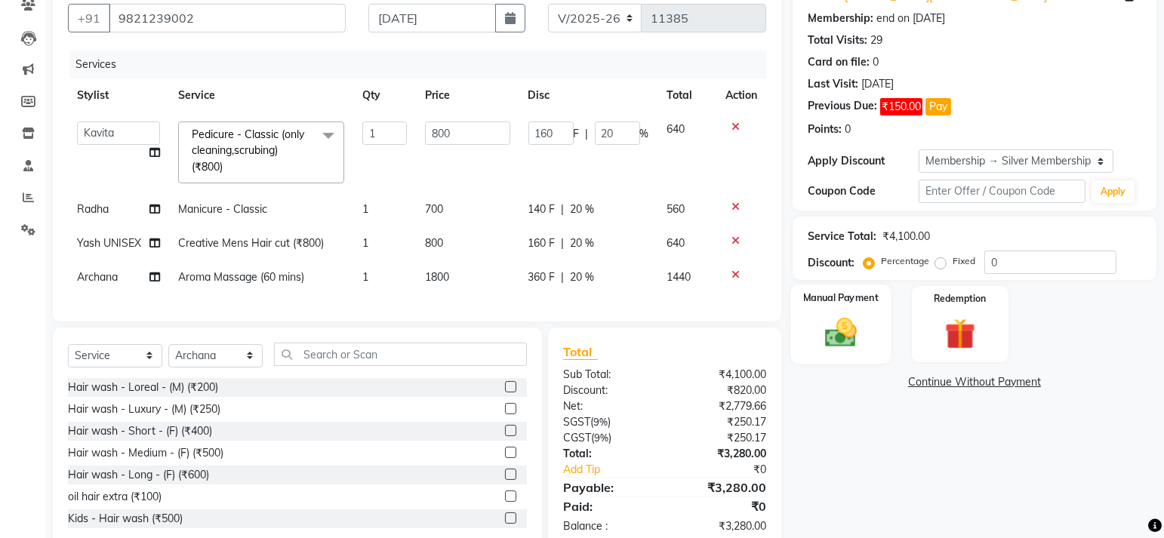
click at [822, 344] on img at bounding box center [840, 333] width 52 height 37
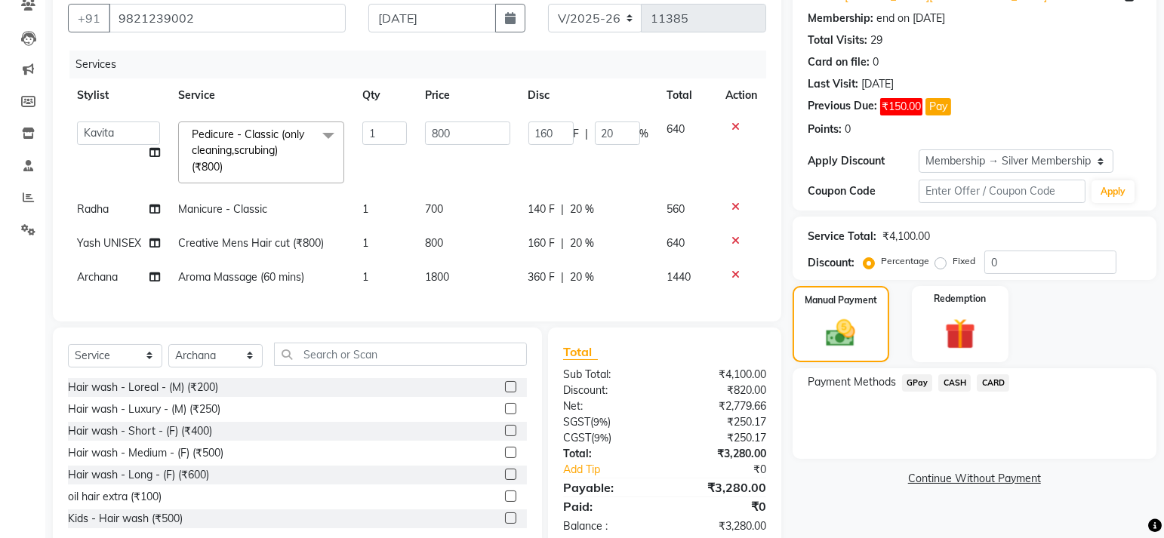
click at [956, 381] on span "CASH" at bounding box center [954, 382] width 32 height 17
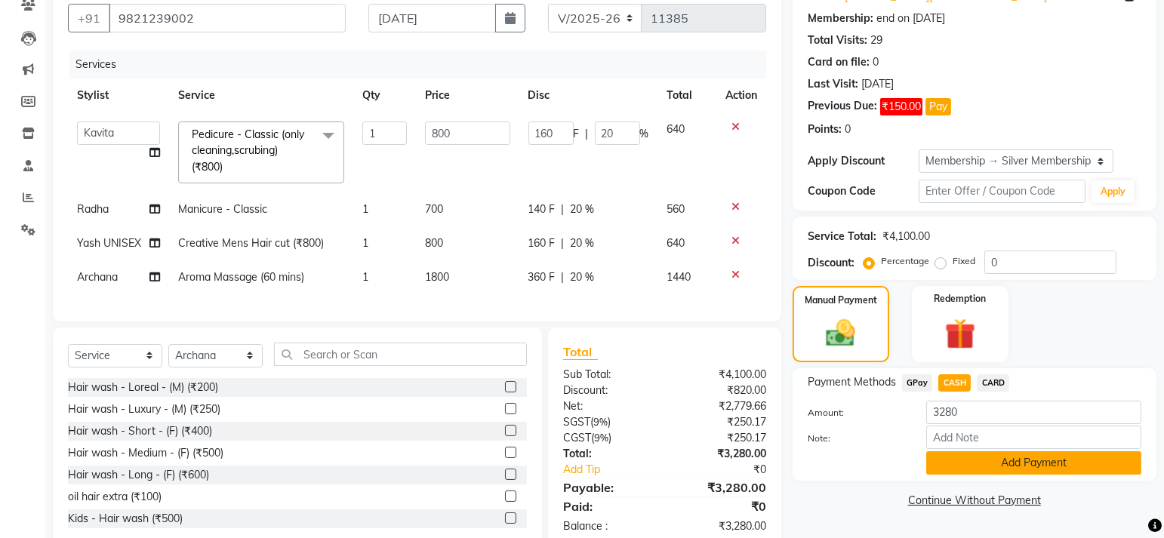
click at [1052, 461] on button "Add Payment" at bounding box center [1033, 462] width 215 height 23
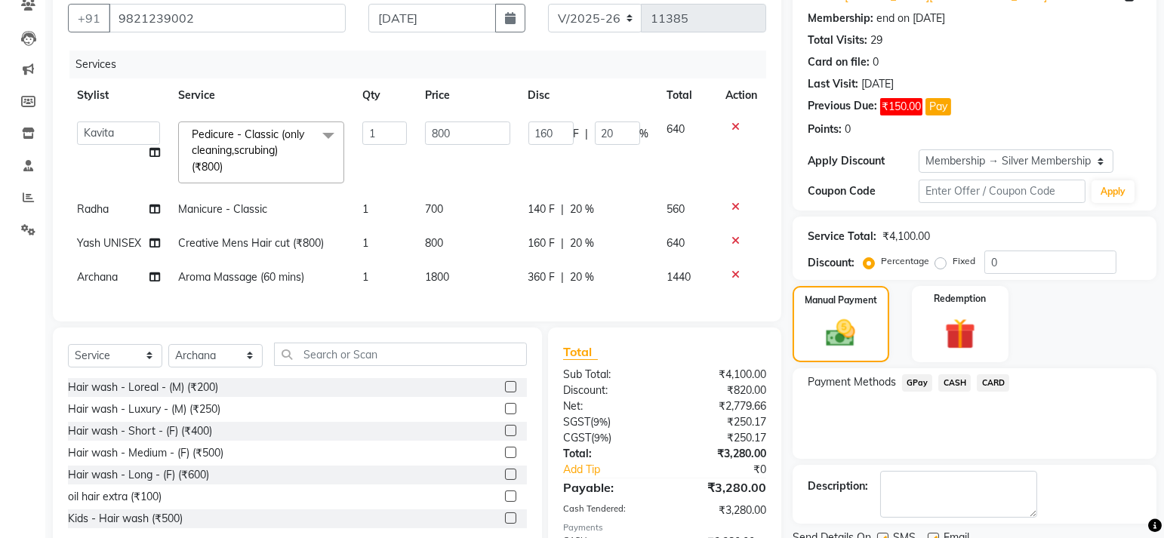
scroll to position [236, 0]
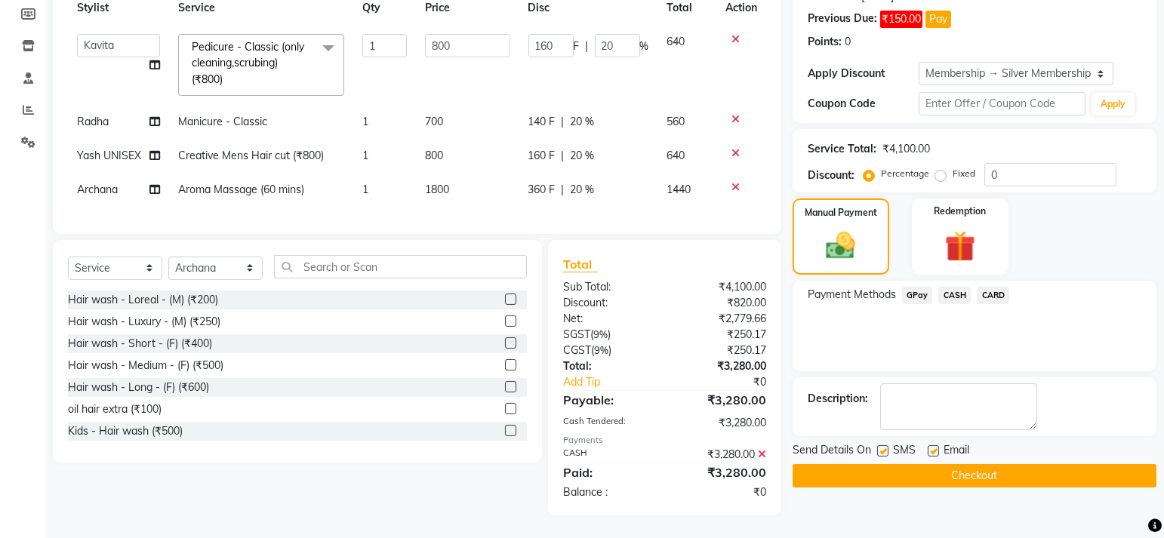
click at [919, 464] on button "Checkout" at bounding box center [975, 475] width 364 height 23
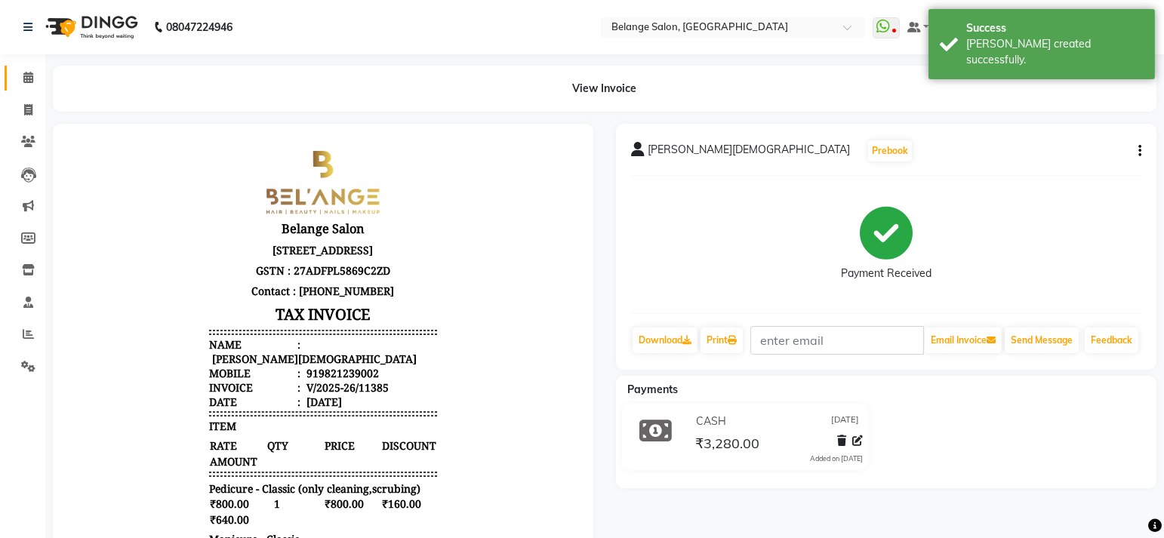
click at [26, 86] on span at bounding box center [28, 77] width 26 height 17
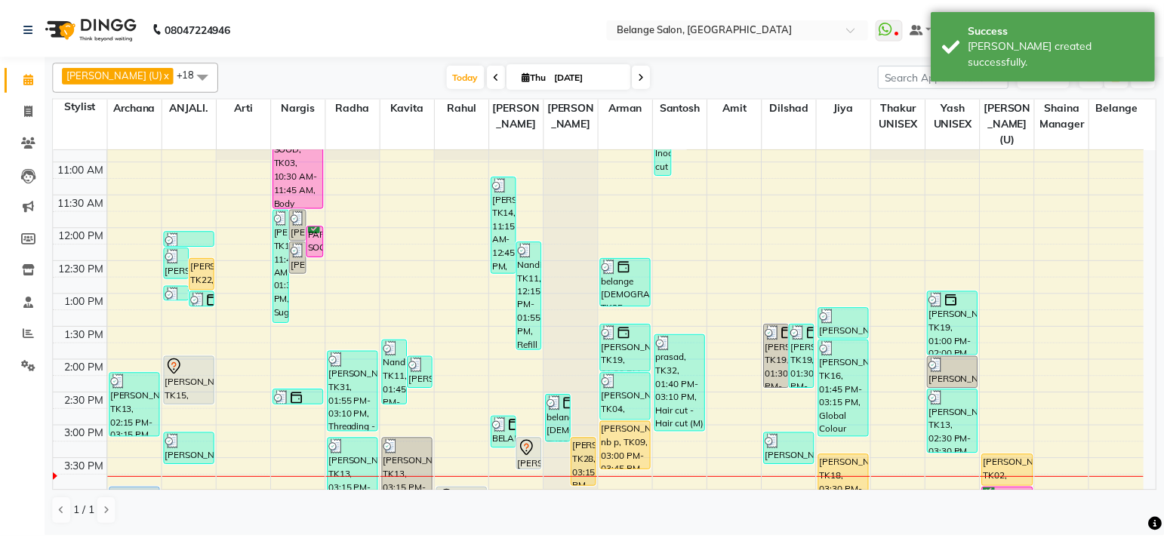
scroll to position [284, 0]
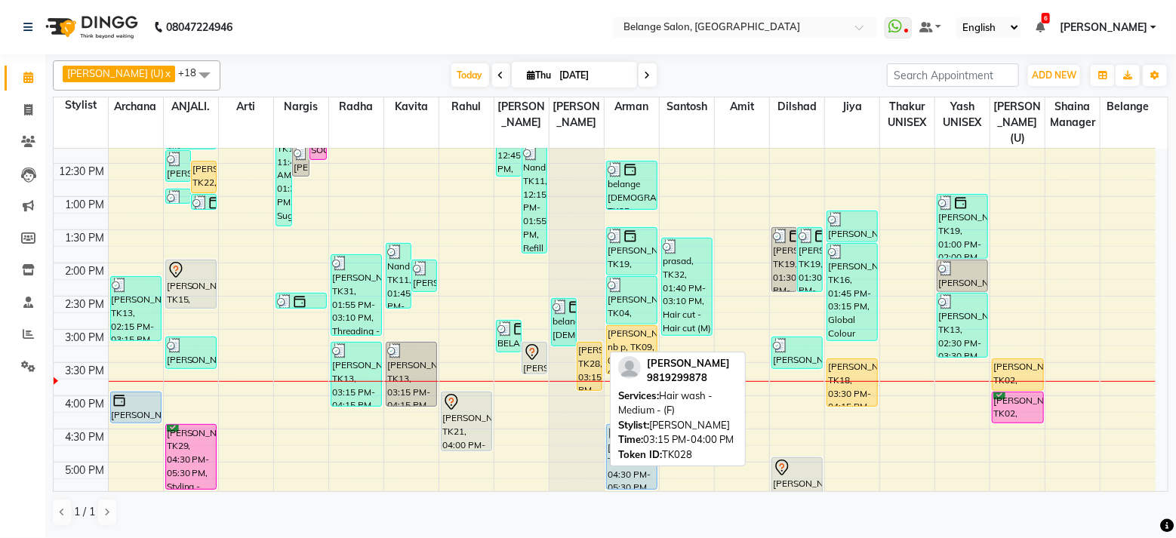
click at [589, 347] on div "[PERSON_NAME], TK28, 03:15 PM-04:00 PM, Hair wash - Medium - (F)" at bounding box center [589, 367] width 24 height 48
select select "1"
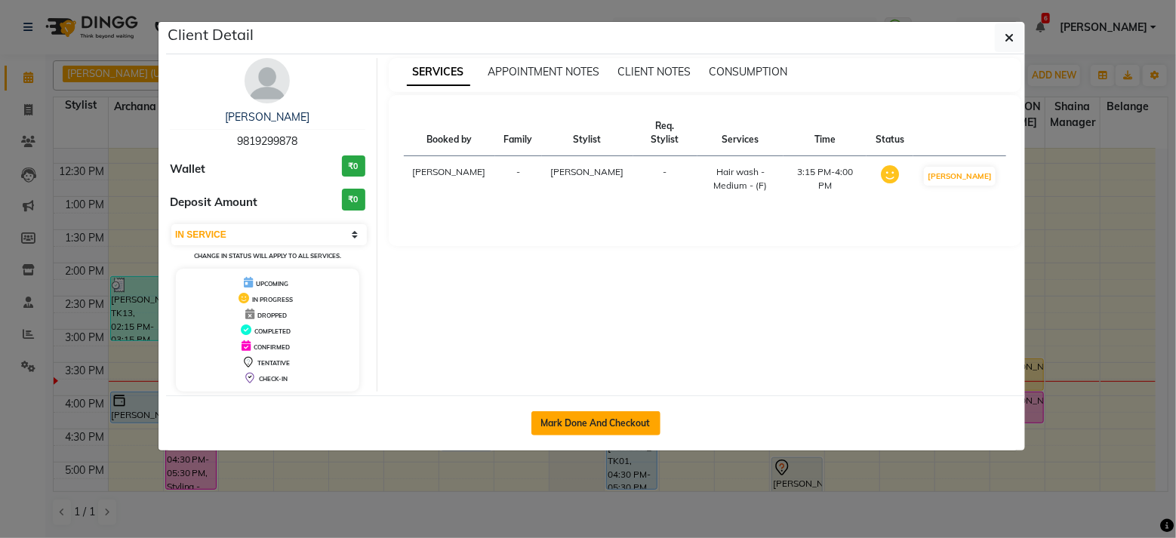
click at [590, 418] on button "Mark Done And Checkout" at bounding box center [595, 423] width 129 height 24
select select "service"
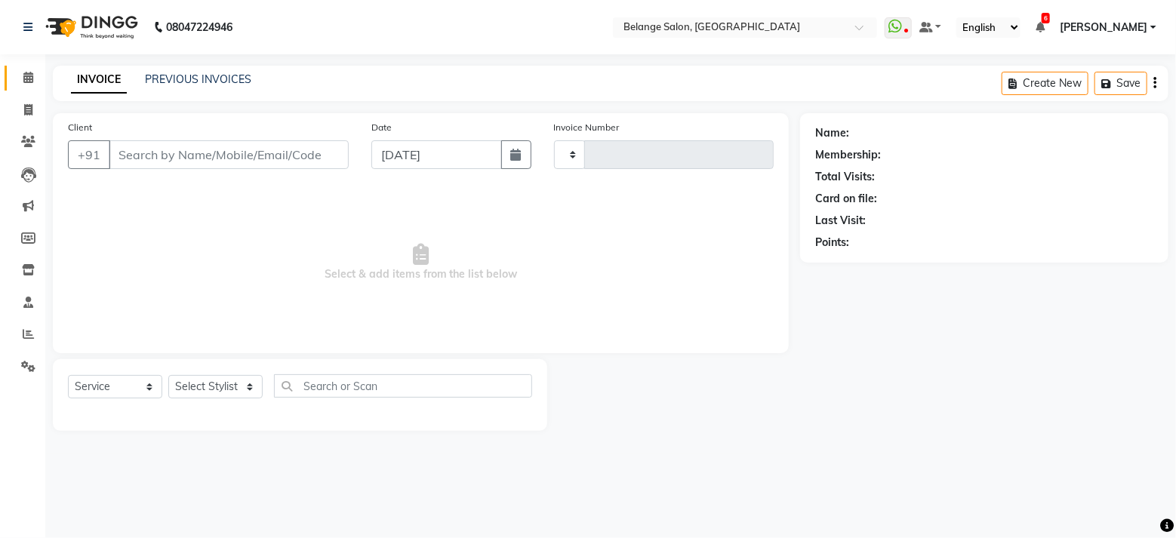
type input "11386"
select select "5076"
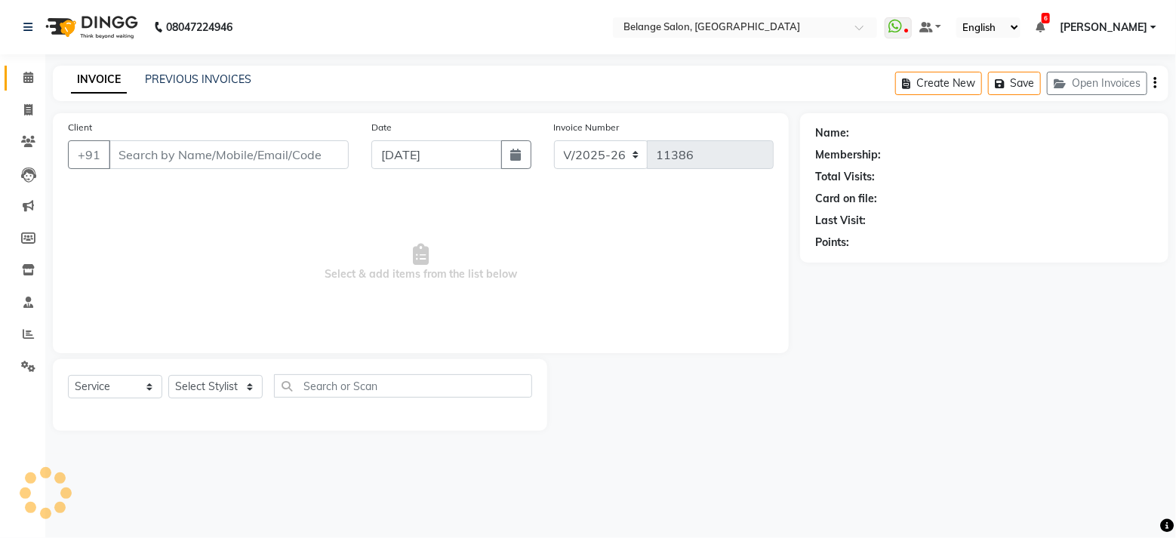
type input "9819299878"
select select "54495"
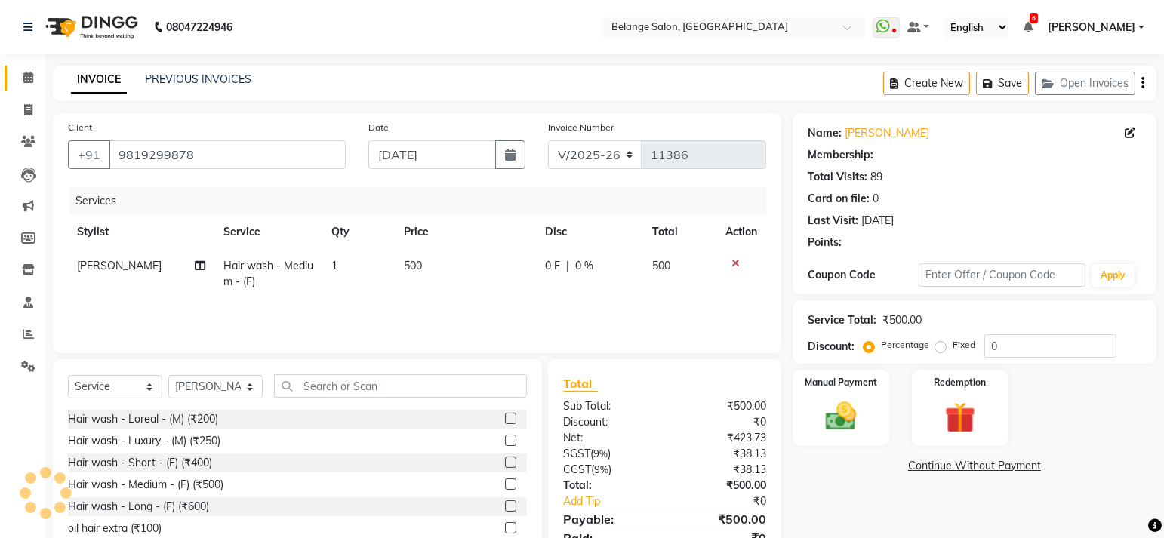
select select "1: Object"
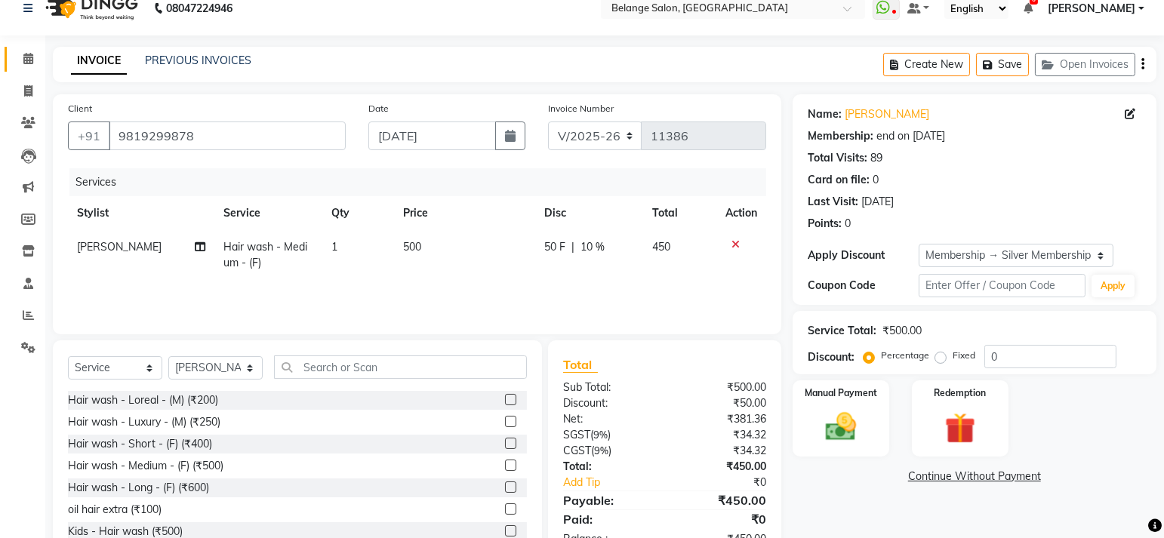
scroll to position [66, 0]
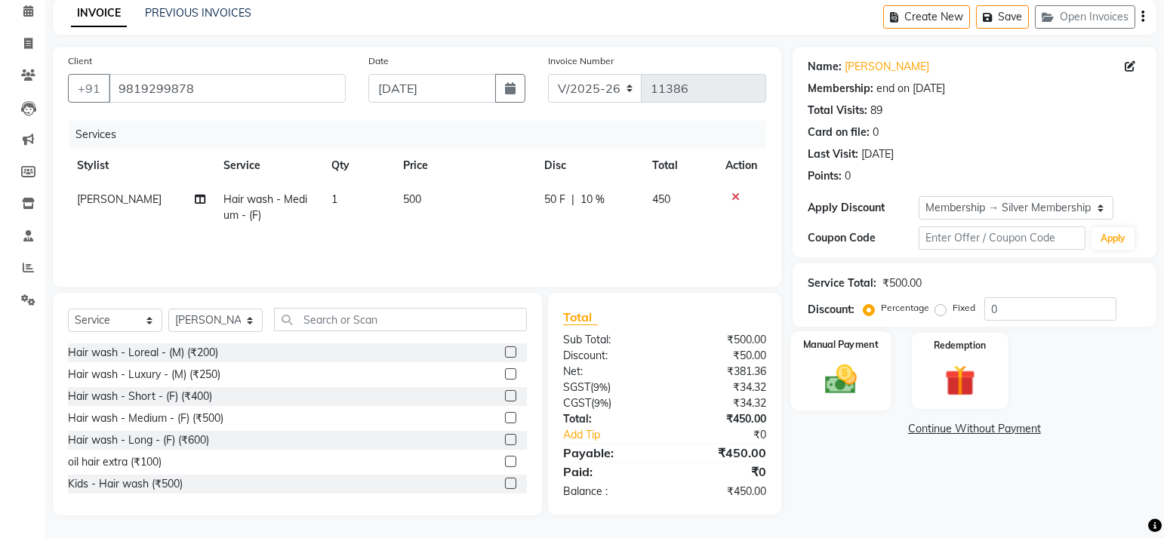
click at [841, 359] on div "Manual Payment" at bounding box center [840, 370] width 100 height 79
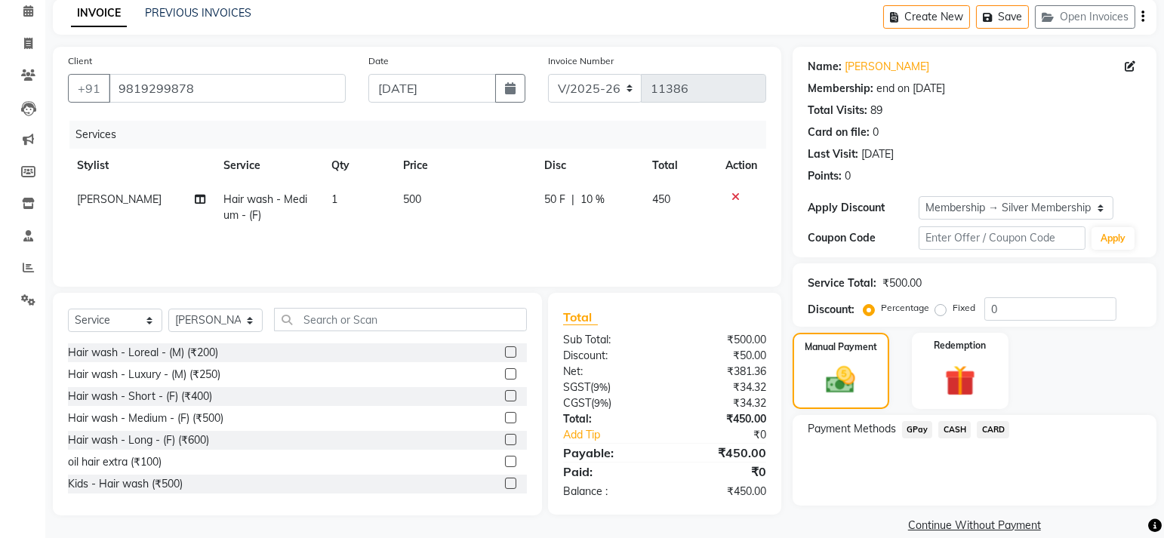
click at [919, 426] on span "GPay" at bounding box center [917, 429] width 31 height 17
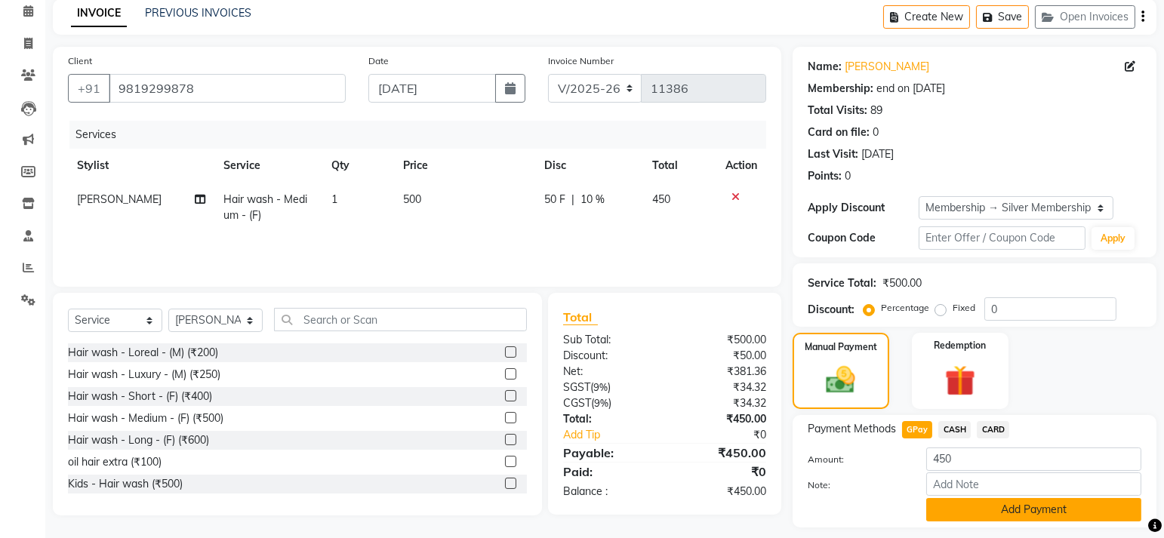
click at [979, 502] on button "Add Payment" at bounding box center [1033, 509] width 215 height 23
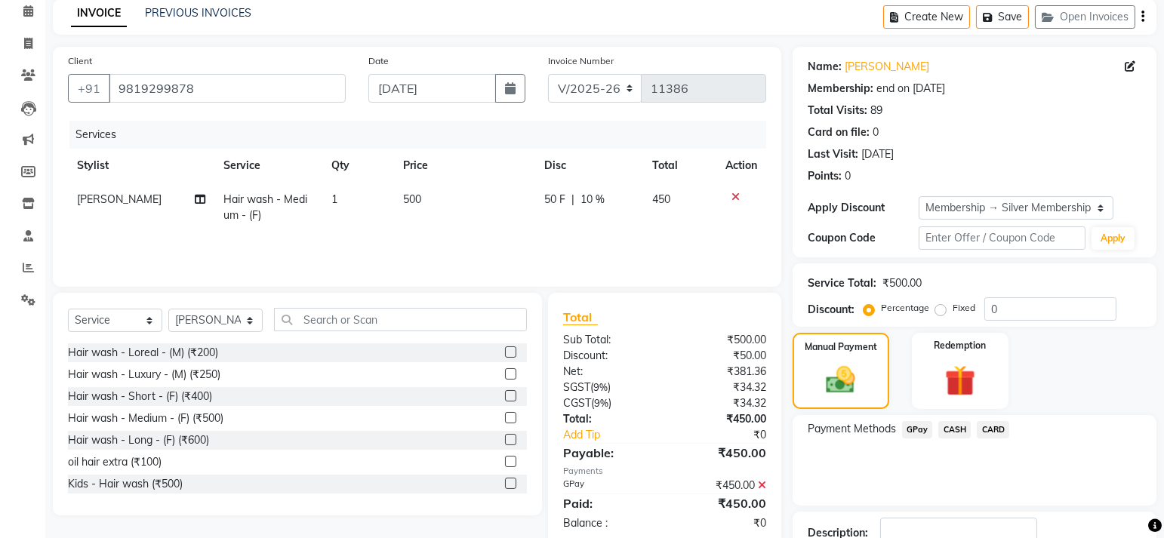
scroll to position [171, 0]
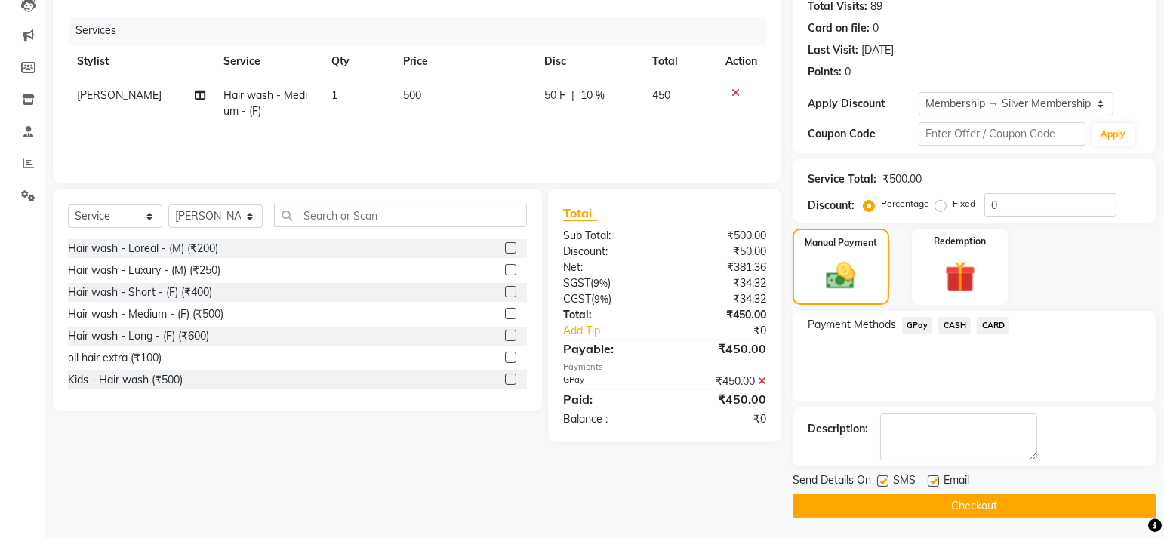
click at [1002, 508] on button "Checkout" at bounding box center [975, 505] width 364 height 23
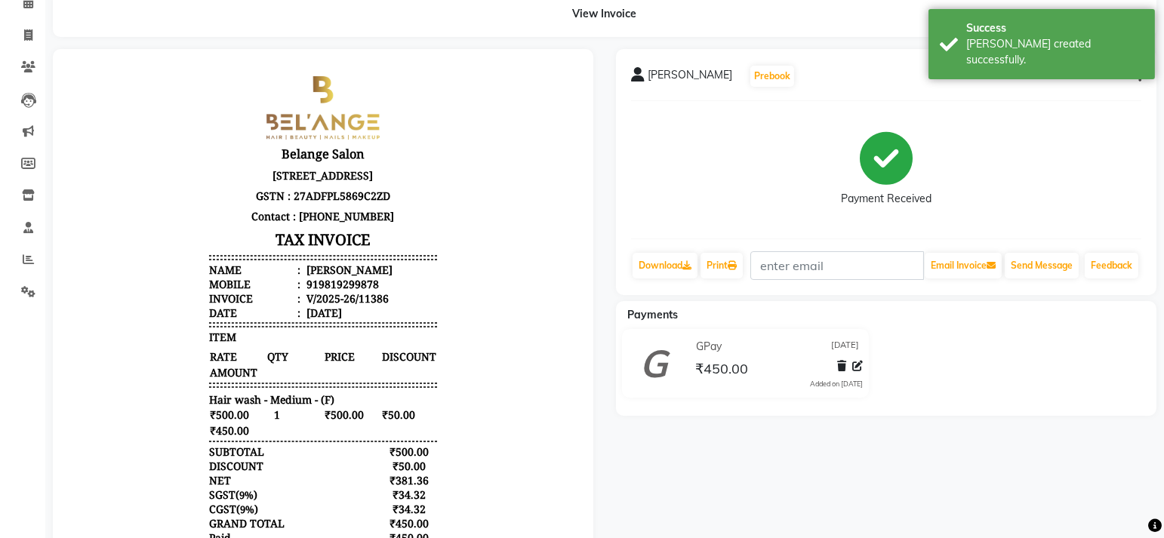
scroll to position [149, 0]
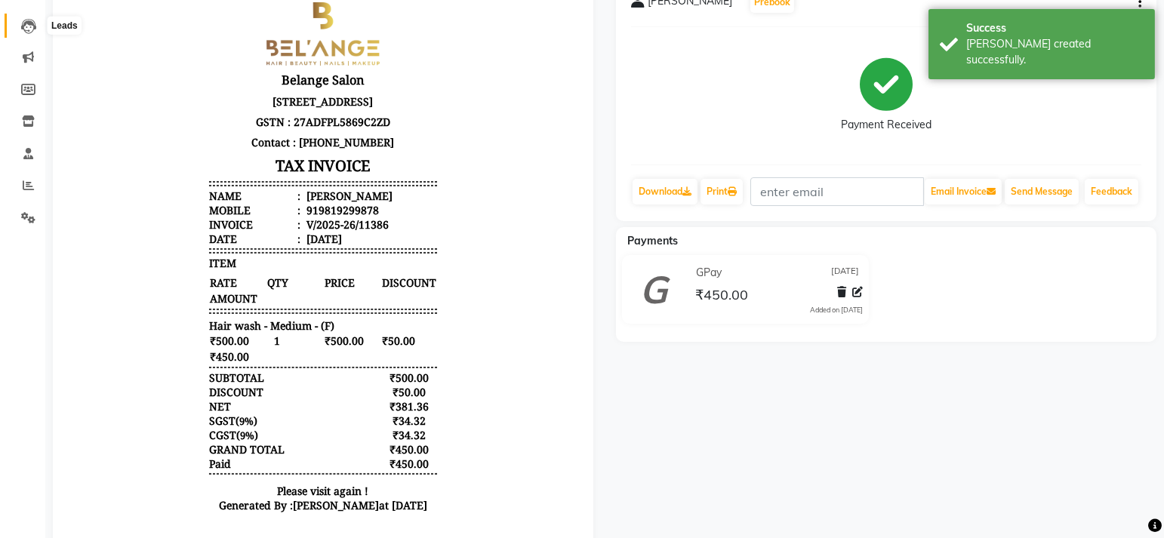
click at [26, 32] on icon at bounding box center [28, 26] width 15 height 15
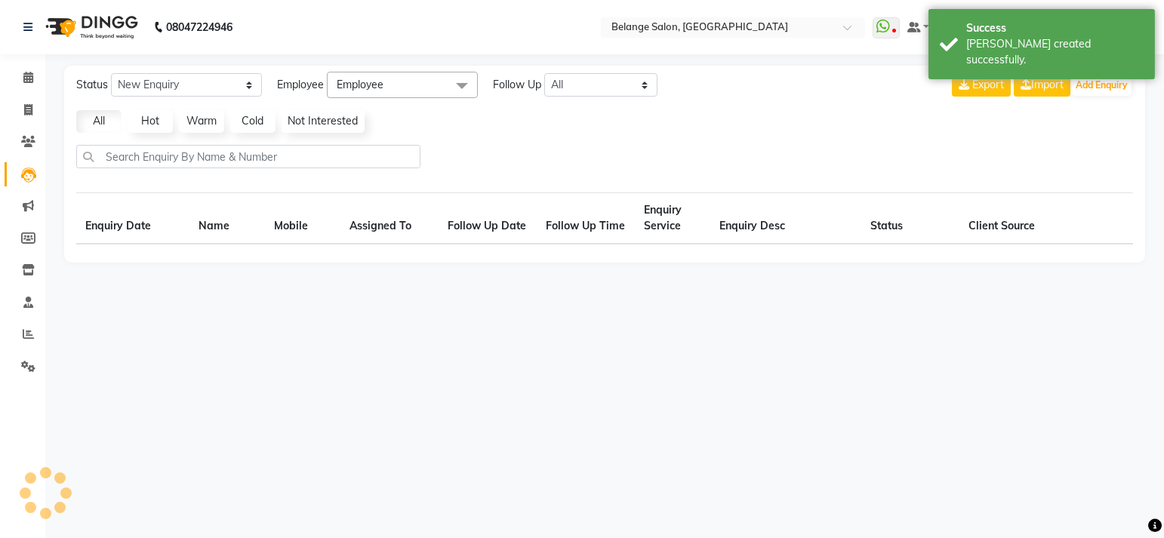
select select "10"
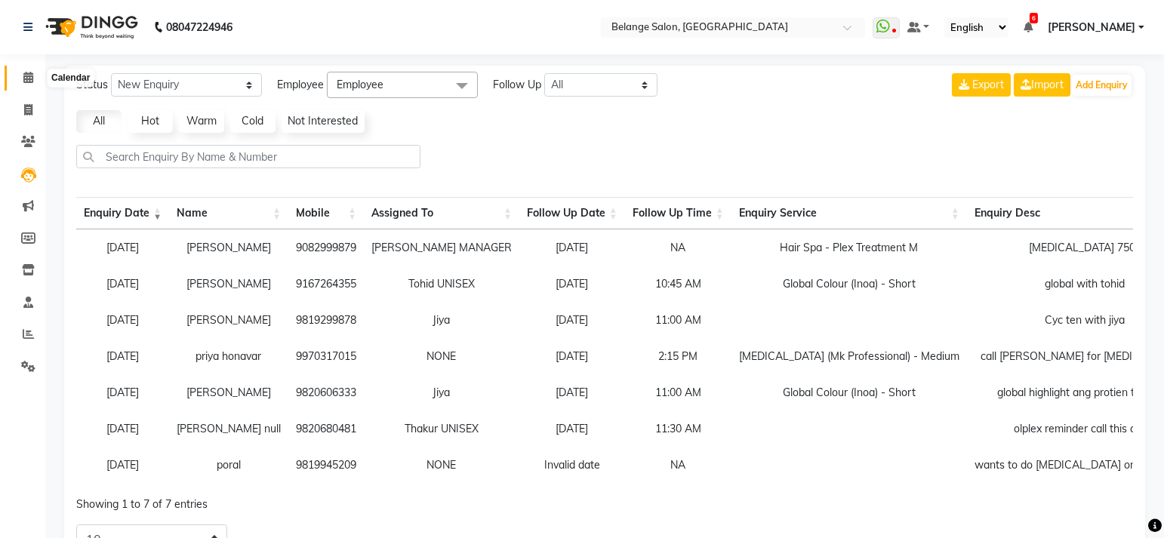
click at [25, 82] on icon at bounding box center [28, 77] width 10 height 11
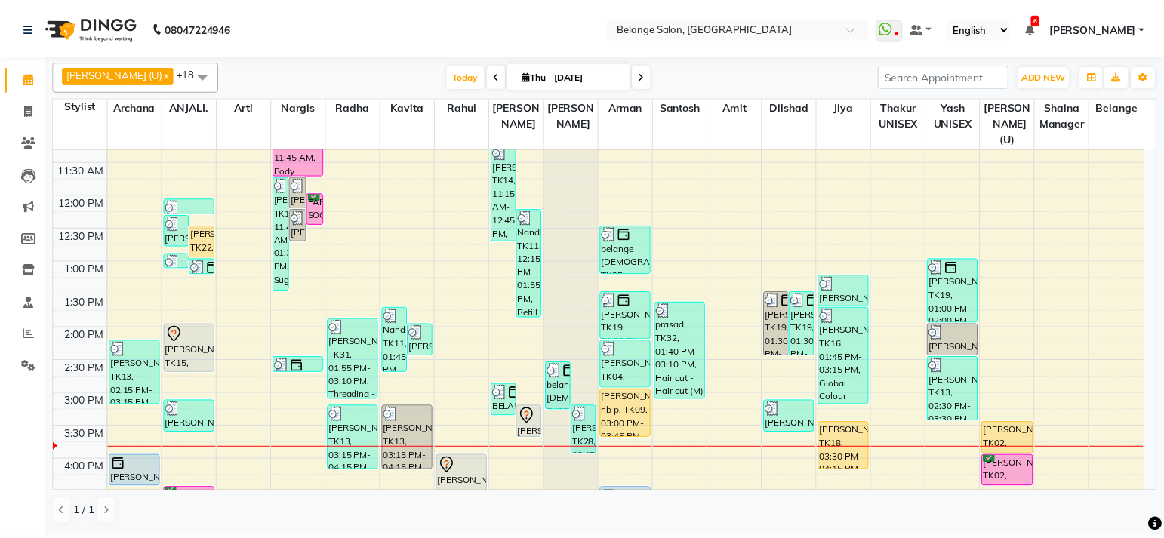
scroll to position [226, 0]
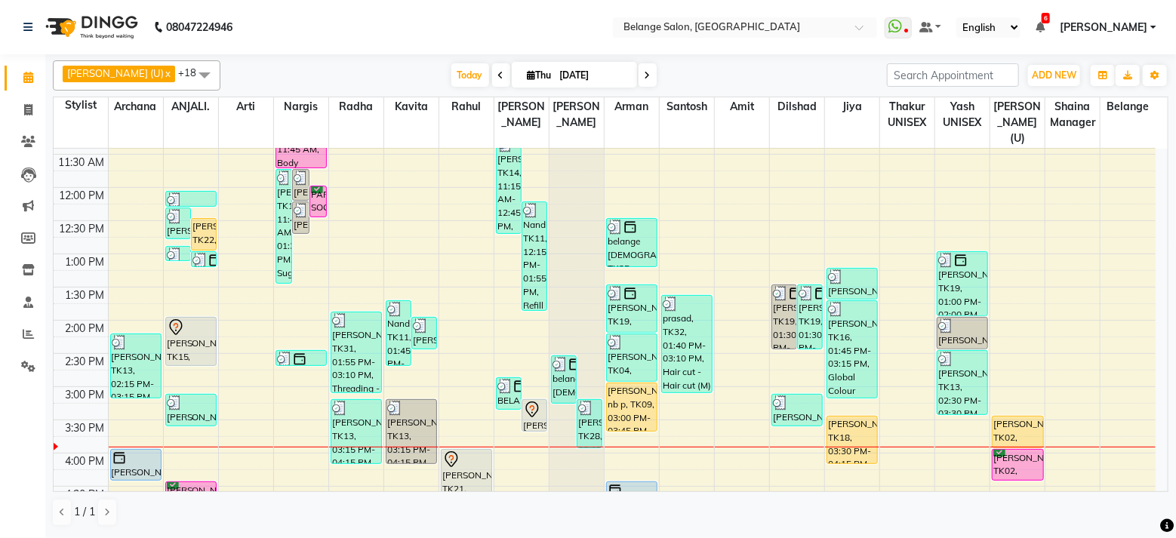
click at [802, 71] on div "Today Thu 04-09-2025" at bounding box center [553, 75] width 651 height 23
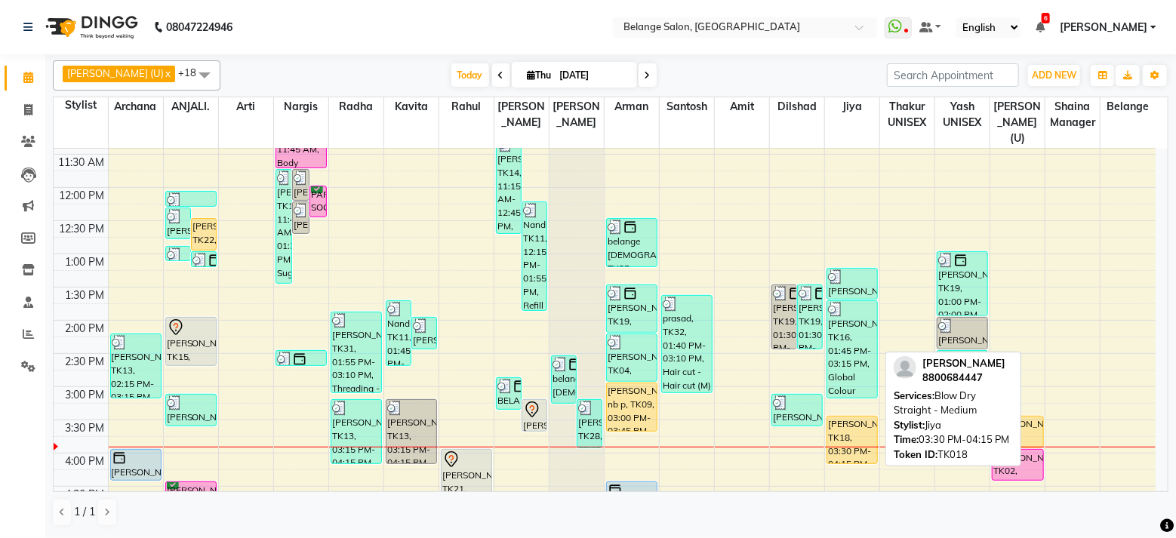
click at [849, 417] on div "Shivani, TK18, 03:30 PM-04:15 PM, Blow Dry Straight - Medium" at bounding box center [852, 440] width 50 height 47
select select "1"
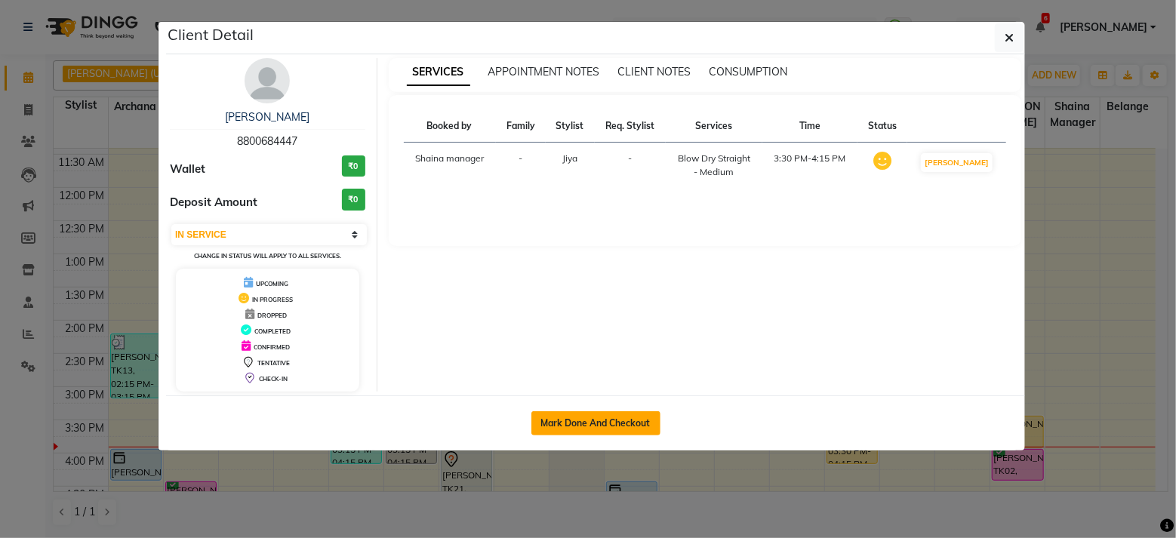
click at [648, 422] on button "Mark Done And Checkout" at bounding box center [595, 423] width 129 height 24
select select "service"
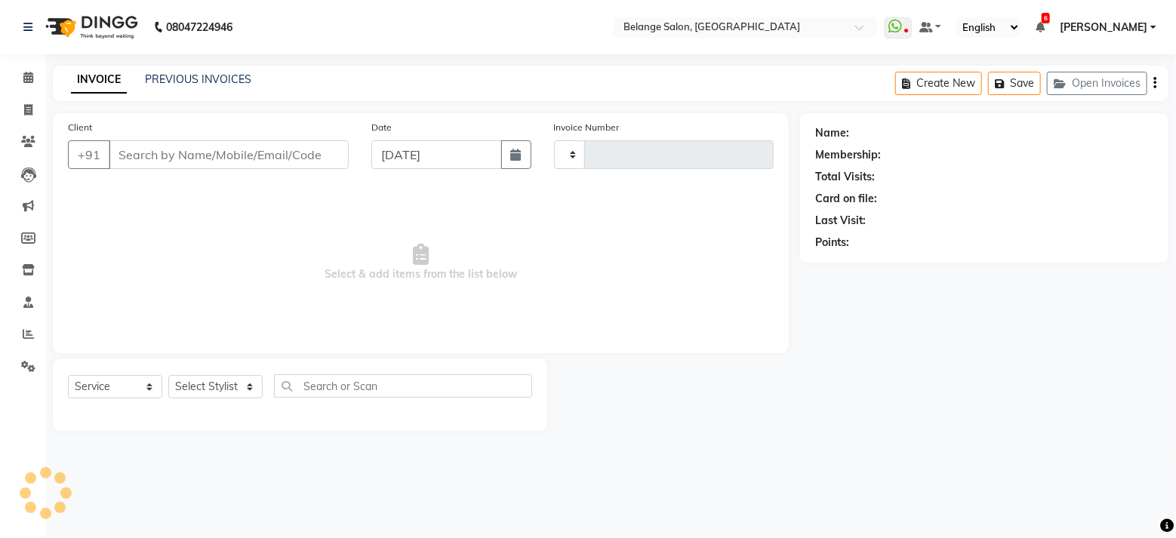
type input "11387"
select select "5076"
type input "8800684447"
select select "74454"
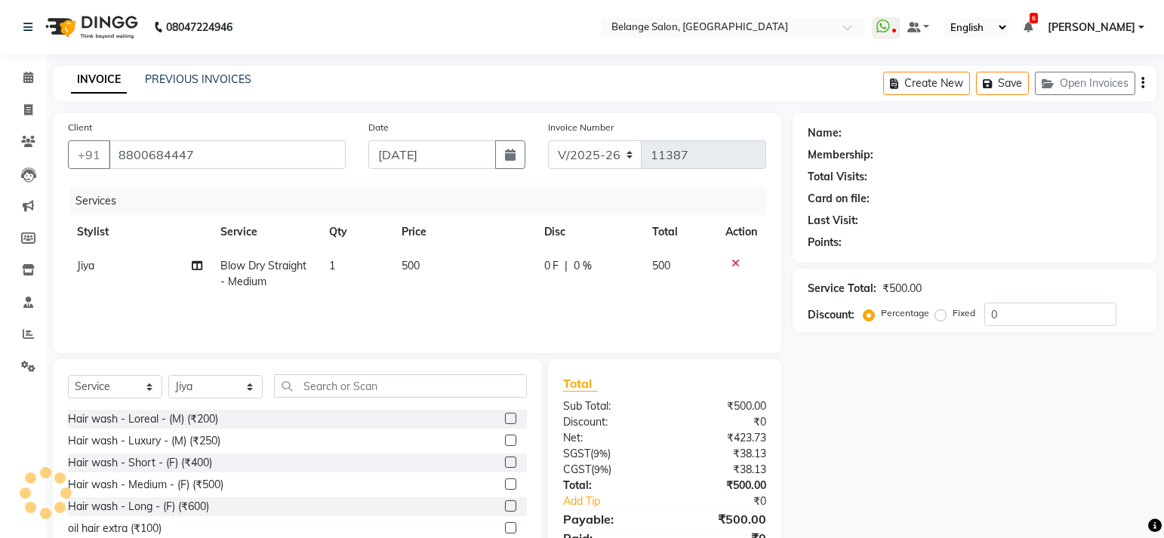
select select "1: Object"
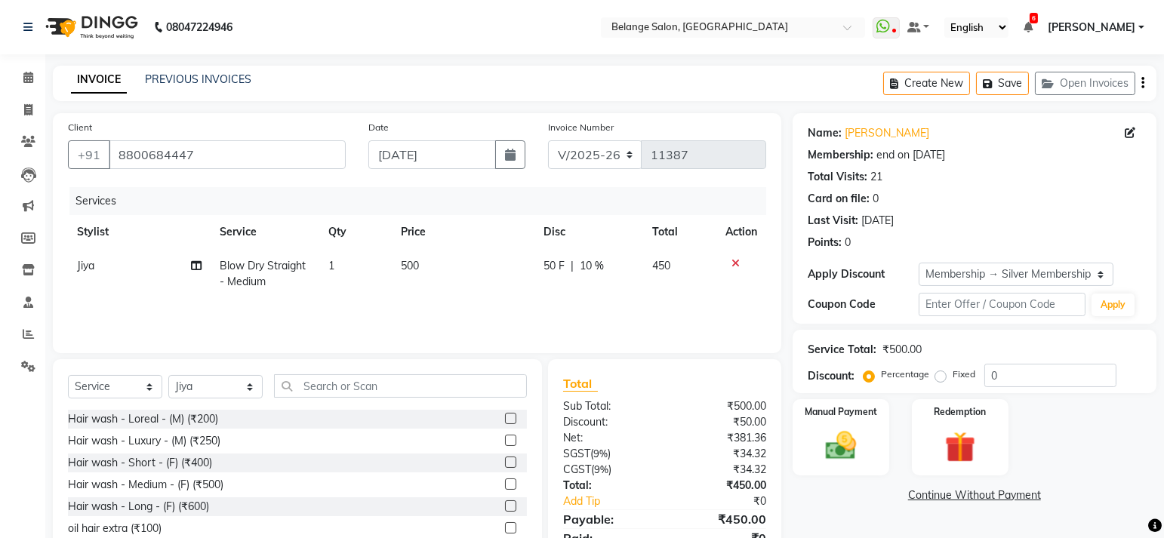
click at [303, 268] on span "Blow Dry Straight - Medium" at bounding box center [263, 273] width 86 height 29
select select "74454"
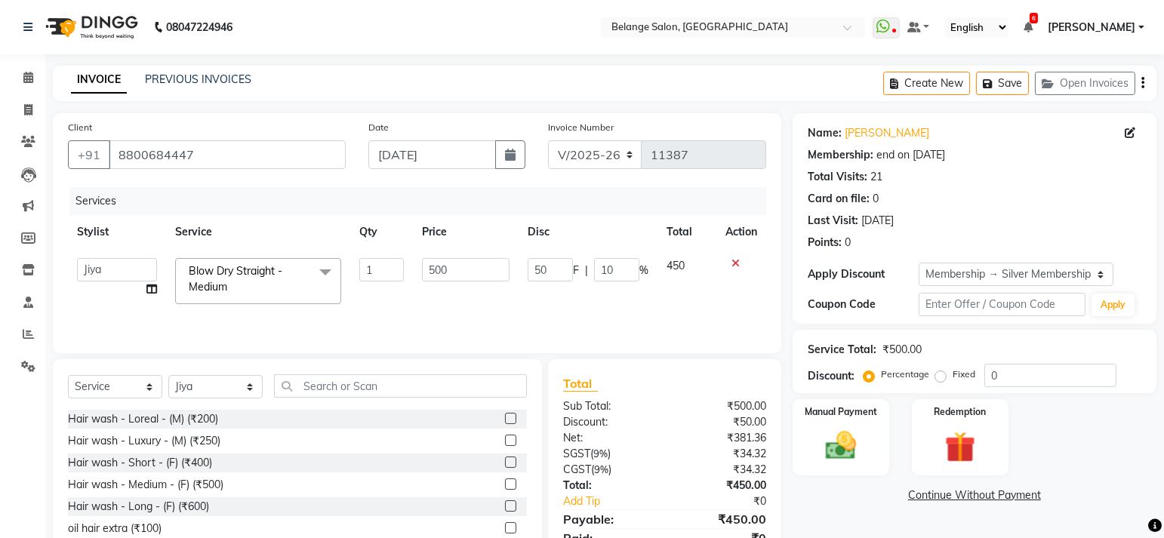
click at [326, 274] on span at bounding box center [325, 272] width 30 height 29
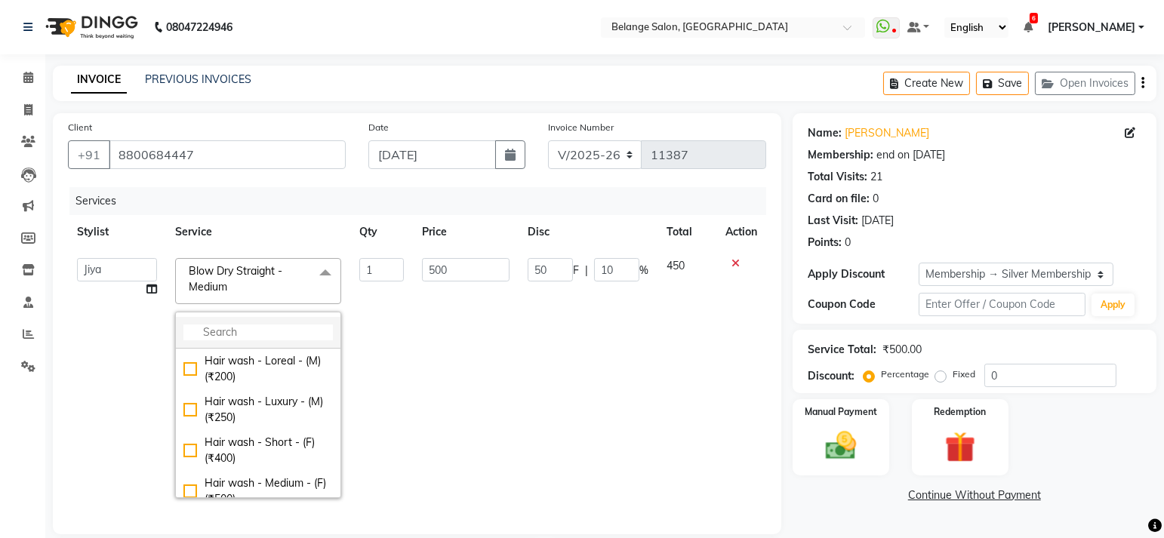
click at [257, 328] on input "multiselect-search" at bounding box center [257, 333] width 149 height 16
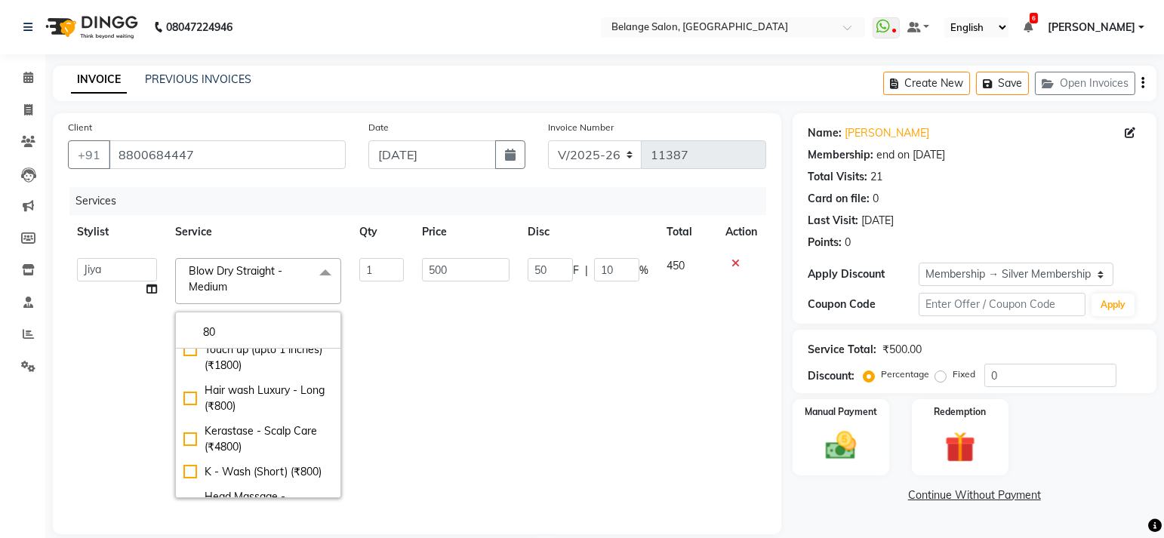
type input "8"
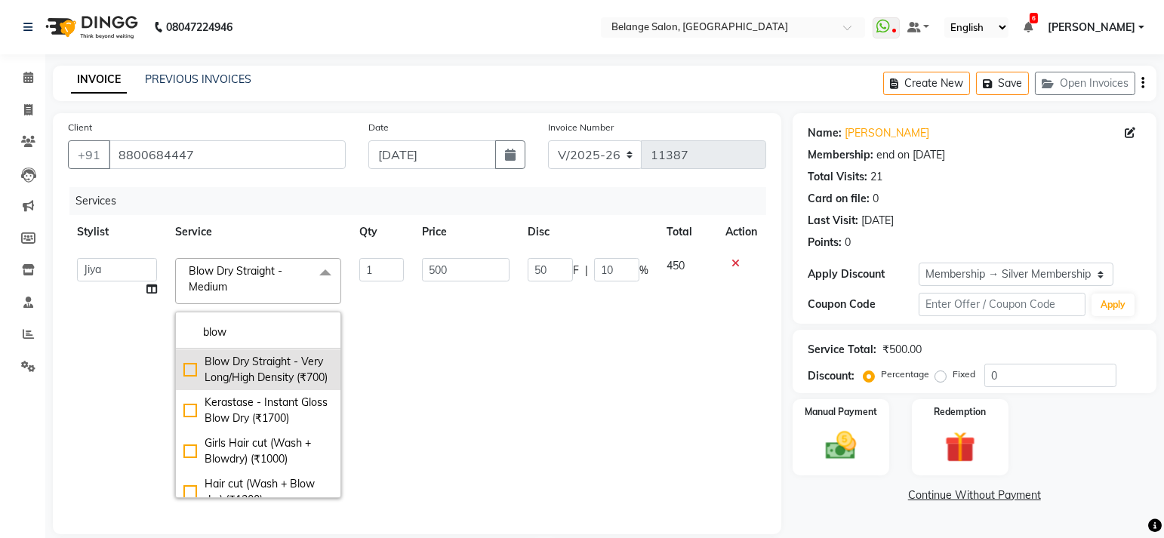
scroll to position [143, 0]
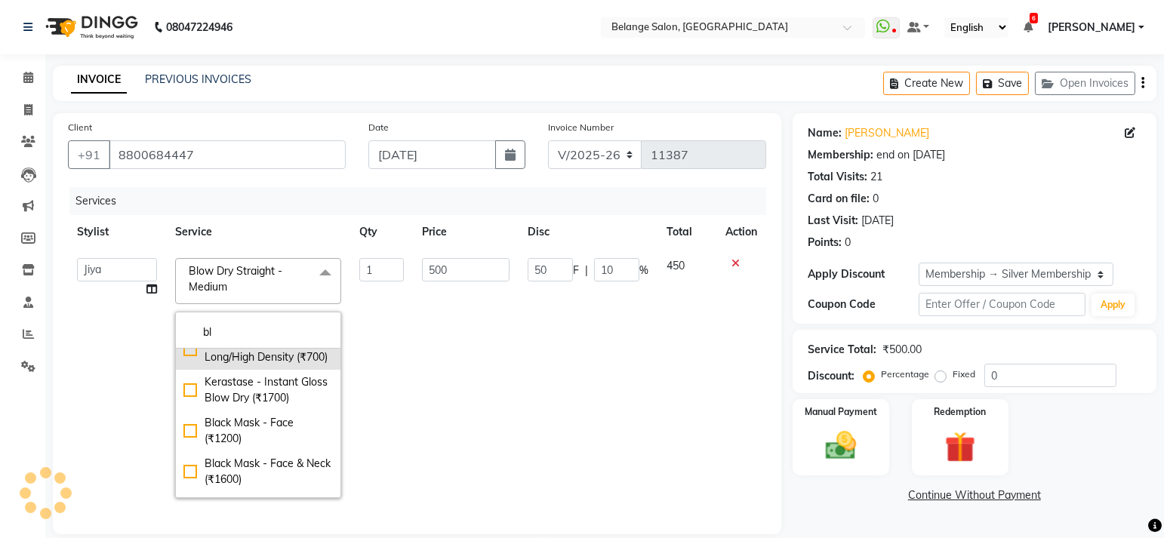
type input "b"
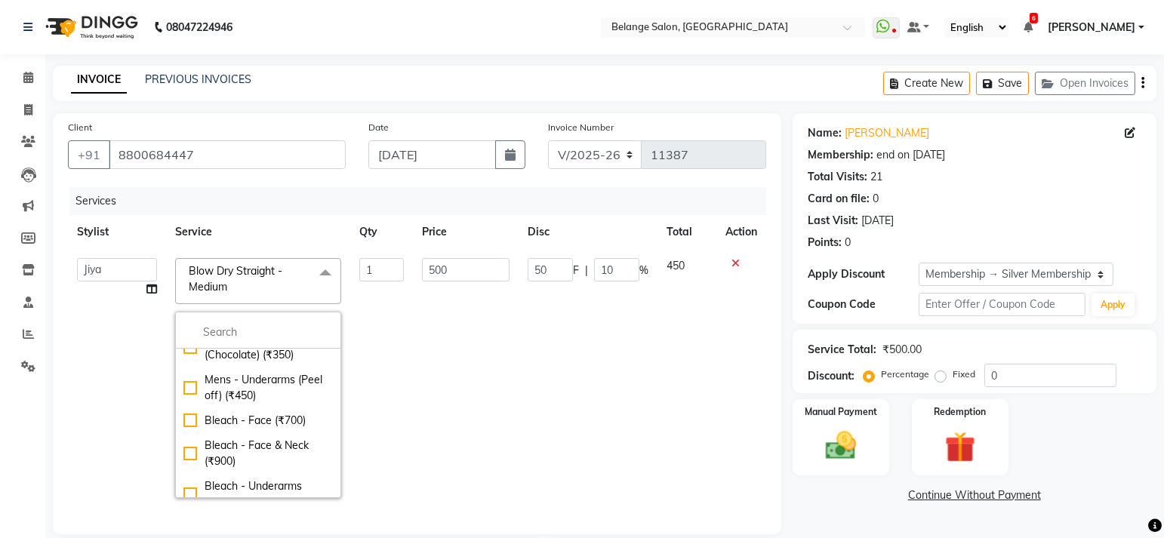
scroll to position [4196, 0]
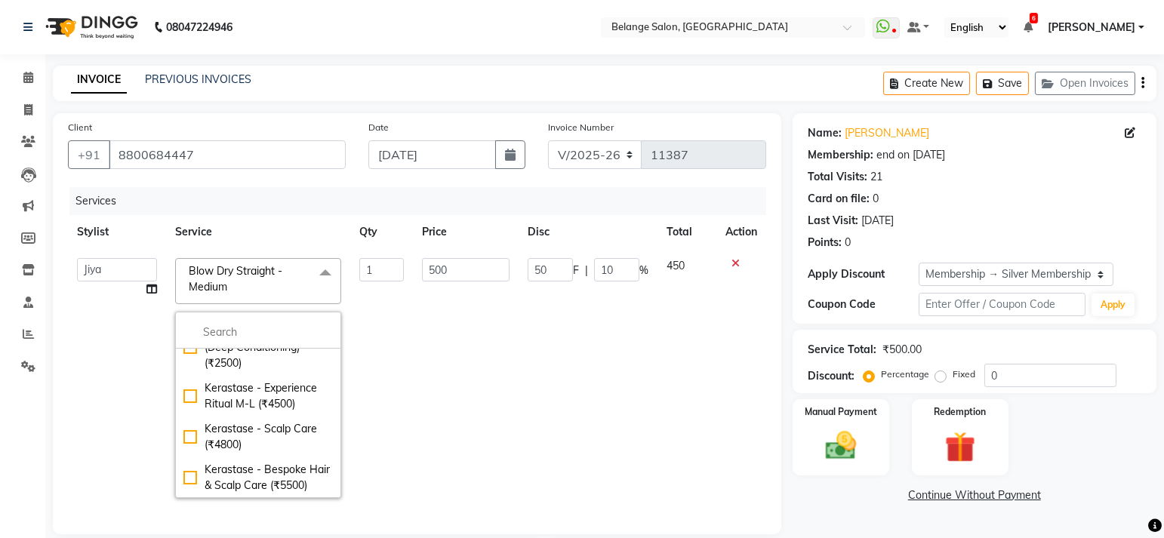
type input "m"
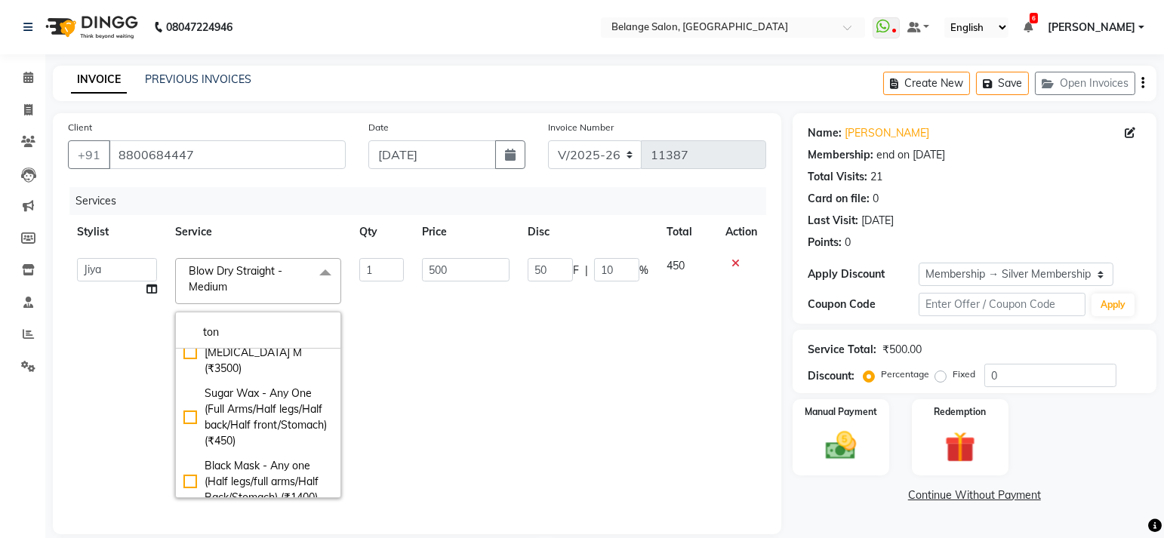
scroll to position [14, 0]
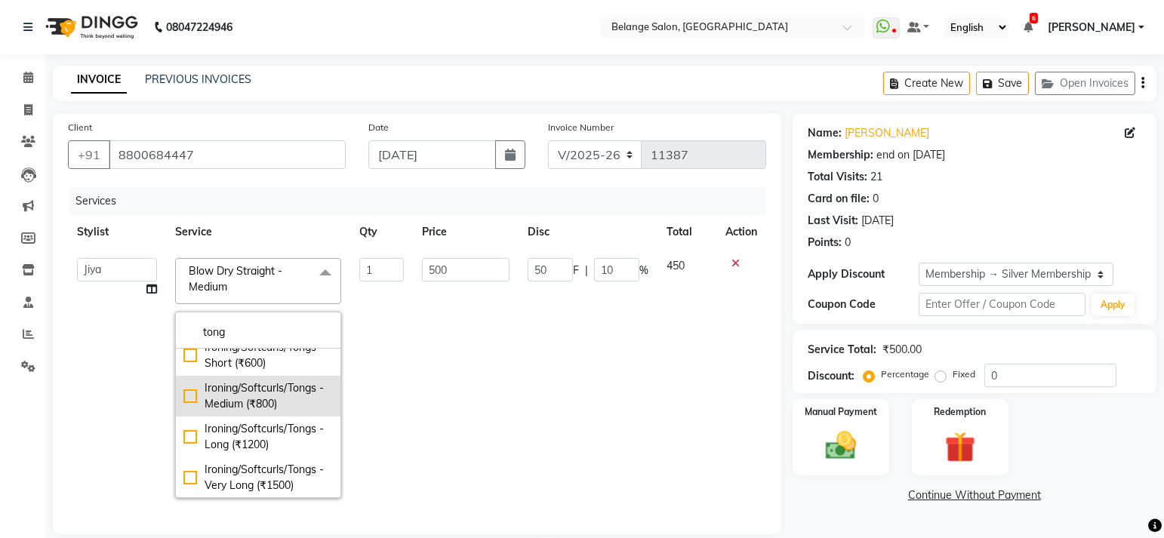
type input "tong"
click at [194, 391] on div "Ironing/Softcurls/Tongs - Medium (₹800)" at bounding box center [257, 396] width 149 height 32
type input "800"
type input "80"
checkbox input "true"
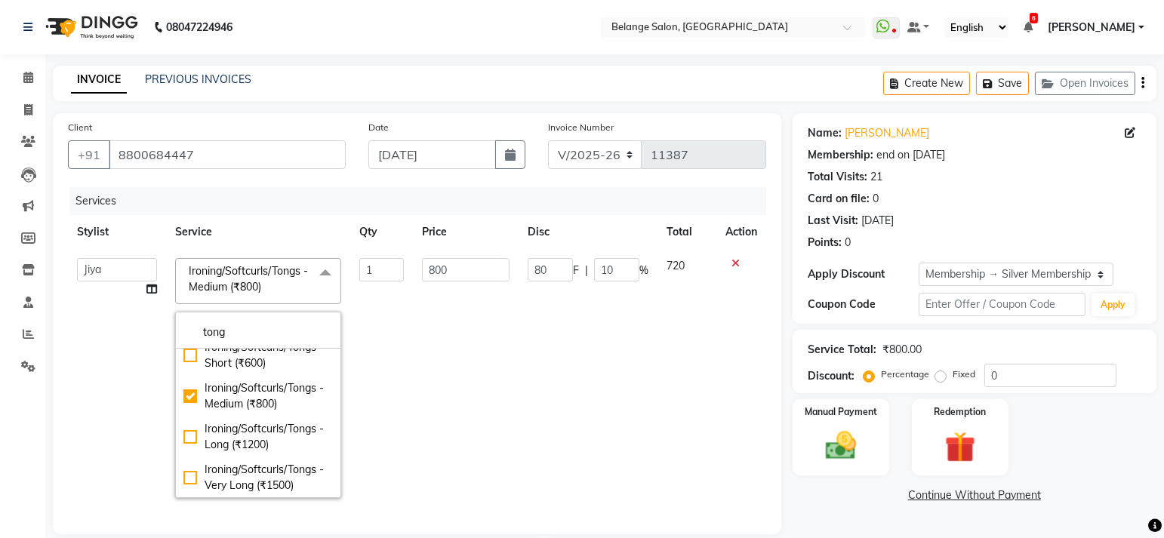
click at [514, 316] on td "800" at bounding box center [465, 378] width 105 height 258
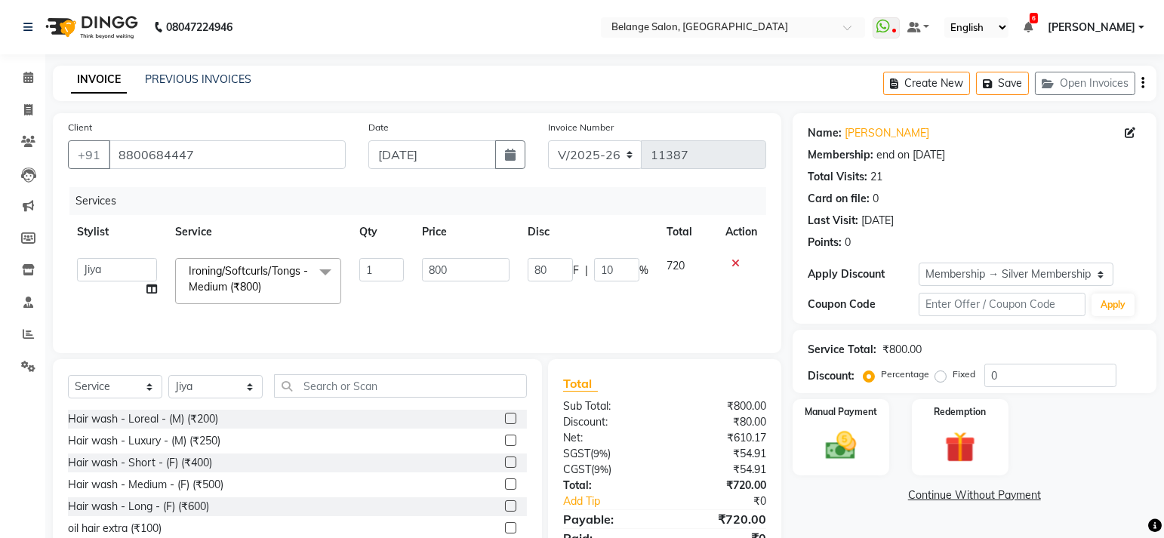
scroll to position [66, 0]
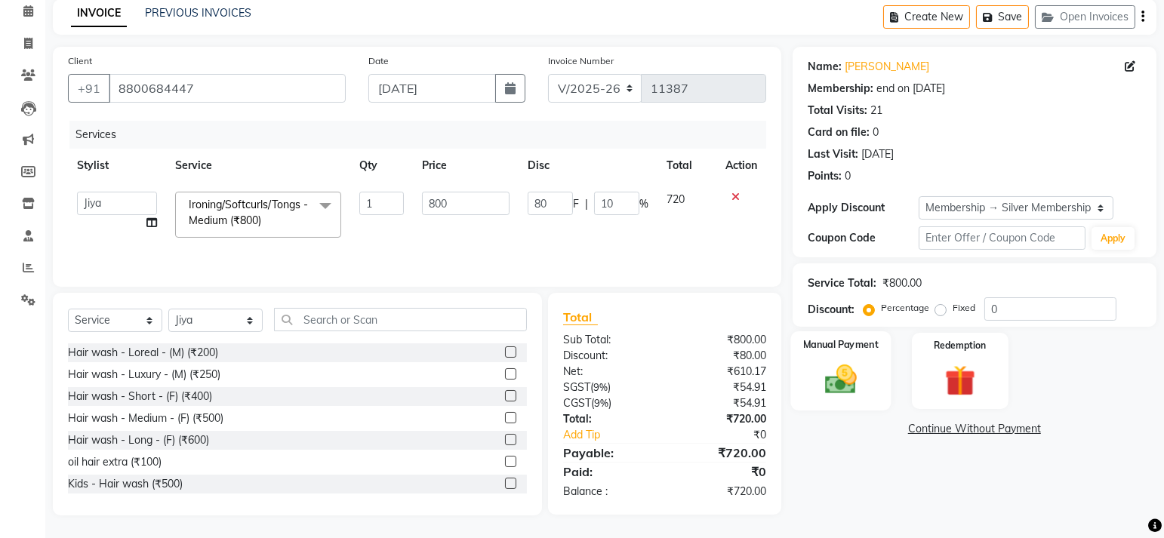
click at [836, 371] on img at bounding box center [840, 380] width 52 height 37
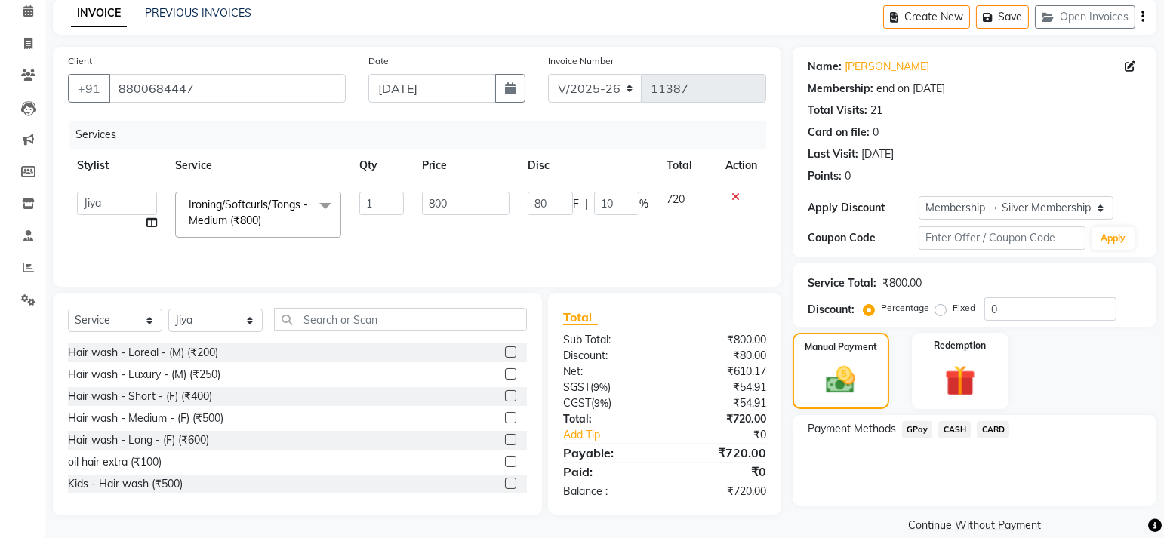
click at [918, 428] on span "GPay" at bounding box center [917, 429] width 31 height 17
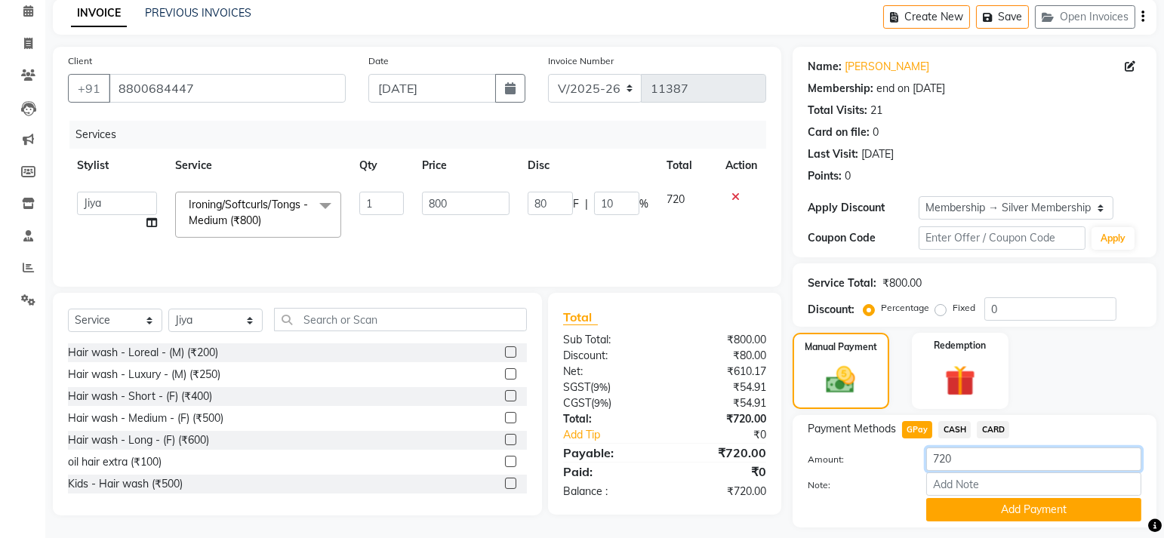
click at [958, 458] on input "720" at bounding box center [1033, 459] width 215 height 23
type input "7"
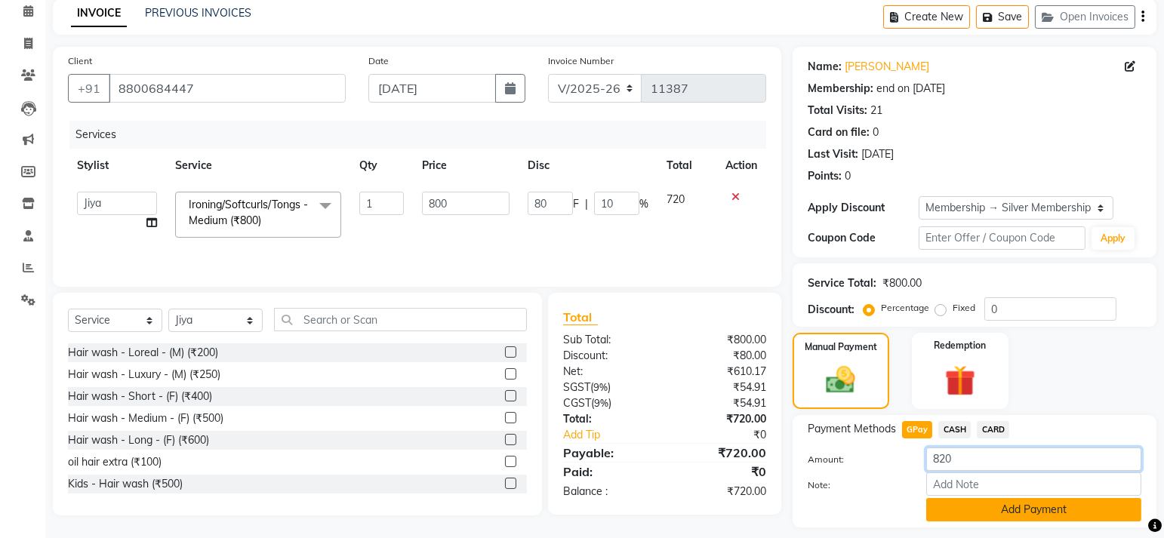
type input "820"
click at [999, 506] on button "Add Payment" at bounding box center [1033, 509] width 215 height 23
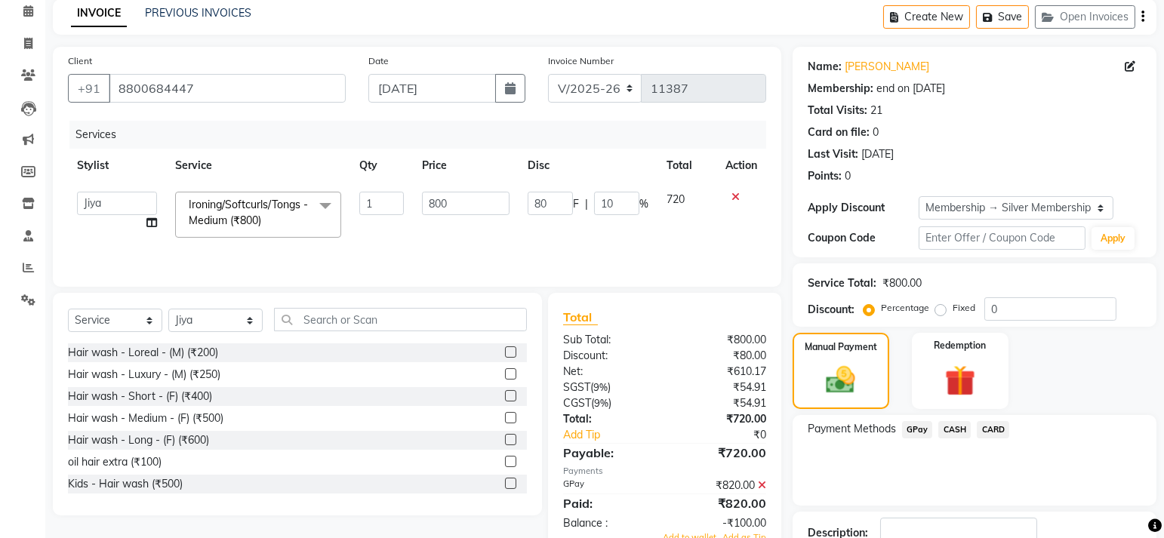
scroll to position [171, 0]
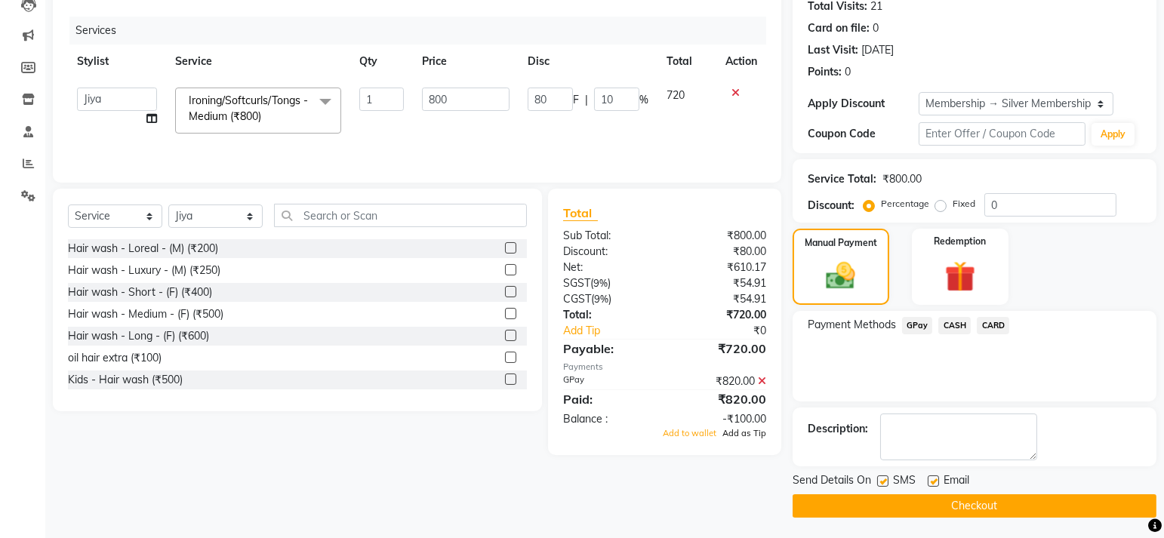
click at [749, 433] on span "Add as Tip" at bounding box center [744, 433] width 44 height 11
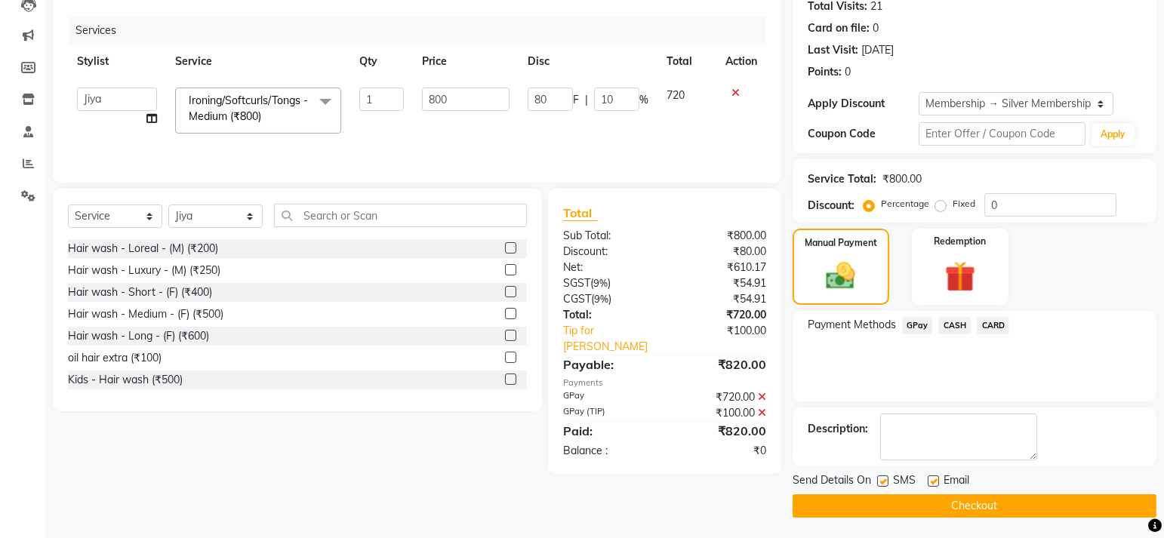
click at [892, 504] on button "Checkout" at bounding box center [975, 505] width 364 height 23
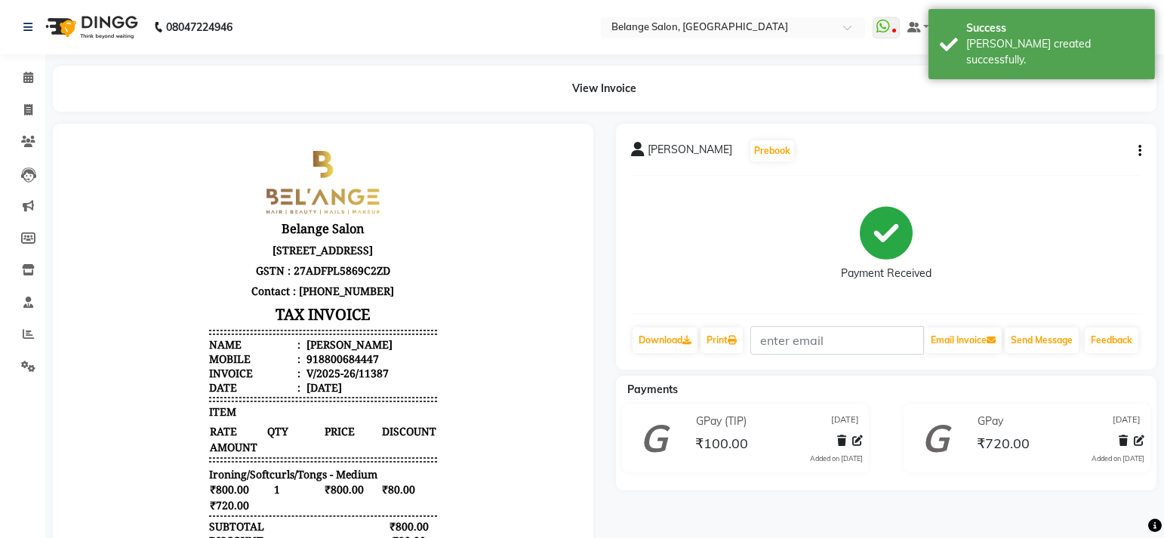
scroll to position [170, 0]
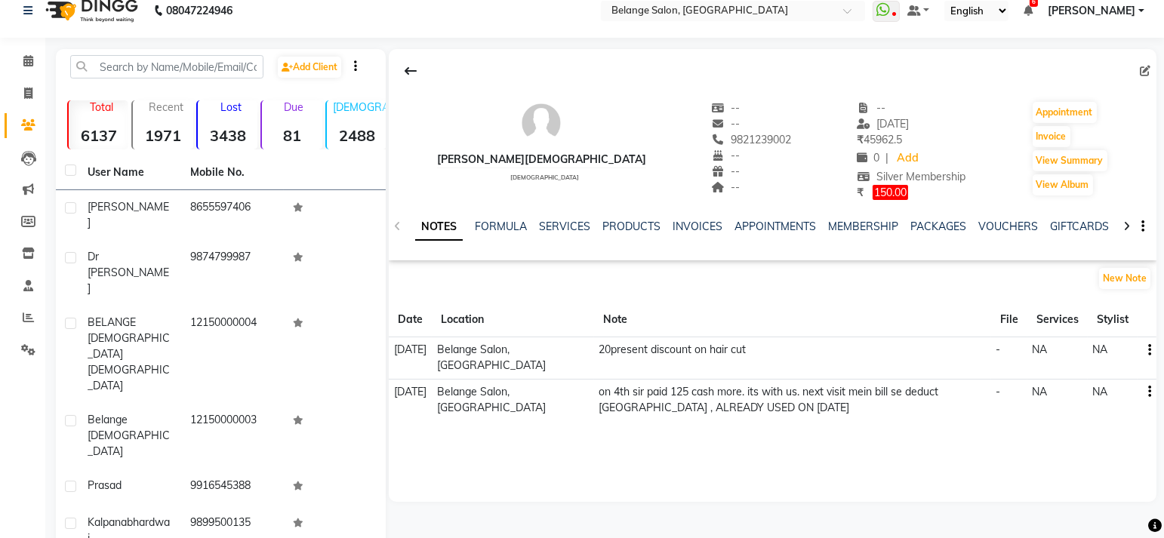
scroll to position [14, 0]
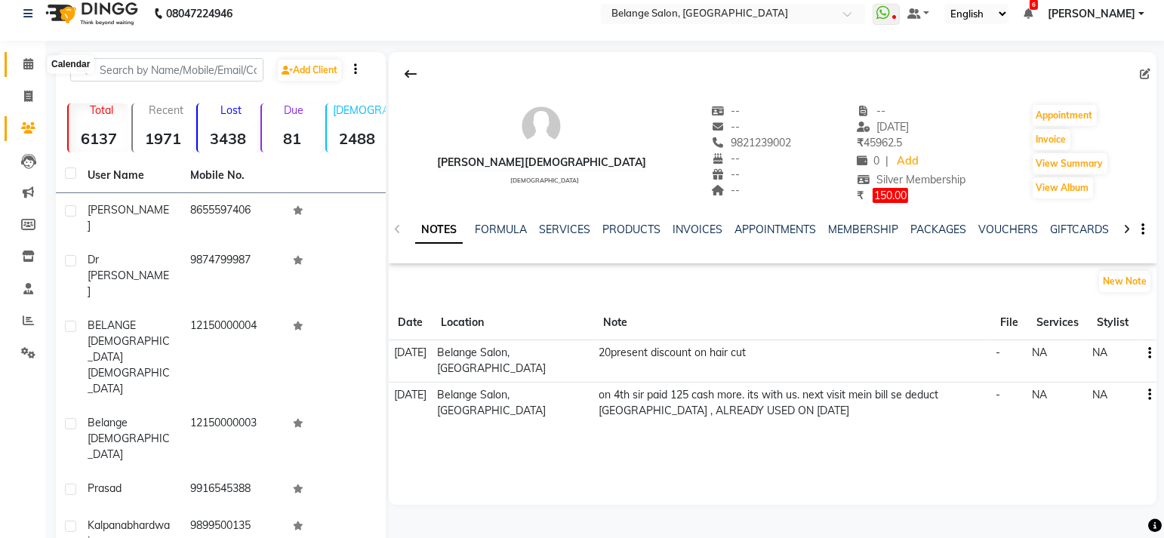
click at [32, 67] on icon at bounding box center [28, 63] width 10 height 11
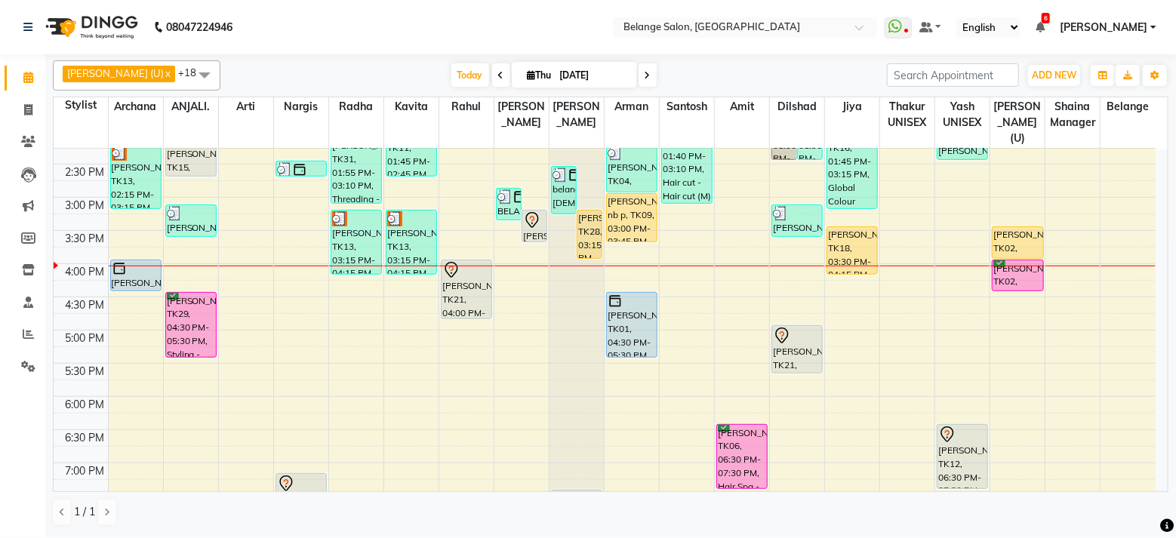
scroll to position [433, 0]
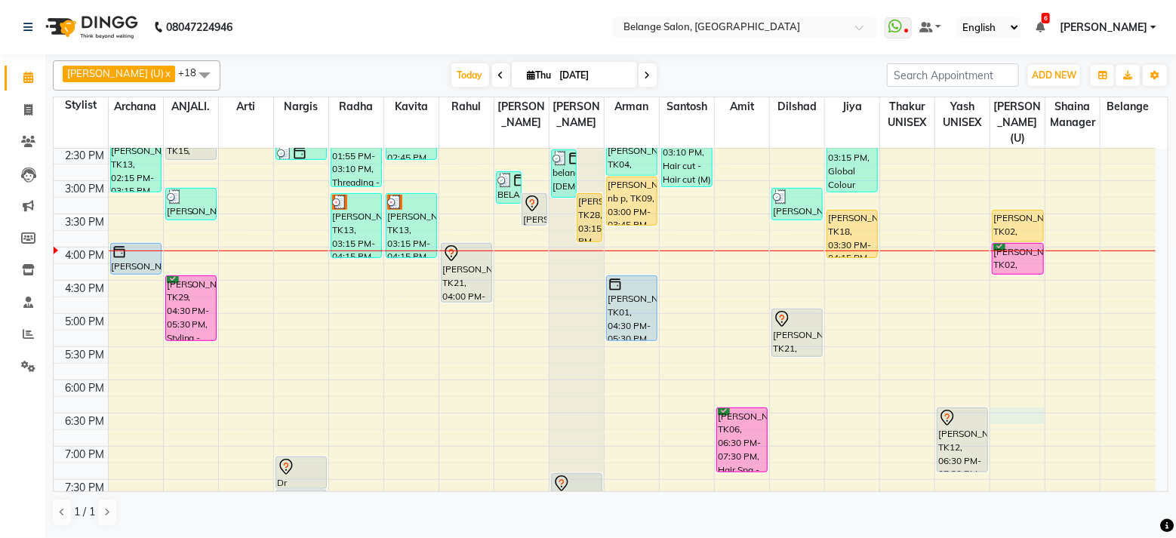
click at [1024, 396] on div "8:00 AM 8:30 AM 9:00 AM 9:30 AM 10:00 AM 10:30 AM 11:00 AM 11:30 AM 12:00 PM 12…" at bounding box center [605, 214] width 1102 height 996
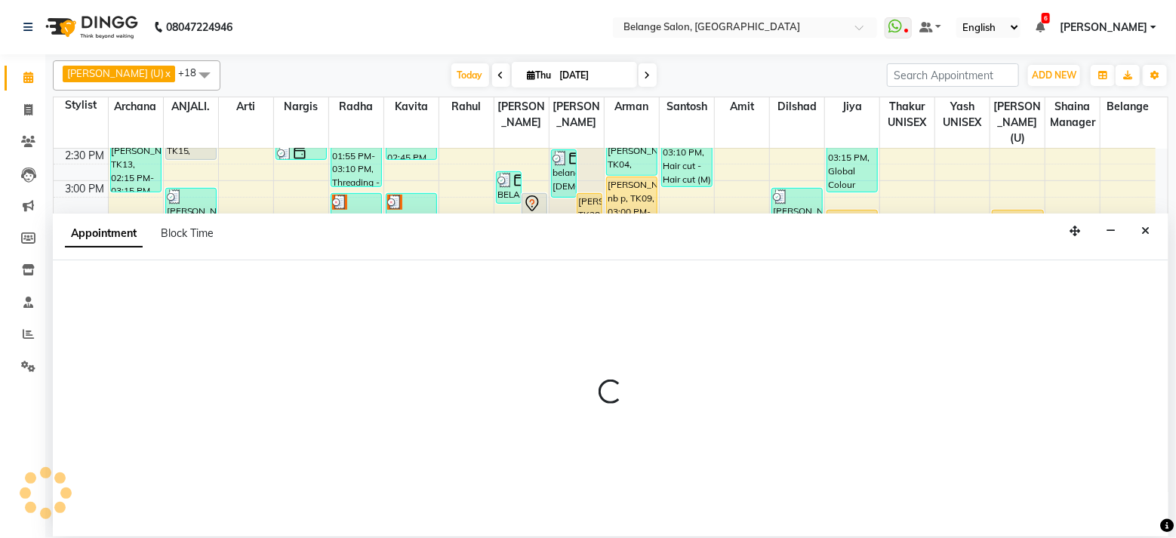
select select "61784"
select select "1110"
select select "tentative"
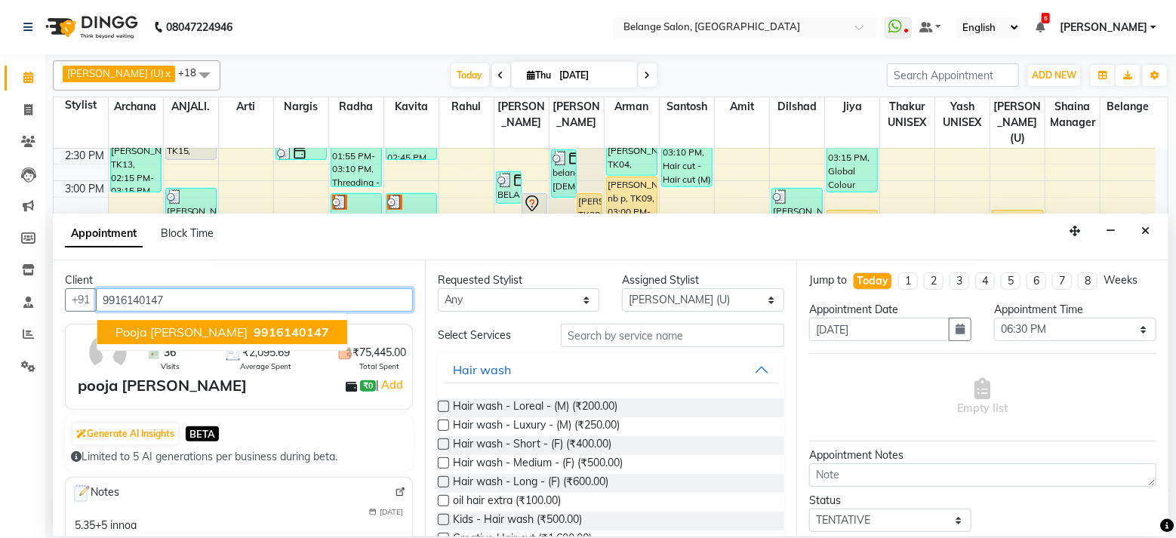
click at [254, 331] on span "9916140147" at bounding box center [291, 332] width 75 height 15
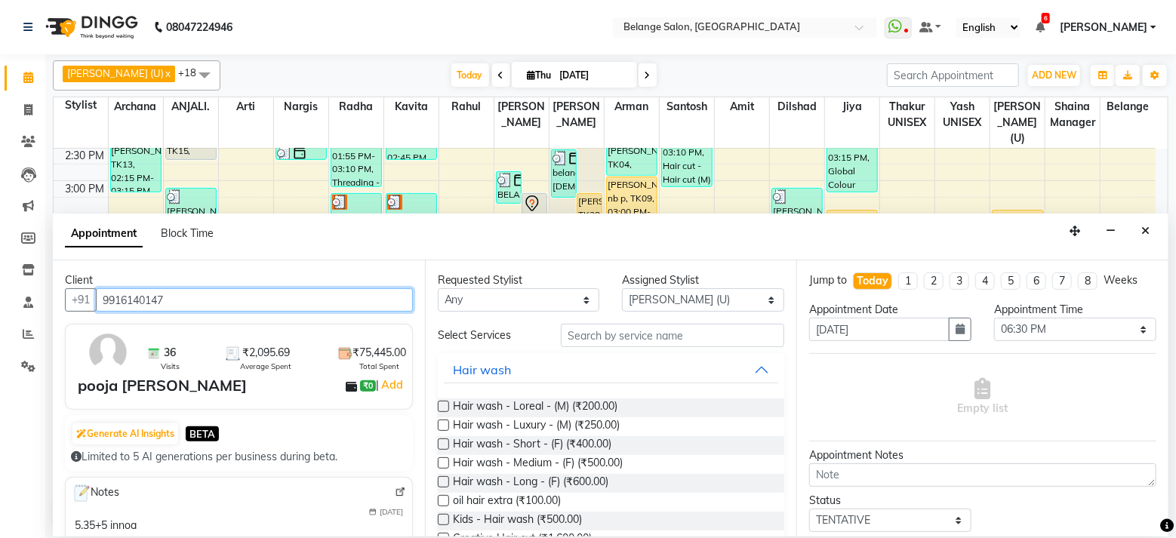
type input "9916140147"
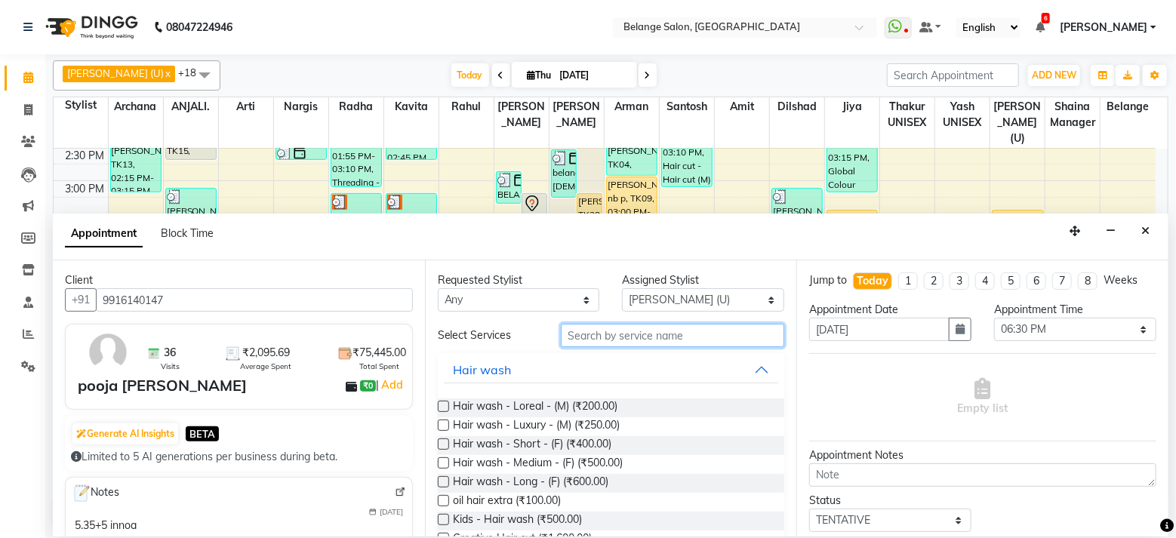
click at [577, 334] on input "text" at bounding box center [672, 335] width 223 height 23
type input "wash"
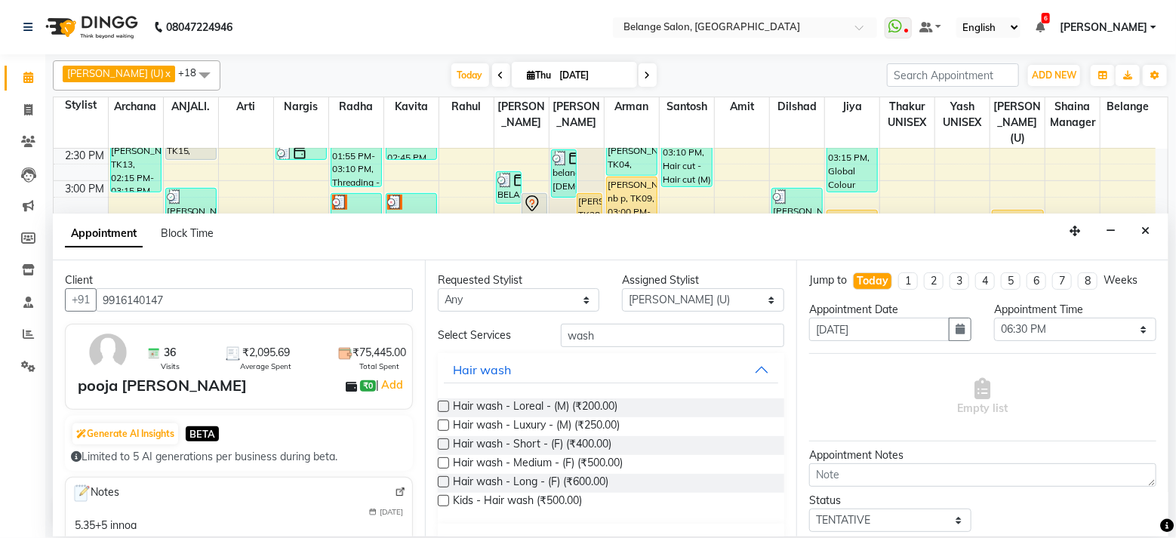
click at [629, 465] on div "Hair wash - Medium - (F) (₹500.00)" at bounding box center [611, 464] width 347 height 19
click at [617, 464] on span "Hair wash - Medium - (F) (₹500.00)" at bounding box center [539, 464] width 170 height 19
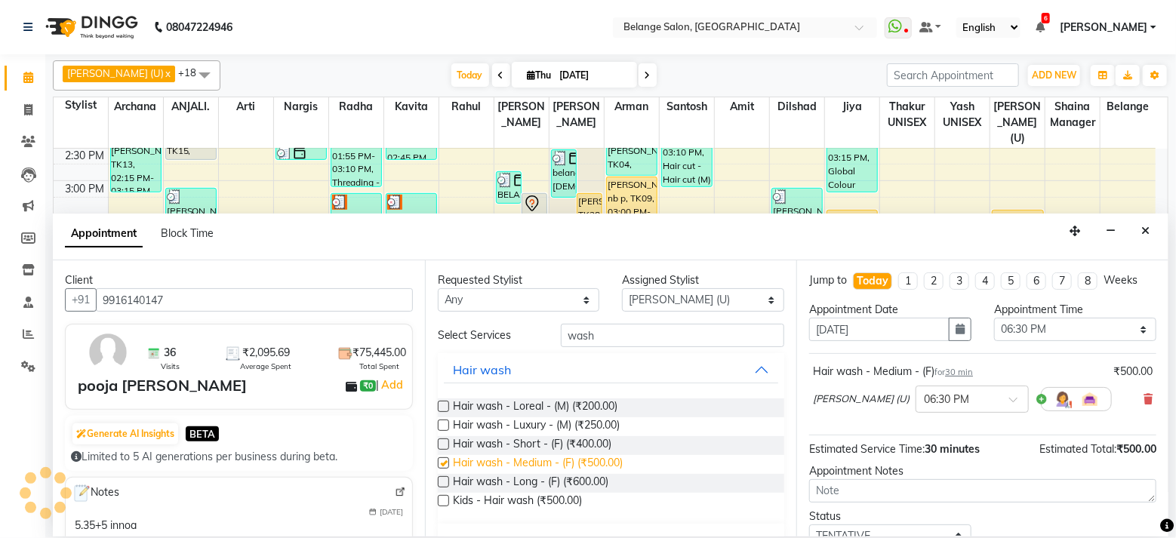
checkbox input "false"
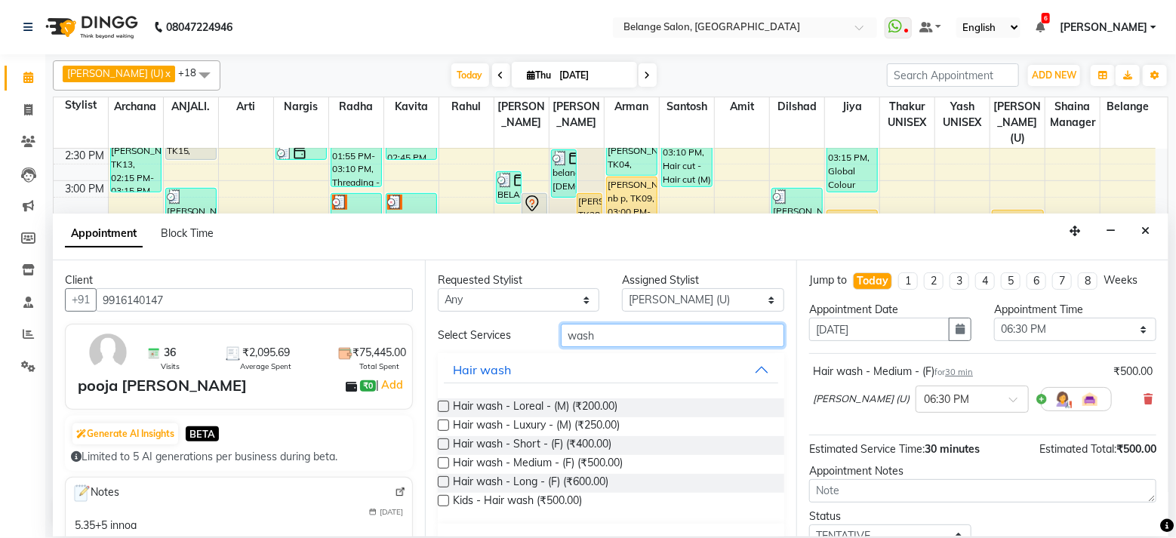
click at [605, 335] on input "wash" at bounding box center [672, 335] width 223 height 23
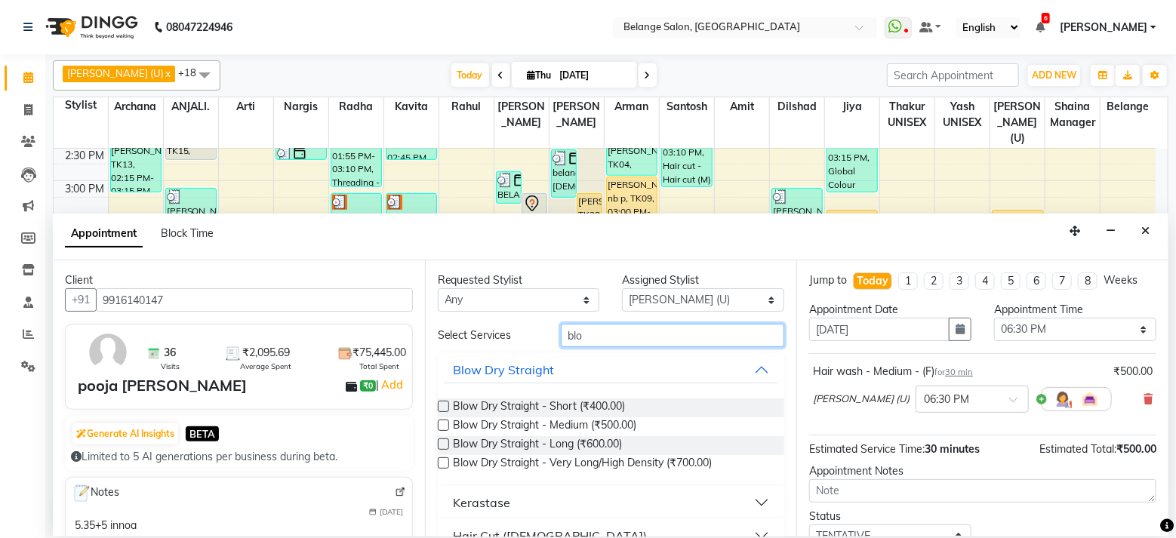
type input "blo"
click at [443, 428] on label at bounding box center [443, 425] width 11 height 11
click at [443, 428] on input "checkbox" at bounding box center [443, 427] width 10 height 10
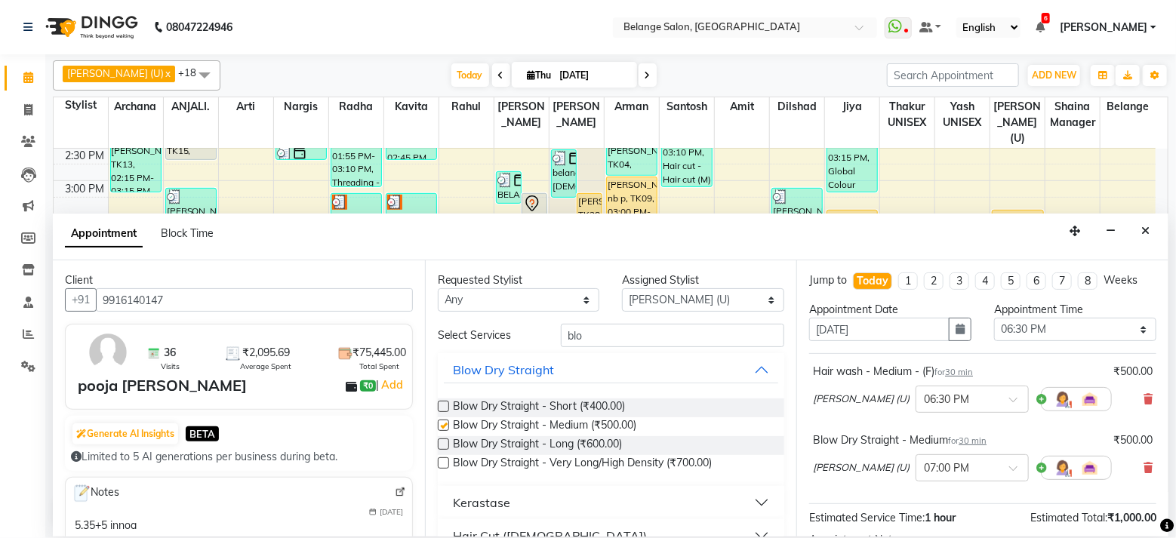
checkbox input "false"
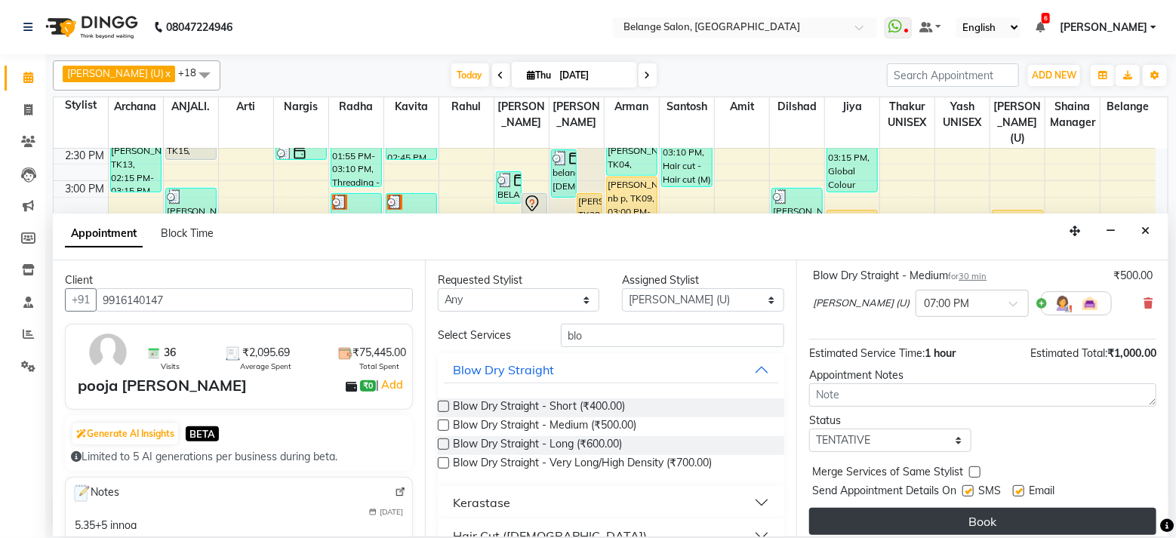
click at [990, 515] on button "Book" at bounding box center [982, 521] width 347 height 27
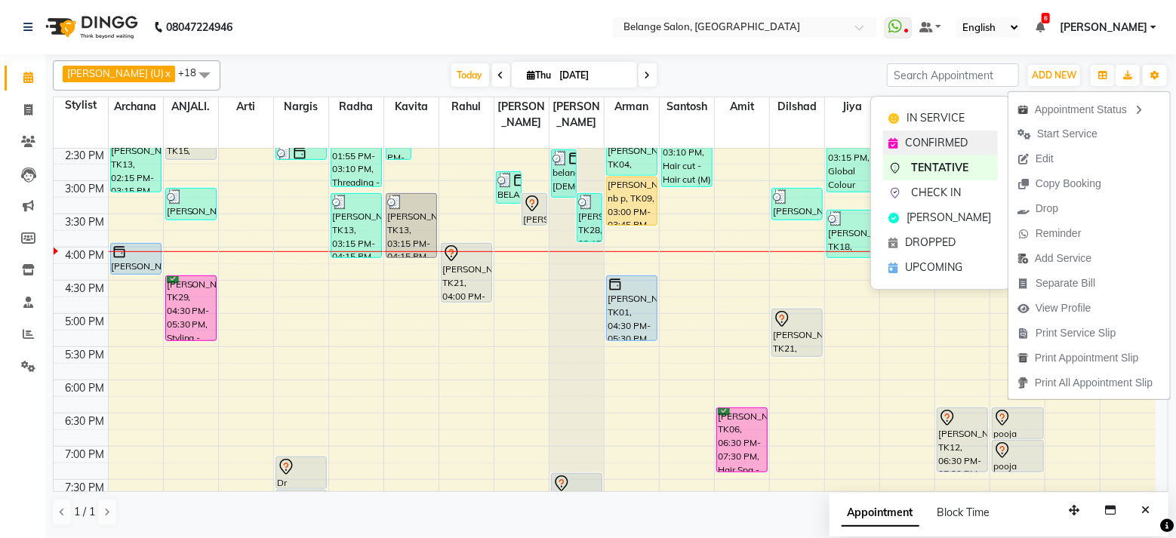
click at [946, 135] on span "CONFIRMED" at bounding box center [937, 143] width 63 height 16
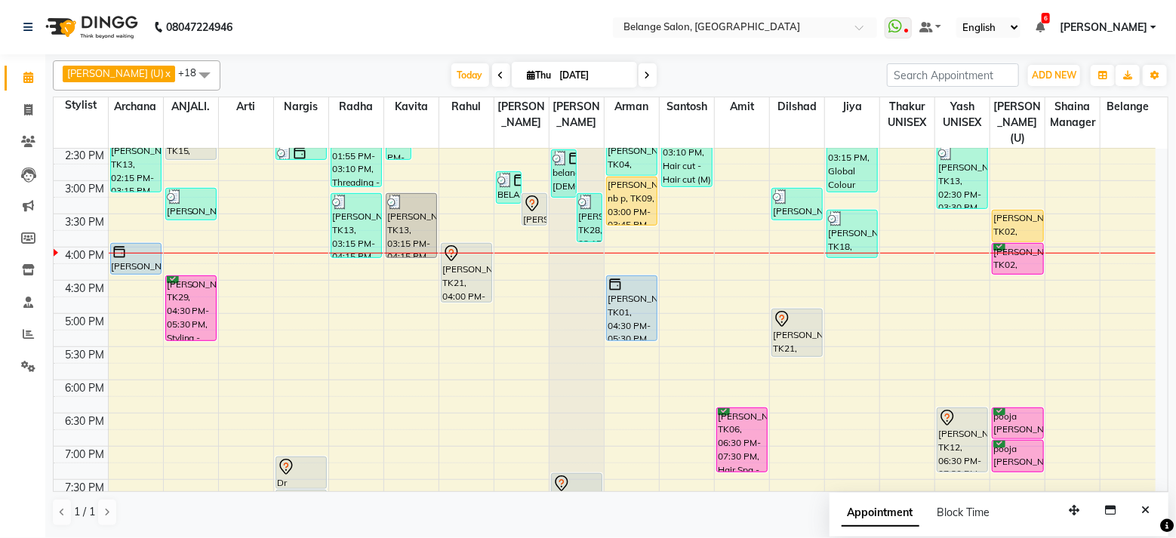
click at [756, 62] on div "aftab (U) x Amit x ANJALI. x Arman x Arti x Jiya x Kavita x Nargis x Radha x Ra…" at bounding box center [611, 75] width 1116 height 30
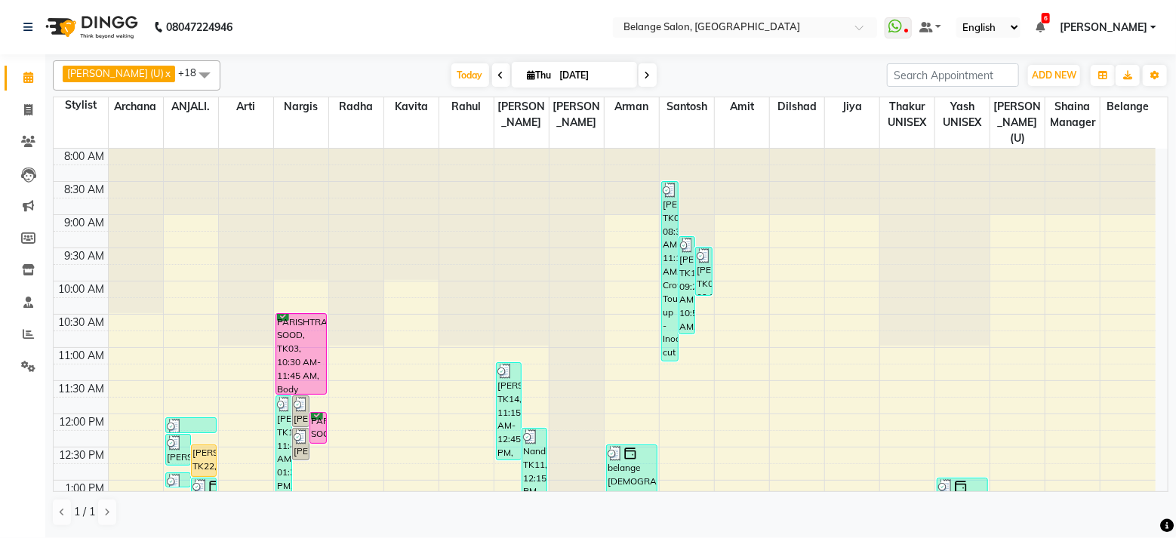
click at [770, 81] on div "[DATE] [DATE]" at bounding box center [553, 75] width 651 height 23
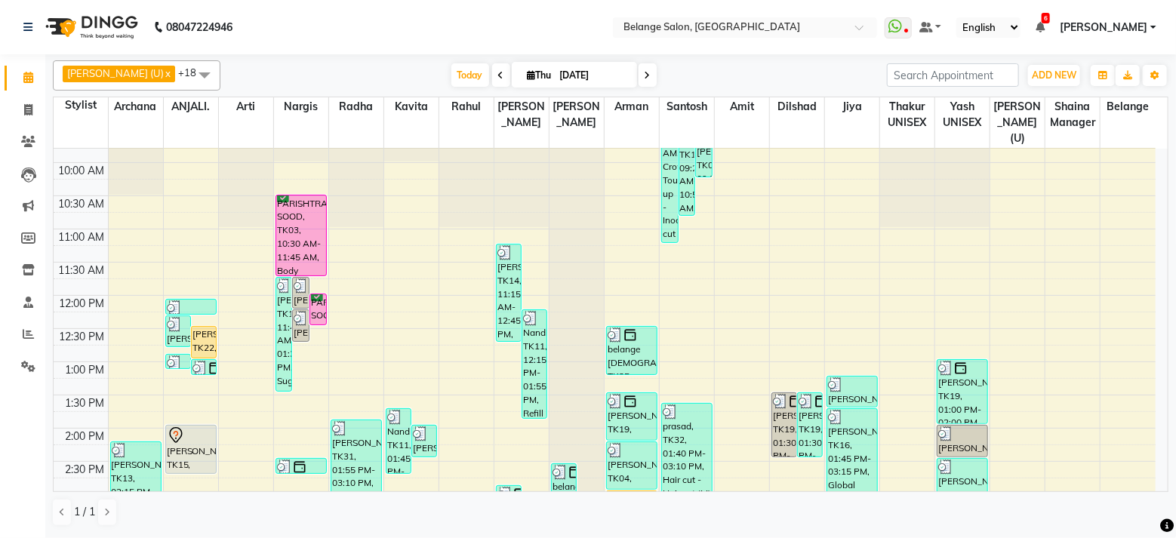
scroll to position [147, 0]
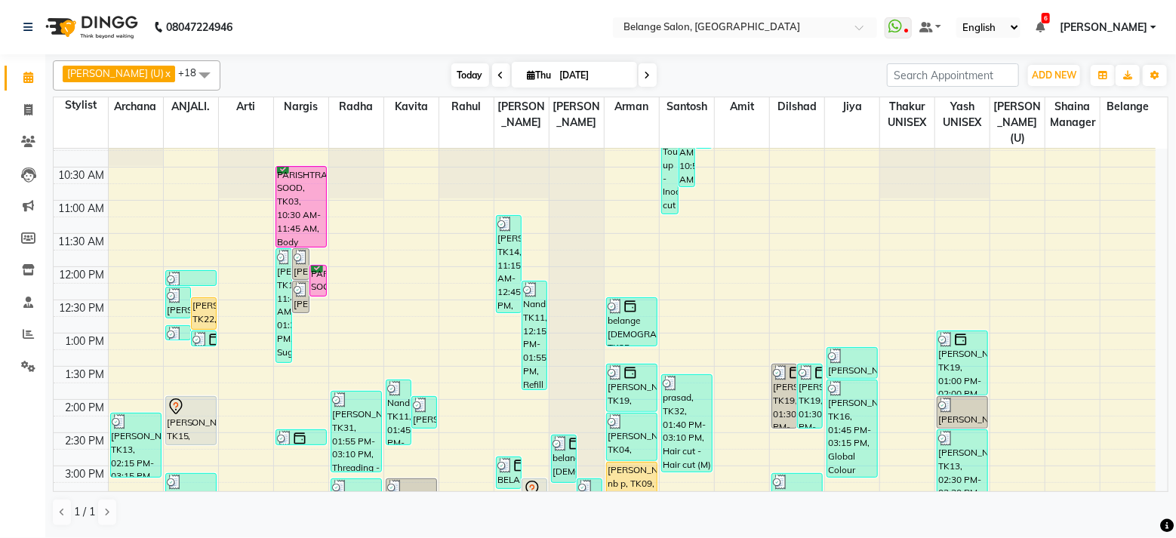
click at [451, 81] on span "Today" at bounding box center [470, 74] width 38 height 23
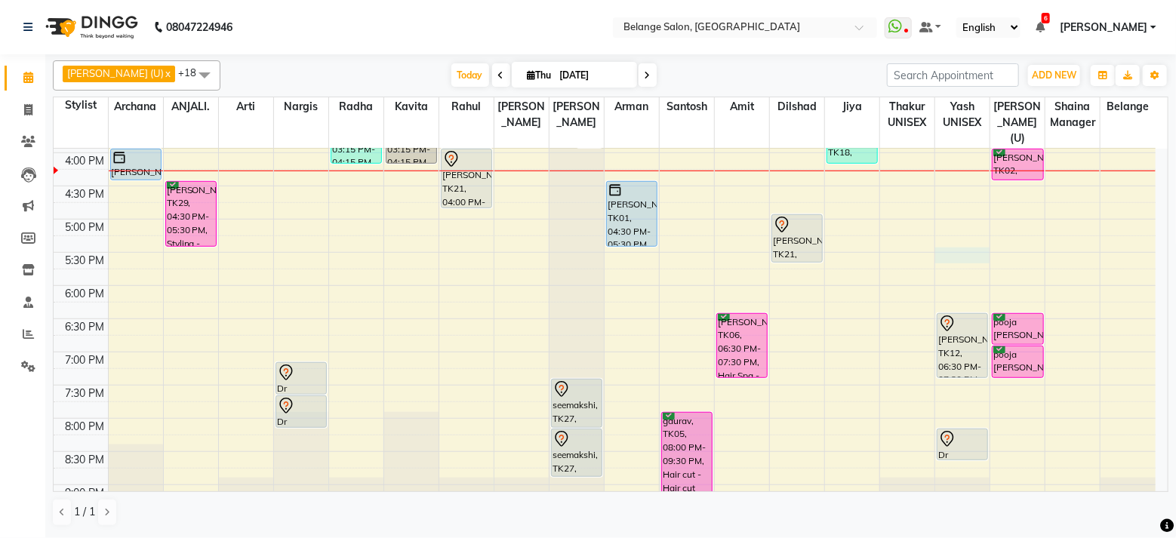
click at [954, 238] on div "8:00 AM 8:30 AM 9:00 AM 9:30 AM 10:00 AM 10:30 AM 11:00 AM 11:30 AM 12:00 PM 12…" at bounding box center [605, 120] width 1102 height 996
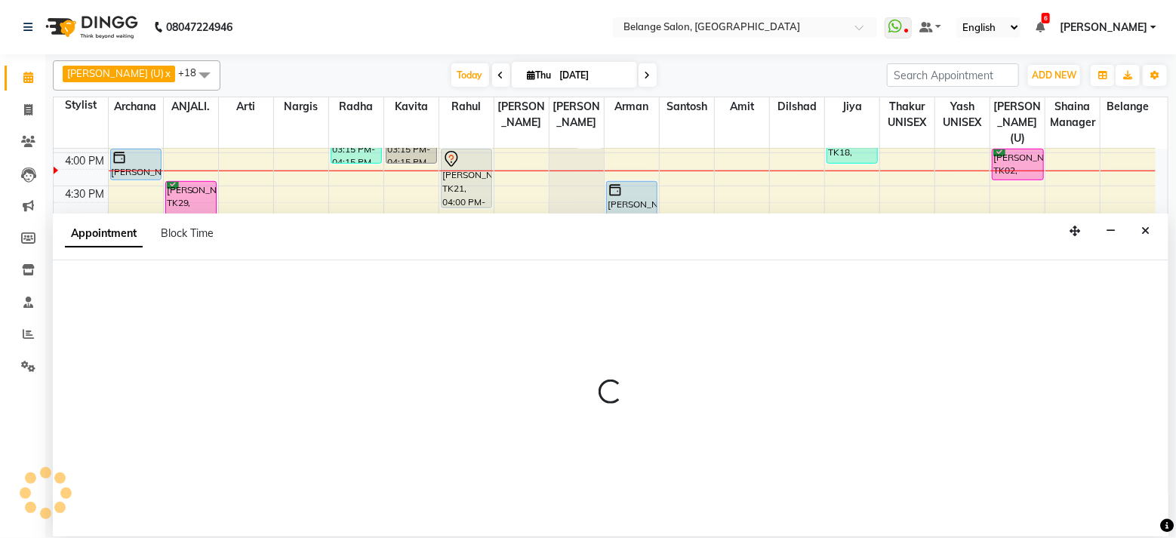
select select "66547"
select select "1050"
select select "tentative"
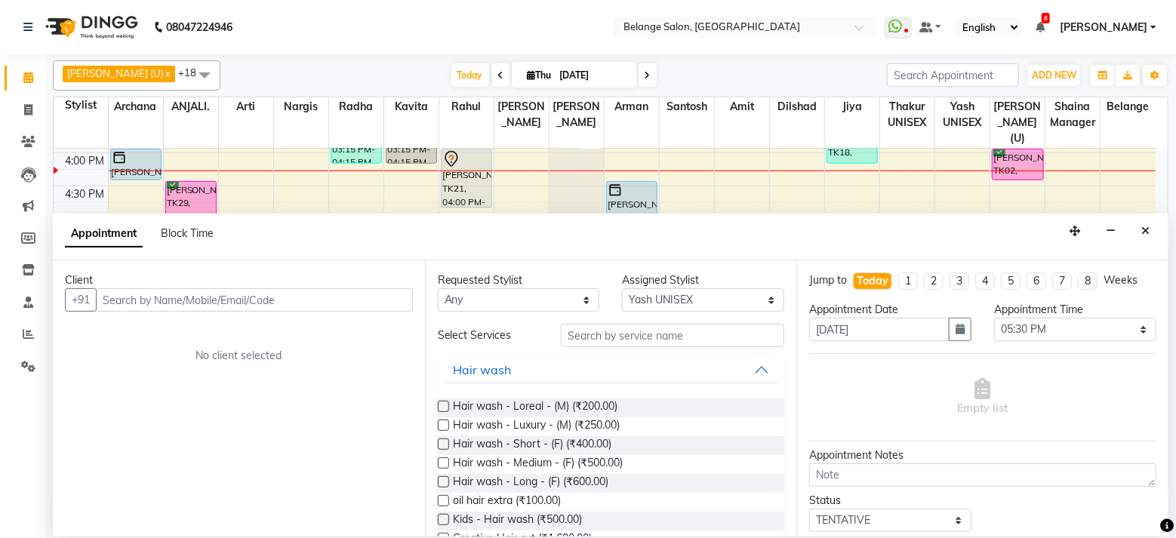
click at [262, 295] on input "text" at bounding box center [254, 299] width 317 height 23
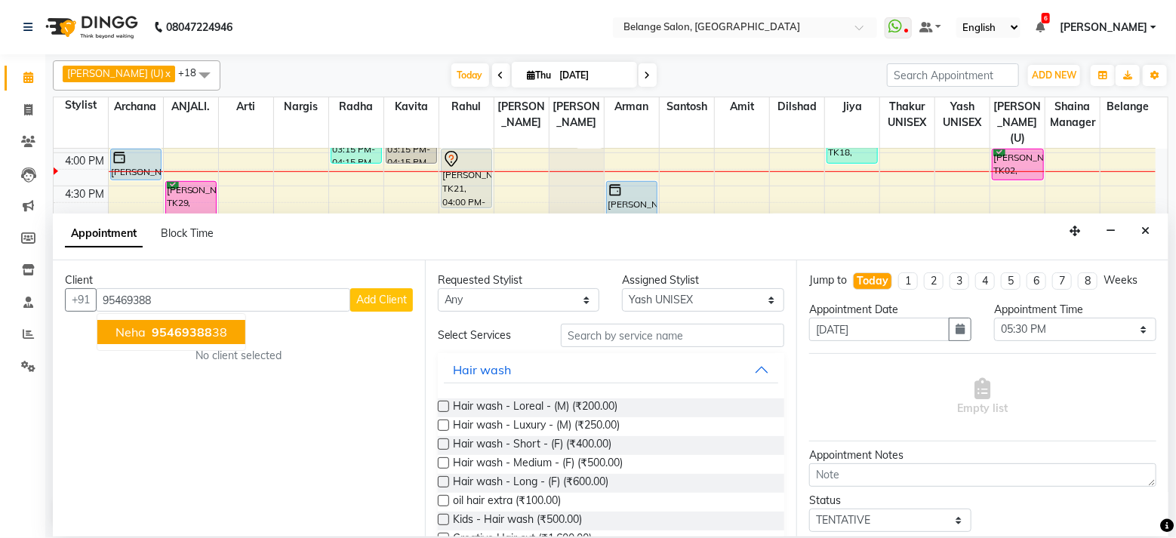
click at [168, 334] on span "95469388" at bounding box center [182, 332] width 60 height 15
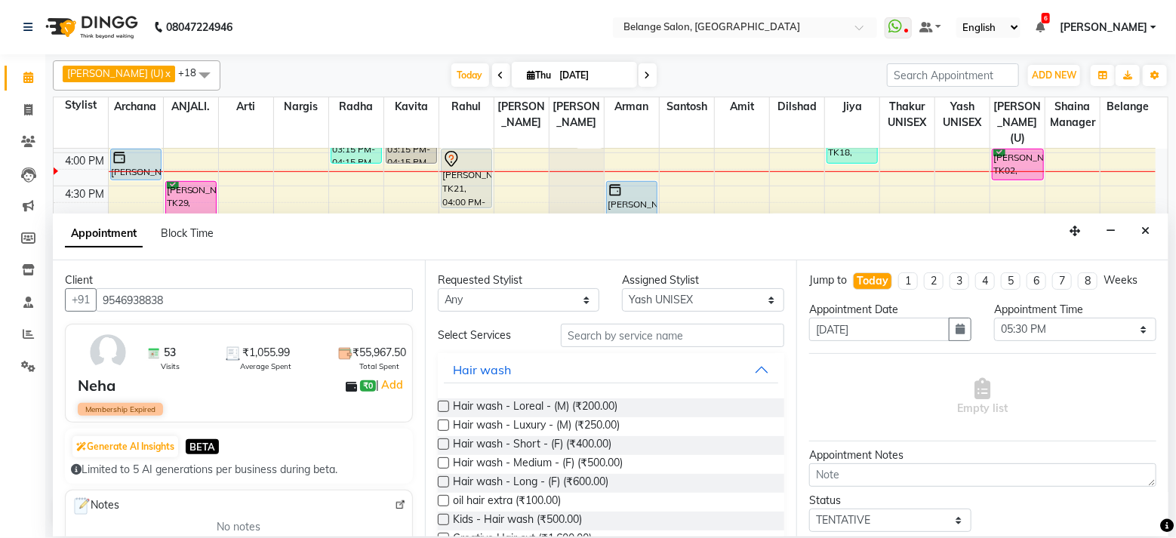
type input "9546938838"
click at [616, 335] on input "text" at bounding box center [672, 335] width 223 height 23
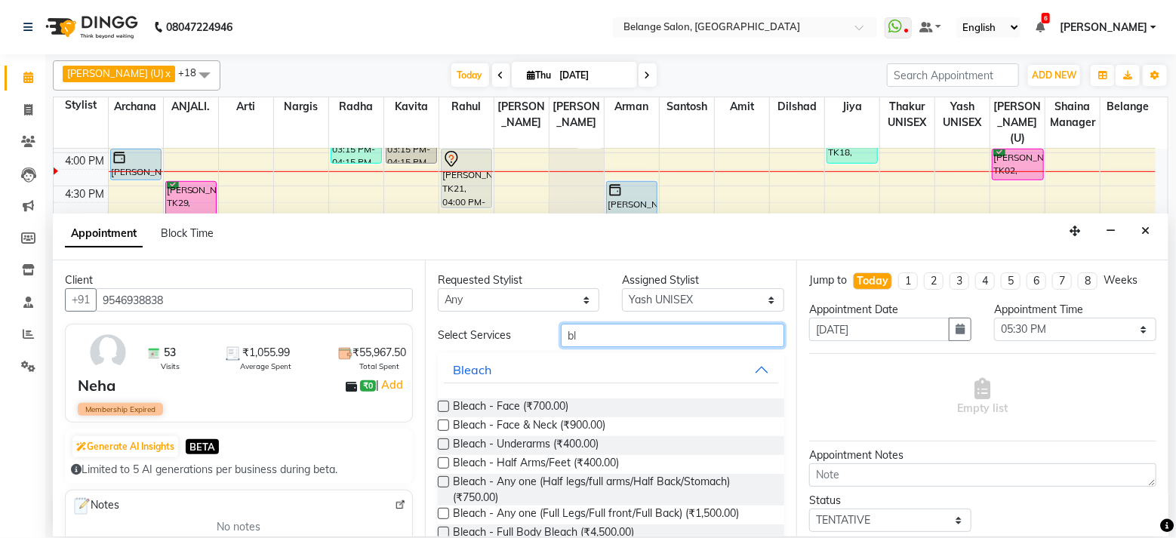
type input "b"
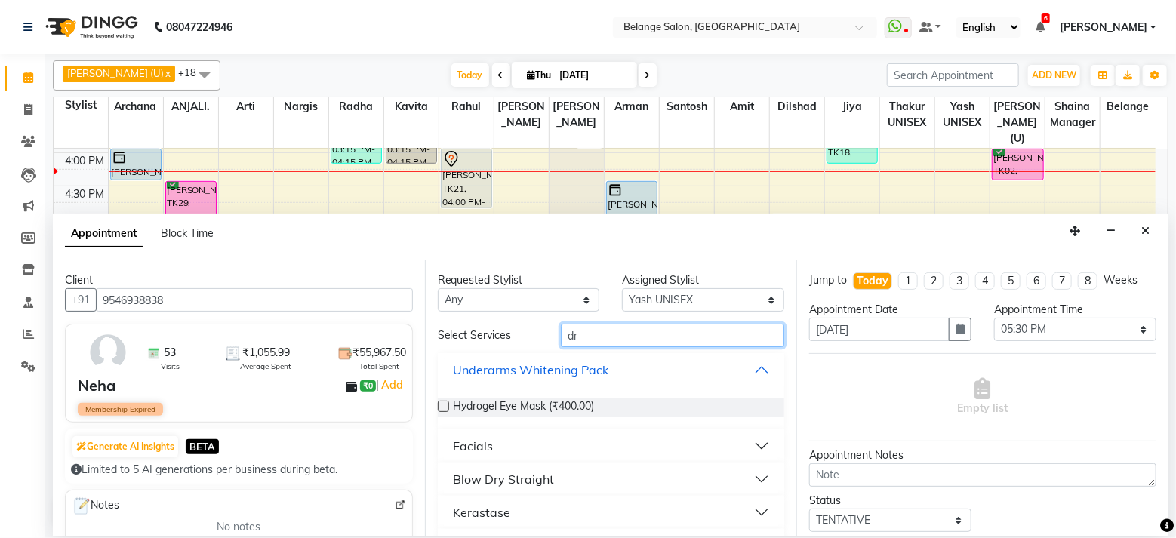
type input "dr"
click at [737, 480] on button "Blow Dry Straight" at bounding box center [611, 479] width 335 height 27
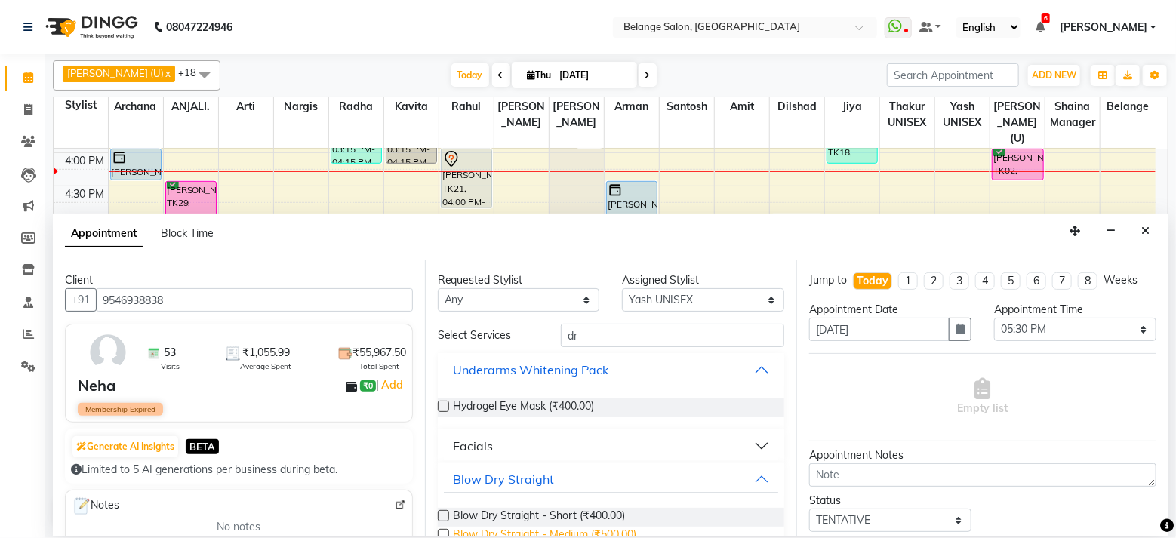
click at [607, 533] on span "Blow Dry Straight - Medium (₹500.00)" at bounding box center [545, 536] width 183 height 19
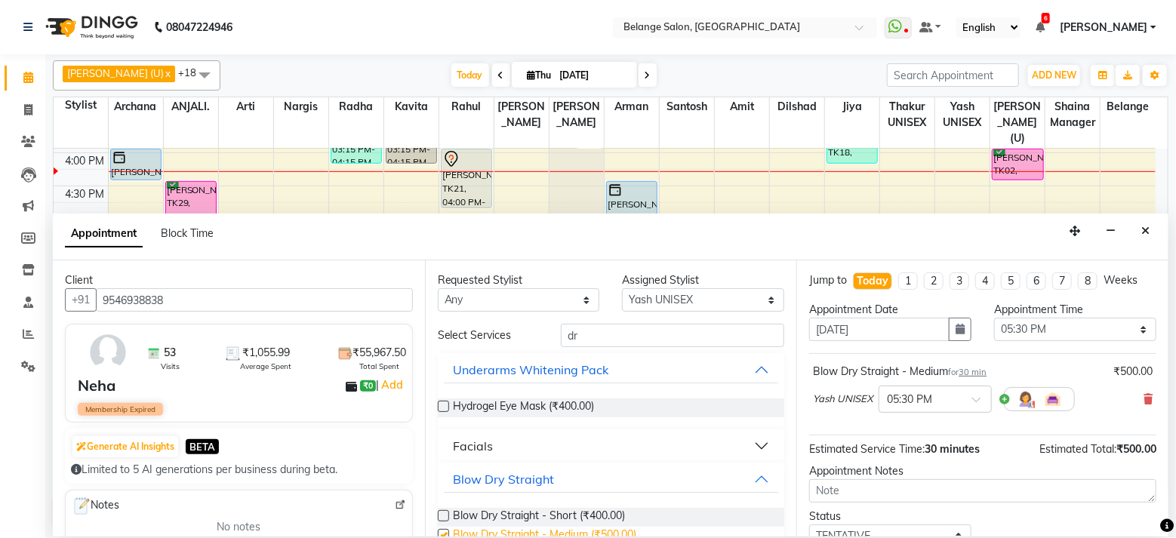
checkbox input "false"
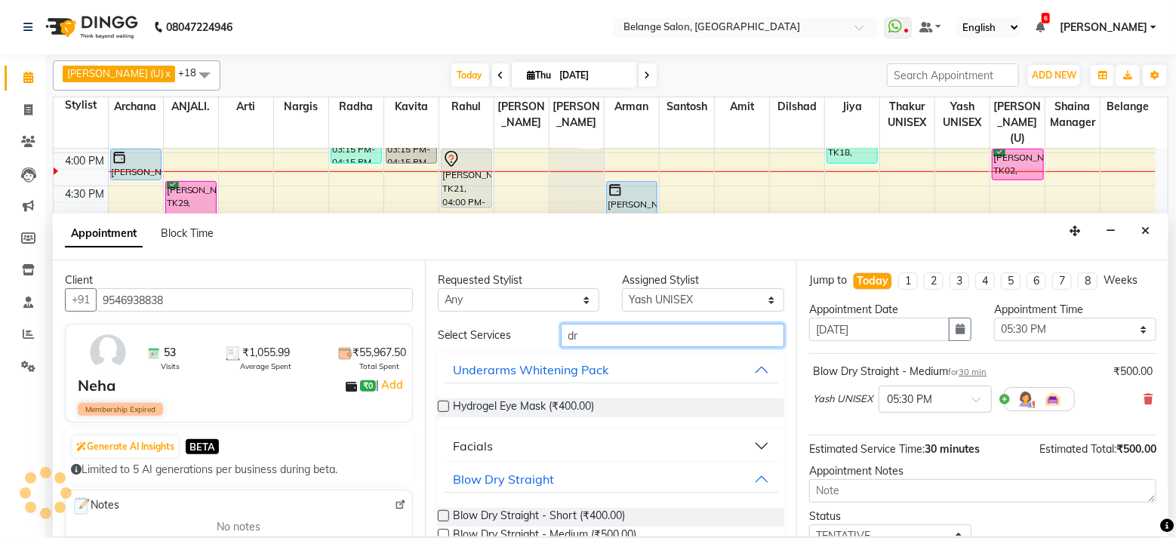
click at [634, 338] on input "dr" at bounding box center [672, 335] width 223 height 23
type input "d"
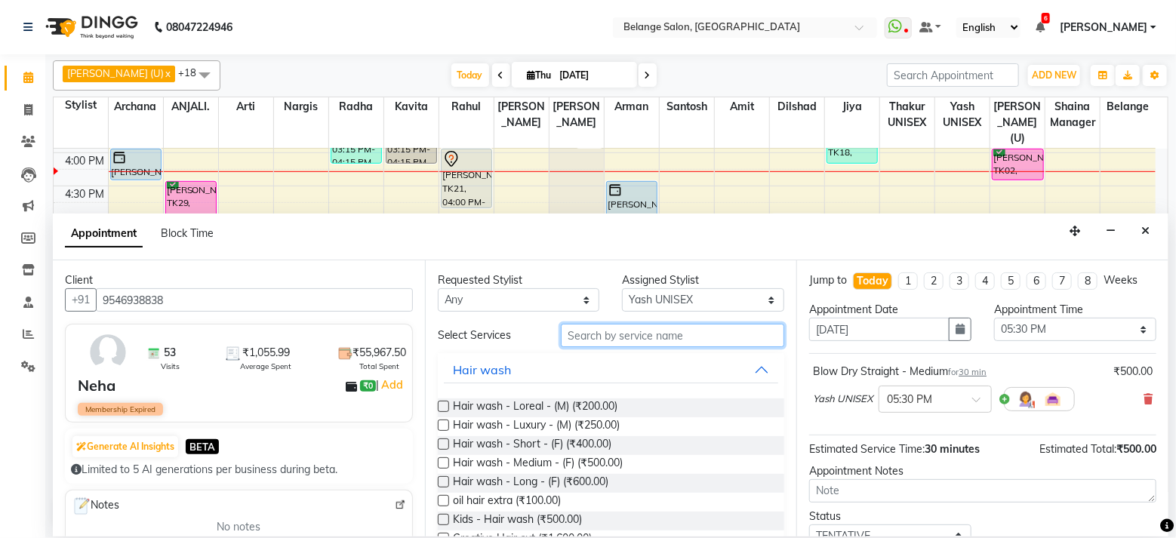
scroll to position [105, 0]
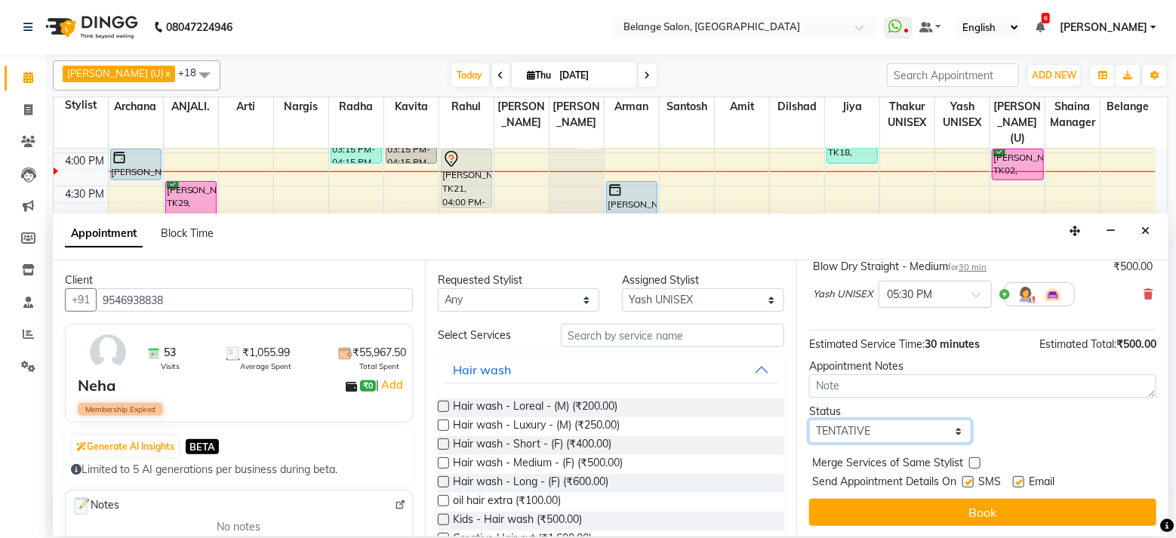
click at [855, 429] on select "Select TENTATIVE CONFIRM CHECK-IN UPCOMING" at bounding box center [890, 431] width 162 height 23
select select "confirm booking"
click at [809, 420] on select "Select TENTATIVE CONFIRM CHECK-IN UPCOMING" at bounding box center [890, 431] width 162 height 23
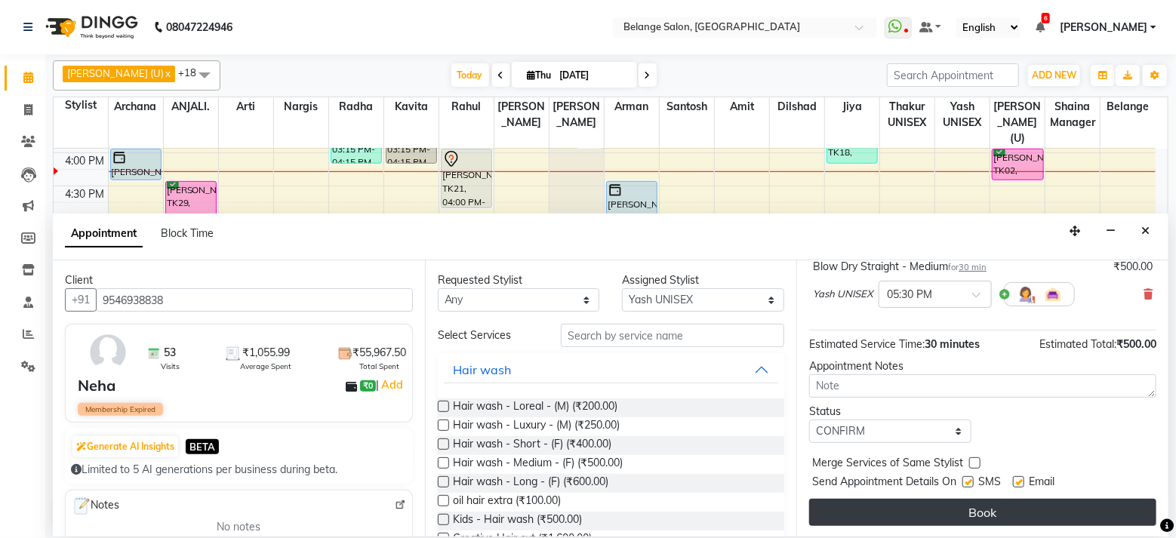
click at [882, 503] on button "Book" at bounding box center [982, 512] width 347 height 27
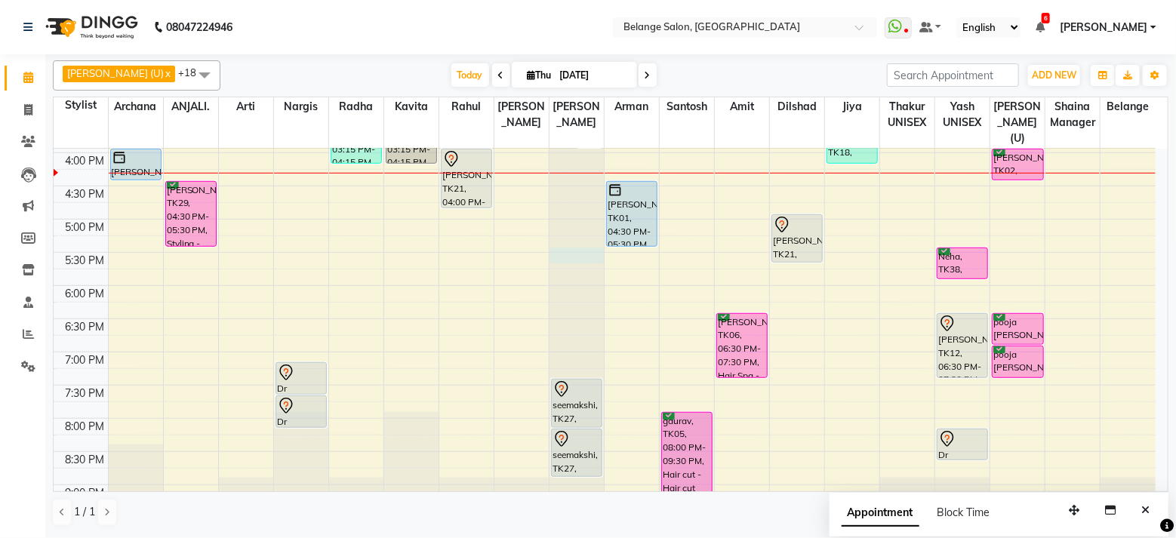
click at [567, 246] on div at bounding box center [577, 115] width 54 height 987
select select "54495"
select select "tentative"
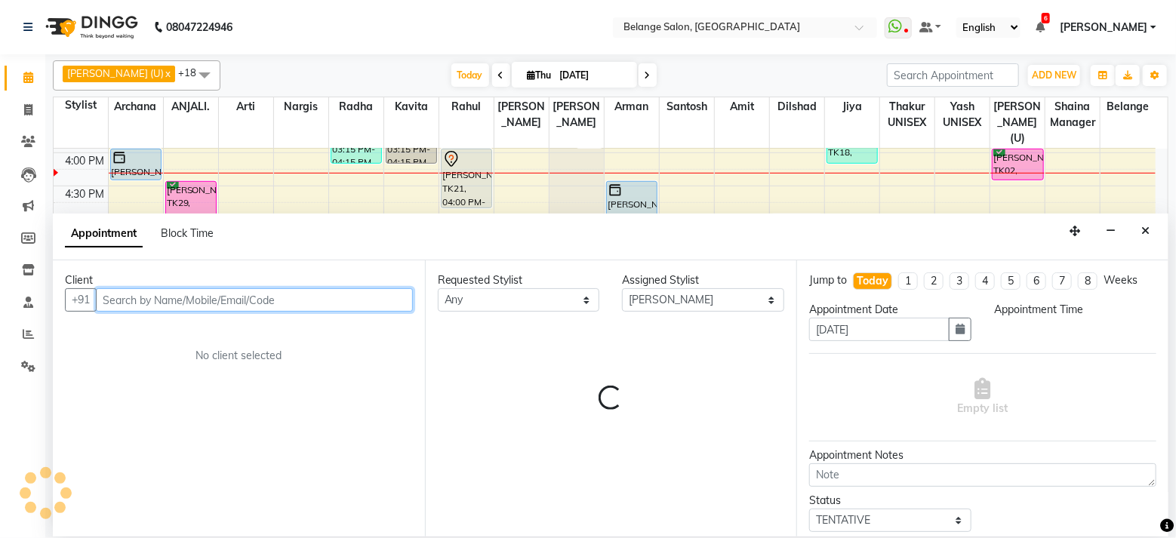
select select "1050"
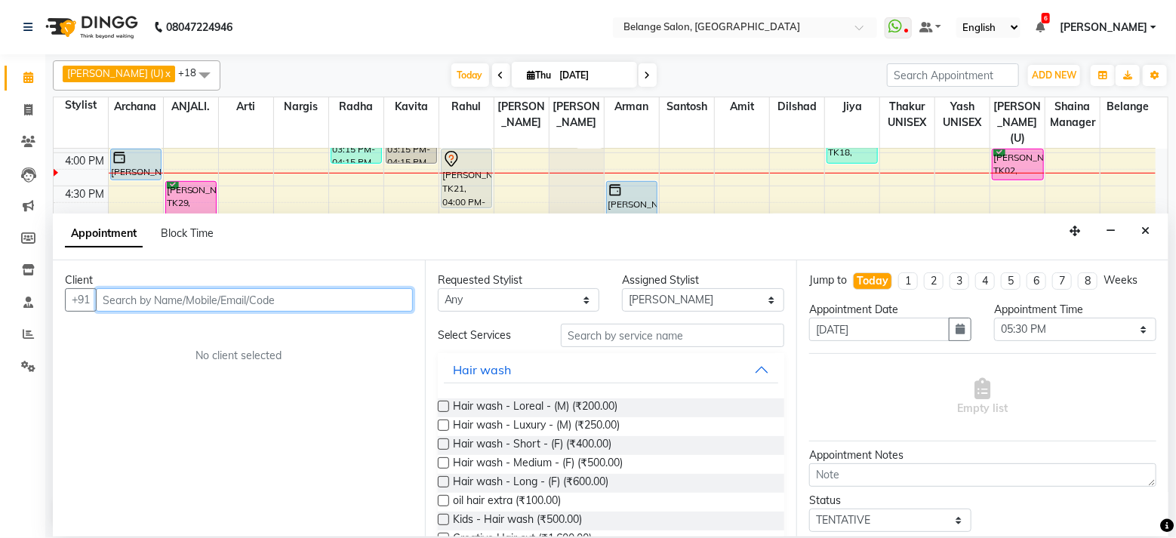
click at [232, 306] on input "text" at bounding box center [254, 299] width 317 height 23
click at [232, 302] on input "text" at bounding box center [254, 299] width 317 height 23
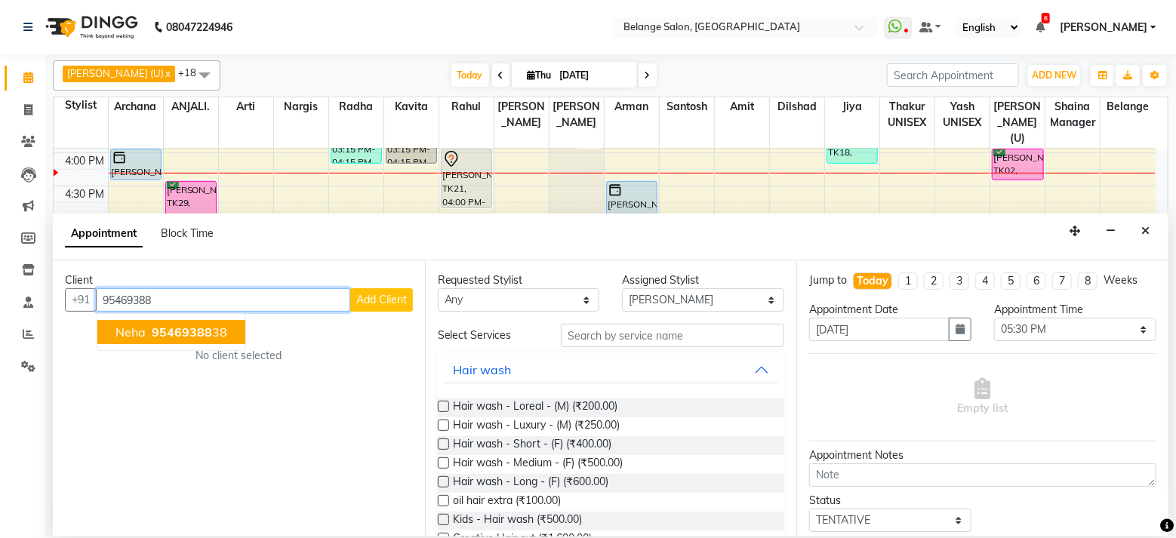
click at [178, 325] on span "95469388" at bounding box center [182, 332] width 60 height 15
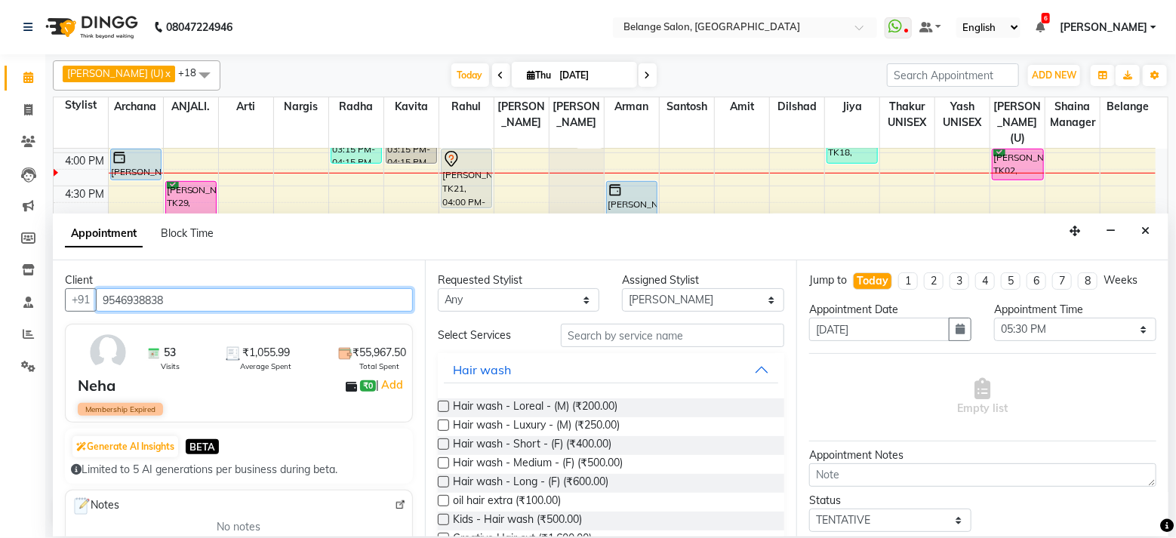
type input "9546938838"
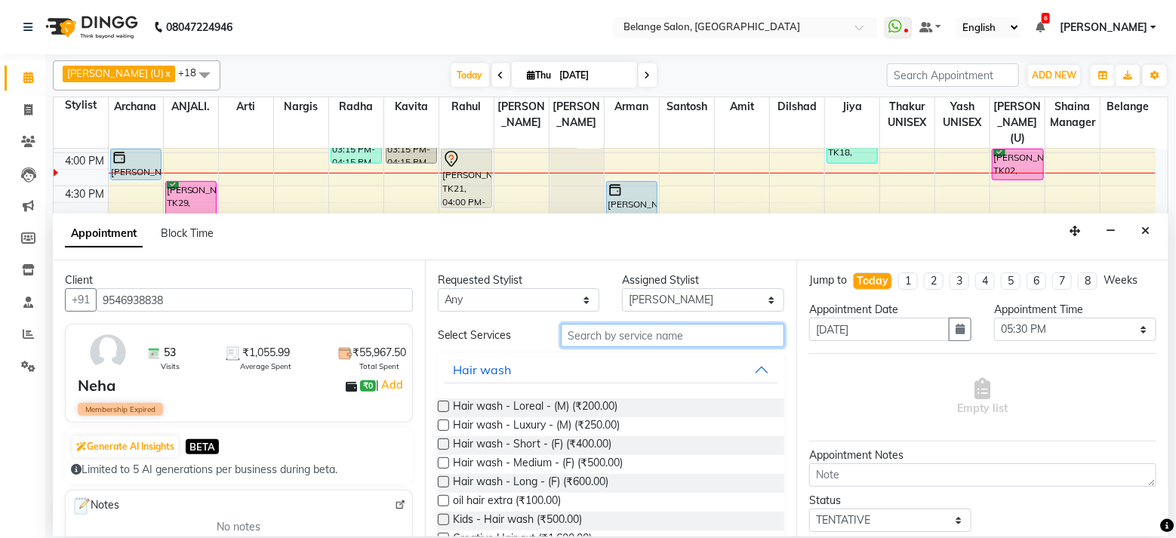
click at [598, 333] on input "text" at bounding box center [672, 335] width 223 height 23
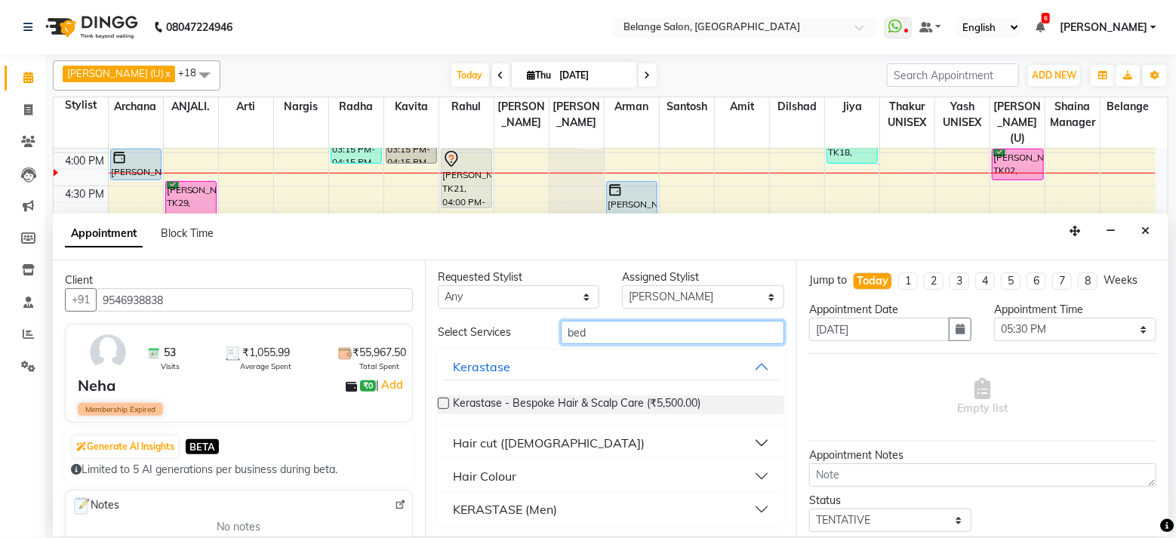
scroll to position [0, 0]
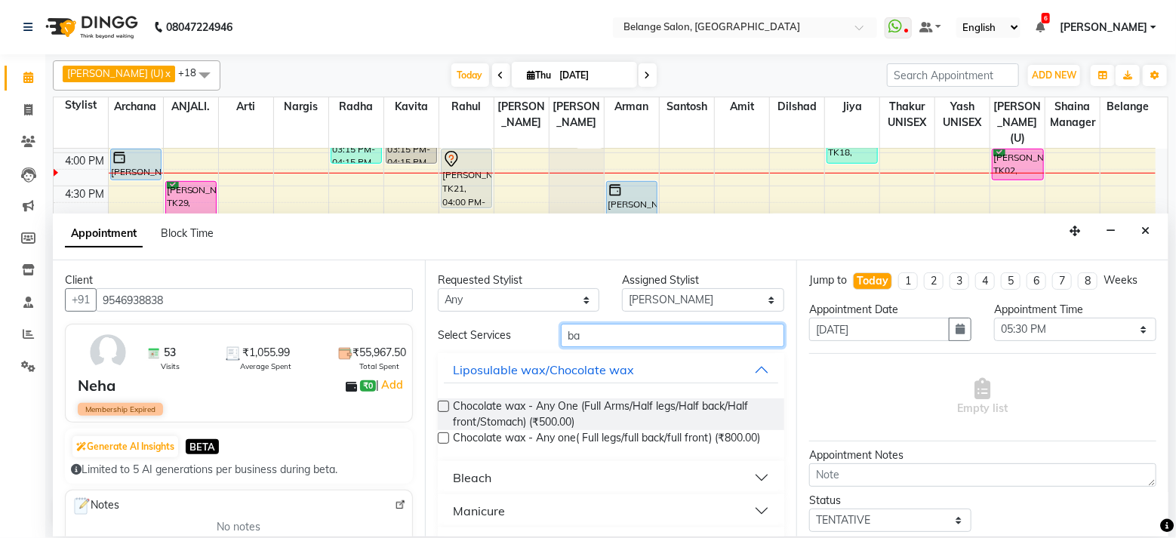
type input "b"
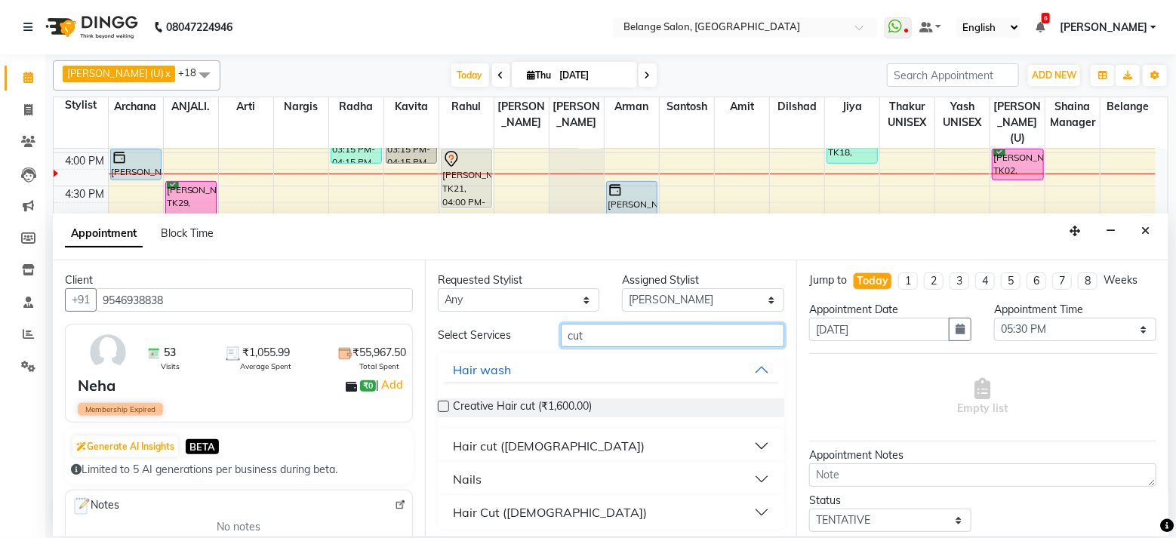
scroll to position [4, 0]
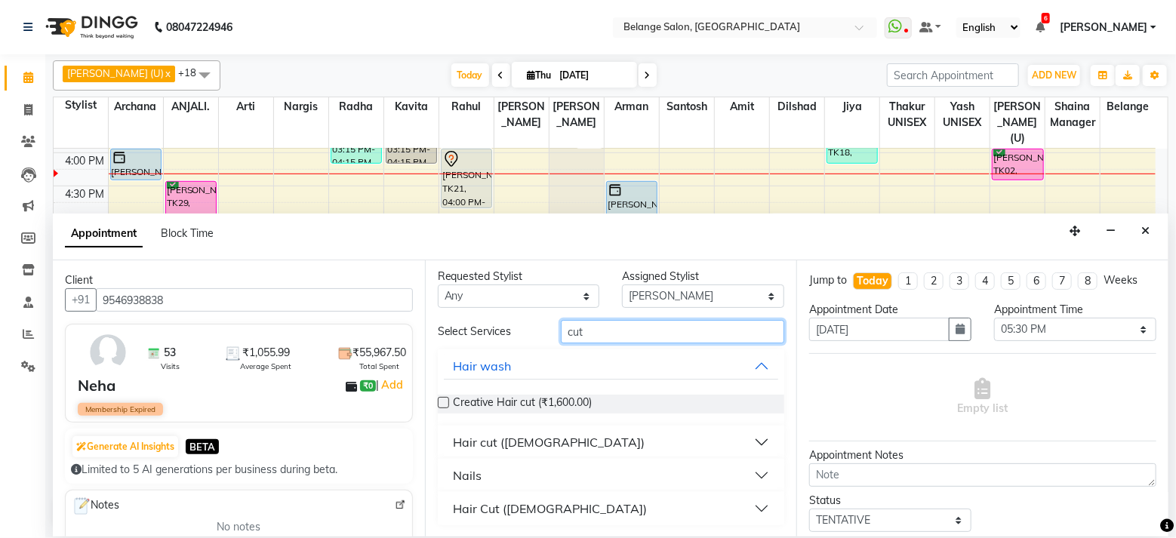
type input "cut"
click at [513, 444] on div "Hair cut ([DEMOGRAPHIC_DATA])" at bounding box center [549, 442] width 192 height 18
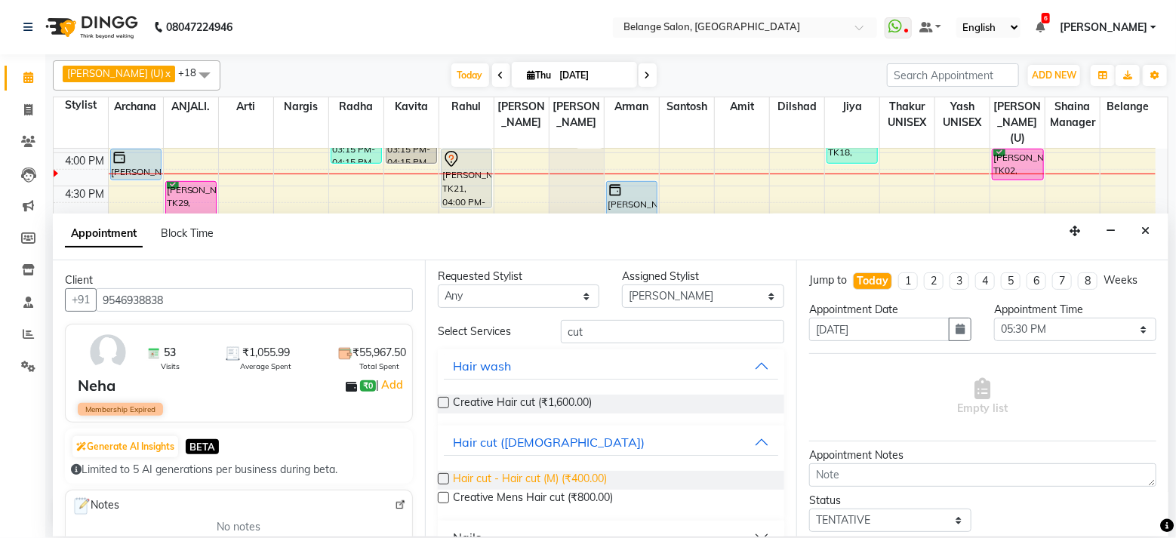
click at [521, 479] on span "Hair cut - Hair cut (M) (₹400.00)" at bounding box center [531, 480] width 154 height 19
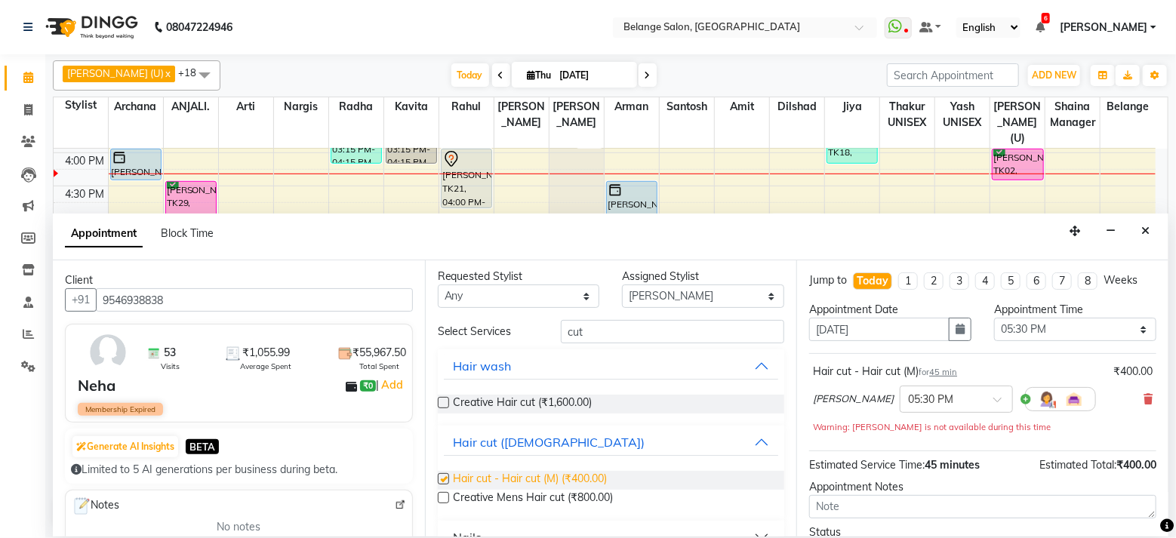
checkbox input "false"
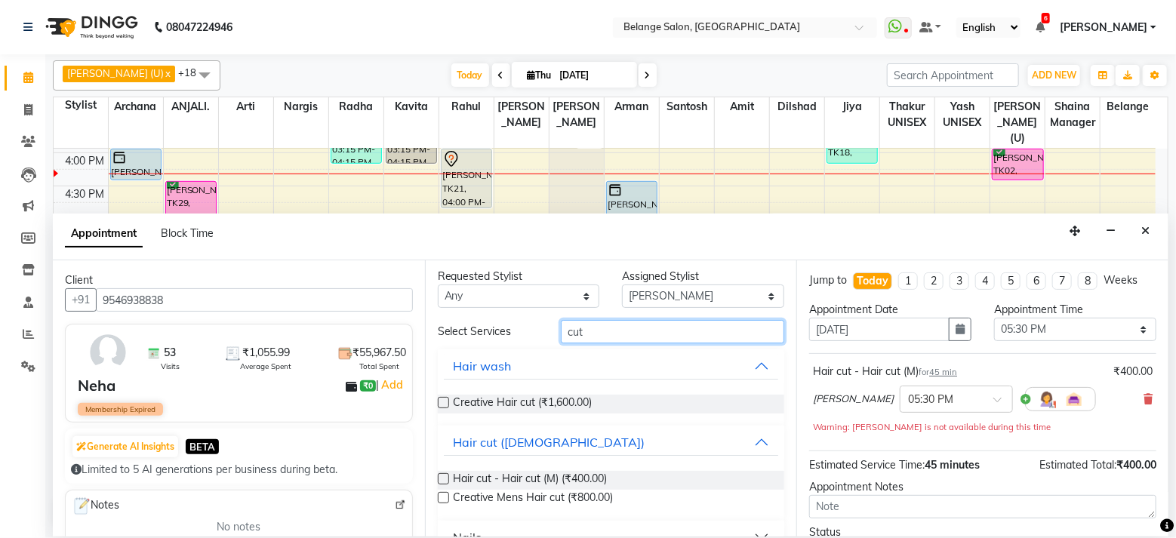
click at [599, 330] on input "cut" at bounding box center [672, 331] width 223 height 23
type input "c"
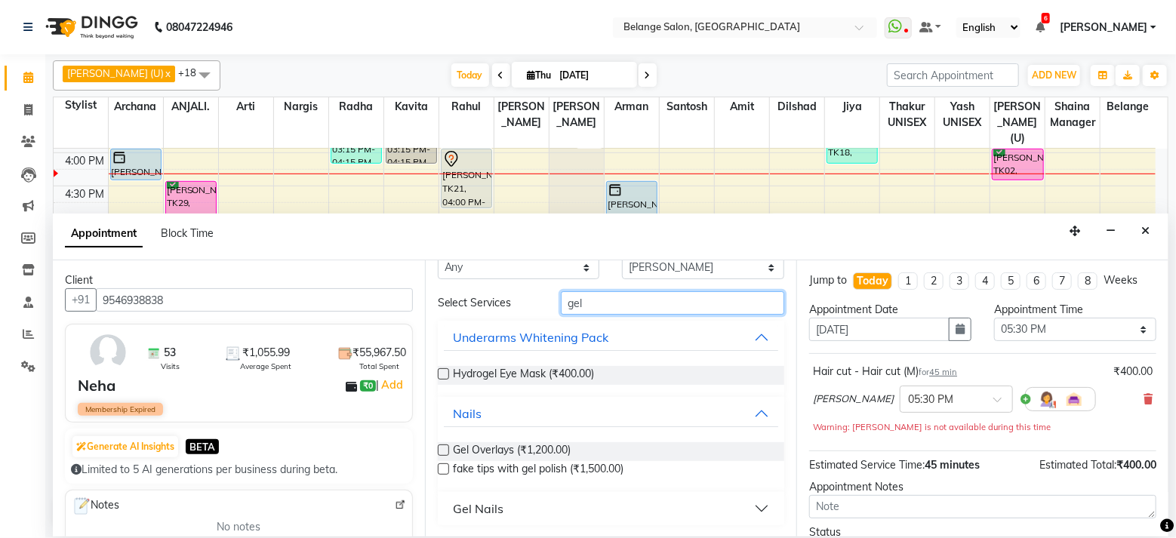
type input "gel"
click at [477, 511] on div "Gel Nails" at bounding box center [478, 509] width 51 height 18
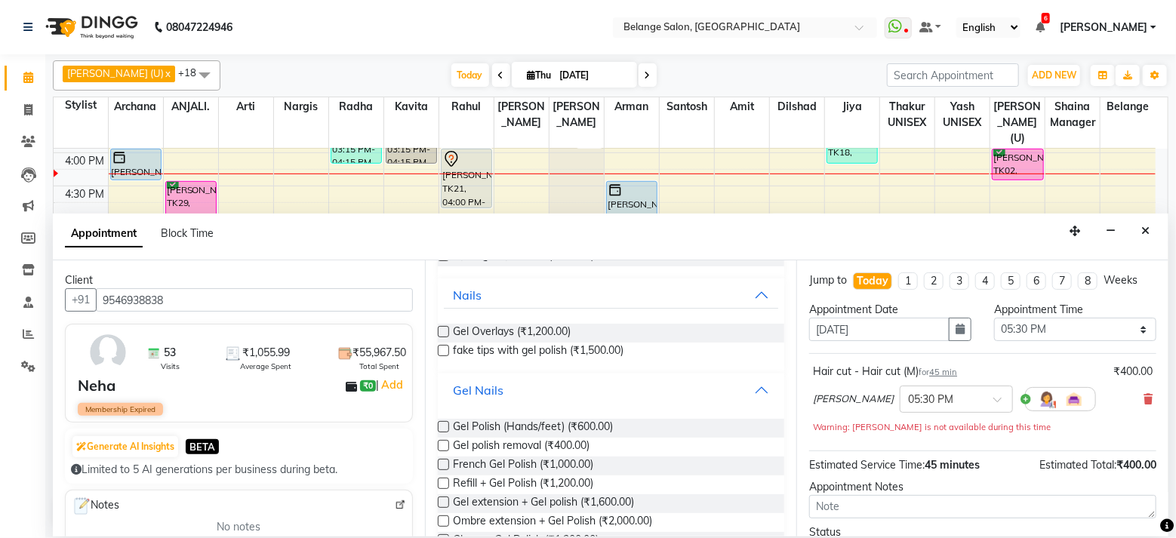
scroll to position [160, 0]
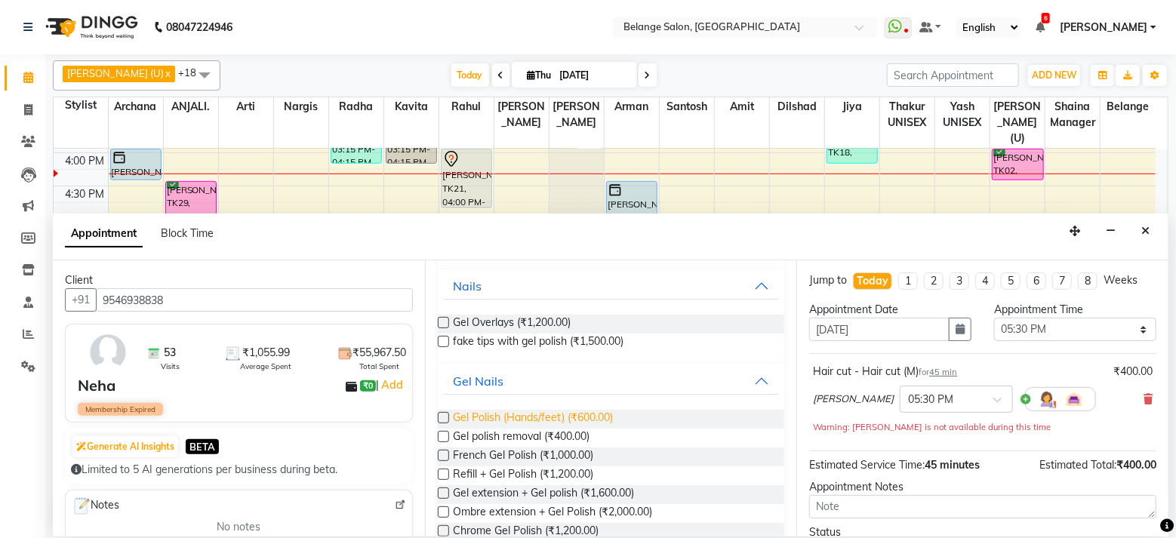
click at [498, 414] on span "Gel Polish (Hands/feet) (₹600.00)" at bounding box center [534, 419] width 160 height 19
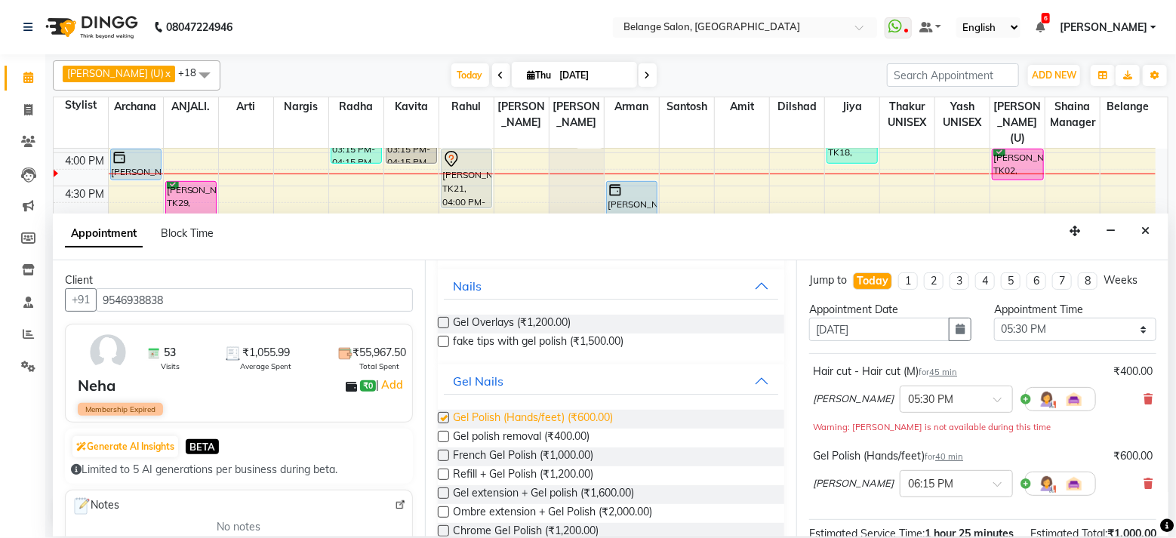
checkbox input "false"
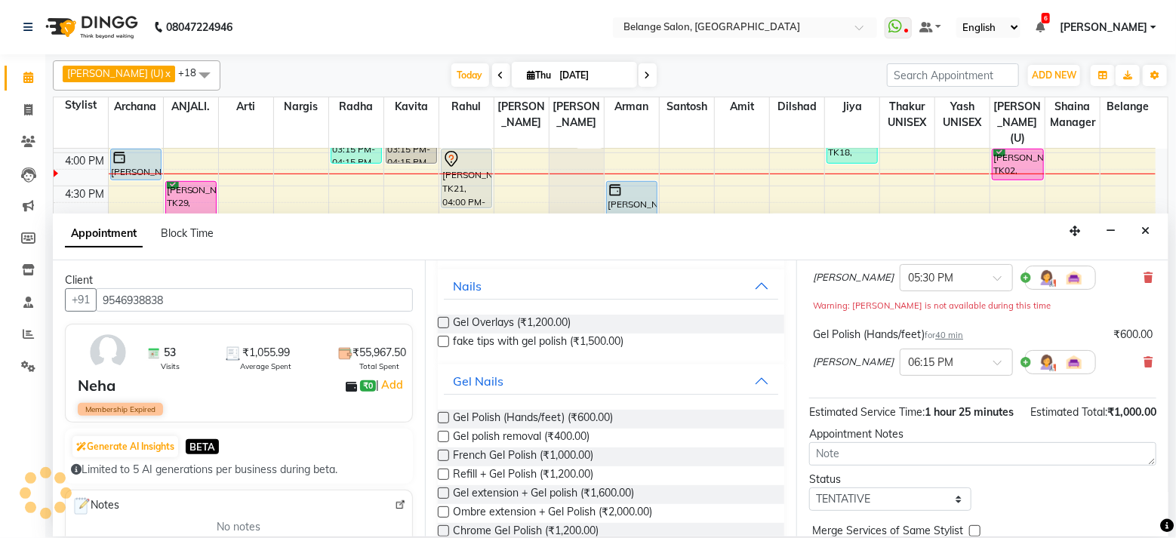
scroll to position [124, 0]
click at [870, 509] on select "Select TENTATIVE CONFIRM CHECK-IN UPCOMING" at bounding box center [890, 496] width 162 height 23
select select "confirm booking"
click at [809, 499] on select "Select TENTATIVE CONFIRM CHECK-IN UPCOMING" at bounding box center [890, 496] width 162 height 23
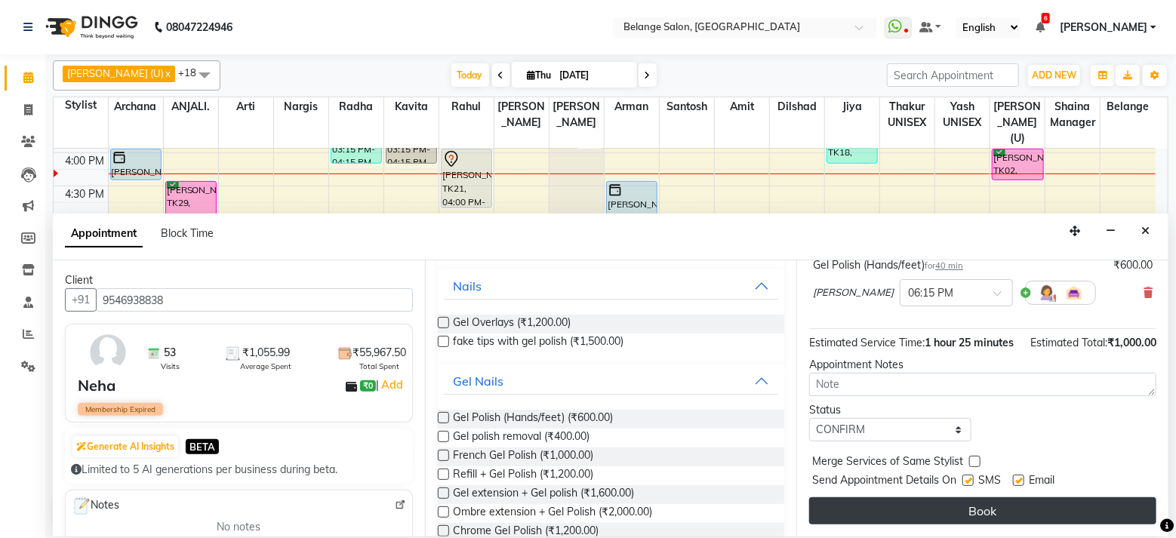
click at [860, 513] on button "Book" at bounding box center [982, 510] width 347 height 27
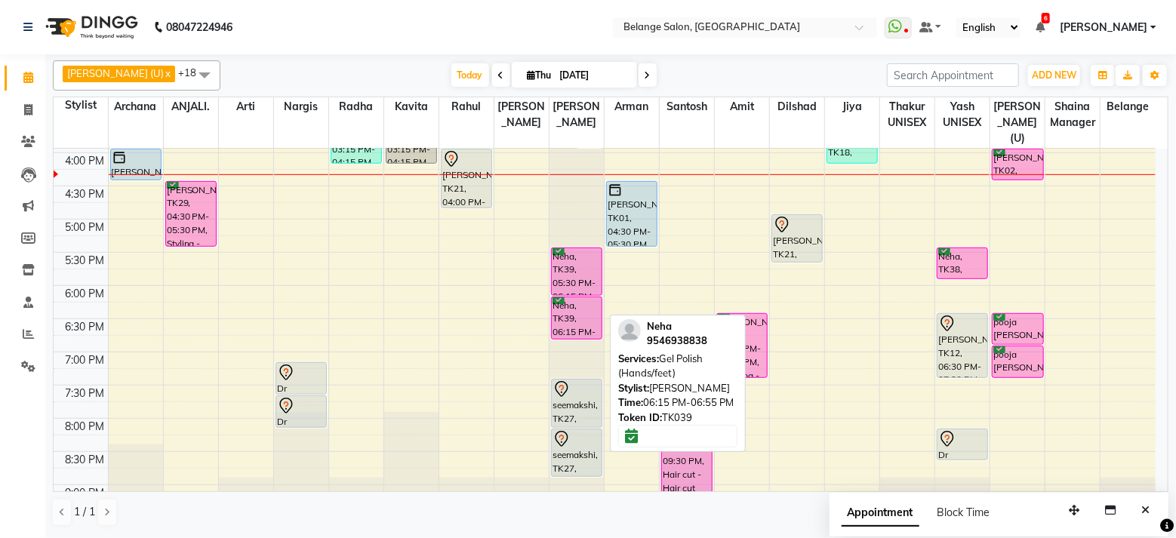
scroll to position [527, 0]
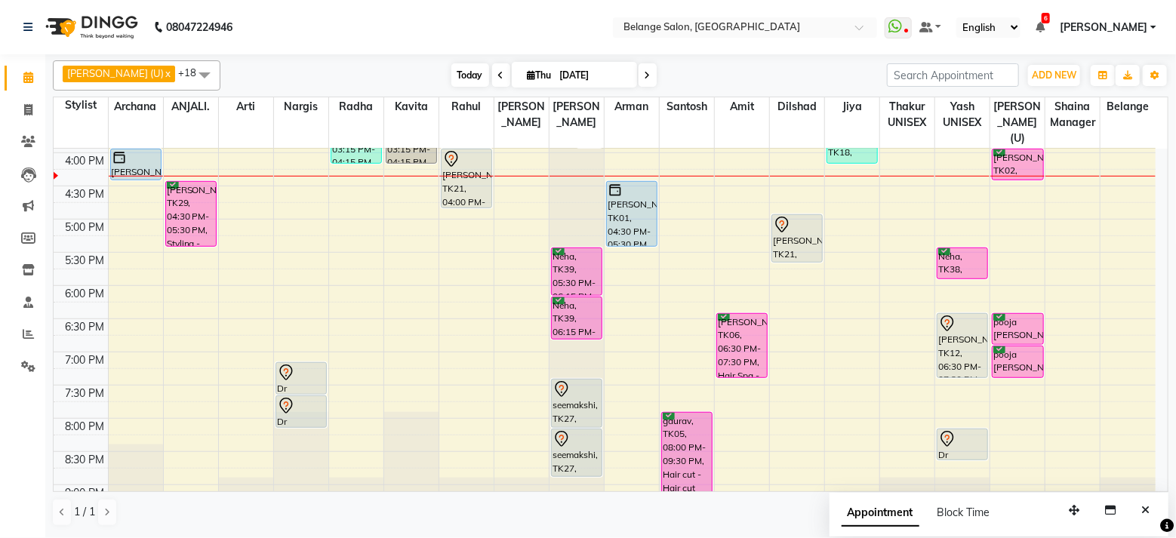
click at [451, 79] on span "Today" at bounding box center [470, 74] width 38 height 23
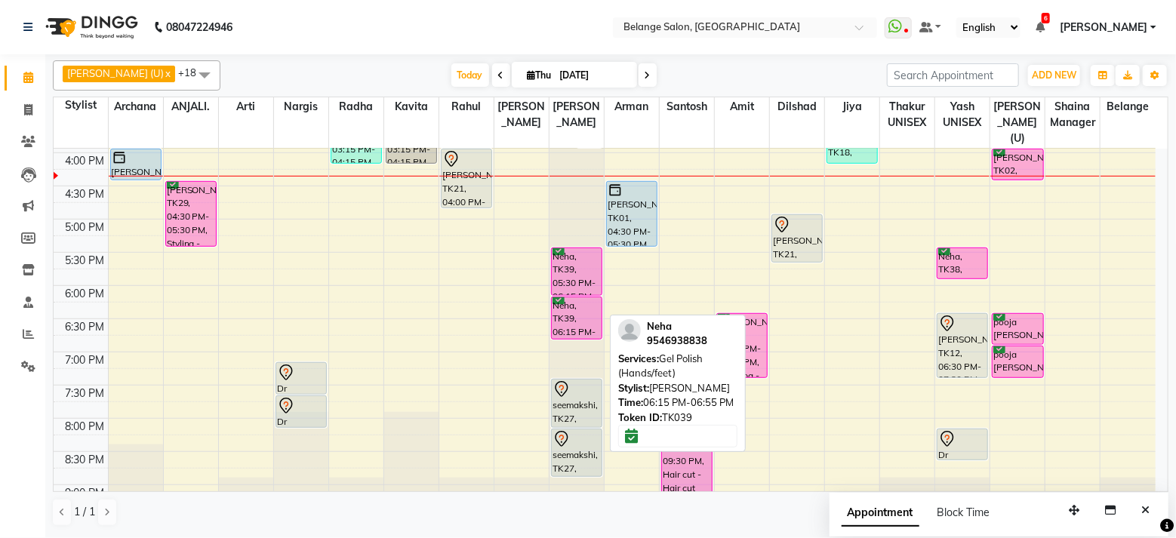
click at [574, 297] on div "Neha, TK39, 06:15 PM-06:55 PM, Gel Polish (Hands/feet)" at bounding box center [577, 318] width 50 height 42
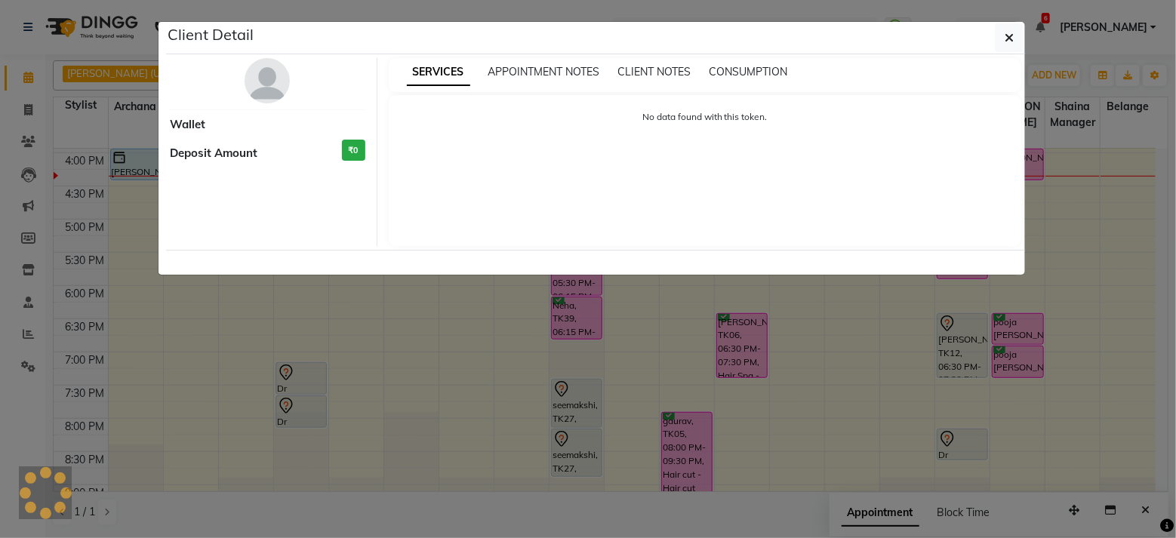
select select "6"
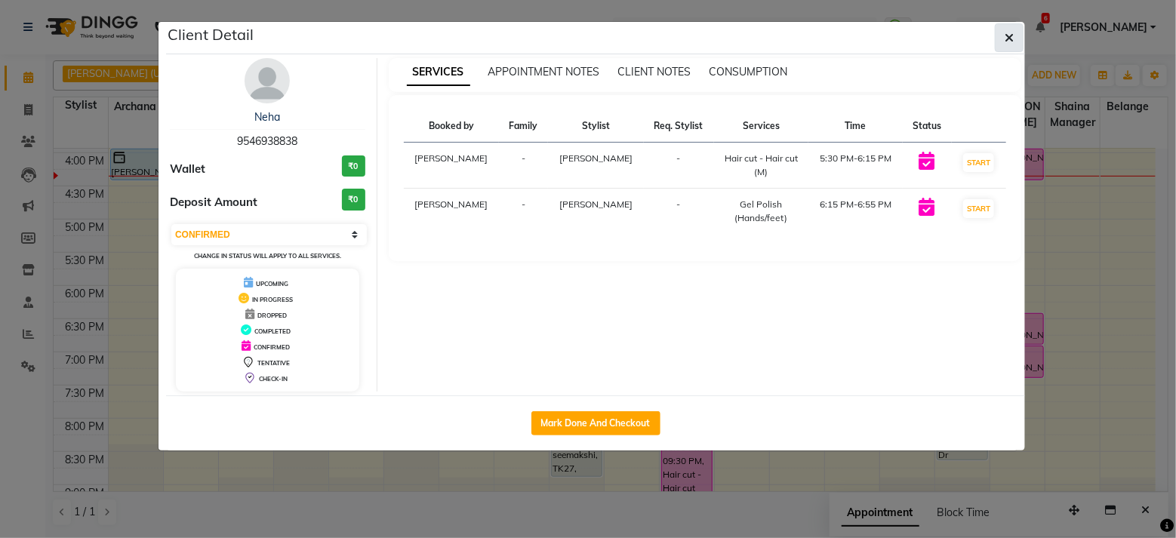
click at [1009, 38] on icon "button" at bounding box center [1009, 38] width 9 height 12
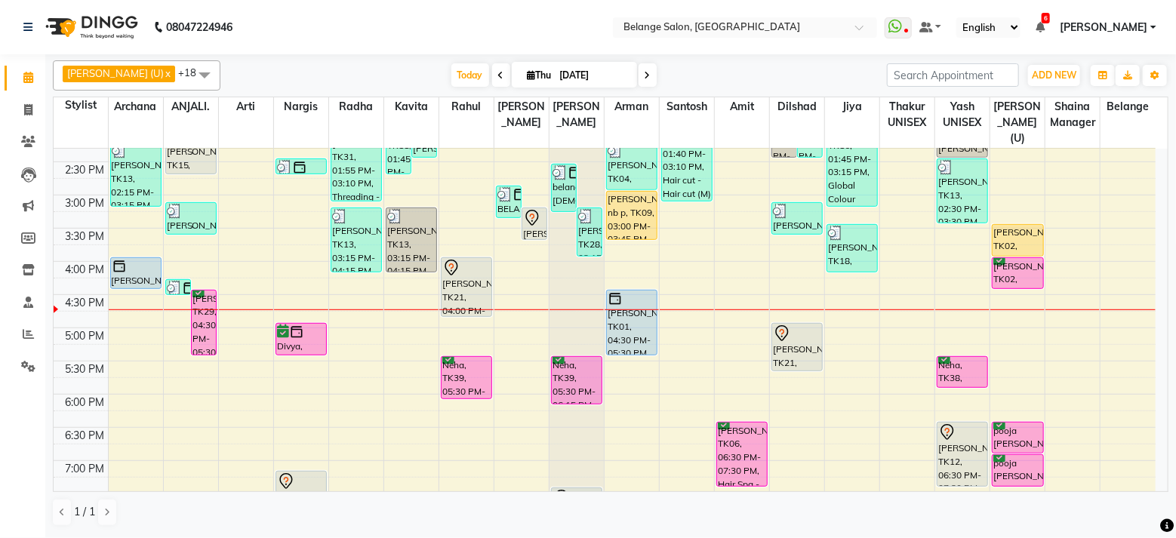
scroll to position [418, 0]
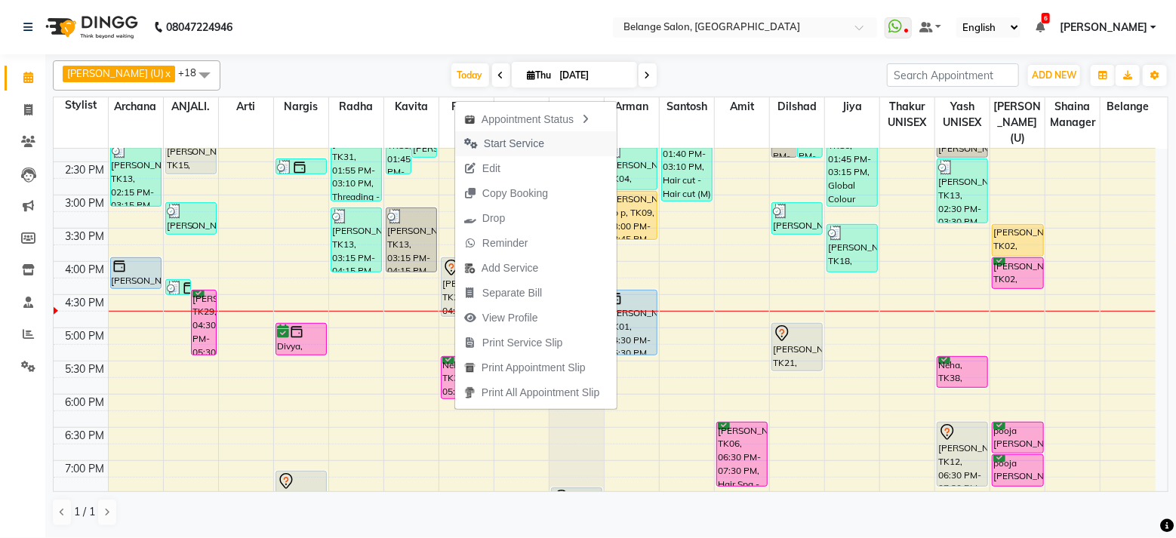
click at [537, 140] on span "Start Service" at bounding box center [514, 144] width 60 height 16
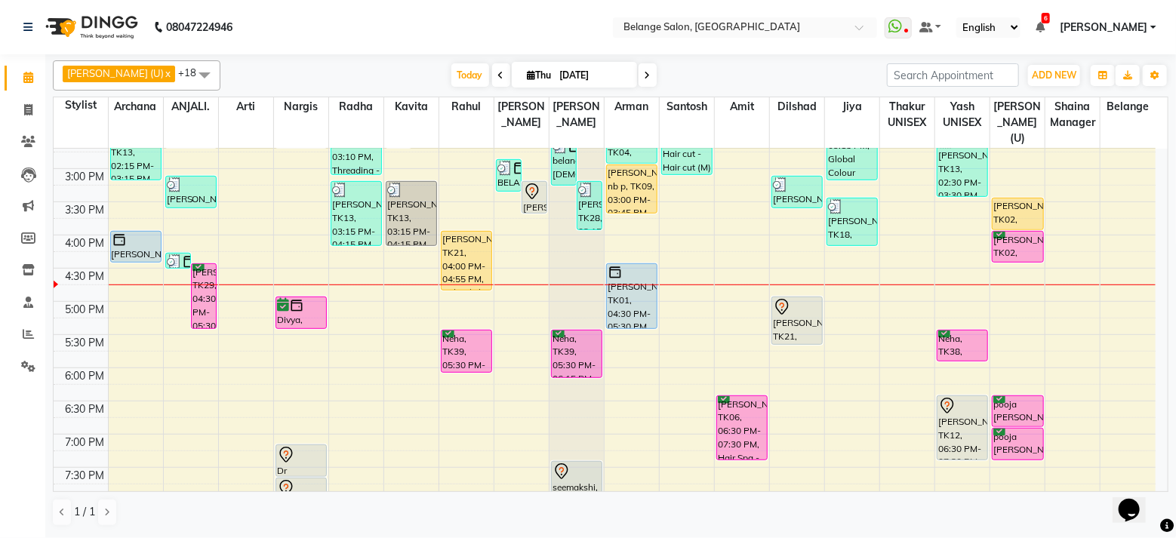
scroll to position [449, 0]
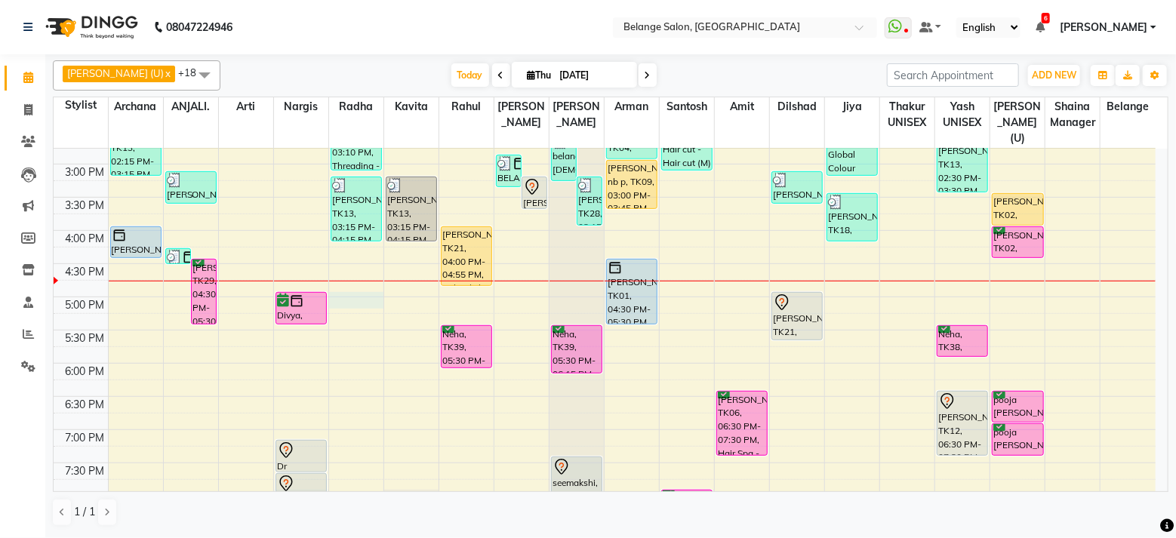
click at [346, 282] on div "8:00 AM 8:30 AM 9:00 AM 9:30 AM 10:00 AM 10:30 AM 11:00 AM 11:30 AM 12:00 PM 12…" at bounding box center [605, 198] width 1102 height 996
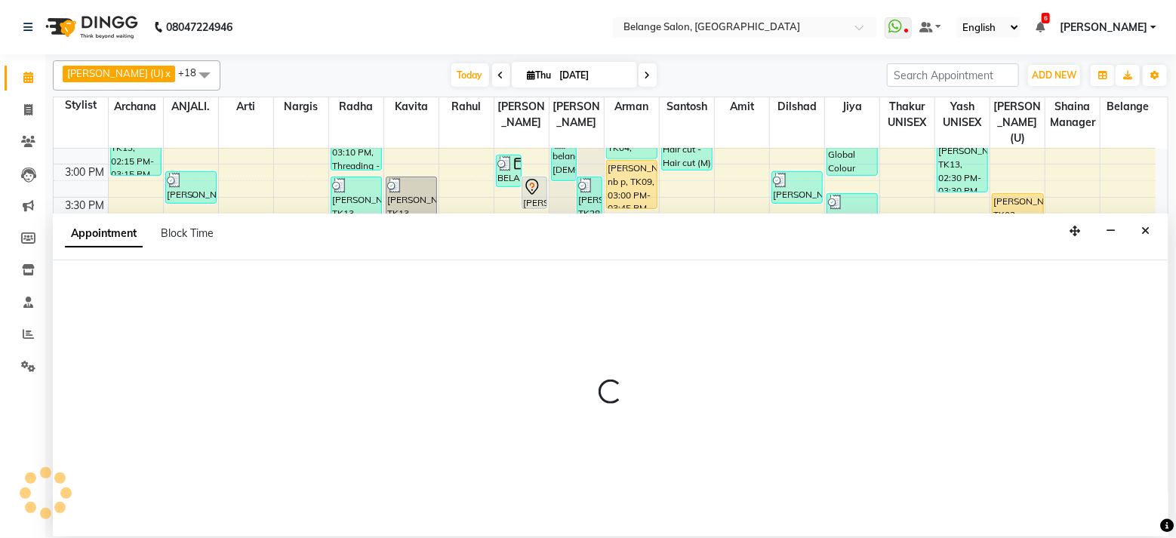
select select "61428"
select select "1020"
select select "tentative"
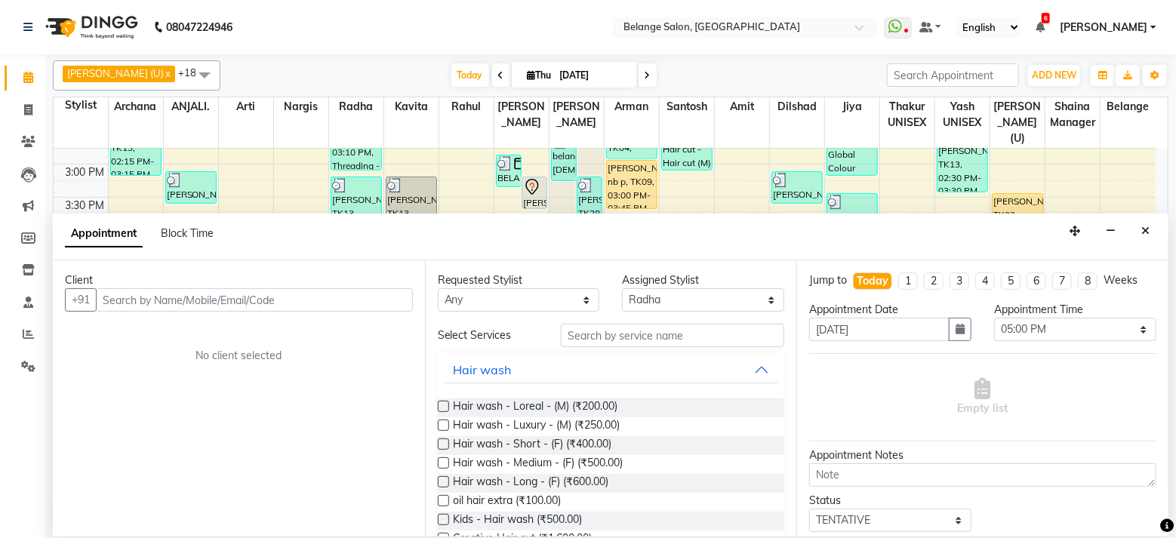
type input "9"
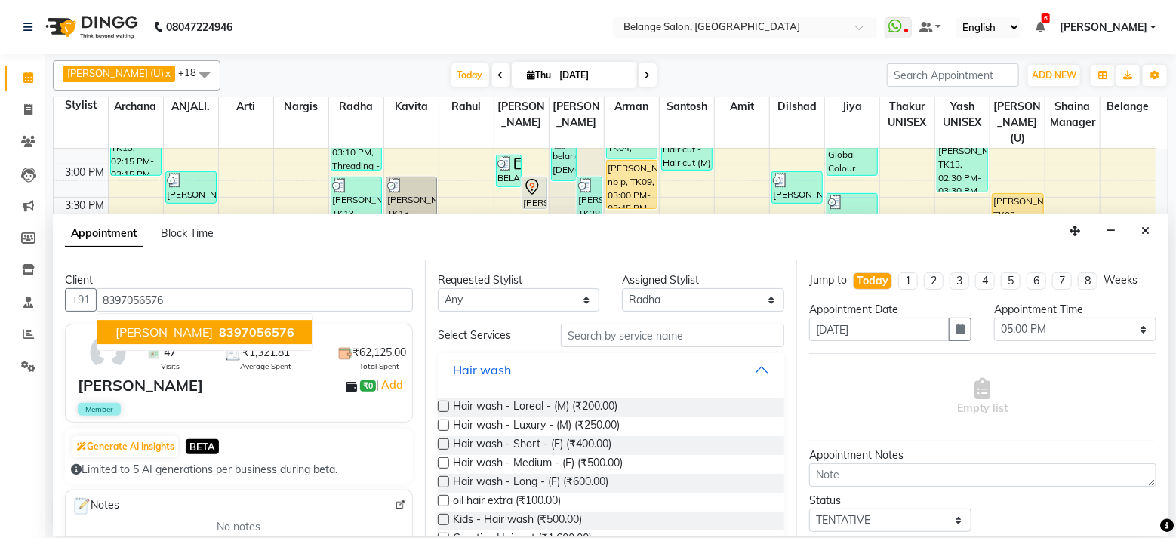
click at [219, 333] on span "8397056576" at bounding box center [256, 332] width 75 height 15
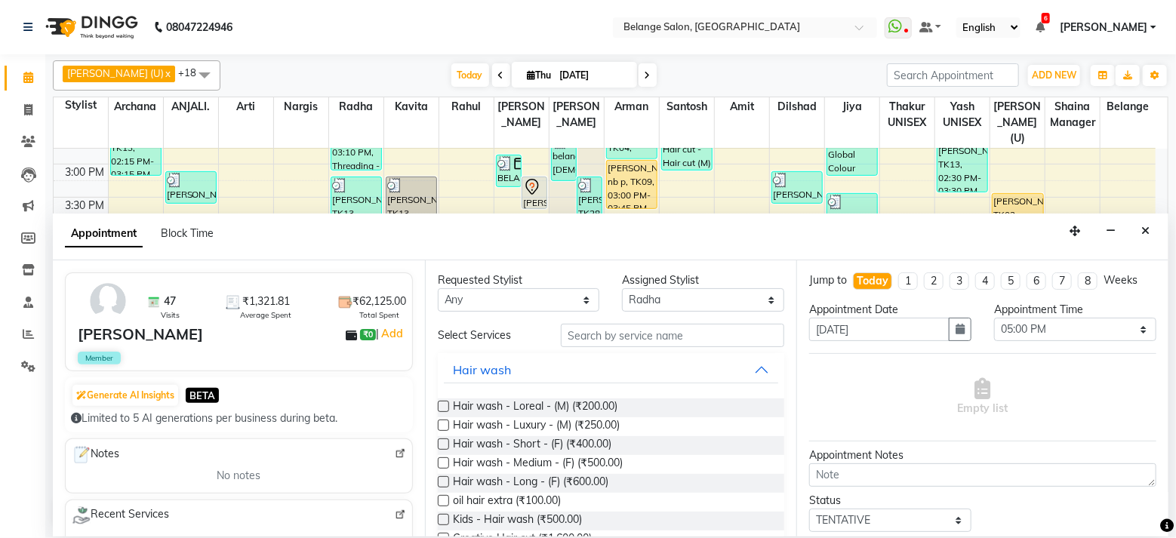
scroll to position [53, 0]
type input "8397056576"
click at [328, 32] on nav "08047224946 Select Location × Belange Salon, Wadala East WhatsApp Status ✕ Stat…" at bounding box center [588, 27] width 1176 height 54
click at [1144, 229] on icon "Close" at bounding box center [1145, 231] width 8 height 11
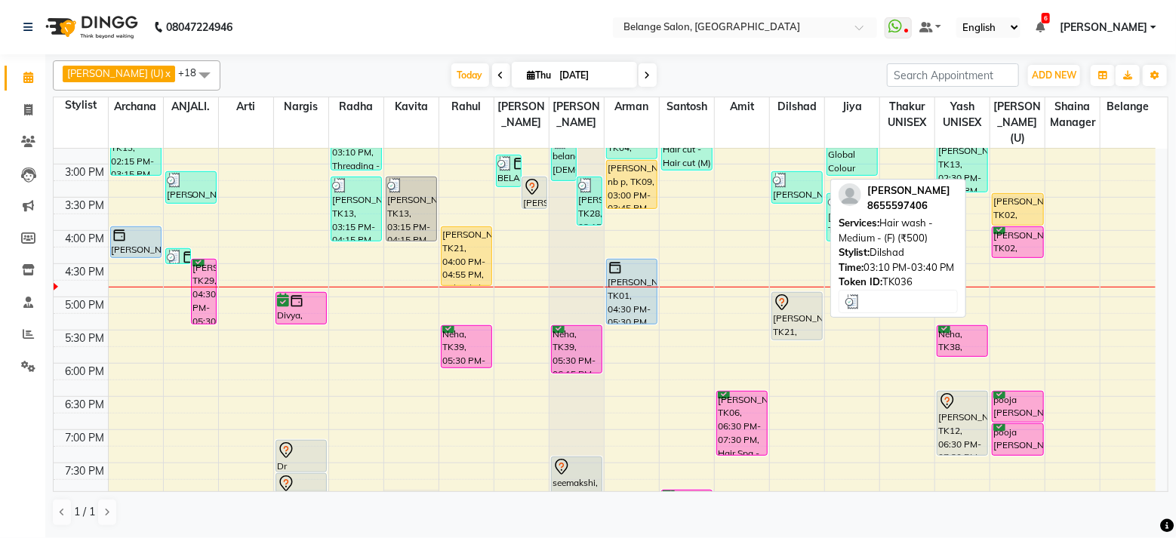
click at [796, 177] on div "[PERSON_NAME], TK36, 03:10 PM-03:40 PM, Hair wash - Medium - (F) (₹500)" at bounding box center [797, 187] width 50 height 31
select select "3"
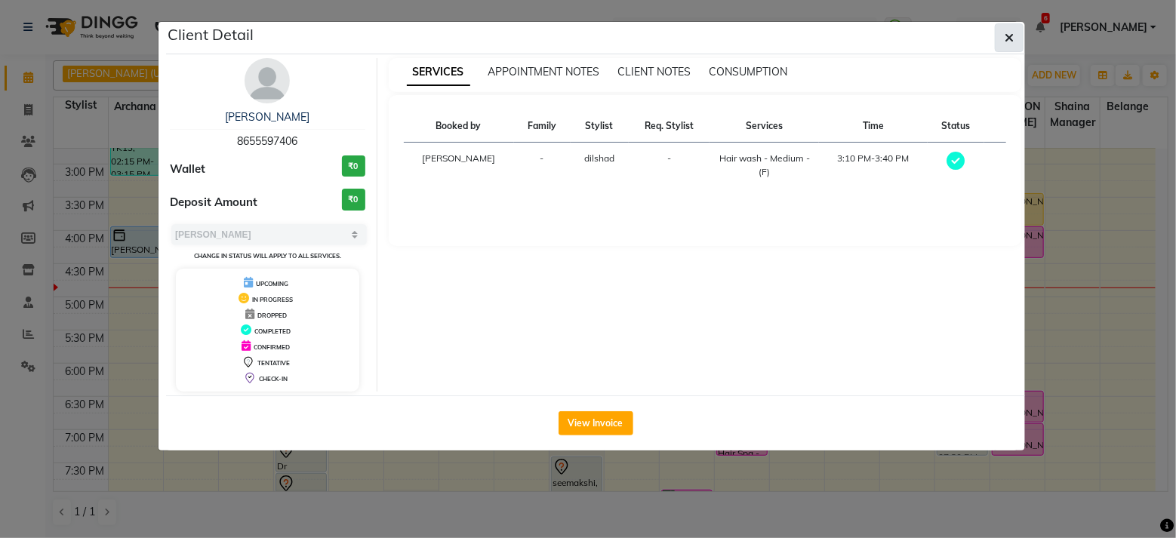
click at [1012, 30] on span "button" at bounding box center [1009, 37] width 9 height 15
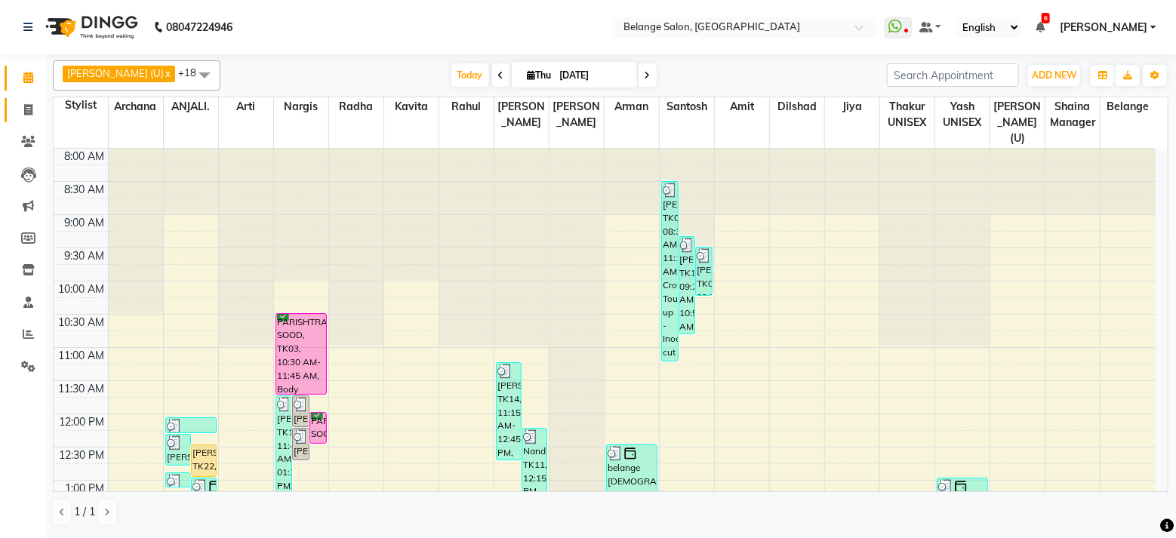
click at [22, 114] on span at bounding box center [28, 110] width 26 height 17
select select "5076"
select select "service"
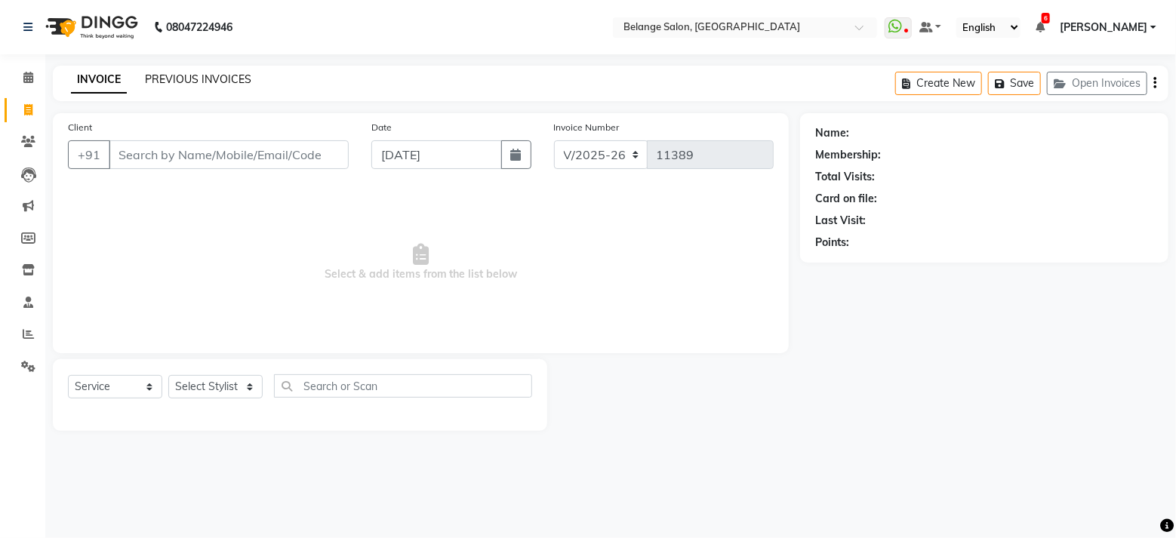
click at [185, 76] on link "PREVIOUS INVOICES" at bounding box center [198, 79] width 106 height 14
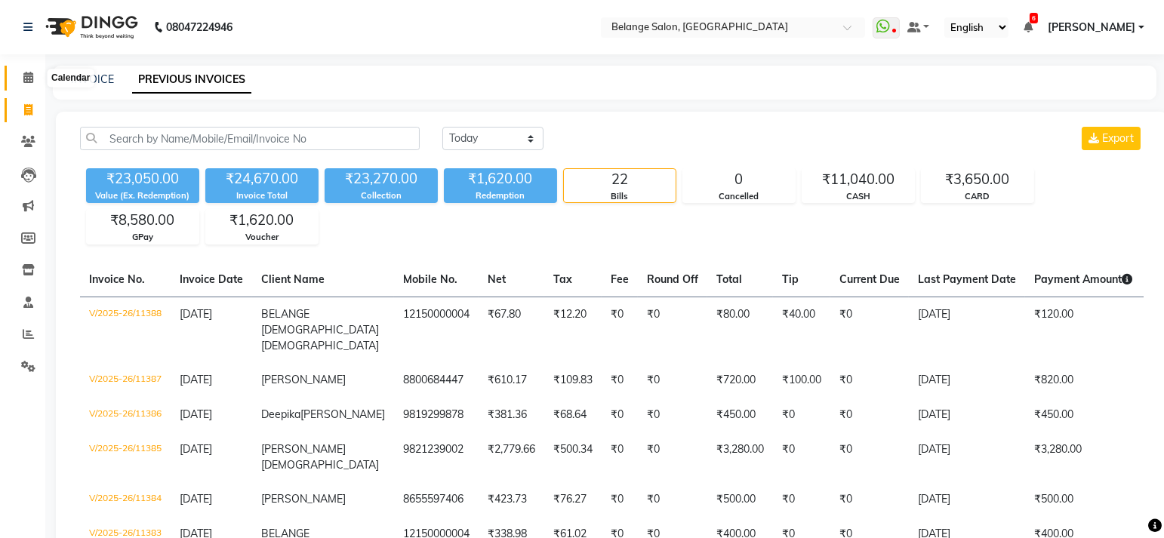
click at [32, 76] on span at bounding box center [28, 77] width 26 height 17
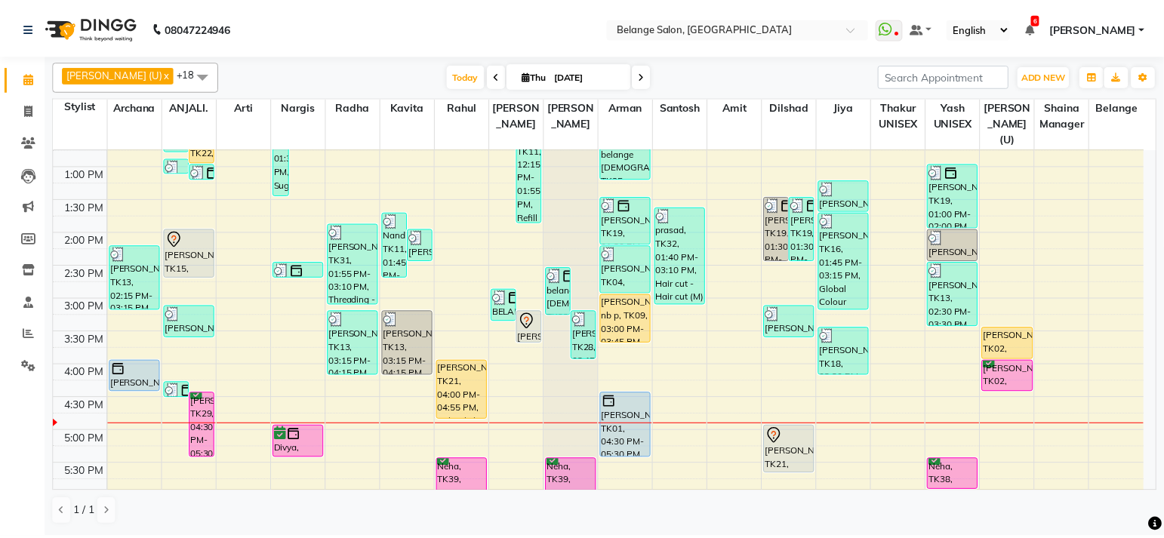
scroll to position [323, 0]
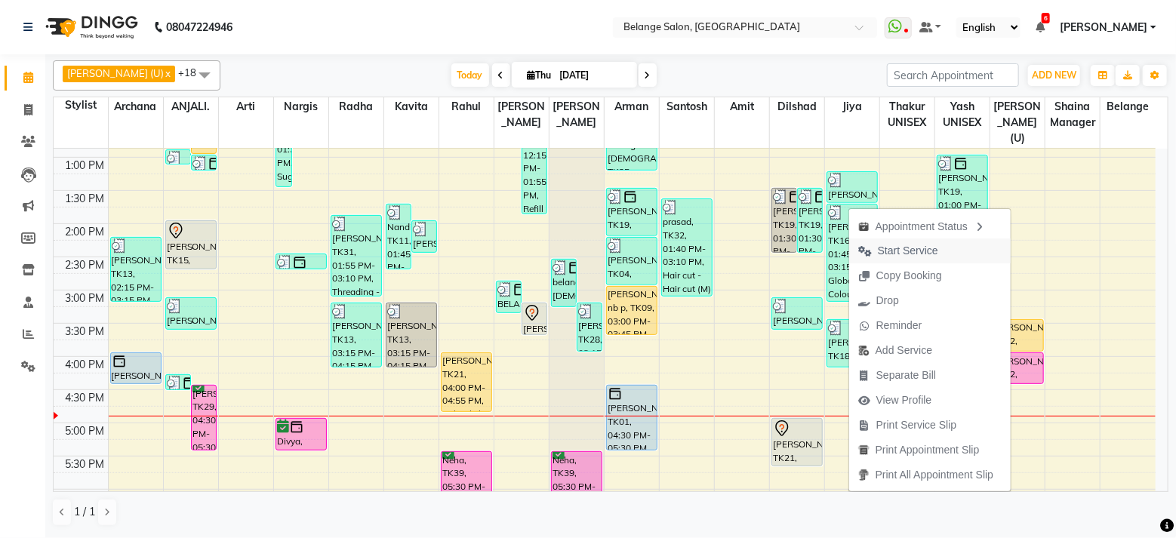
click at [946, 254] on button "Start Service" at bounding box center [930, 251] width 162 height 25
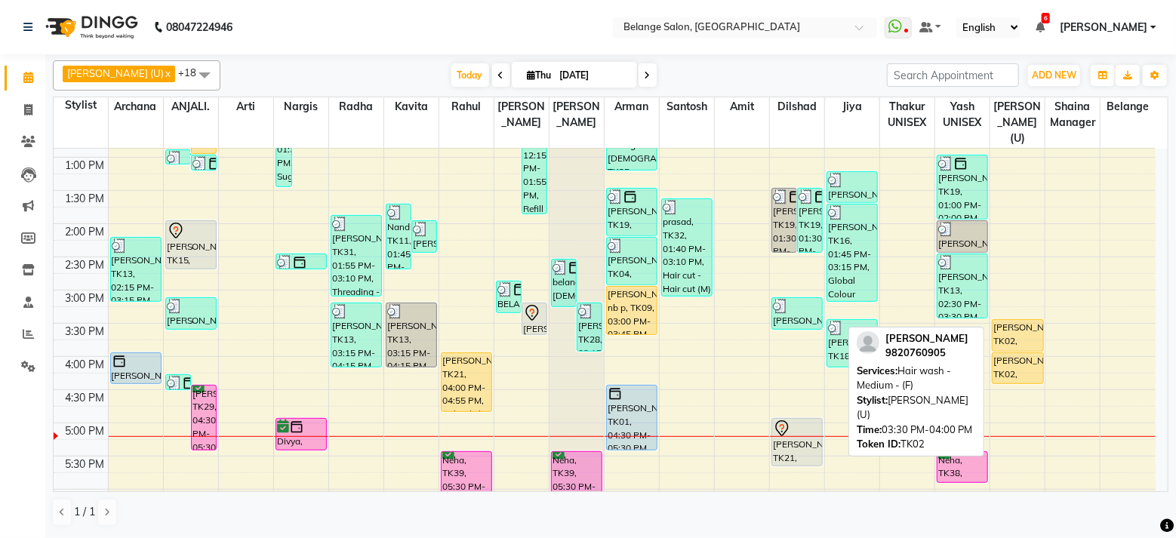
click at [1024, 320] on div "[PERSON_NAME], TK02, 03:30 PM-04:00 PM, Hair wash - Medium - (F)" at bounding box center [1018, 335] width 50 height 31
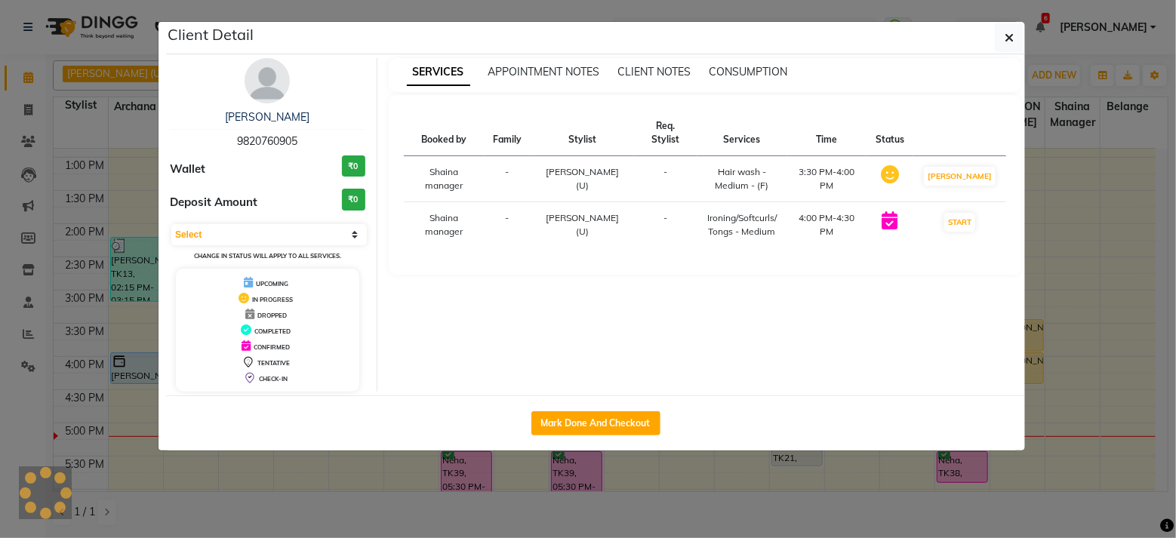
select select "1"
click at [620, 420] on button "Mark Done And Checkout" at bounding box center [595, 423] width 129 height 24
select select "service"
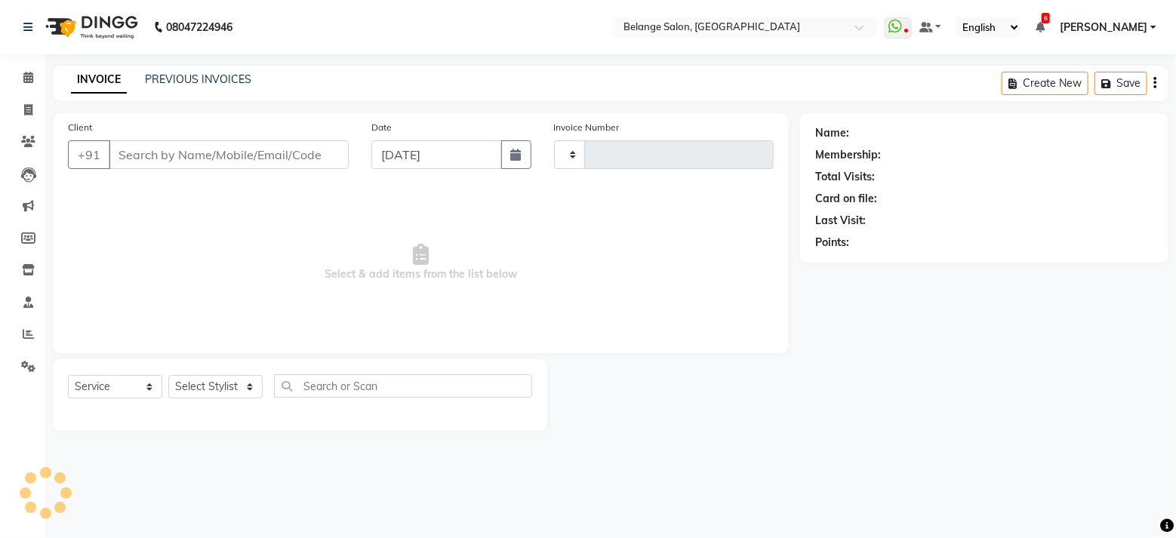
type input "11389"
select select "select"
select select "5076"
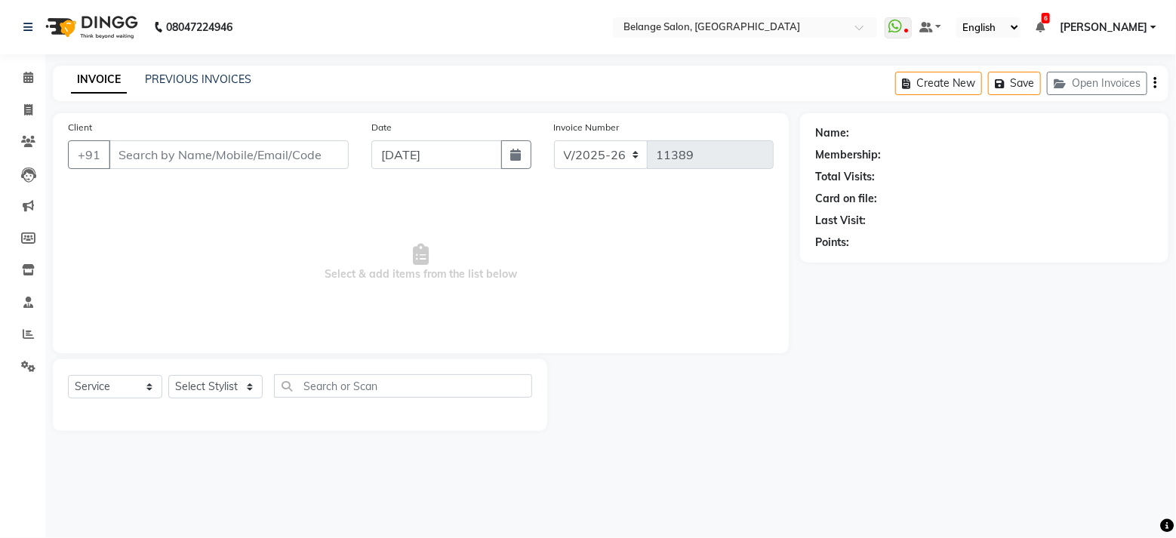
type input "9820760905"
select select "61784"
select select "1: Object"
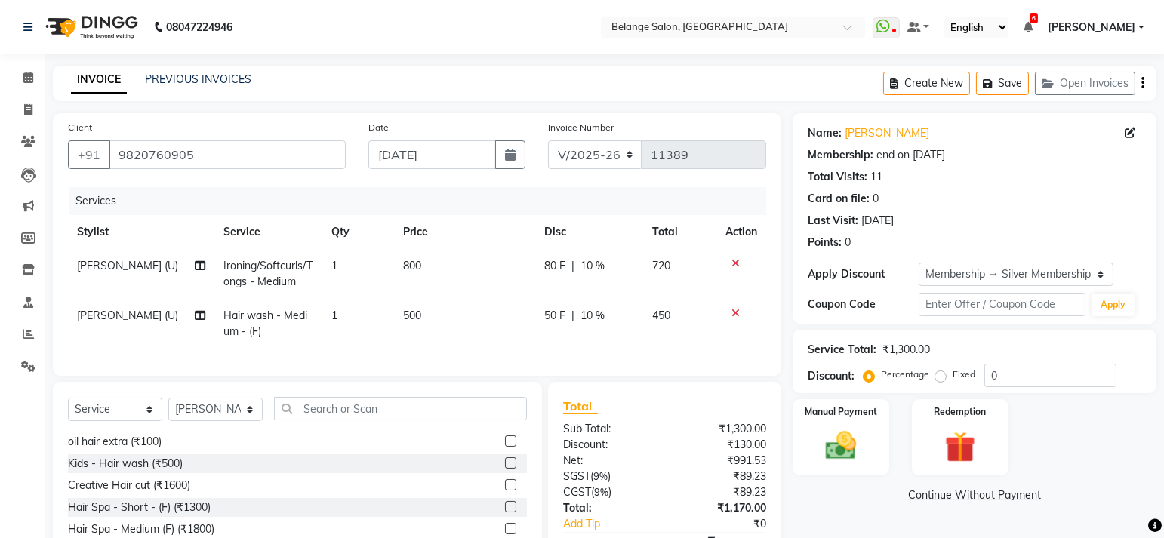
scroll to position [132, 0]
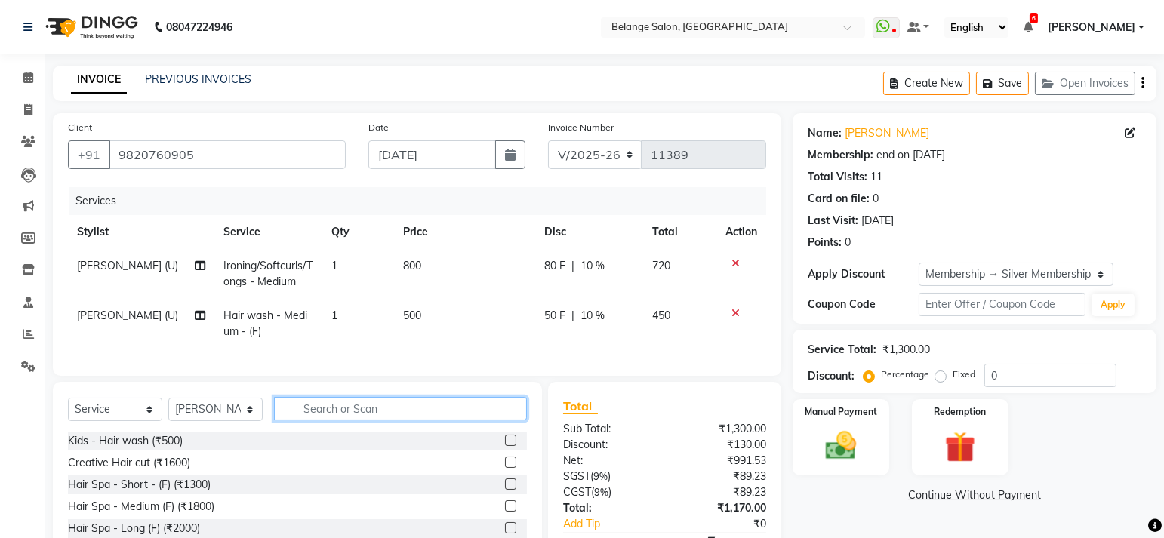
click at [375, 420] on input "text" at bounding box center [400, 408] width 253 height 23
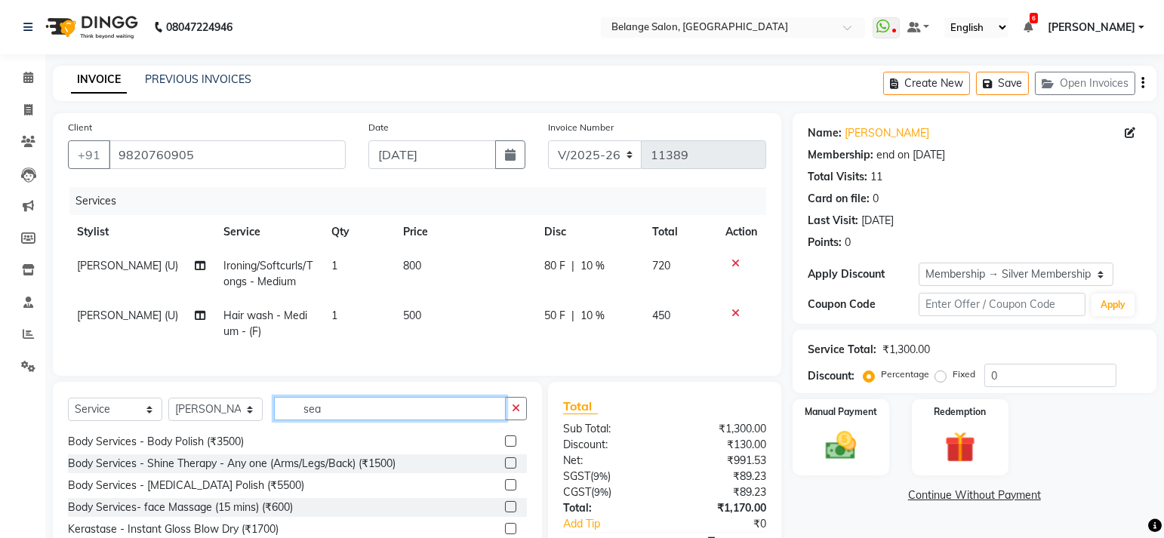
scroll to position [0, 0]
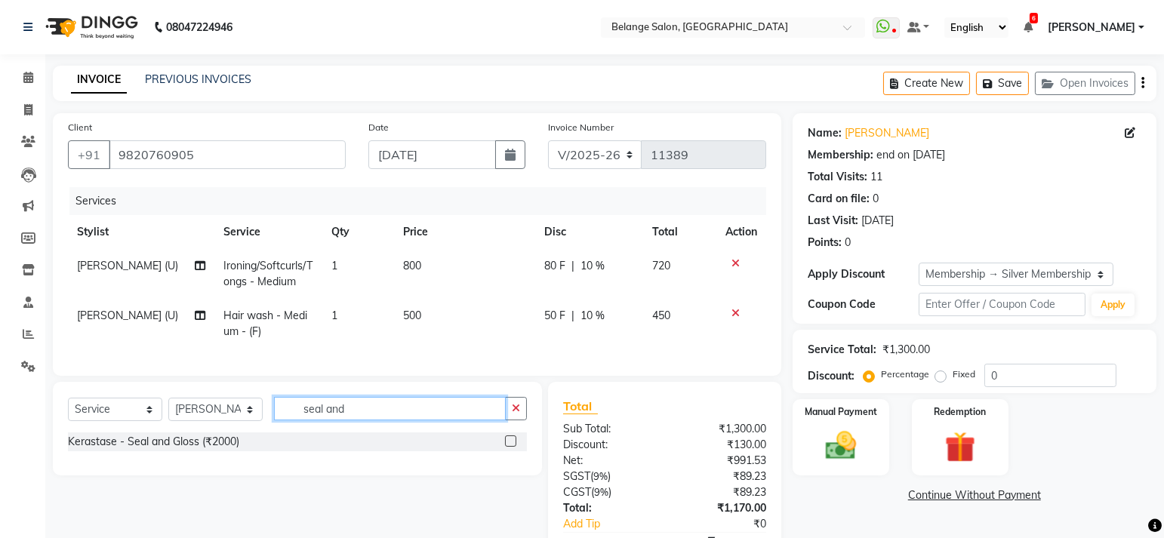
type input "seal and"
click at [511, 447] on label at bounding box center [510, 441] width 11 height 11
click at [511, 447] on input "checkbox" at bounding box center [510, 442] width 10 height 10
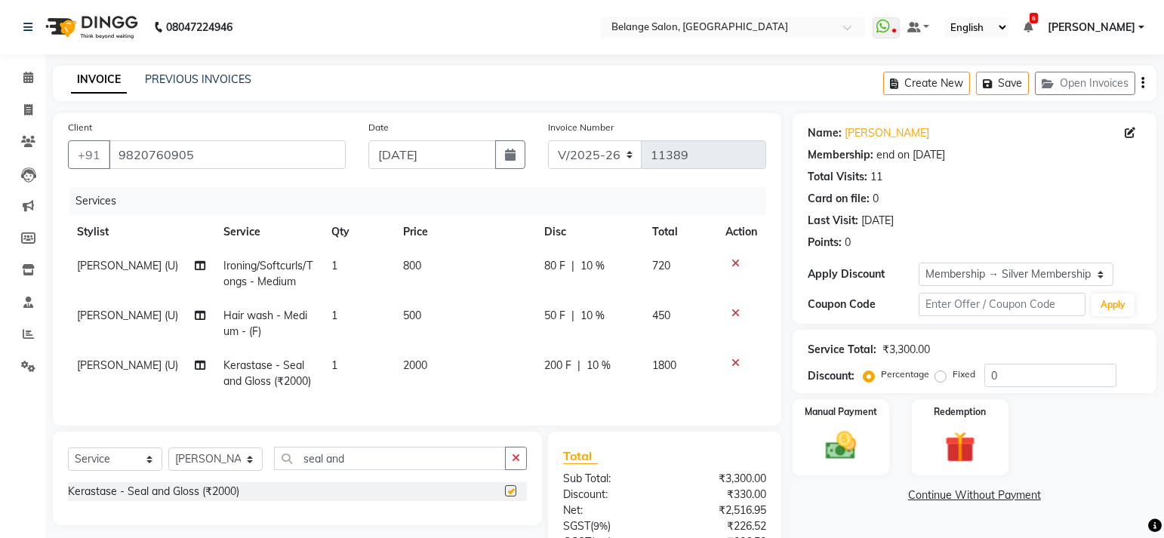
checkbox input "false"
click at [518, 463] on icon "button" at bounding box center [516, 458] width 8 height 11
type input "seal"
click at [509, 497] on label at bounding box center [510, 490] width 11 height 11
click at [509, 497] on input "checkbox" at bounding box center [510, 492] width 10 height 10
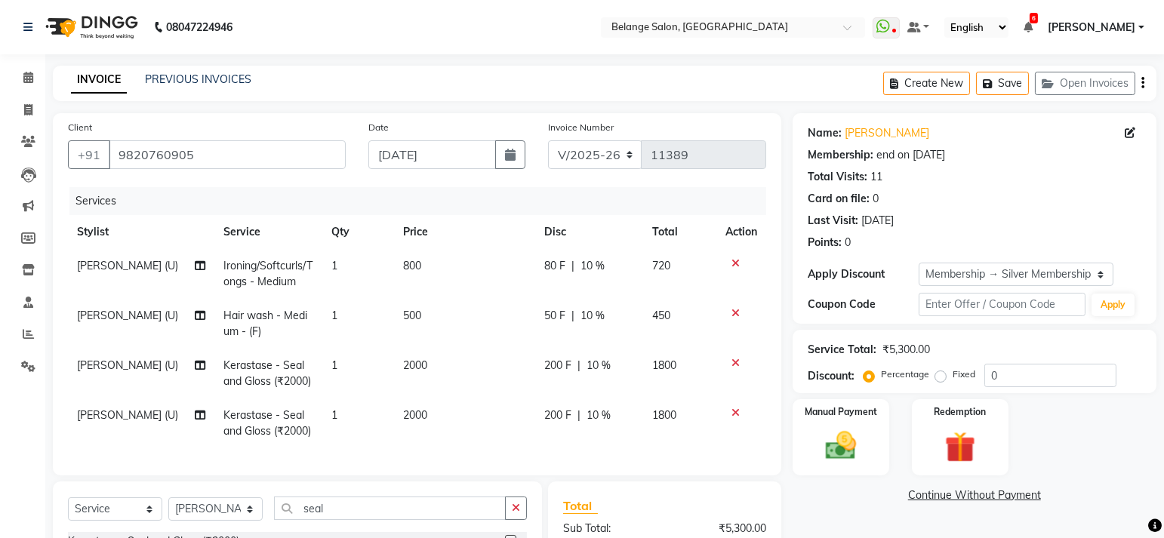
checkbox input "false"
click at [733, 260] on icon at bounding box center [735, 263] width 8 height 11
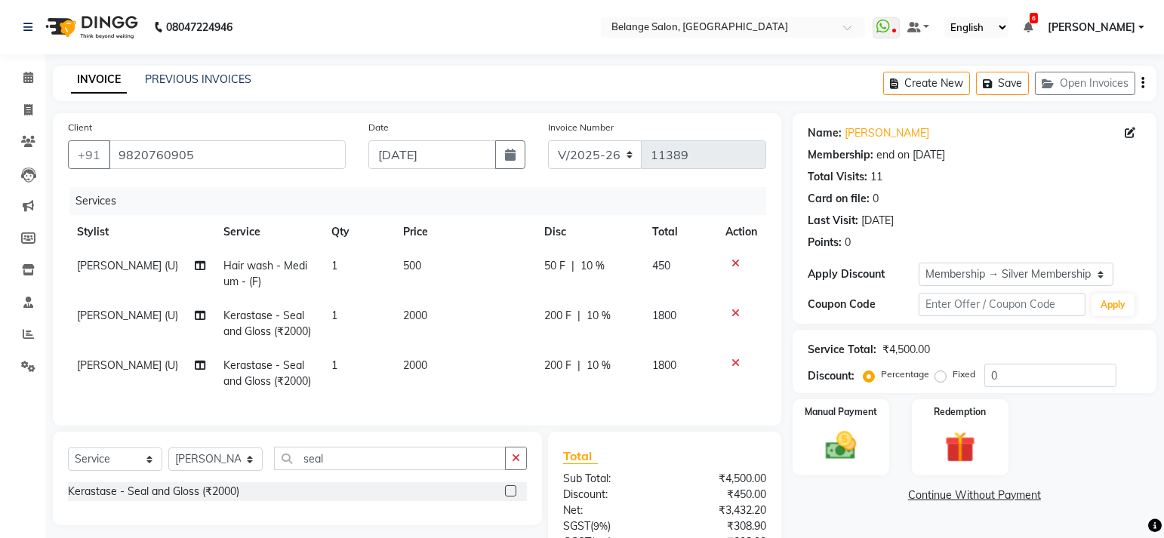
click at [735, 314] on icon at bounding box center [735, 313] width 8 height 11
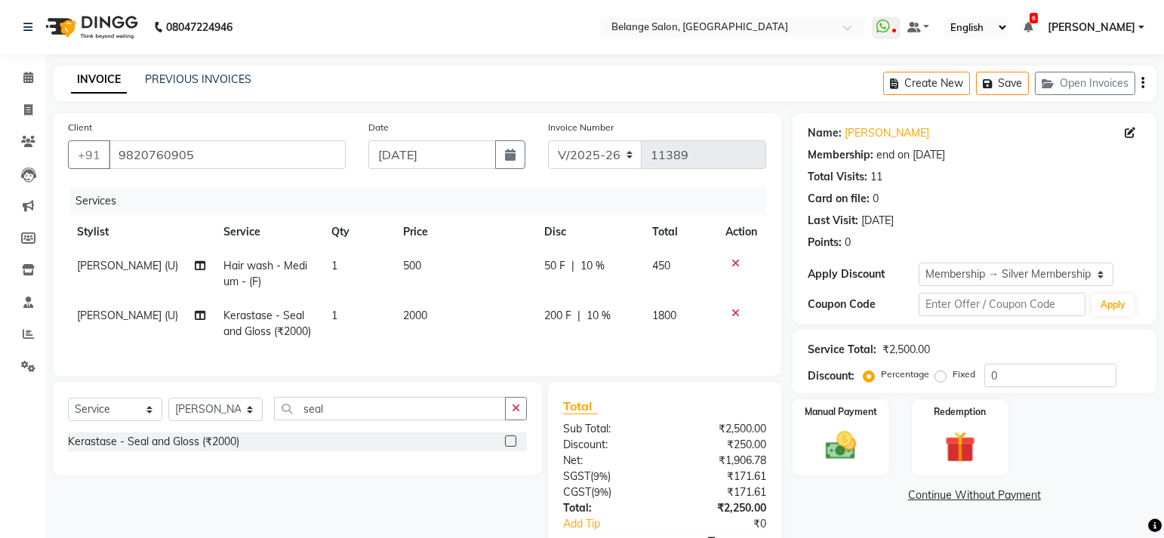
click at [735, 258] on icon at bounding box center [735, 263] width 8 height 11
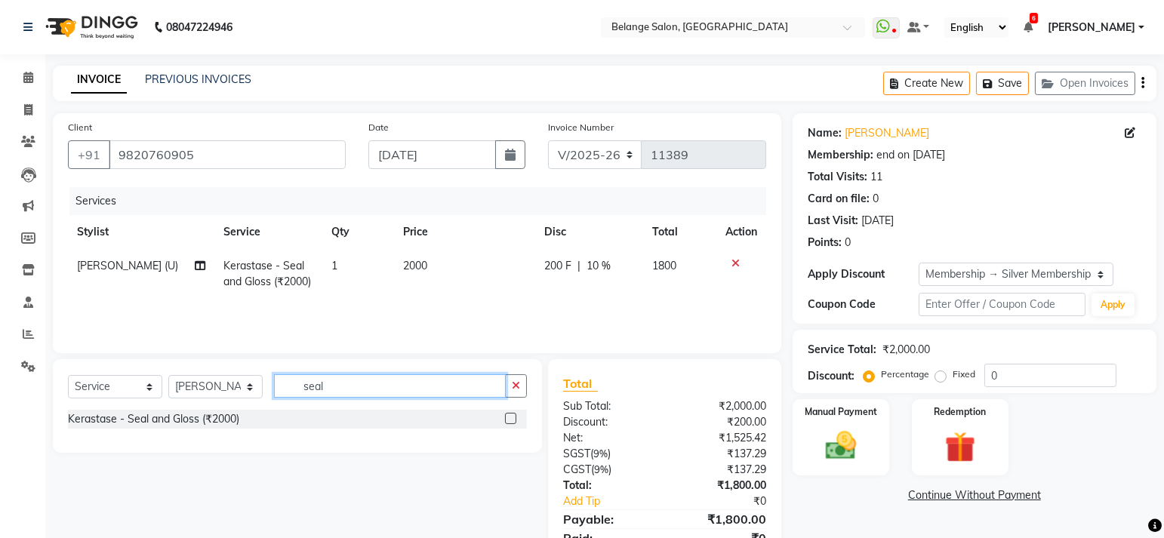
click at [331, 384] on input "seal" at bounding box center [390, 385] width 232 height 23
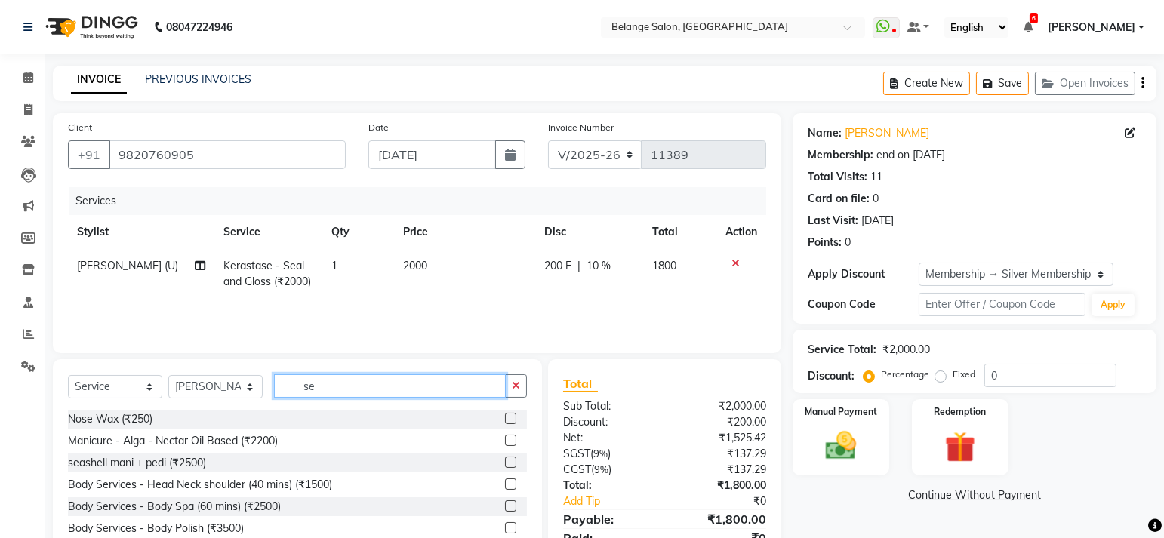
type input "s"
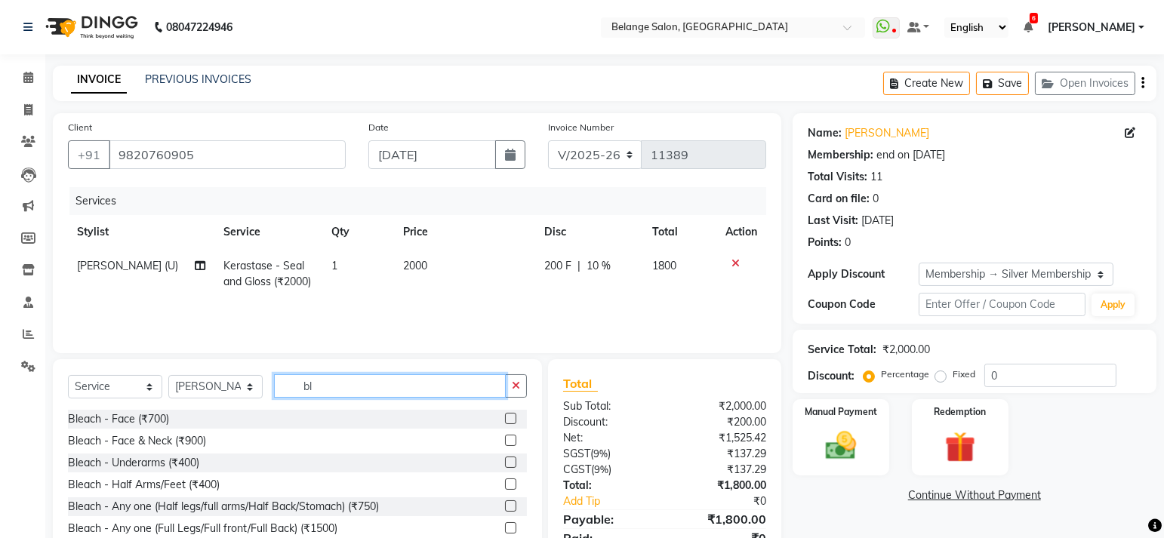
type input "b"
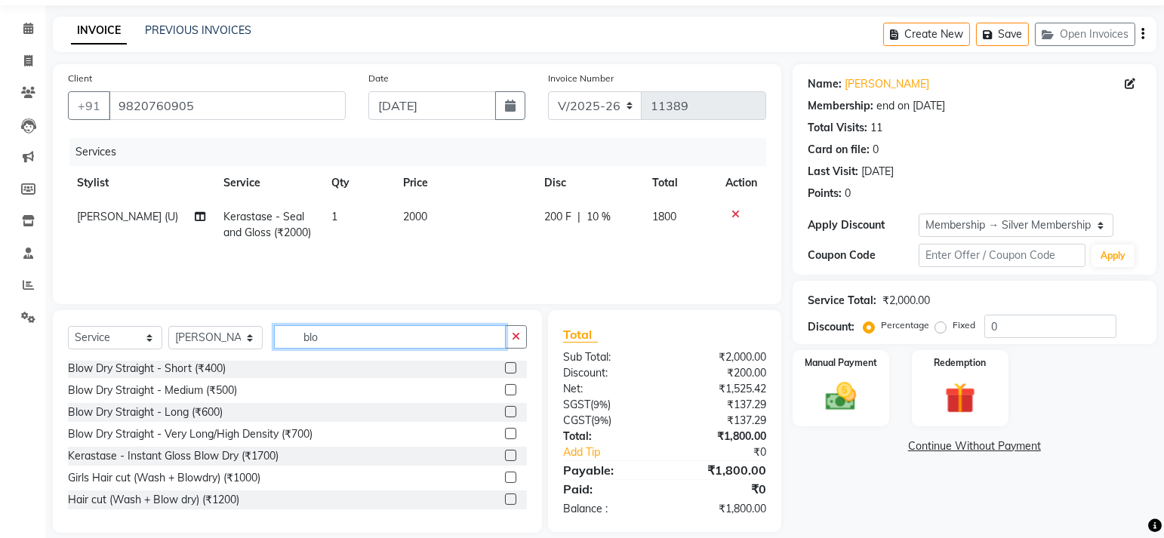
scroll to position [50, 0]
type input "blo"
click at [505, 496] on label at bounding box center [510, 498] width 11 height 11
click at [505, 496] on input "checkbox" at bounding box center [510, 499] width 10 height 10
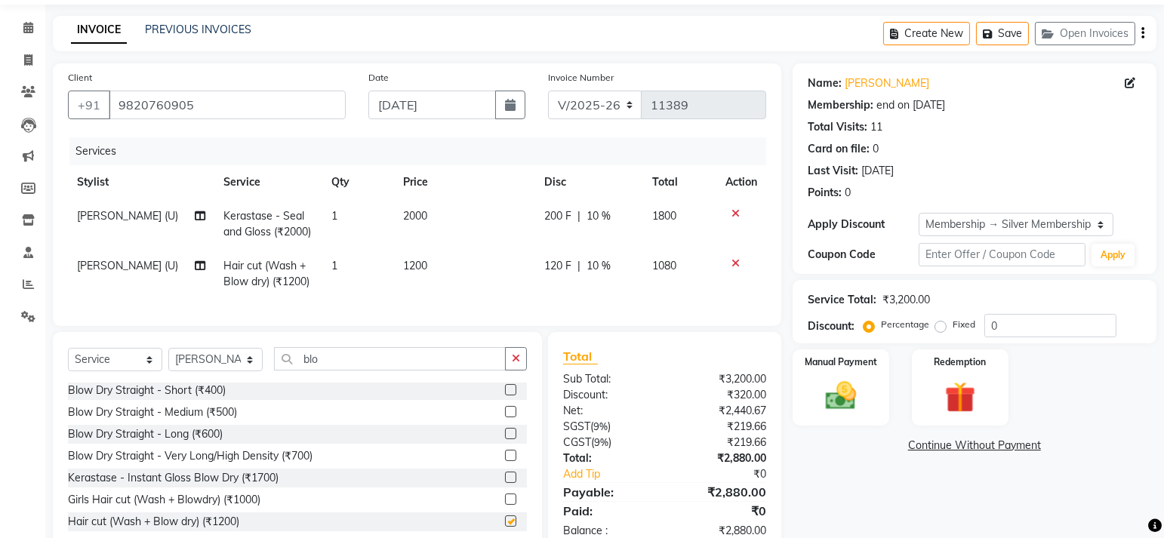
checkbox input "false"
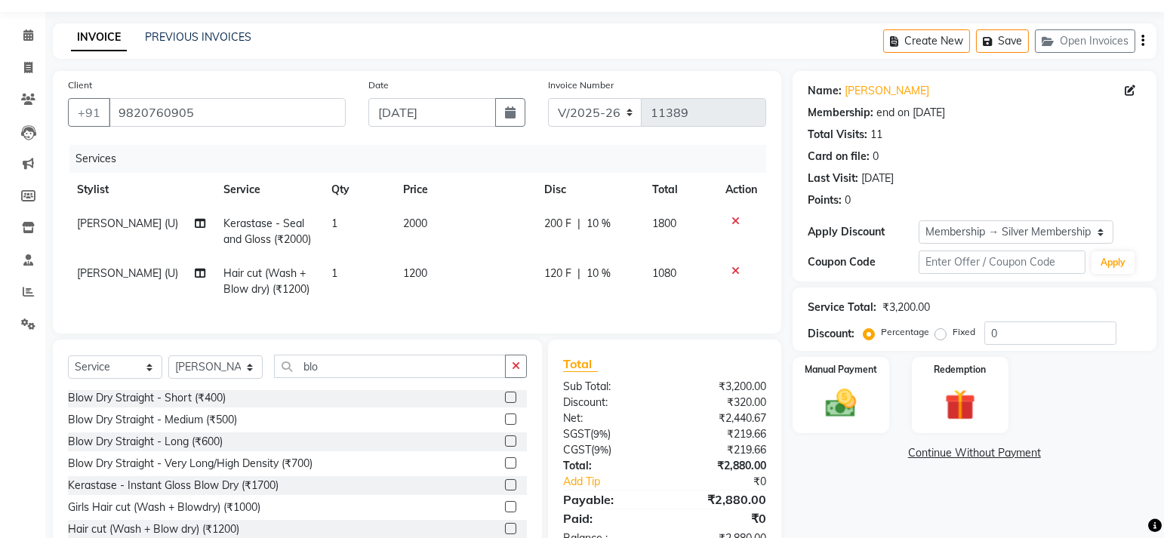
scroll to position [49, 0]
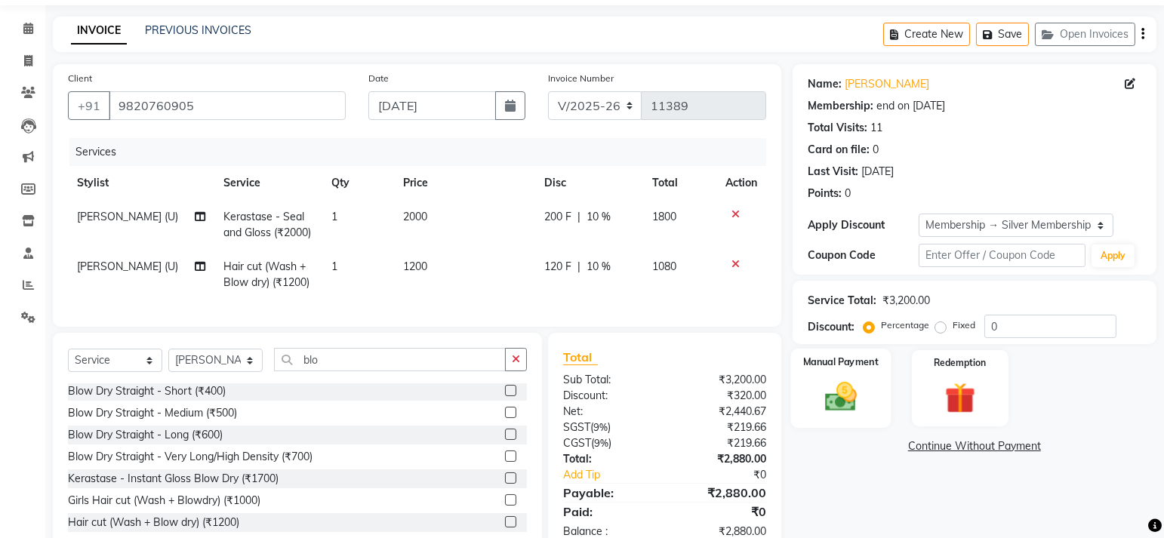
click at [838, 409] on img at bounding box center [840, 397] width 52 height 37
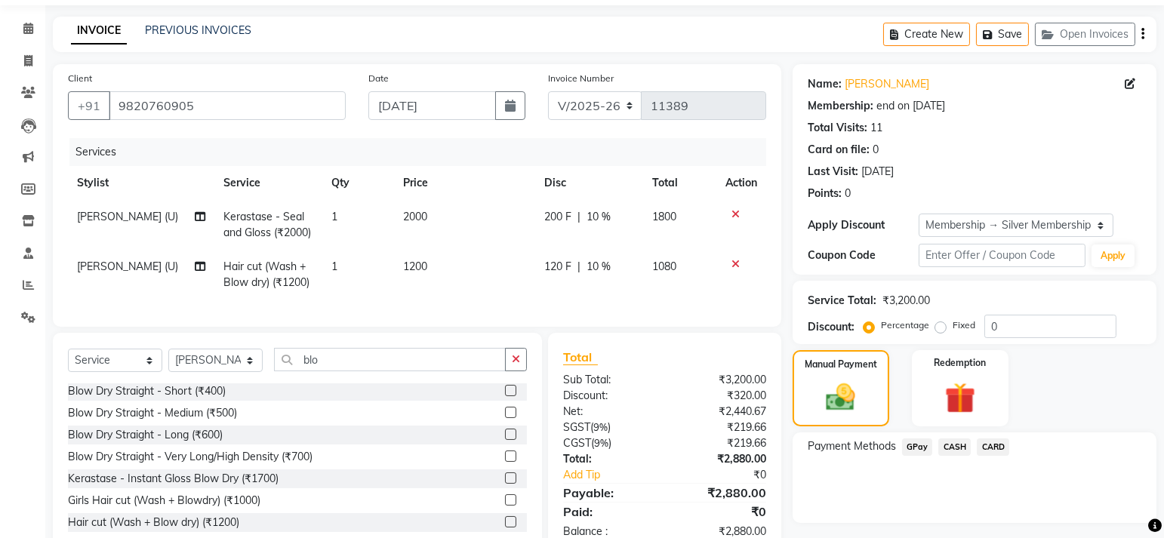
click at [921, 445] on span "GPay" at bounding box center [917, 447] width 31 height 17
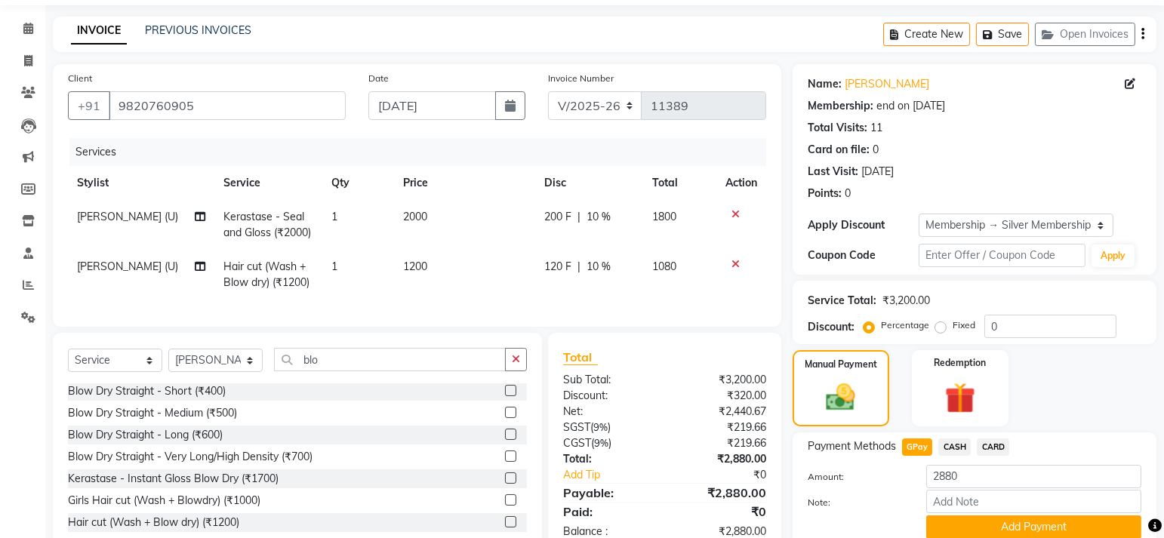
click at [994, 445] on span "CARD" at bounding box center [993, 447] width 32 height 17
click at [1045, 525] on button "Add Payment" at bounding box center [1033, 527] width 215 height 23
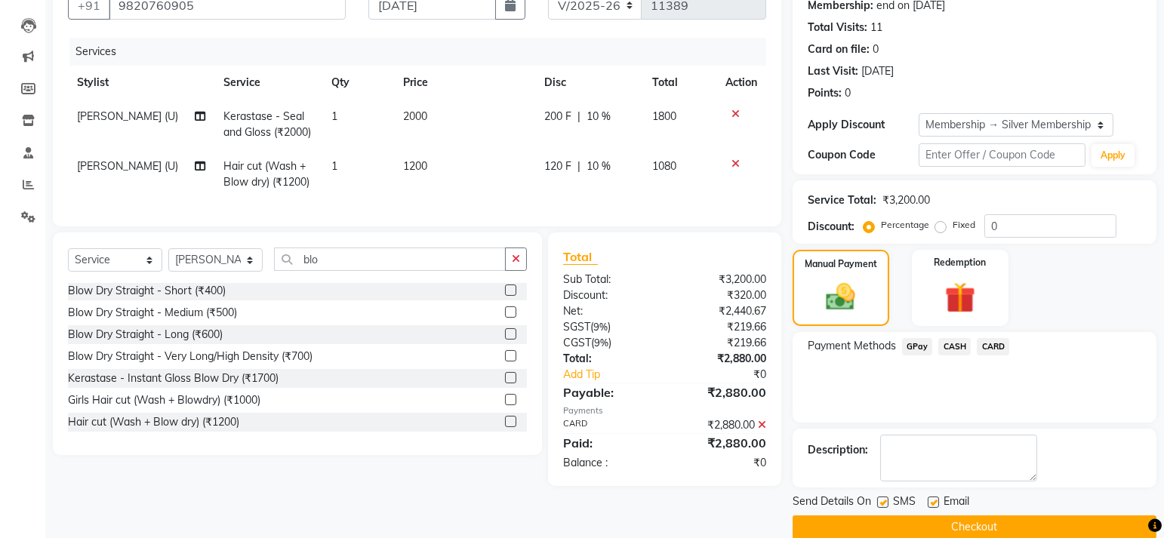
scroll to position [171, 0]
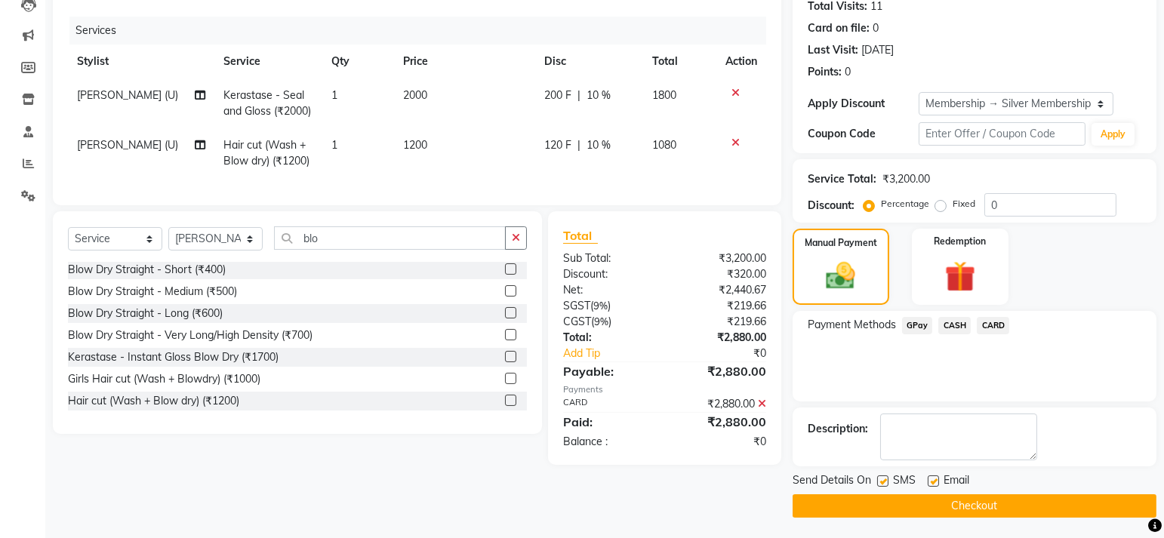
click at [986, 503] on button "Checkout" at bounding box center [975, 505] width 364 height 23
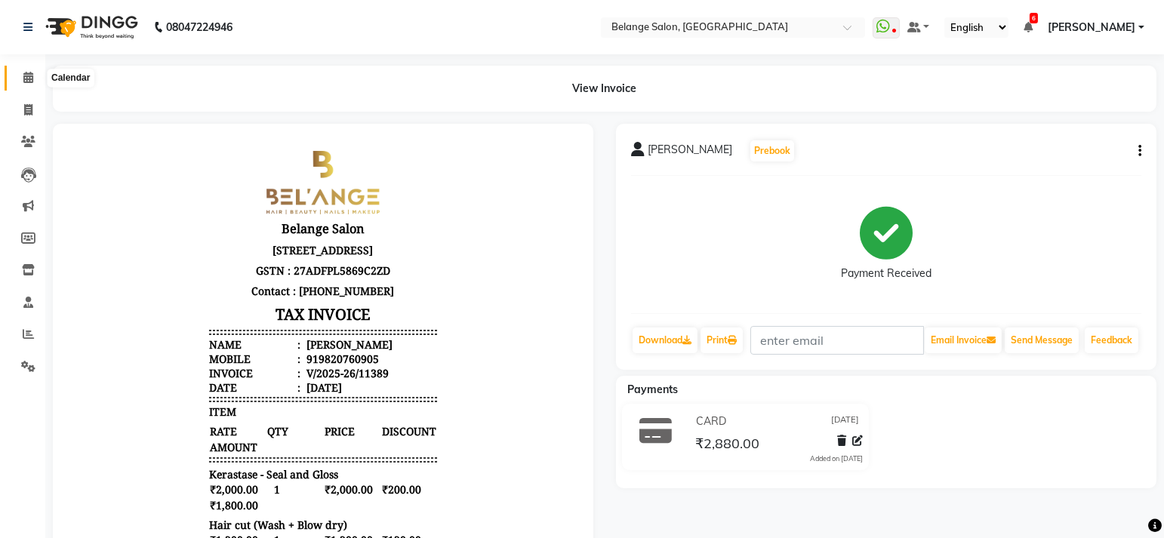
click at [25, 81] on icon at bounding box center [28, 77] width 10 height 11
click at [27, 81] on icon at bounding box center [28, 77] width 10 height 11
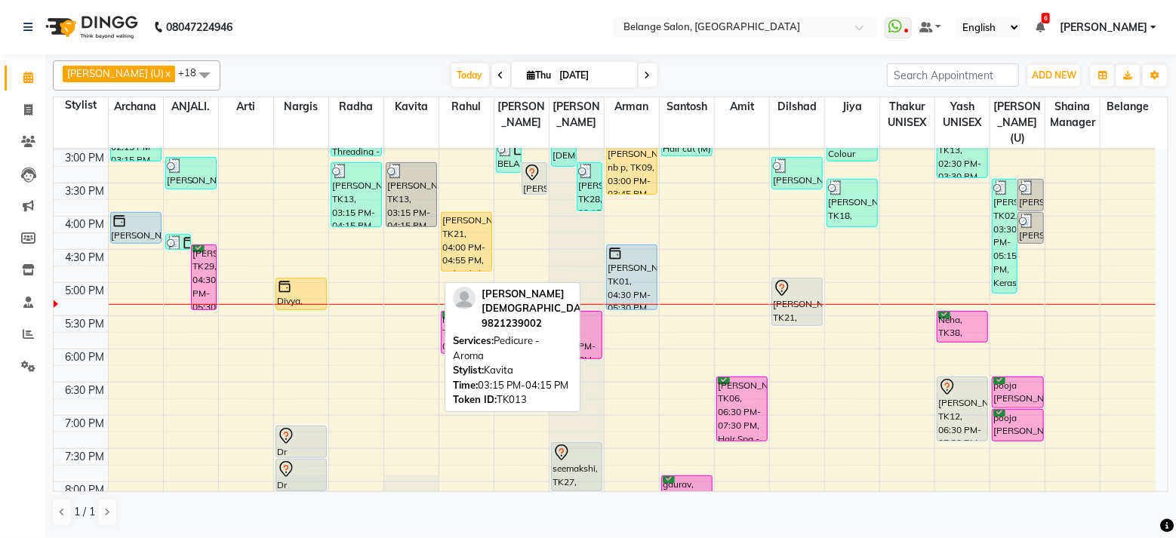
scroll to position [476, 0]
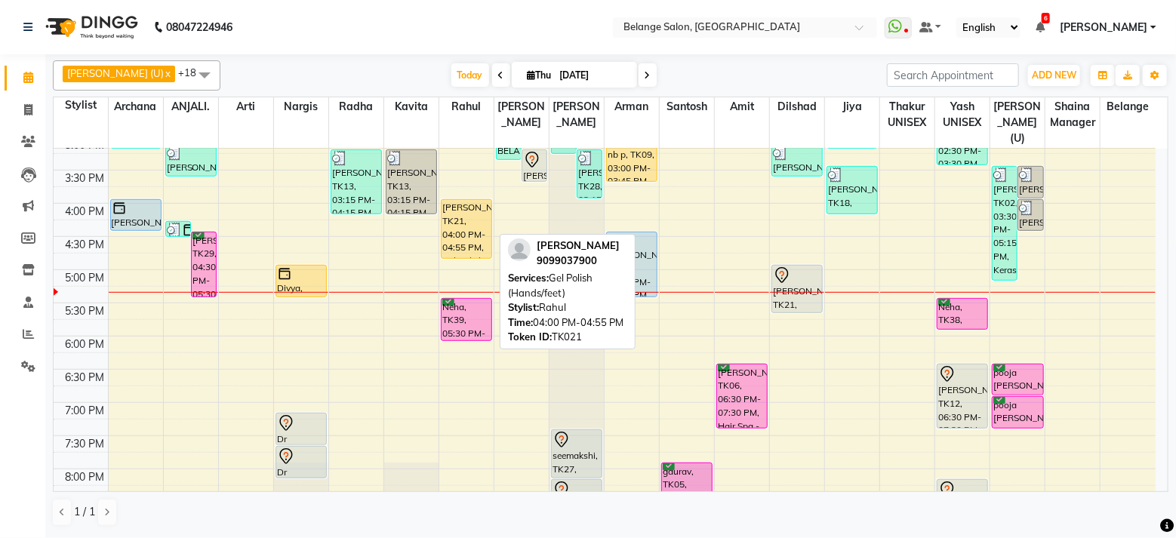
click at [457, 211] on div "[PERSON_NAME], TK21, 04:00 PM-04:55 PM, Gel Polish (Hands/feet)" at bounding box center [467, 229] width 50 height 58
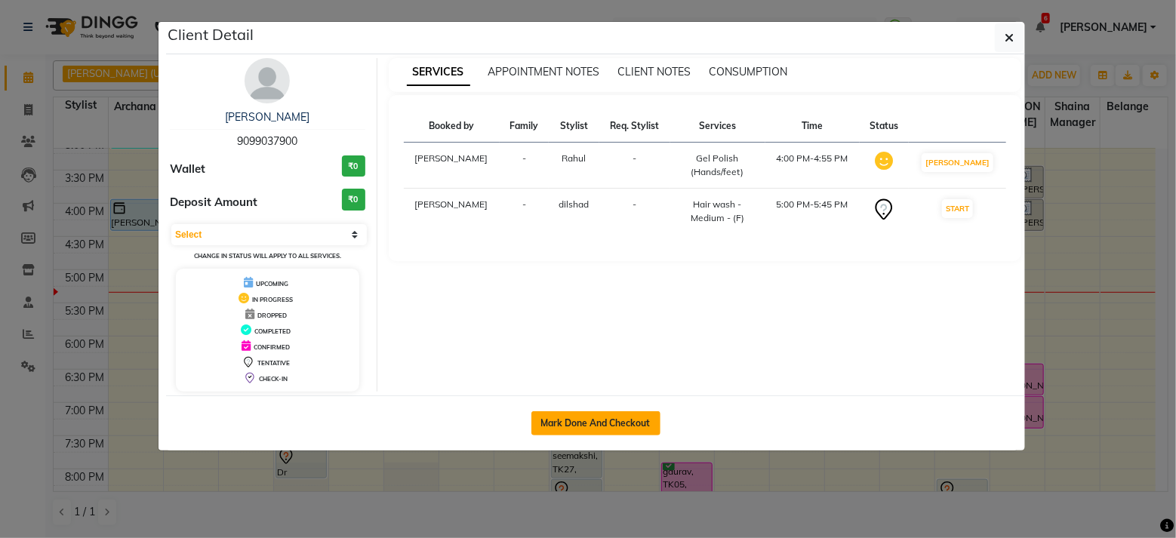
click at [589, 417] on button "Mark Done And Checkout" at bounding box center [595, 423] width 129 height 24
select select "service"
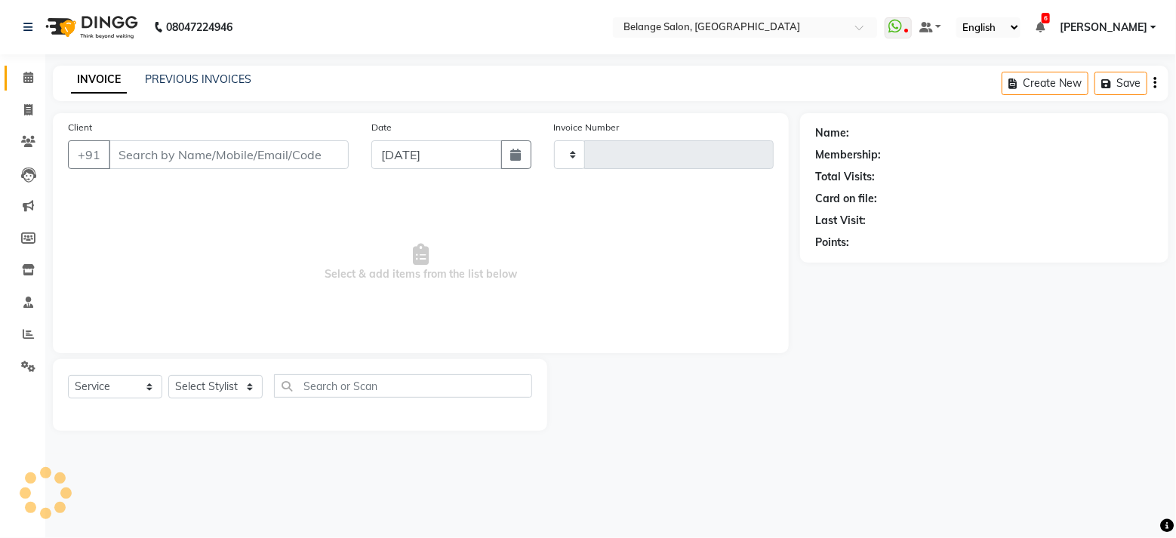
type input "11390"
select select "3"
select select "5076"
type input "9099037900"
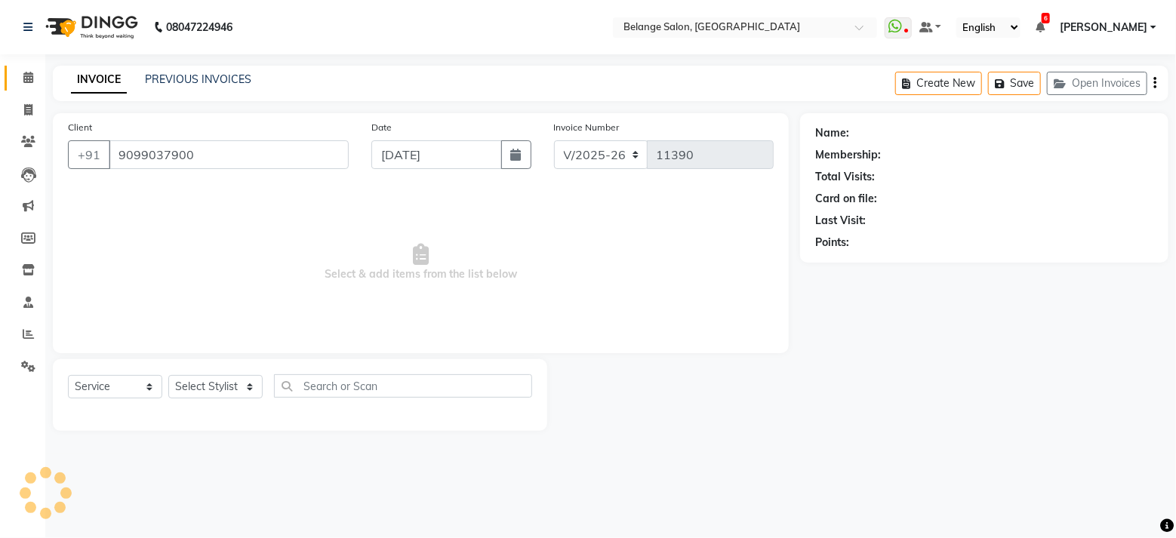
select select "87927"
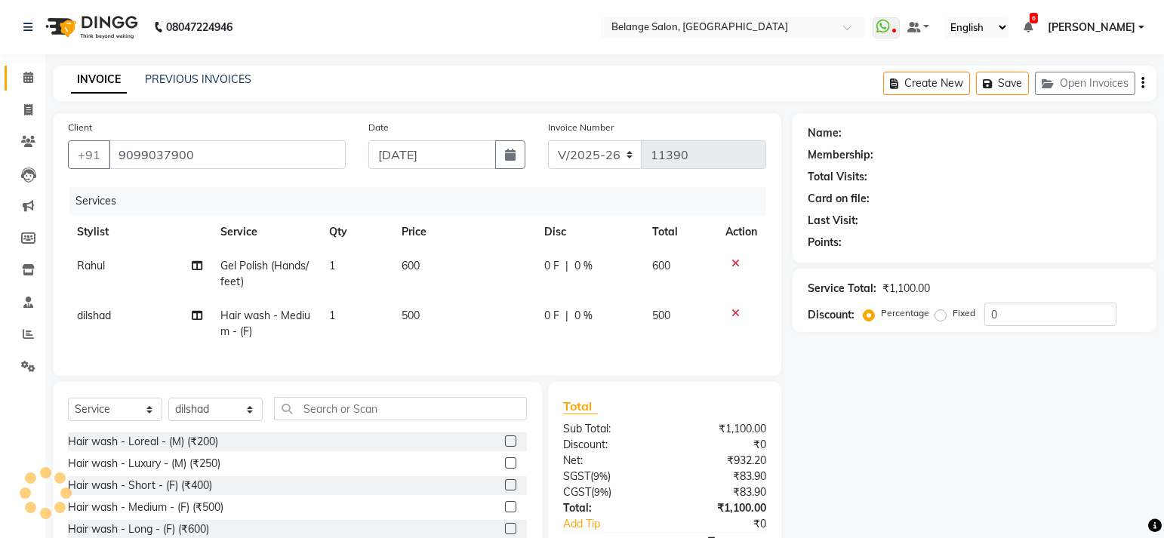
select select "1: Object"
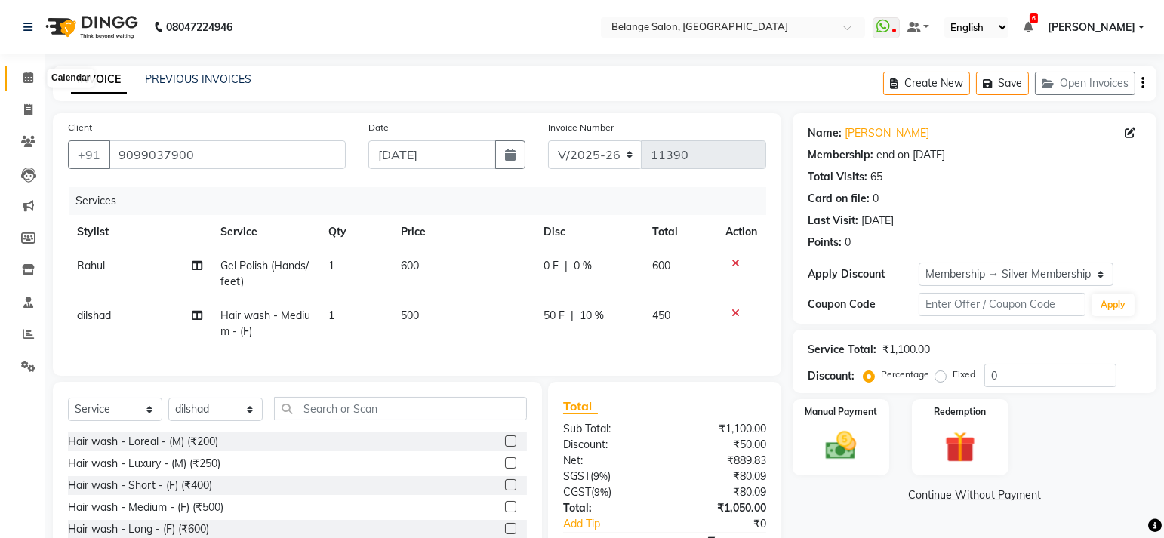
click at [27, 75] on icon at bounding box center [28, 77] width 10 height 11
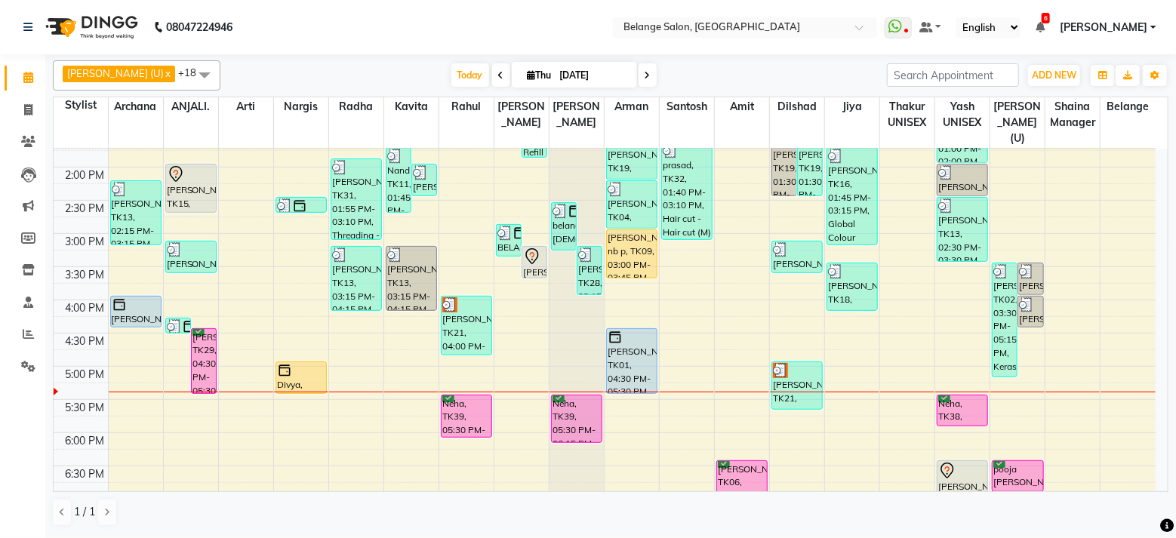
scroll to position [380, 0]
click at [131, 382] on div "8:00 AM 8:30 AM 9:00 AM 9:30 AM 10:00 AM 10:30 AM 11:00 AM 11:30 AM 12:00 PM 12…" at bounding box center [605, 266] width 1102 height 996
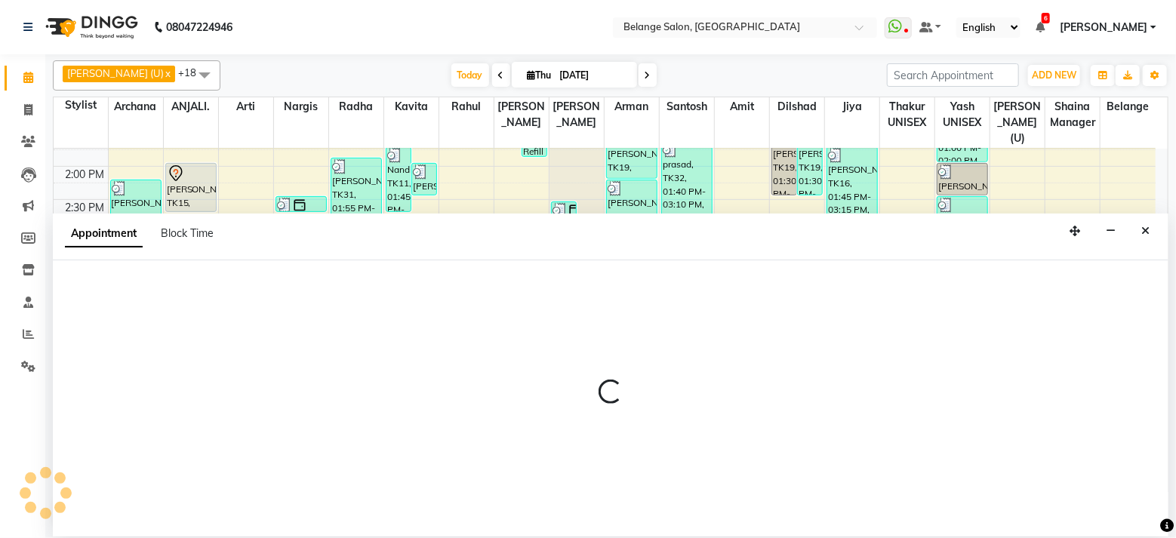
select select "70102"
select select "1050"
select select "tentative"
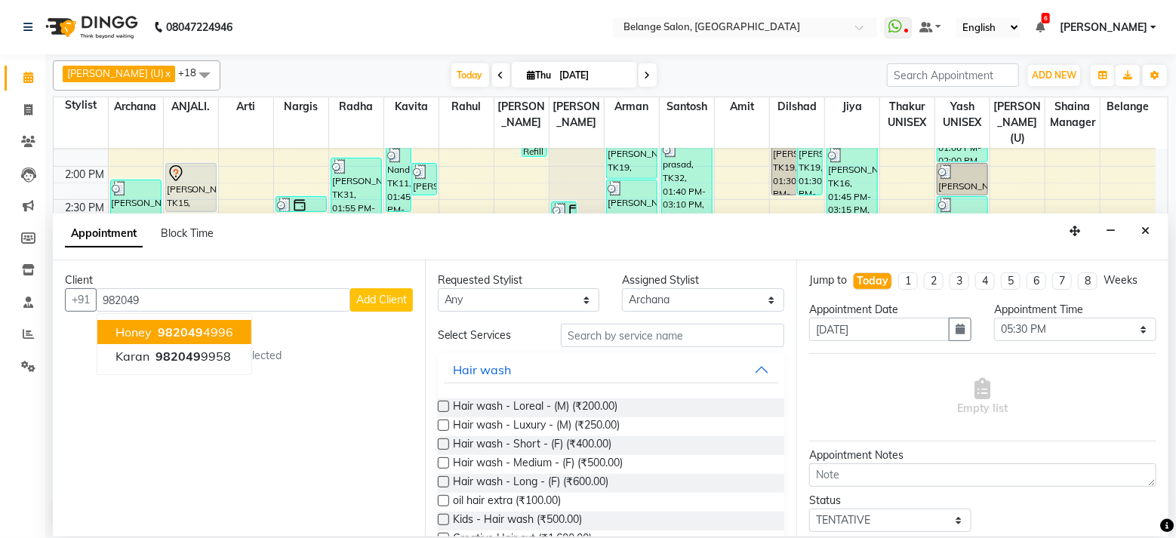
click at [166, 331] on span "982049" at bounding box center [180, 332] width 45 height 15
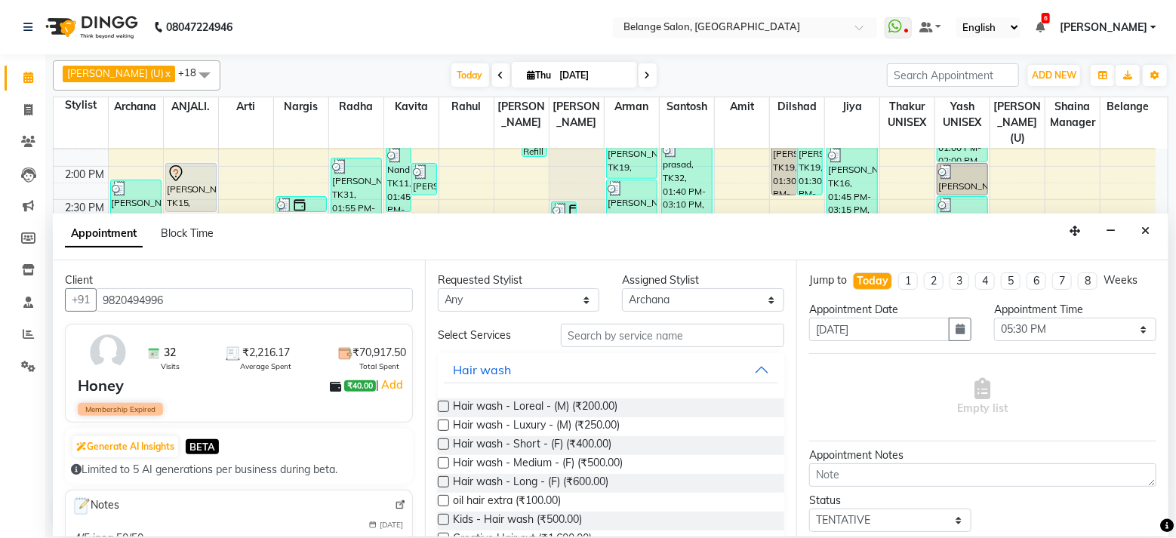
type input "9820494996"
click at [679, 334] on input "text" at bounding box center [672, 335] width 223 height 23
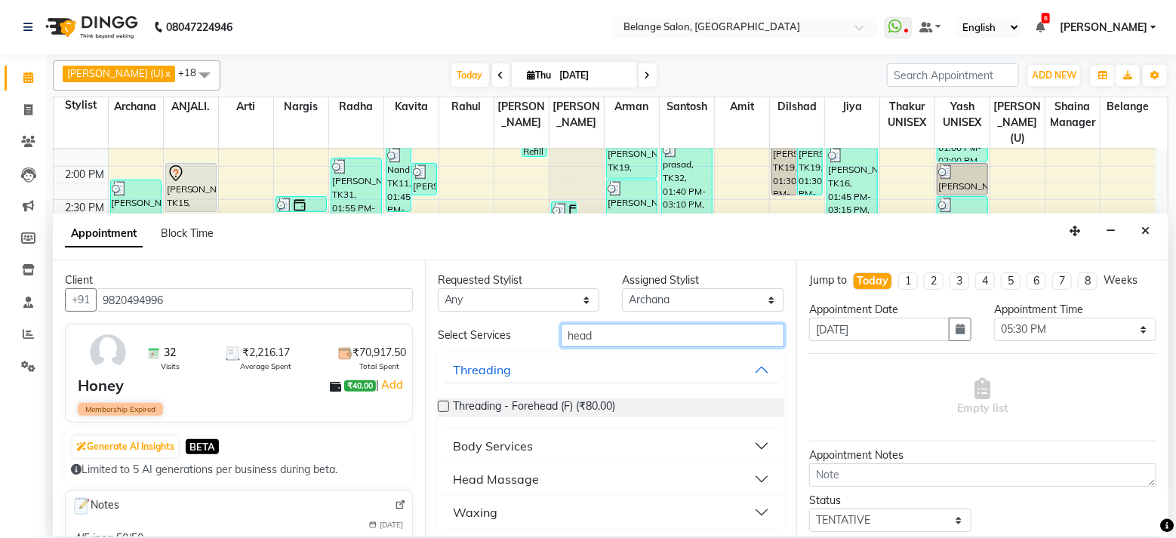
type input "head"
click at [536, 478] on div "Head Massage" at bounding box center [496, 479] width 86 height 18
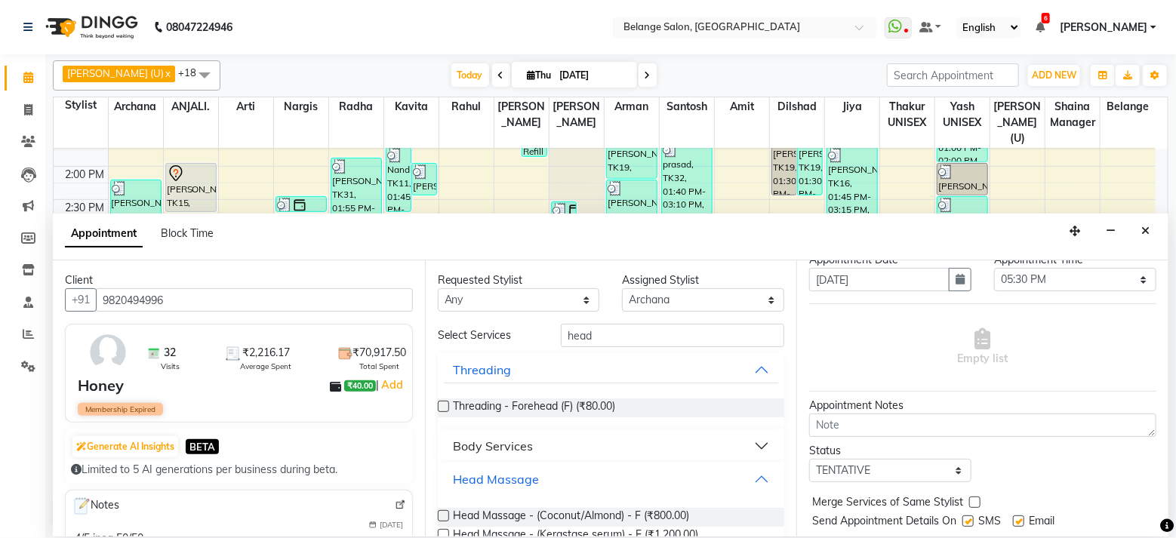
scroll to position [91, 0]
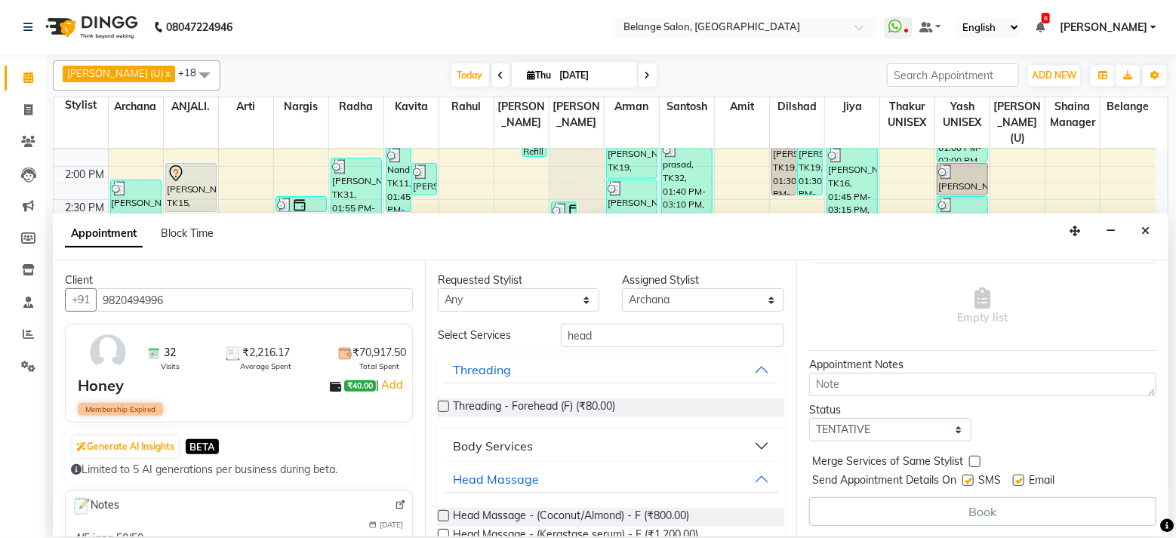
click at [108, 393] on div "Honey" at bounding box center [101, 385] width 46 height 23
click at [168, 296] on input "9820494996" at bounding box center [254, 299] width 317 height 23
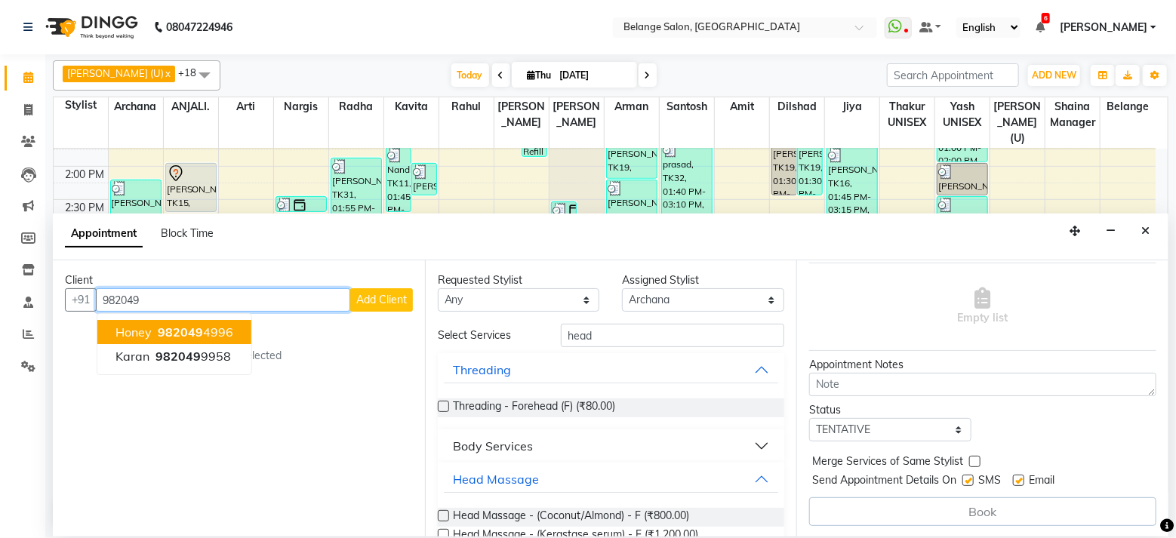
click at [158, 328] on span "982049" at bounding box center [180, 332] width 45 height 15
type input "9820494996"
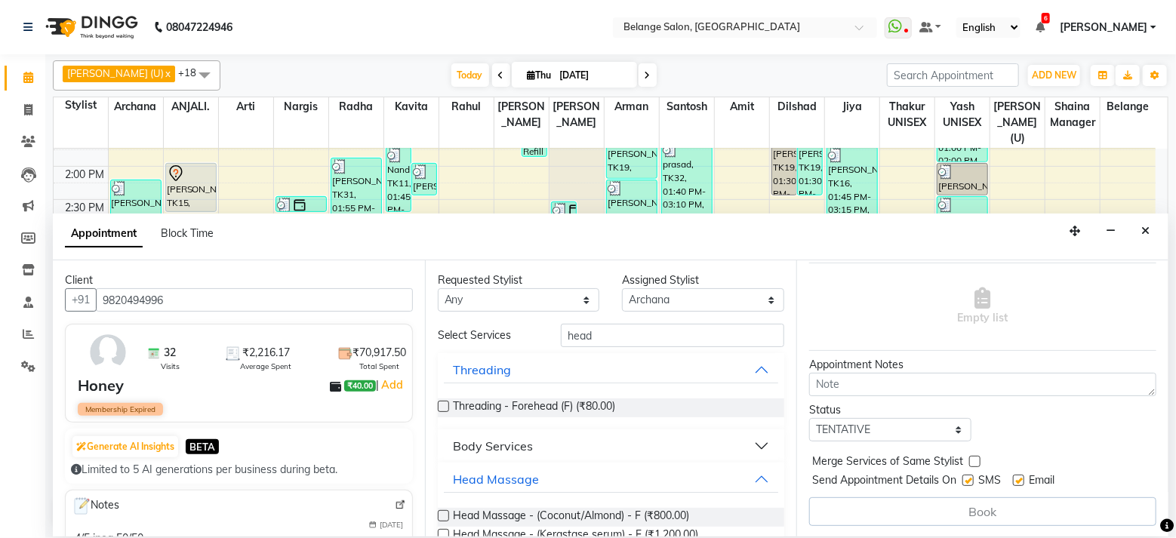
click at [990, 509] on div "Book" at bounding box center [982, 511] width 347 height 29
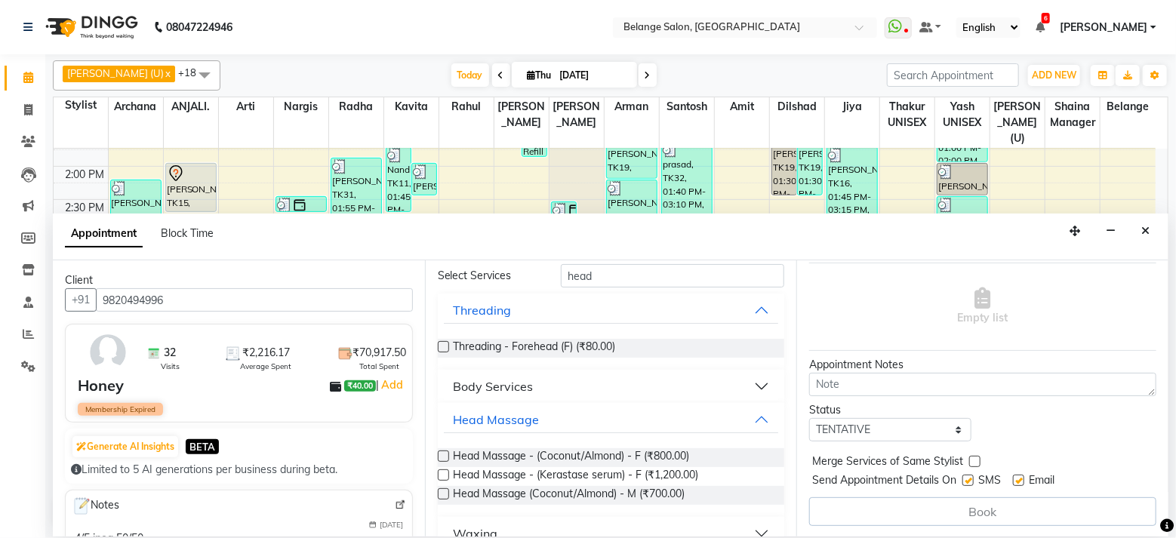
scroll to position [85, 0]
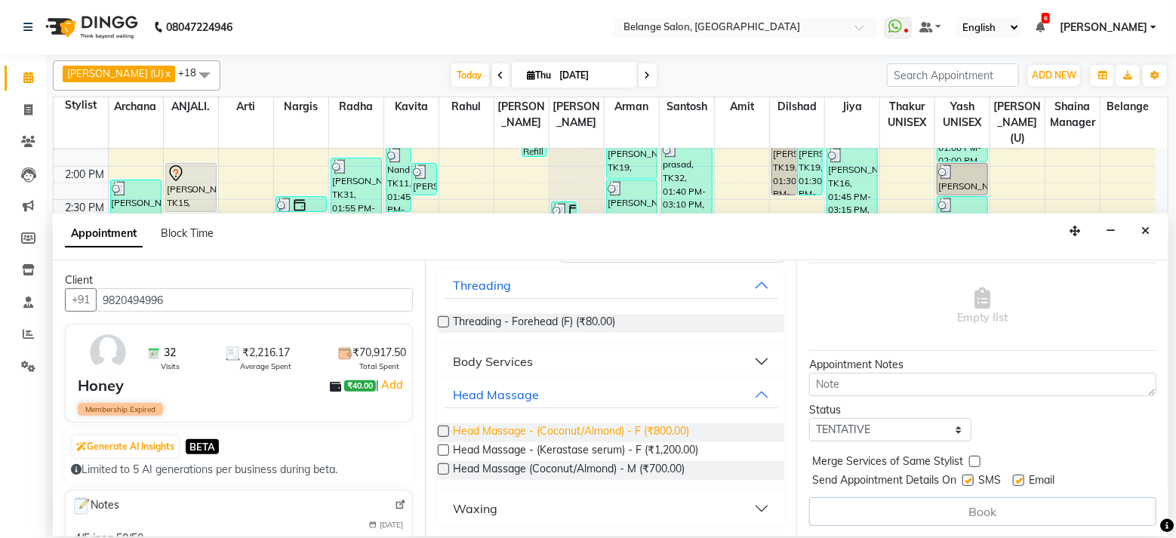
click at [469, 429] on span "Head Massage - (Coconut/Almond) - F (₹800.00)" at bounding box center [572, 432] width 236 height 19
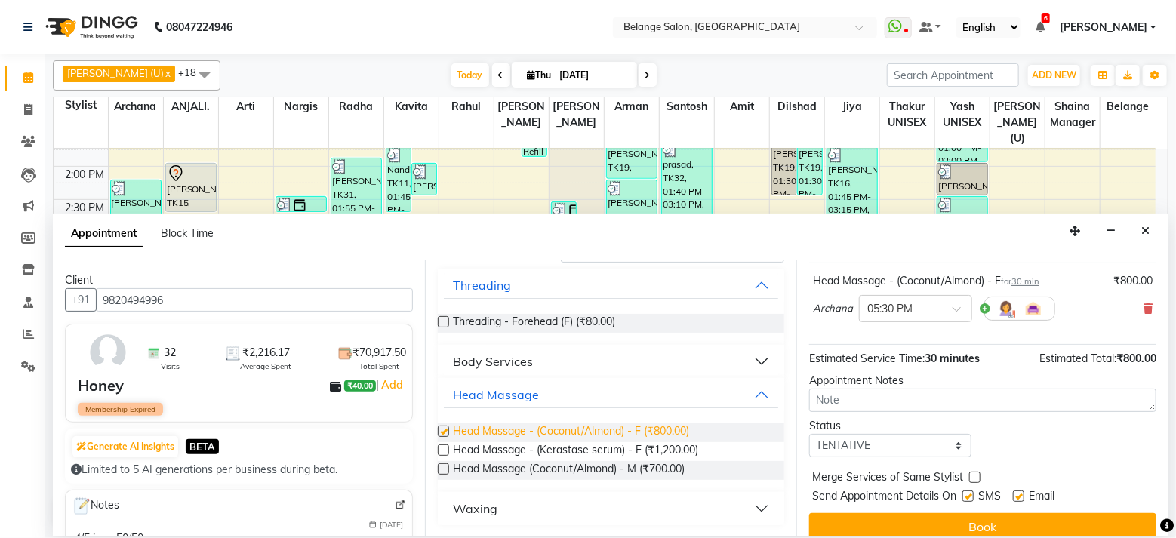
checkbox input "false"
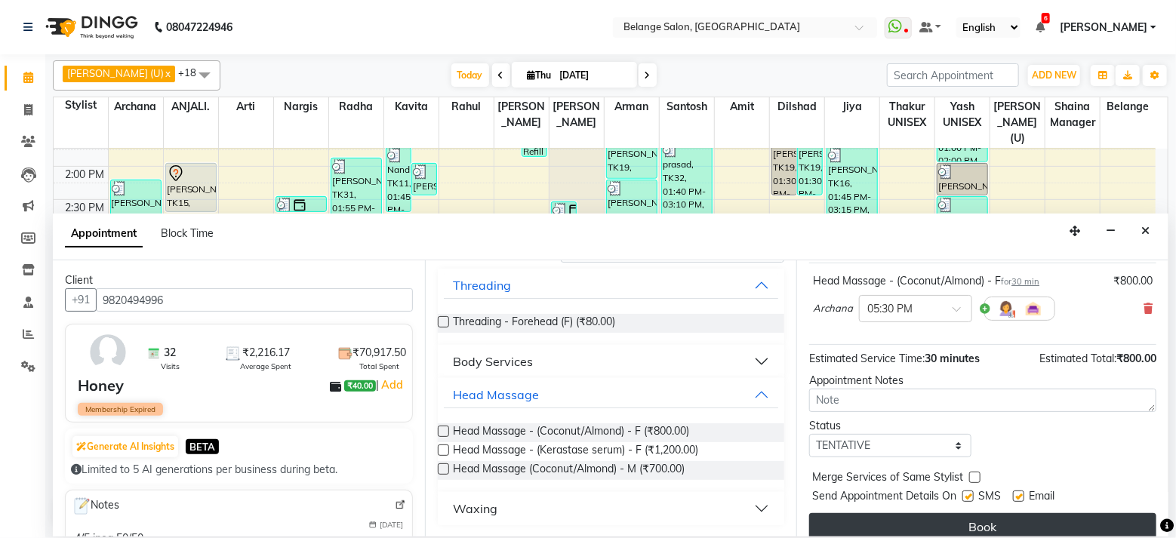
click at [966, 526] on button "Book" at bounding box center [982, 526] width 347 height 27
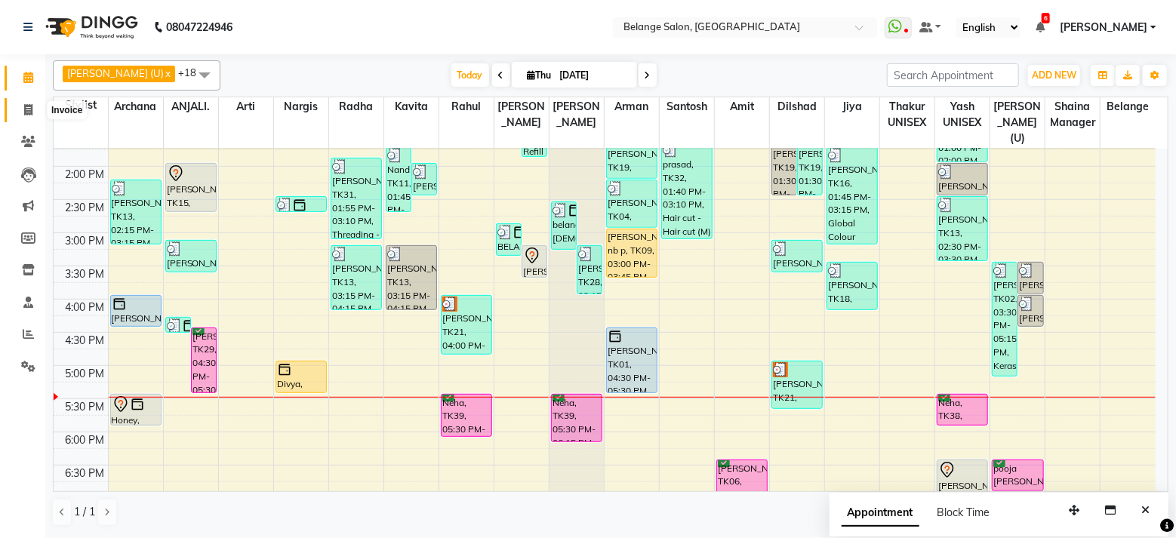
click at [26, 104] on icon at bounding box center [28, 109] width 8 height 11
select select "5076"
select select "service"
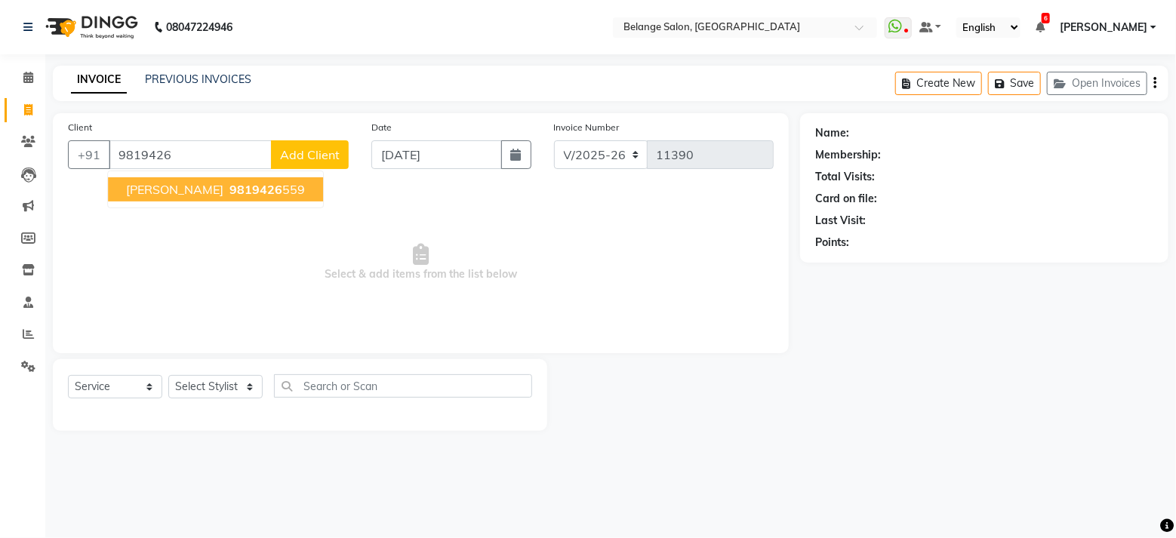
click at [152, 187] on span "Muskan Chainani" at bounding box center [174, 189] width 97 height 15
type input "9819426559"
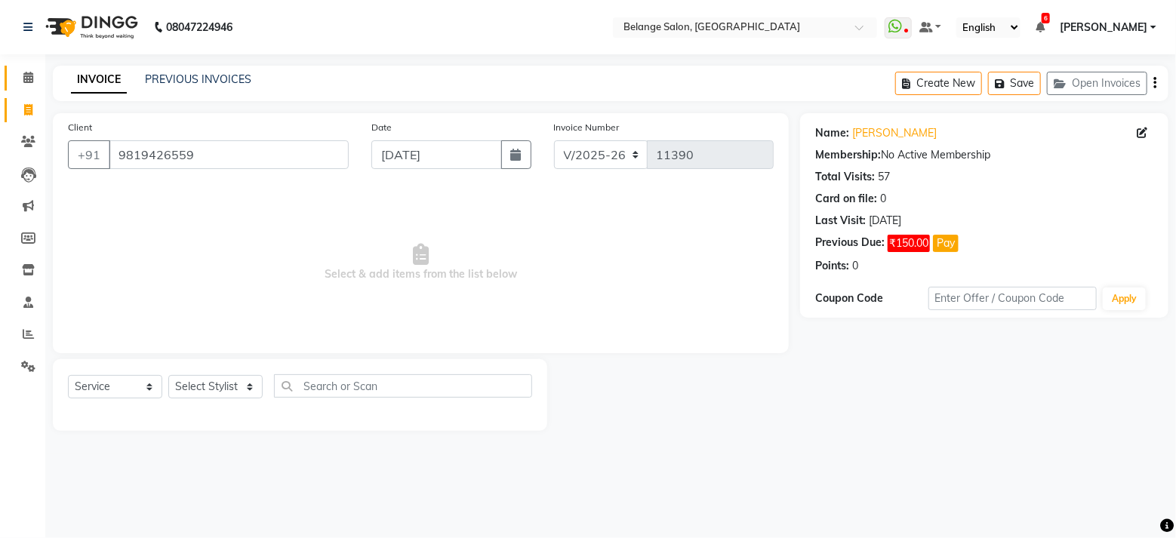
click at [32, 78] on span at bounding box center [28, 77] width 26 height 17
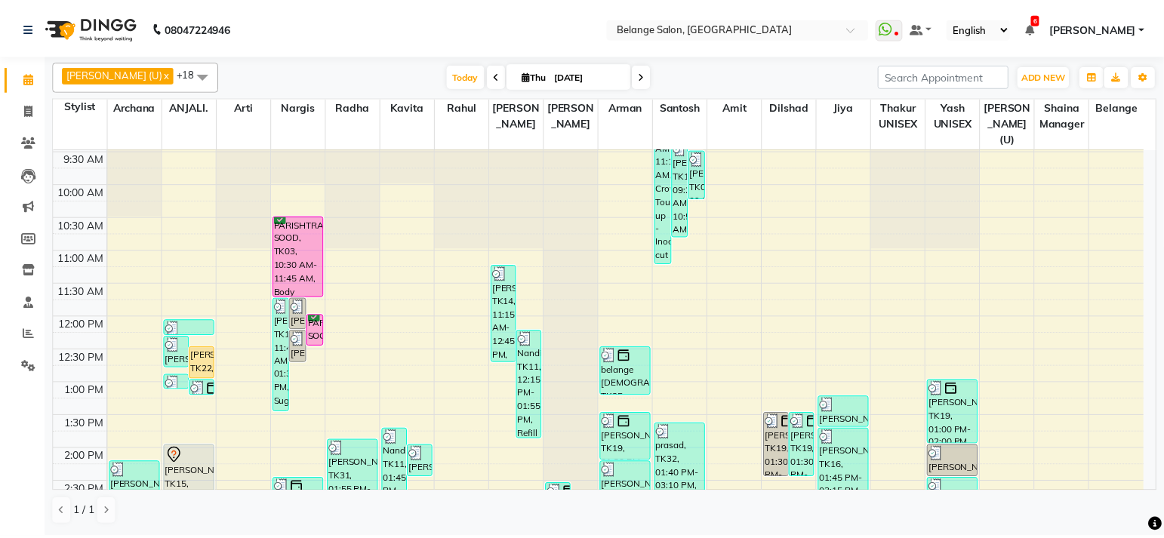
scroll to position [101, 0]
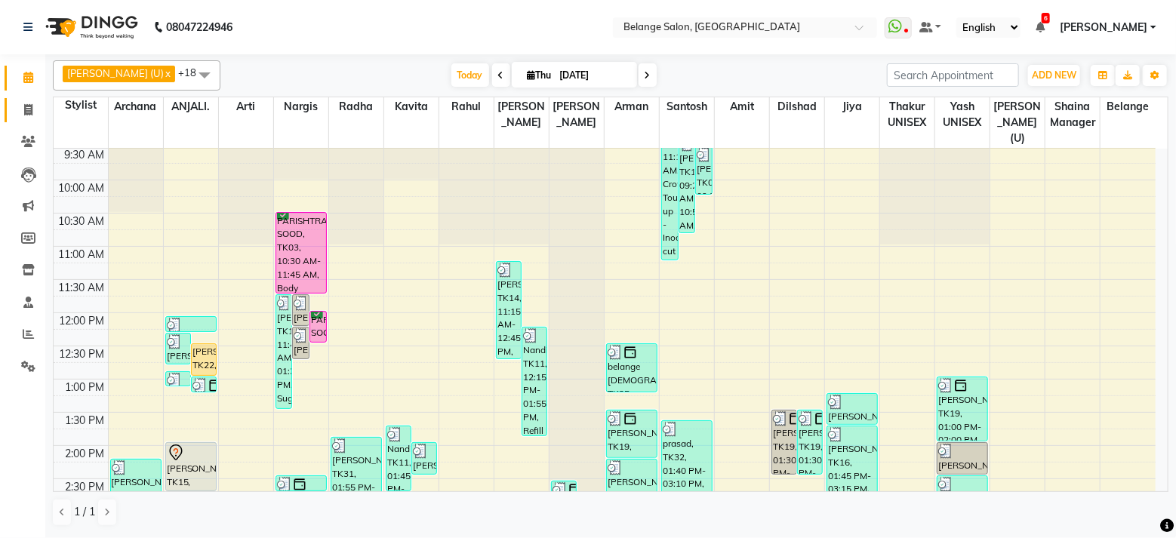
click at [22, 108] on span at bounding box center [28, 110] width 26 height 17
select select "5076"
select select "service"
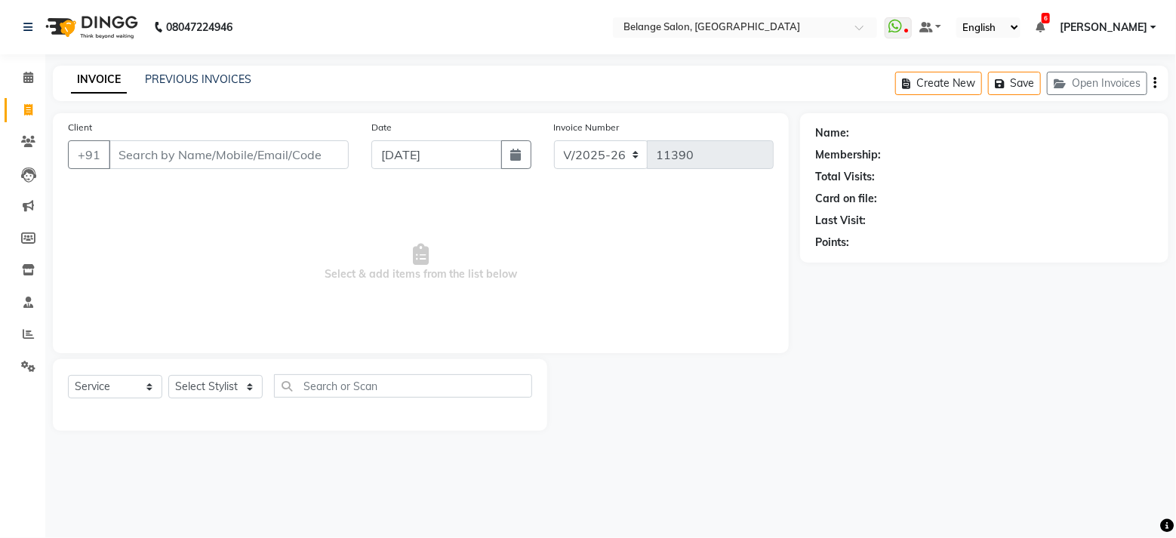
click at [174, 152] on input "Client" at bounding box center [229, 154] width 240 height 29
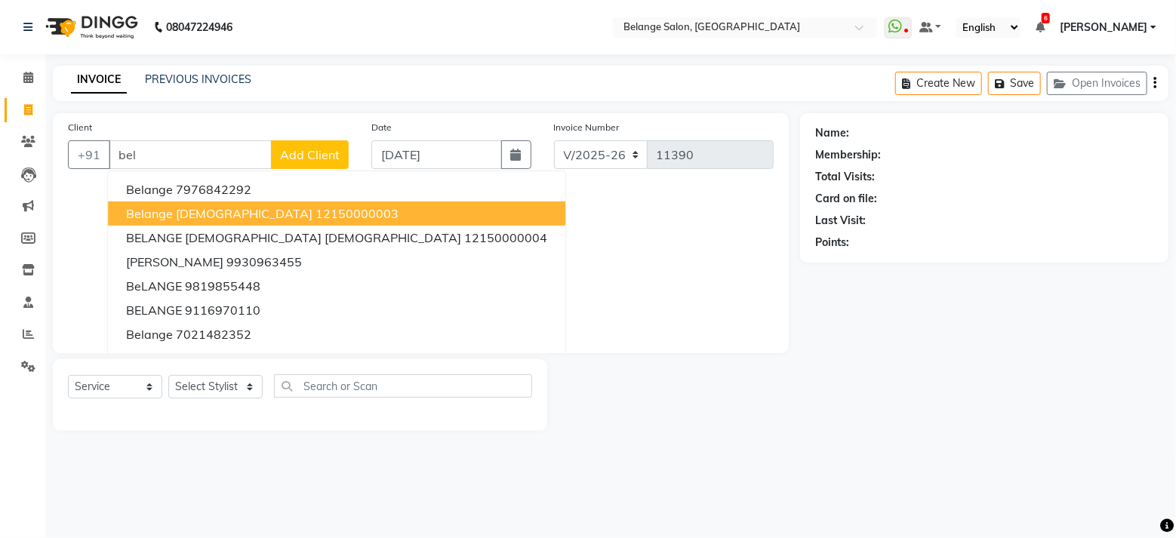
click at [163, 211] on span "belange male" at bounding box center [219, 213] width 186 height 15
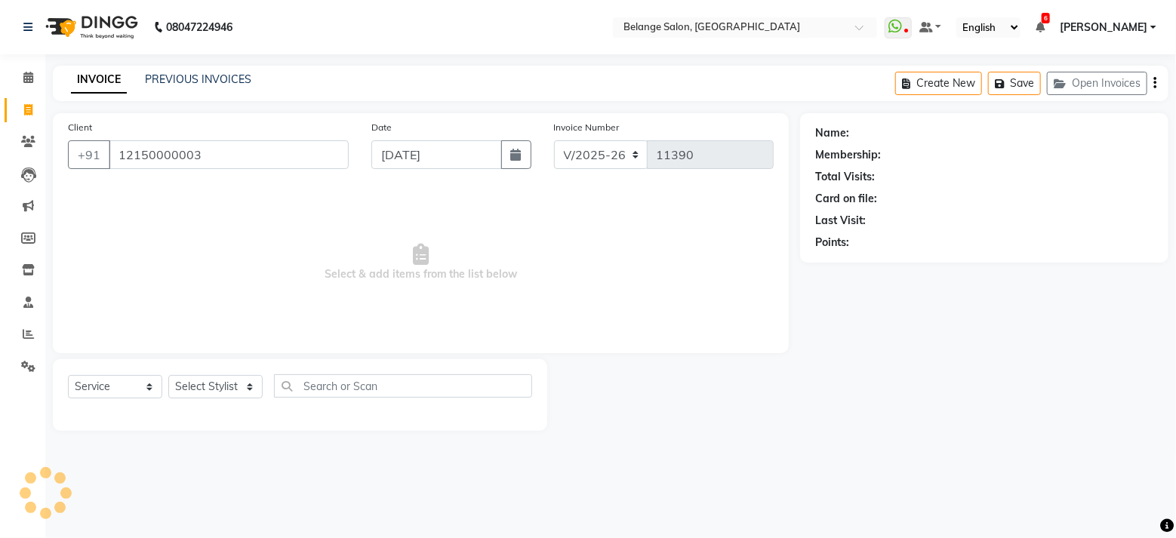
type input "12150000003"
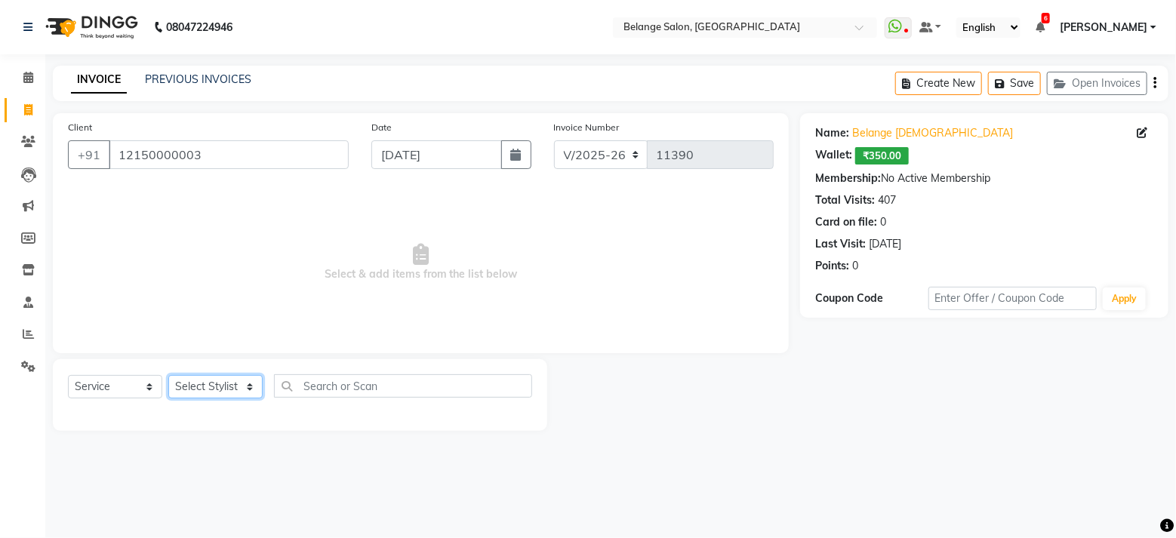
click at [211, 389] on select "Select Stylist [PERSON_NAME] (U) [PERSON_NAME] ANJALI. [PERSON_NAME] [PERSON_NA…" at bounding box center [215, 386] width 94 height 23
select select "45203"
click at [168, 375] on select "Select Stylist [PERSON_NAME] (U) [PERSON_NAME] ANJALI. [PERSON_NAME] [PERSON_NA…" at bounding box center [215, 386] width 94 height 23
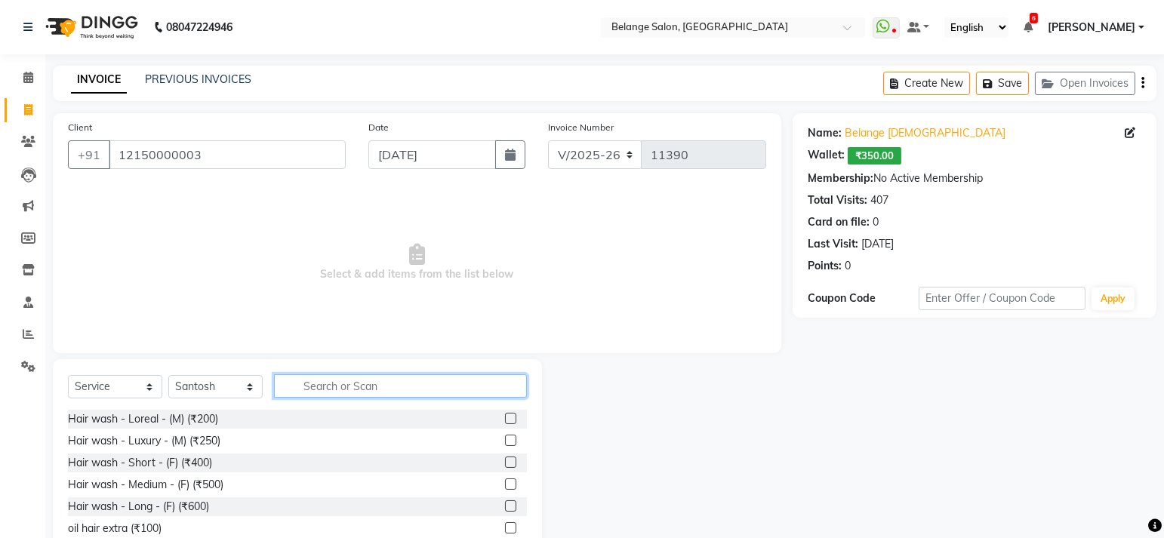
click at [359, 389] on input "text" at bounding box center [400, 385] width 253 height 23
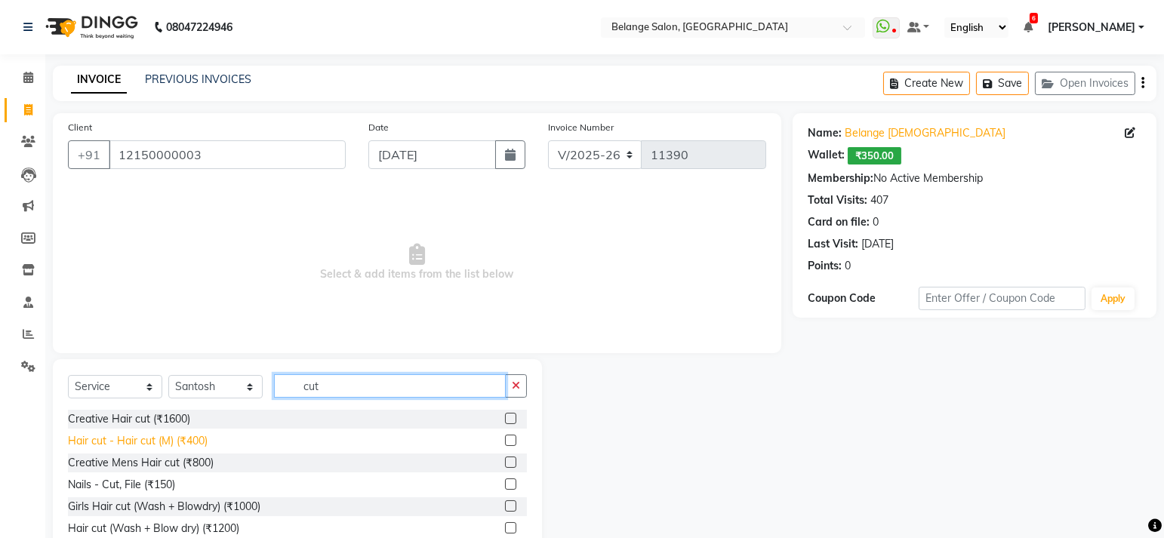
type input "cut"
click at [135, 445] on div "Hair cut - Hair cut (M) (₹400)" at bounding box center [138, 441] width 140 height 16
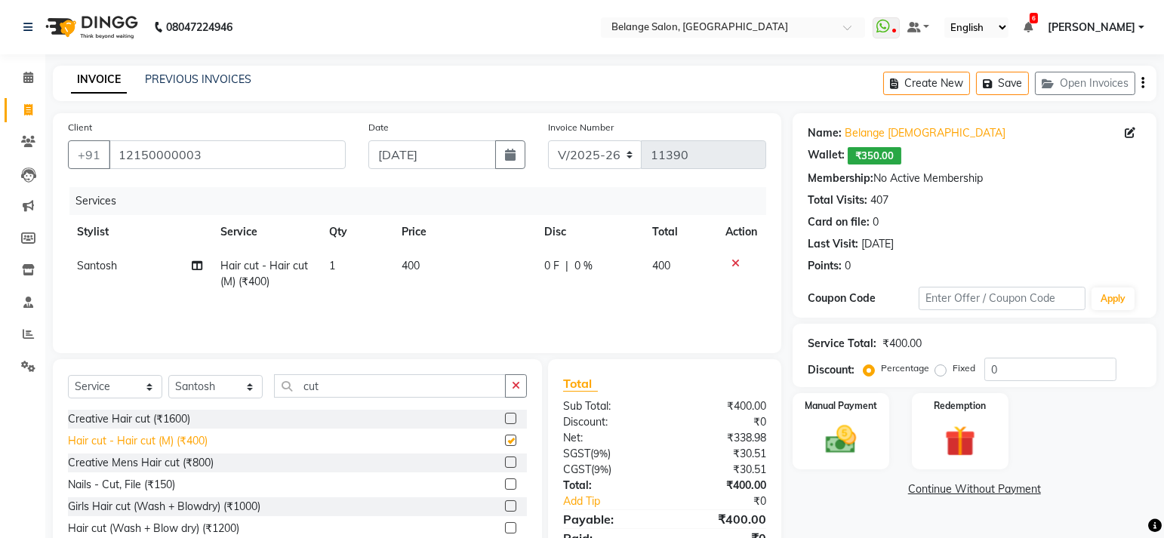
checkbox input "false"
click at [827, 414] on div "Manual Payment" at bounding box center [840, 431] width 100 height 79
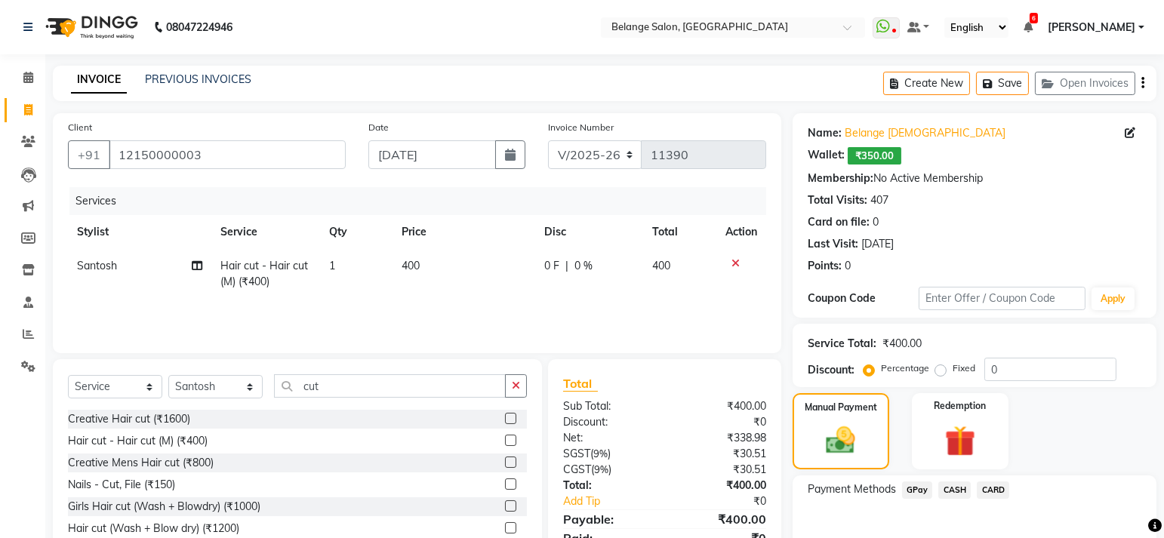
click at [986, 487] on span "CARD" at bounding box center [993, 490] width 32 height 17
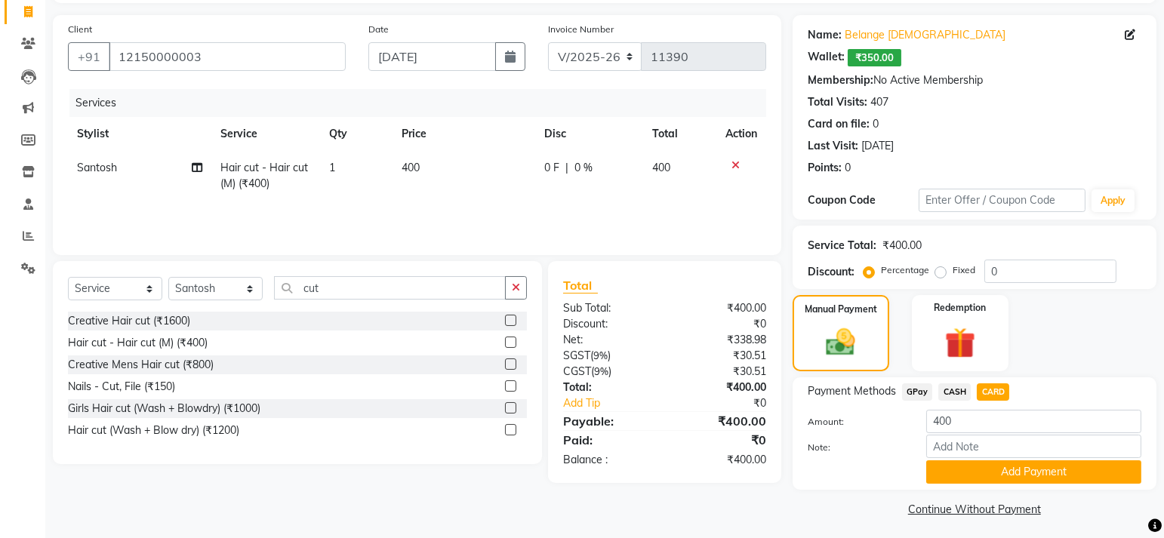
scroll to position [103, 0]
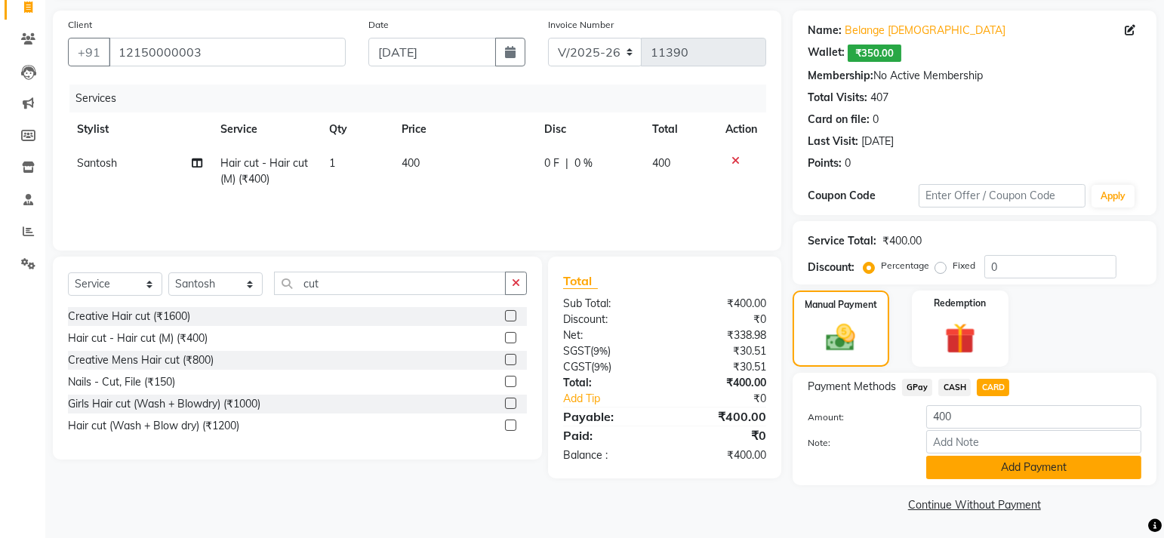
click at [1065, 474] on button "Add Payment" at bounding box center [1033, 467] width 215 height 23
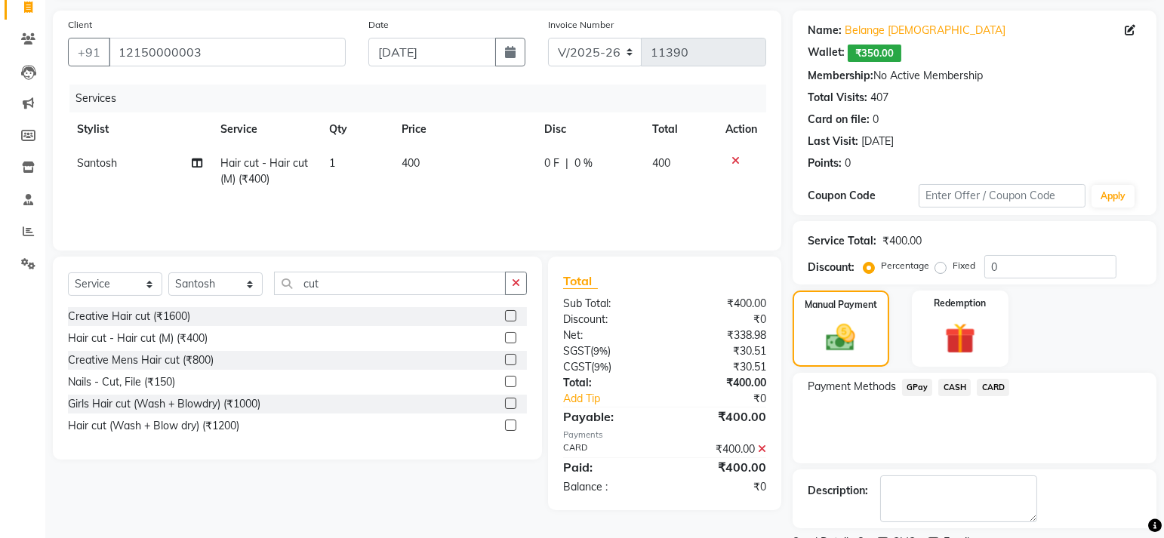
scroll to position [133, 0]
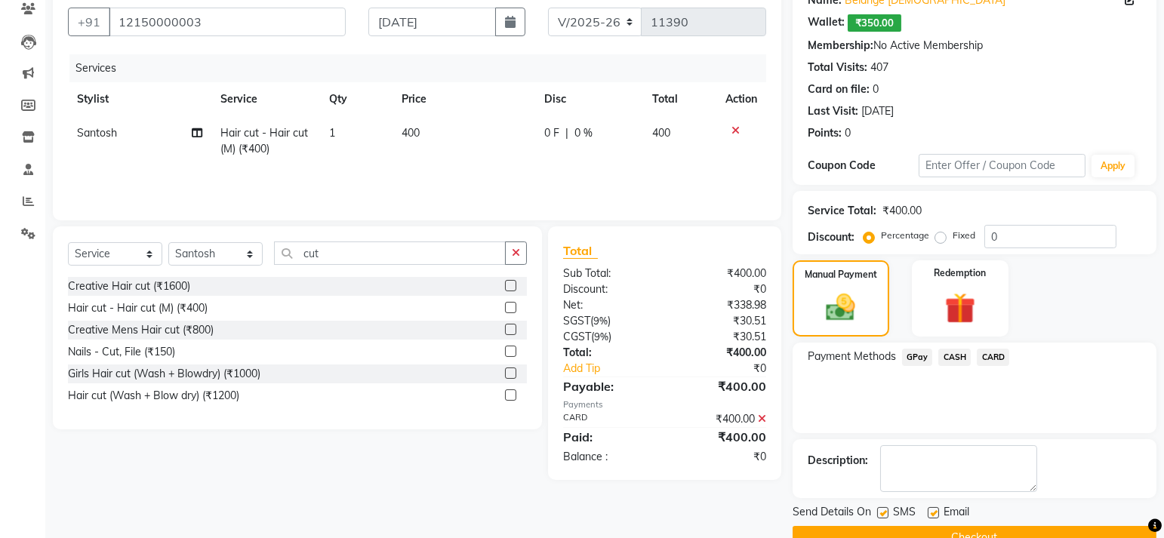
click at [1039, 531] on button "Checkout" at bounding box center [975, 537] width 364 height 23
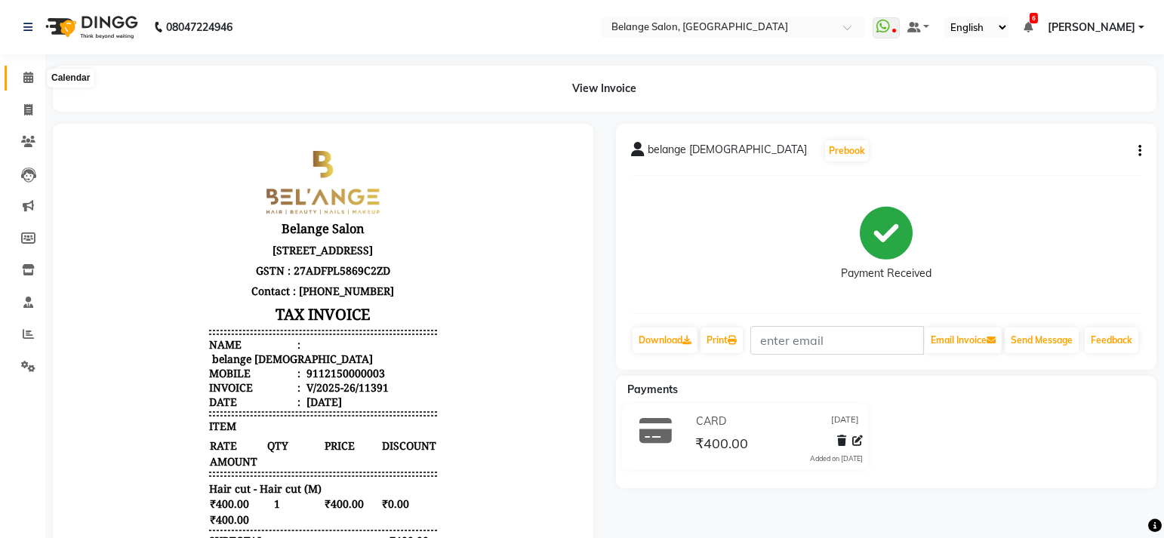
click at [30, 74] on icon at bounding box center [28, 77] width 10 height 11
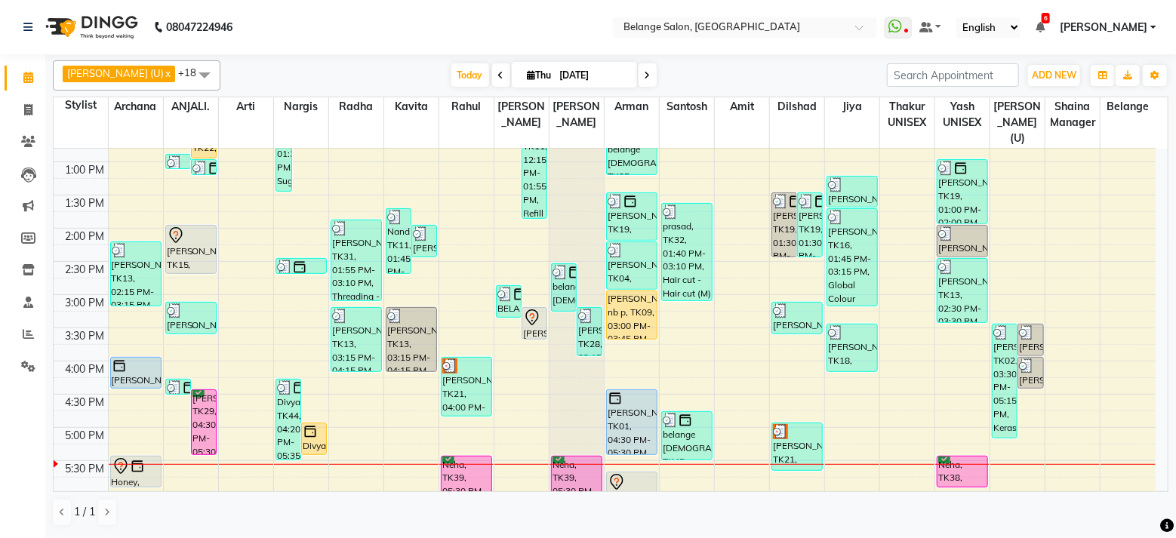
scroll to position [312, 0]
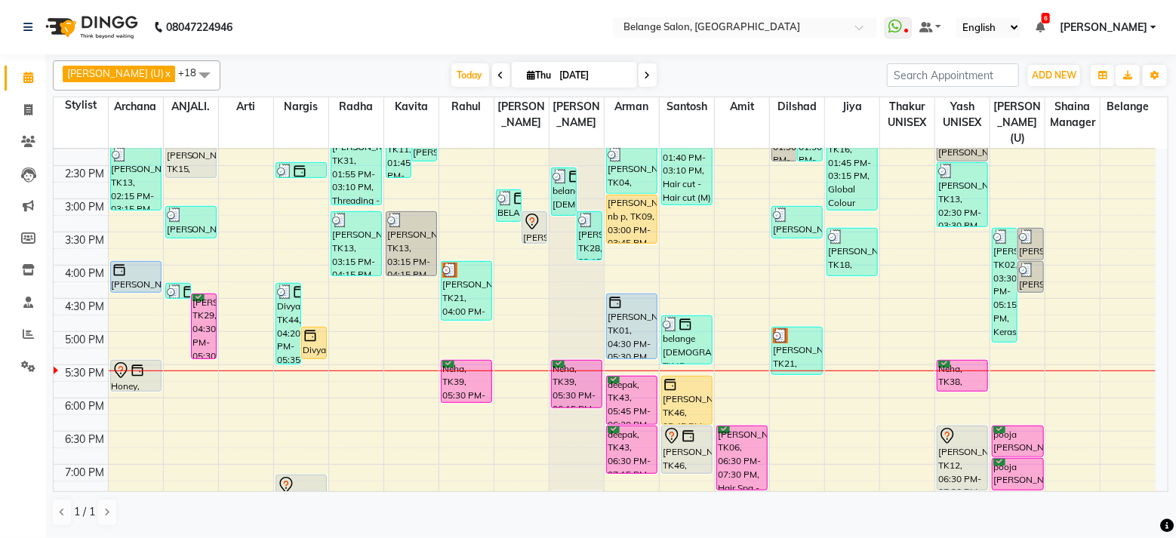
scroll to position [417, 0]
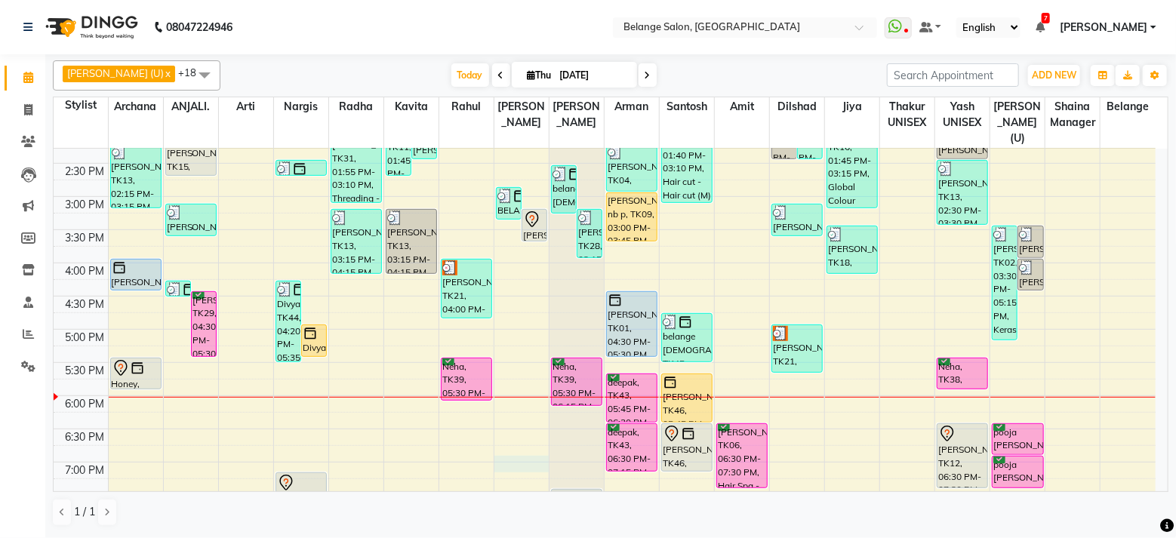
click at [500, 443] on div "8:00 AM 8:30 AM 9:00 AM 9:30 AM 10:00 AM 10:30 AM 11:00 AM 11:30 AM 12:00 PM 12…" at bounding box center [605, 230] width 1102 height 996
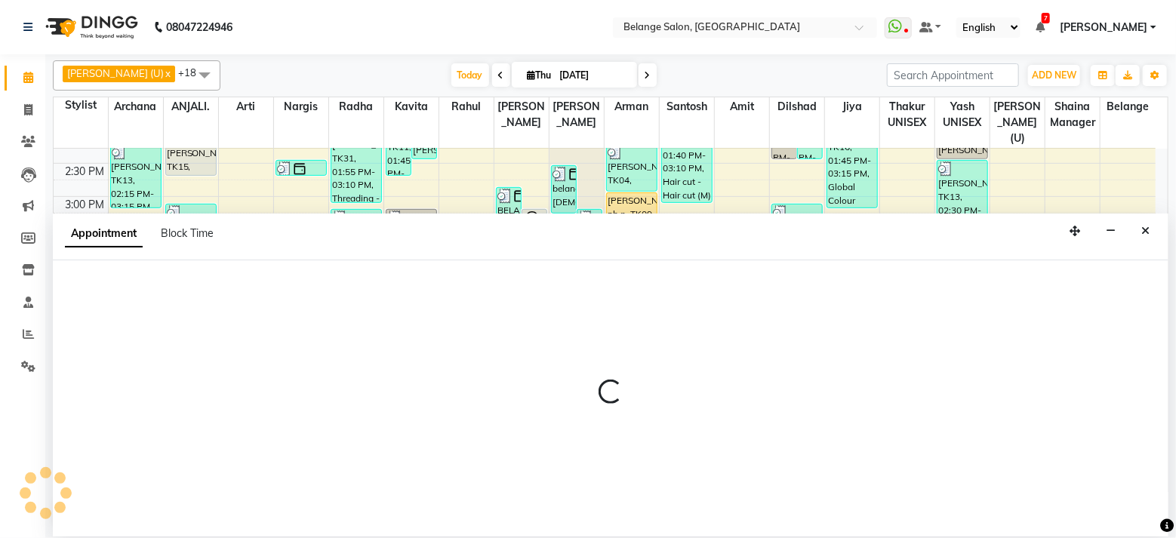
select select "68481"
select select "1140"
select select "tentative"
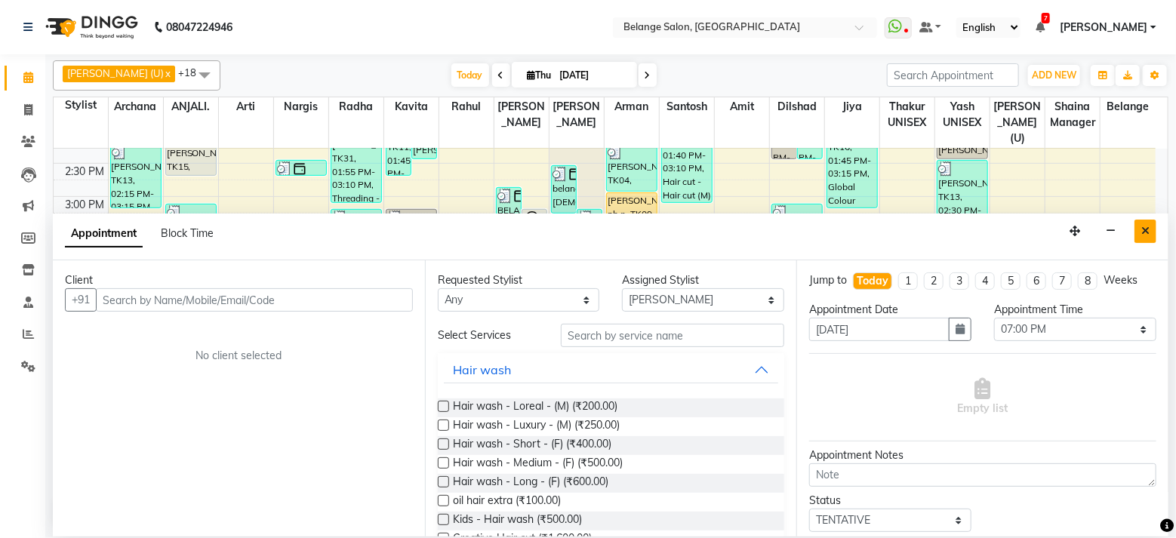
click at [1146, 229] on icon "Close" at bounding box center [1145, 231] width 8 height 11
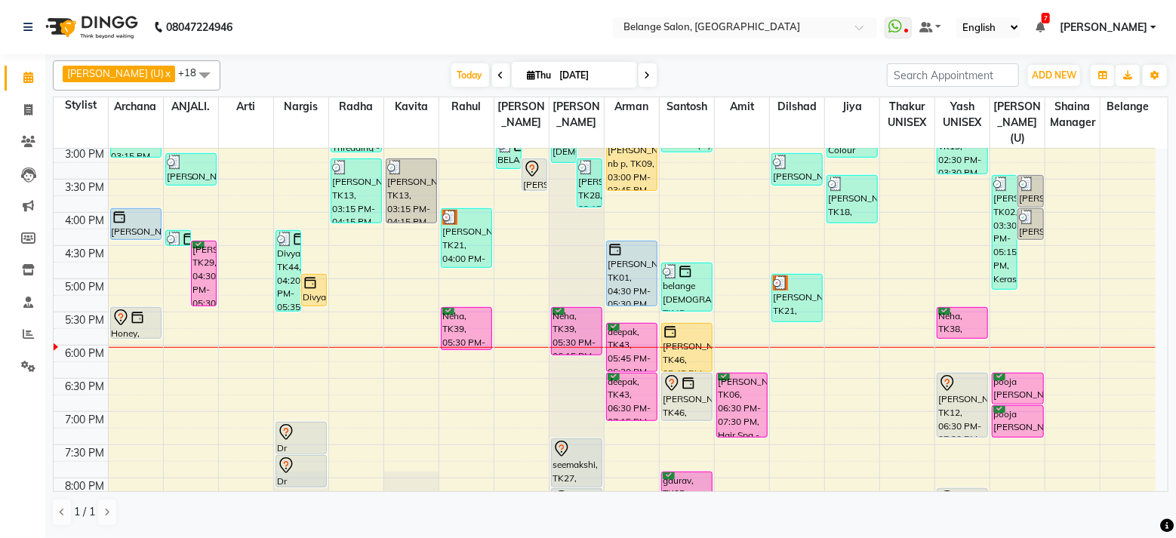
scroll to position [466, 0]
click at [805, 414] on div "8:00 AM 8:30 AM 9:00 AM 9:30 AM 10:00 AM 10:30 AM 11:00 AM 11:30 AM 12:00 PM 12…" at bounding box center [605, 180] width 1102 height 996
select select "87927"
select select "tentative"
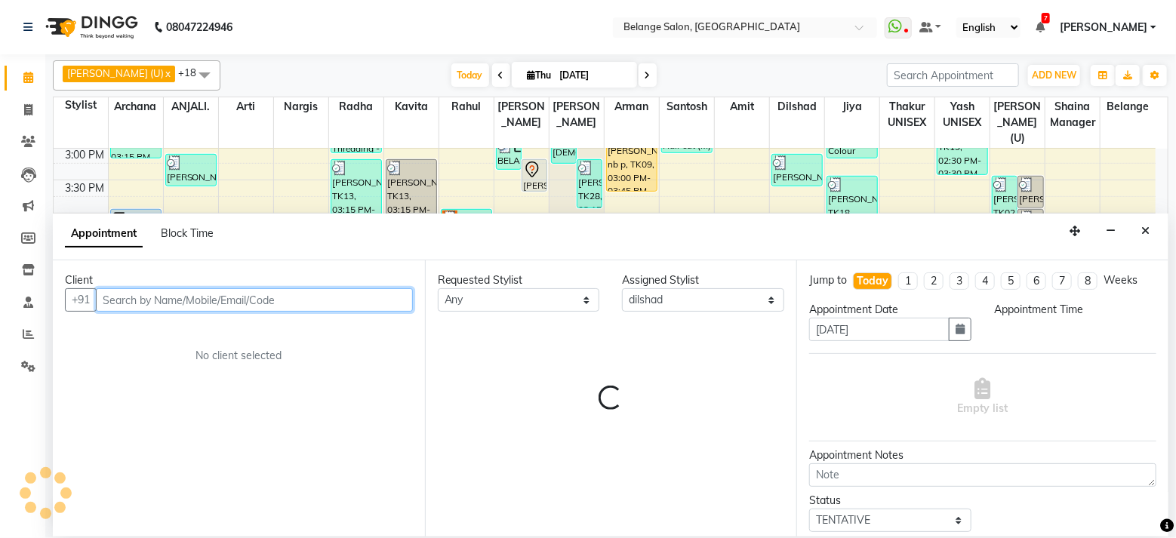
select select "1155"
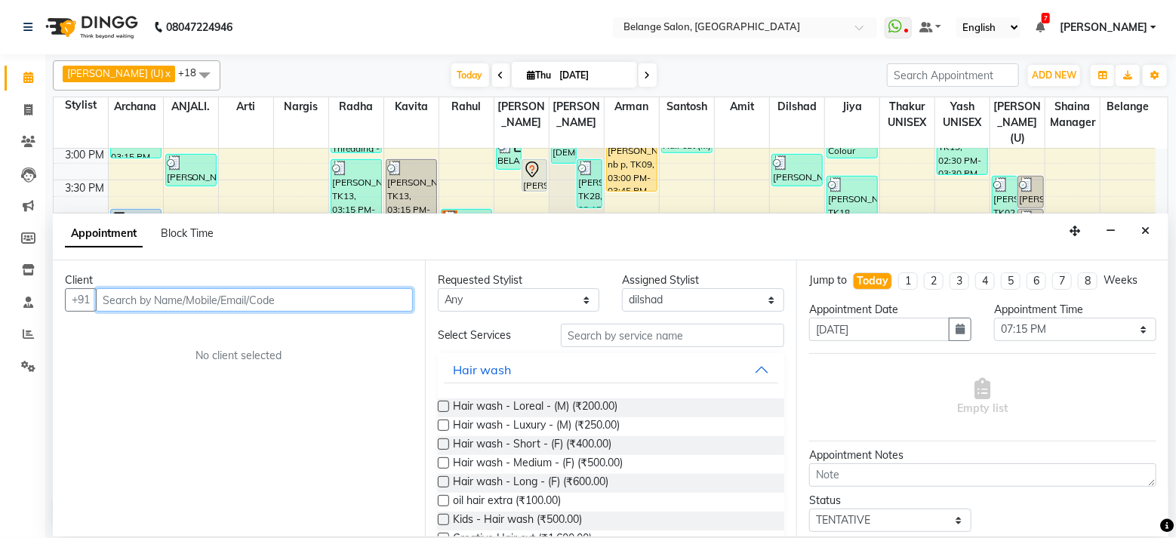
click at [118, 301] on input "text" at bounding box center [254, 299] width 317 height 23
type input "982209934"
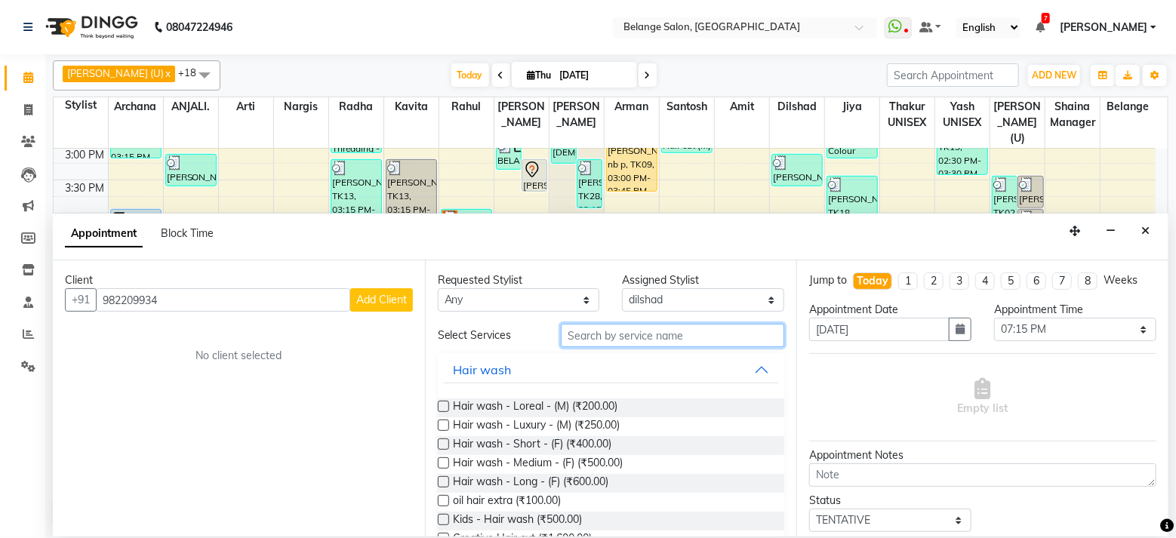
click at [599, 333] on input "text" at bounding box center [672, 335] width 223 height 23
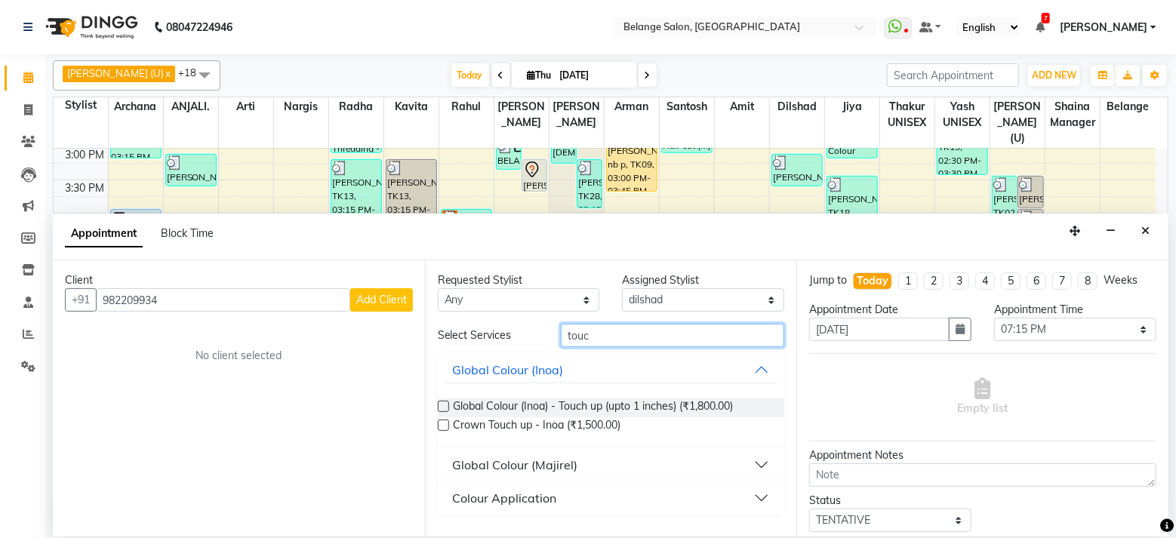
type input "touc"
click at [442, 408] on label at bounding box center [443, 406] width 11 height 11
click at [442, 408] on input "checkbox" at bounding box center [443, 408] width 10 height 10
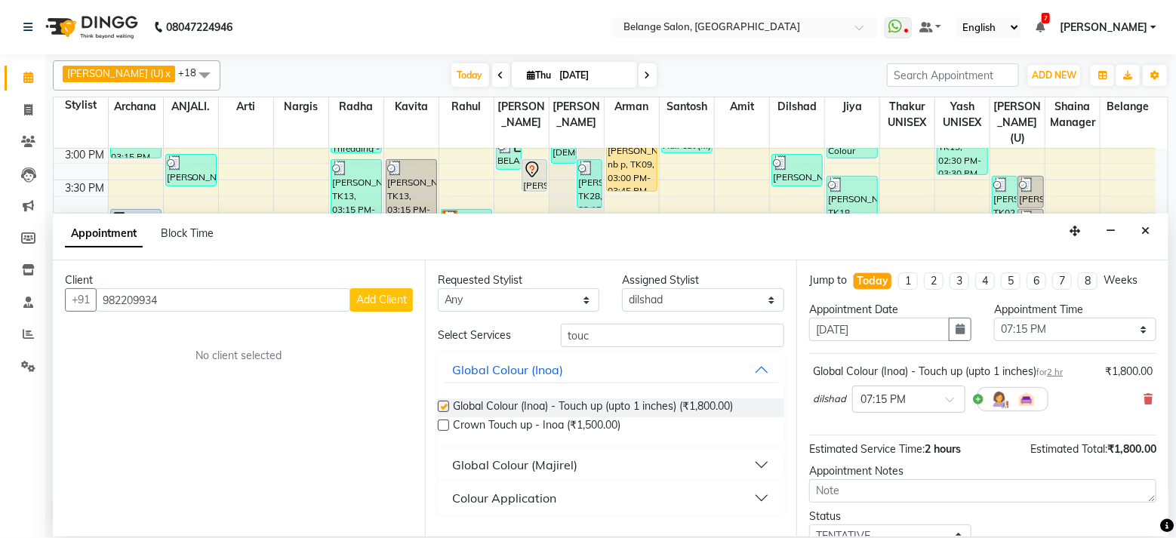
checkbox input "false"
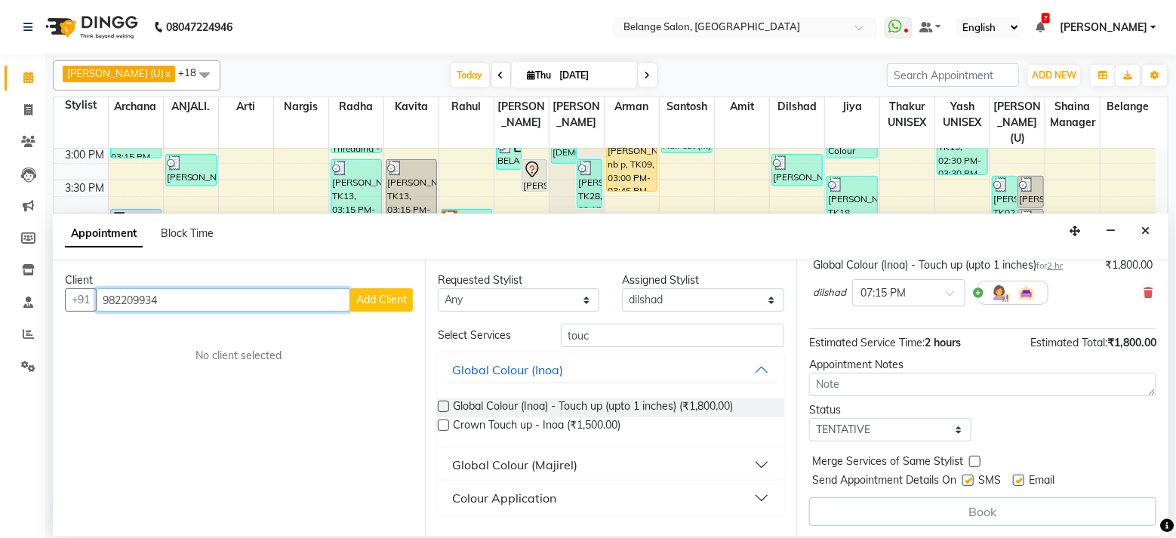
click at [159, 298] on input "982209934" at bounding box center [223, 299] width 254 height 23
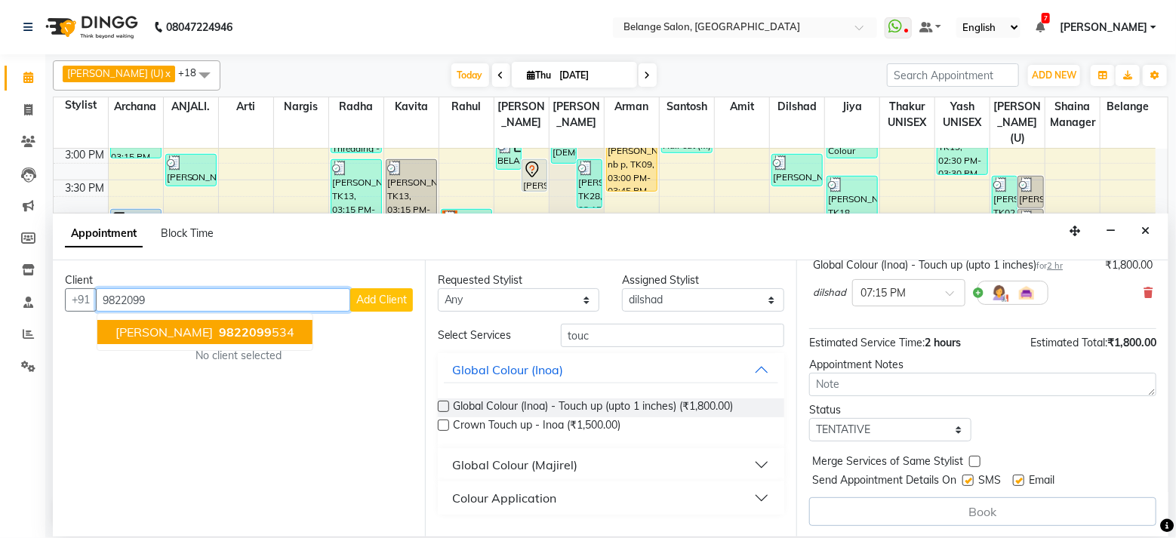
click at [143, 329] on span "[PERSON_NAME]" at bounding box center [163, 332] width 97 height 15
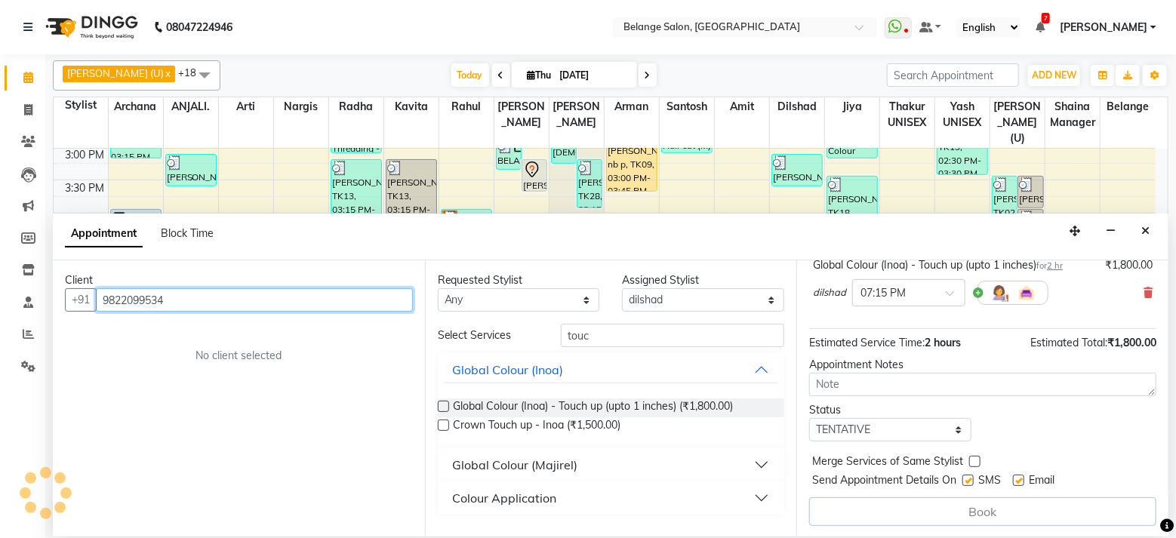
scroll to position [106, 0]
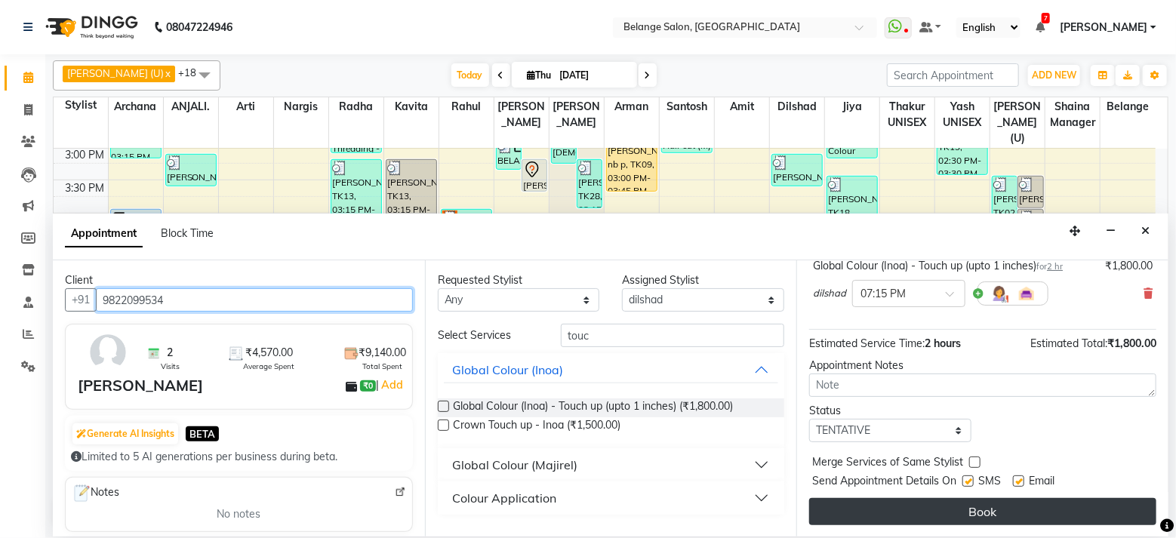
type input "9822099534"
click at [982, 503] on button "Book" at bounding box center [982, 511] width 347 height 27
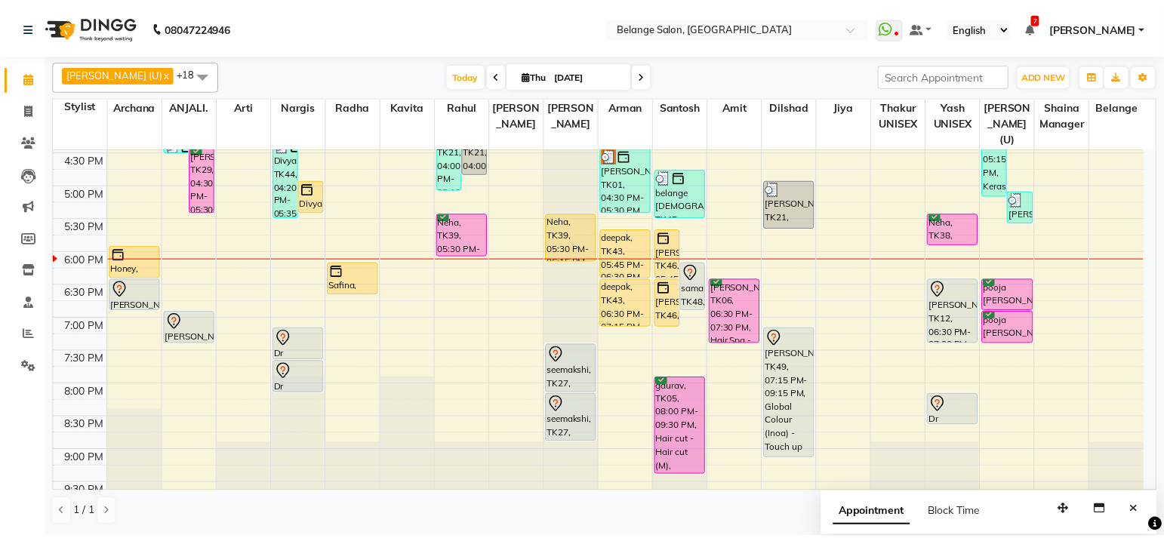
scroll to position [563, 0]
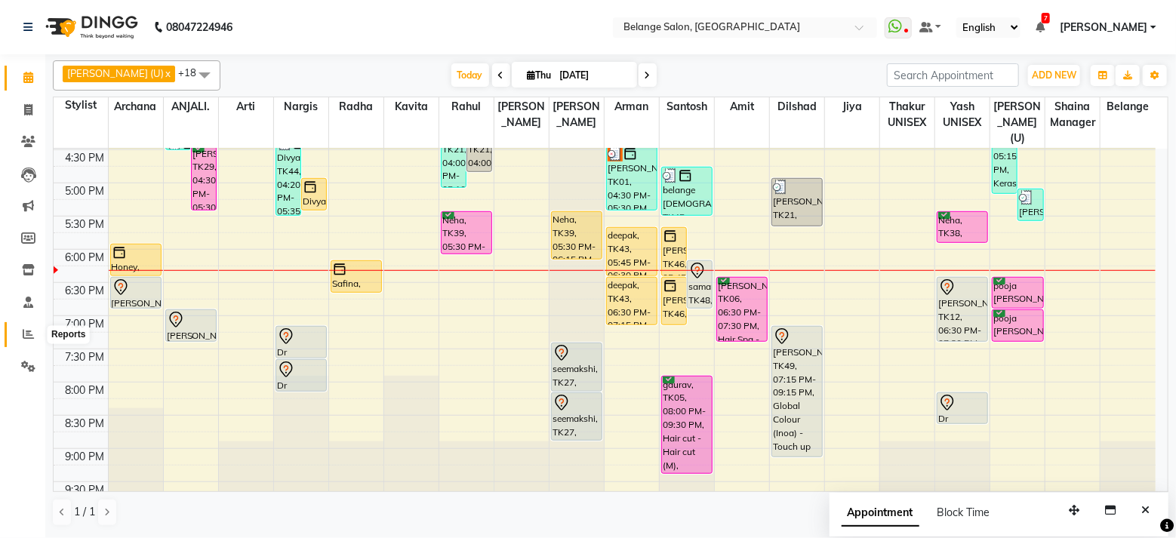
click at [30, 337] on icon at bounding box center [28, 333] width 11 height 11
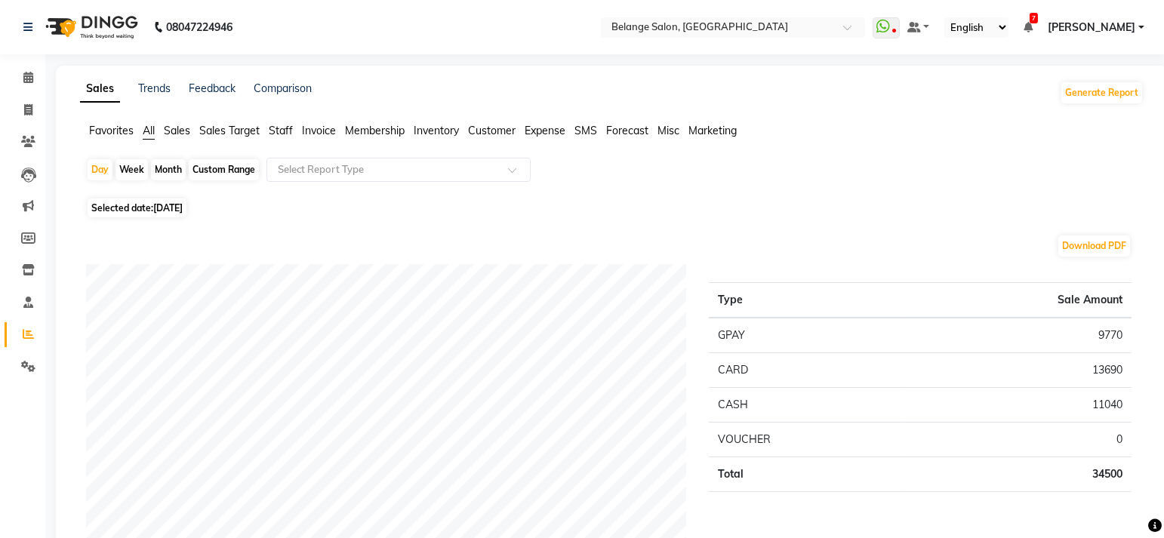
click at [271, 132] on span "Staff" at bounding box center [281, 131] width 24 height 14
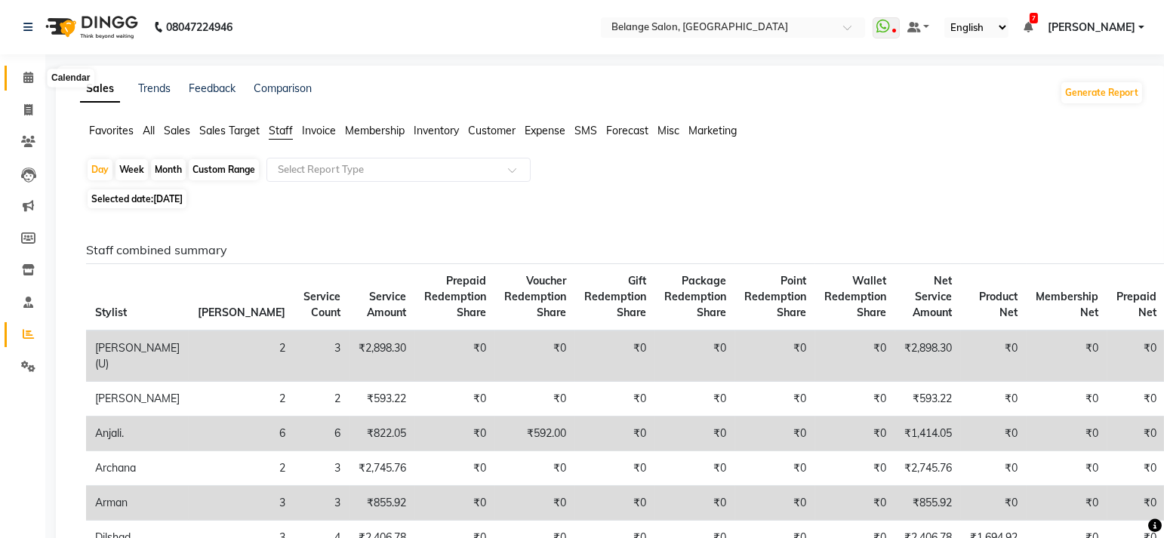
click at [17, 78] on span at bounding box center [28, 77] width 26 height 17
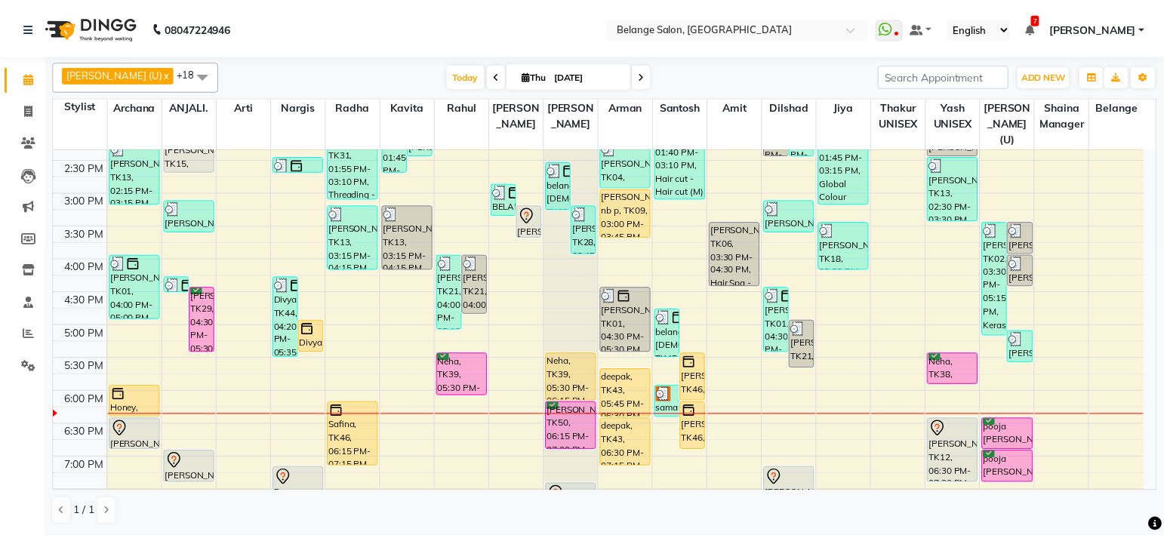
scroll to position [433, 0]
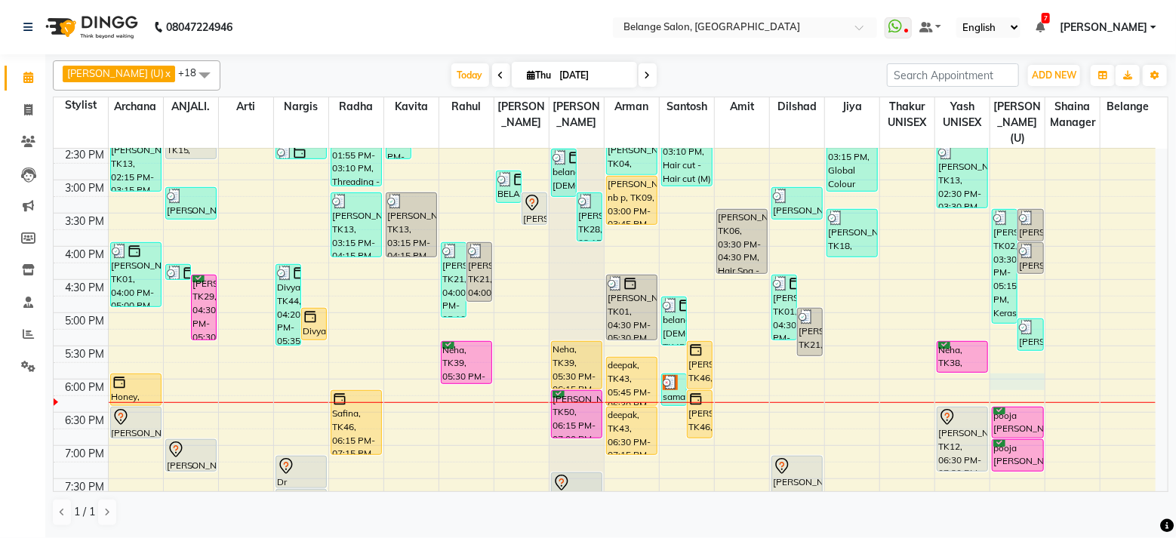
click at [1014, 361] on div "8:00 AM 8:30 AM 9:00 AM 9:30 AM 10:00 AM 10:30 AM 11:00 AM 11:30 AM 12:00 PM 12…" at bounding box center [605, 213] width 1102 height 996
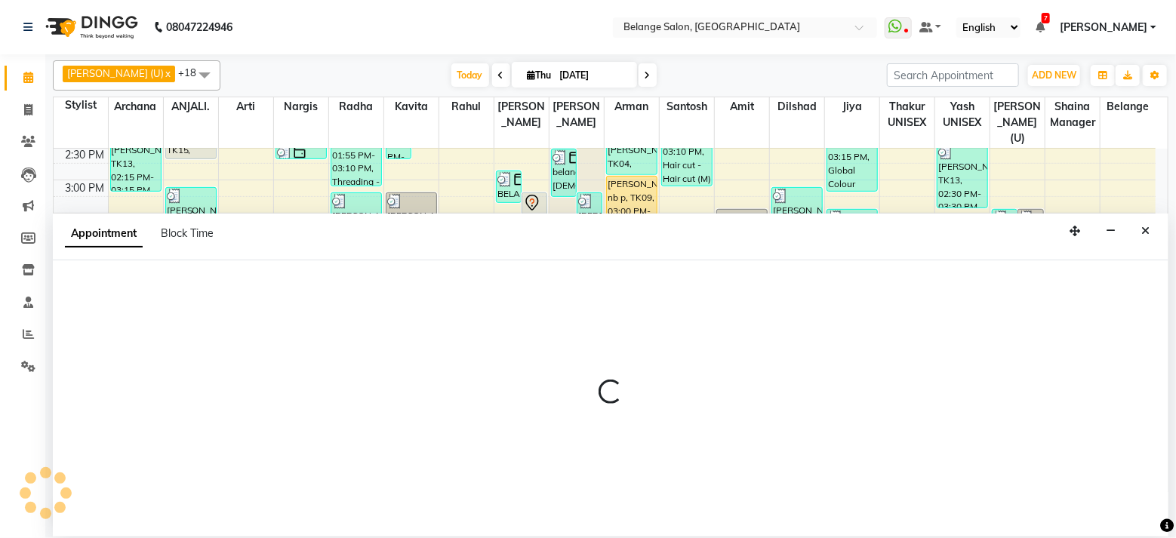
select select "61784"
select select "tentative"
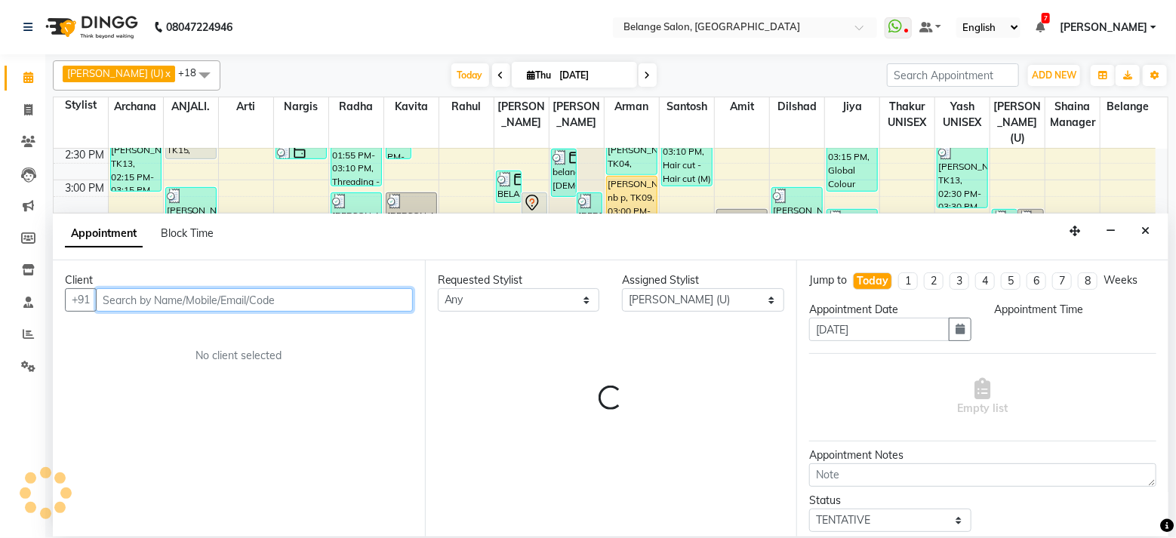
select select "1080"
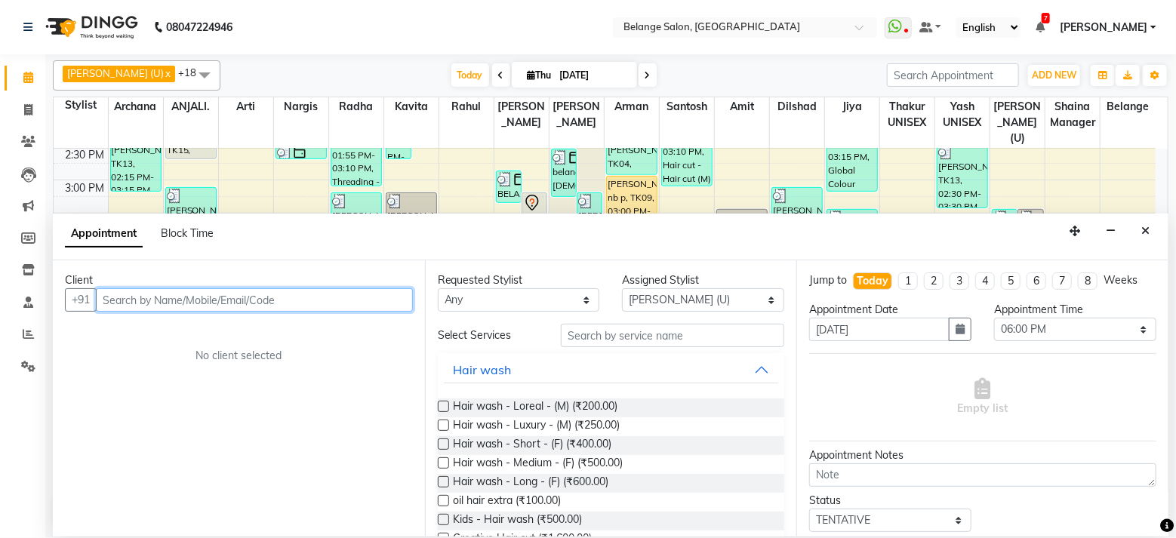
click at [122, 298] on input "text" at bounding box center [254, 299] width 317 height 23
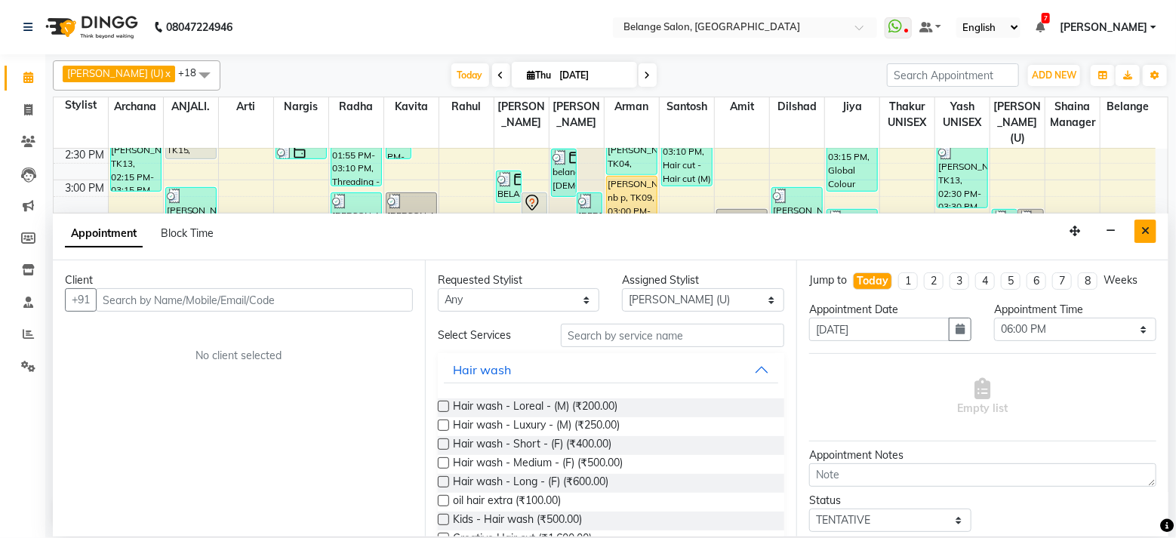
click at [1141, 226] on button "Close" at bounding box center [1145, 231] width 22 height 23
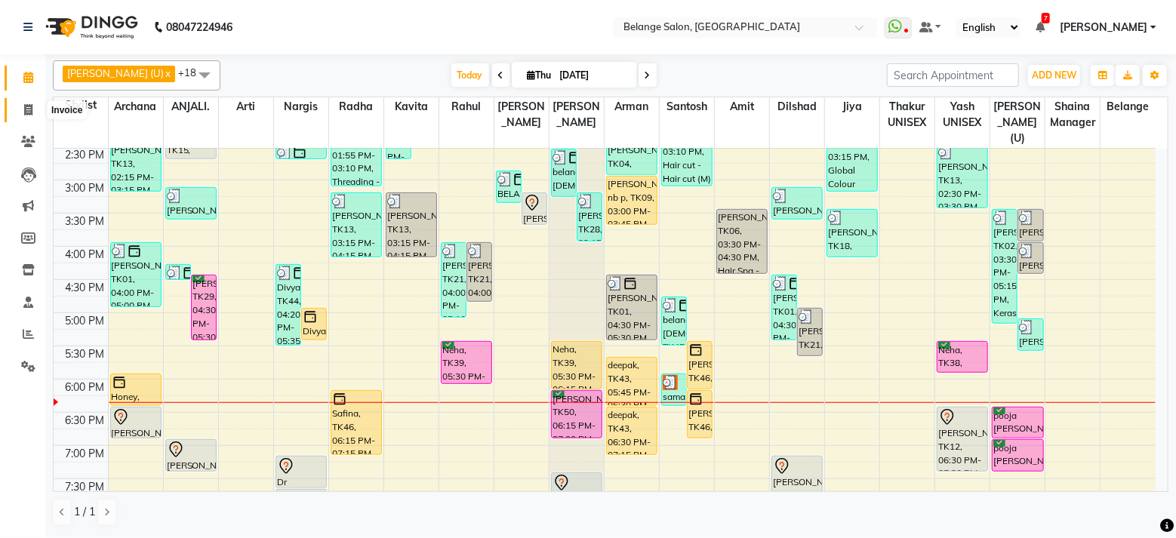
click at [31, 106] on icon at bounding box center [28, 109] width 8 height 11
select select "5076"
select select "service"
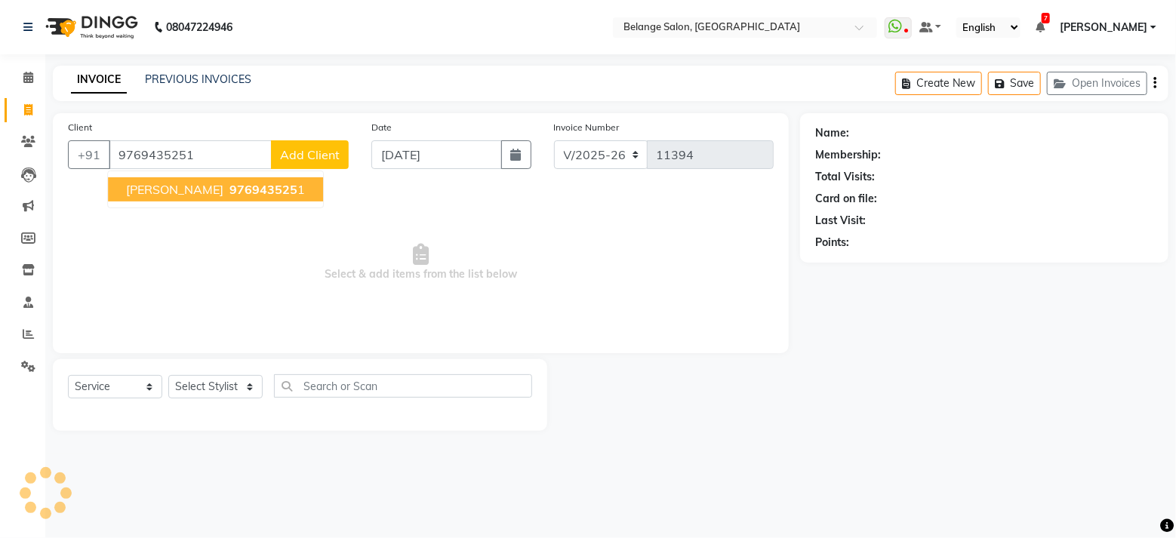
type input "9769435251"
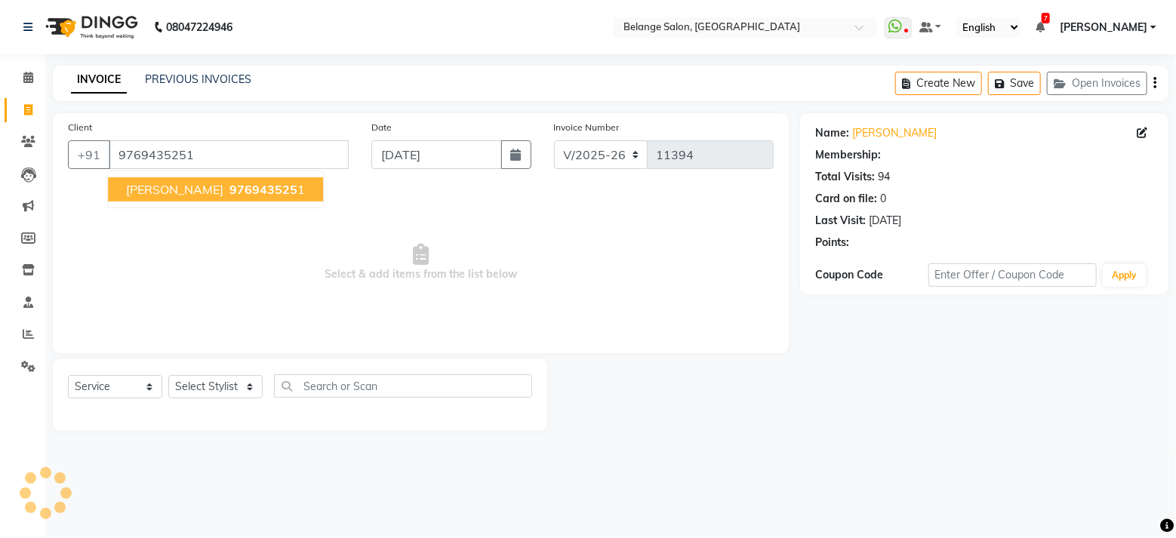
select select "1: Object"
click at [188, 184] on span "[PERSON_NAME]" at bounding box center [174, 189] width 97 height 15
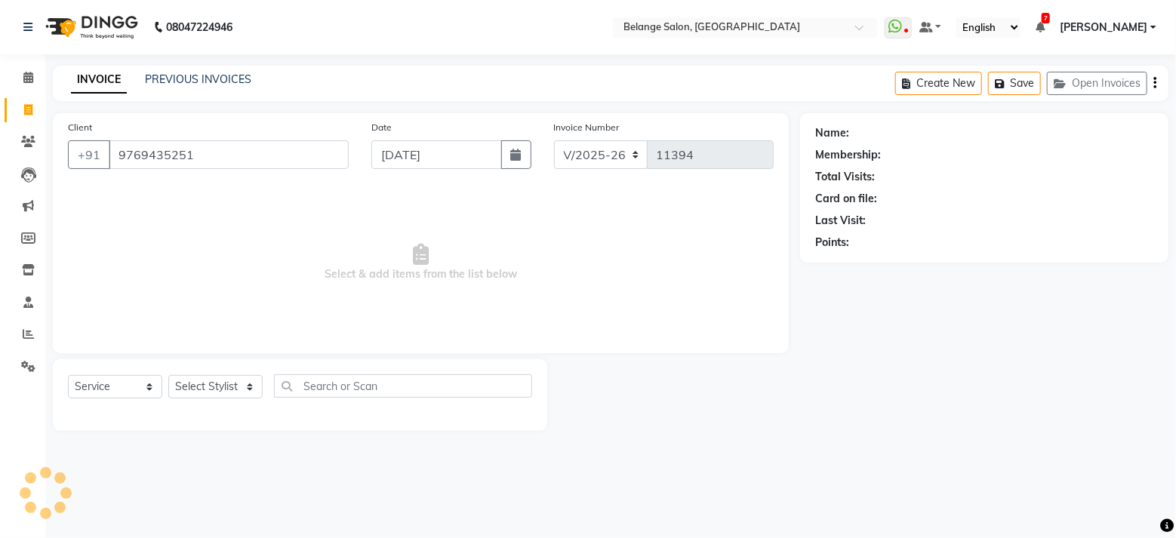
select select "1: Object"
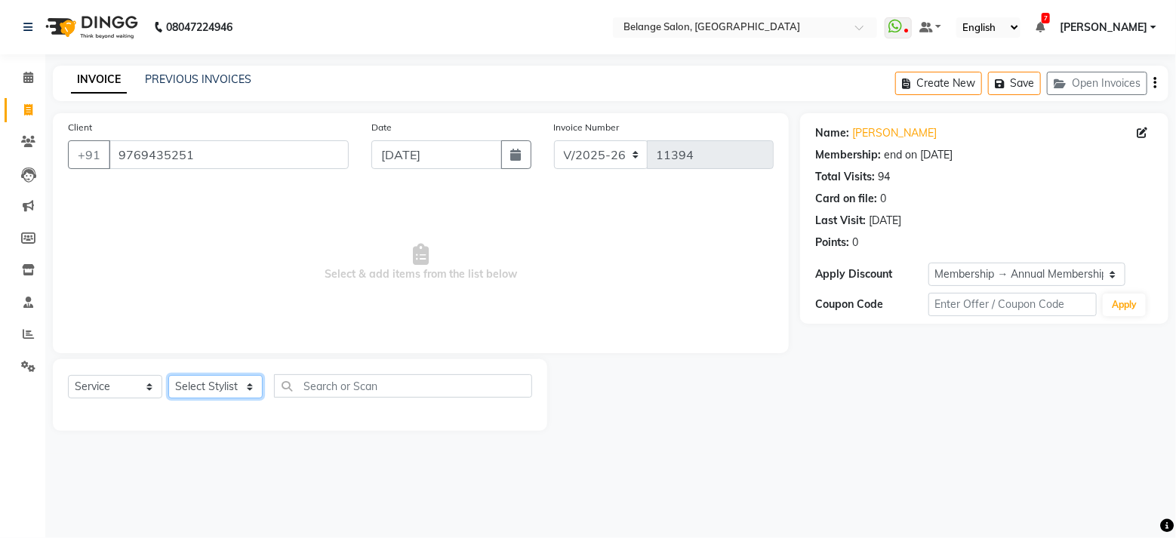
click at [248, 383] on select "Select Stylist [PERSON_NAME] (U) [PERSON_NAME] ANJALI. [PERSON_NAME] [PERSON_NA…" at bounding box center [215, 386] width 94 height 23
select select "61784"
click at [168, 375] on select "Select Stylist [PERSON_NAME] (U) [PERSON_NAME] ANJALI. [PERSON_NAME] [PERSON_NA…" at bounding box center [215, 386] width 94 height 23
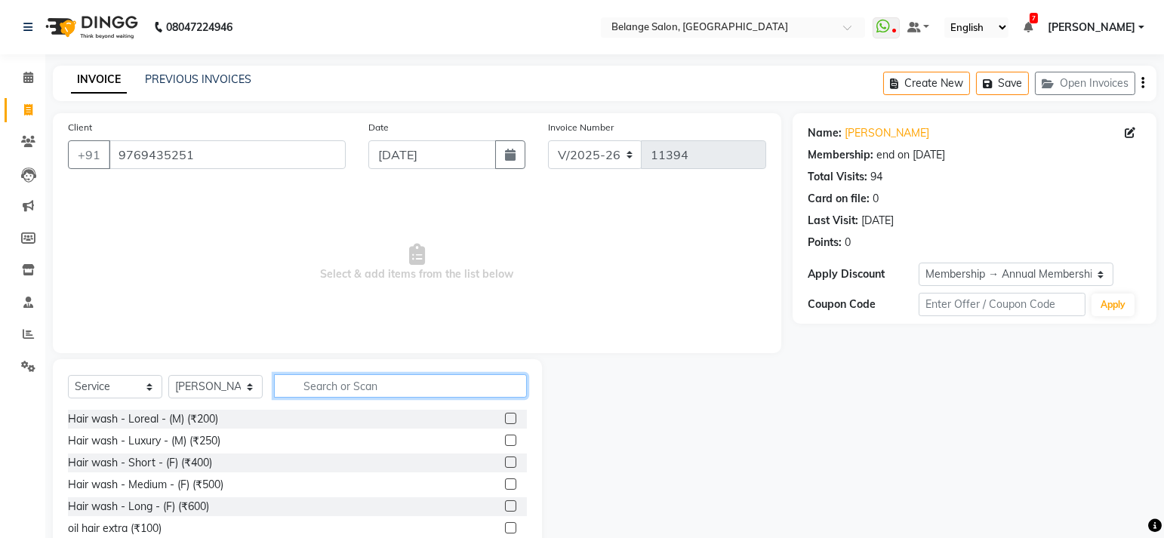
click at [340, 388] on input "text" at bounding box center [400, 385] width 253 height 23
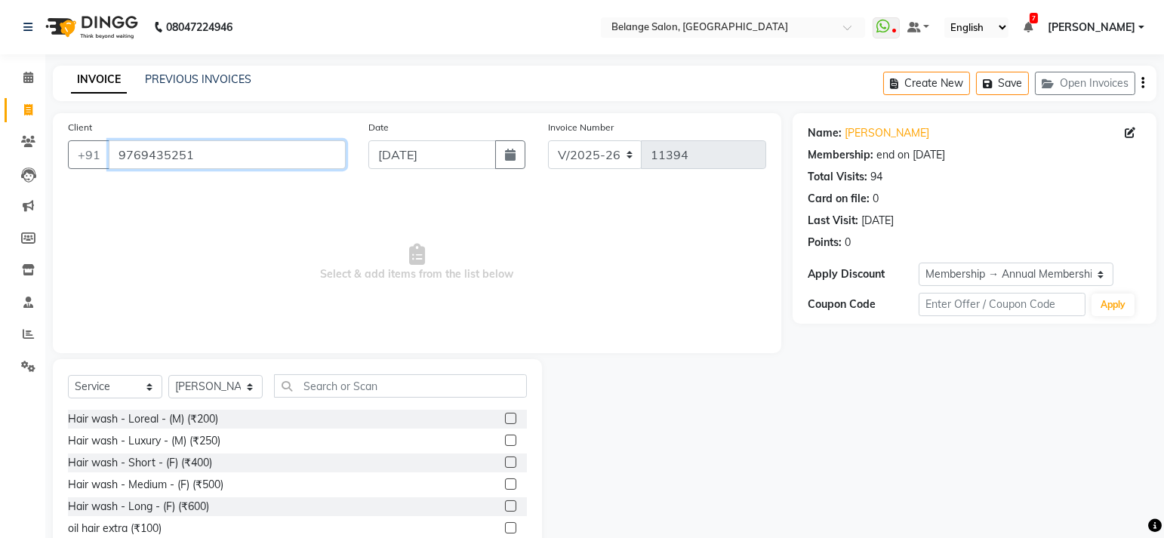
click at [159, 149] on input "9769435251" at bounding box center [227, 154] width 237 height 29
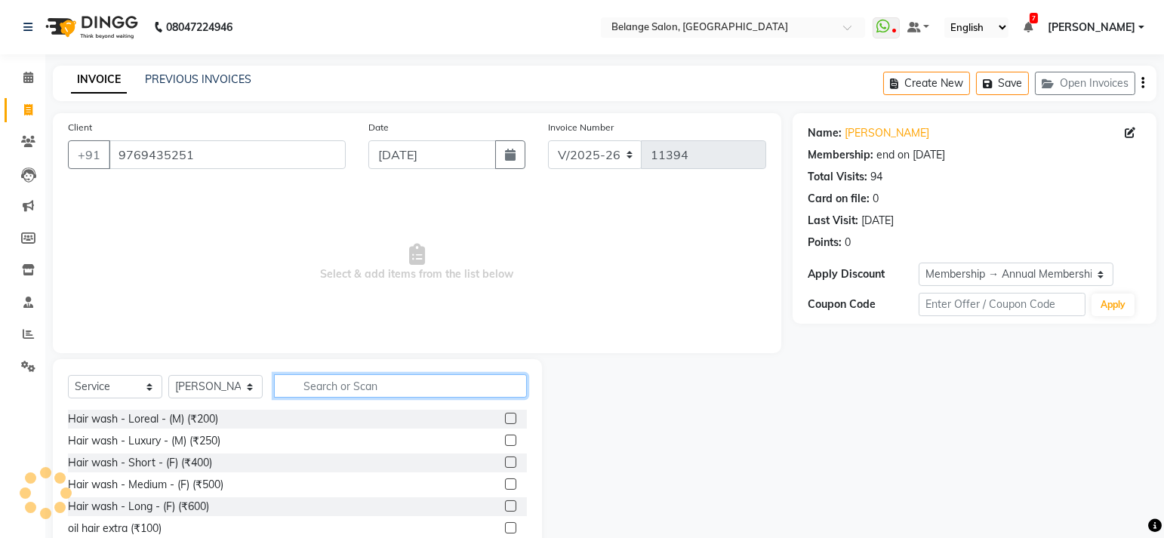
click at [325, 385] on input "text" at bounding box center [400, 385] width 253 height 23
type input "wash"
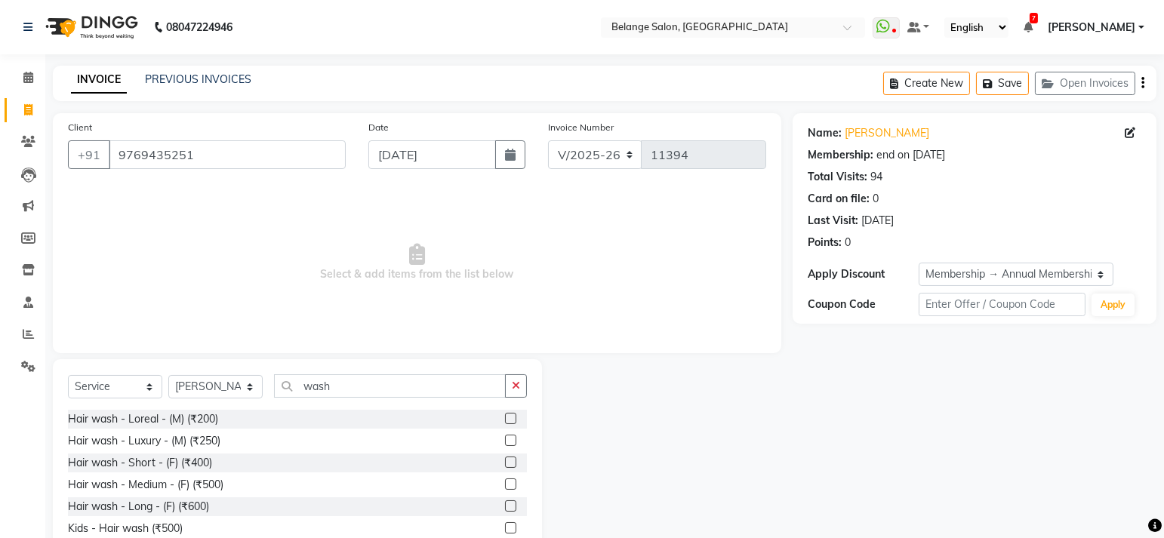
click at [505, 484] on label at bounding box center [510, 484] width 11 height 11
click at [505, 484] on input "checkbox" at bounding box center [510, 485] width 10 height 10
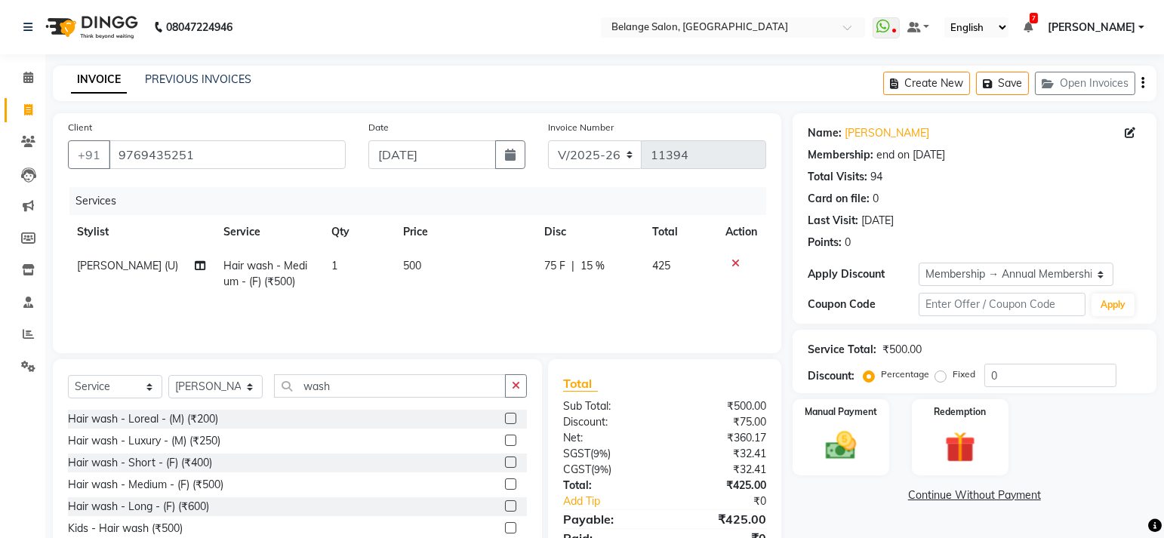
click at [505, 484] on label at bounding box center [510, 484] width 11 height 11
click at [505, 484] on input "checkbox" at bounding box center [510, 485] width 10 height 10
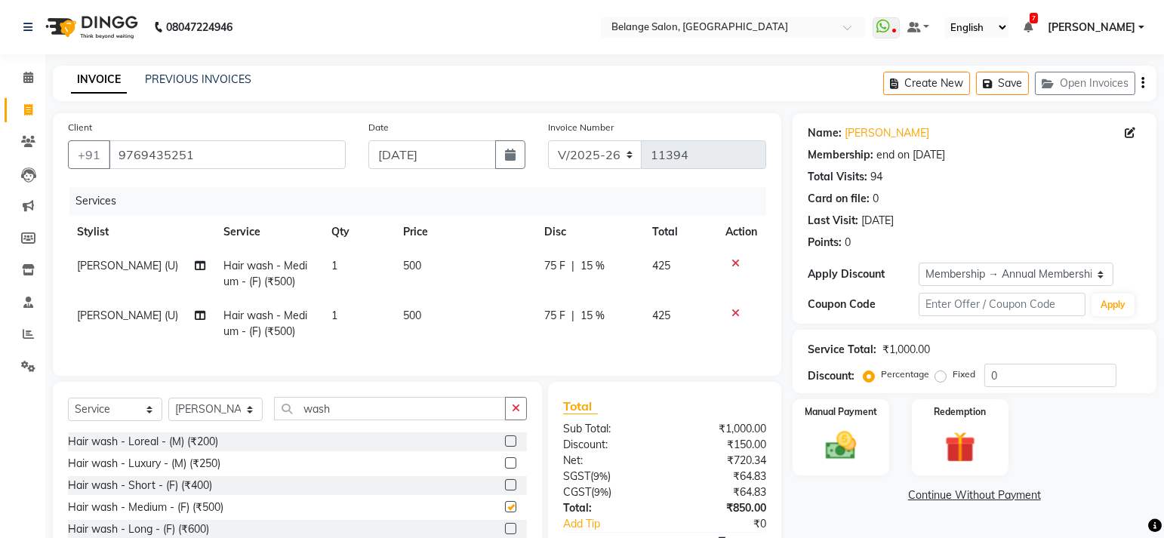
checkbox input "false"
click at [126, 314] on td "[PERSON_NAME] (U)" at bounding box center [141, 324] width 146 height 50
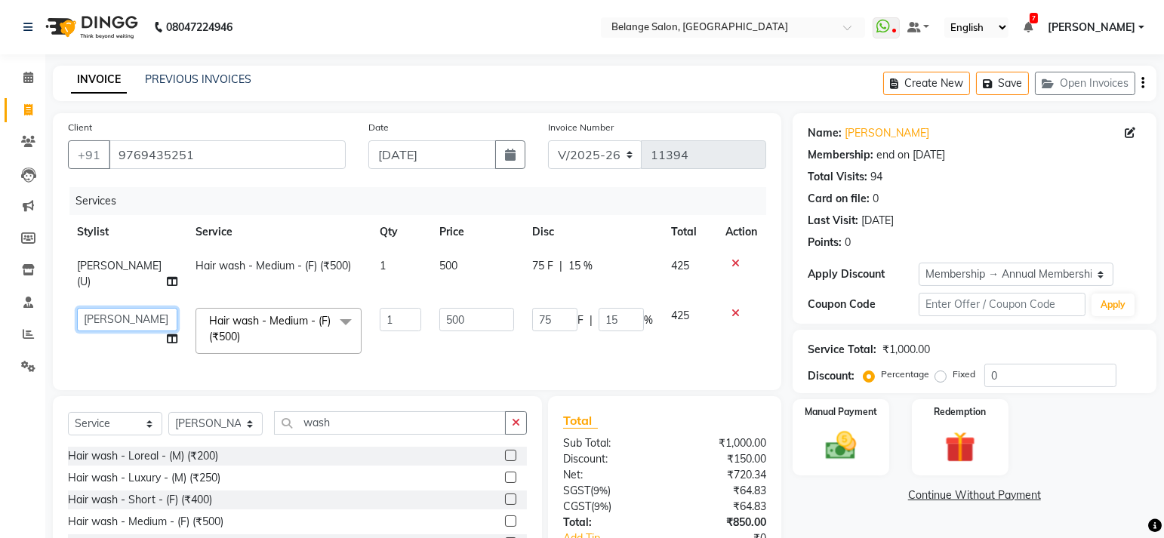
click at [138, 308] on select "[PERSON_NAME] (U) [PERSON_NAME]. [PERSON_NAME] [PERSON_NAME] Billing [PERSON_NA…" at bounding box center [127, 319] width 100 height 23
select select "84872"
click at [277, 314] on span "Hair wash - Medium - (F) (₹500) x" at bounding box center [271, 329] width 133 height 32
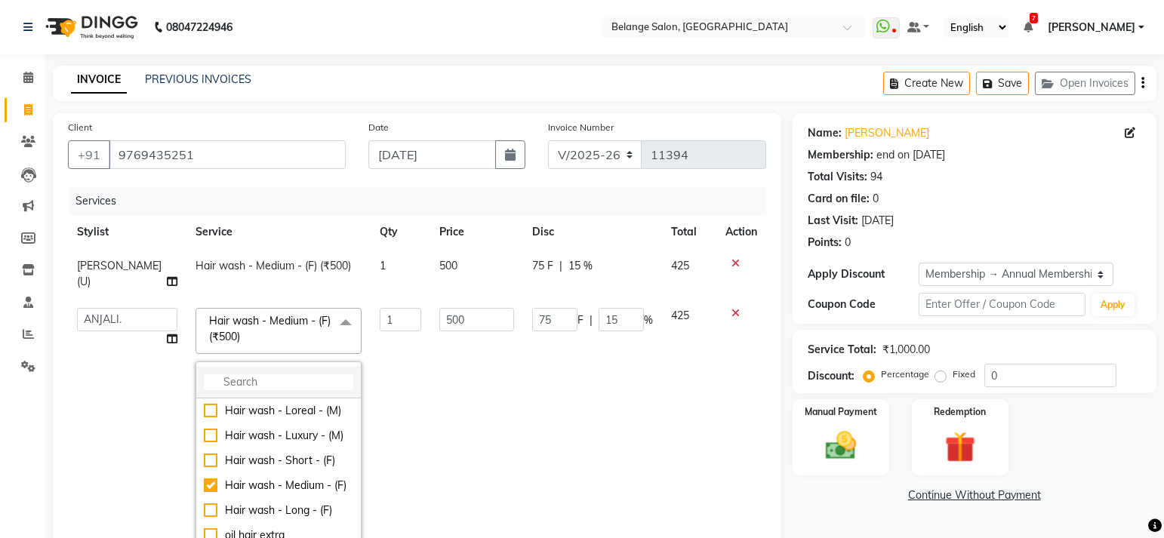
click at [248, 374] on input "multiselect-search" at bounding box center [278, 382] width 149 height 16
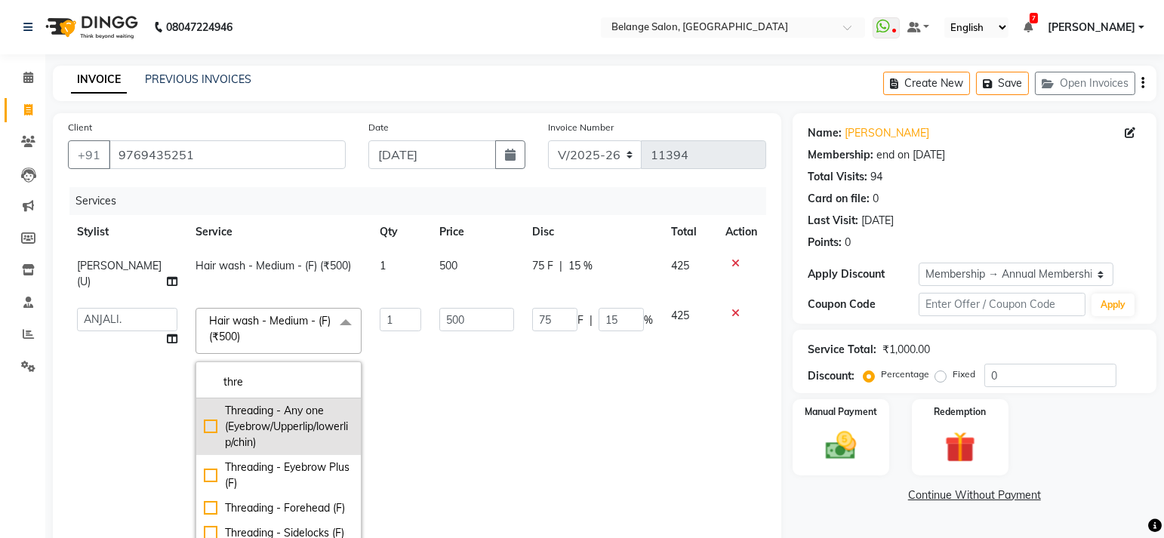
type input "thre"
click at [204, 411] on div "Threading - Any one (Eyebrow/Upperlip/lowerlip/chin)" at bounding box center [278, 427] width 149 height 48
checkbox input "true"
type input "80"
type input "0"
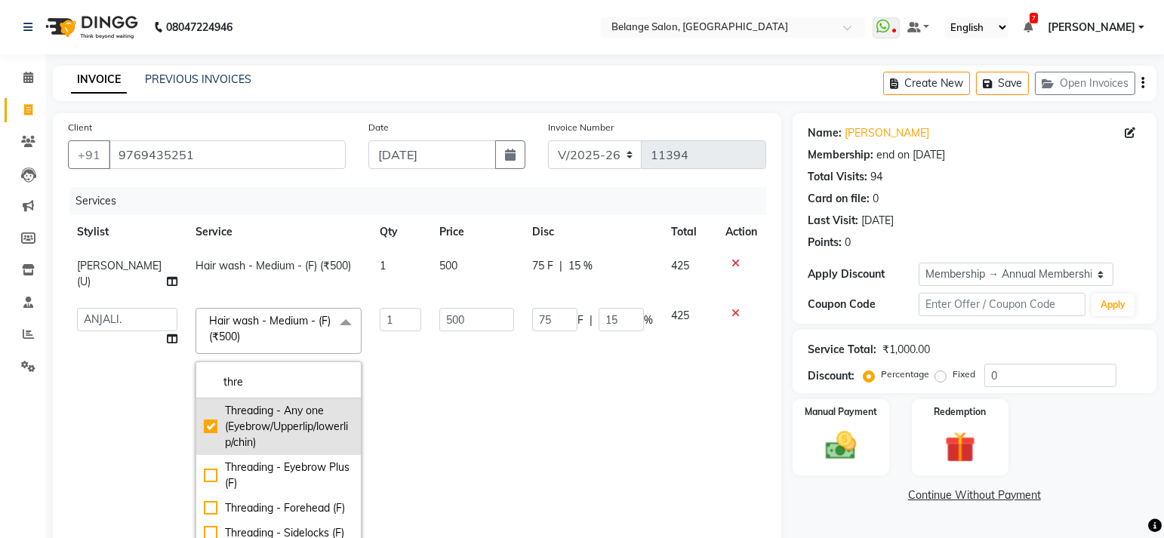
type input "0"
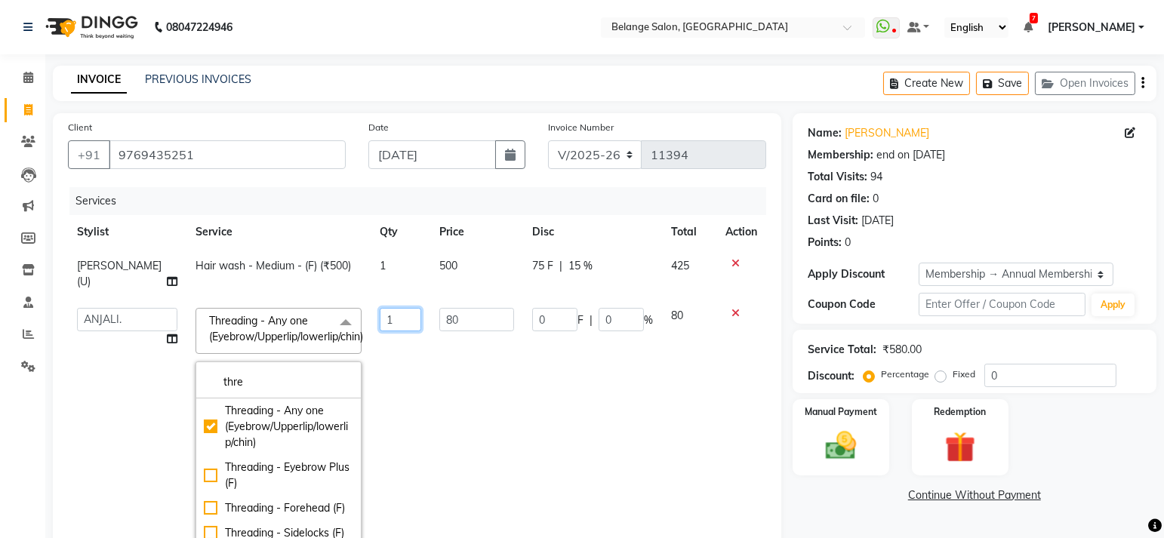
click at [380, 308] on input "1" at bounding box center [401, 319] width 42 height 23
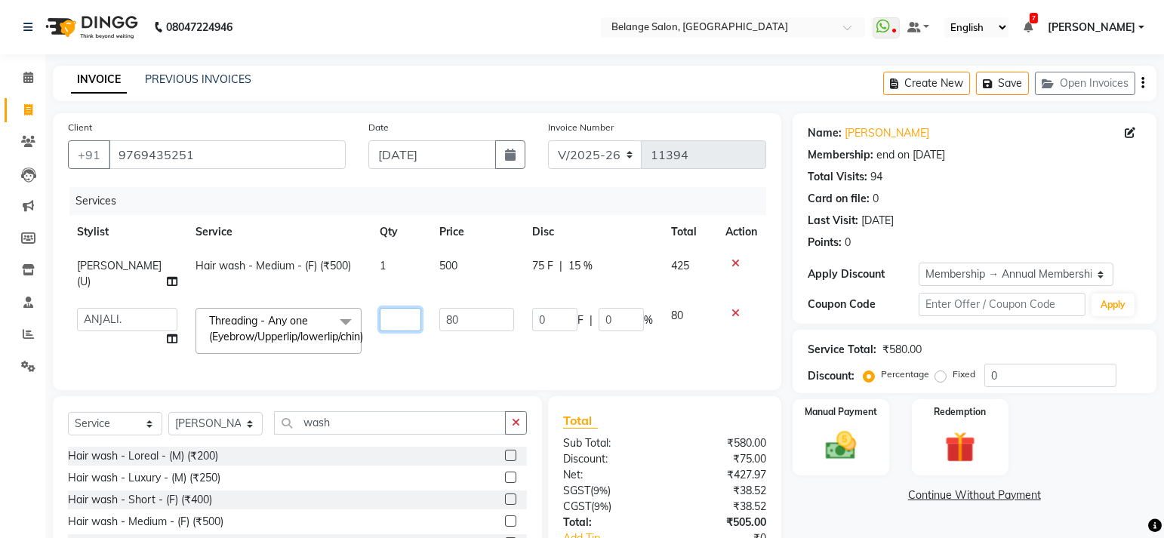
type input "2"
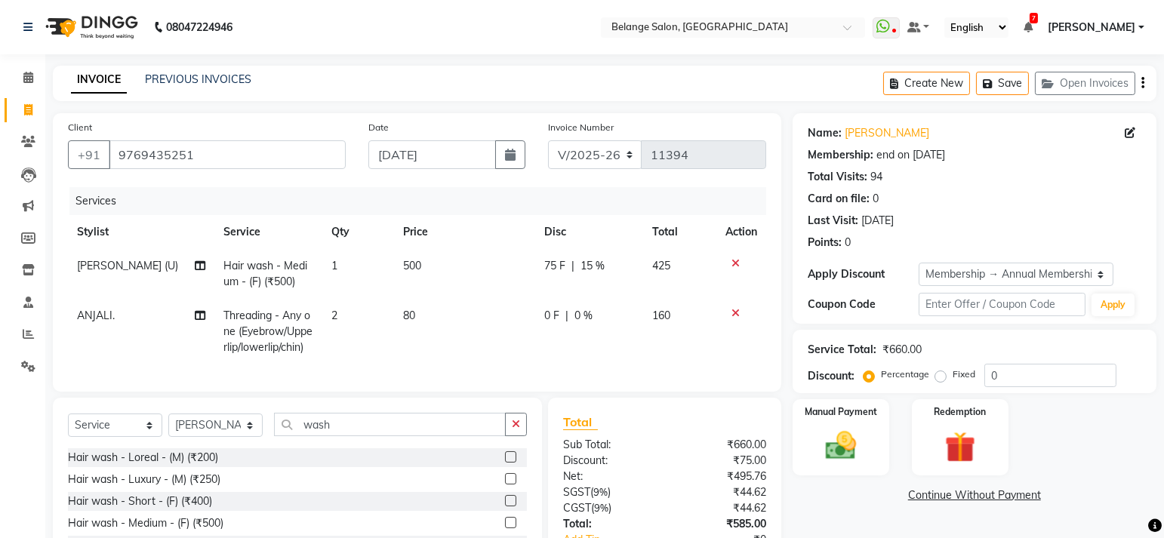
click at [543, 340] on td "0 F | 0 %" at bounding box center [589, 332] width 108 height 66
select select "84872"
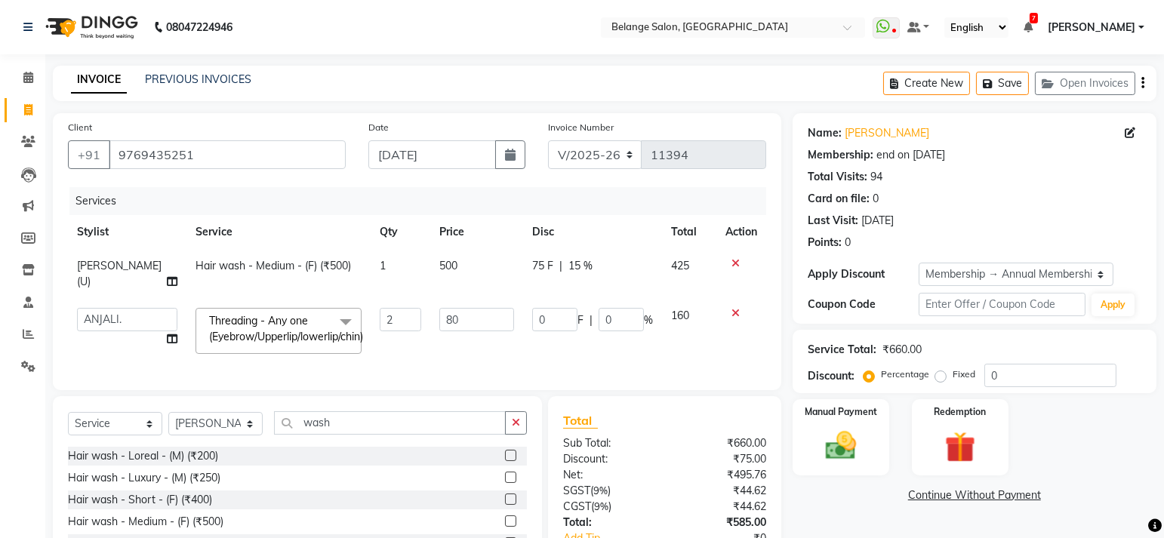
scroll to position [100, 0]
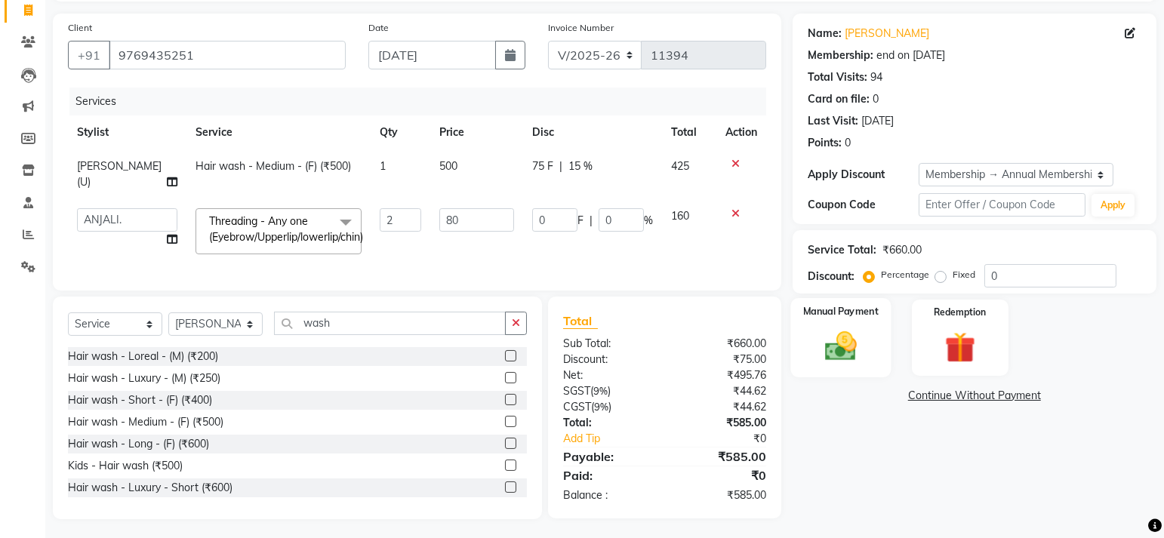
click at [857, 344] on img at bounding box center [840, 346] width 52 height 37
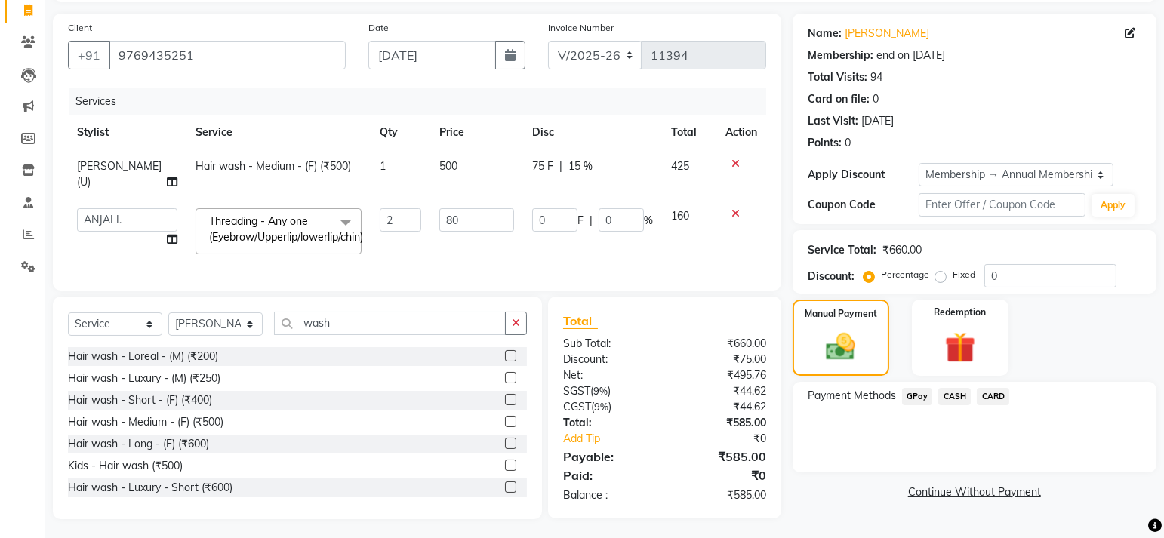
click at [919, 399] on span "GPay" at bounding box center [917, 396] width 31 height 17
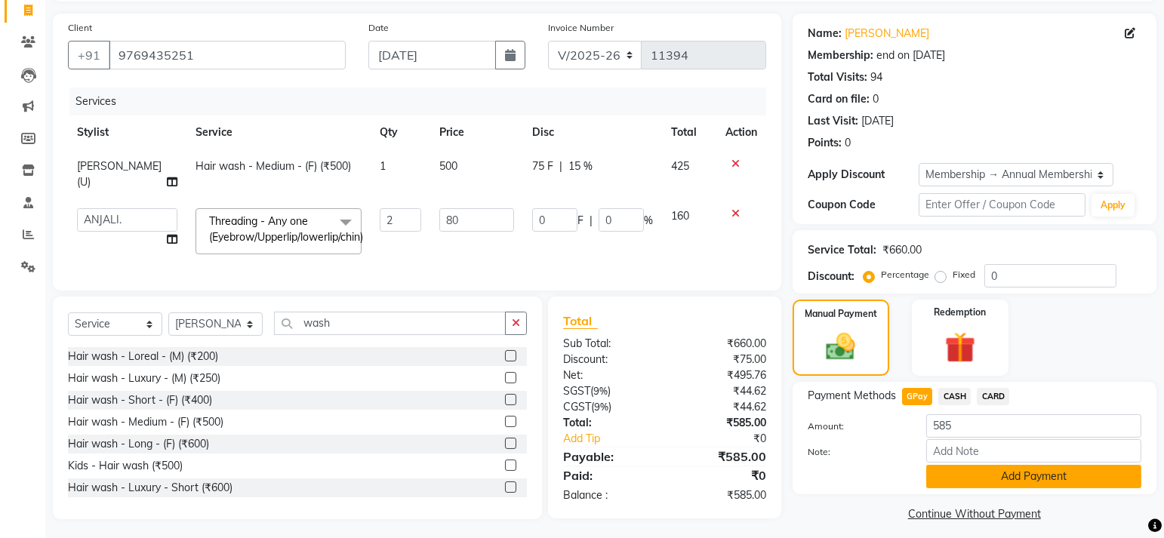
click at [994, 478] on button "Add Payment" at bounding box center [1033, 476] width 215 height 23
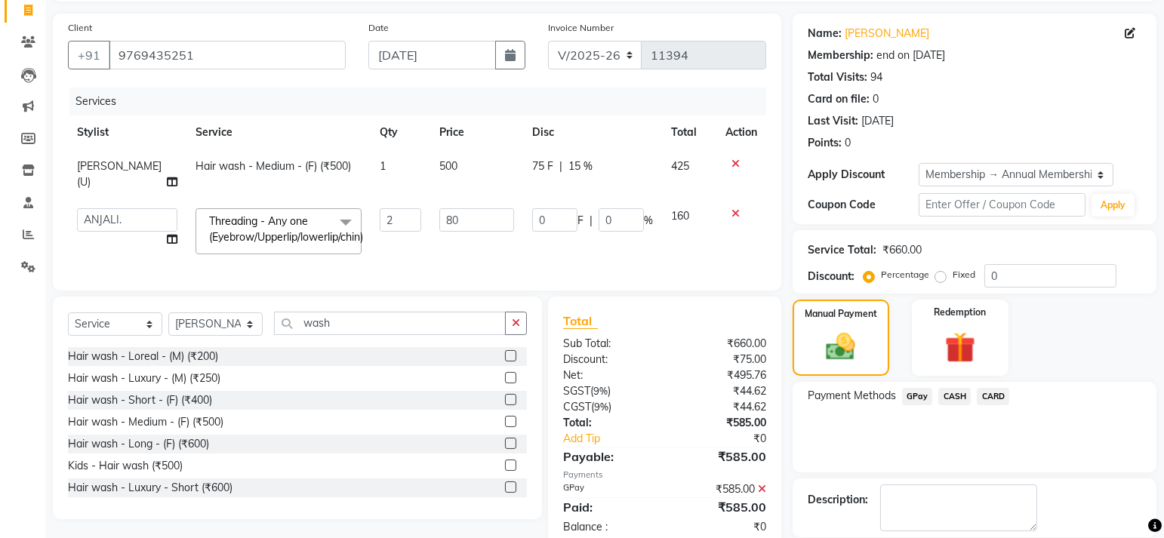
scroll to position [171, 0]
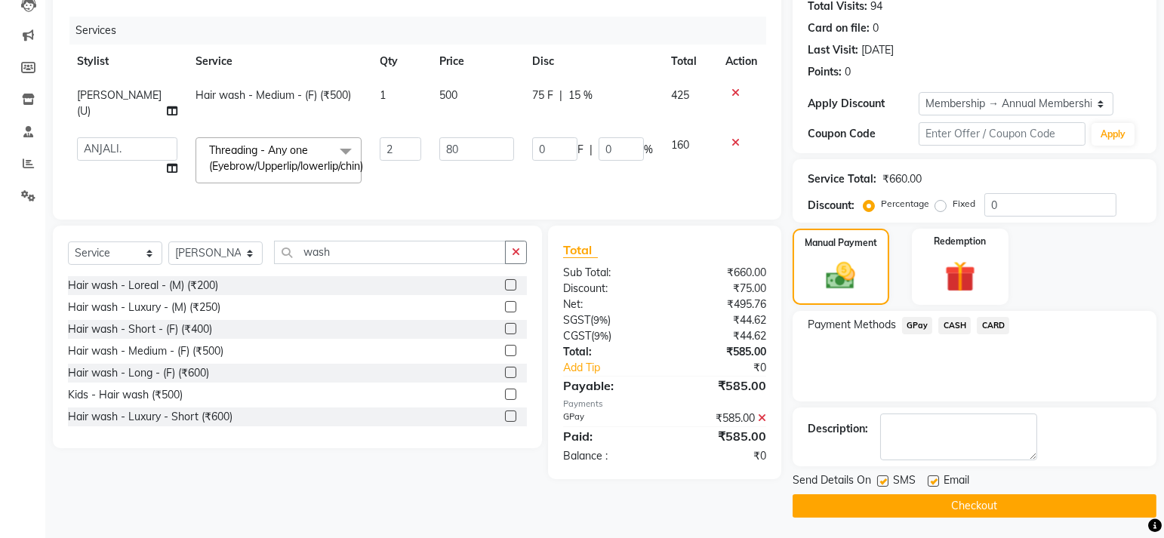
click at [928, 499] on button "Checkout" at bounding box center [975, 505] width 364 height 23
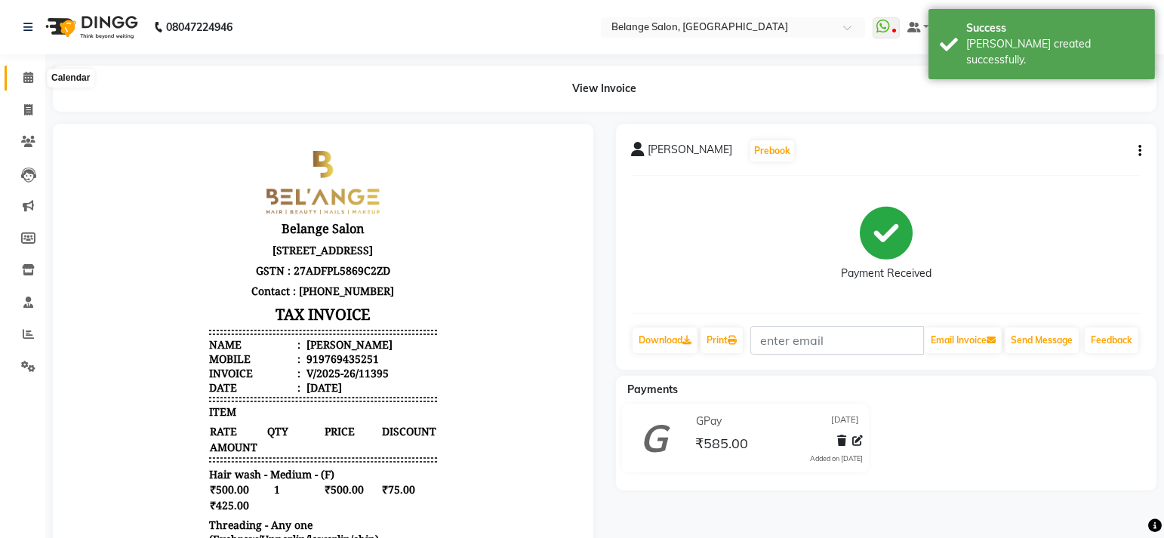
click at [21, 83] on span at bounding box center [28, 77] width 26 height 17
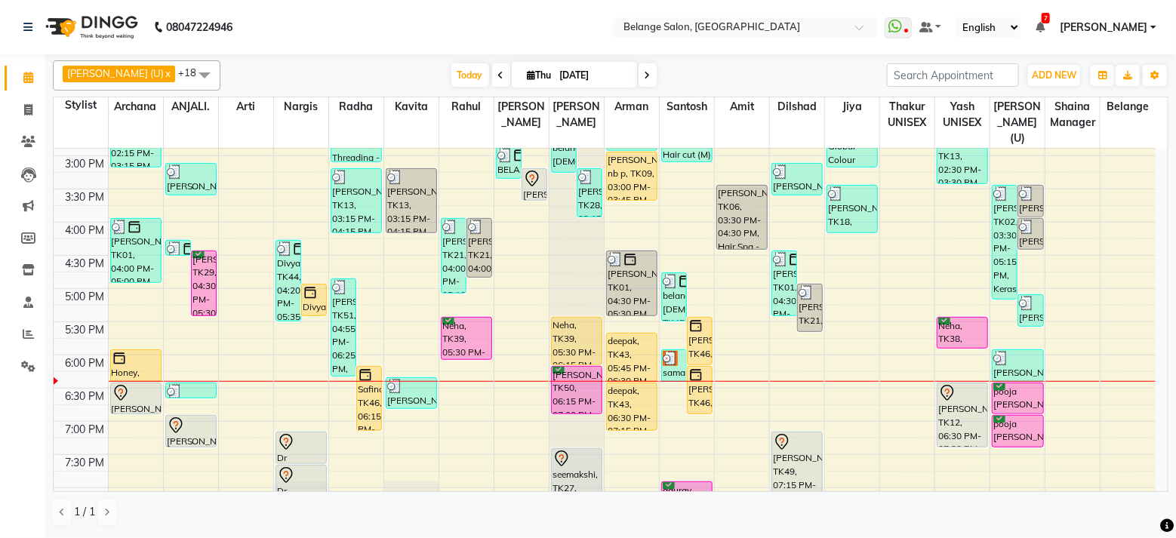
scroll to position [483, 0]
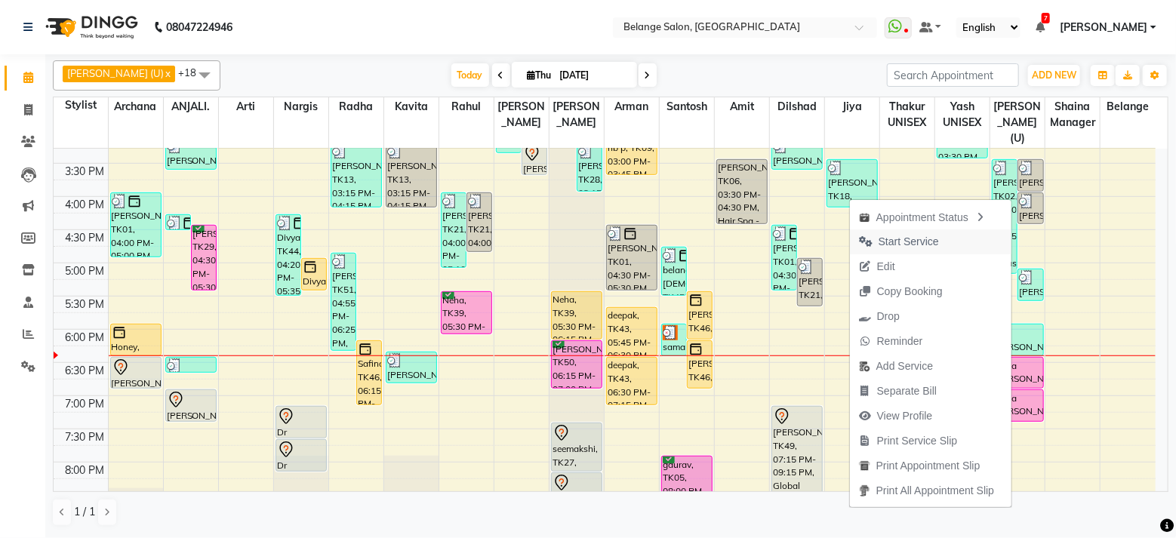
click at [932, 239] on span "Start Service" at bounding box center [909, 242] width 60 height 16
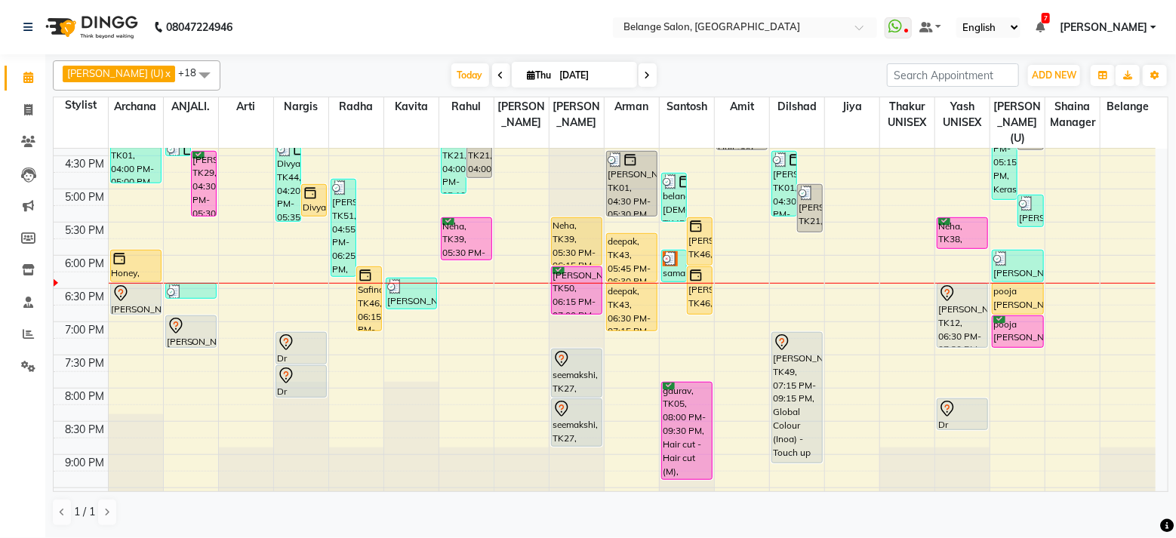
scroll to position [555, 0]
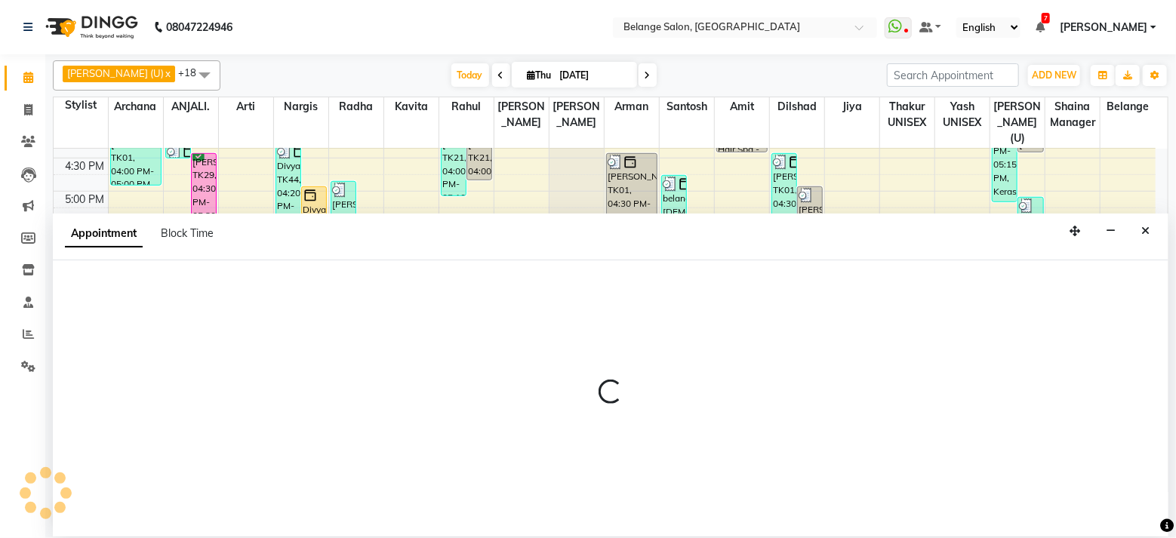
select select "54495"
select select "1140"
select select "tentative"
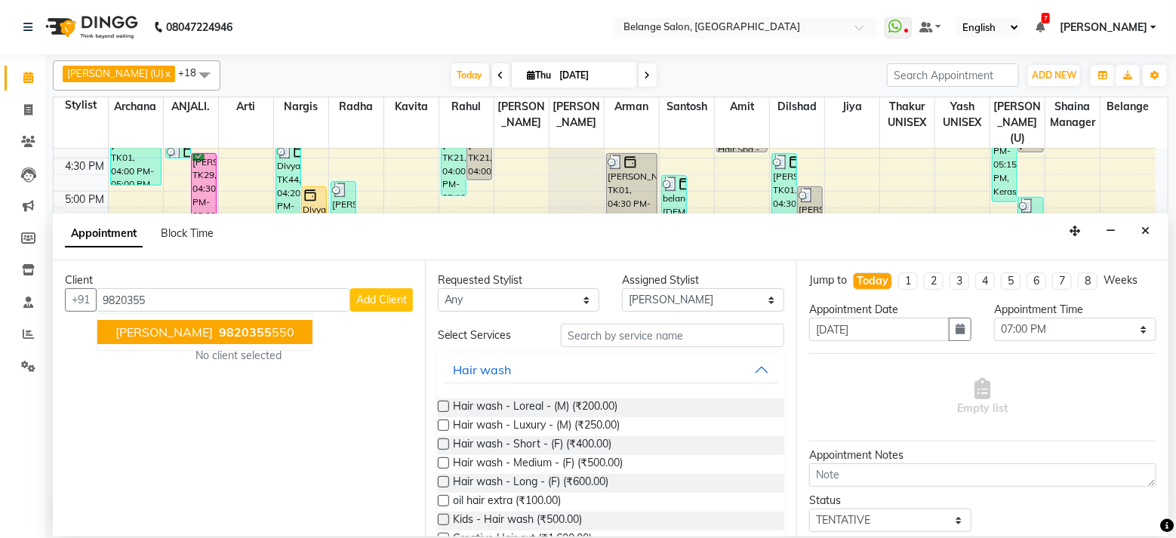
click at [136, 325] on span "[PERSON_NAME]" at bounding box center [163, 332] width 97 height 15
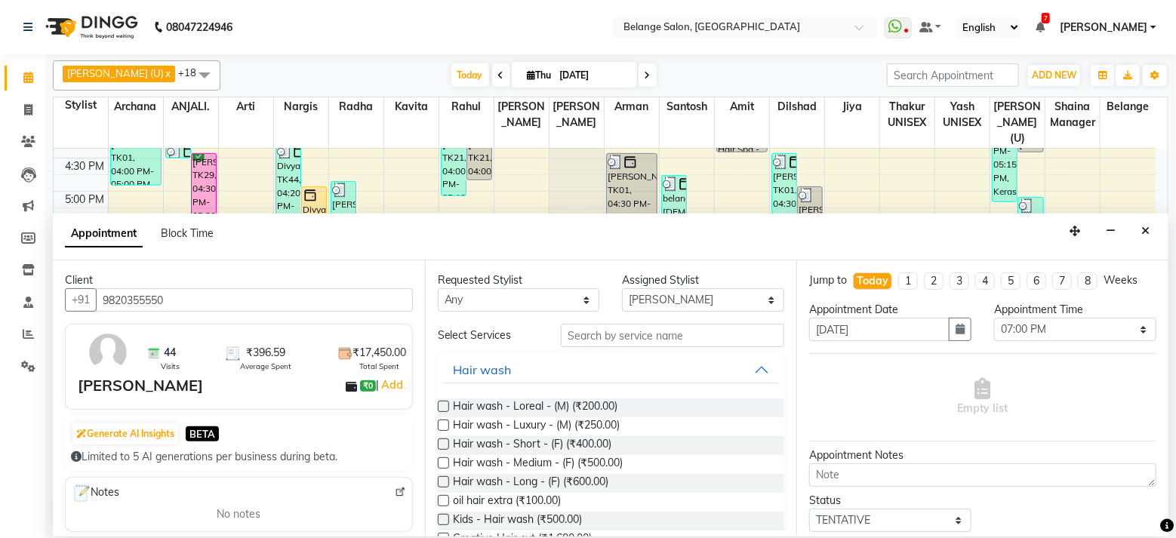
type input "9820355550"
click at [619, 330] on input "text" at bounding box center [672, 335] width 223 height 23
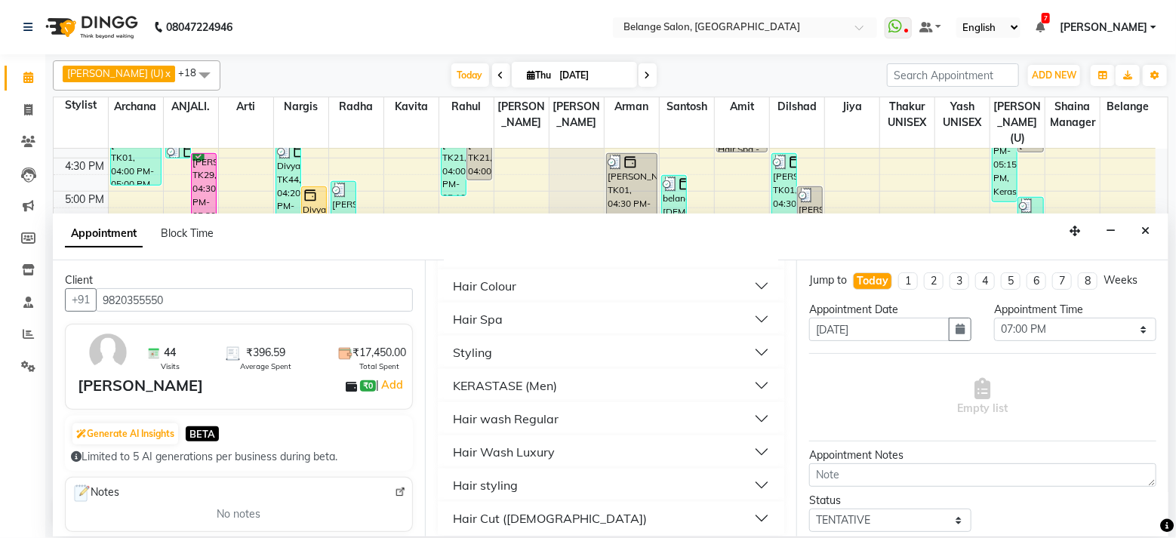
scroll to position [467, 0]
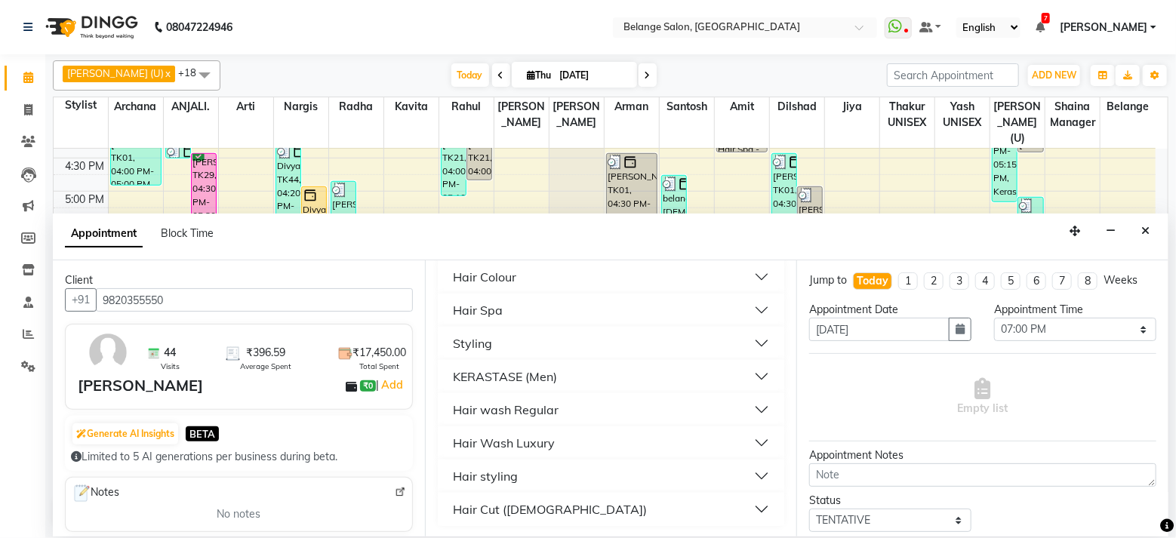
click at [487, 513] on div "Hair Cut ([DEMOGRAPHIC_DATA])" at bounding box center [550, 509] width 194 height 18
click at [783, 502] on div "Requested Stylist Any [PERSON_NAME] (U) [PERSON_NAME]. [PERSON_NAME] [PERSON_NA…" at bounding box center [611, 398] width 372 height 276
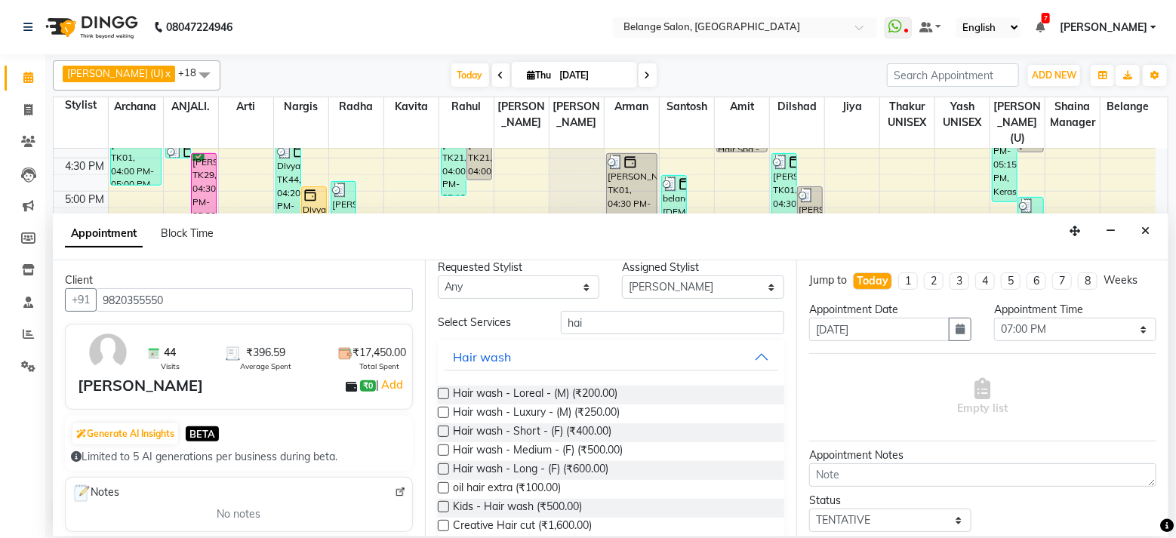
scroll to position [0, 0]
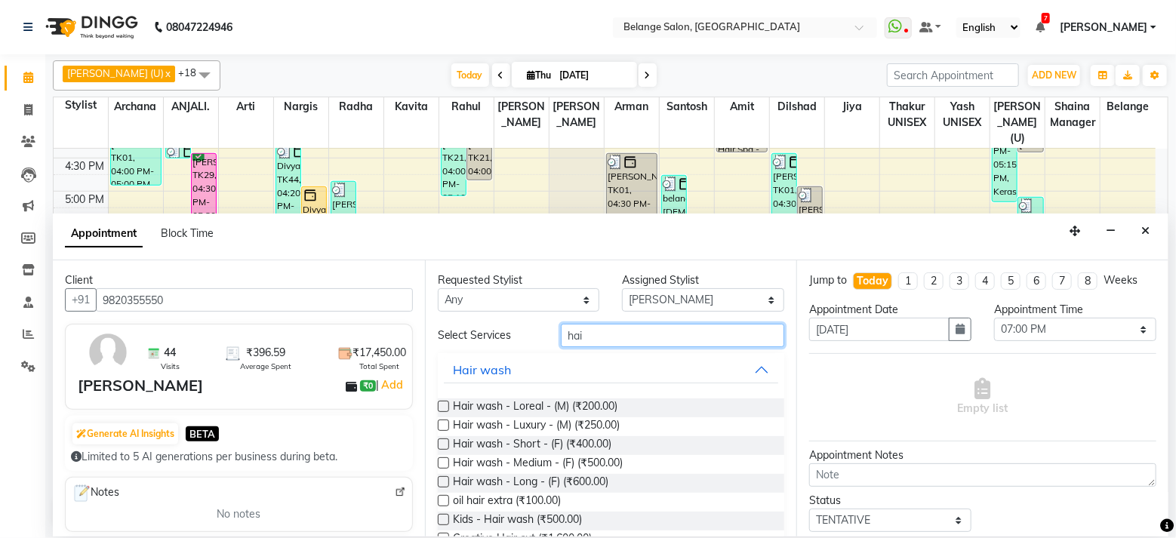
click at [584, 333] on input "hai" at bounding box center [672, 335] width 223 height 23
type input "h"
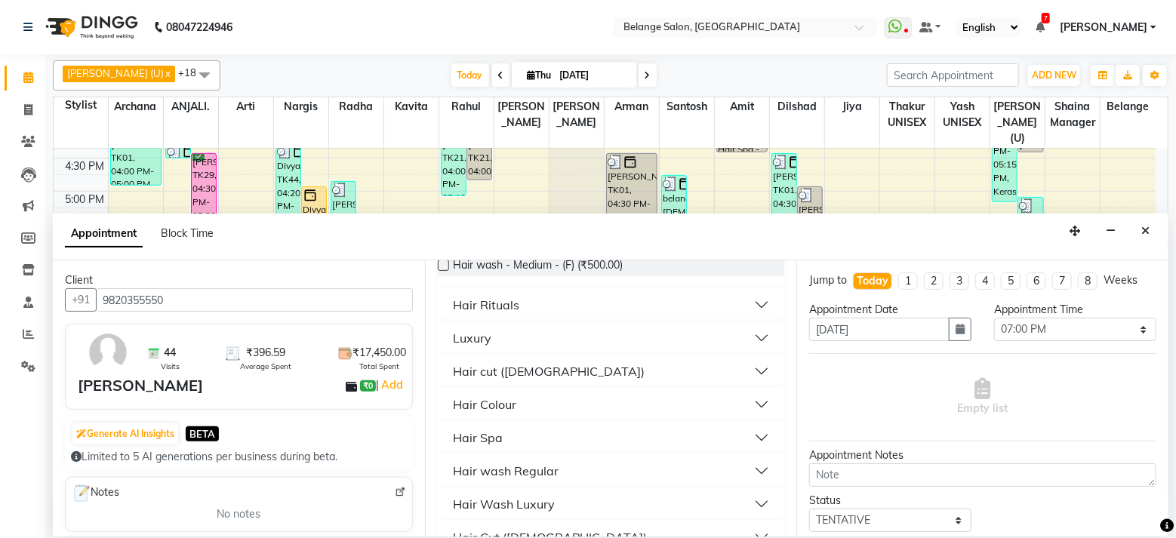
scroll to position [208, 0]
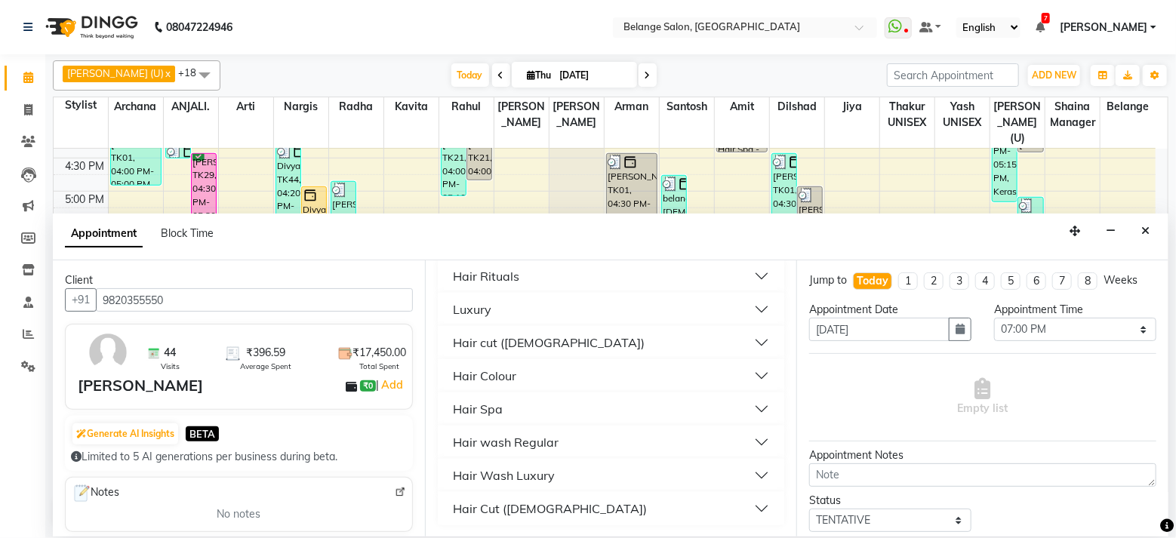
type input "hair m"
click at [488, 335] on div "Hair cut ([DEMOGRAPHIC_DATA])" at bounding box center [549, 343] width 192 height 18
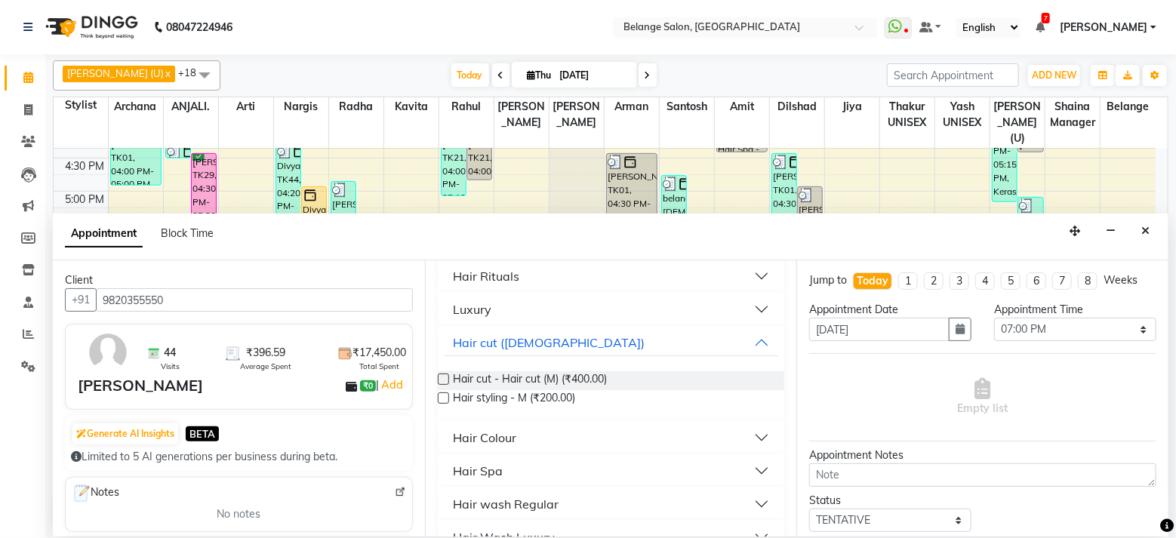
click at [445, 378] on label at bounding box center [443, 379] width 11 height 11
click at [445, 378] on input "checkbox" at bounding box center [443, 381] width 10 height 10
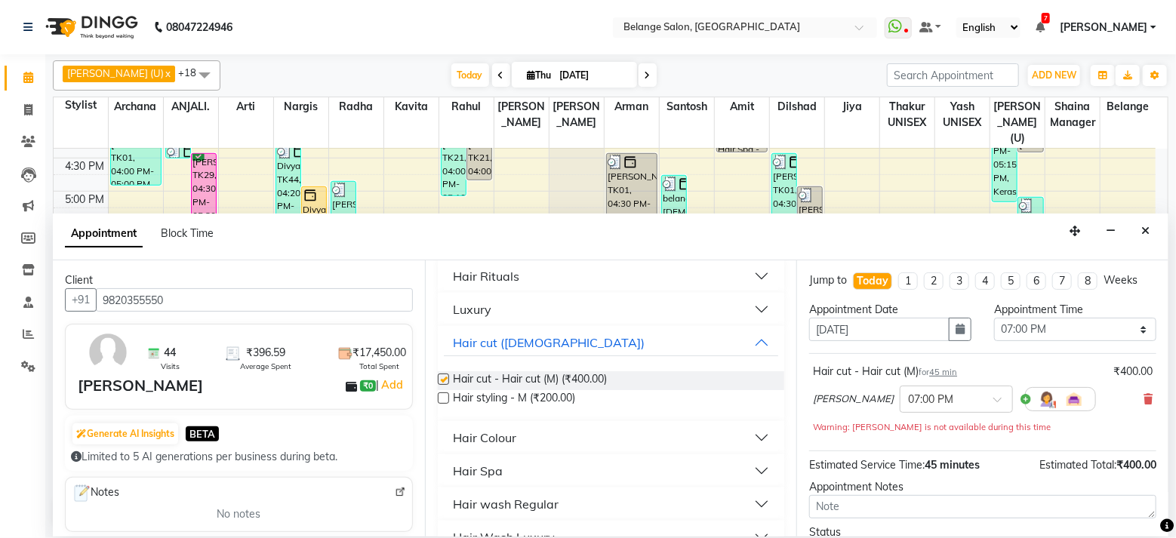
checkbox input "false"
click at [911, 464] on span "Estimated Service Time:" at bounding box center [866, 465] width 115 height 14
click at [899, 486] on div "Appointment Notes" at bounding box center [982, 487] width 347 height 16
click at [993, 396] on span at bounding box center [1002, 404] width 19 height 16
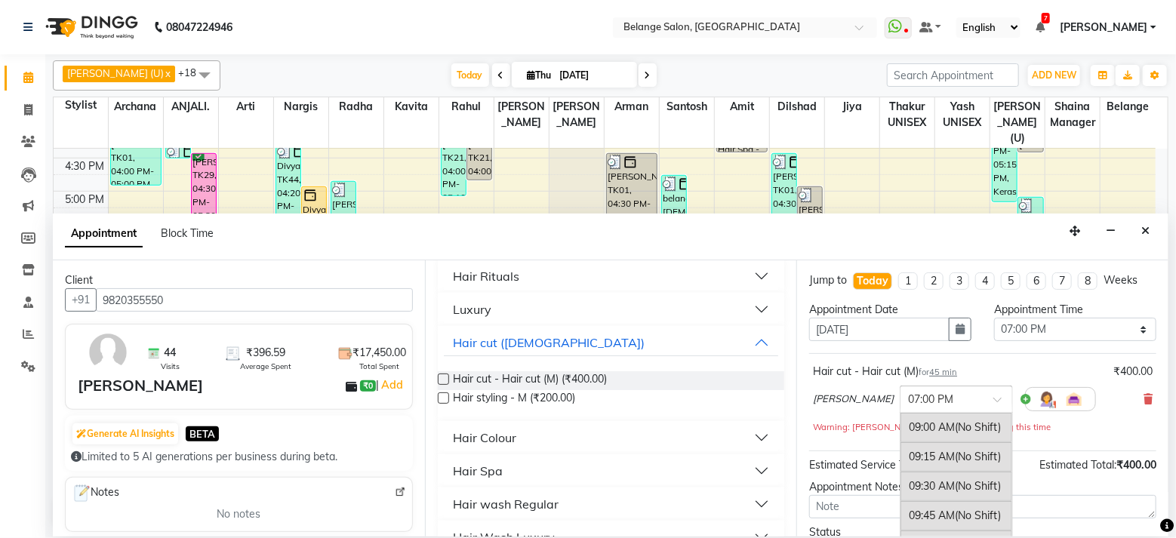
scroll to position [1165, 0]
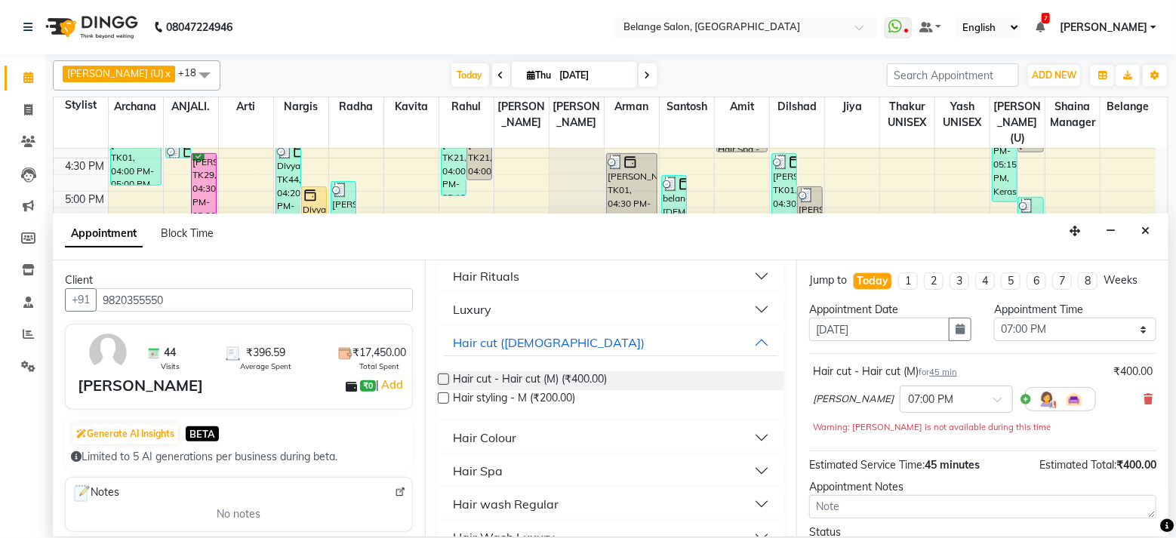
click at [987, 471] on div "Estimated Service Time: 45 minutes Estimated Total: ₹400.00" at bounding box center [982, 462] width 347 height 22
click at [888, 327] on input "[DATE]" at bounding box center [879, 329] width 140 height 23
click at [987, 472] on div "Jump to [DATE] 1 2 3 4 5 6 7 8 Weeks Appointment Date [DATE] Appointment Time S…" at bounding box center [982, 398] width 372 height 276
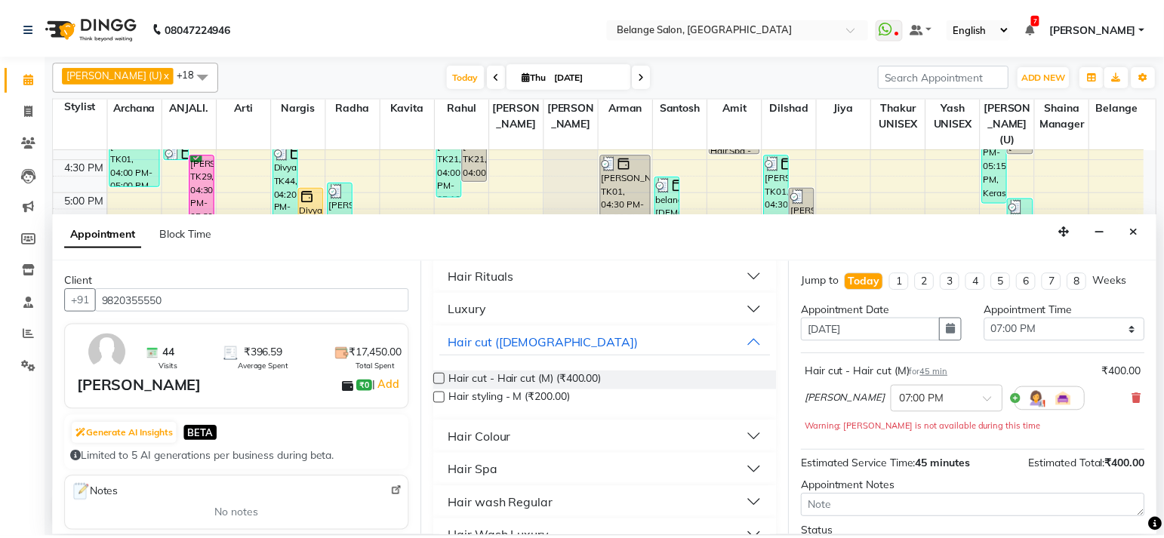
scroll to position [121, 0]
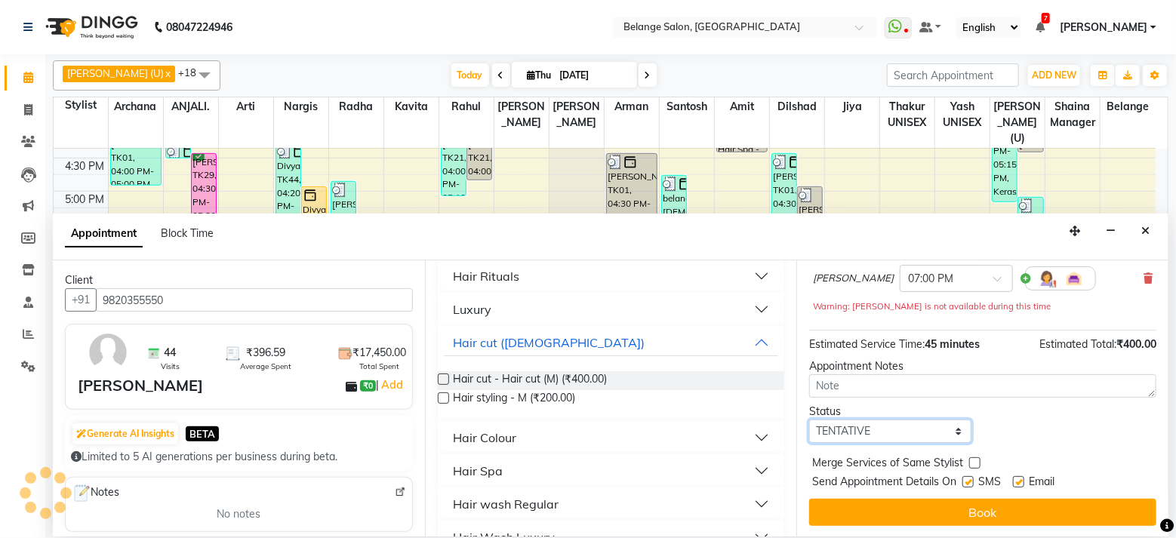
click at [951, 428] on select "Select TENTATIVE CONFIRM CHECK-IN UPCOMING" at bounding box center [890, 431] width 162 height 23
select select "confirm booking"
click at [809, 420] on select "Select TENTATIVE CONFIRM CHECK-IN UPCOMING" at bounding box center [890, 431] width 162 height 23
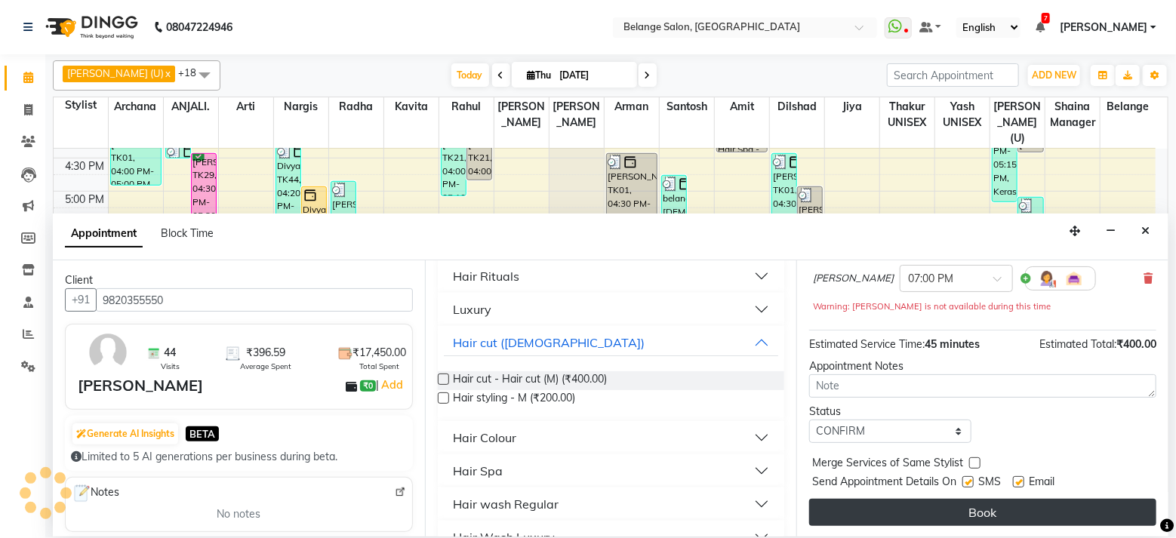
click at [976, 505] on button "Book" at bounding box center [982, 512] width 347 height 27
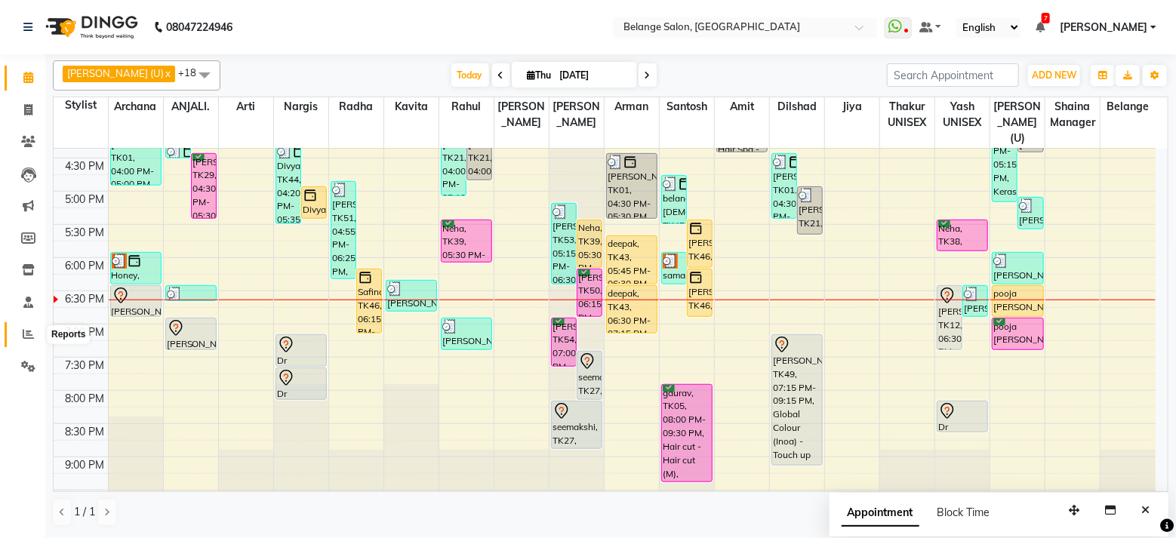
click at [23, 329] on icon at bounding box center [28, 333] width 11 height 11
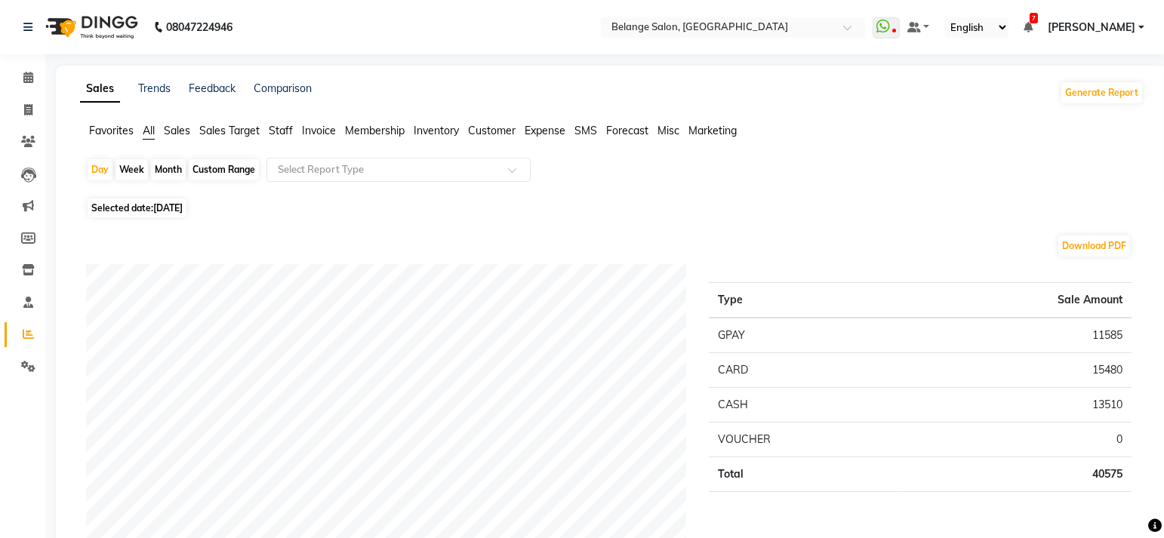
click at [283, 133] on span "Staff" at bounding box center [281, 131] width 24 height 14
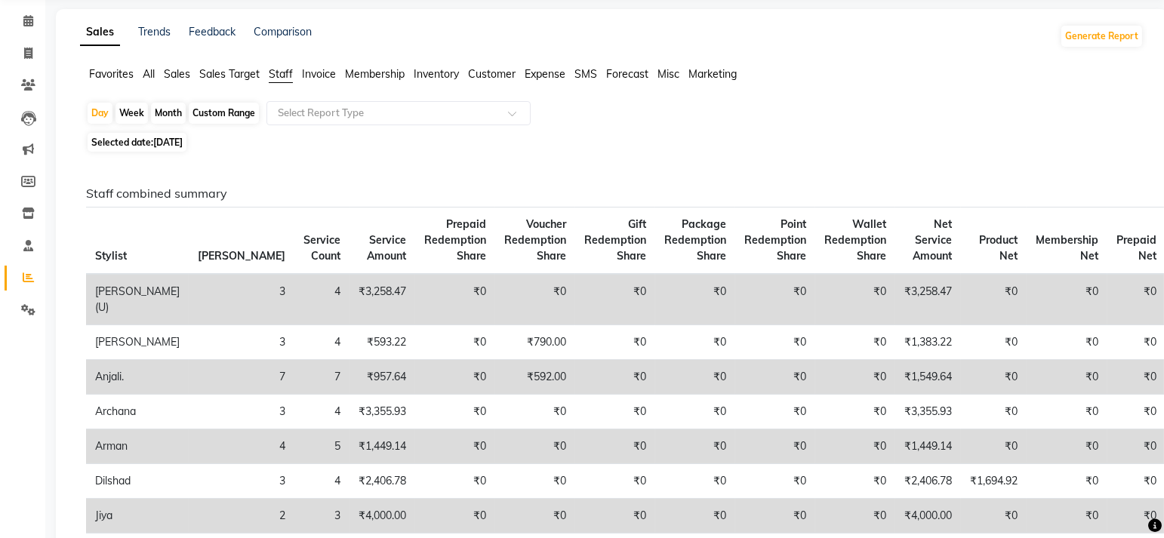
scroll to position [54, 0]
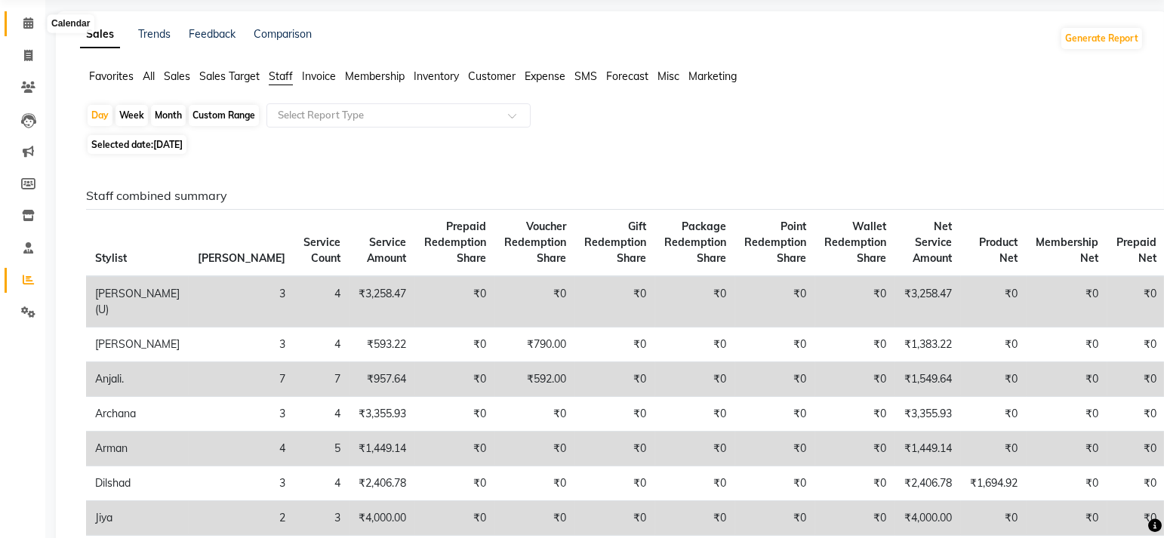
click at [26, 20] on icon at bounding box center [28, 22] width 10 height 11
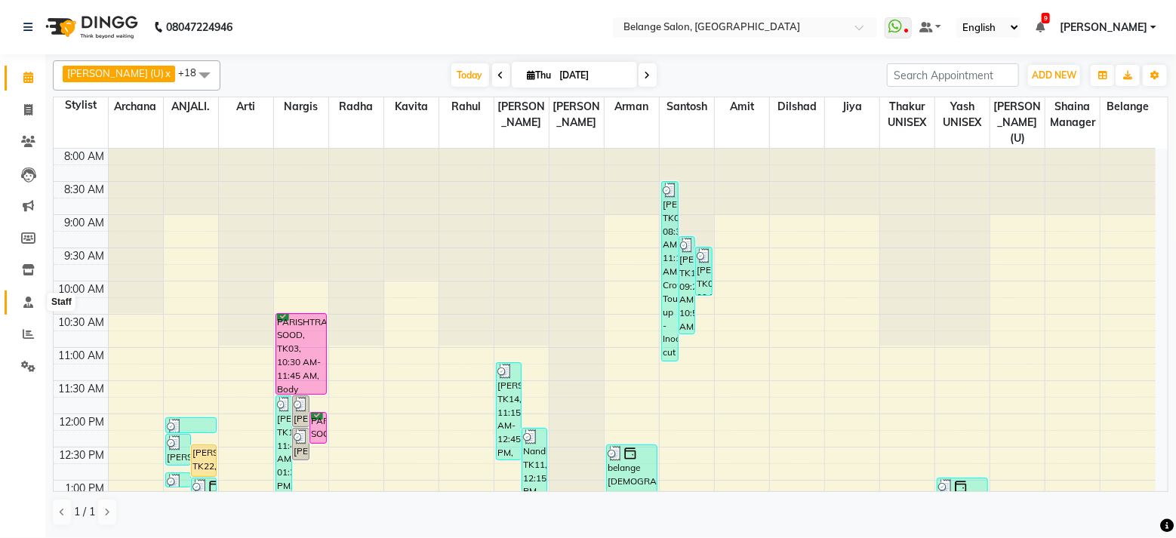
click at [21, 308] on span at bounding box center [28, 302] width 26 height 17
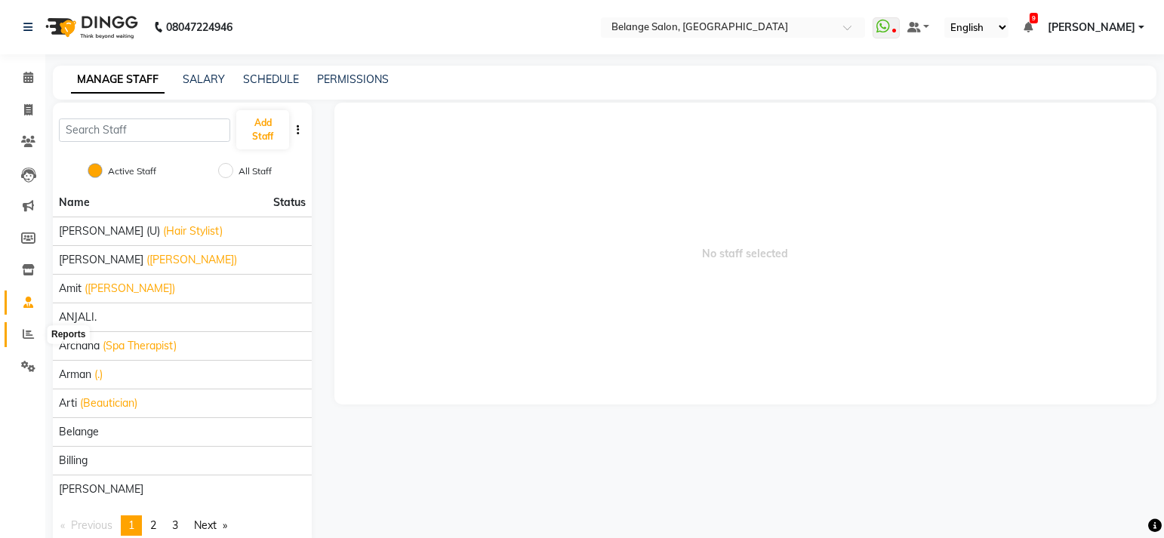
click at [26, 329] on icon at bounding box center [28, 333] width 11 height 11
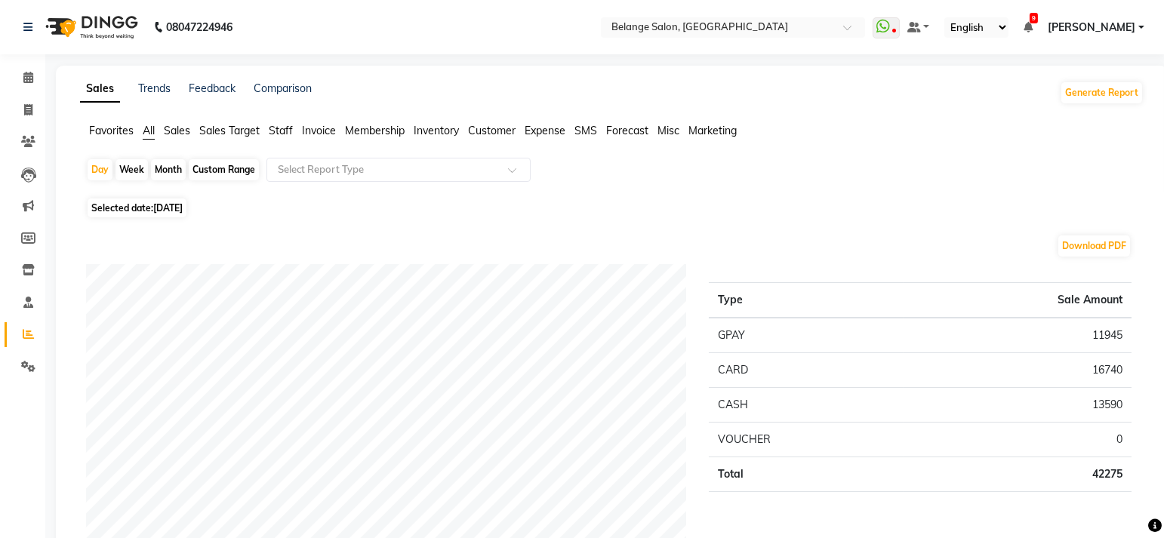
click at [279, 128] on span "Staff" at bounding box center [281, 131] width 24 height 14
